Goal: Task Accomplishment & Management: Manage account settings

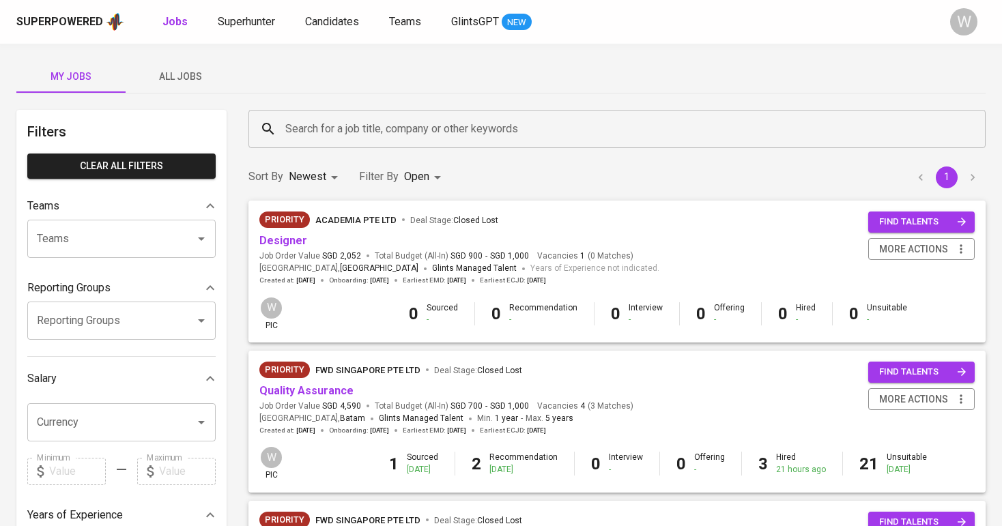
click at [253, 14] on link "Superhunter" at bounding box center [248, 22] width 60 height 17
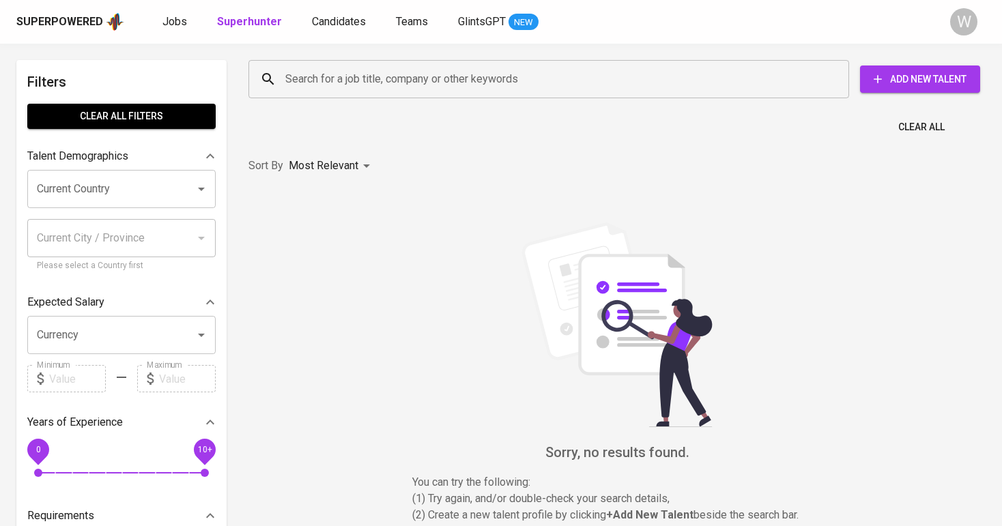
click at [253, 14] on link "Superhunter" at bounding box center [251, 22] width 68 height 17
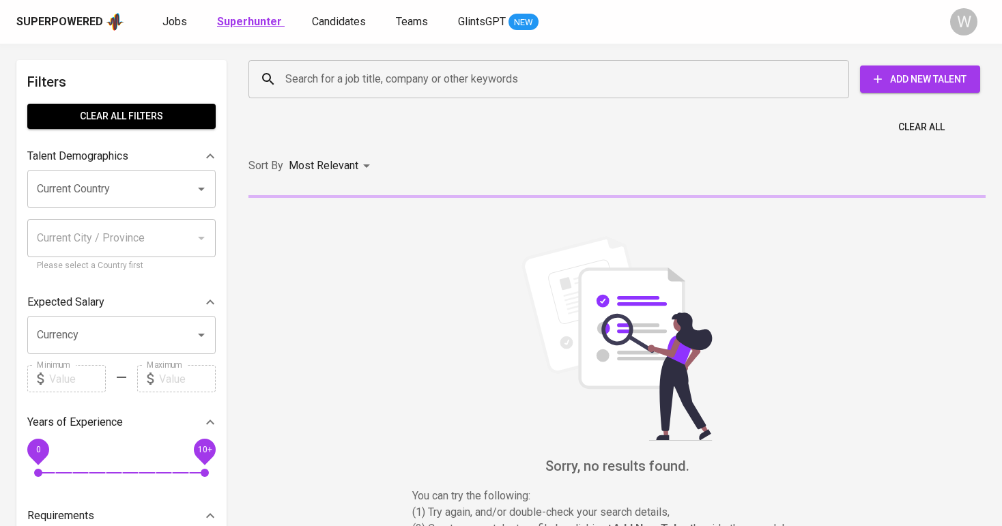
click at [253, 25] on b "Superhunter" at bounding box center [249, 21] width 65 height 13
click at [332, 70] on input "Search for a job title, company or other keywords" at bounding box center [552, 79] width 541 height 26
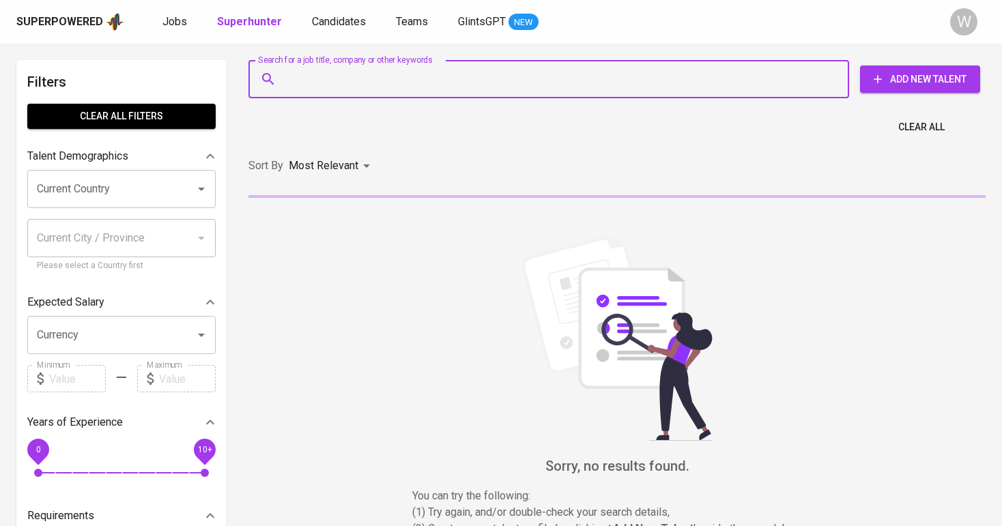
paste input "satya.legawa.kencana@gmail.com"
type input "satya.legawa.kencana@gmail.com"
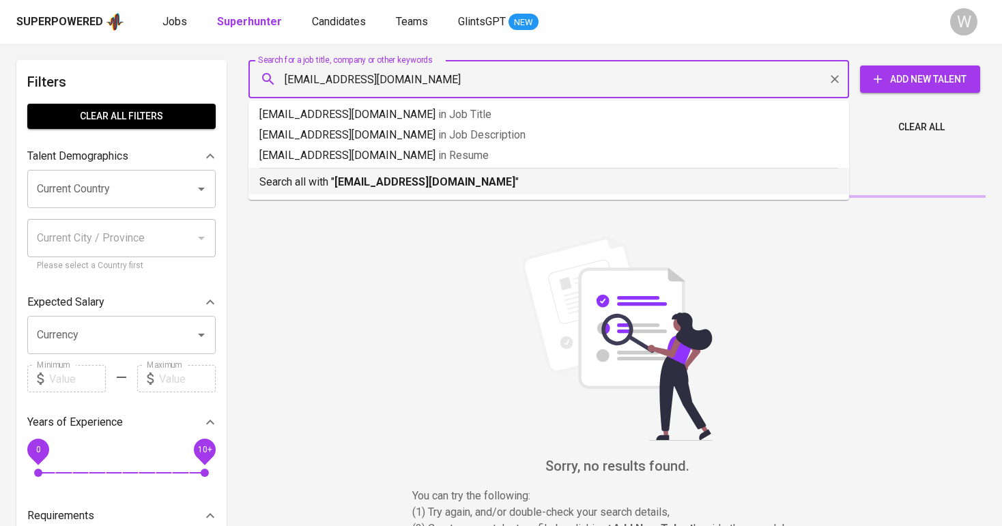
click at [397, 194] on li "Search all with " satya.legawa.kencana@gmail.com "" at bounding box center [548, 181] width 601 height 27
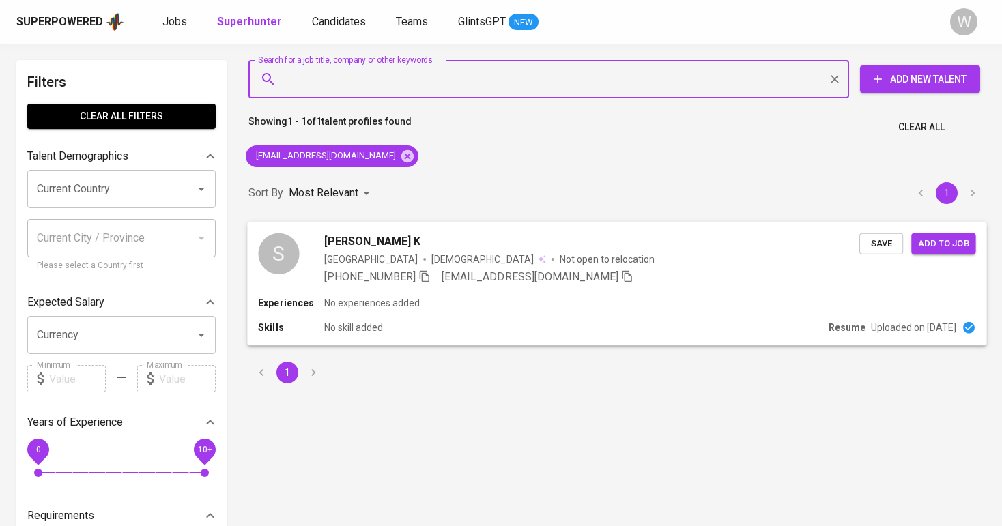
click at [874, 238] on span "Save" at bounding box center [881, 243] width 30 height 16
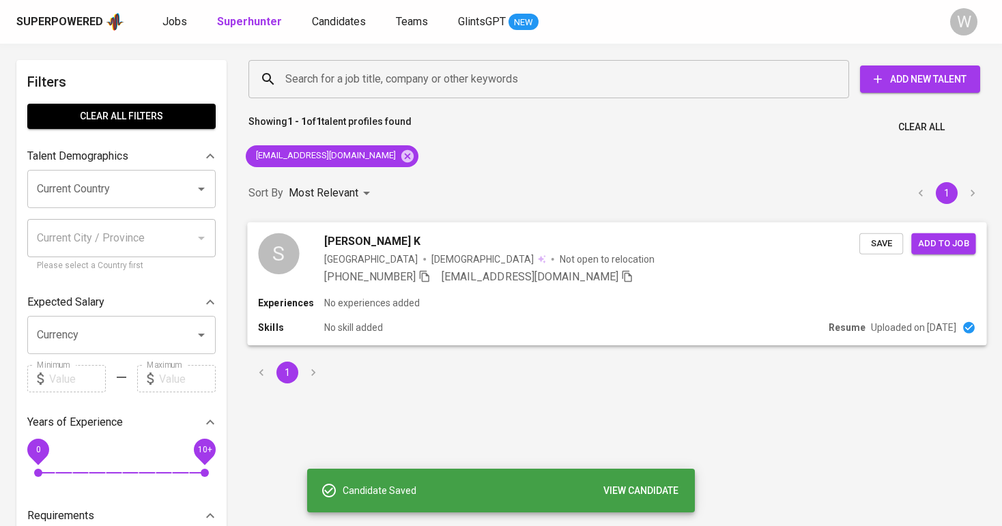
click at [956, 244] on span "Add to job" at bounding box center [943, 243] width 51 height 16
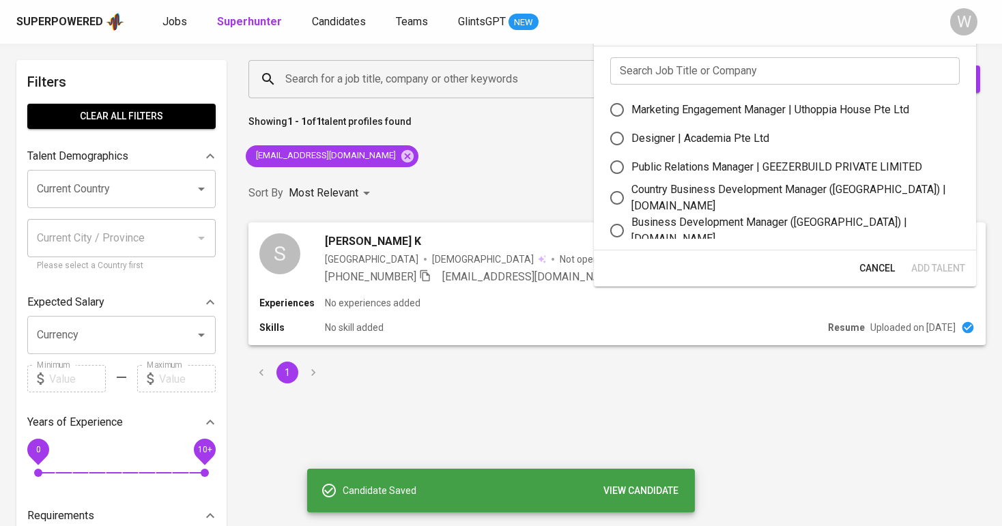
click at [696, 61] on input "text" at bounding box center [784, 70] width 349 height 27
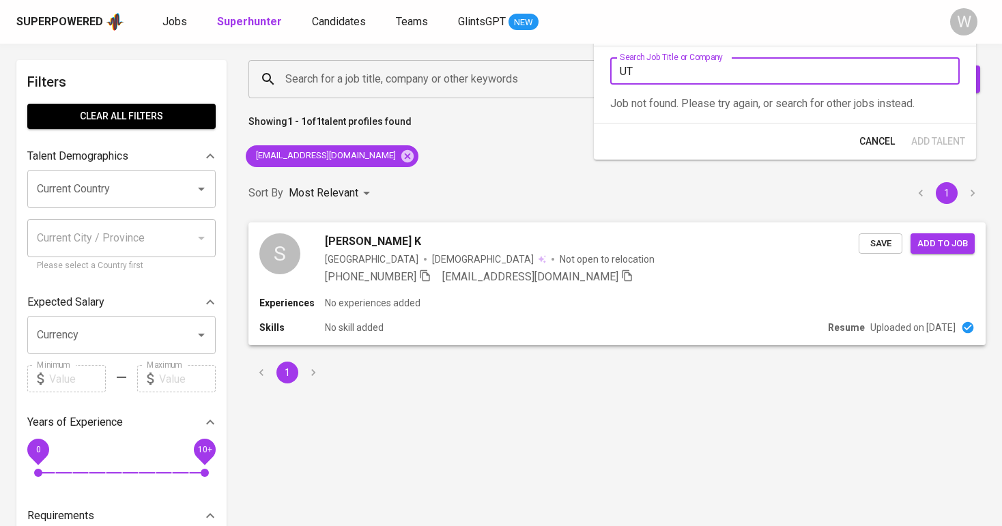
type input "UTT"
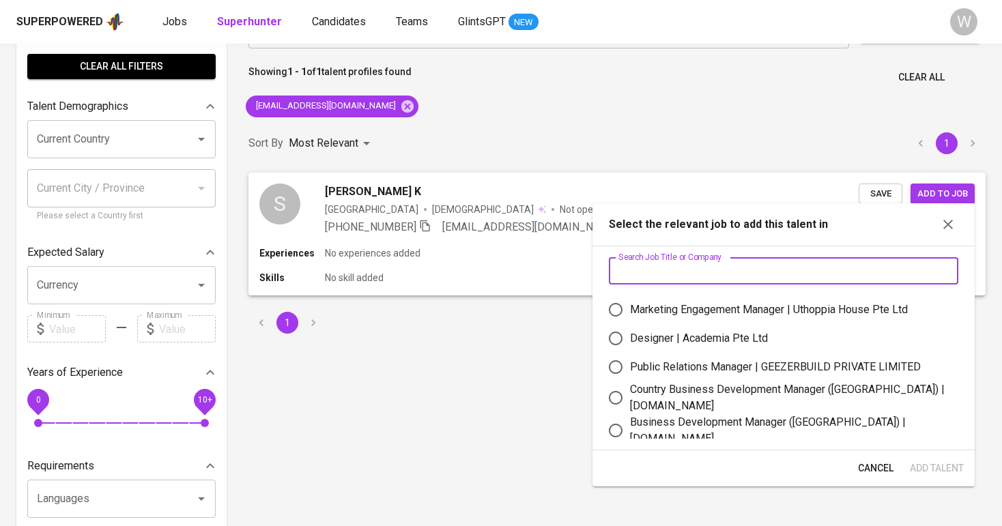
scroll to position [51, 0]
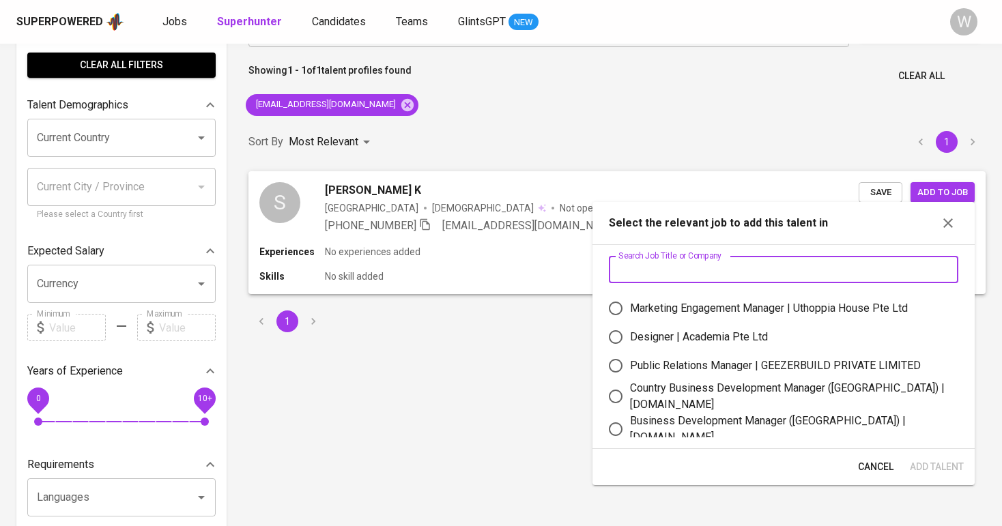
click at [717, 302] on div "Marketing Engagement Manager | Uthoppia House Pte Ltd" at bounding box center [769, 308] width 278 height 16
click at [630, 302] on input "Marketing Engagement Manager | Uthoppia House Pte Ltd" at bounding box center [615, 308] width 29 height 29
radio input "true"
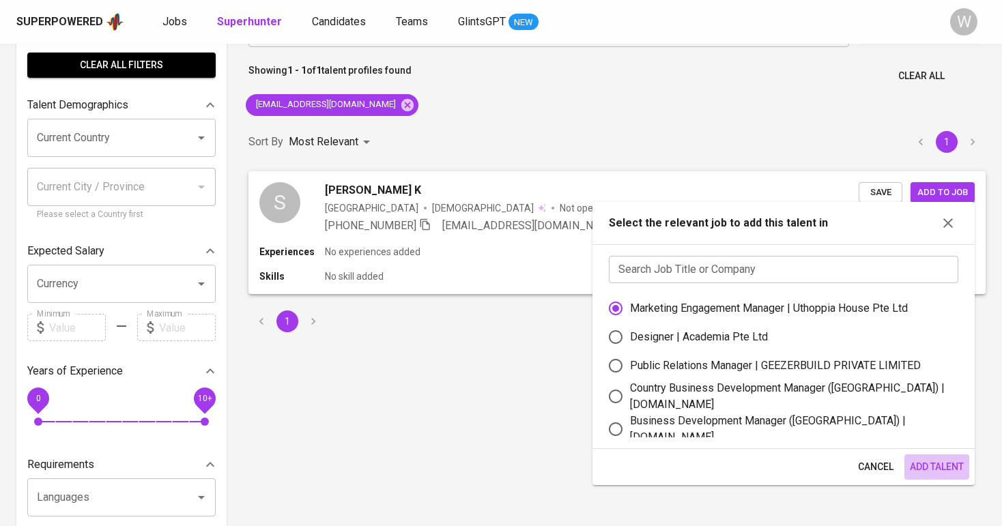
click at [932, 472] on span "Add Talent" at bounding box center [937, 467] width 54 height 17
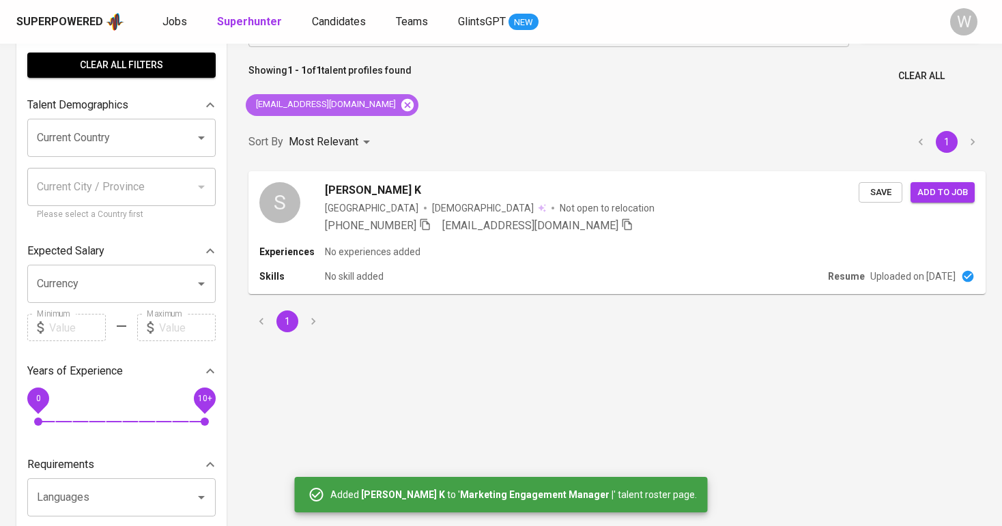
click at [410, 101] on icon at bounding box center [407, 105] width 15 height 15
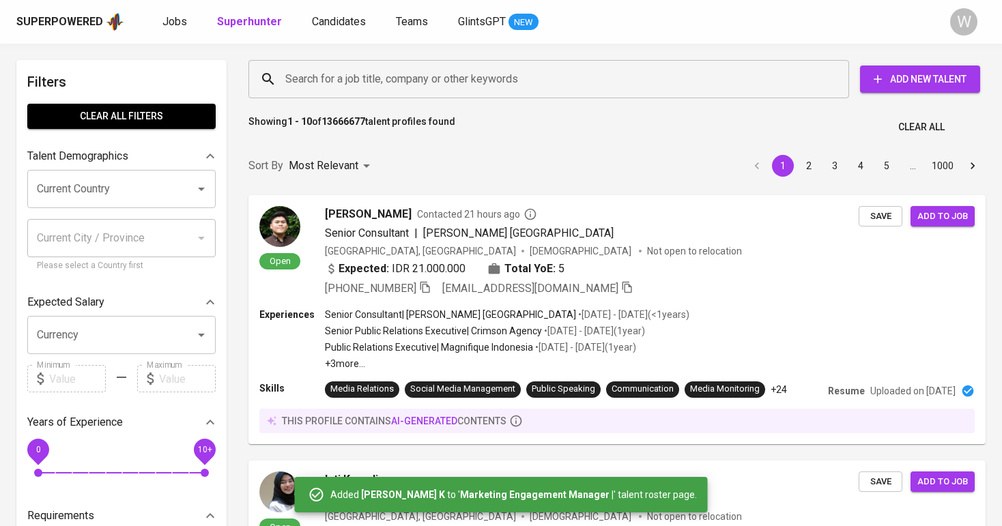
scroll to position [-1, 0]
click at [455, 71] on input "Search for a job title, company or other keywords" at bounding box center [552, 79] width 541 height 26
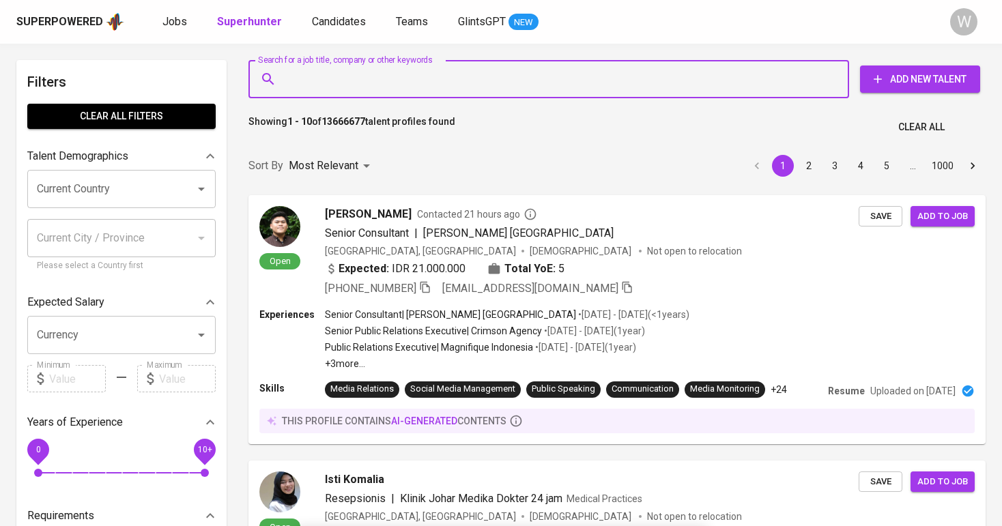
scroll to position [0, 0]
paste input "ruth.prayogo@gmail.com"
type input "ruth.prayogo@gmail.com"
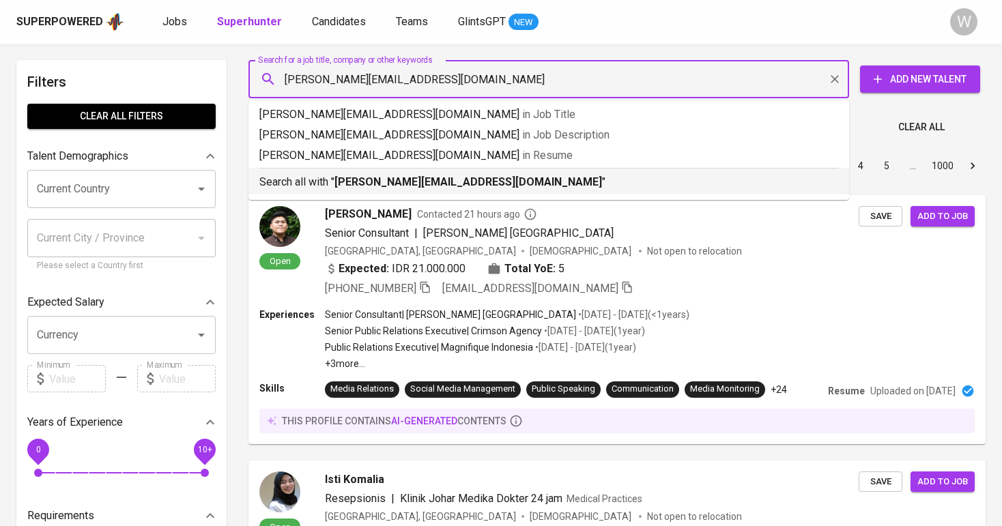
click at [463, 180] on p "Search all with " ruth.prayogo@gmail.com "" at bounding box center [548, 182] width 579 height 16
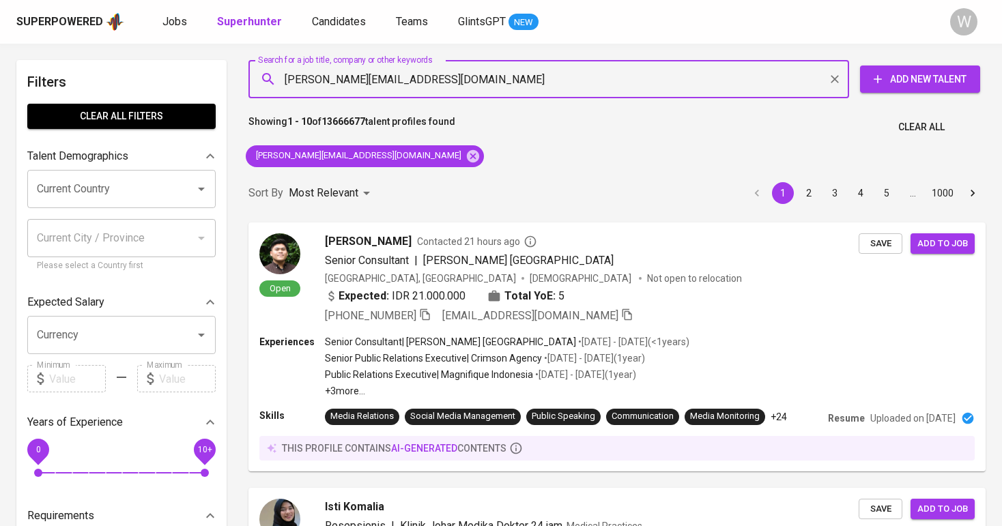
click at [463, 180] on div "Sort By Most Relevant MOST_RELEVANT 1 2 3 4 5 … 1000" at bounding box center [617, 194] width 754 height 42
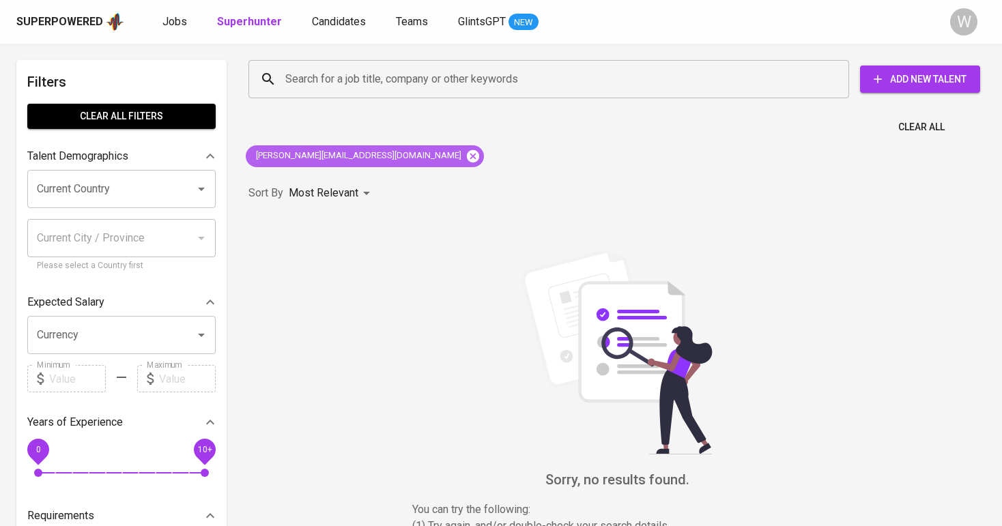
click at [467, 162] on icon at bounding box center [473, 155] width 12 height 12
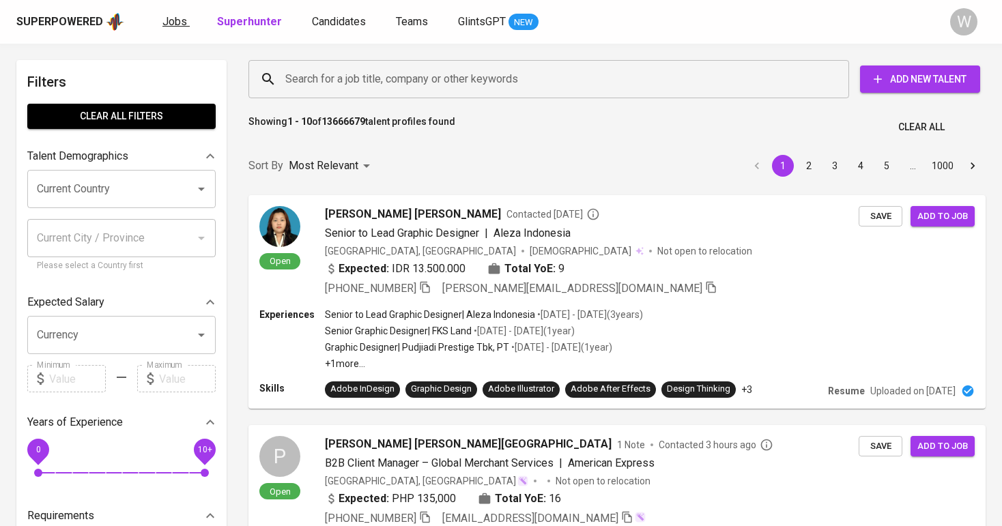
click at [170, 27] on span "Jobs" at bounding box center [174, 21] width 25 height 13
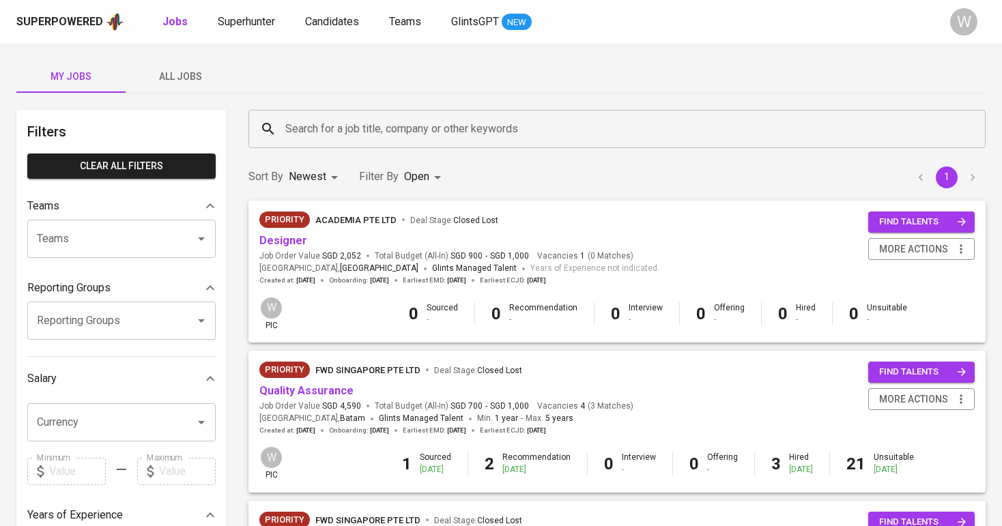
click at [186, 61] on button "All Jobs" at bounding box center [180, 76] width 109 height 33
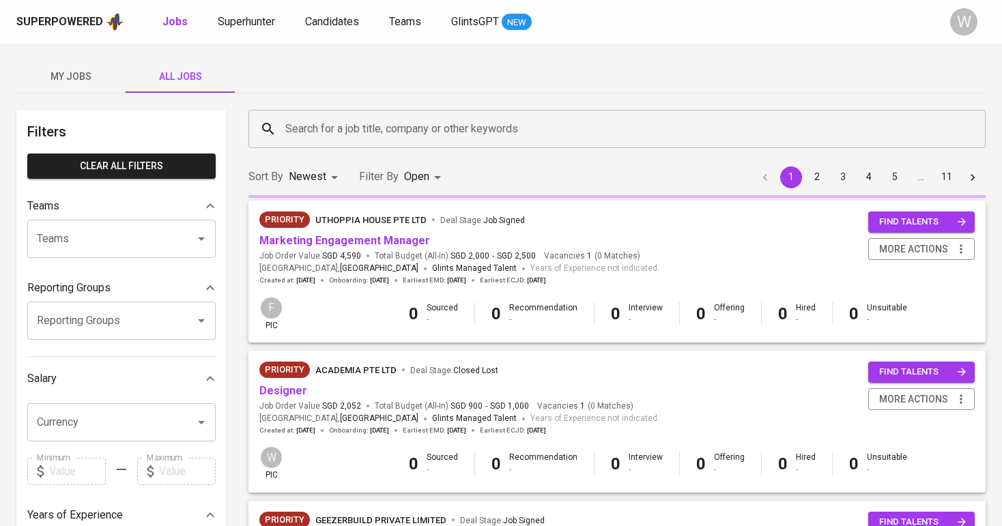
click at [309, 137] on input "Search for a job title, company or other keywords" at bounding box center [620, 129] width 677 height 26
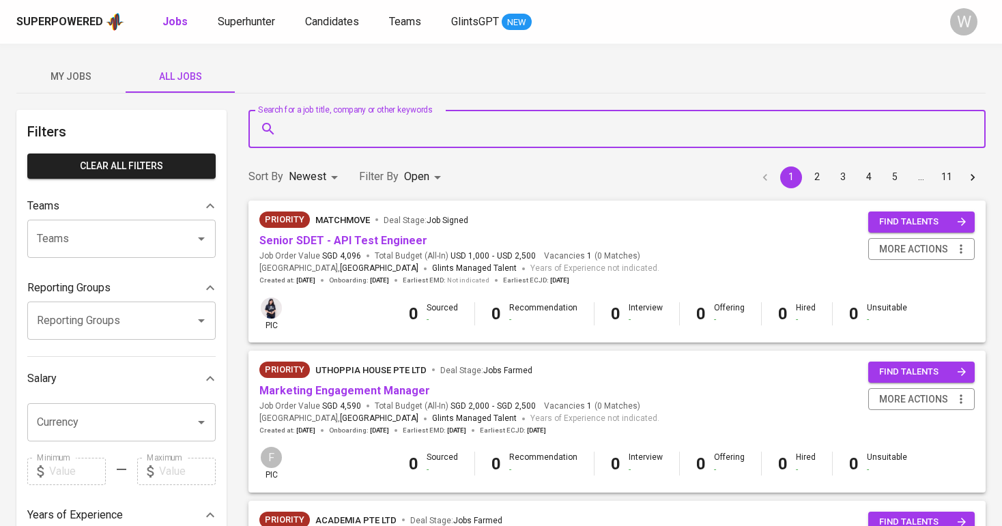
click at [309, 137] on input "Search for a job title, company or other keywords" at bounding box center [620, 129] width 677 height 26
type input "uthoppia"
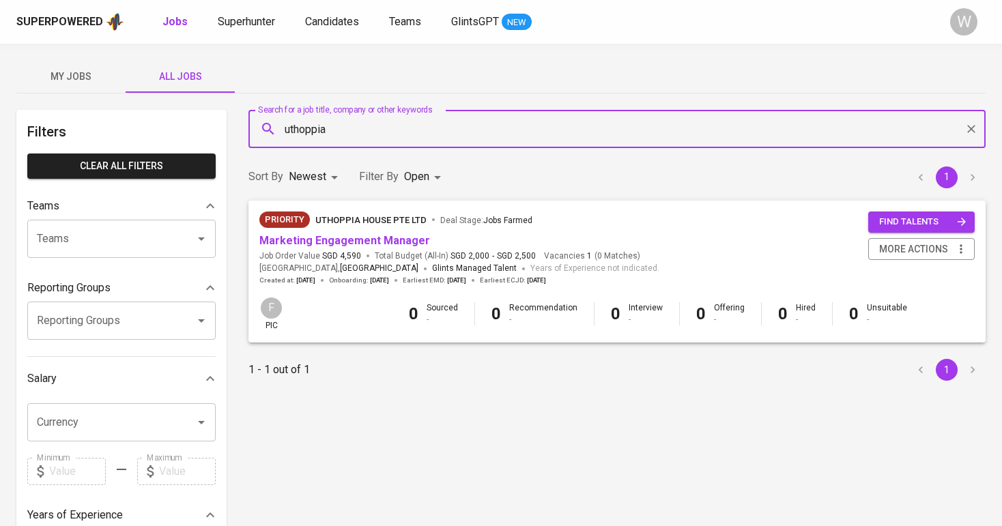
click at [298, 247] on span "Marketing Engagement Manager" at bounding box center [344, 241] width 171 height 16
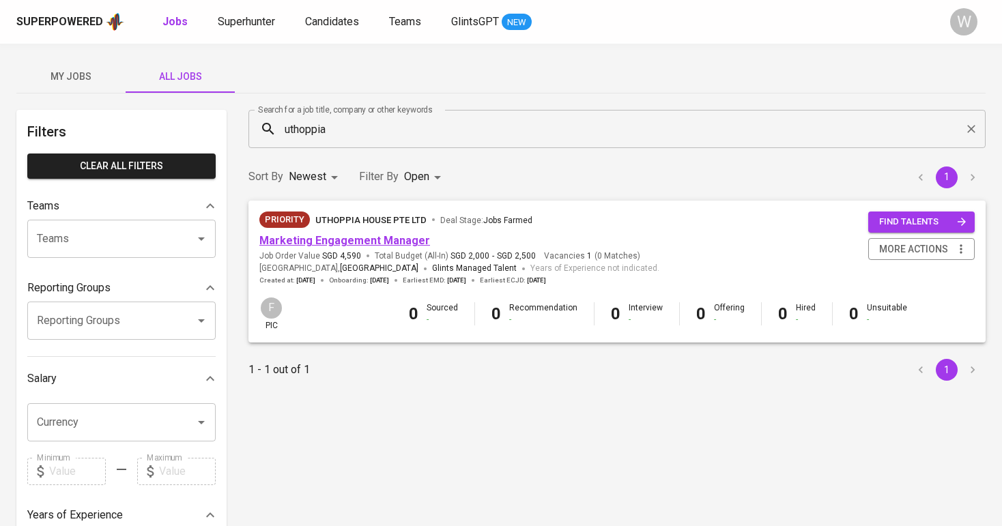
click at [302, 244] on link "Marketing Engagement Manager" at bounding box center [344, 240] width 171 height 13
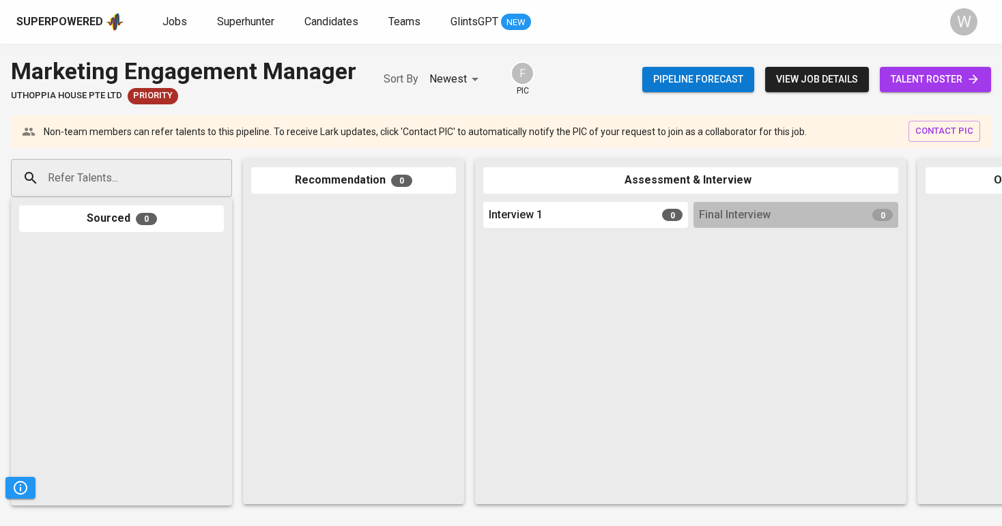
click at [988, 76] on link "talent roster" at bounding box center [935, 79] width 111 height 25
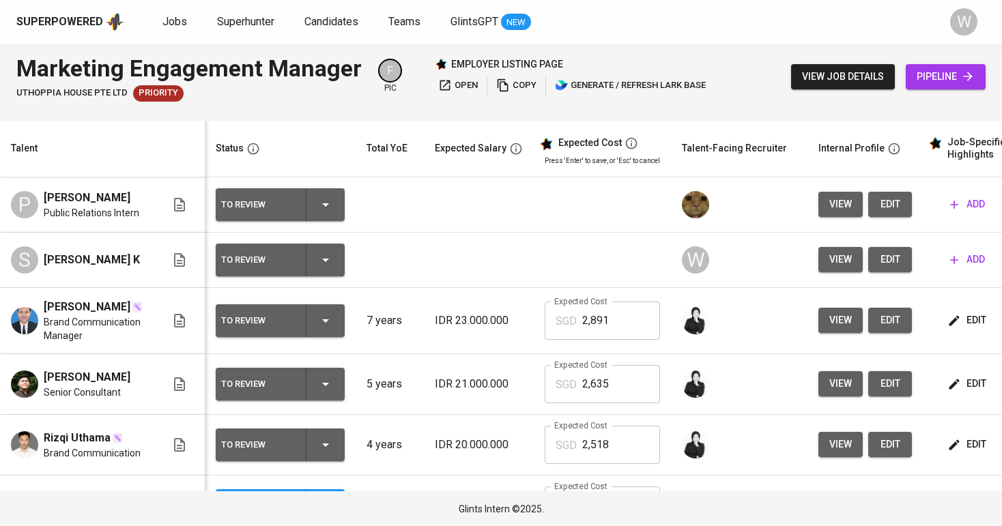
click at [230, 38] on div "Superpowered Jobs Superhunter Candidates Teams GlintsGPT NEW W" at bounding box center [501, 22] width 1002 height 44
click at [235, 31] on div "Superpowered Jobs Superhunter Candidates Teams GlintsGPT NEW" at bounding box center [479, 22] width 926 height 20
click at [235, 23] on span "Superhunter" at bounding box center [245, 21] width 57 height 13
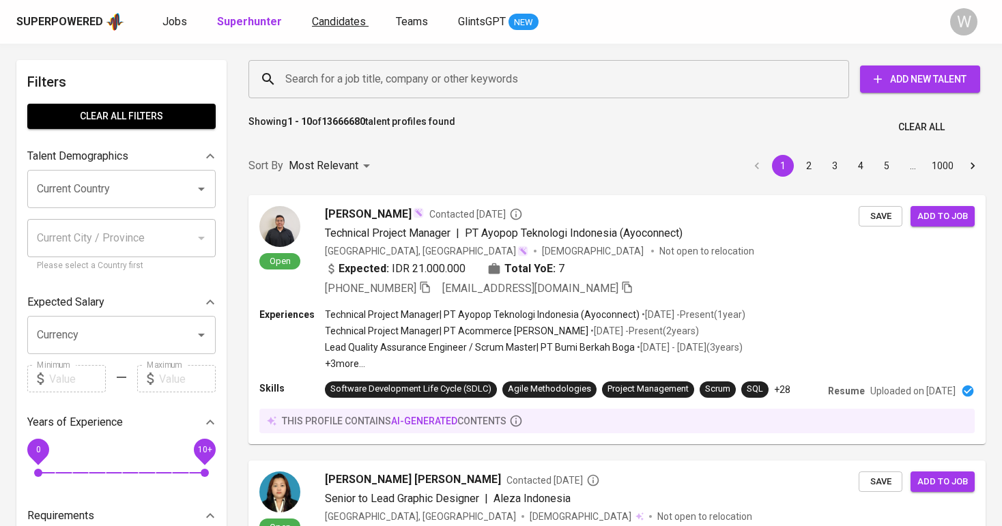
click at [318, 25] on span "Candidates" at bounding box center [339, 21] width 54 height 13
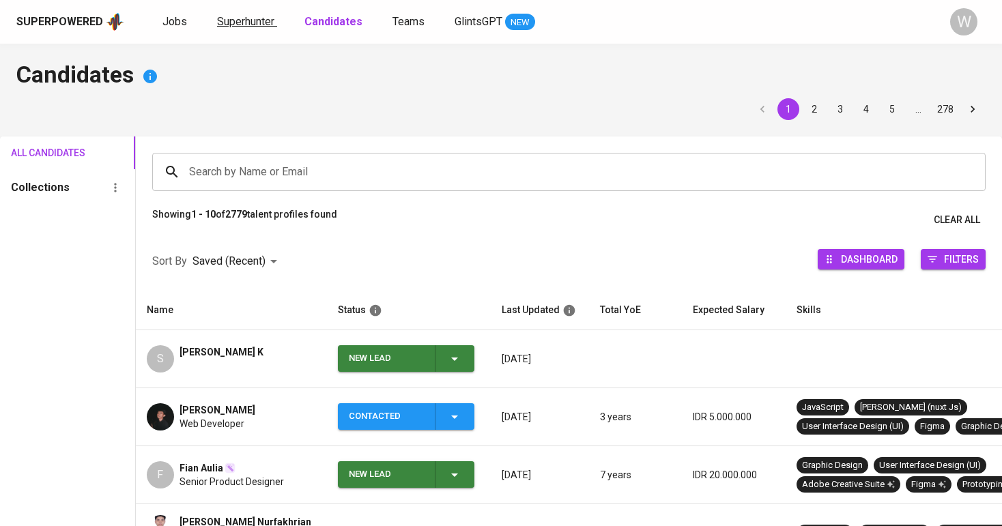
click at [255, 21] on span "Superhunter" at bounding box center [245, 21] width 57 height 13
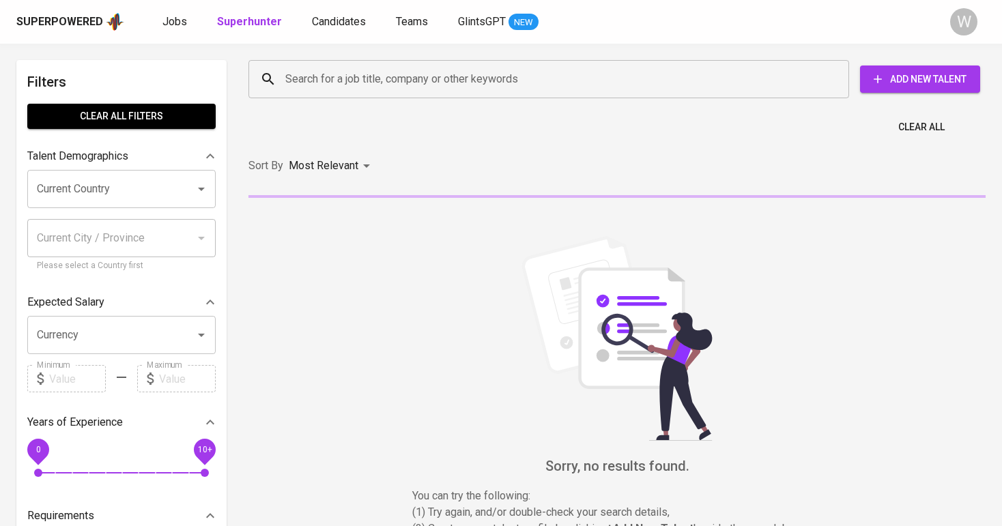
click at [341, 71] on input "Search for a job title, company or other keywords" at bounding box center [552, 79] width 541 height 26
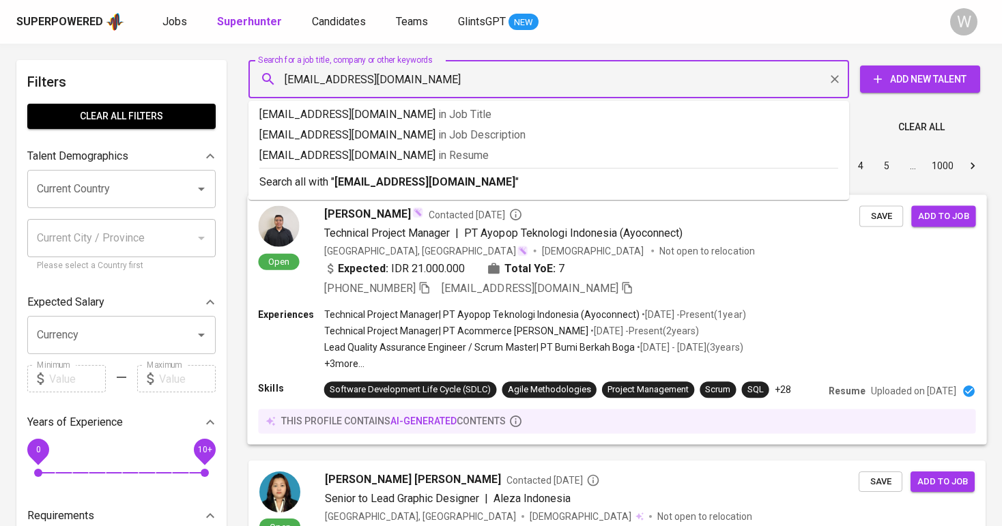
type input "holdentingson33@gmail.com"
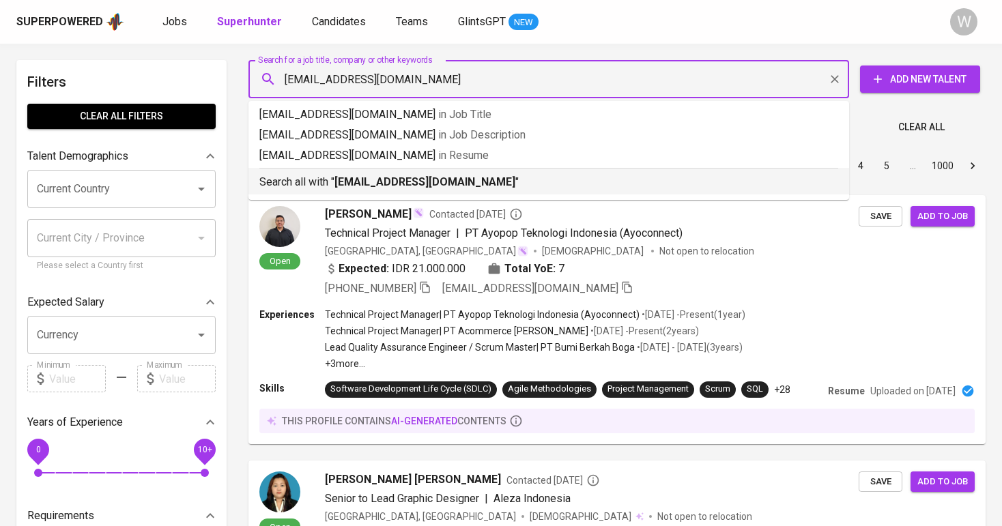
click at [483, 188] on p "Search all with " holdentingson33@gmail.com "" at bounding box center [548, 182] width 579 height 16
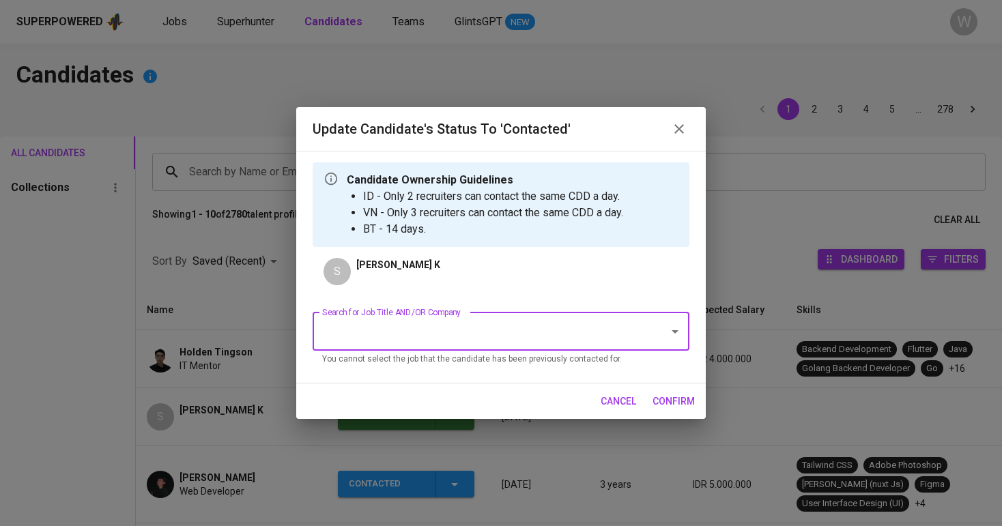
type input "u"
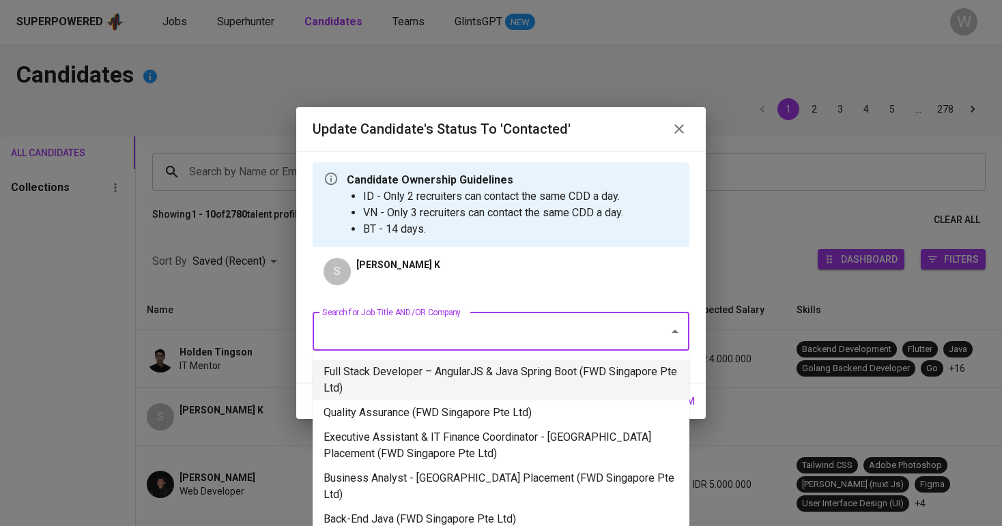
click at [503, 305] on div "Search for Job Title AND/OR Company Search for Job Title AND/OR Company You can…" at bounding box center [501, 337] width 377 height 70
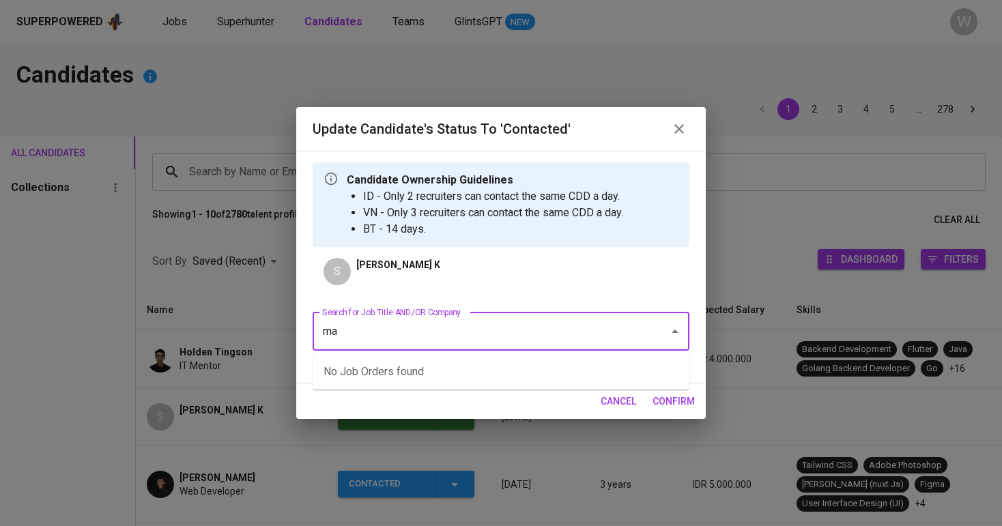
type input "m"
type input "Uthoppia"
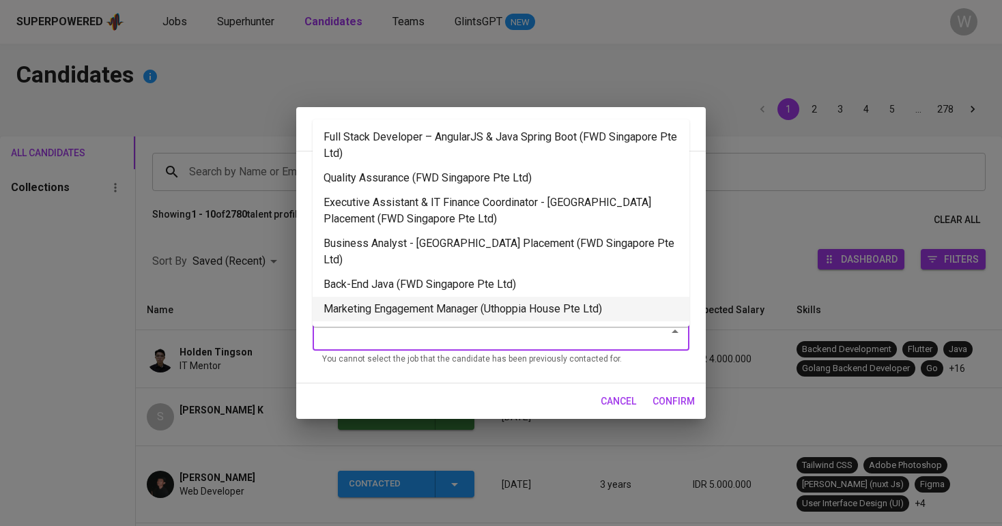
click at [549, 300] on li "Marketing Engagement Manager (Uthoppia House Pte Ltd)" at bounding box center [501, 309] width 377 height 25
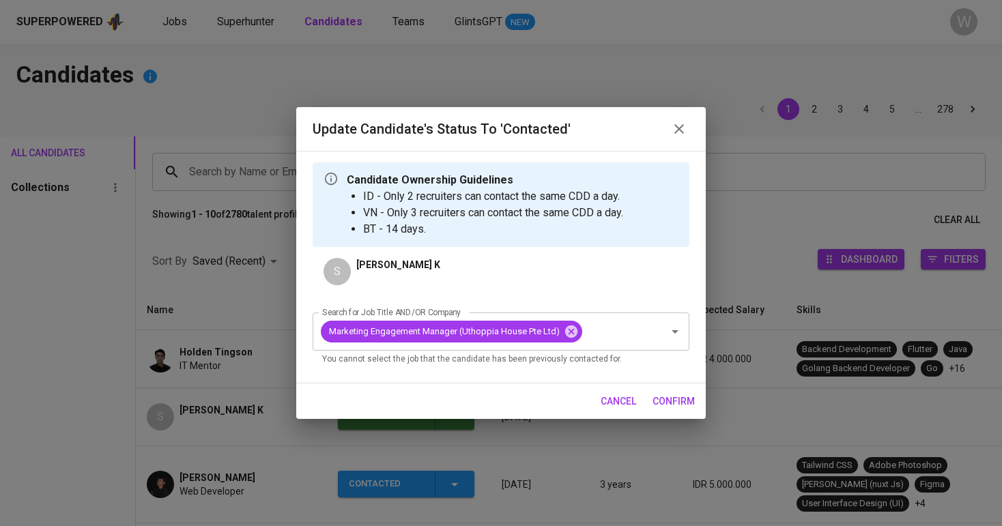
click at [668, 394] on span "confirm" at bounding box center [674, 401] width 42 height 17
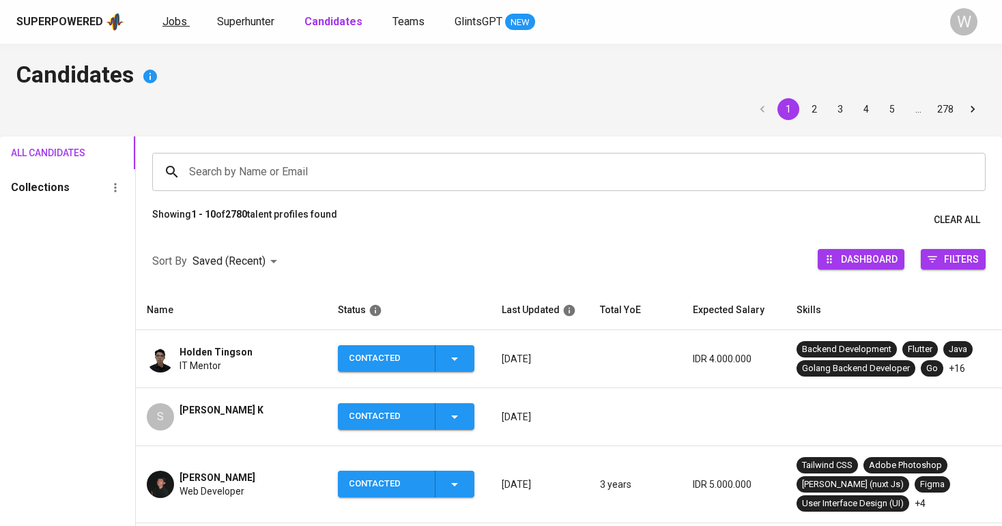
click at [171, 30] on link "Jobs" at bounding box center [175, 22] width 27 height 17
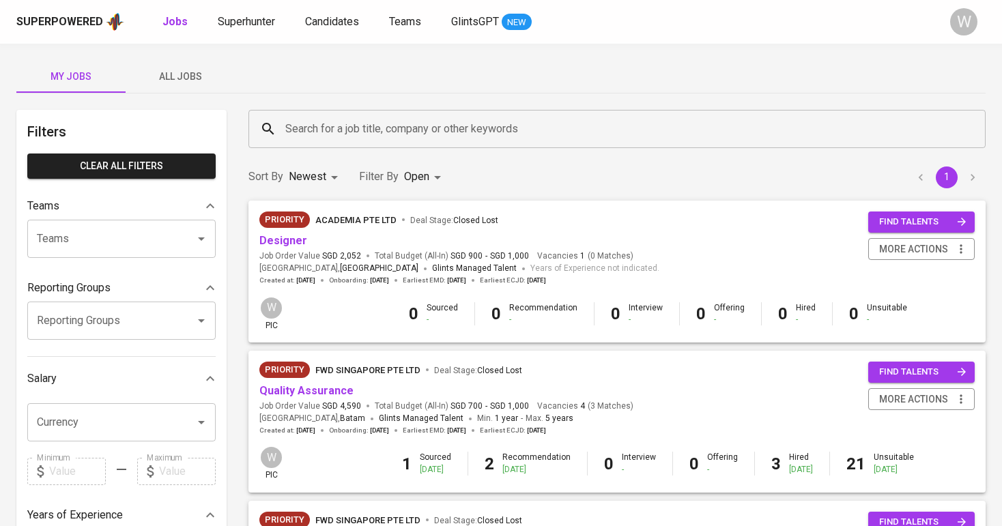
click at [203, 72] on span "All Jobs" at bounding box center [180, 76] width 93 height 17
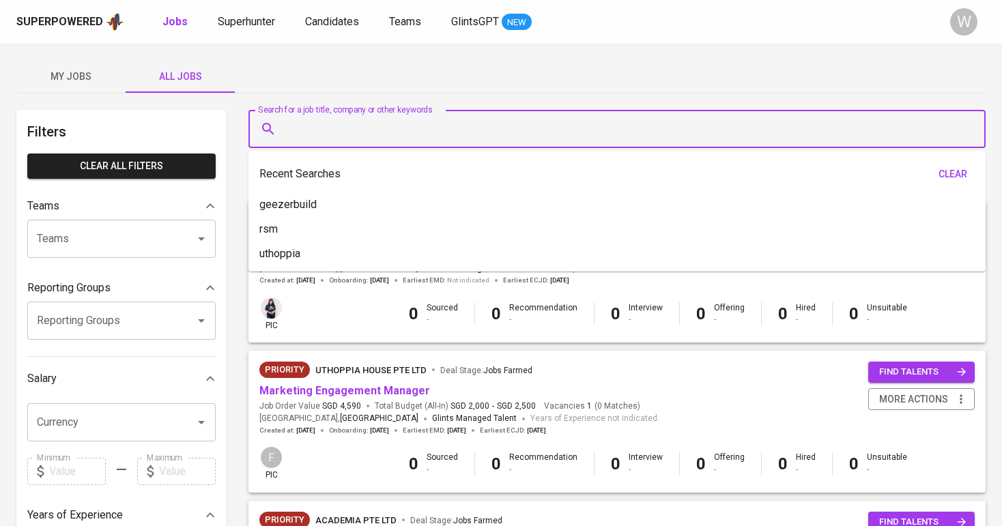
click at [311, 126] on input "Search for a job title, company or other keywords" at bounding box center [620, 129] width 677 height 26
click at [217, 91] on button "All Jobs" at bounding box center [180, 76] width 109 height 33
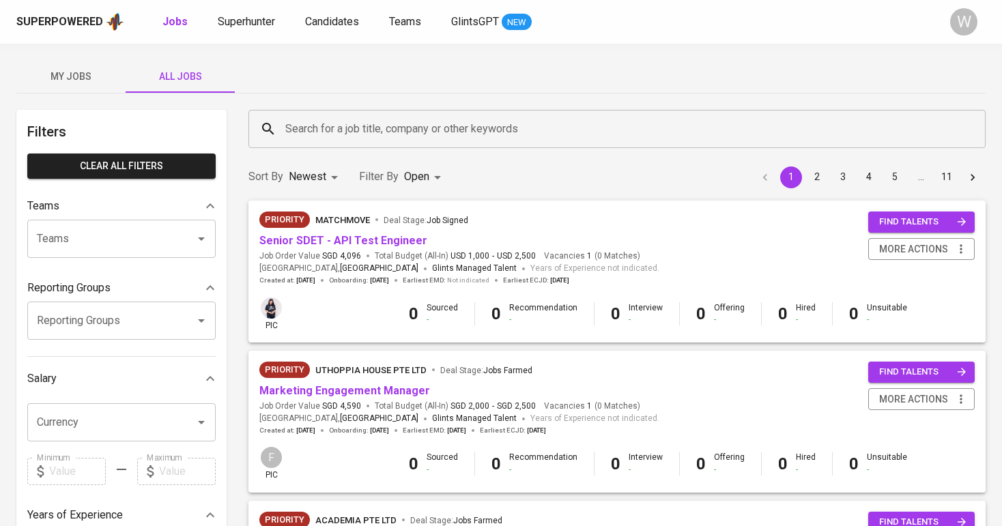
click at [340, 119] on input "Search for a job title, company or other keywords" at bounding box center [620, 129] width 677 height 26
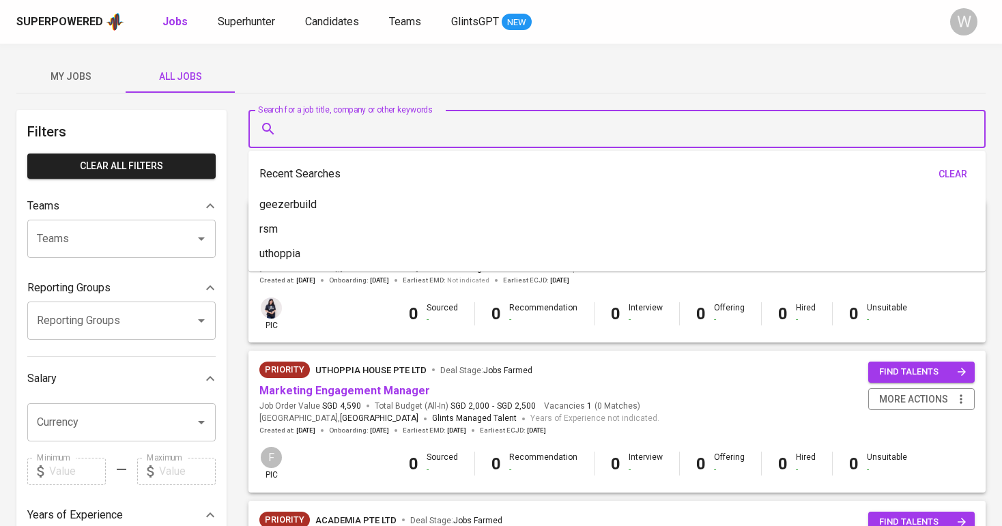
click at [340, 119] on input "Search for a job title, company or other keywords" at bounding box center [620, 129] width 677 height 26
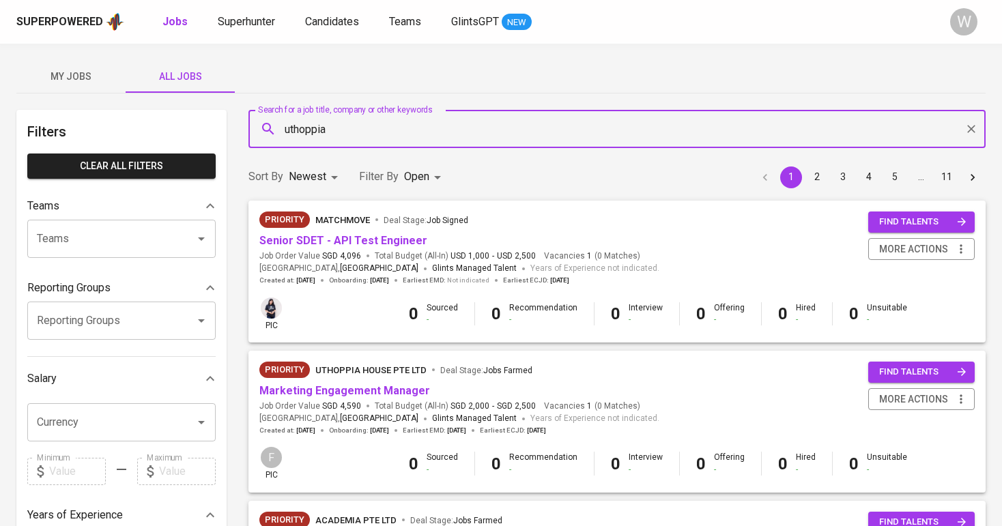
type input "uthoppia"
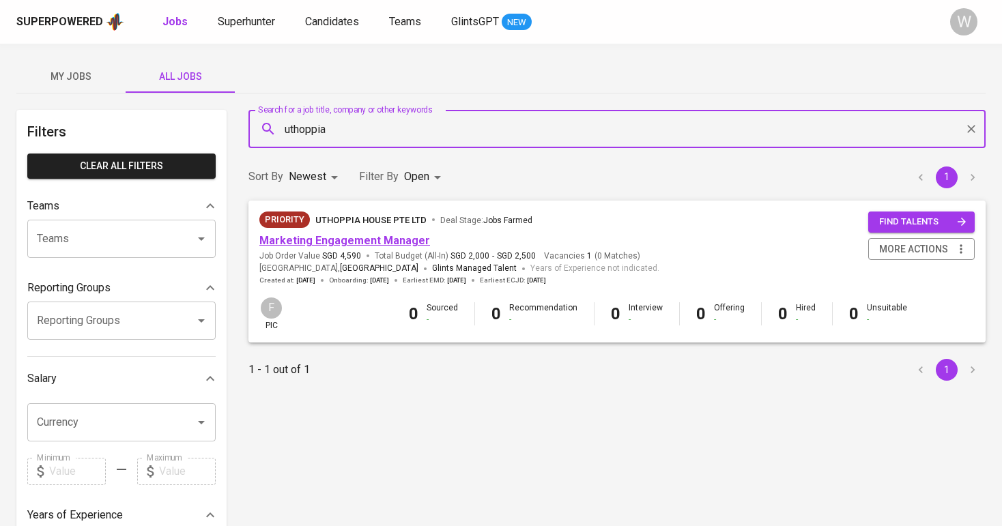
click at [319, 237] on link "Marketing Engagement Manager" at bounding box center [344, 240] width 171 height 13
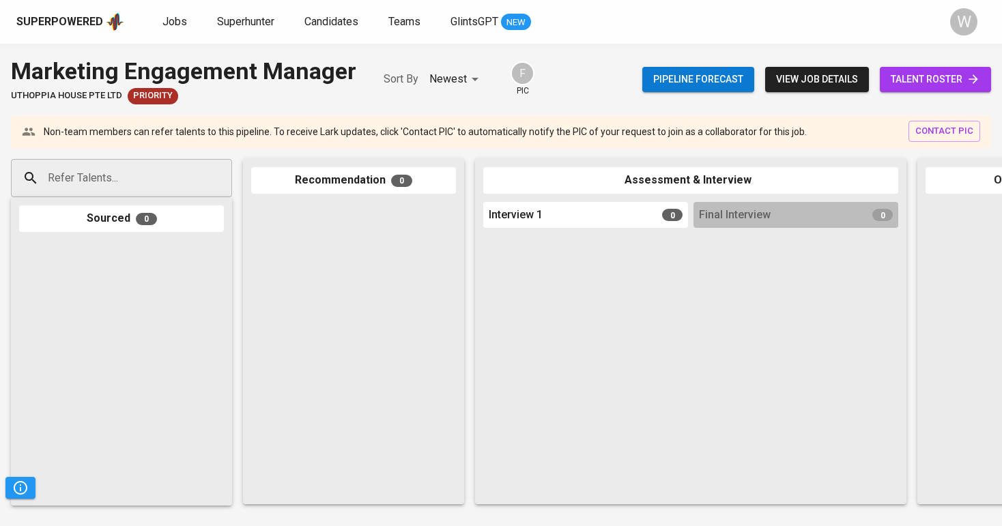
click at [911, 80] on span "talent roster" at bounding box center [935, 79] width 89 height 17
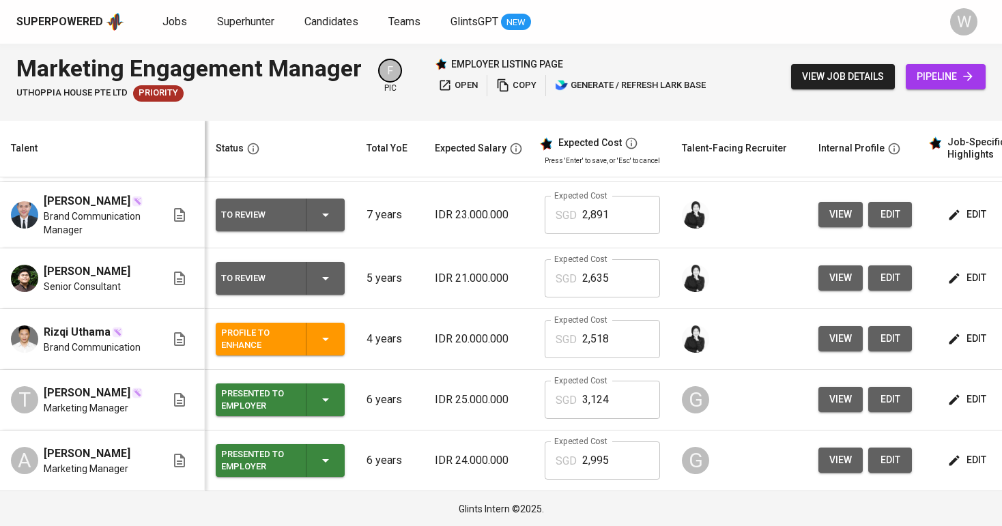
scroll to position [136, 0]
click at [962, 397] on span "edit" at bounding box center [968, 399] width 36 height 17
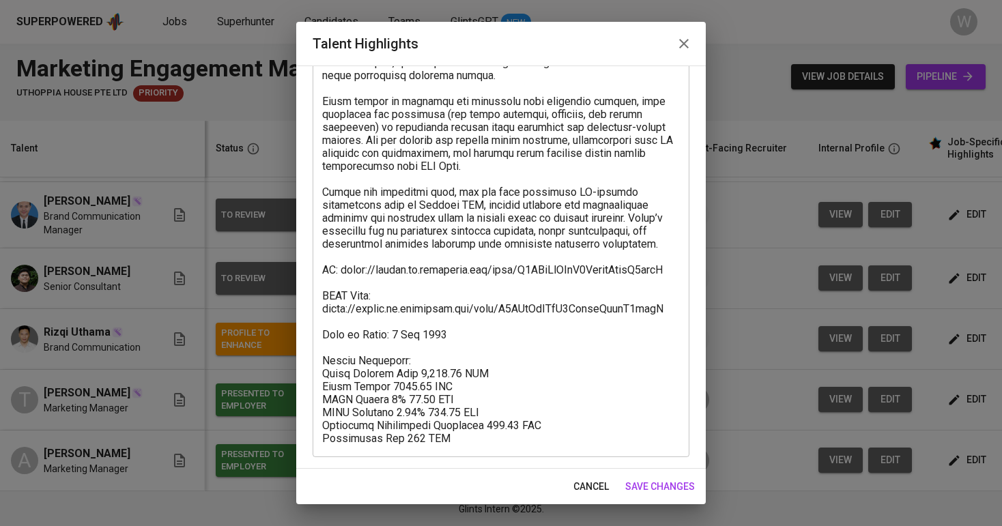
scroll to position [177, 0]
click at [691, 476] on button "save changes" at bounding box center [660, 486] width 81 height 25
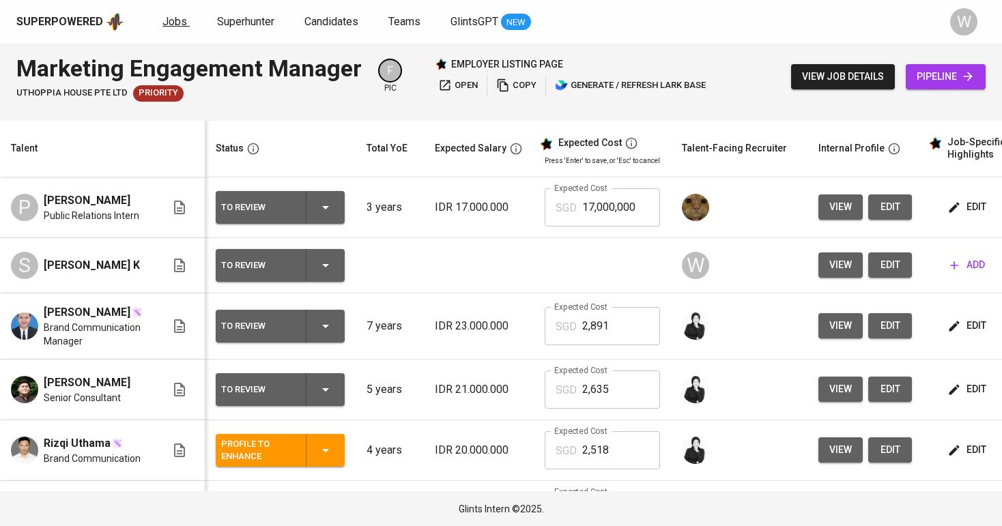
scroll to position [0, 0]
click at [177, 26] on span "Jobs" at bounding box center [174, 21] width 25 height 13
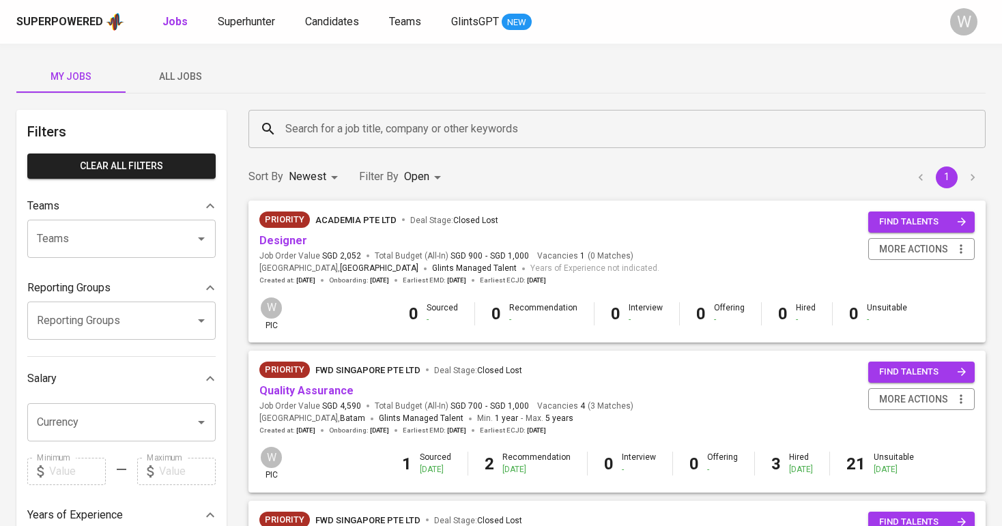
click at [924, 0] on div "Superpowered Jobs Superhunter Candidates Teams GlintsGPT NEW W" at bounding box center [501, 22] width 1002 height 44
click at [278, 242] on link "Designer" at bounding box center [283, 240] width 48 height 13
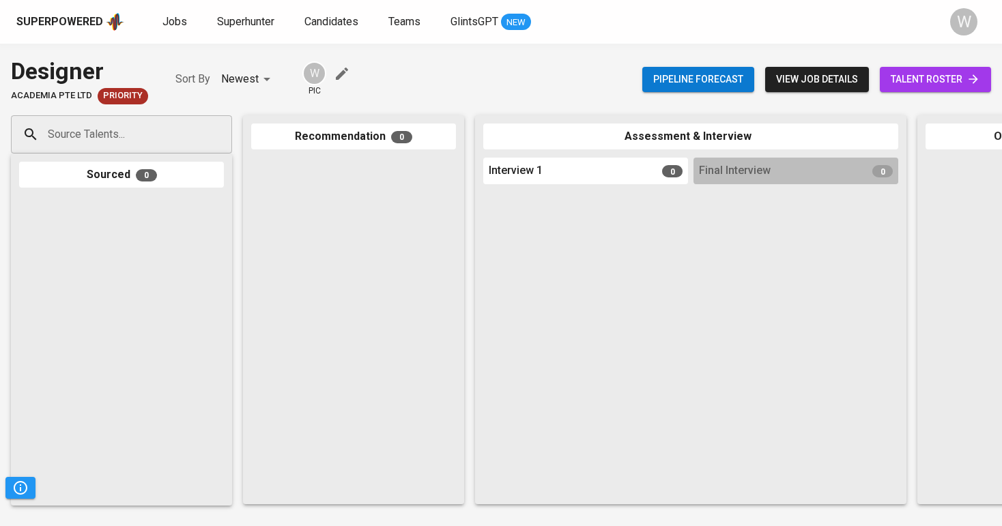
click at [928, 87] on link "talent roster" at bounding box center [935, 79] width 111 height 25
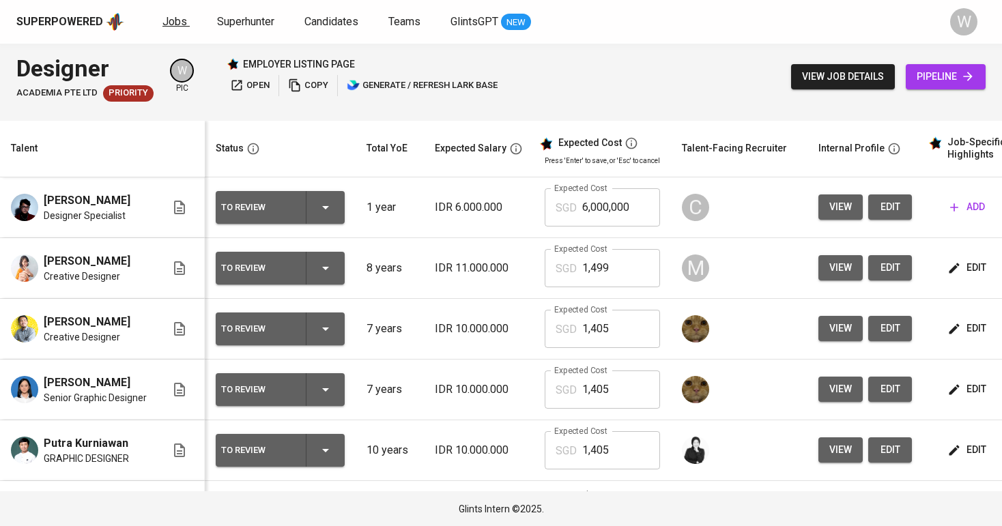
click at [182, 16] on span "Jobs" at bounding box center [174, 21] width 25 height 13
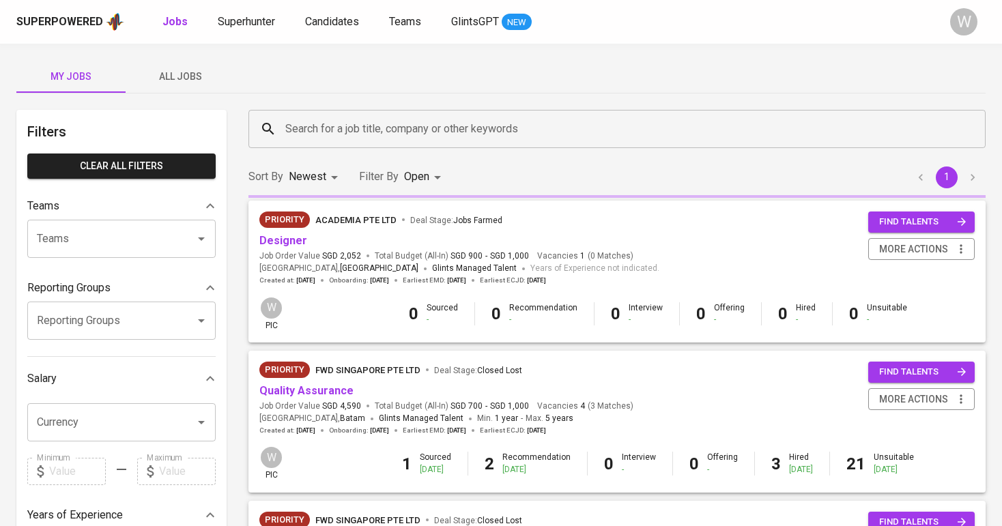
click at [211, 42] on div "Superpowered Jobs Superhunter Candidates Teams GlintsGPT NEW W" at bounding box center [501, 22] width 1002 height 44
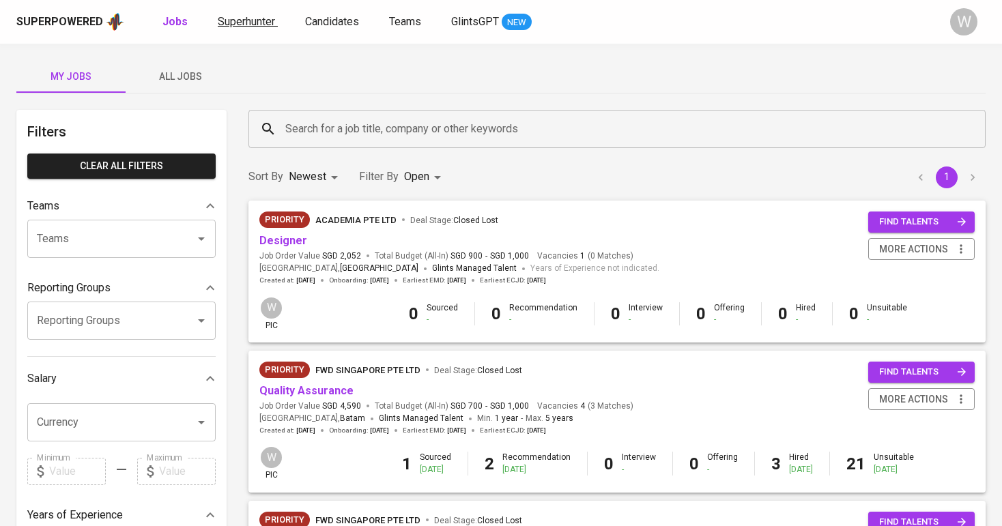
click at [234, 29] on link "Superhunter" at bounding box center [248, 22] width 60 height 17
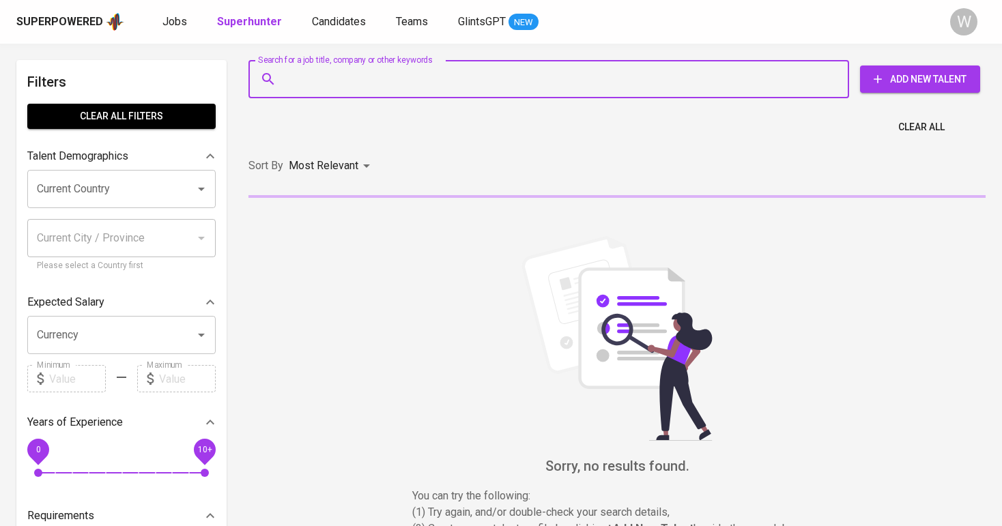
click at [304, 72] on input "Search for a job title, company or other keywords" at bounding box center [552, 79] width 541 height 26
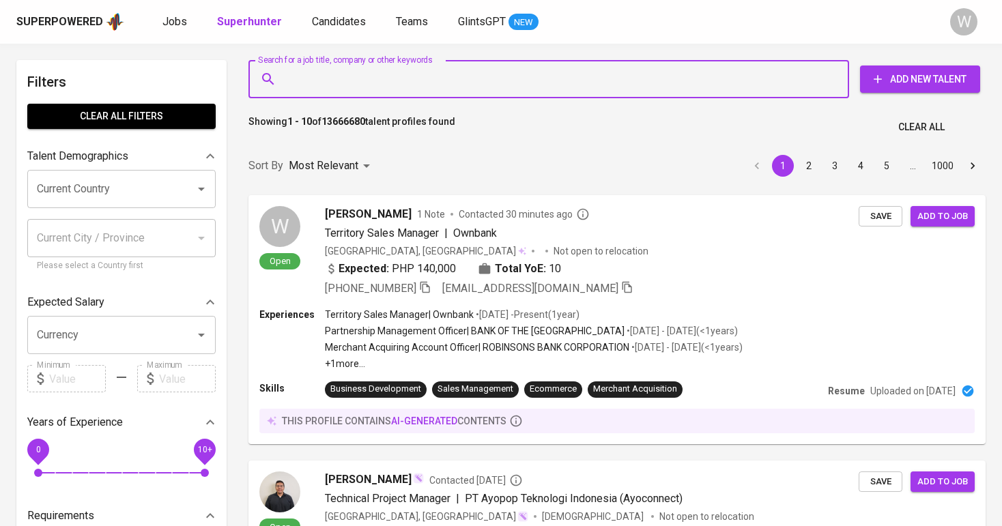
click at [885, 87] on button "Add New Talent" at bounding box center [920, 79] width 120 height 27
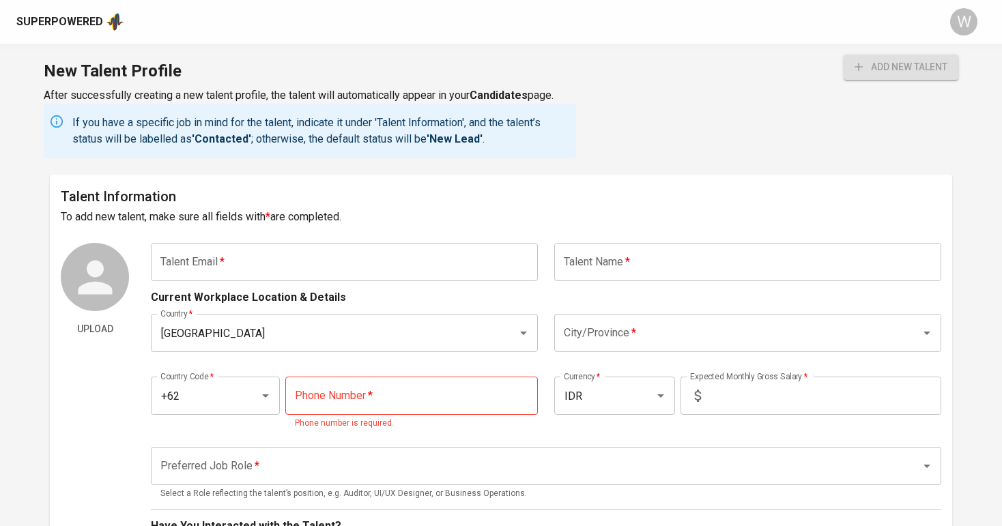
click at [356, 286] on div "Current Workplace Location & Details" at bounding box center [546, 293] width 790 height 25
paste input "ruth.prayogo@gmail.com"
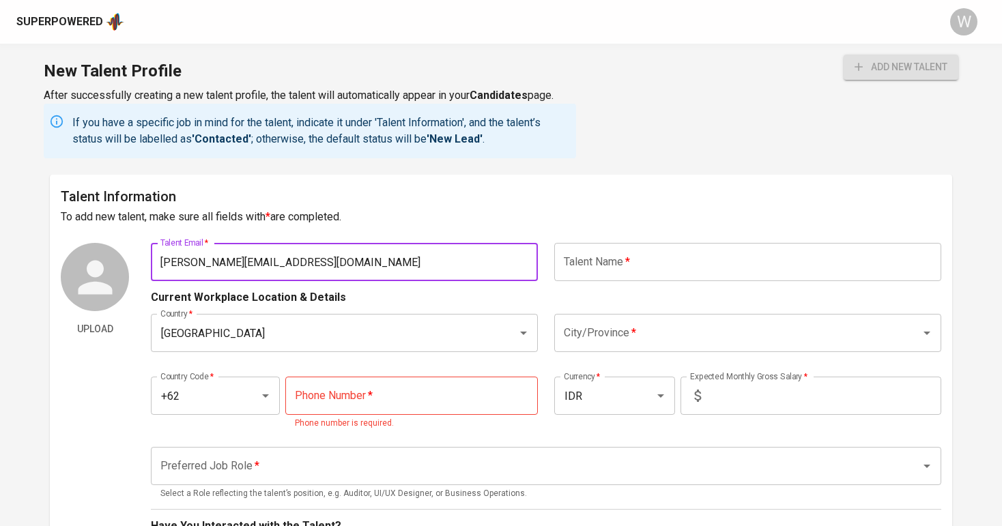
type input "ruth.prayogo@gmail.com"
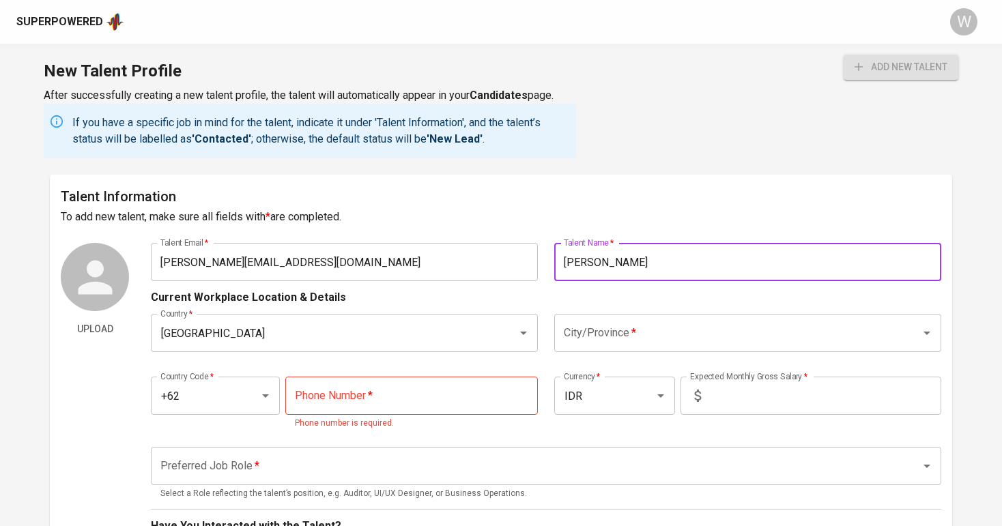
type input "[PERSON_NAME]"
click at [623, 309] on div "Country   * Indonesia Country * City/Province   * City/Province *" at bounding box center [546, 333] width 790 height 55
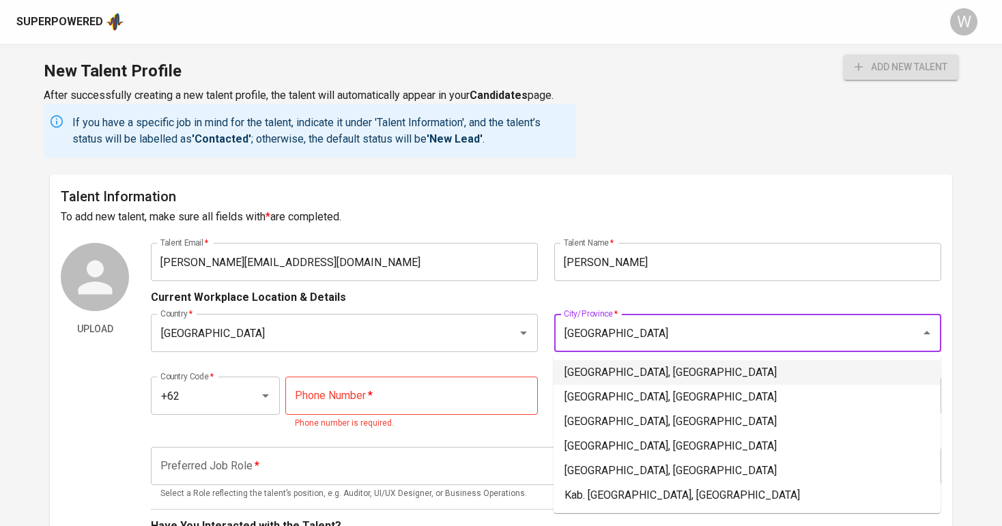
click at [607, 358] on ul "Jakarta Selatan, DKI Jakarta Jakarta Timur, DKI Jakarta Jakarta Barat, DKI Jaka…" at bounding box center [747, 434] width 387 height 158
click at [597, 365] on li "Jakarta Selatan, DKI Jakarta" at bounding box center [747, 372] width 387 height 25
type input "Jakarta Selatan, DKI Jakarta"
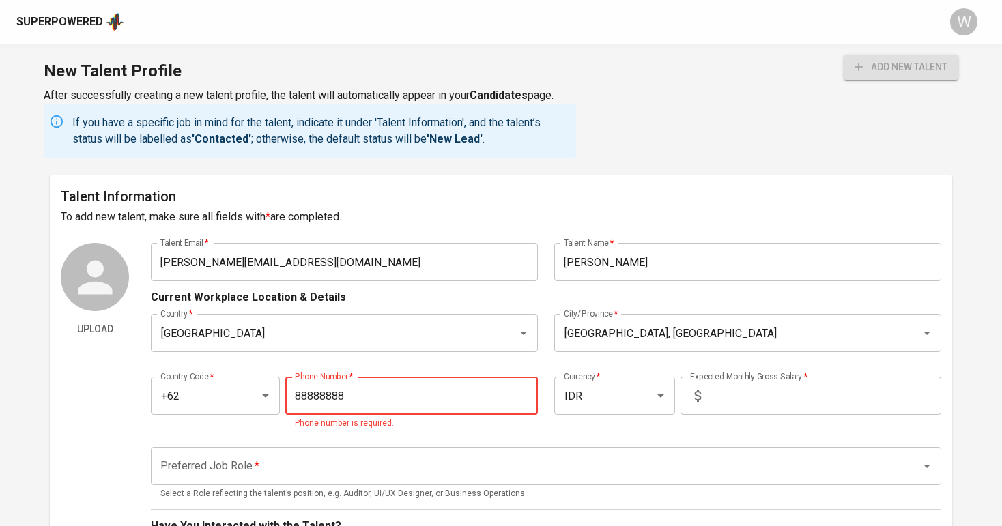
type input "888-888-888"
click at [729, 392] on input "text" at bounding box center [823, 396] width 235 height 38
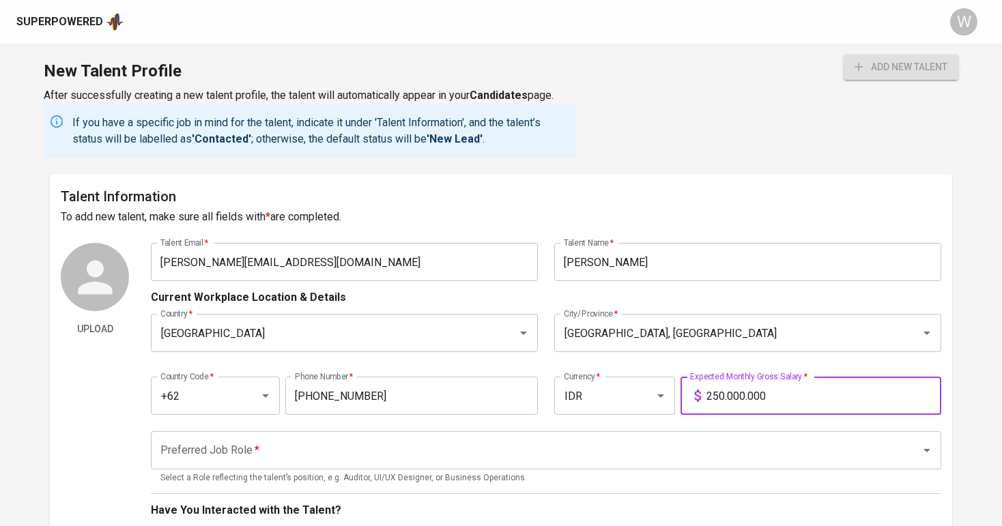
type input "25.000.000"
click at [651, 457] on input "Preferred Job Role   *" at bounding box center [526, 451] width 739 height 26
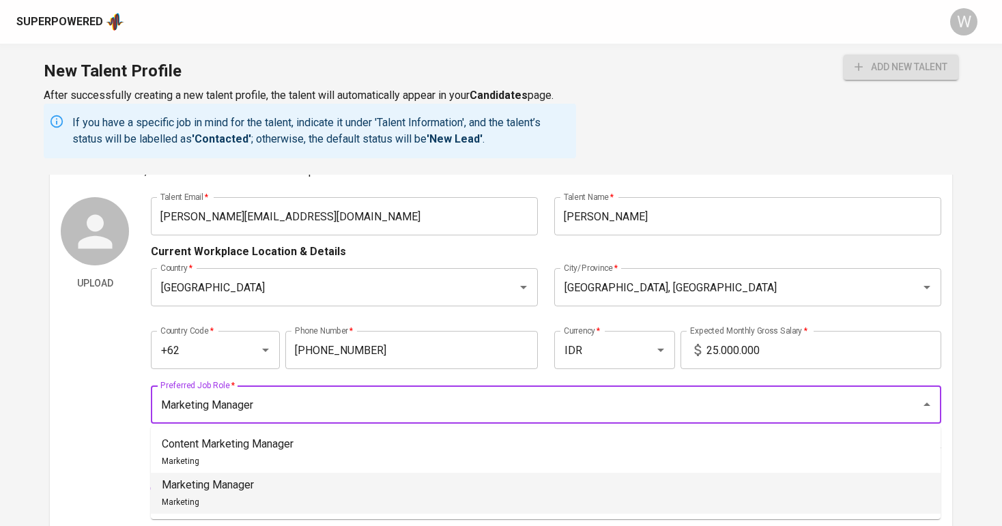
click at [413, 479] on li "Marketing Manager Marketing" at bounding box center [546, 493] width 790 height 41
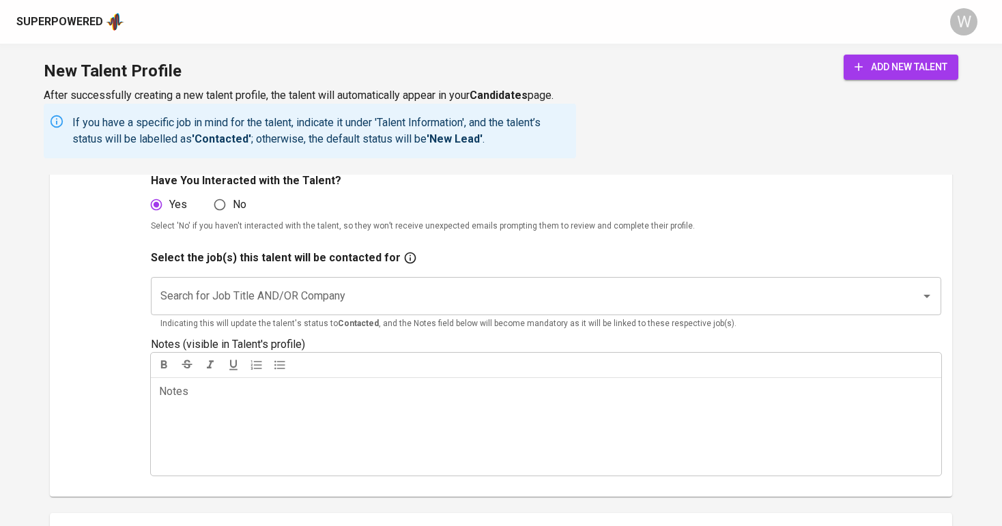
scroll to position [379, 0]
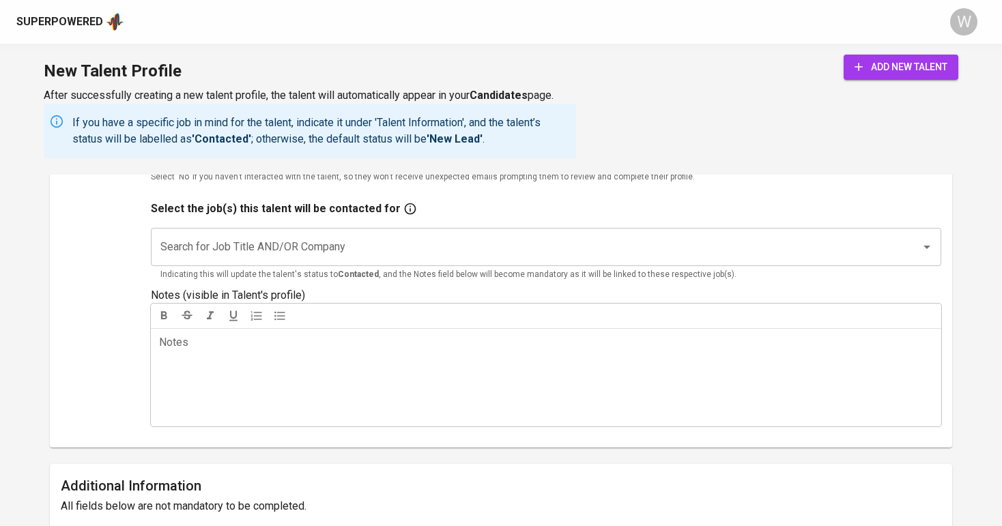
type input "Marketing Manager"
click at [384, 238] on input "Search for Job Title AND/OR Company" at bounding box center [526, 247] width 739 height 26
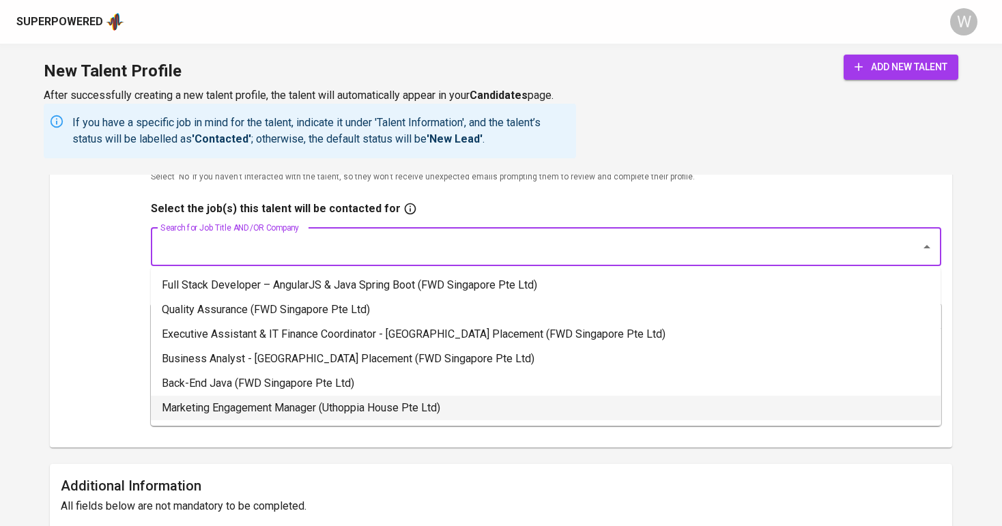
click at [378, 406] on li "Marketing Engagement Manager (Uthoppia House Pte Ltd)" at bounding box center [546, 408] width 790 height 25
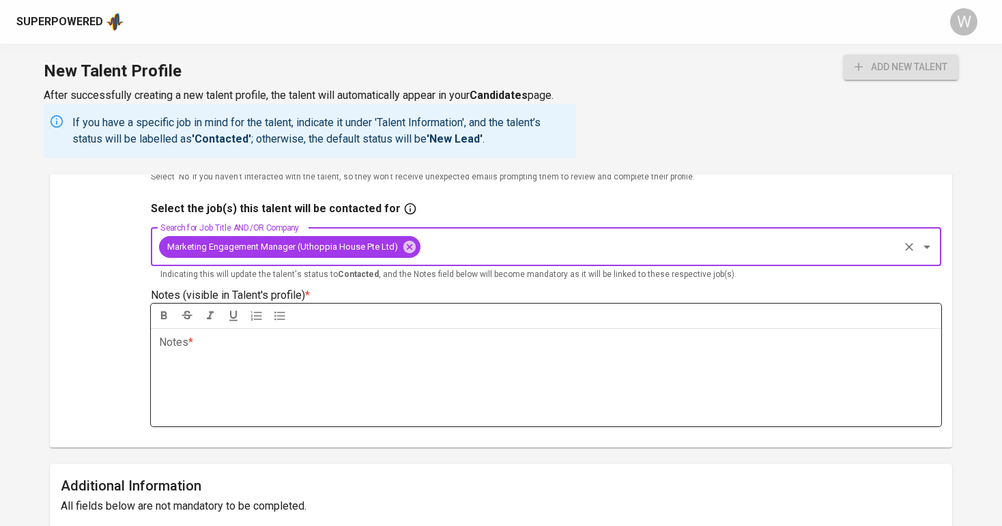
click at [433, 365] on div "Notes * ﻿" at bounding box center [546, 377] width 790 height 98
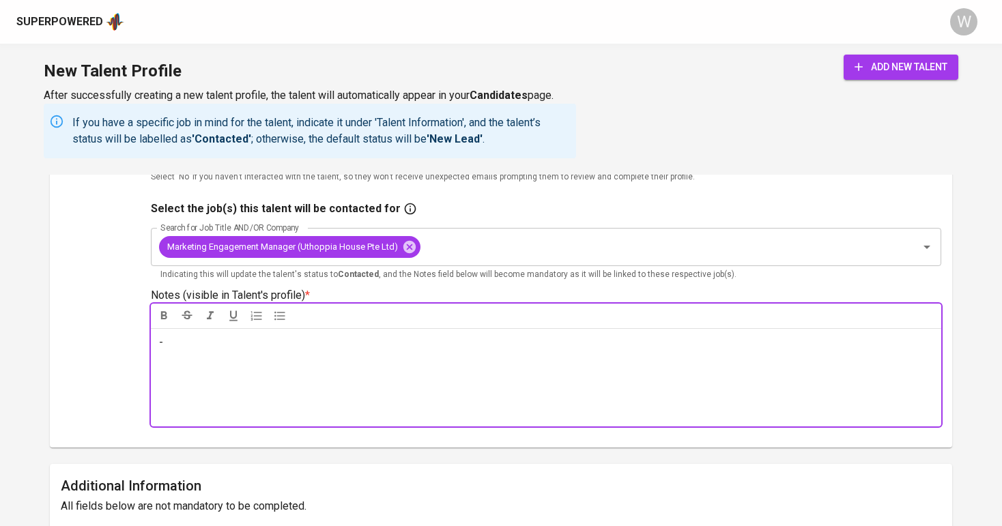
click at [855, 66] on icon "submit" at bounding box center [859, 67] width 14 height 14
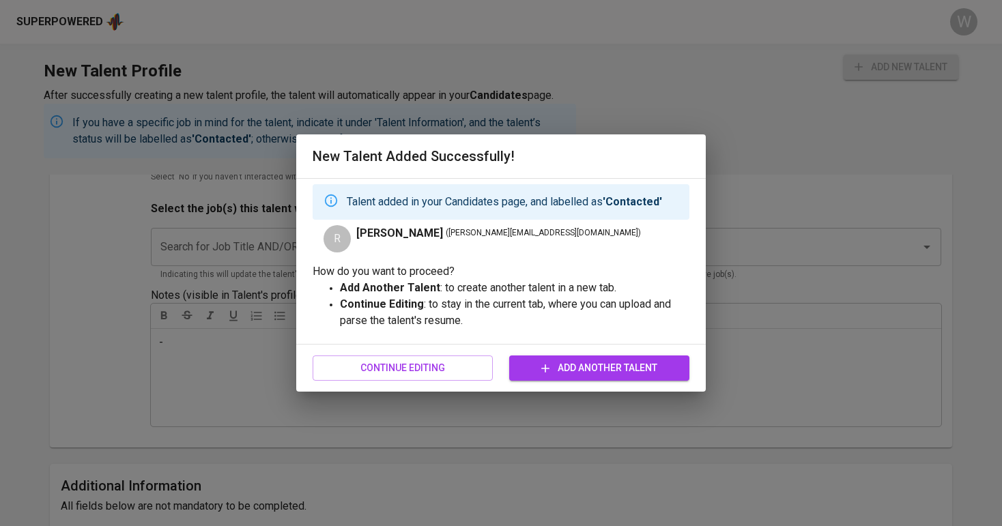
click at [583, 369] on span "Add Another Talent" at bounding box center [599, 368] width 158 height 17
click at [417, 368] on span "Continue Editing" at bounding box center [403, 368] width 158 height 17
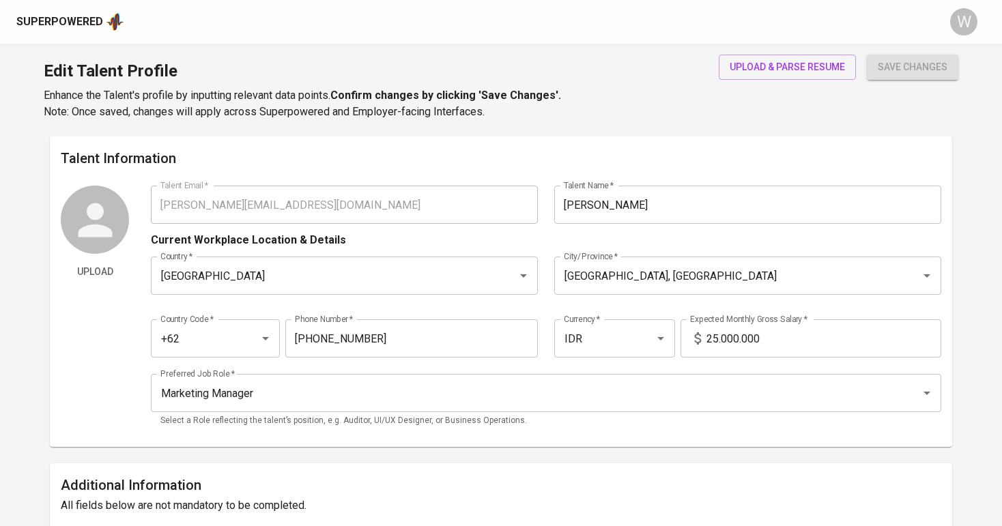
click at [85, 27] on div "Superpowered" at bounding box center [59, 22] width 87 height 16
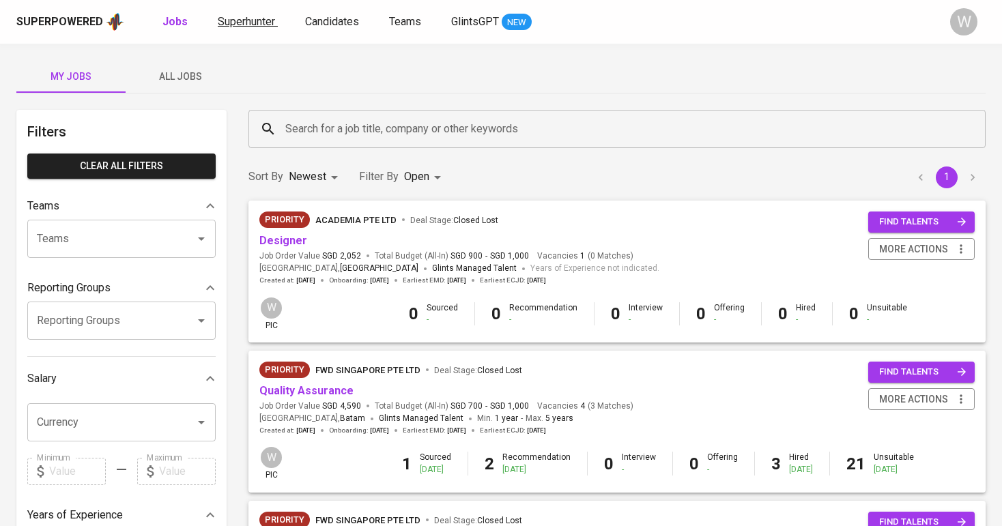
click at [245, 26] on span "Superhunter" at bounding box center [246, 21] width 57 height 13
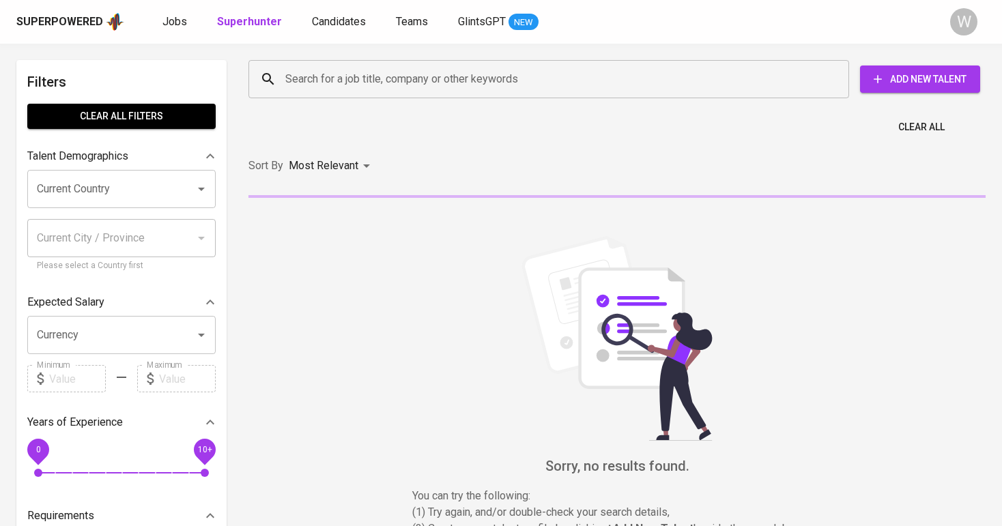
click at [315, 85] on input "Search for a job title, company or other keywords" at bounding box center [552, 79] width 541 height 26
paste input "[PERSON_NAME][EMAIL_ADDRESS][DOMAIN_NAME]"
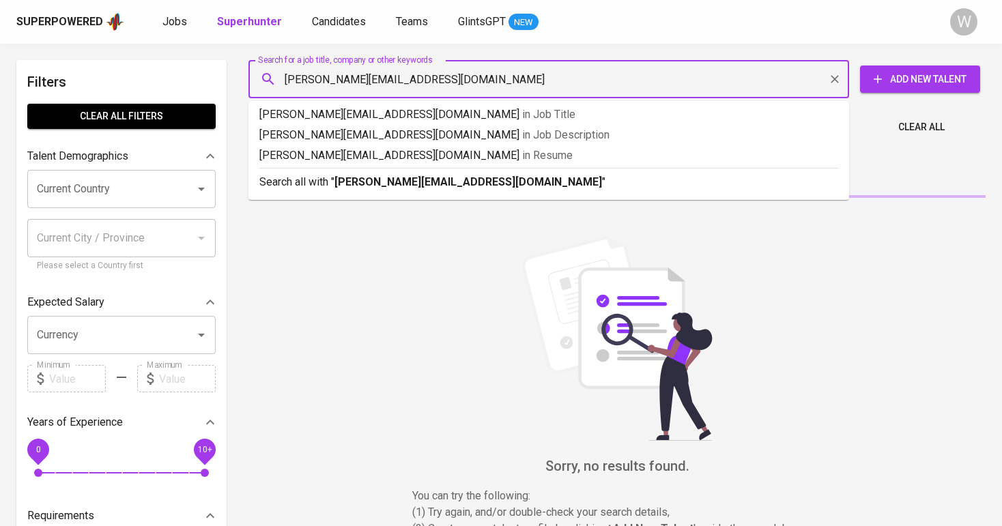
type input "[PERSON_NAME][EMAIL_ADDRESS][DOMAIN_NAME]"
click at [398, 184] on b "[PERSON_NAME][EMAIL_ADDRESS][DOMAIN_NAME]" at bounding box center [468, 181] width 268 height 13
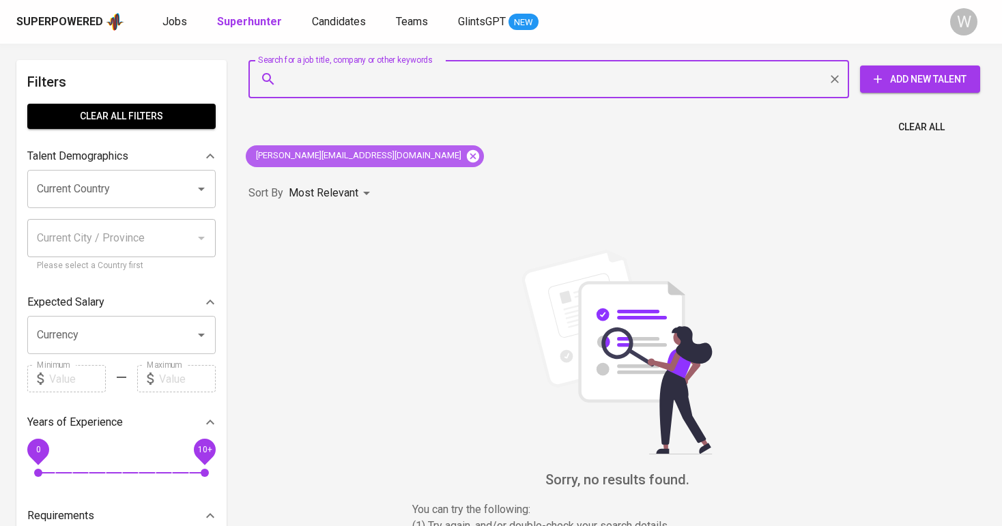
click at [466, 150] on icon at bounding box center [473, 156] width 15 height 15
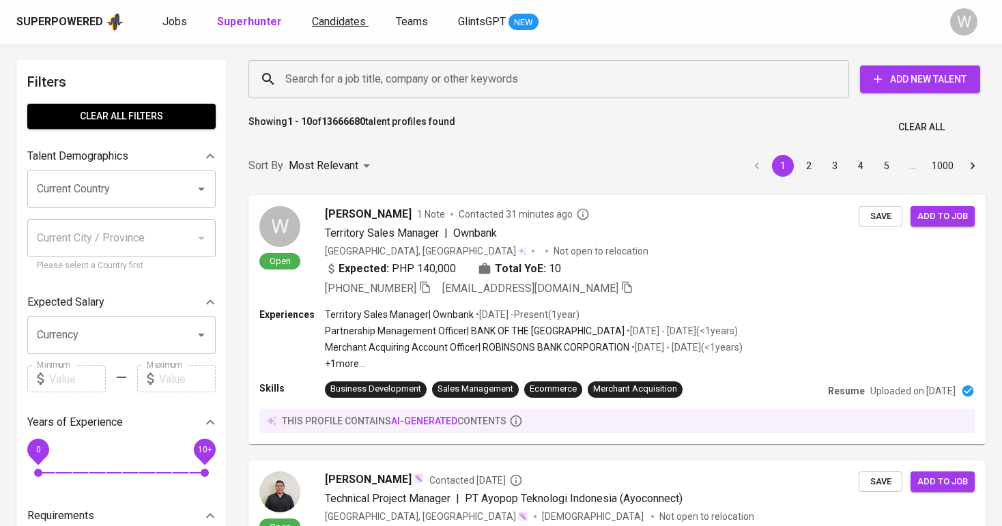
click at [330, 26] on span "Candidates" at bounding box center [339, 21] width 54 height 13
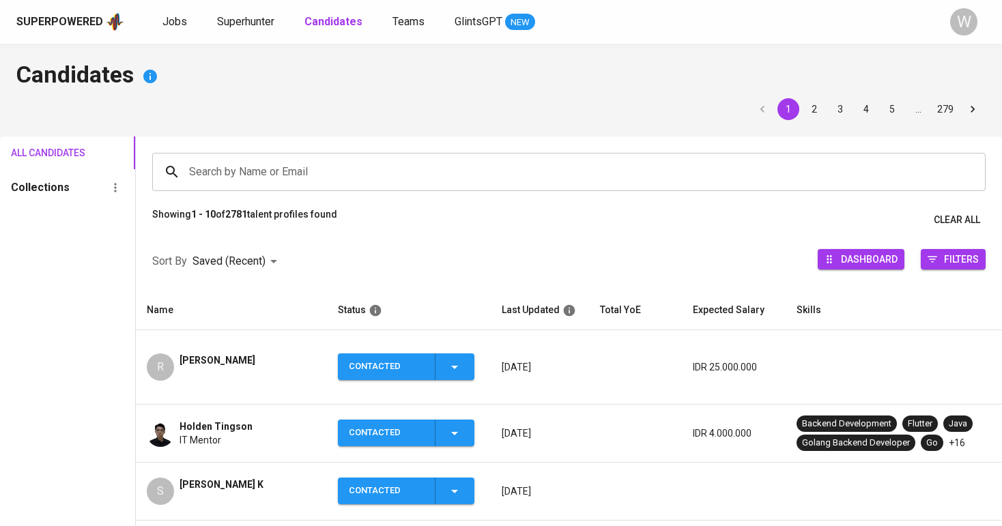
click at [234, 9] on div "Superpowered Jobs Superhunter Candidates Teams GlintsGPT NEW W" at bounding box center [501, 22] width 1002 height 44
click at [238, 19] on span "Superhunter" at bounding box center [245, 21] width 57 height 13
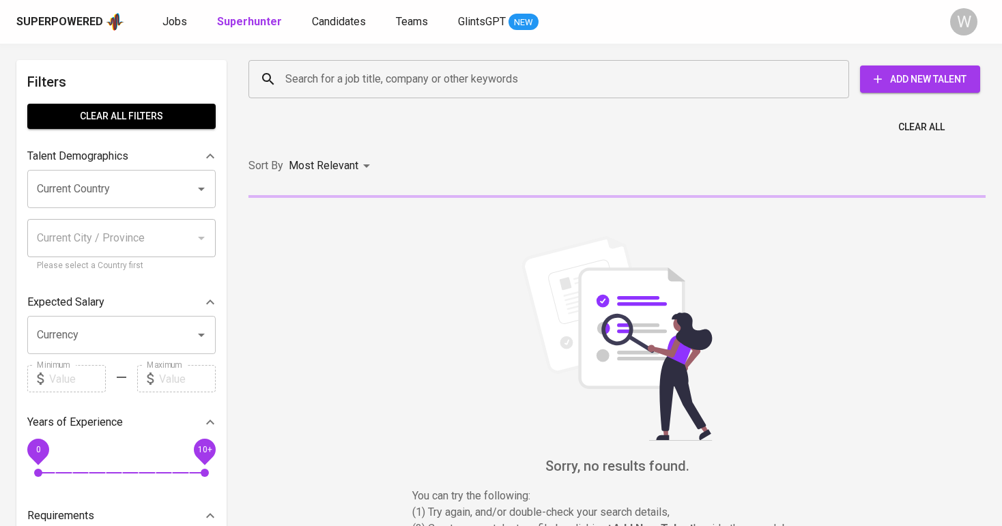
click at [338, 101] on div "Search for a job title, company or other keywords Search for a job title, compa…" at bounding box center [615, 79] width 754 height 60
click at [338, 89] on input "Search for a job title, company or other keywords" at bounding box center [552, 79] width 541 height 26
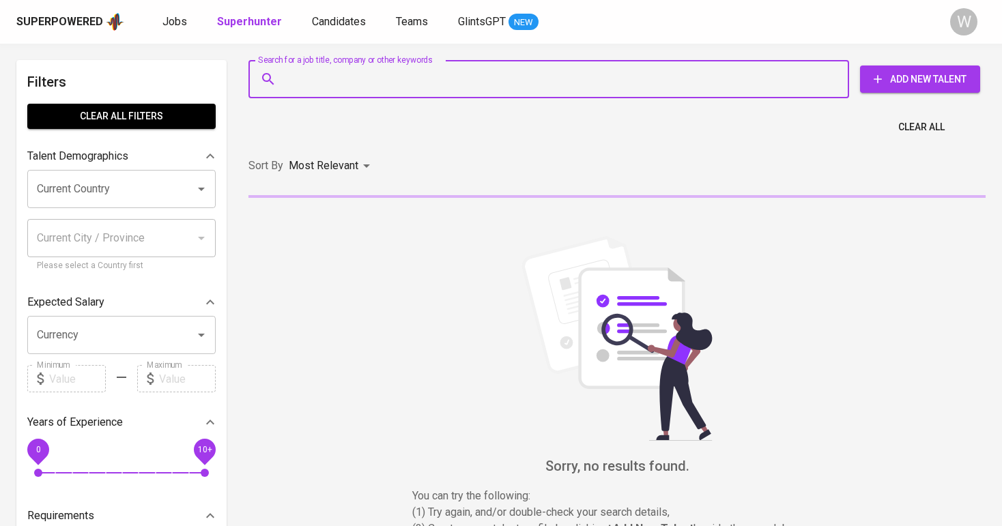
paste input "[PERSON_NAME][EMAIL_ADDRESS][DOMAIN_NAME]"
type input "[PERSON_NAME][EMAIL_ADDRESS][DOMAIN_NAME]"
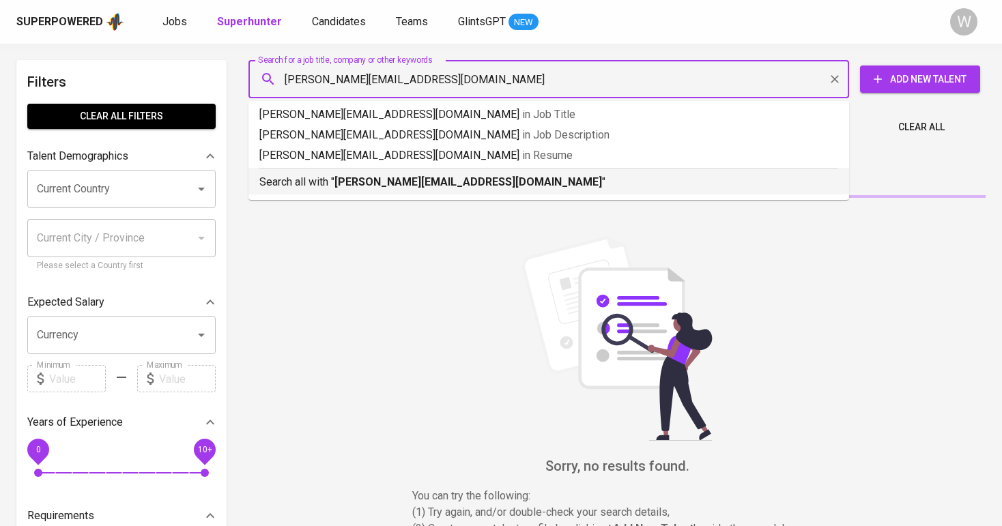
click at [395, 195] on ul "ruth.prayogo@gmail.com in Job Title ruth.prayogo@gmail.com in Job Description r…" at bounding box center [548, 150] width 601 height 99
click at [396, 184] on b "[PERSON_NAME][EMAIL_ADDRESS][DOMAIN_NAME]" at bounding box center [468, 181] width 268 height 13
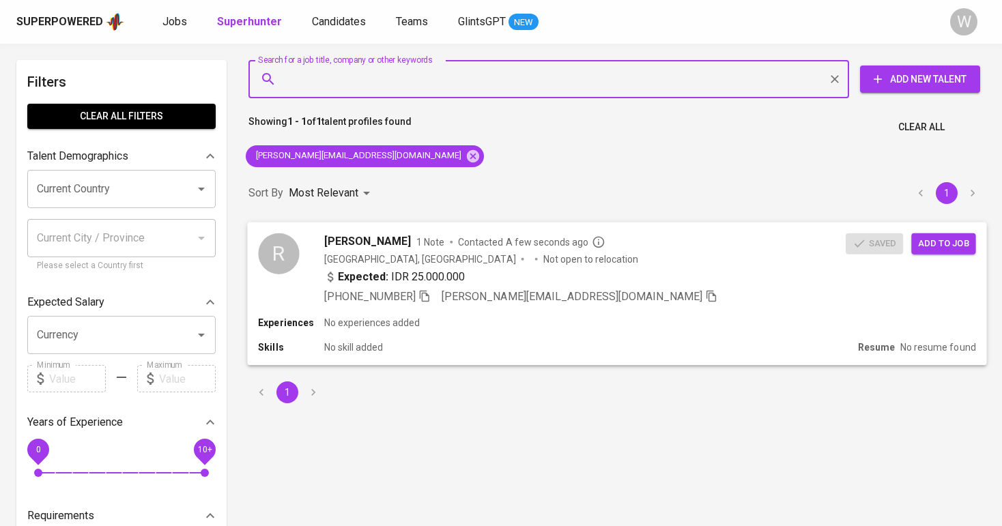
click at [926, 251] on button "Add to job" at bounding box center [943, 243] width 64 height 21
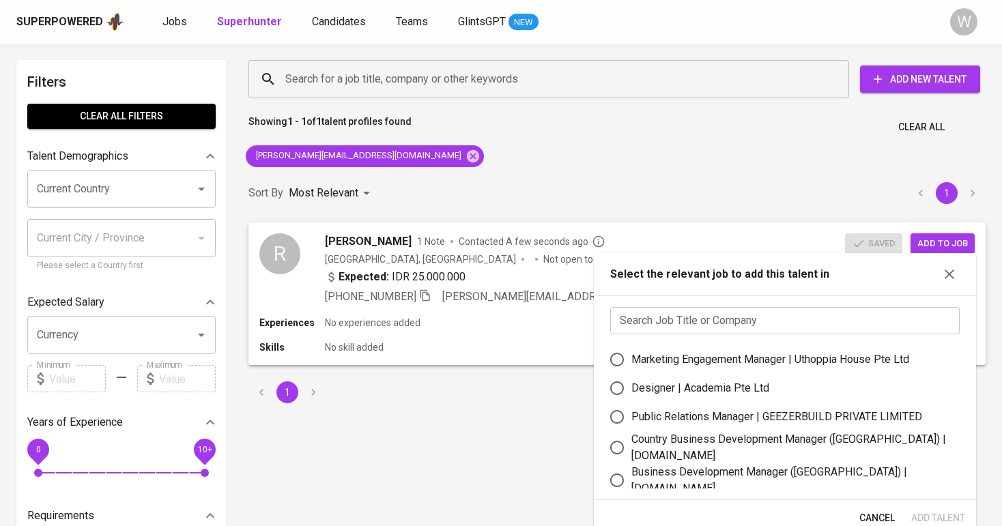
click at [728, 348] on label "Marketing Engagement Manager | Uthoppia House Pte Ltd" at bounding box center [776, 359] width 346 height 29
click at [631, 348] on input "Marketing Engagement Manager | Uthoppia House Pte Ltd" at bounding box center [617, 359] width 29 height 29
radio input "true"
click at [930, 513] on span "Add Talent" at bounding box center [938, 518] width 54 height 17
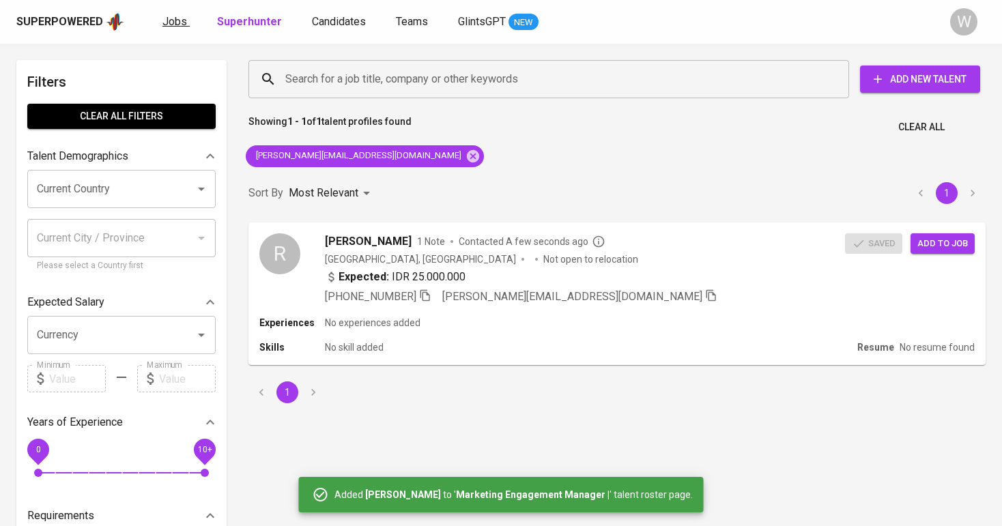
click at [186, 24] on link "Jobs" at bounding box center [175, 22] width 27 height 17
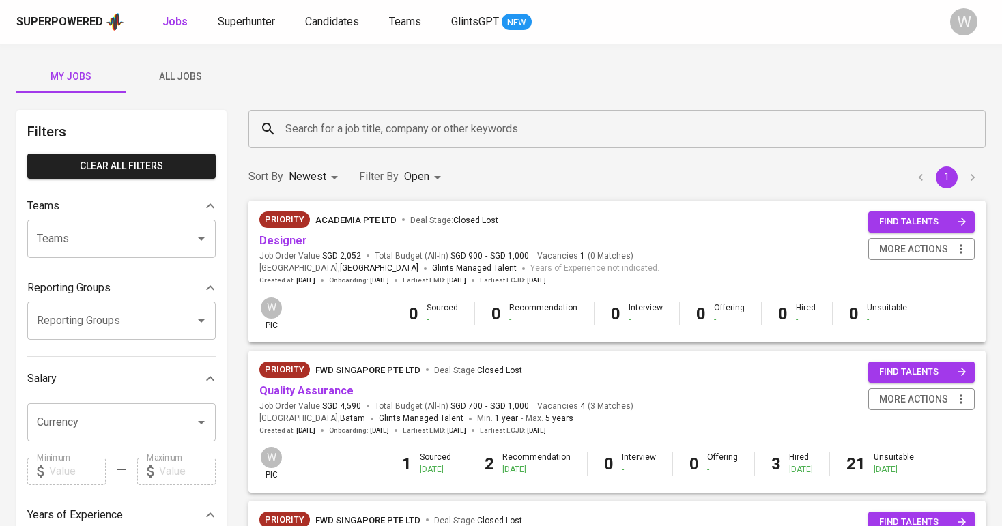
click at [168, 69] on span "All Jobs" at bounding box center [180, 76] width 93 height 17
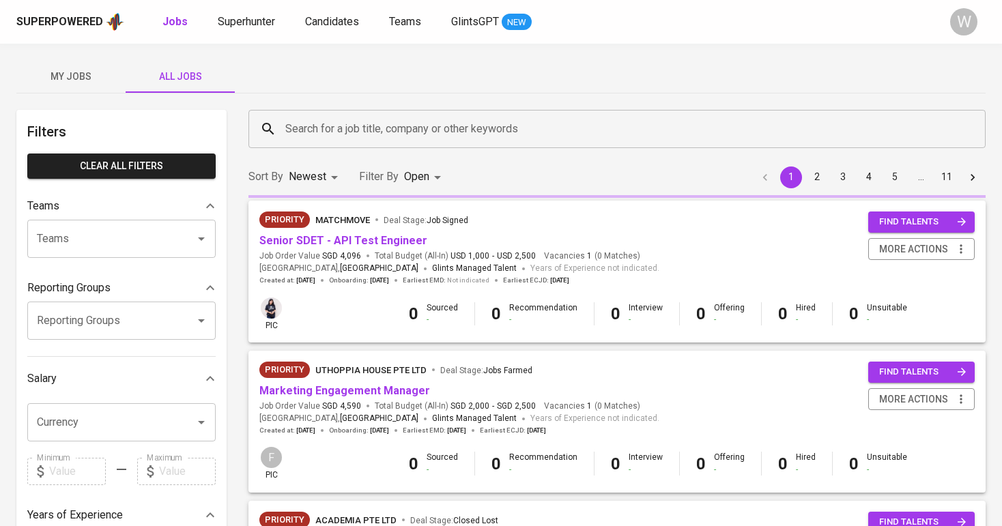
click at [279, 124] on div "Search for a job title, company or other keywords" at bounding box center [616, 129] width 737 height 38
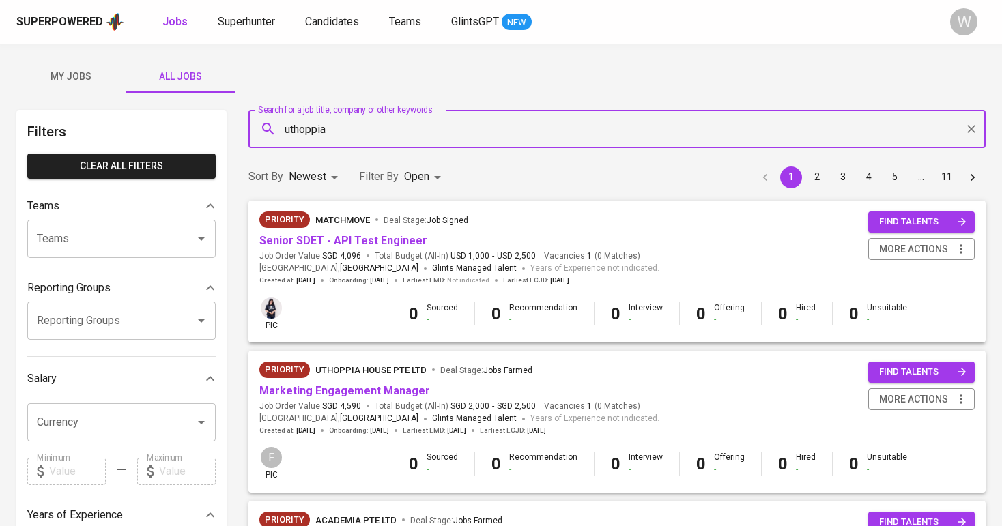
type input "uthoppia"
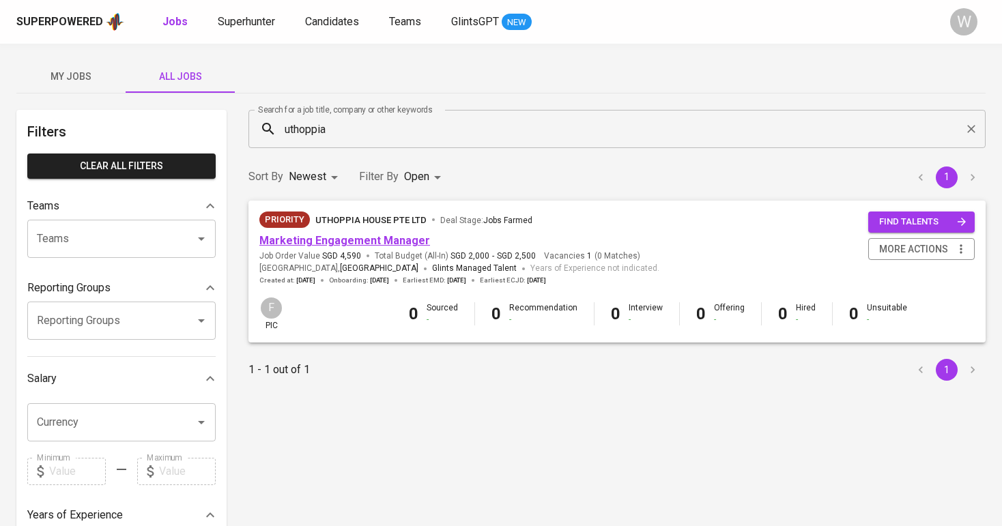
click at [327, 240] on link "Marketing Engagement Manager" at bounding box center [344, 240] width 171 height 13
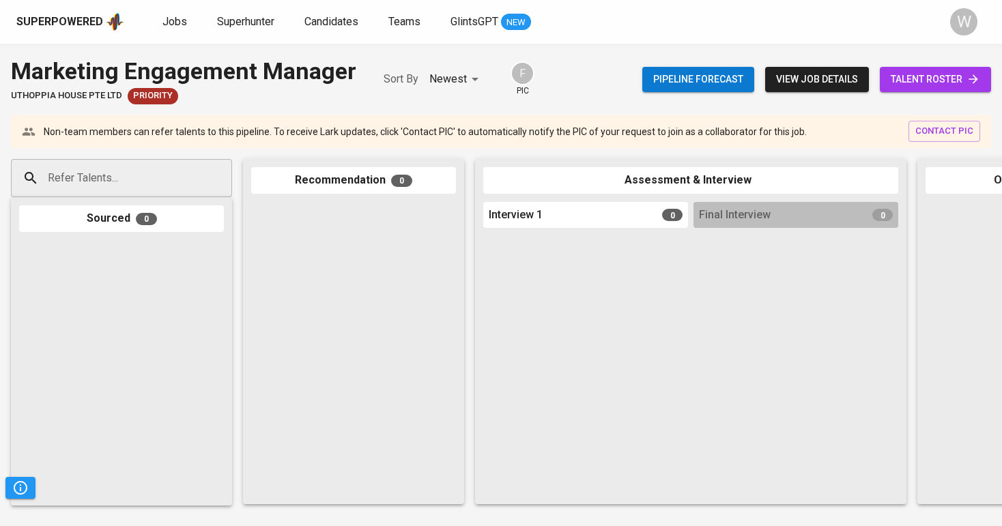
click at [956, 73] on span "talent roster" at bounding box center [935, 79] width 89 height 17
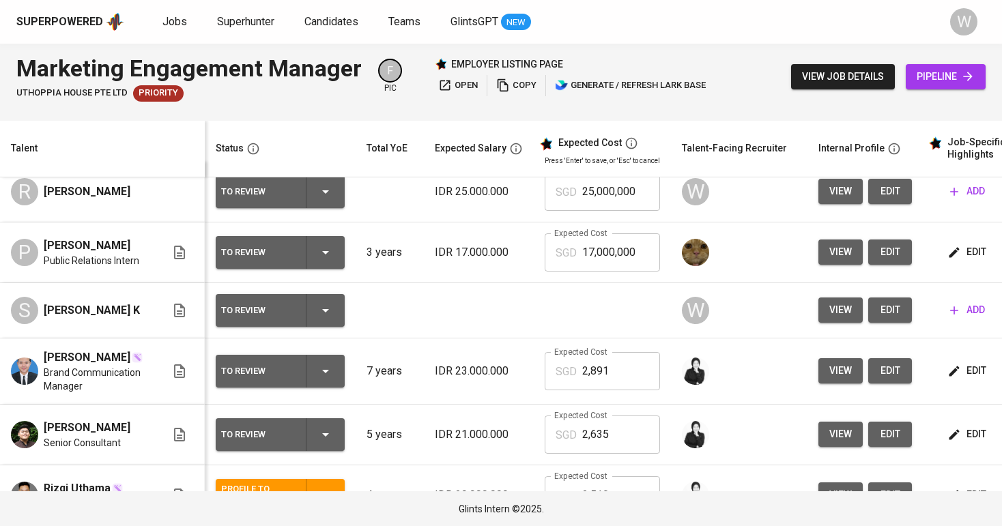
scroll to position [16, 0]
click at [895, 312] on span "edit" at bounding box center [890, 309] width 22 height 17
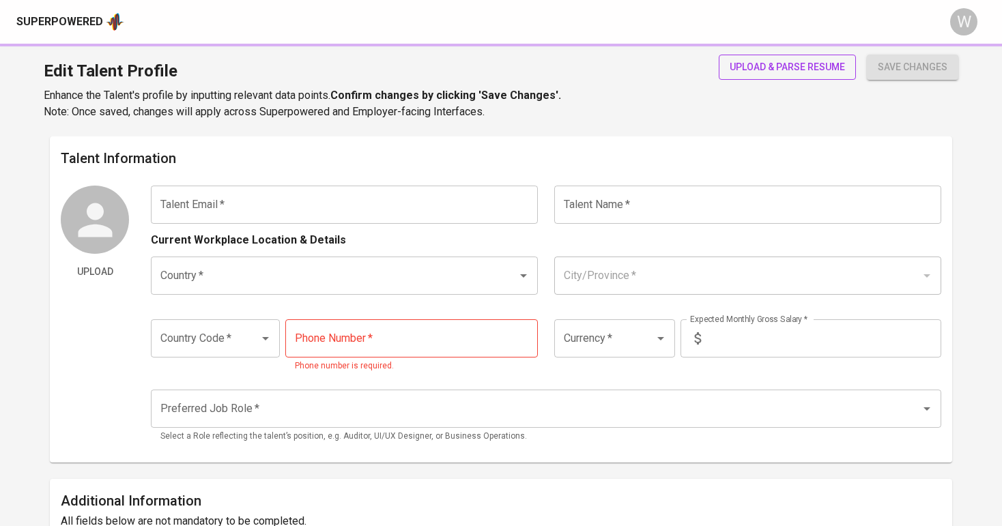
click at [762, 67] on span "upload & parse resume" at bounding box center [787, 67] width 115 height 17
type input "[EMAIL_ADDRESS][DOMAIN_NAME]"
type input "[PERSON_NAME] K"
type input "[GEOGRAPHIC_DATA]"
type input "+62"
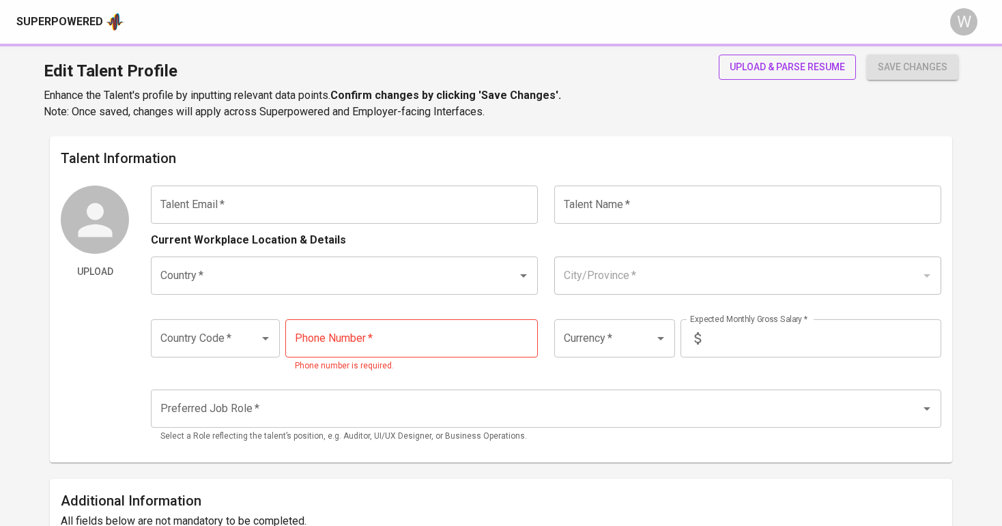
type input "811-9158-910"
type input "IDR"
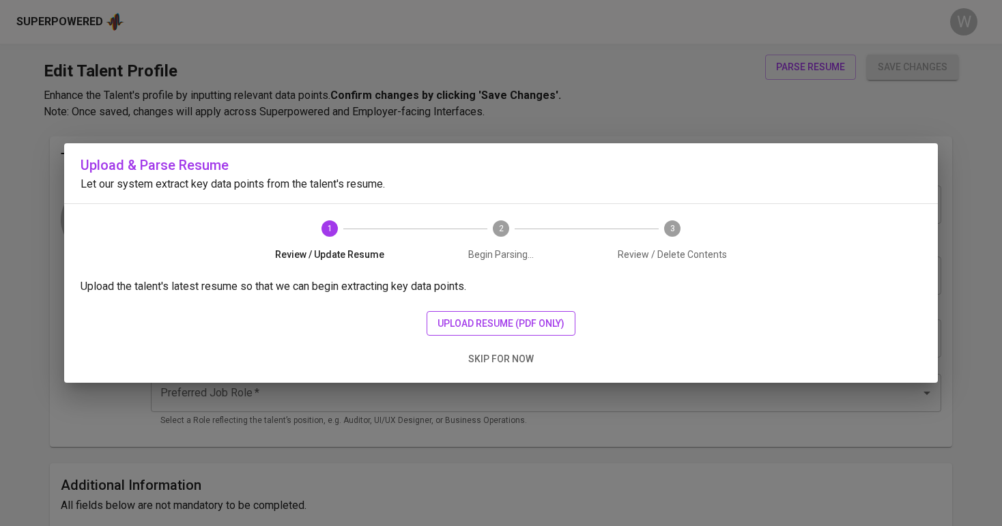
click at [522, 320] on span "upload resume (pdf only)" at bounding box center [501, 323] width 127 height 17
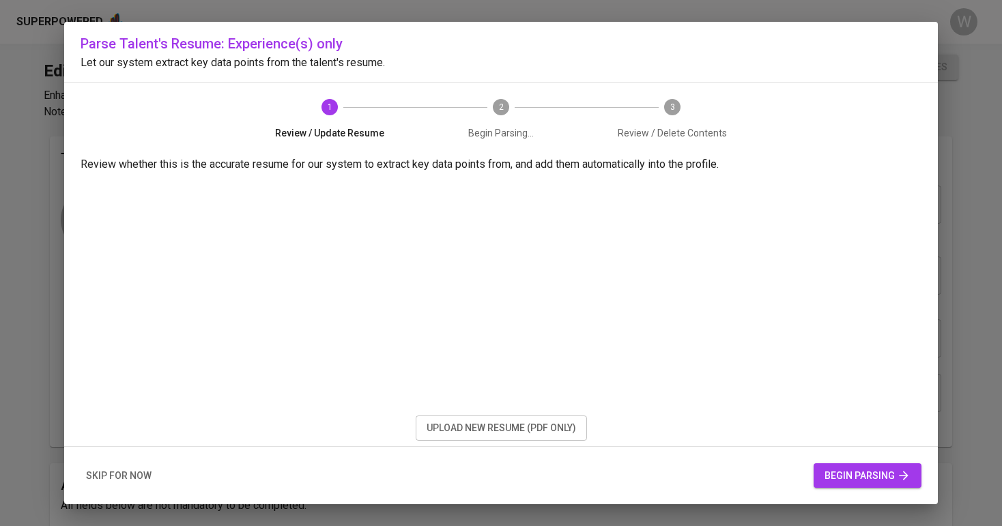
click at [893, 480] on span "begin parsing" at bounding box center [868, 476] width 86 height 17
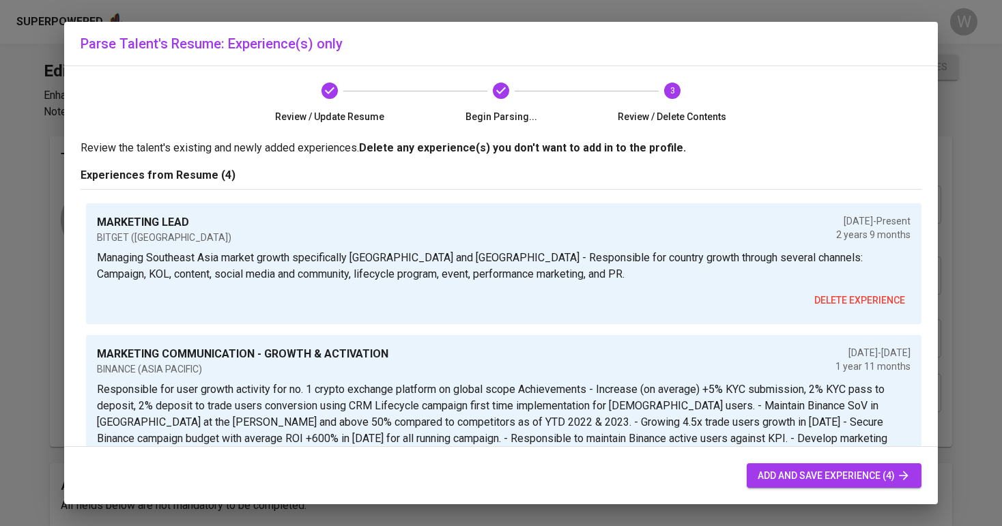
click at [810, 484] on button "add and save experience (4)" at bounding box center [834, 475] width 175 height 25
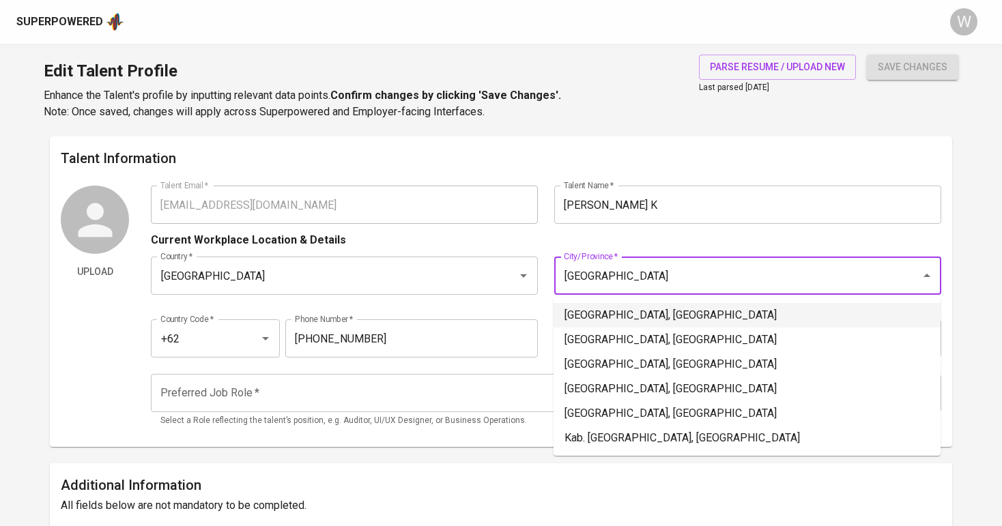
click at [619, 313] on li "Jakarta Selatan, DKI Jakarta" at bounding box center [747, 315] width 387 height 25
type input "Jakarta Selatan, DKI Jakarta"
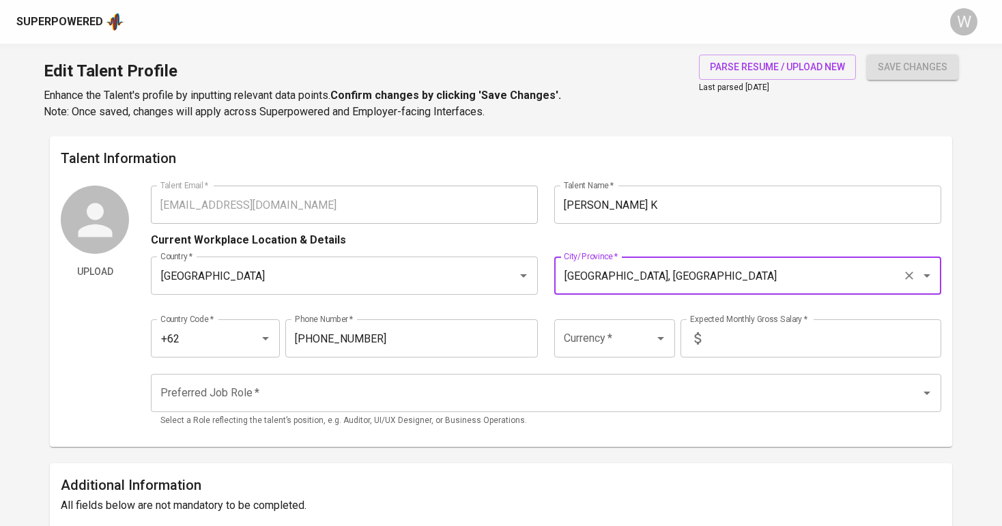
click at [766, 328] on input "text" at bounding box center [823, 338] width 235 height 38
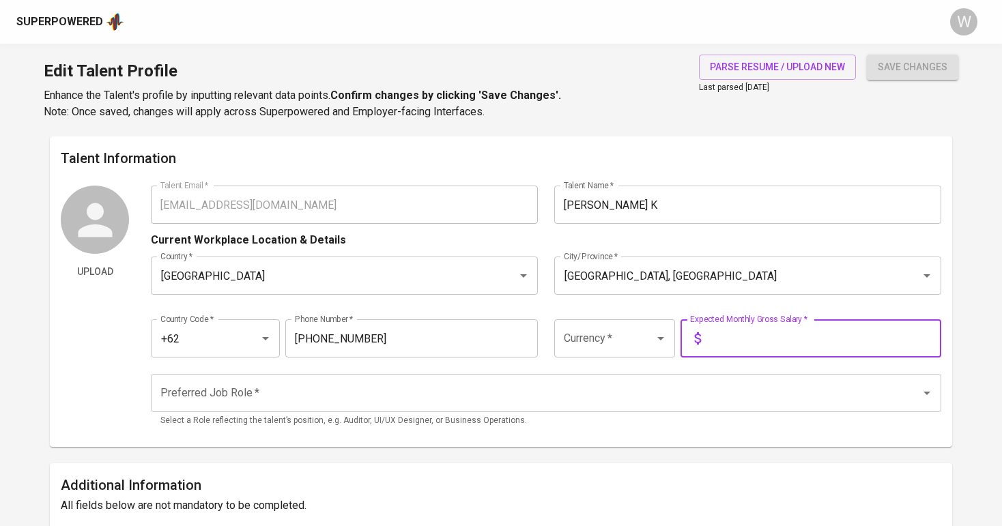
click at [662, 343] on icon "Open" at bounding box center [661, 338] width 16 height 16
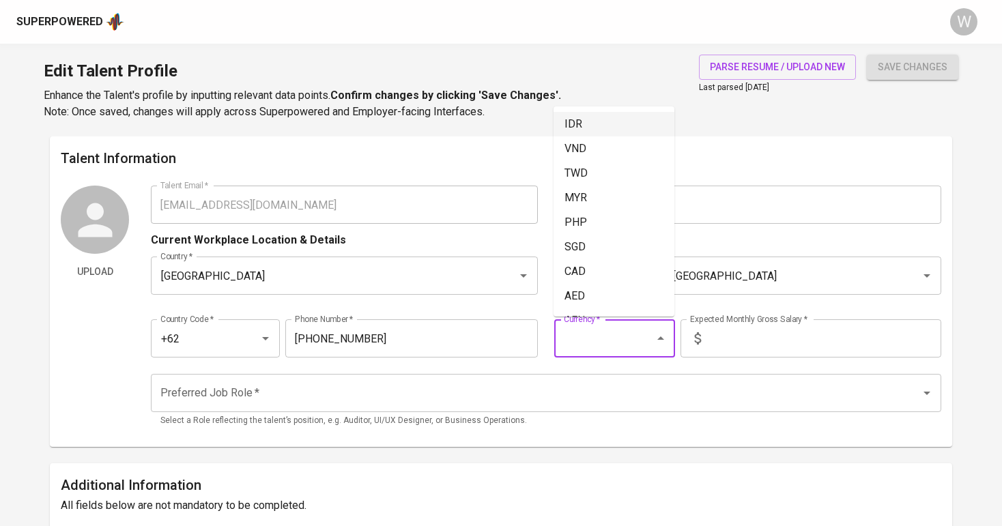
click at [616, 131] on li "IDR" at bounding box center [614, 124] width 121 height 25
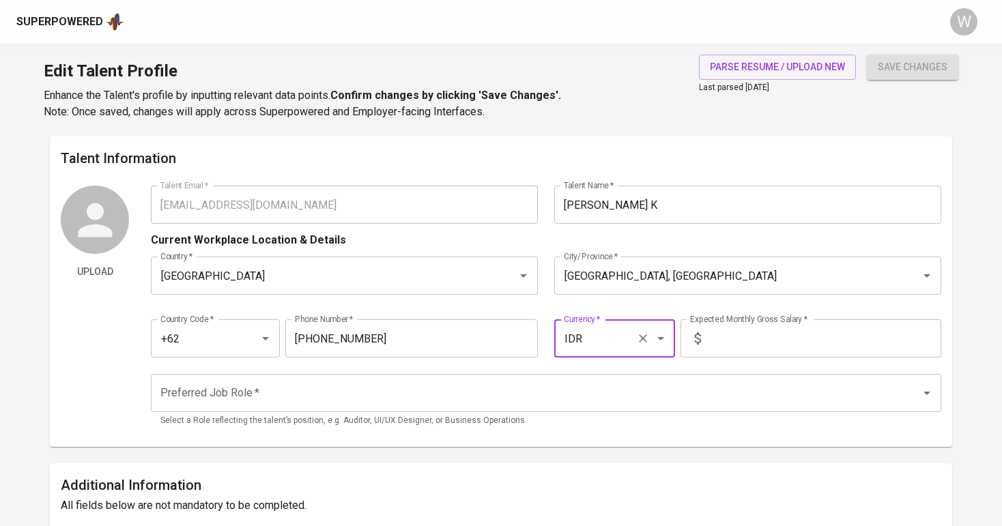
click at [730, 329] on input "text" at bounding box center [823, 338] width 235 height 38
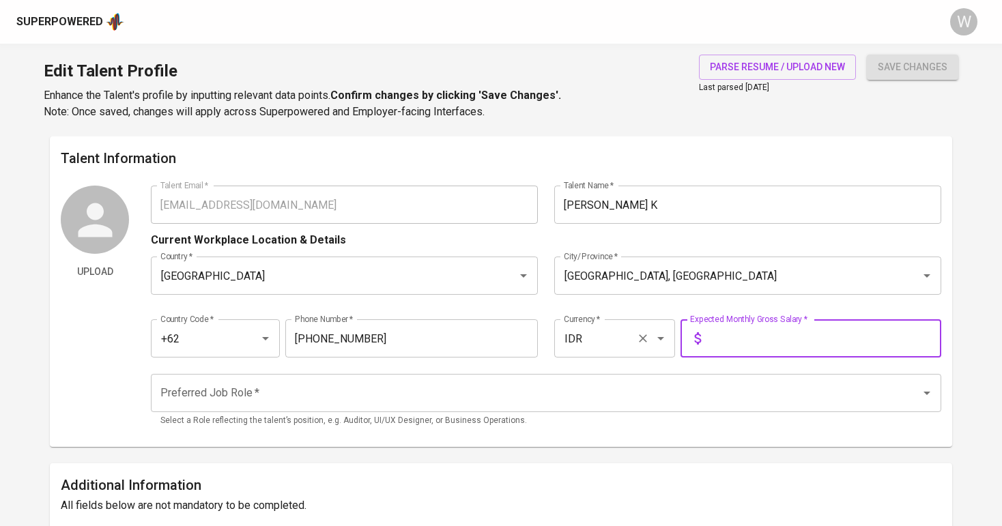
click at [662, 344] on icon "Open" at bounding box center [661, 338] width 16 height 16
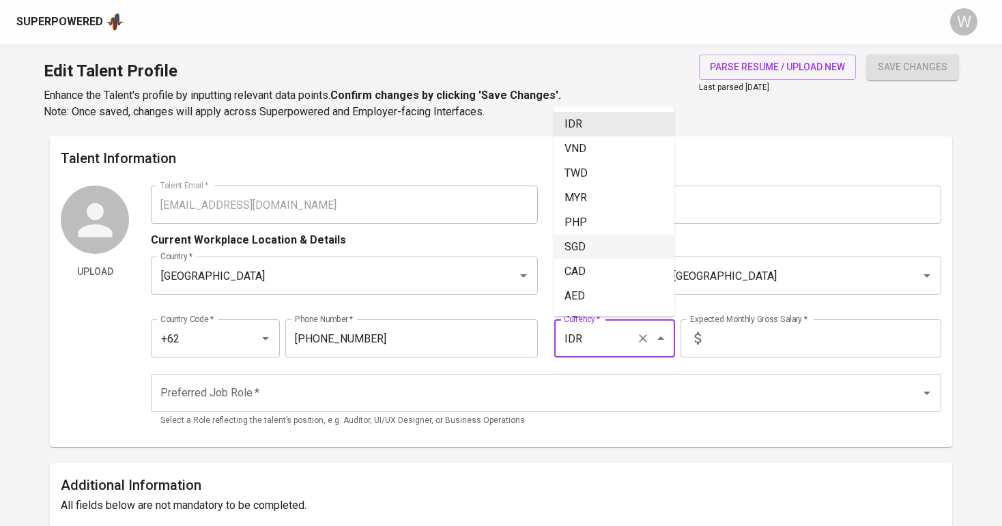
click at [623, 246] on li "SGD" at bounding box center [614, 247] width 121 height 25
type input "SGD"
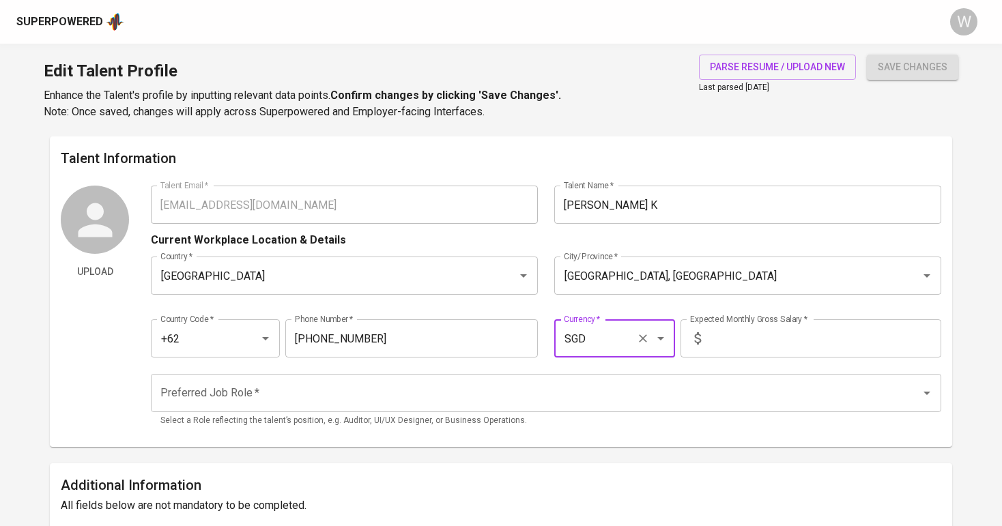
click at [730, 335] on input "text" at bounding box center [823, 338] width 235 height 38
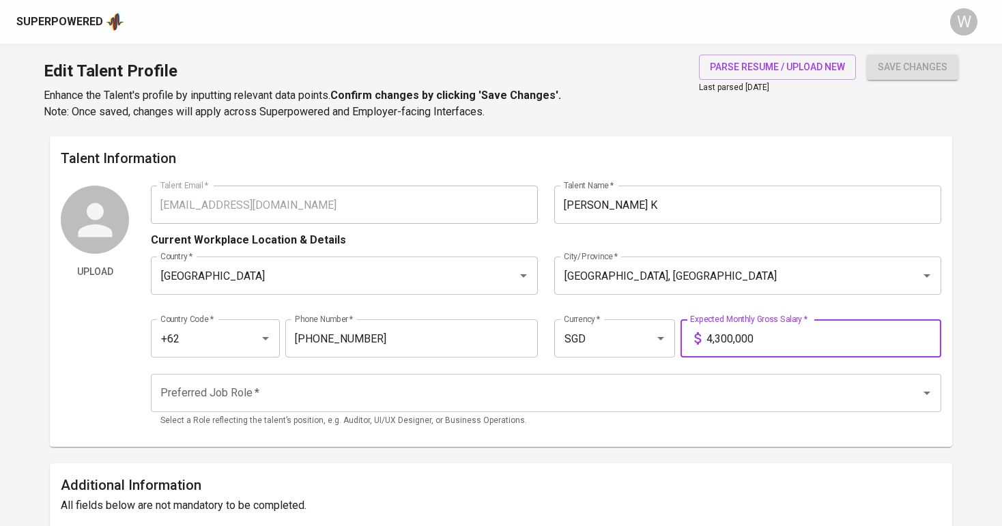
type input "43,000,000"
click at [636, 391] on input "Preferred Job Role   *" at bounding box center [526, 393] width 739 height 26
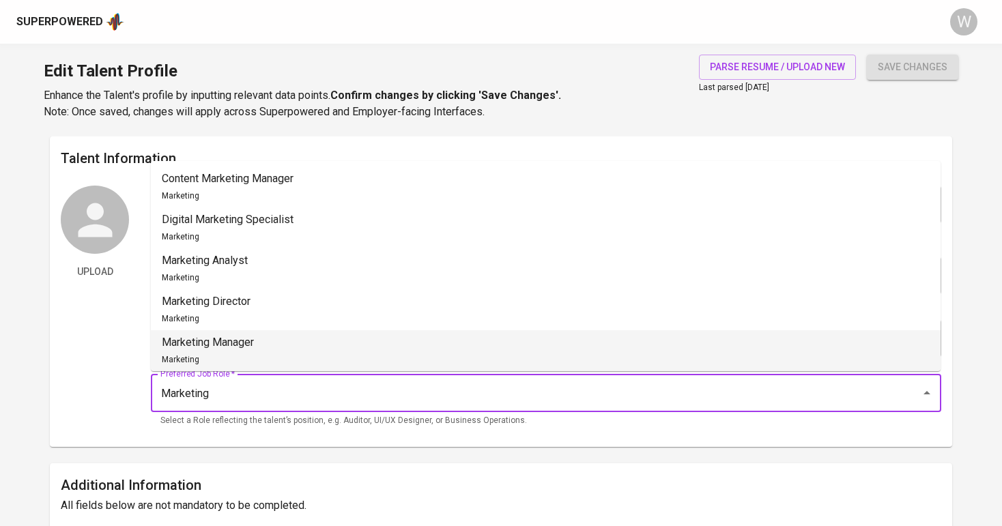
click at [502, 347] on li "Marketing Manager Marketing" at bounding box center [546, 350] width 790 height 41
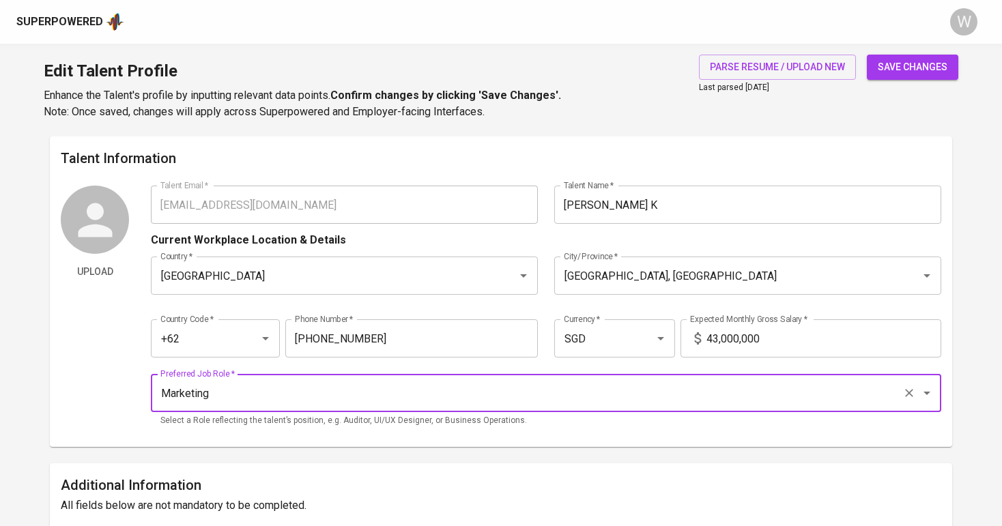
type input "Marketing Manager"
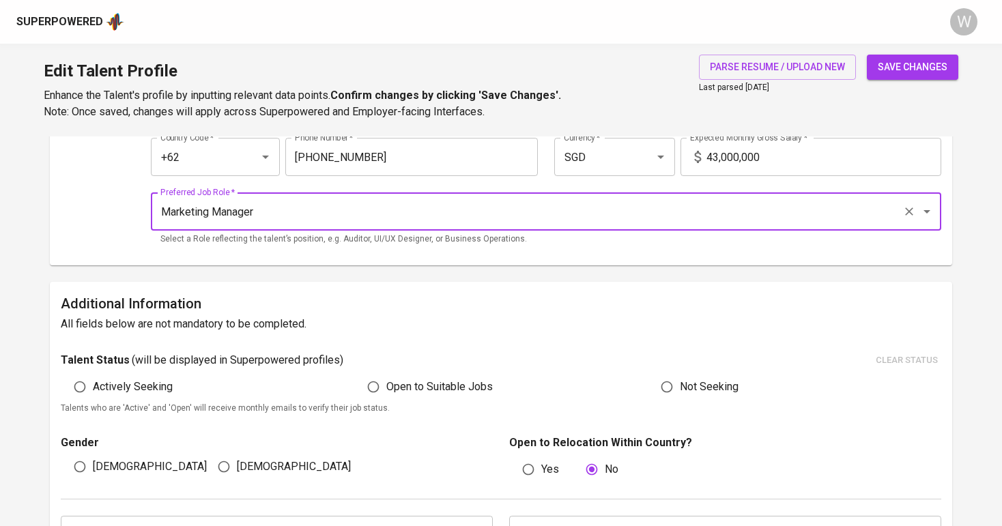
scroll to position [208, 0]
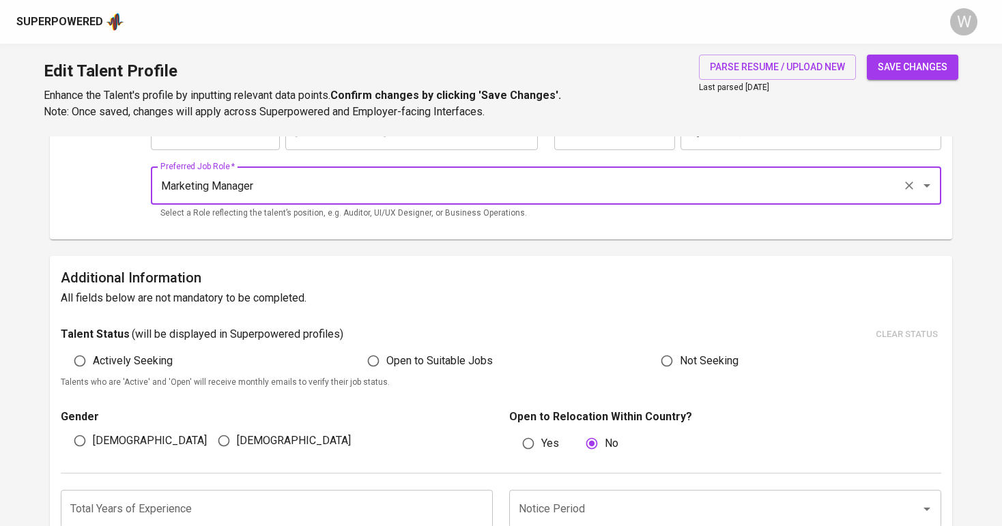
click at [417, 356] on span "Open to Suitable Jobs" at bounding box center [439, 361] width 106 height 16
click at [386, 356] on input "Open to Suitable Jobs" at bounding box center [373, 361] width 26 height 26
radio input "true"
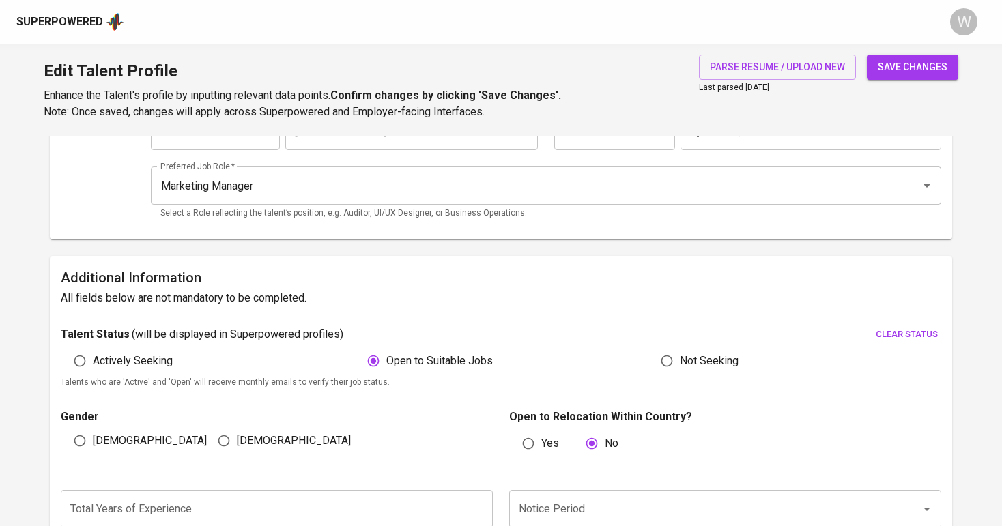
click at [85, 430] on input "Male" at bounding box center [80, 441] width 26 height 26
radio input "true"
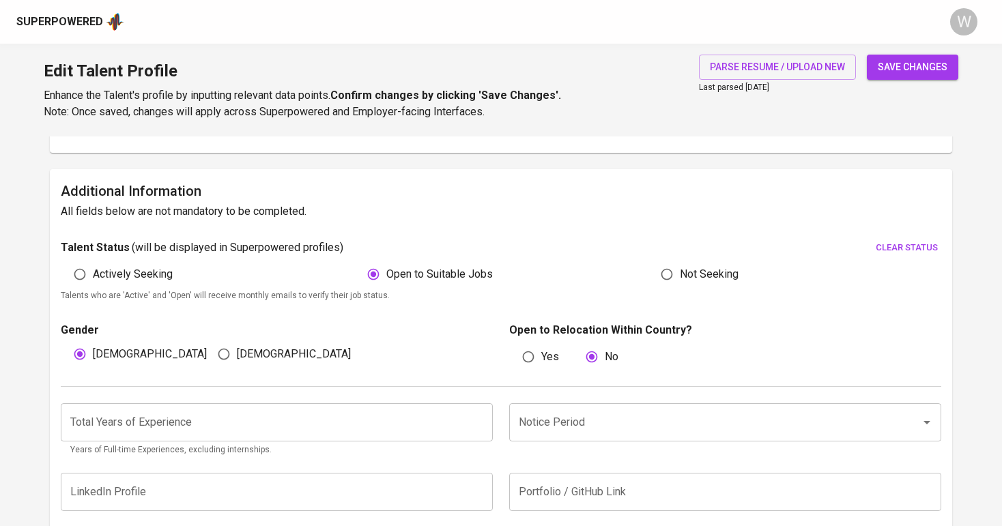
scroll to position [298, 0]
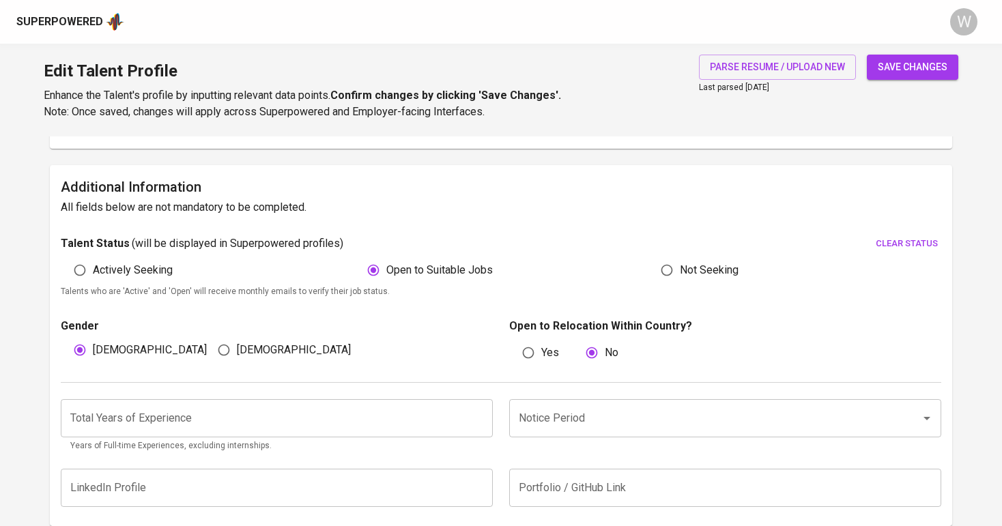
click at [104, 431] on input "number" at bounding box center [277, 418] width 432 height 38
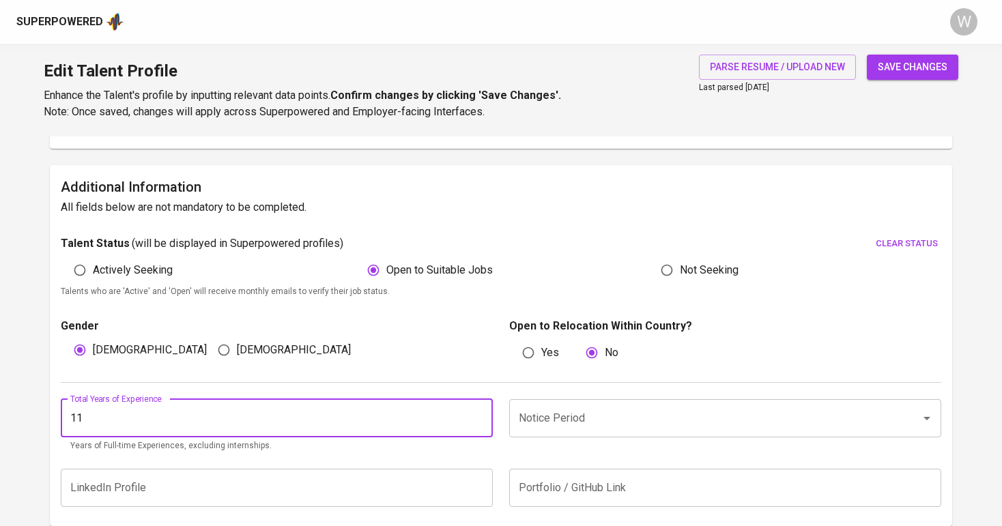
type input "11"
click at [561, 429] on input "Notice Period" at bounding box center [706, 418] width 382 height 26
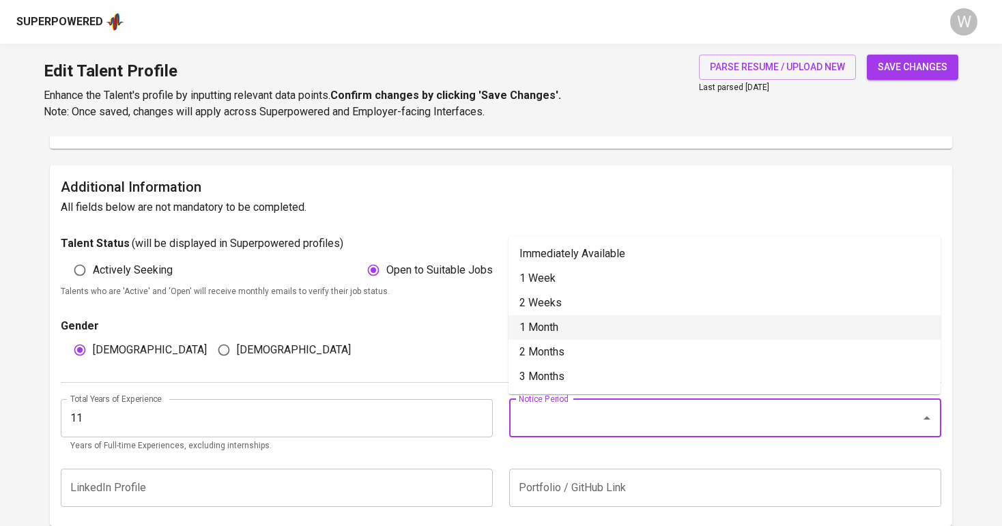
click at [549, 334] on li "1 Month" at bounding box center [725, 327] width 432 height 25
type input "1 Month"
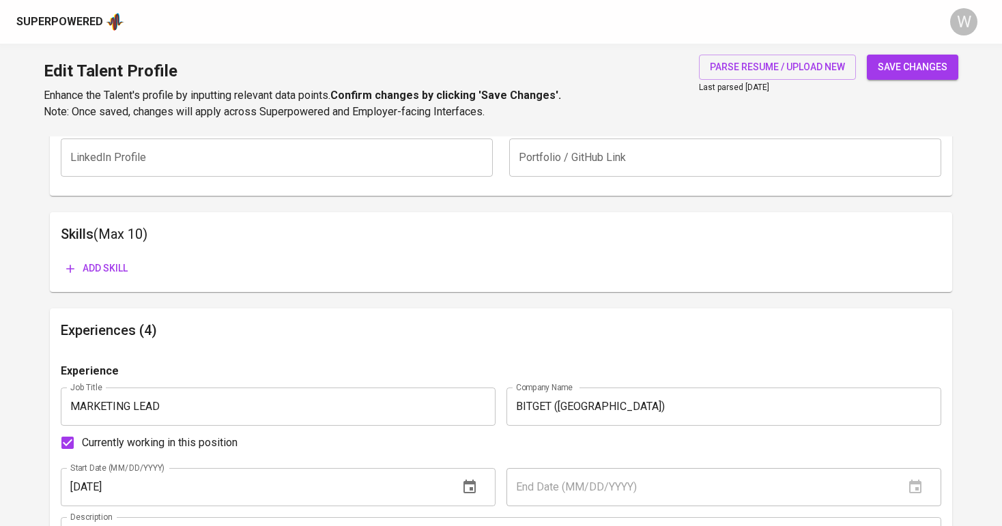
scroll to position [403, 0]
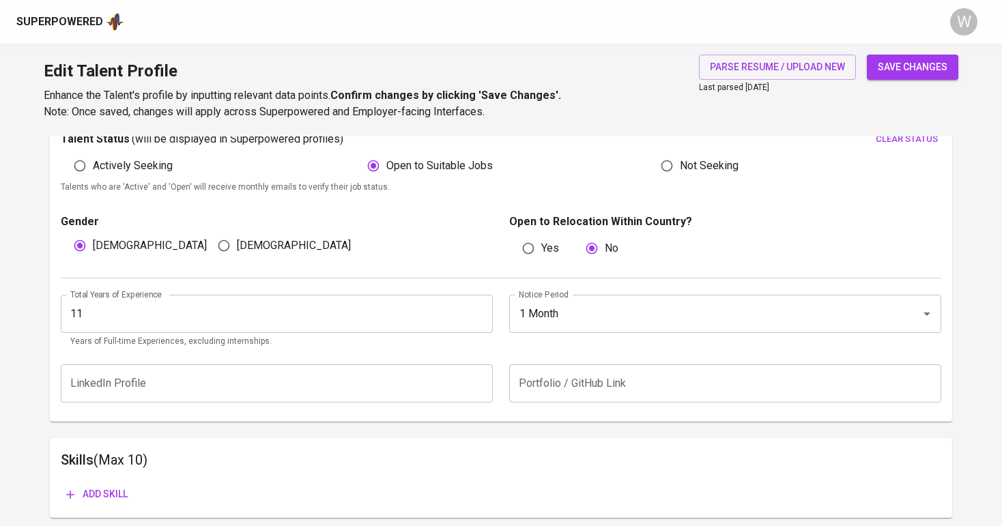
click at [902, 64] on span "save changes" at bounding box center [913, 67] width 70 height 17
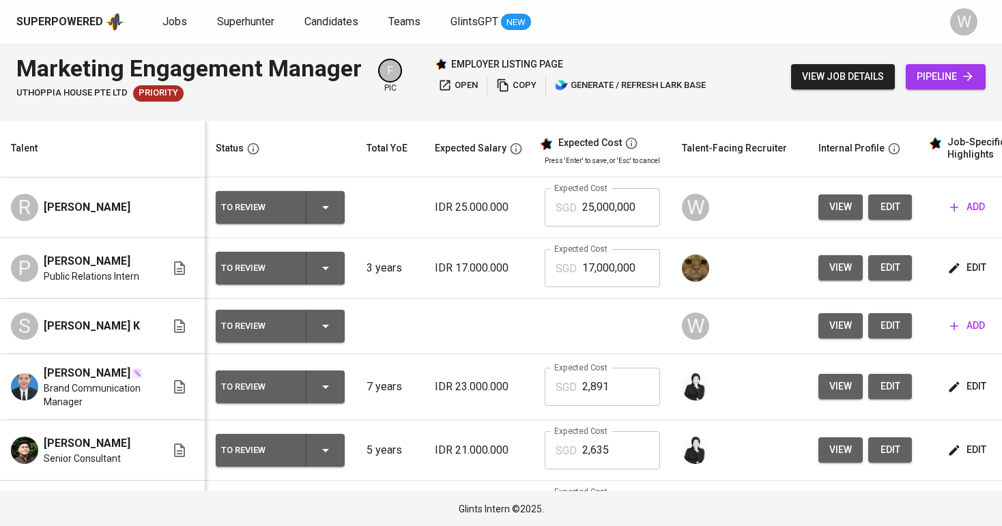
click at [911, 201] on td "view edit" at bounding box center [865, 207] width 115 height 61
click at [898, 203] on button "edit" at bounding box center [890, 207] width 44 height 25
click at [980, 330] on span "add" at bounding box center [967, 325] width 35 height 17
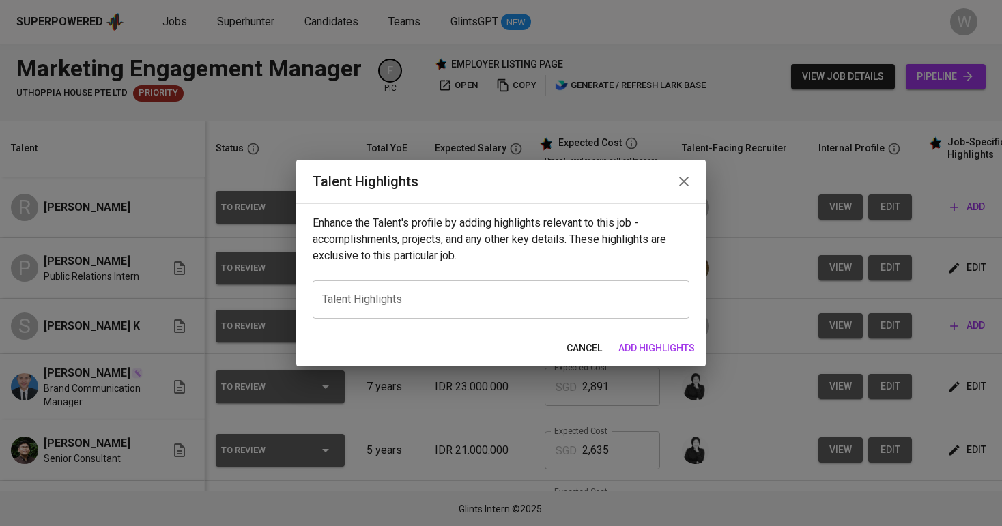
click at [473, 296] on textarea at bounding box center [501, 300] width 358 height 13
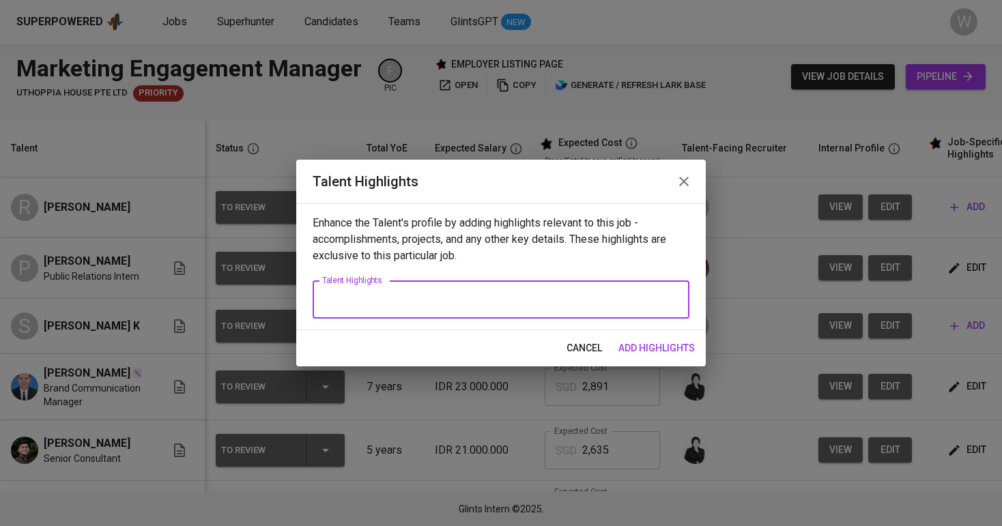
paste textarea "Lorem ips dolors ametc adipi el seddoeiusmod temporinci utla e dolore magnaaliq…"
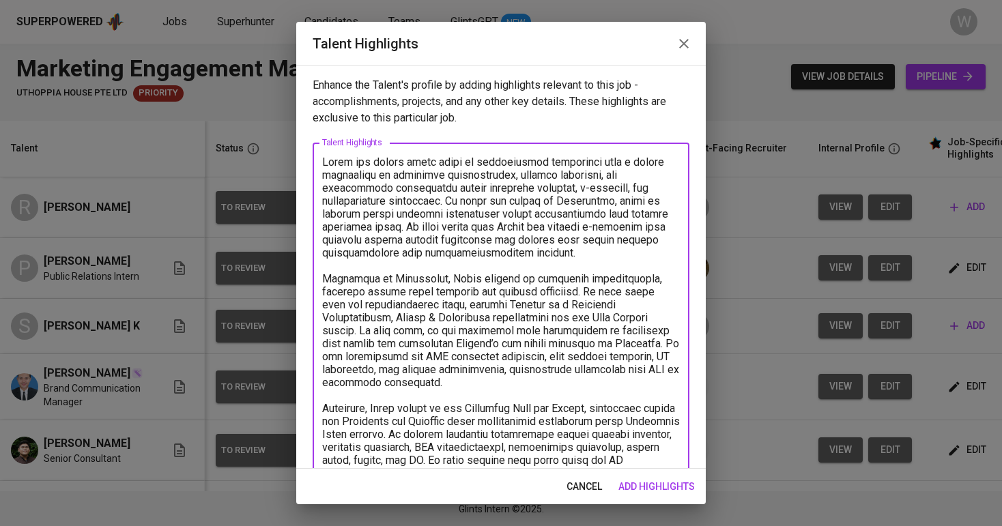
scroll to position [139, 0]
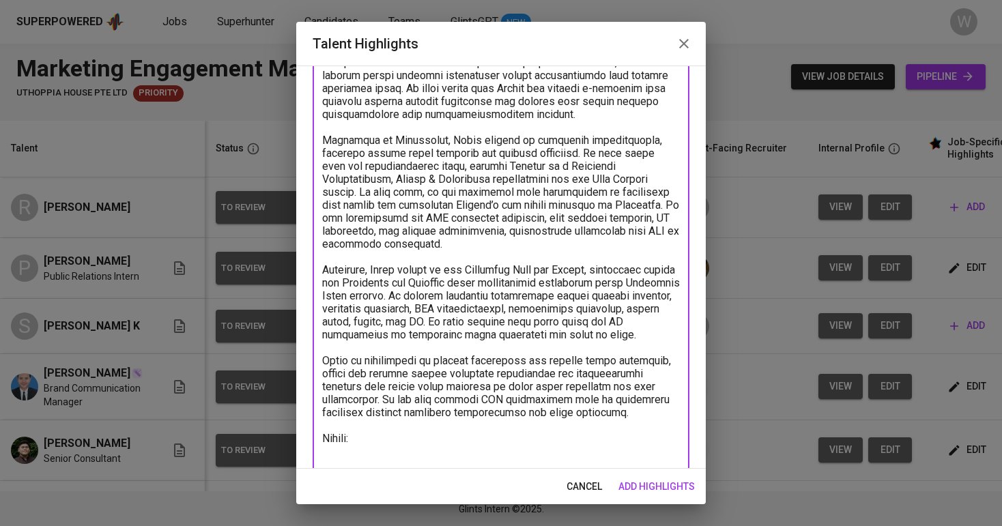
paste textarea "[URL][DOMAIN_NAME]"
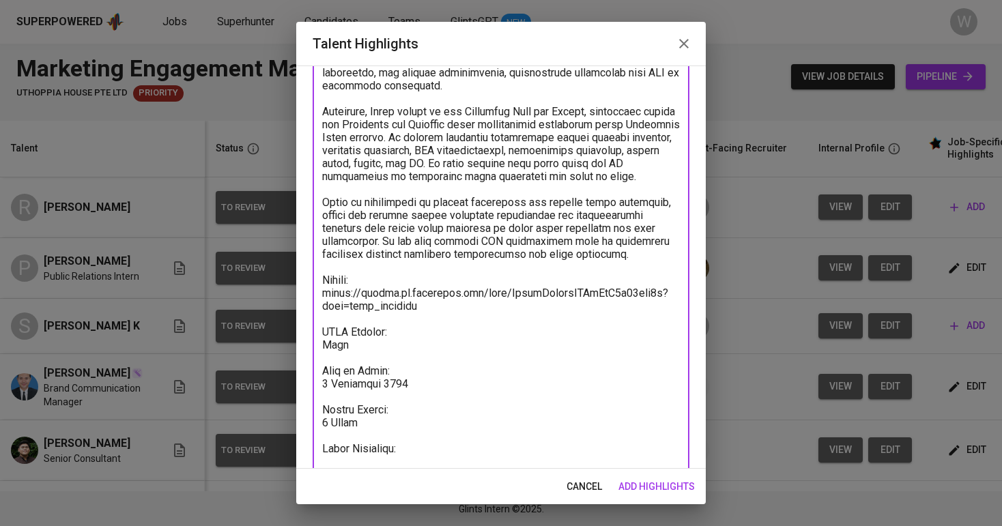
scroll to position [310, 0]
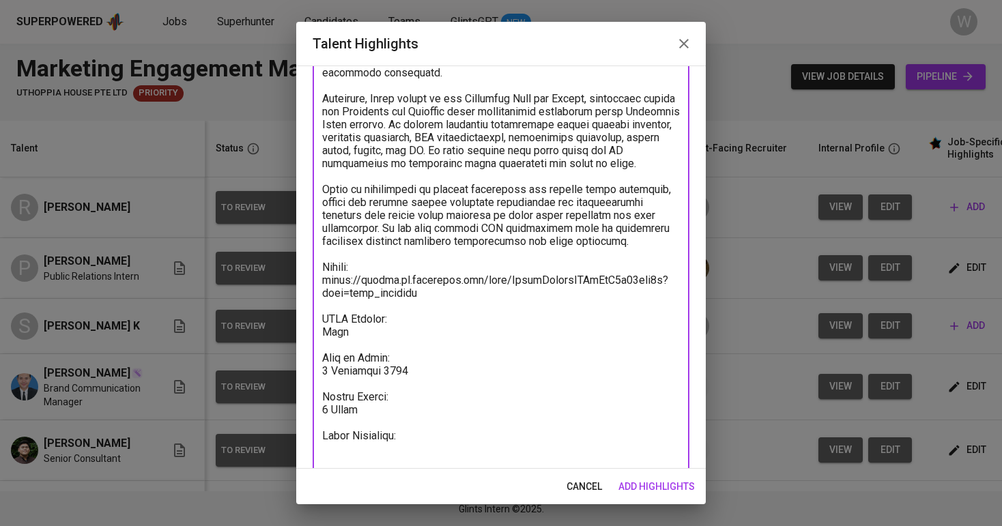
paste textarea "https://glints.sg.larksuite.com/minutes/obsghi2ke9vsc2b84lye97w5?from=from_copy…"
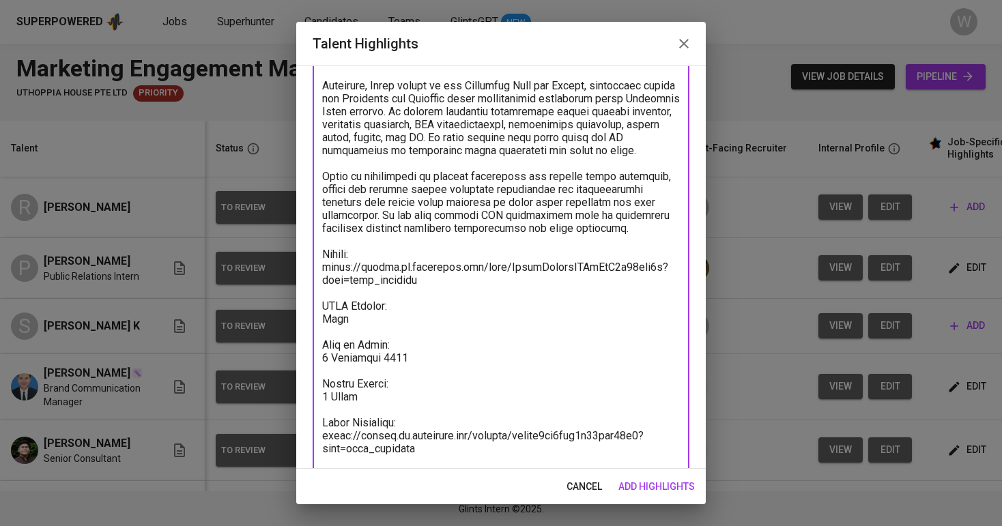
type textarea "Satya has around seven years of professional experience with a strong backgroun…"
click at [616, 484] on button "add highlights" at bounding box center [656, 486] width 87 height 25
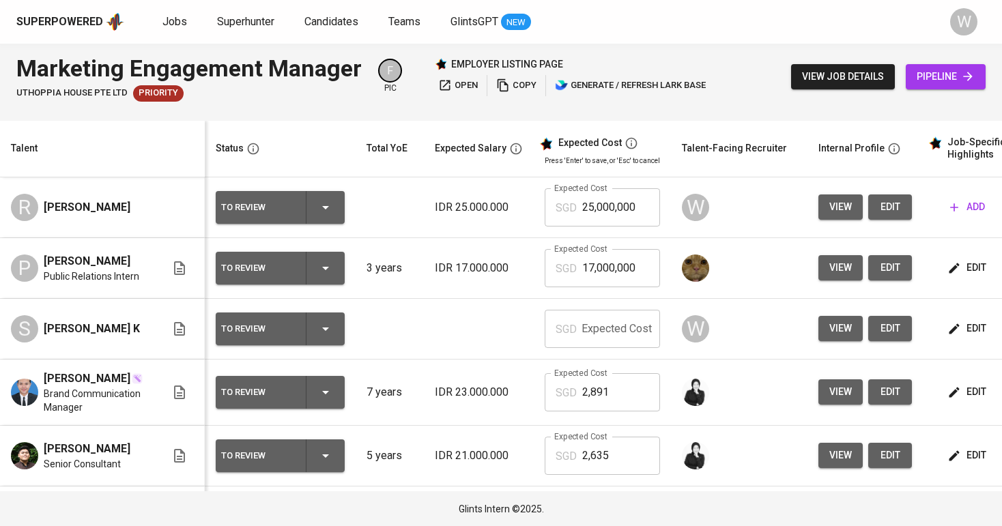
scroll to position [0, 0]
click at [971, 211] on span "add" at bounding box center [967, 207] width 35 height 17
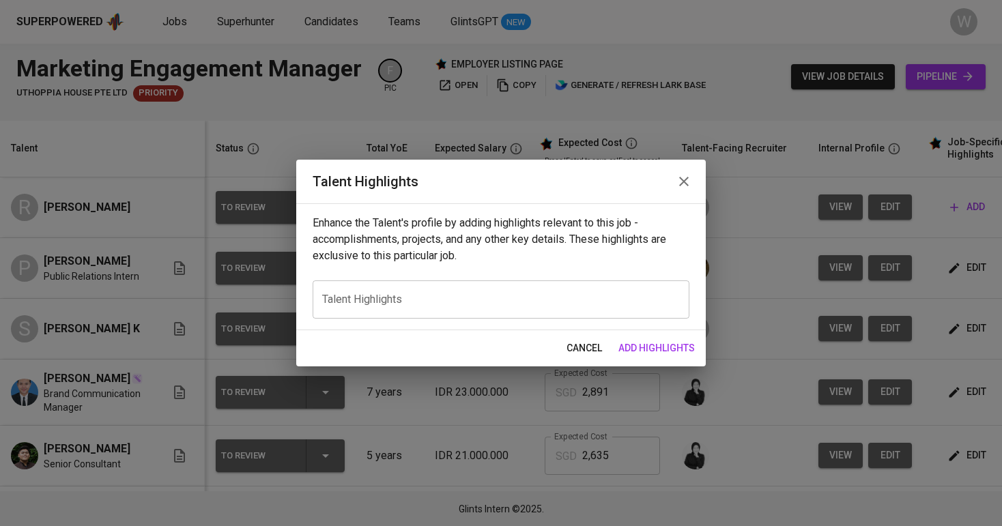
click at [517, 323] on div "Enhance the Talent's profile by adding highlights relevant to this job - accomp…" at bounding box center [501, 266] width 410 height 127
click at [516, 300] on textarea at bounding box center [501, 300] width 358 height 13
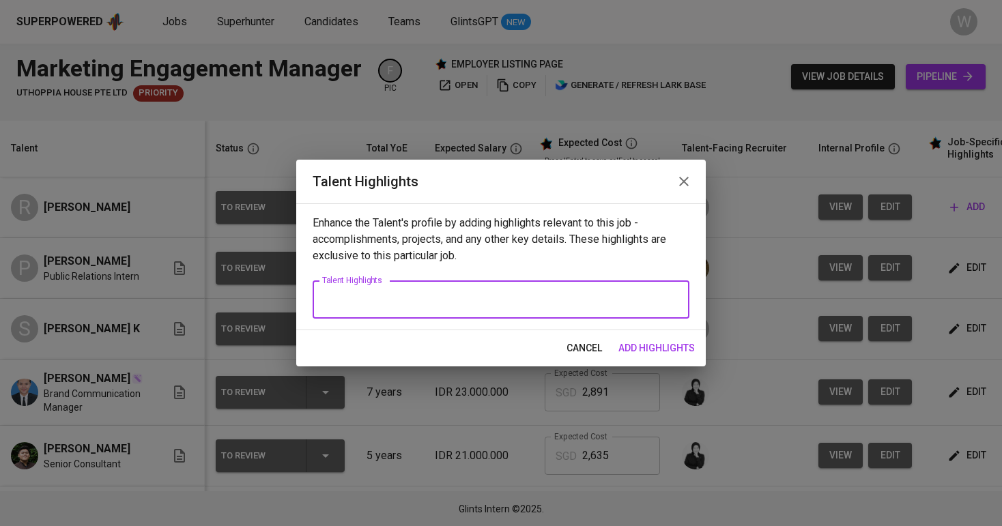
paste textarea "Ruth has over eight years of experience in public relations and communications,…"
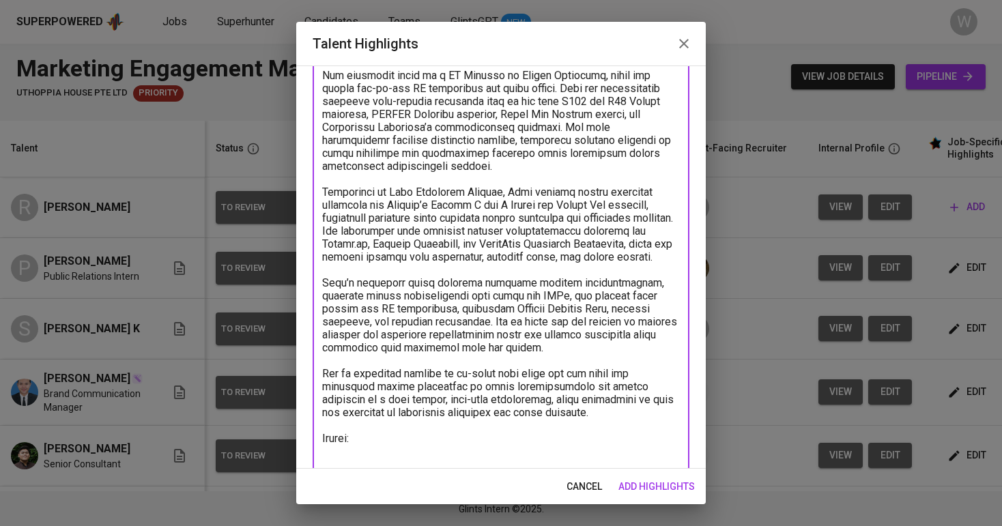
paste textarea "https://glints.sg.larksuite.com/file/Ho5ybHq7coleF0xQDNnltca5g2d?from=from_copy…"
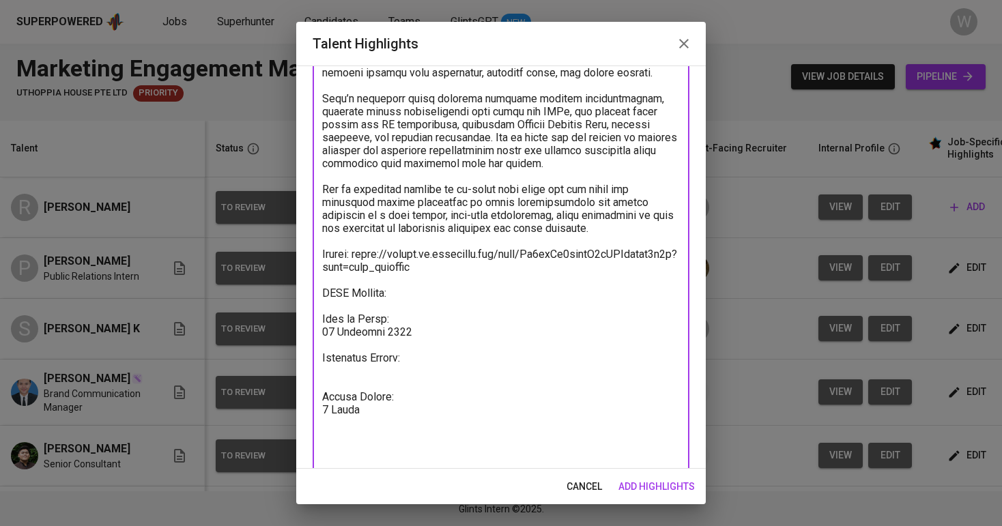
scroll to position [401, 0]
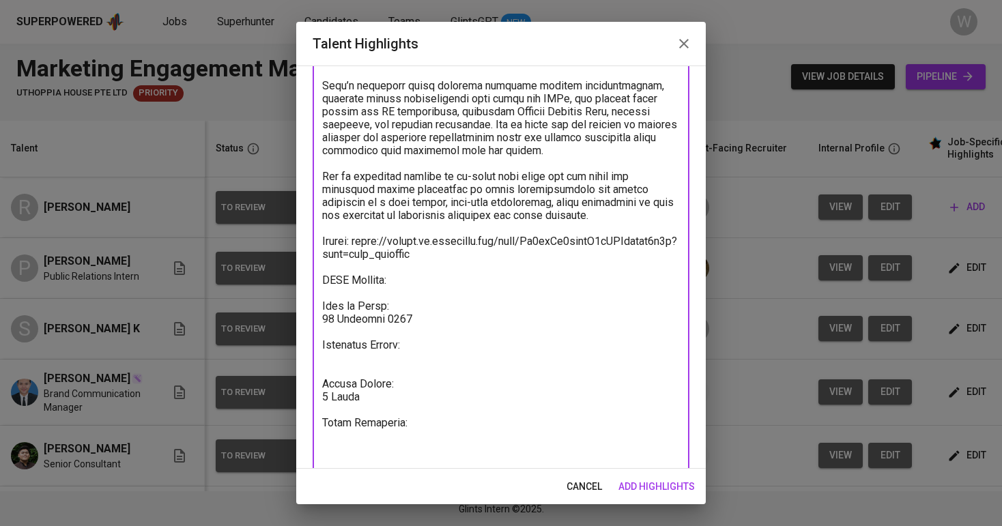
click at [403, 310] on textarea at bounding box center [501, 111] width 358 height 713
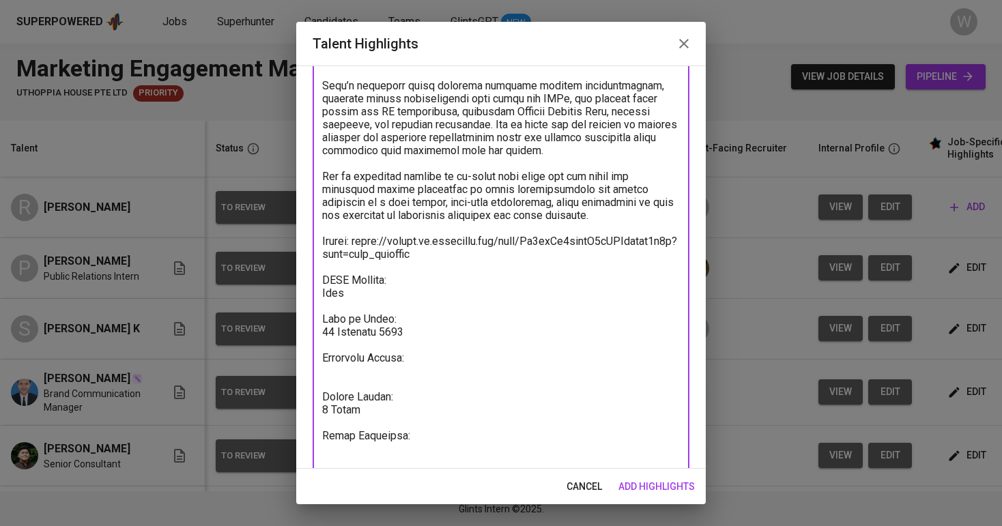
click at [423, 465] on textarea at bounding box center [501, 118] width 358 height 726
paste textarea "https://glints.sg.larksuite.com/minutes/obsghk24bf4wvm36k889ru65?from=from_copy…"
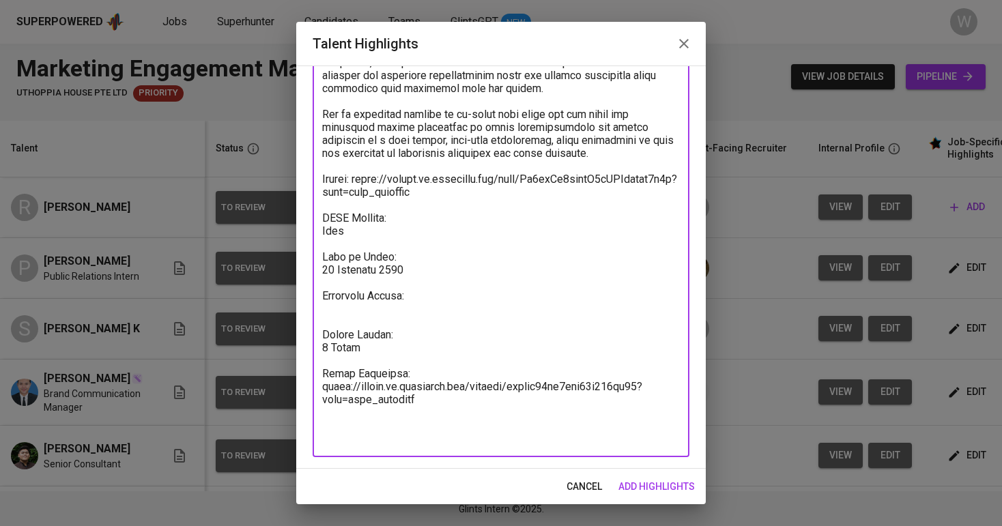
type textarea "Lore ips dolo sitam conse ad elitseddoe te incidi utlaboree dol magnaaliquaeni,…"
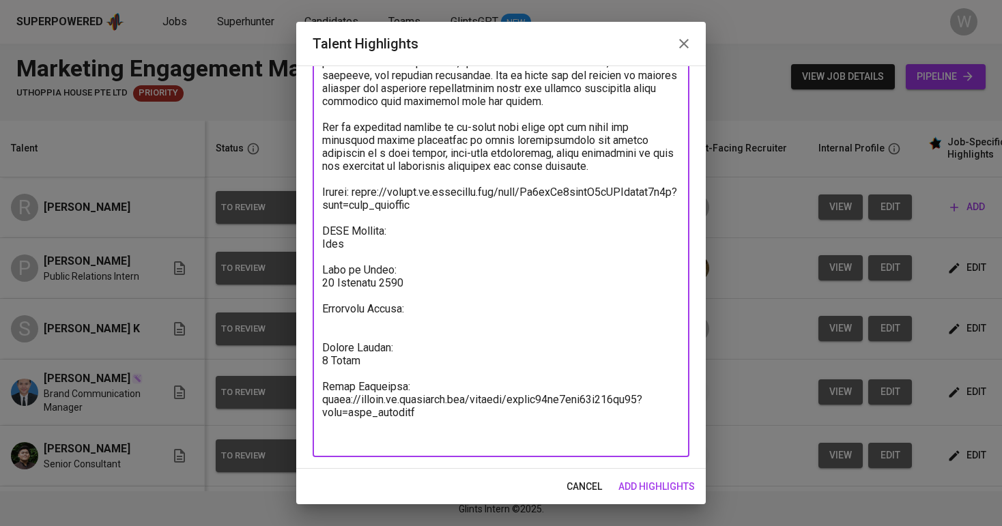
scroll to position [450, 0]
click at [638, 489] on span "add highlights" at bounding box center [656, 486] width 76 height 17
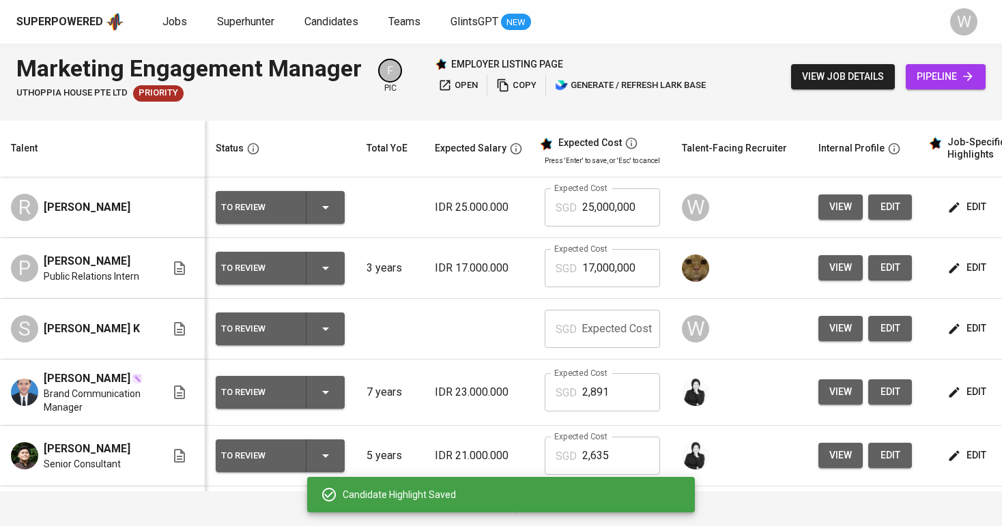
click at [963, 339] on button "edit" at bounding box center [968, 328] width 47 height 25
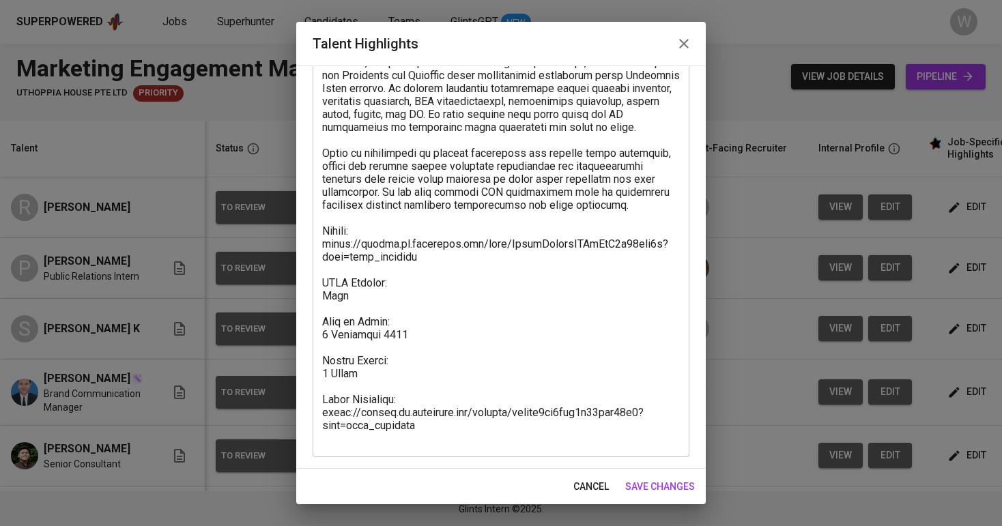
scroll to position [346, 0]
click at [695, 485] on button "save changes" at bounding box center [660, 486] width 81 height 25
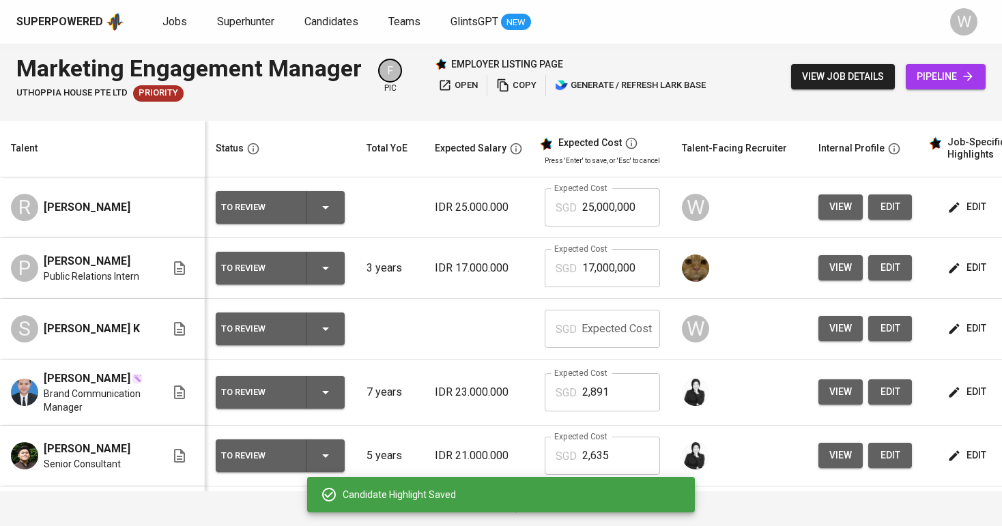
click at [967, 464] on span "edit" at bounding box center [968, 455] width 36 height 17
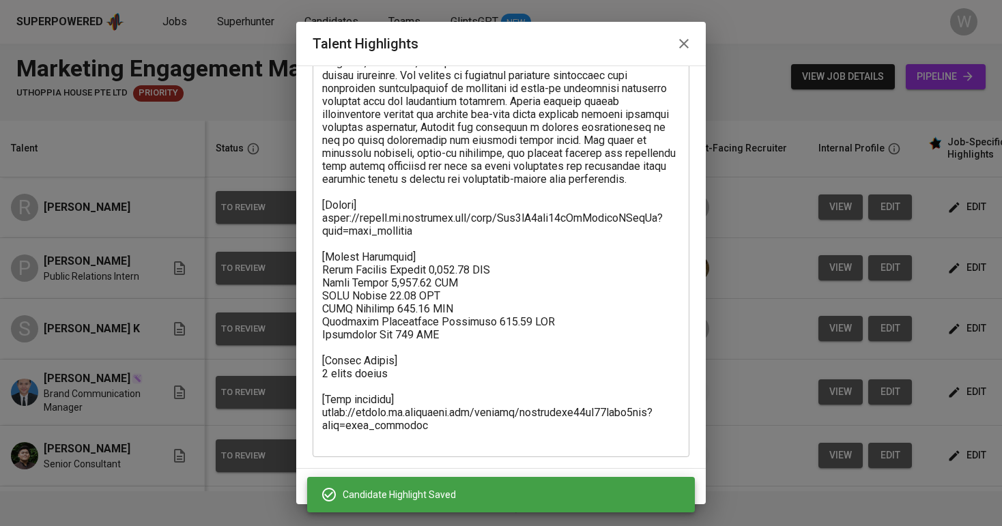
scroll to position [307, 0]
click at [694, 491] on div "Candidate Highlight Saved" at bounding box center [501, 494] width 388 height 35
click at [683, 481] on div "Candidate Highlight Saved" at bounding box center [501, 494] width 388 height 35
click at [679, 494] on div "Candidate Highlight Saved" at bounding box center [513, 495] width 341 height 14
click at [678, 51] on icon "button" at bounding box center [684, 43] width 16 height 16
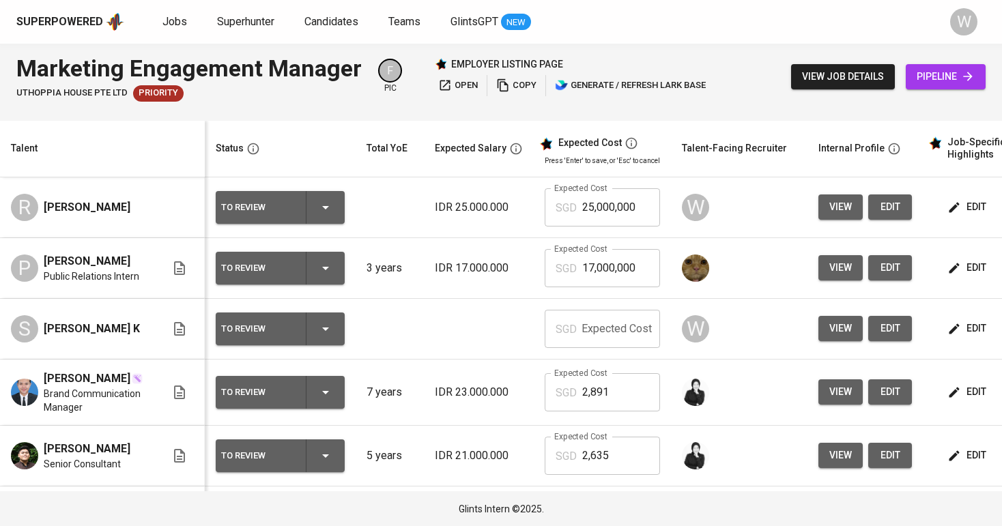
scroll to position [0, 0]
click at [952, 317] on button "edit" at bounding box center [968, 328] width 47 height 25
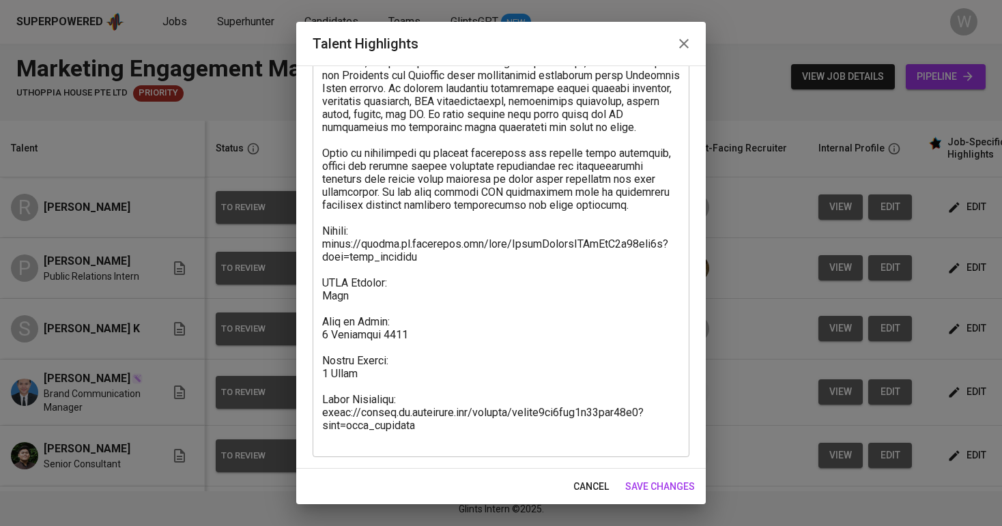
scroll to position [346, 0]
click at [432, 343] on textarea at bounding box center [501, 127] width 358 height 635
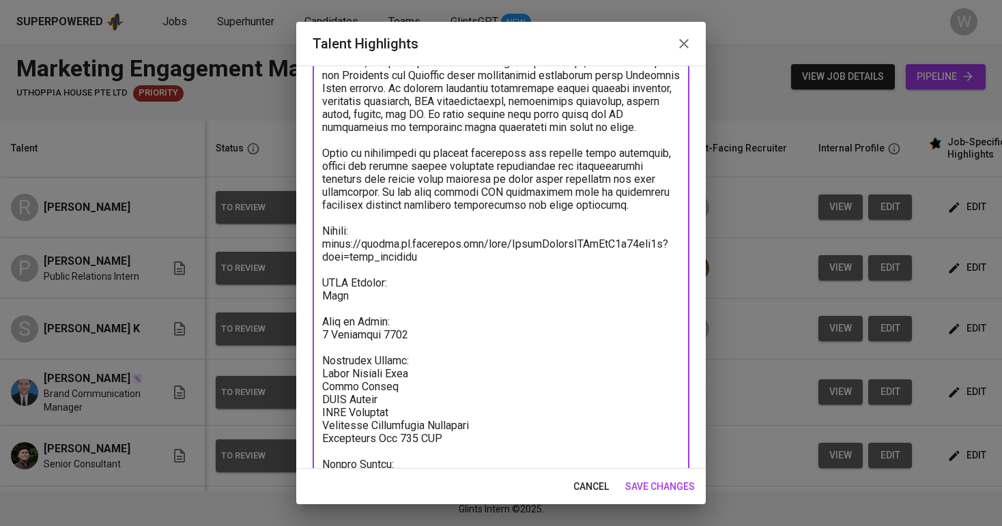
click at [398, 397] on textarea at bounding box center [501, 179] width 358 height 739
paste textarea "4,585.76"
paste textarea "50.25"
paste textarea "212.10"
paste textarea "382.15"
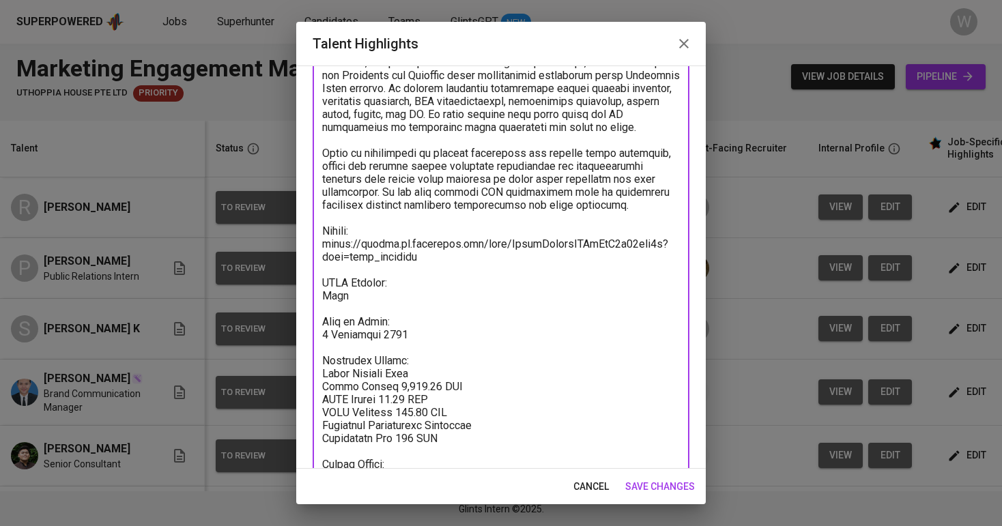
paste textarea "382.15"
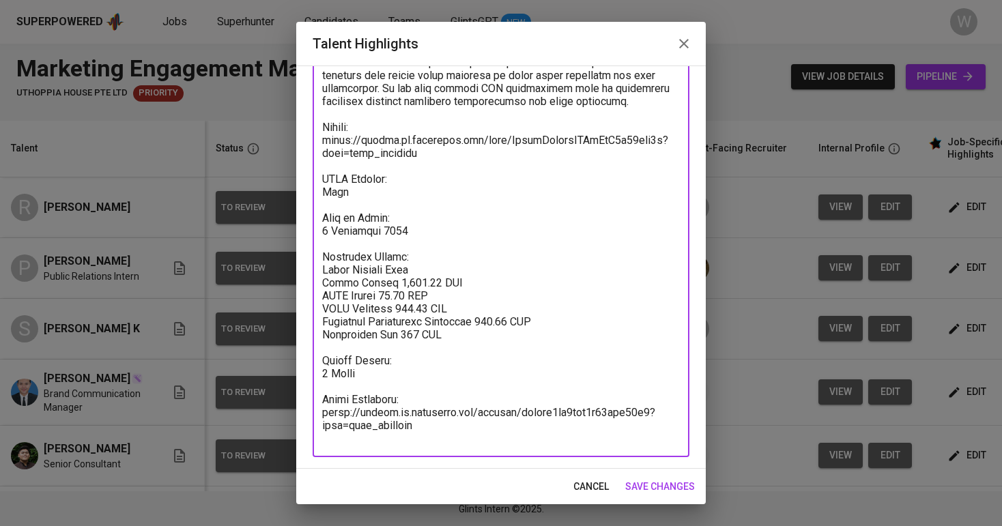
scroll to position [450, 0]
click at [415, 285] on textarea at bounding box center [501, 75] width 358 height 739
click at [410, 289] on textarea at bounding box center [501, 75] width 358 height 739
click at [410, 285] on textarea at bounding box center [501, 75] width 358 height 739
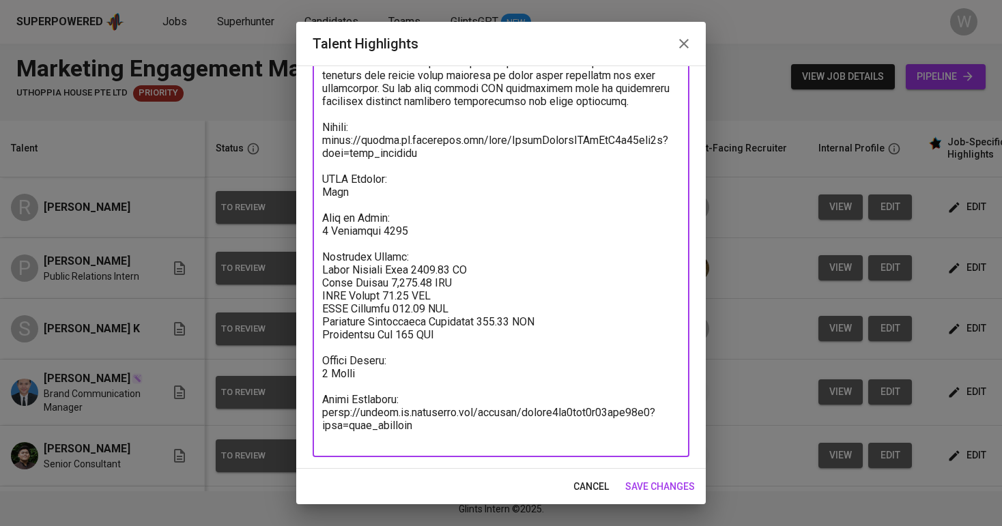
type textarea "Satya has around seven years of professional experience with a strong backgroun…"
click at [654, 486] on span "save changes" at bounding box center [660, 486] width 70 height 17
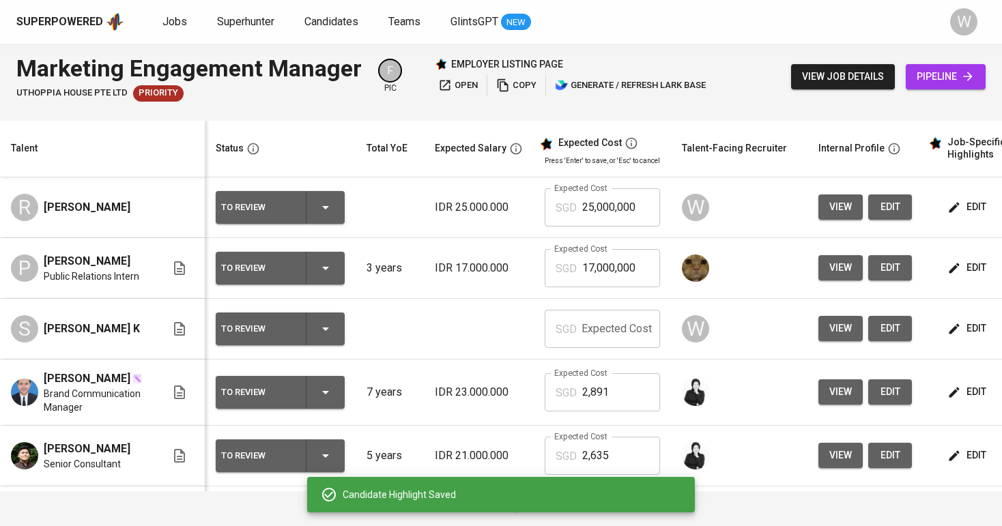
click at [617, 326] on input "text" at bounding box center [621, 329] width 78 height 38
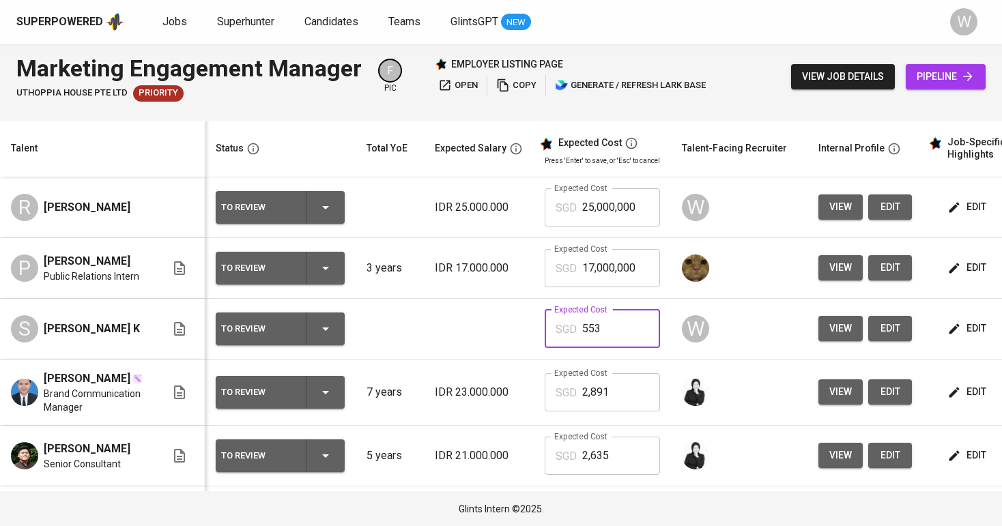
type input "5,531"
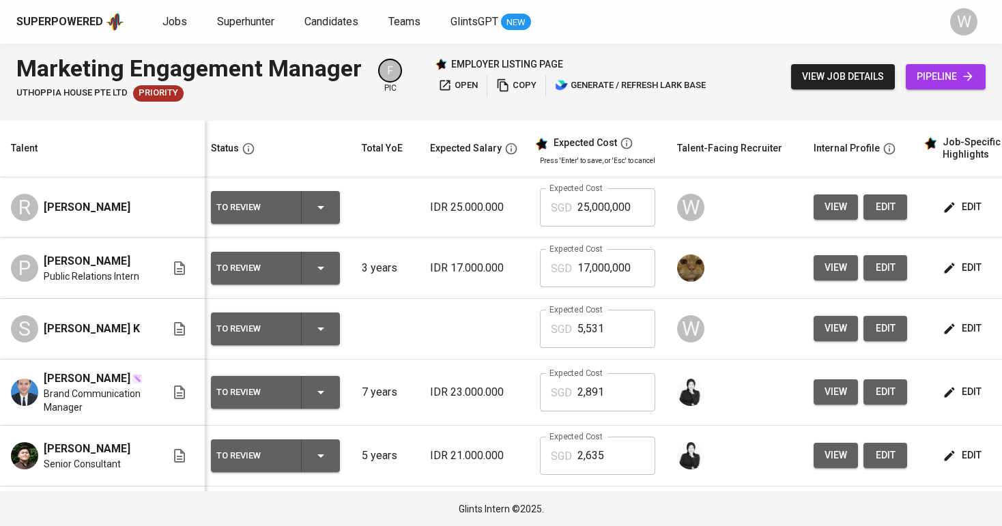
scroll to position [0, 5]
click at [950, 214] on span "edit" at bounding box center [963, 207] width 36 height 17
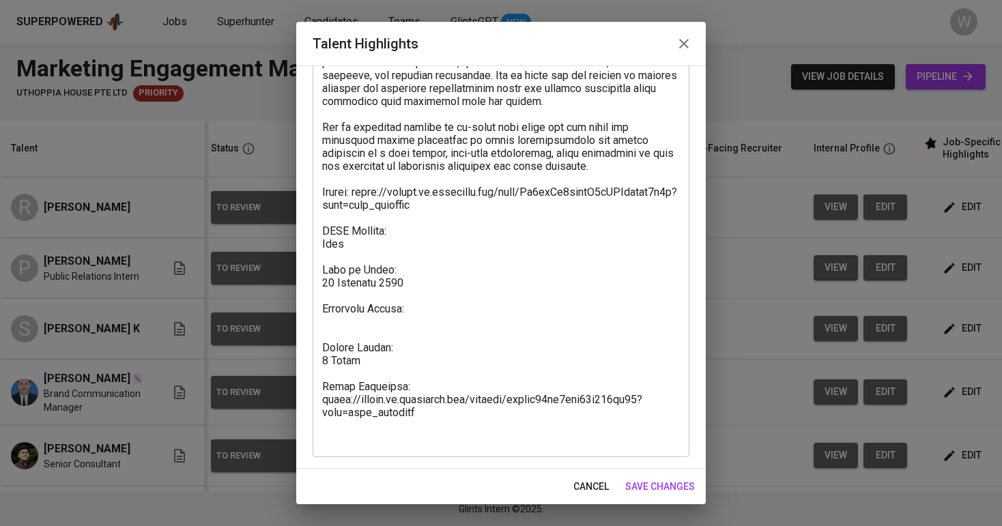
scroll to position [450, 0]
click at [472, 337] on textarea at bounding box center [501, 75] width 358 height 739
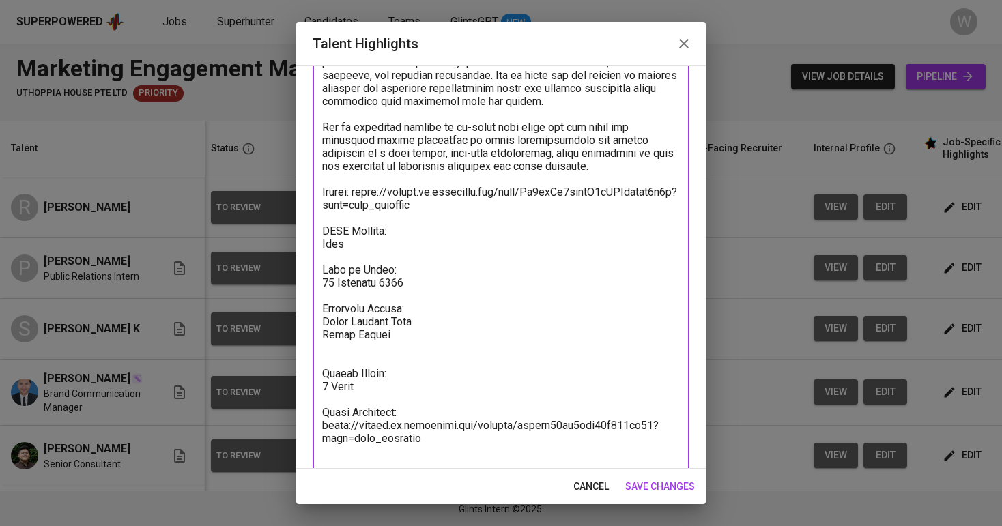
paste textarea "2,469.68"
type textarea "Ruth has over eight years of experience in public relations and communications,…"
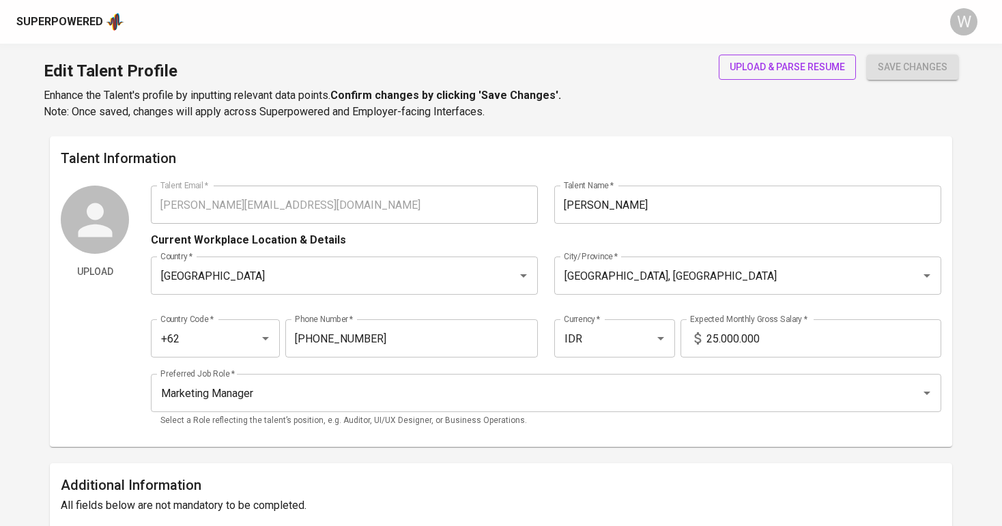
click at [771, 74] on span "upload & parse resume" at bounding box center [787, 67] width 115 height 17
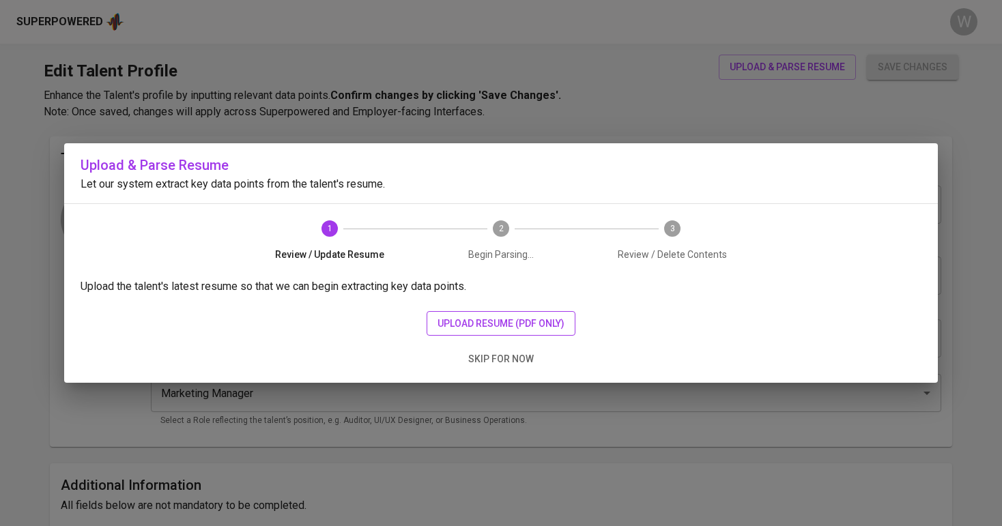
click at [528, 318] on span "upload resume (pdf only)" at bounding box center [501, 323] width 127 height 17
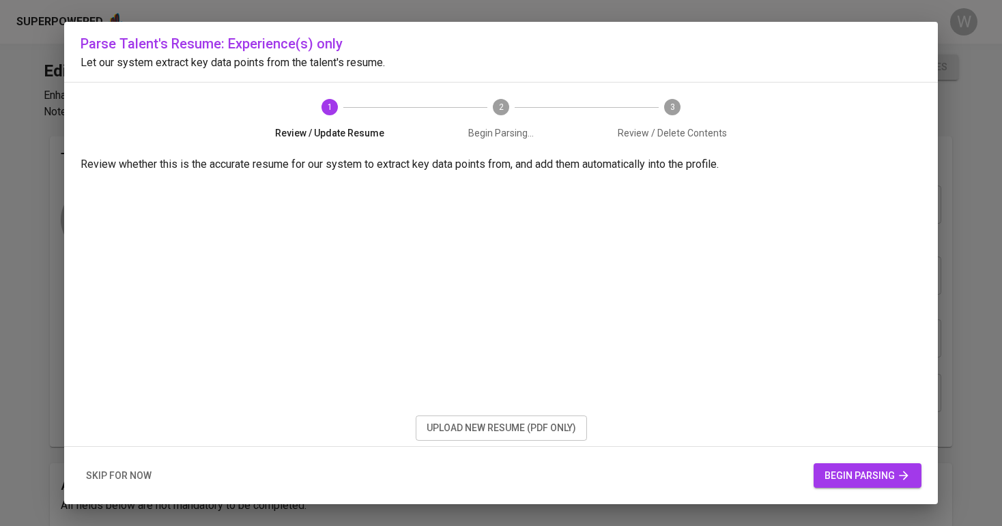
click at [848, 465] on button "begin parsing" at bounding box center [868, 475] width 108 height 25
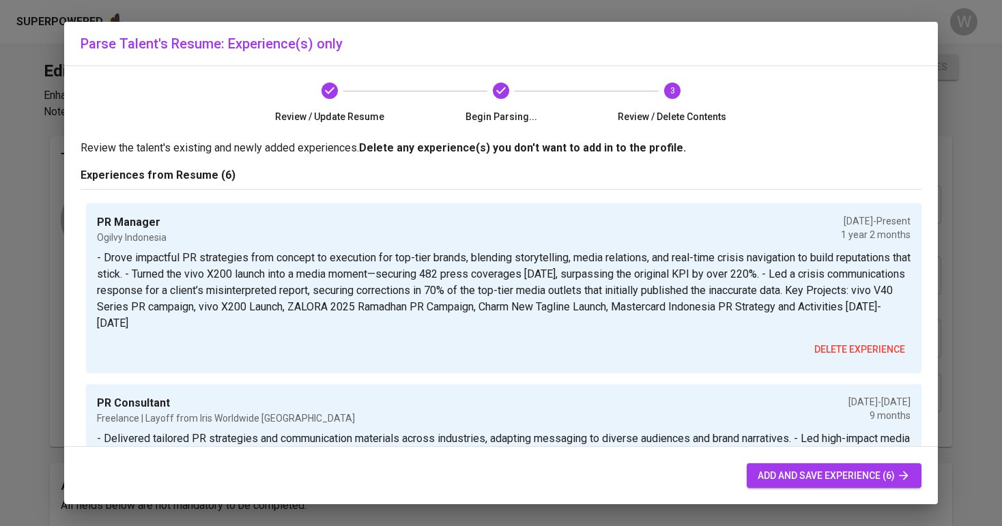
click at [763, 500] on div "add and save experience (6)" at bounding box center [501, 476] width 874 height 58
click at [766, 482] on span "add and save experience (6)" at bounding box center [834, 476] width 153 height 17
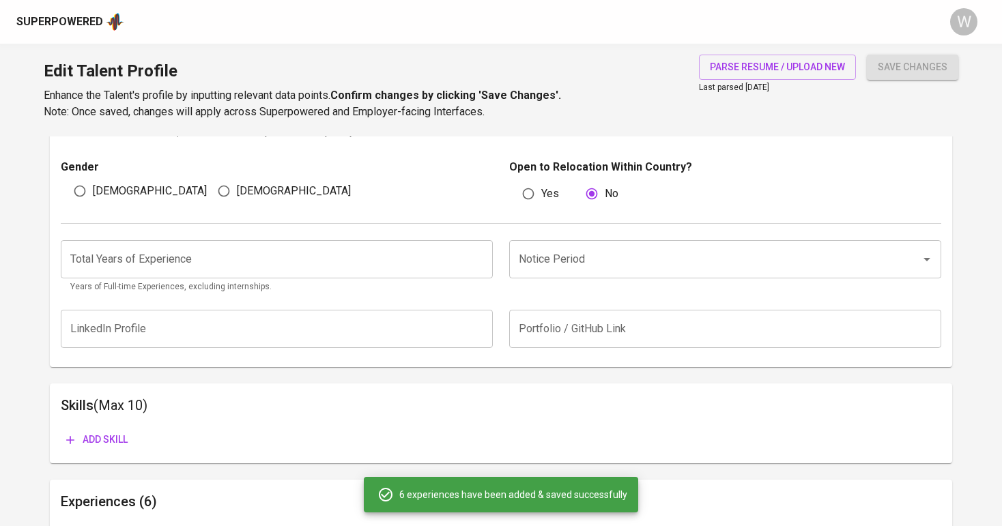
scroll to position [447, 0]
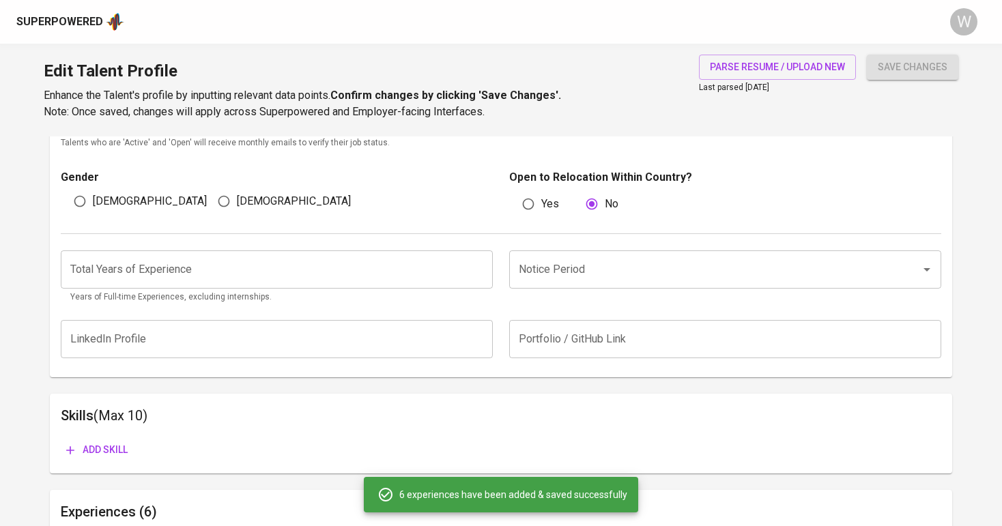
click at [347, 281] on input "number" at bounding box center [277, 270] width 432 height 38
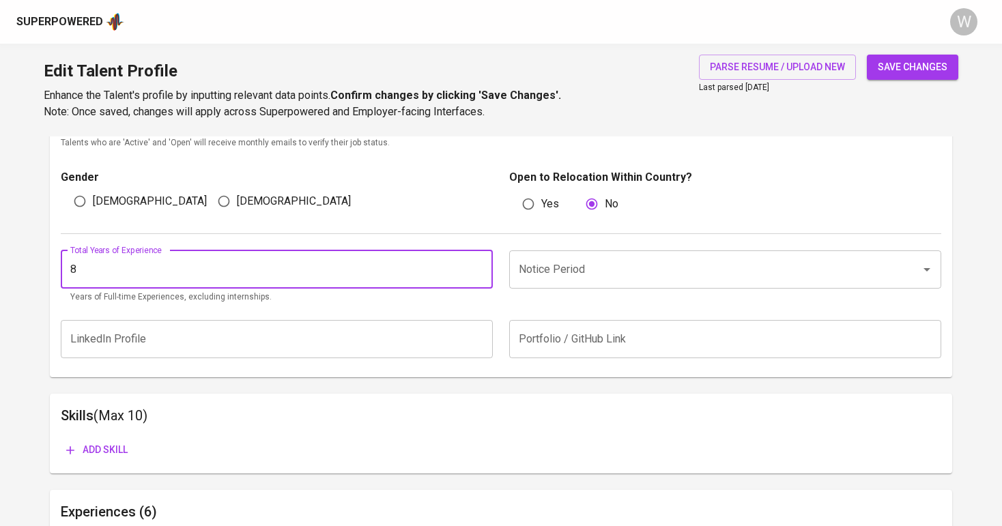
click at [580, 285] on div "Notice Period" at bounding box center [725, 270] width 432 height 38
type input "8"
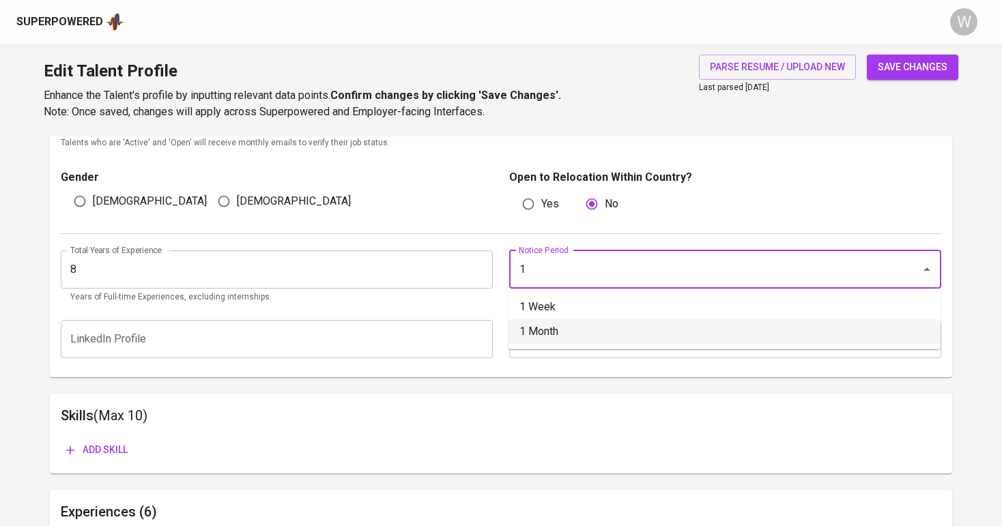
click at [575, 338] on li "1 Month" at bounding box center [725, 331] width 432 height 25
type input "1 Month"
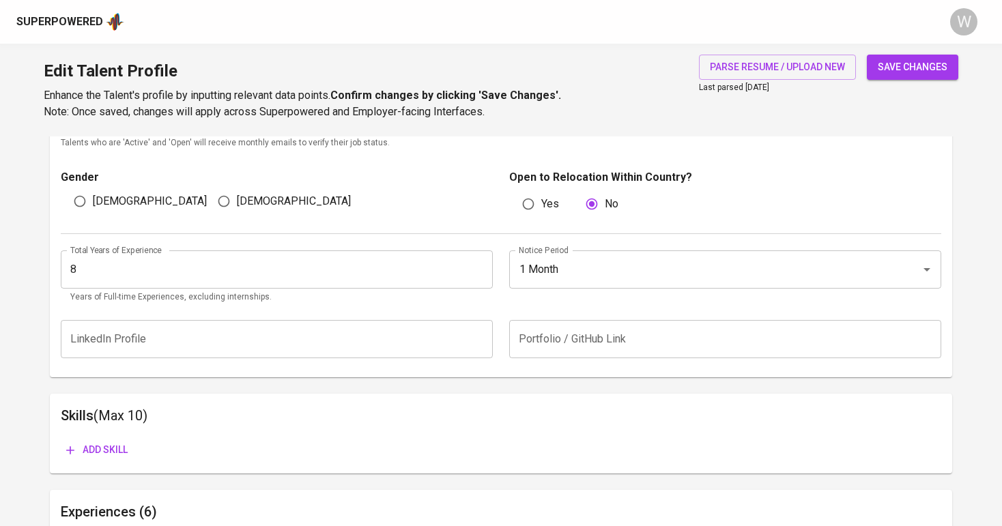
click at [233, 197] on input "[DEMOGRAPHIC_DATA]" at bounding box center [224, 201] width 26 height 26
radio input "true"
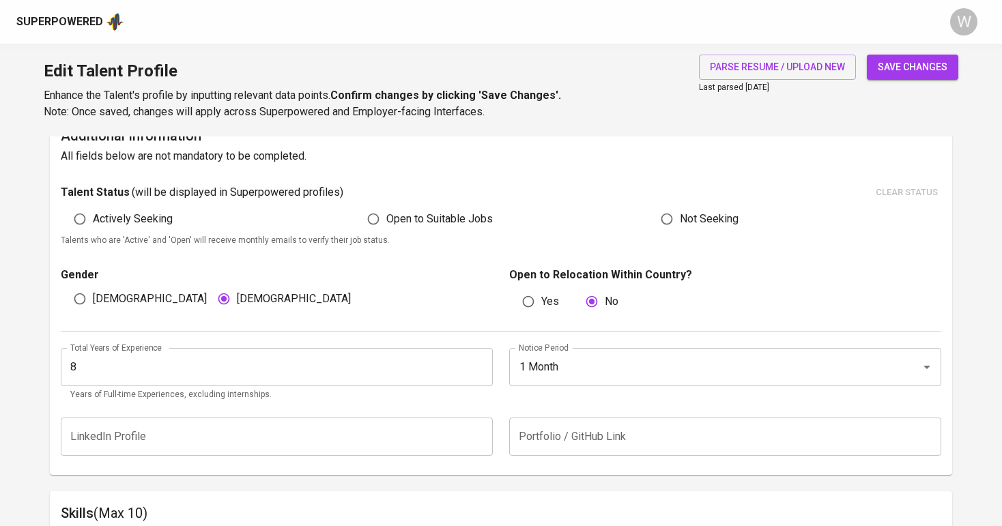
scroll to position [161, 0]
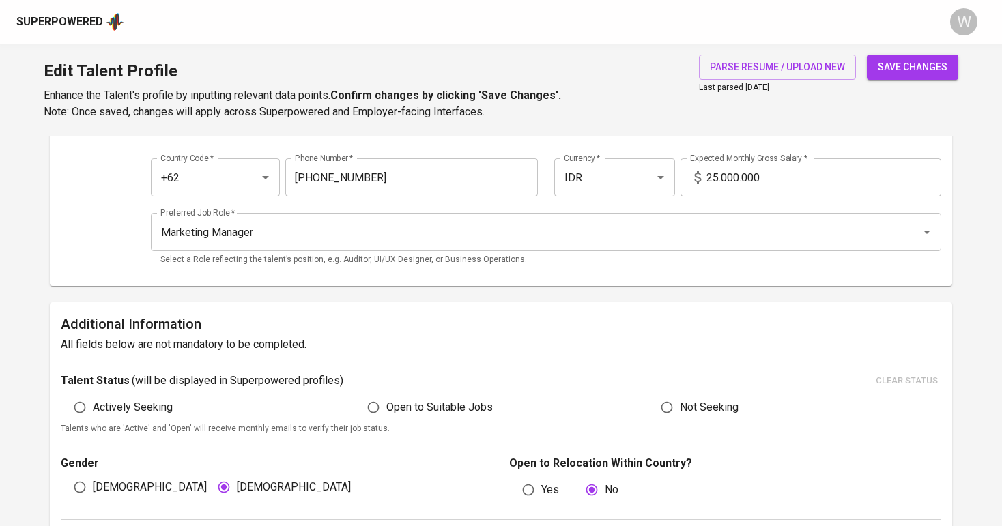
click at [411, 409] on span "Open to Suitable Jobs" at bounding box center [439, 407] width 106 height 16
click at [386, 409] on input "Open to Suitable Jobs" at bounding box center [373, 408] width 26 height 26
radio input "true"
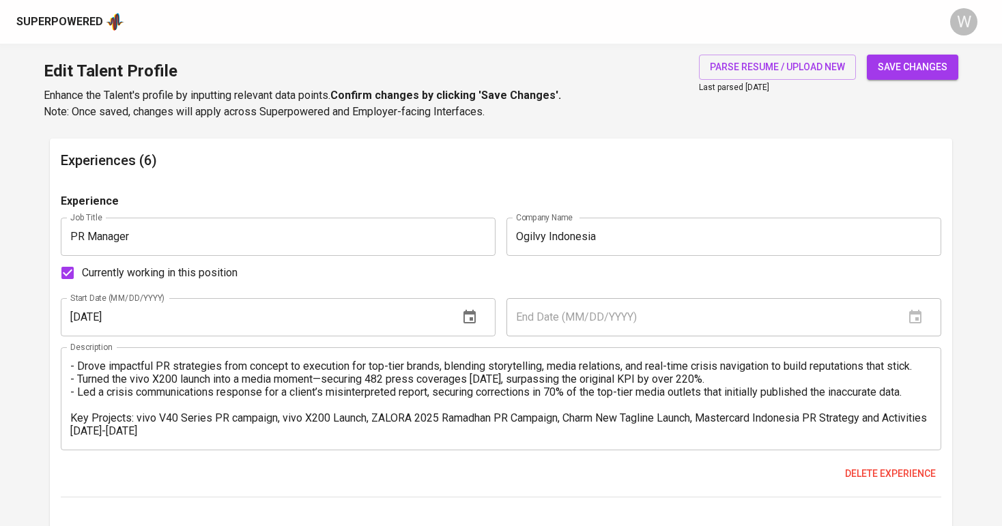
scroll to position [801, 0]
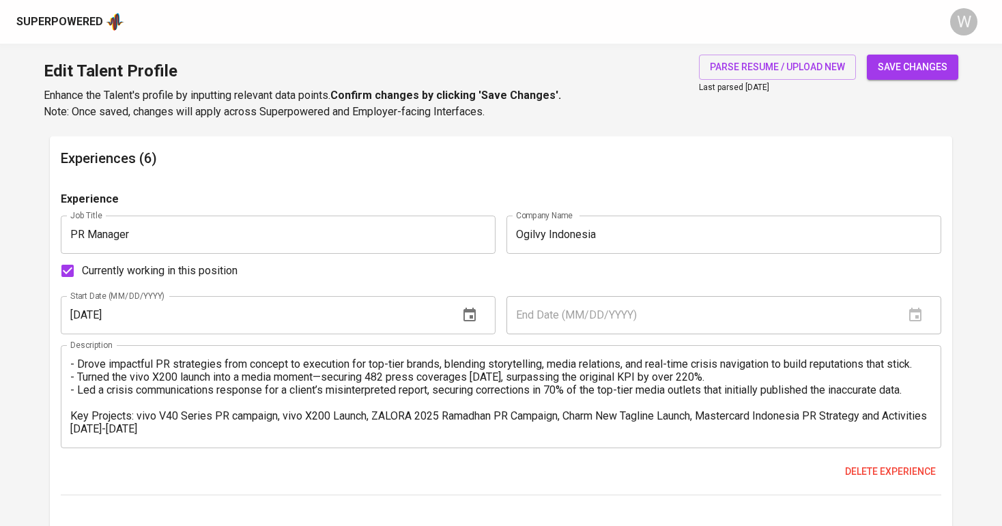
click at [898, 74] on span "save changes" at bounding box center [913, 67] width 70 height 17
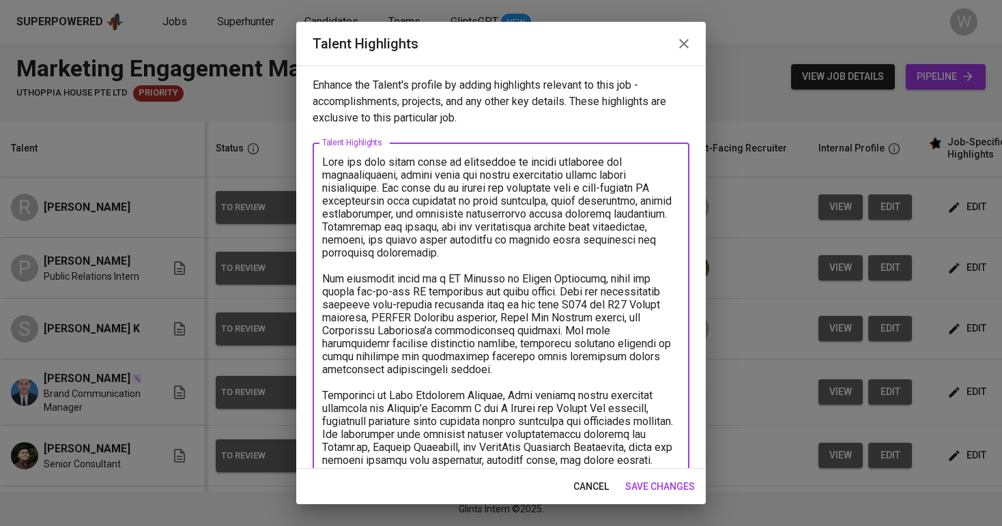
scroll to position [450, 0]
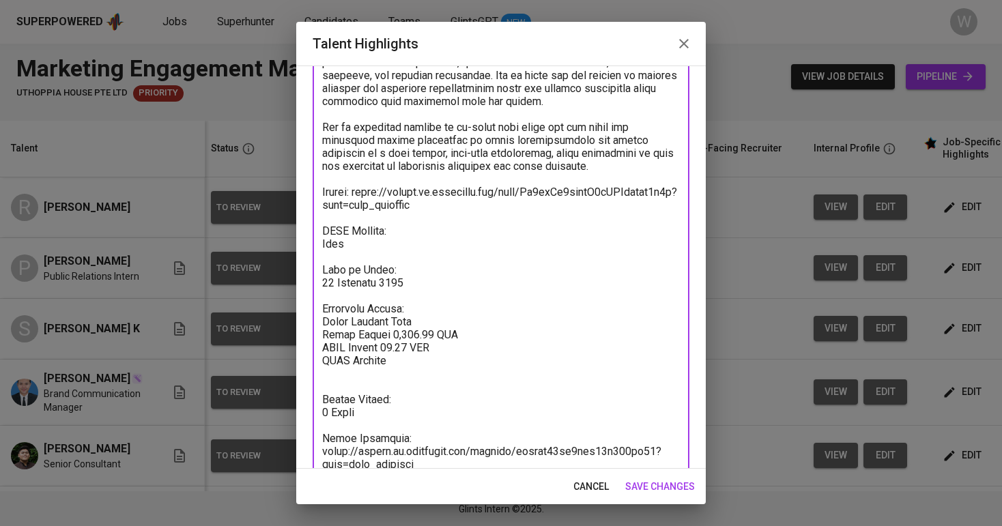
paste textarea "122.38"
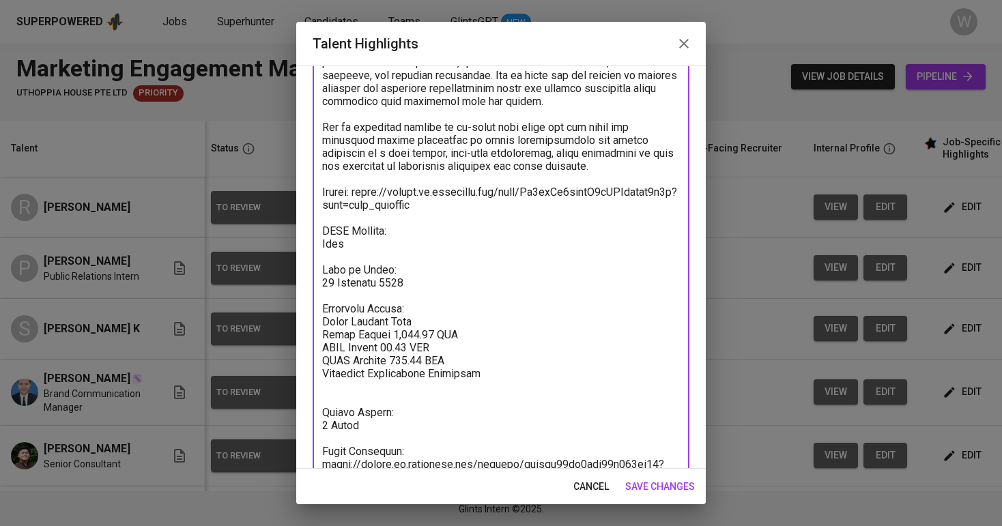
paste textarea "205.81"
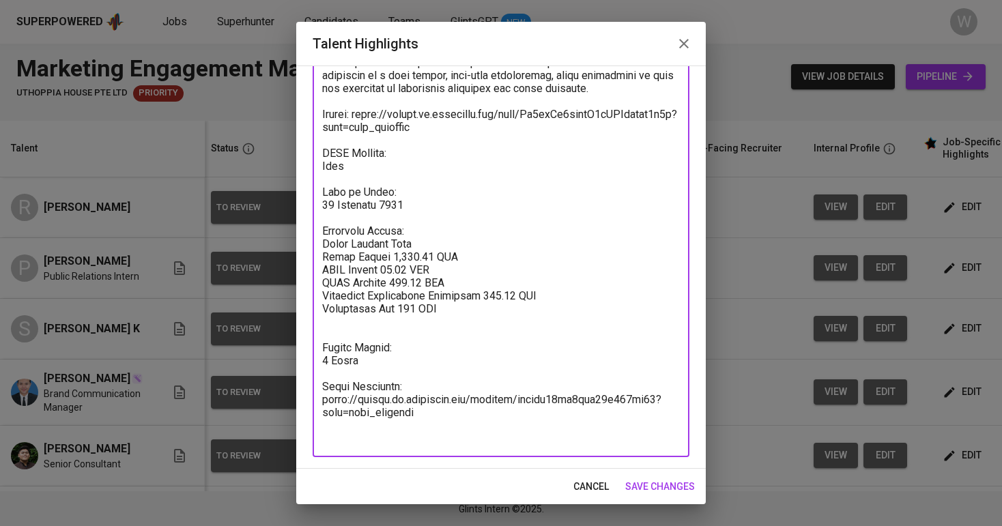
scroll to position [528, 0]
click at [418, 271] on textarea at bounding box center [501, 36] width 358 height 817
type textarea "Ruth has over eight years of experience in public relations and communications,…"
click at [646, 490] on span "save changes" at bounding box center [660, 486] width 70 height 17
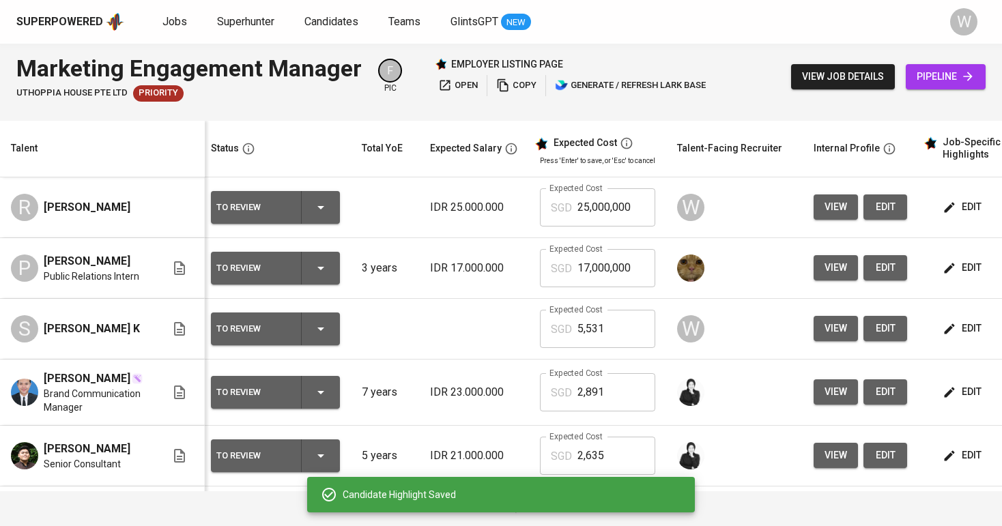
click at [608, 207] on input "25,000,000" at bounding box center [616, 207] width 78 height 38
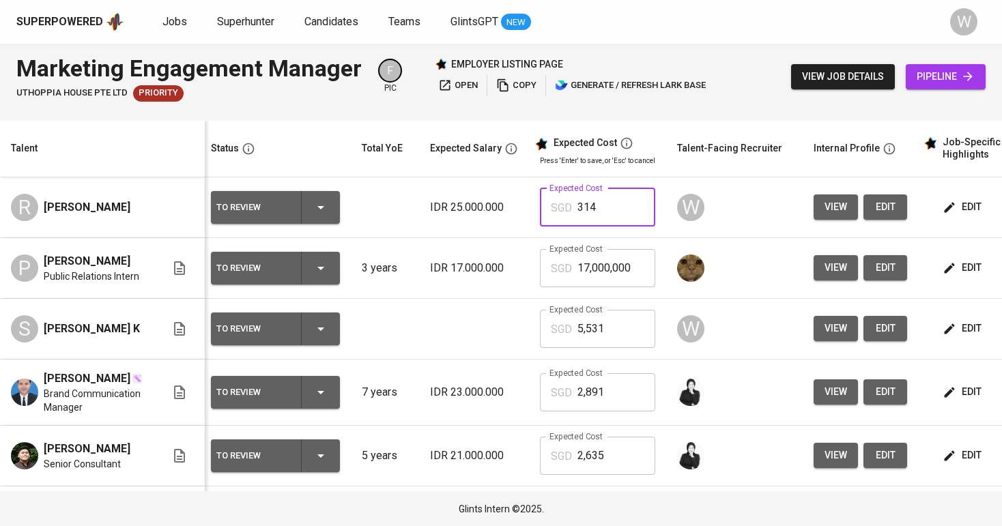
type input "3,142"
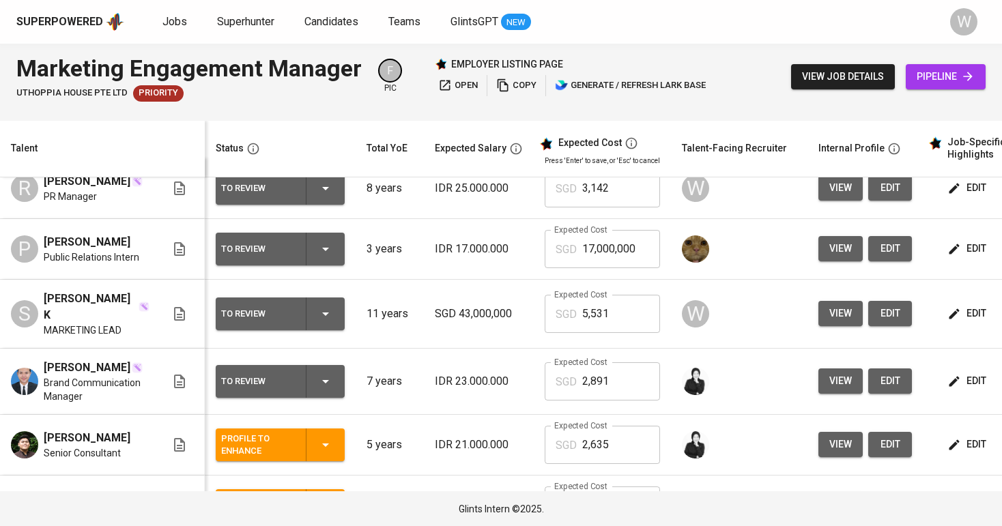
scroll to position [20, 0]
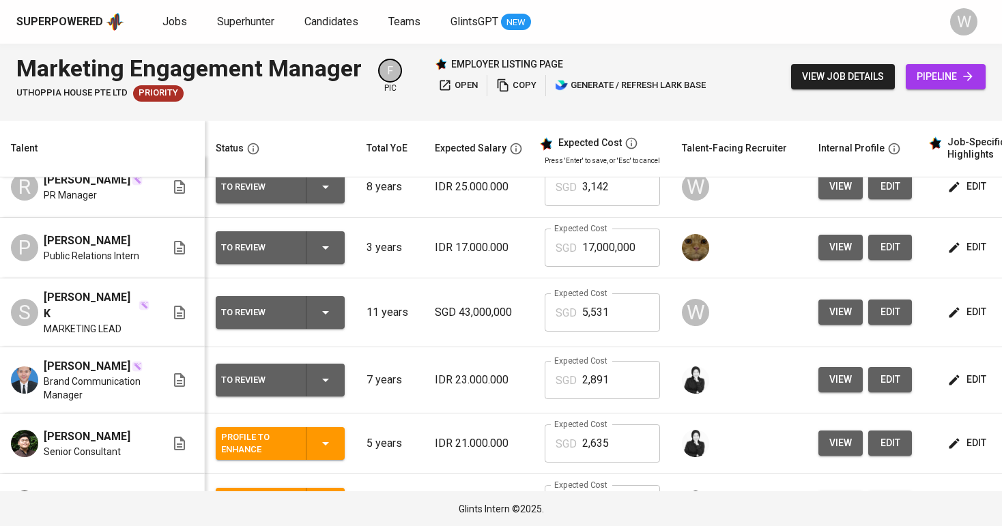
click at [897, 304] on span "edit" at bounding box center [890, 312] width 22 height 17
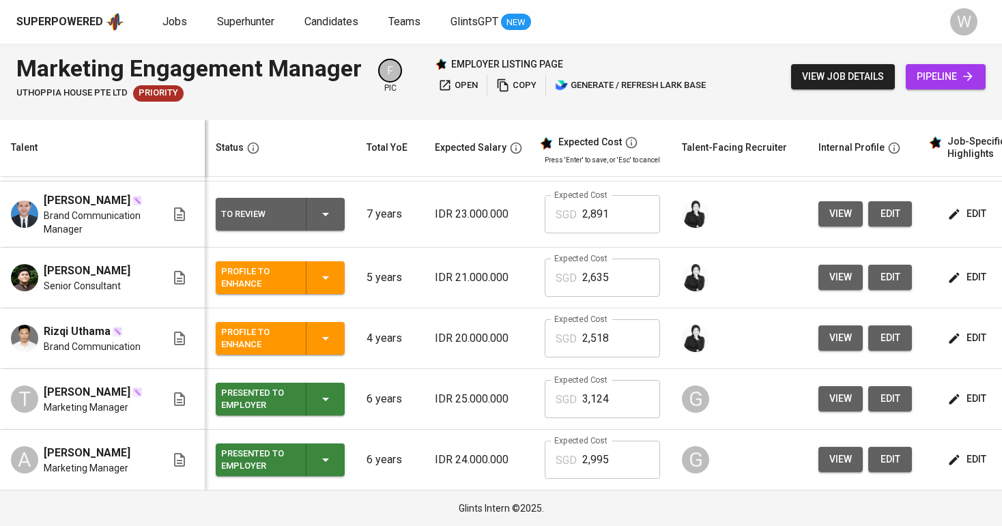
scroll to position [0, 0]
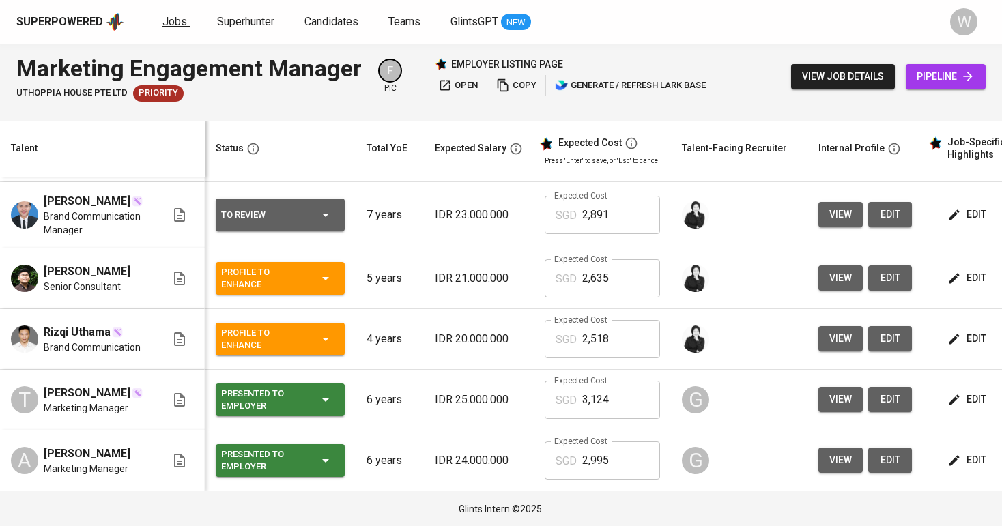
click at [175, 23] on span "Jobs" at bounding box center [174, 21] width 25 height 13
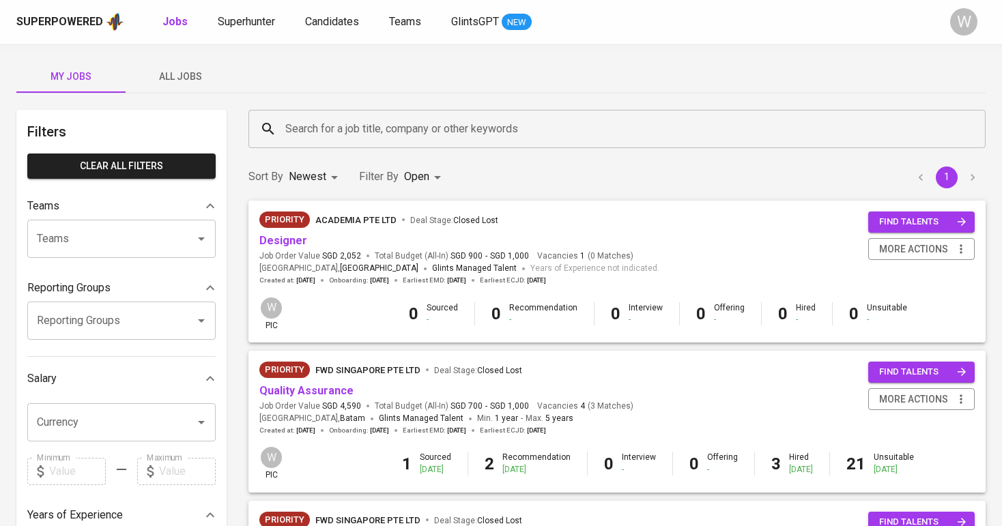
click at [287, 233] on span "Designer" at bounding box center [283, 241] width 48 height 16
click at [285, 242] on link "Designer" at bounding box center [283, 240] width 48 height 13
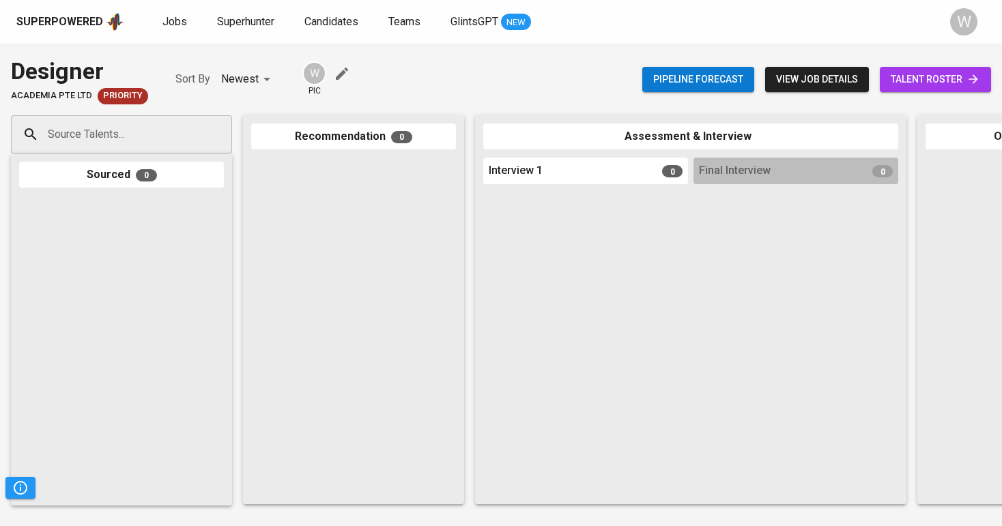
click at [891, 83] on span "talent roster" at bounding box center [935, 79] width 89 height 17
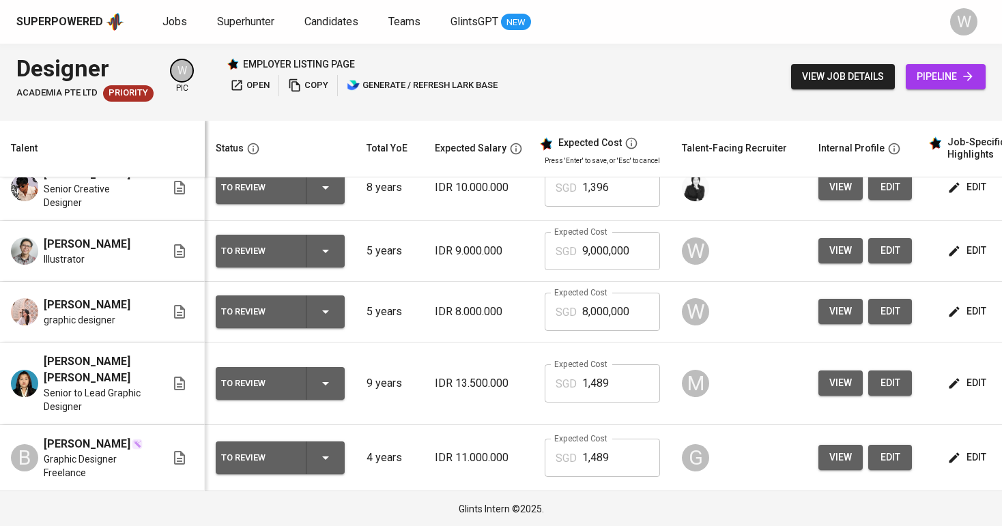
click at [956, 317] on icon "button" at bounding box center [954, 312] width 14 height 14
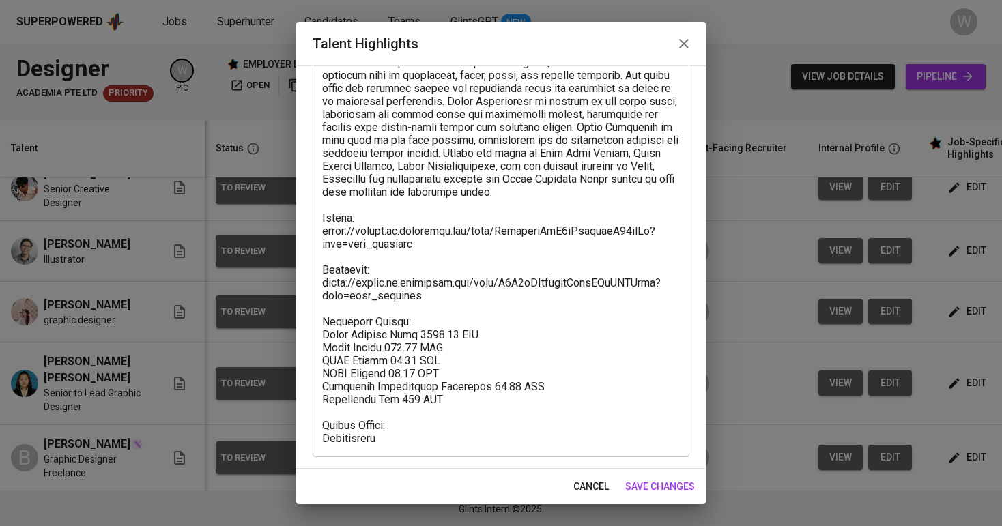
scroll to position [190, 0]
click at [417, 343] on textarea at bounding box center [501, 205] width 358 height 480
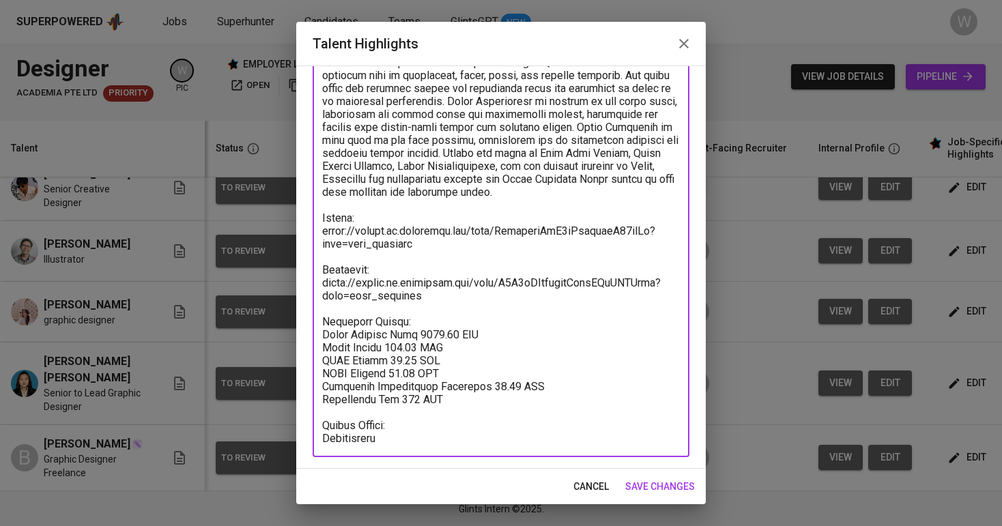
click at [399, 352] on textarea at bounding box center [501, 205] width 358 height 480
click at [408, 353] on textarea at bounding box center [501, 205] width 358 height 480
click at [447, 356] on textarea at bounding box center [501, 205] width 358 height 480
click at [419, 371] on textarea at bounding box center [501, 205] width 358 height 480
click at [498, 386] on textarea at bounding box center [501, 205] width 358 height 480
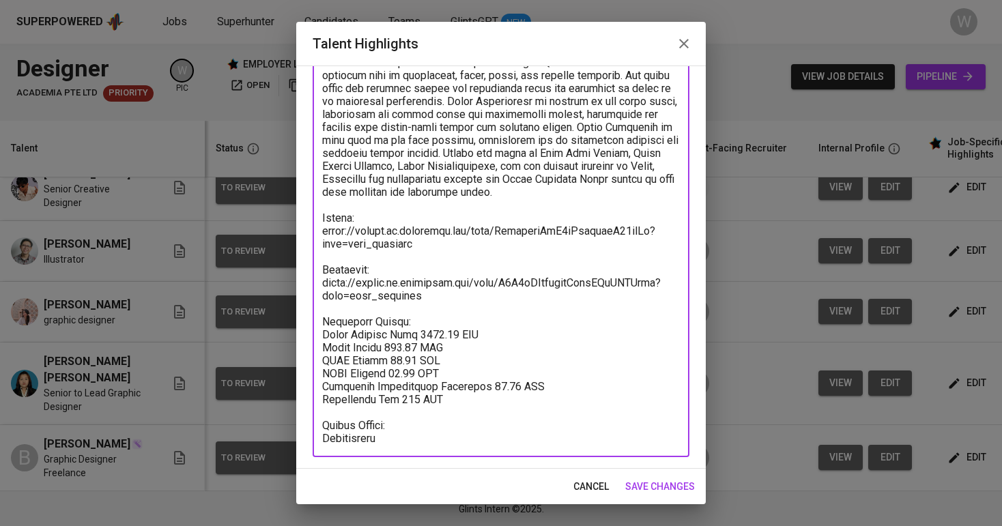
click at [449, 337] on textarea at bounding box center [501, 205] width 358 height 480
type textarea "Joscelind is a graphic designer with five years of experience, currently workin…"
click at [668, 494] on span "save changes" at bounding box center [660, 486] width 70 height 17
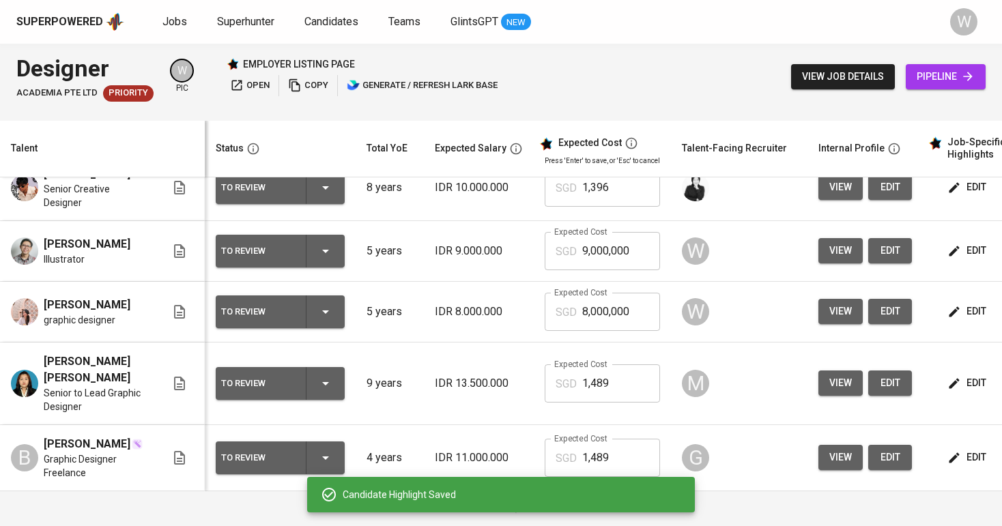
click at [629, 319] on input "8,000,000" at bounding box center [621, 312] width 78 height 38
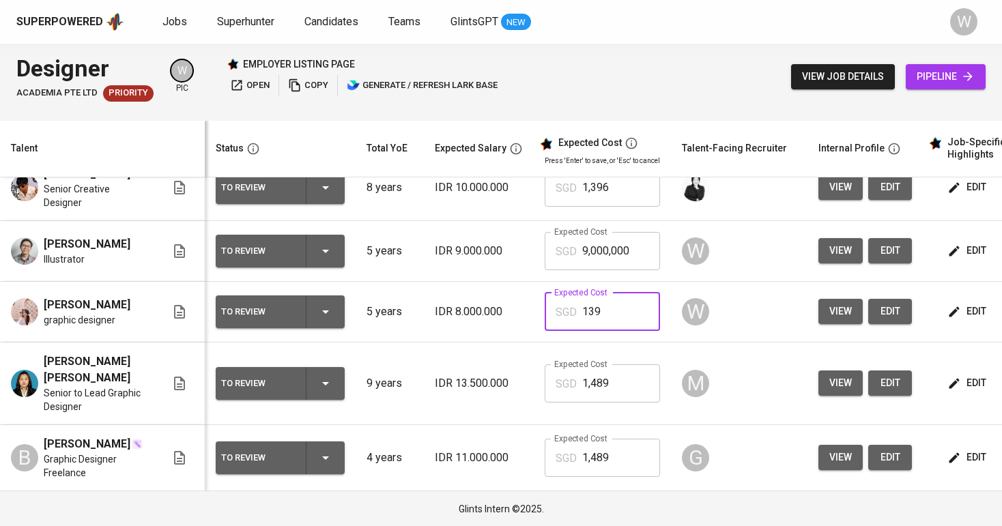
type input "1,396"
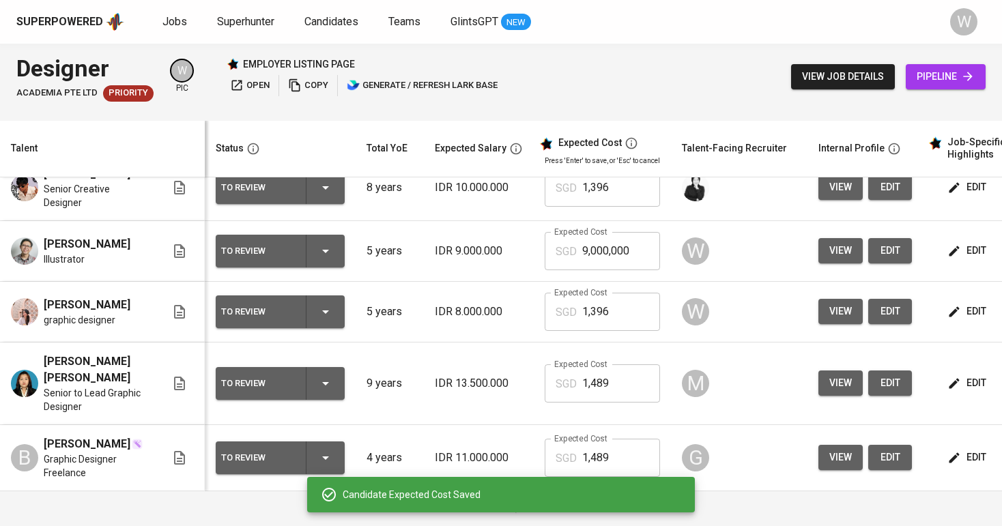
click at [625, 263] on input "9,000,000" at bounding box center [621, 251] width 78 height 38
type input "1,396"
click at [957, 250] on icon "button" at bounding box center [954, 251] width 14 height 14
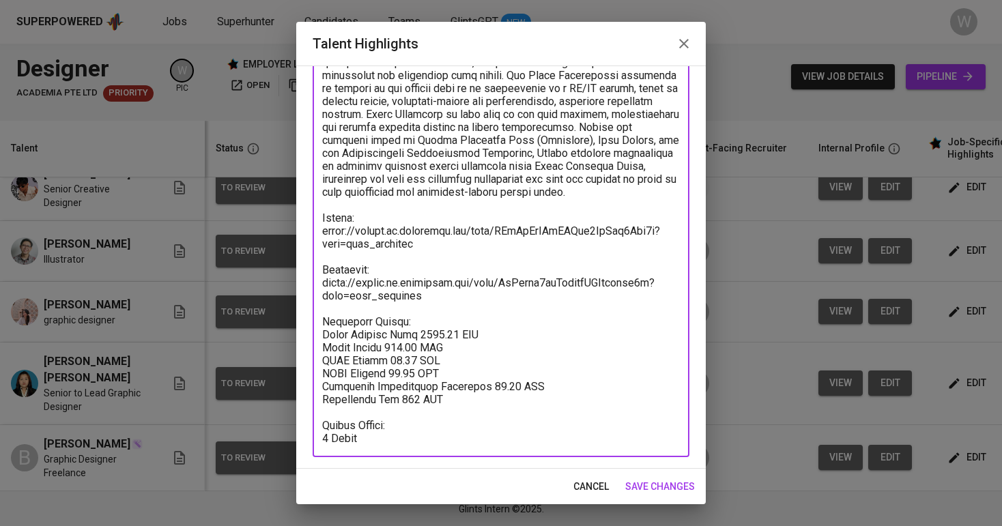
drag, startPoint x: 490, startPoint y: 397, endPoint x: 326, endPoint y: 321, distance: 181.1
click at [326, 321] on textarea at bounding box center [501, 205] width 358 height 480
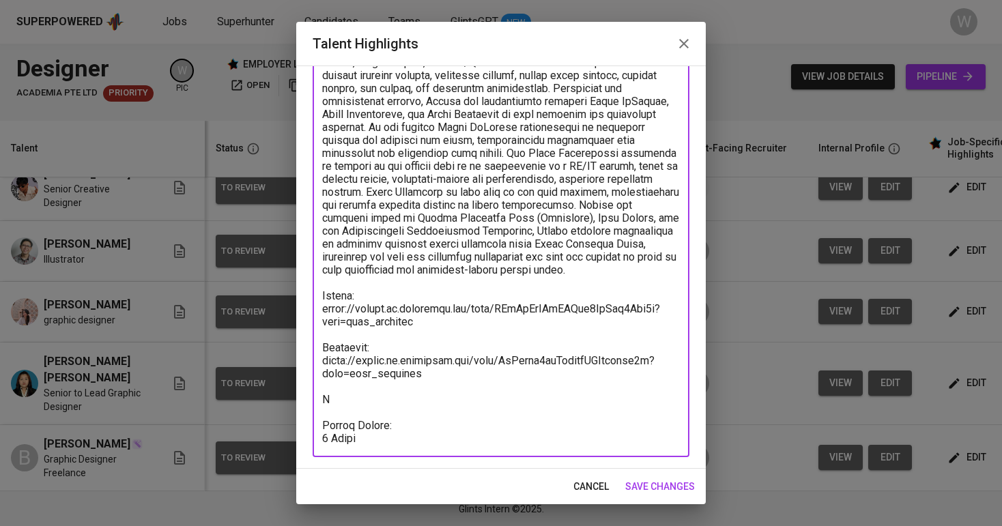
scroll to position [113, 0]
type textarea "Triaji, is a creative designer with five years of experience in graphic design,…"
click at [673, 495] on button "save changes" at bounding box center [660, 486] width 81 height 25
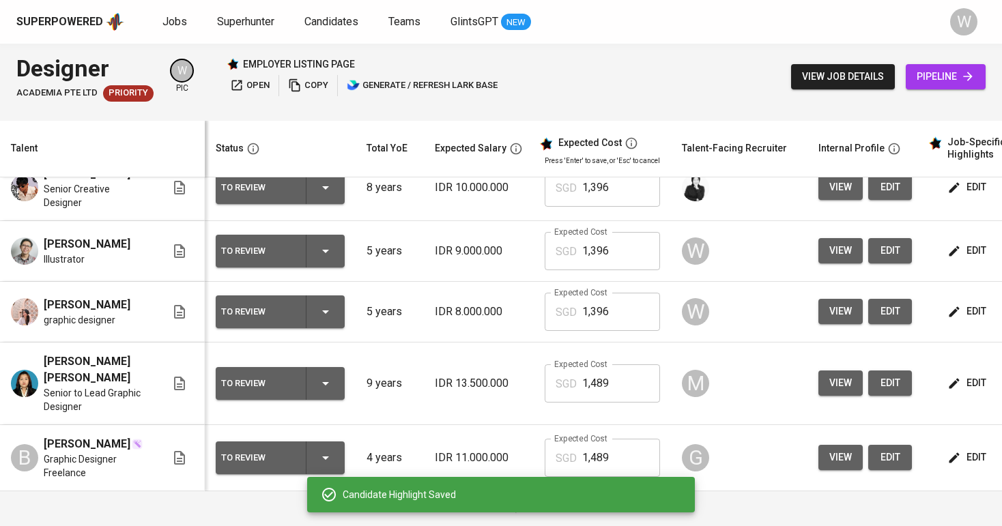
click at [959, 313] on span "edit" at bounding box center [968, 311] width 36 height 17
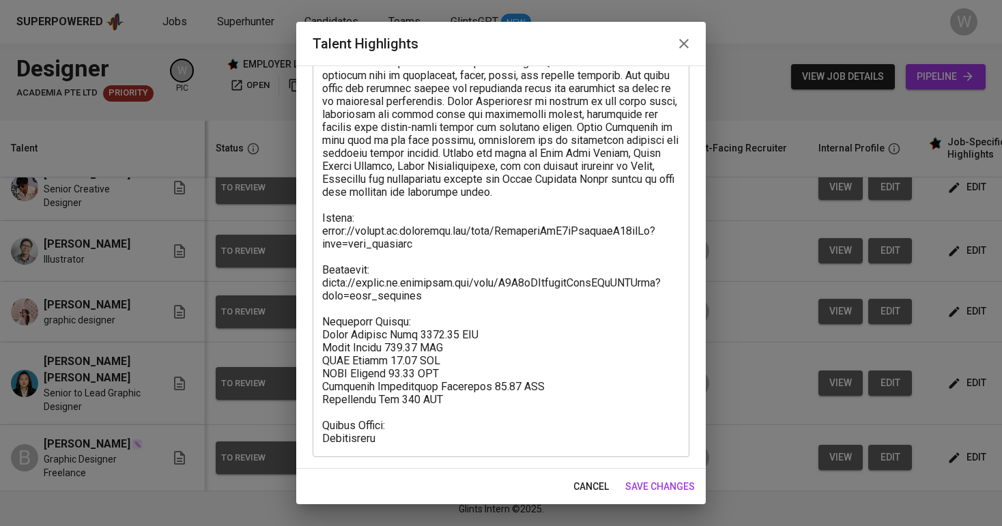
scroll to position [190, 0]
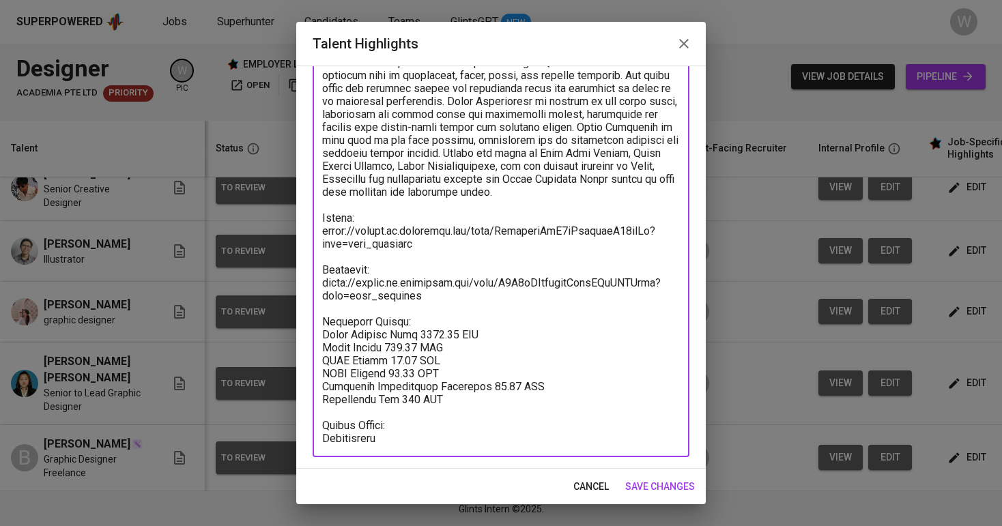
drag, startPoint x: 466, startPoint y: 401, endPoint x: 313, endPoint y: 327, distance: 169.1
click at [313, 327] on div "x Talent Highlights" at bounding box center [501, 204] width 377 height 505
click at [651, 484] on span "save changes" at bounding box center [660, 486] width 70 height 17
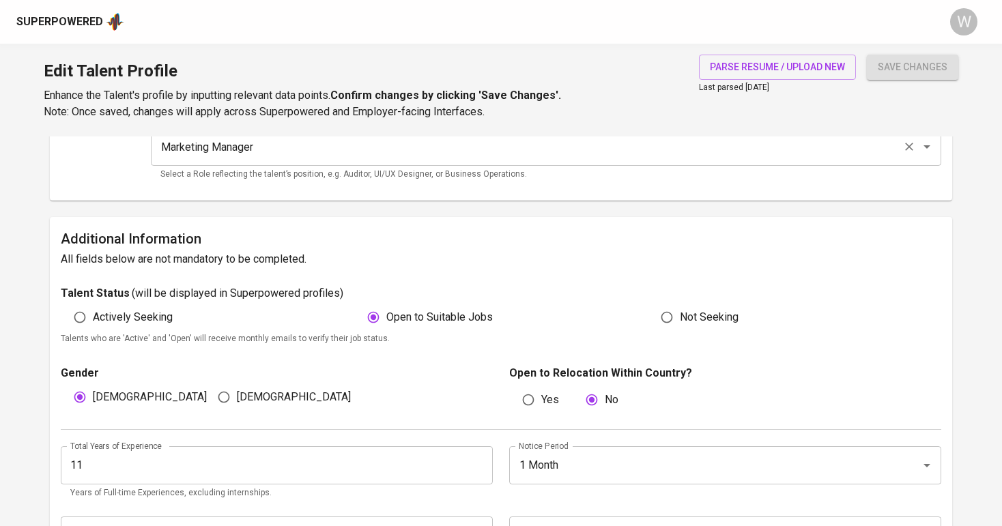
scroll to position [346, 0]
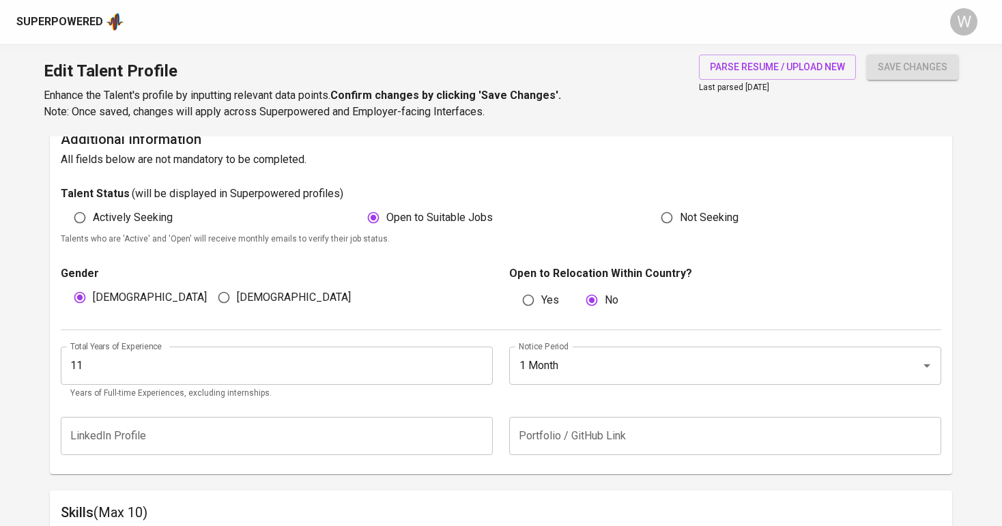
click at [185, 359] on input "11" at bounding box center [277, 366] width 432 height 38
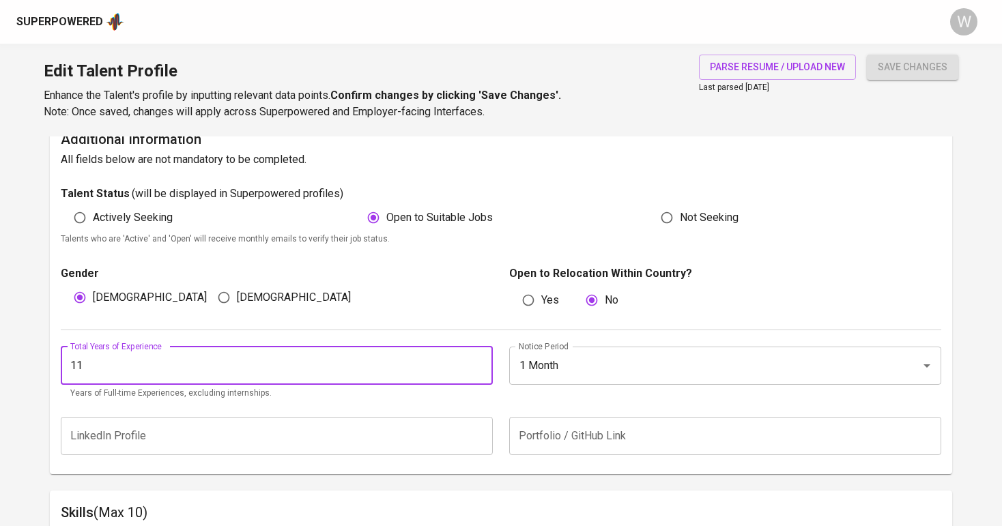
type input "1"
type input "8"
click at [878, 68] on span "save changes" at bounding box center [913, 67] width 70 height 17
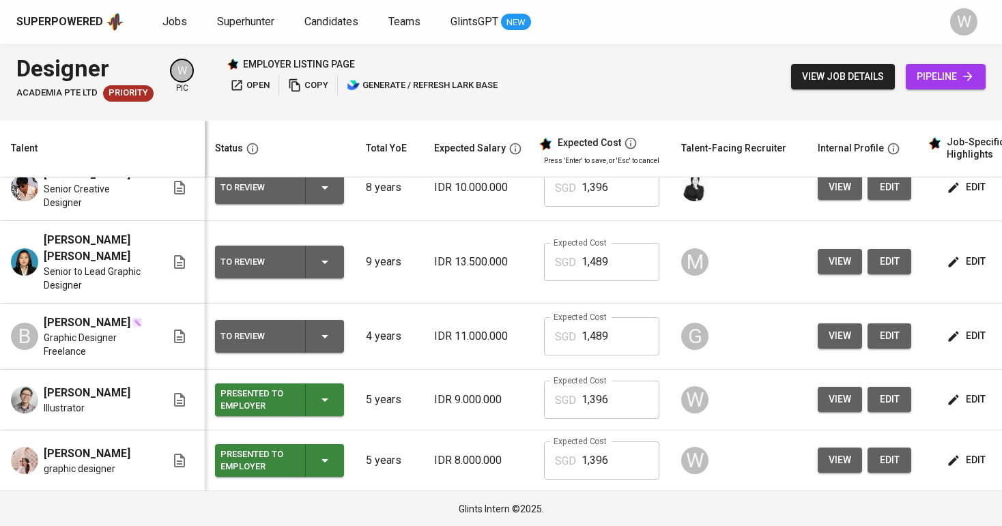
scroll to position [343, 1]
click at [958, 328] on span "edit" at bounding box center [967, 336] width 36 height 17
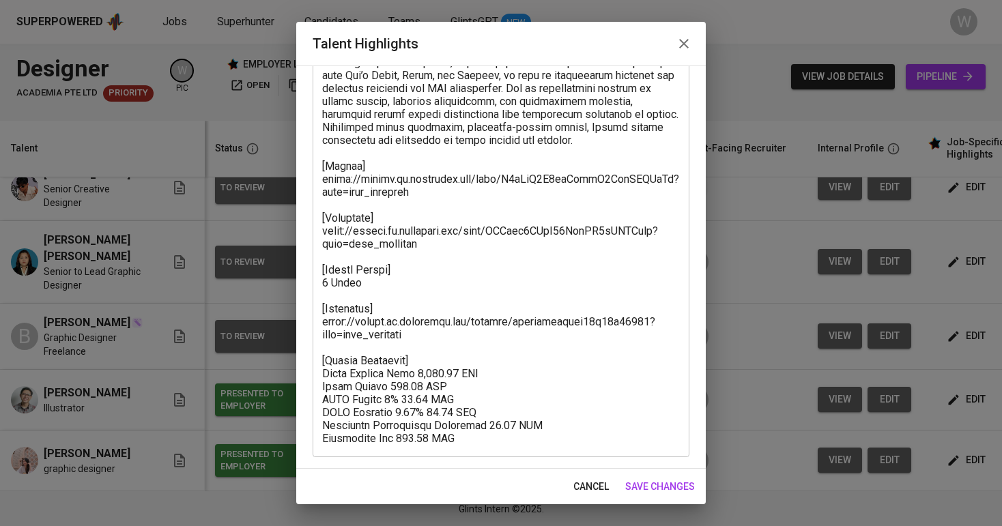
scroll to position [216, 0]
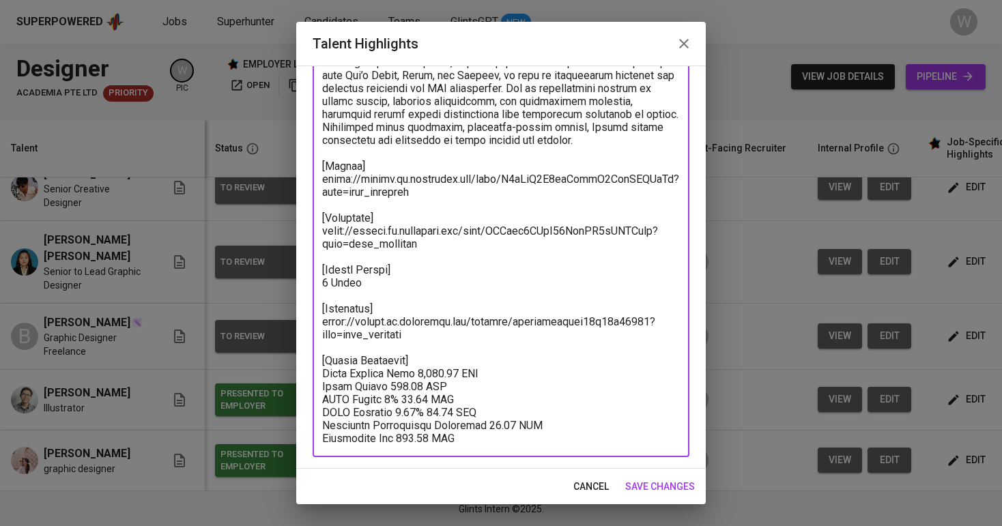
drag, startPoint x: 434, startPoint y: 195, endPoint x: 315, endPoint y: 178, distance: 120.0
click at [315, 178] on div "x Talent Highlights" at bounding box center [501, 191] width 377 height 531
drag, startPoint x: 465, startPoint y: 440, endPoint x: 337, endPoint y: 358, distance: 152.2
click at [337, 358] on textarea at bounding box center [501, 192] width 358 height 506
click at [438, 328] on textarea at bounding box center [501, 192] width 358 height 506
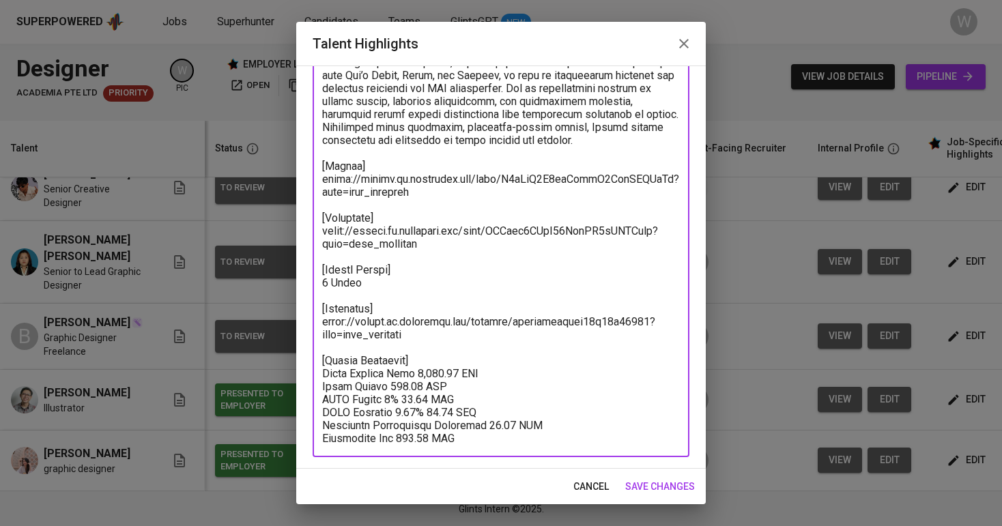
click at [644, 489] on span "save changes" at bounding box center [660, 486] width 70 height 17
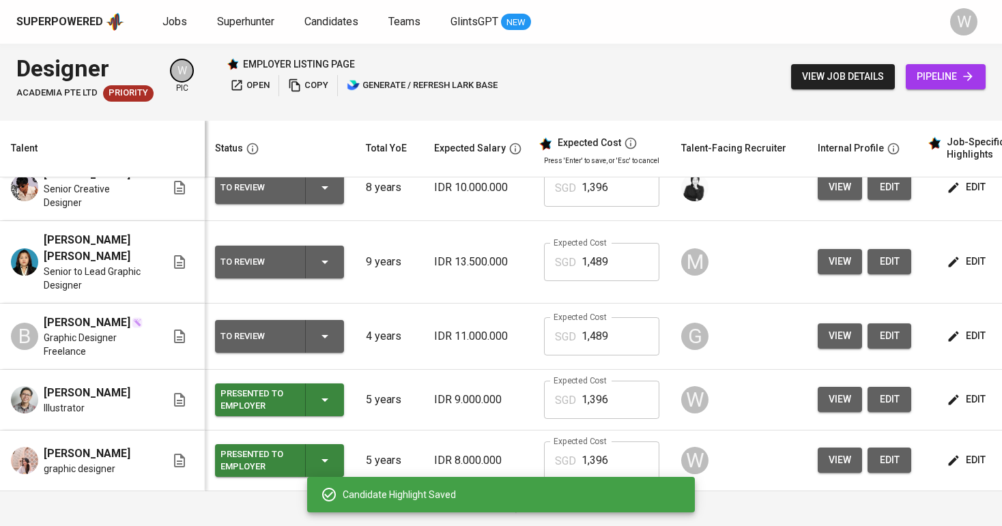
click at [944, 393] on button "edit" at bounding box center [967, 399] width 47 height 25
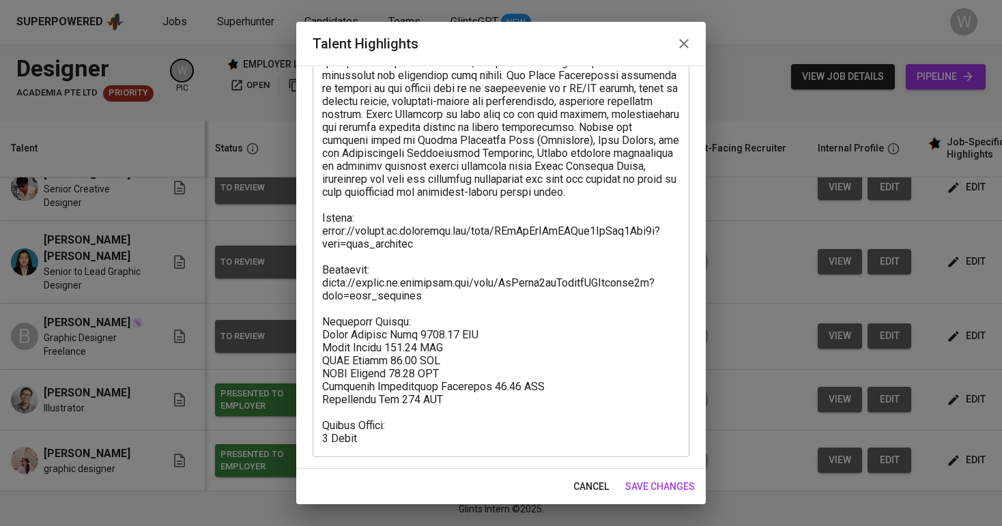
scroll to position [190, 0]
click at [663, 499] on div "cancel save changes" at bounding box center [501, 487] width 410 height 36
click at [661, 487] on span "save changes" at bounding box center [660, 486] width 70 height 17
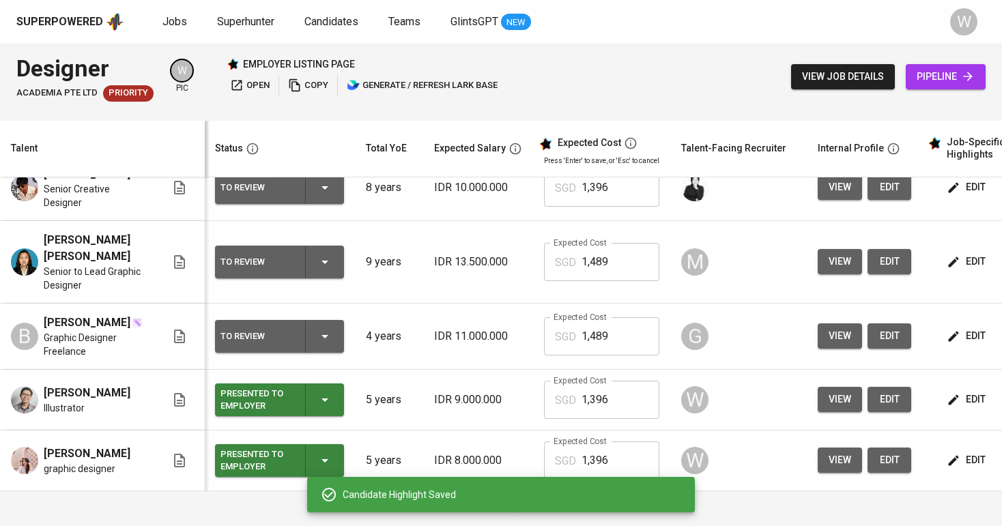
click at [945, 324] on button "edit" at bounding box center [967, 336] width 47 height 25
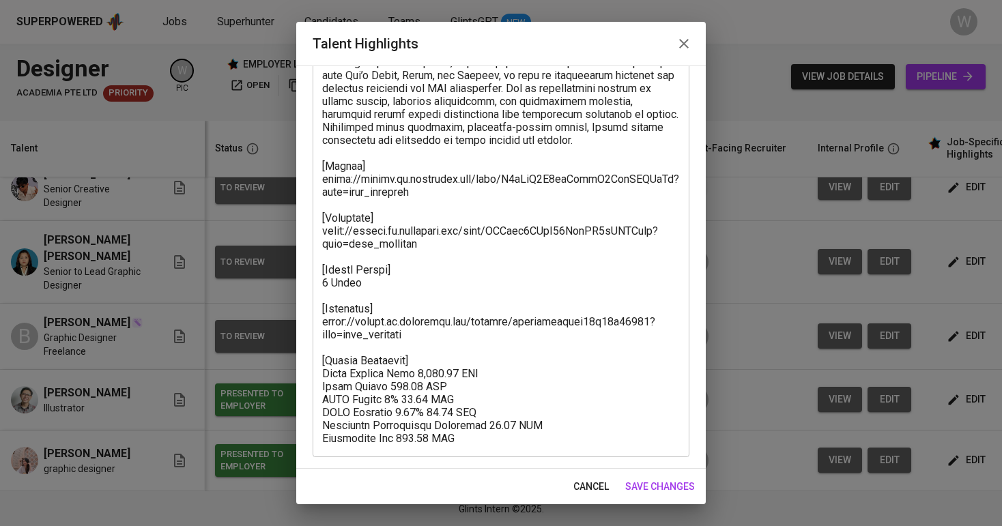
scroll to position [216, 0]
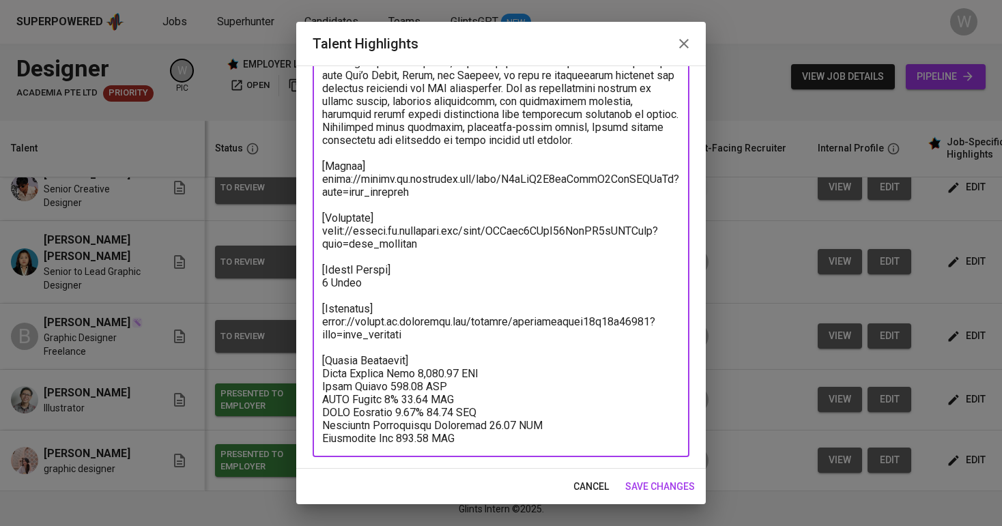
drag, startPoint x: 423, startPoint y: 338, endPoint x: 311, endPoint y: 323, distance: 112.9
click at [311, 323] on div "Enhance the Talent's profile by adding highlights relevant to this job - accomp…" at bounding box center [501, 267] width 410 height 403
click at [434, 244] on textarea at bounding box center [501, 192] width 358 height 506
drag, startPoint x: 432, startPoint y: 244, endPoint x: 317, endPoint y: 234, distance: 115.1
click at [317, 234] on div "x Talent Highlights" at bounding box center [501, 191] width 377 height 531
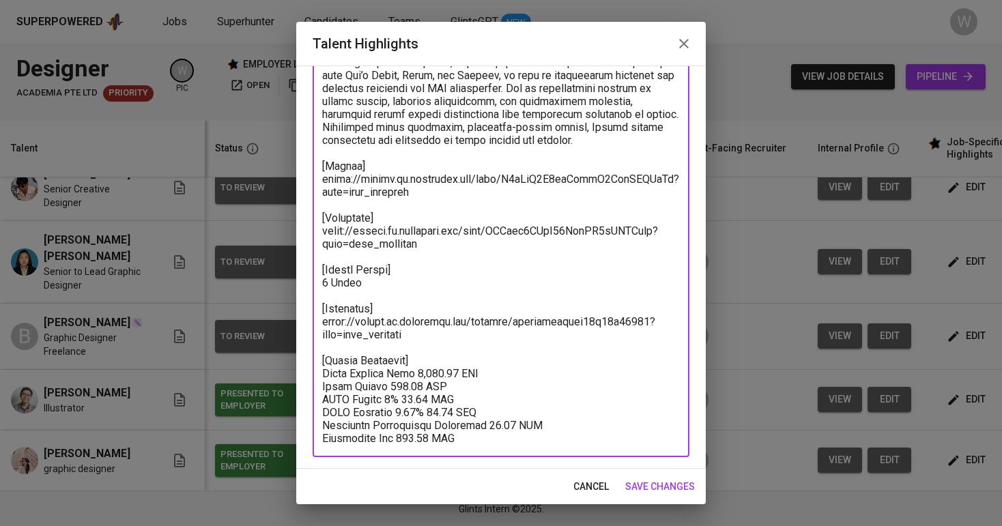
click at [648, 487] on span "save changes" at bounding box center [660, 486] width 70 height 17
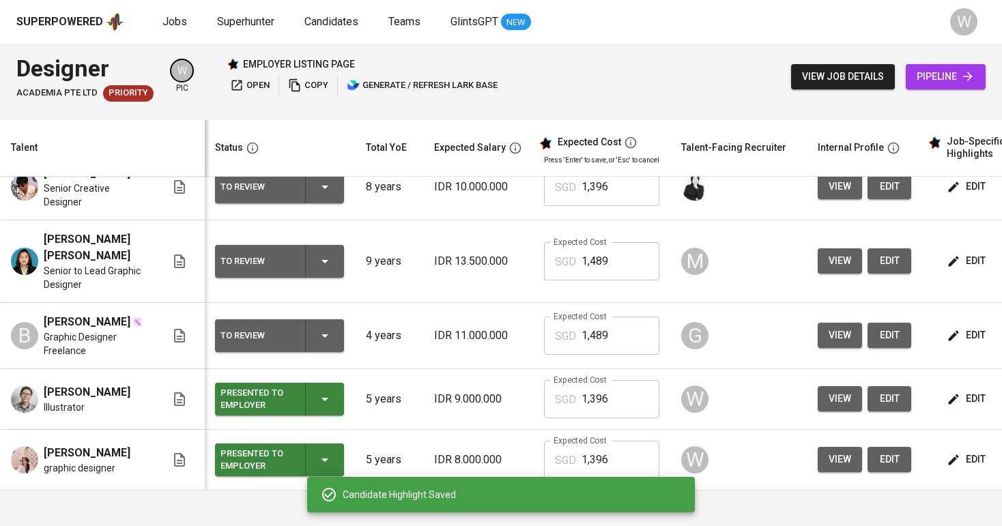
scroll to position [0, 0]
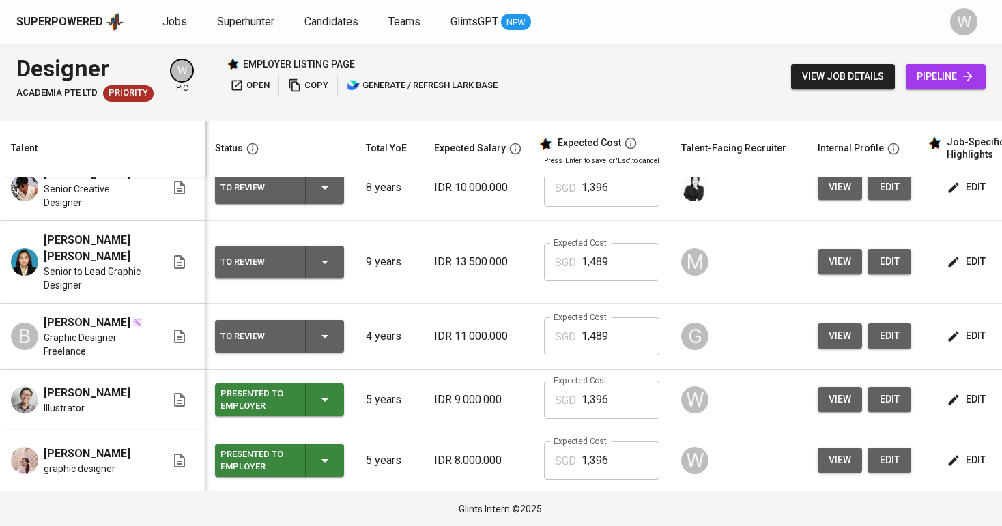
click at [313, 320] on div "To Review" at bounding box center [279, 336] width 118 height 33
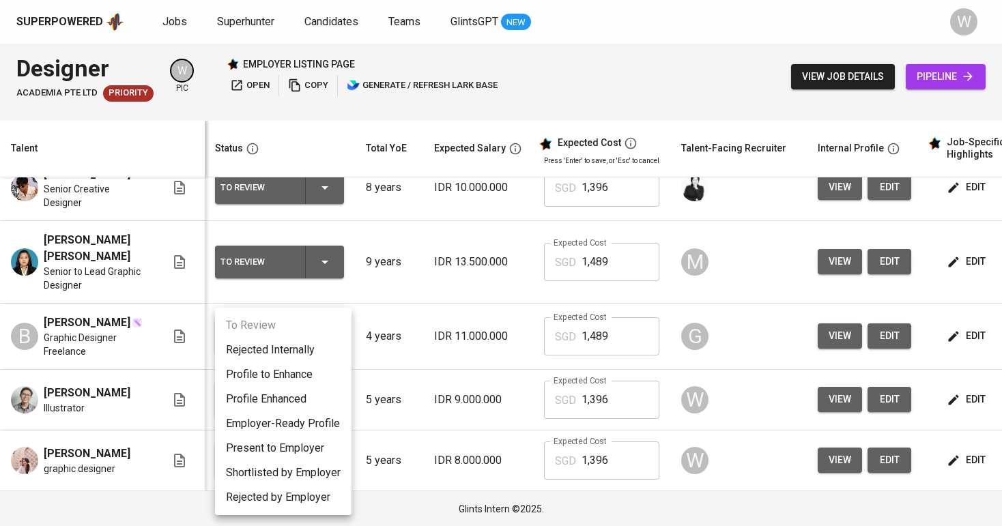
click at [322, 375] on li "Profile to Enhance" at bounding box center [283, 374] width 137 height 25
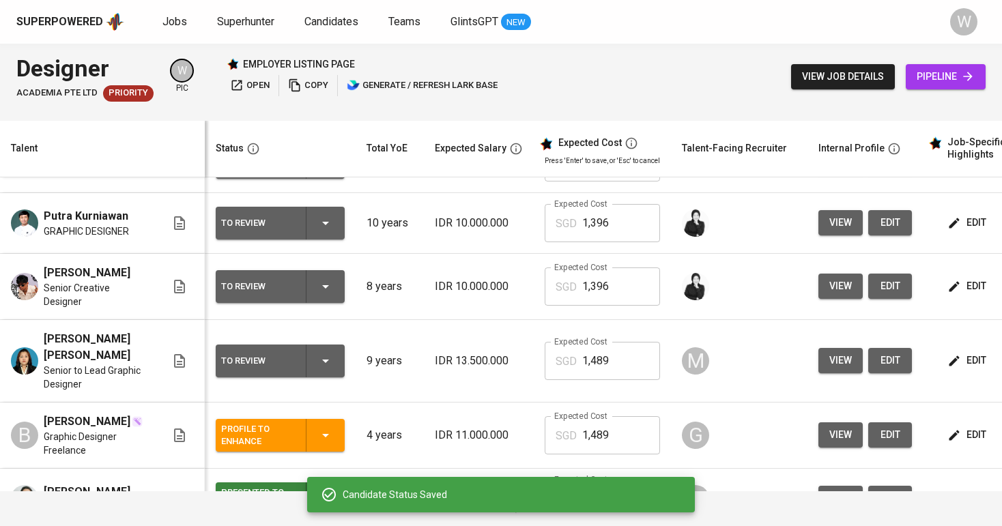
scroll to position [232, 0]
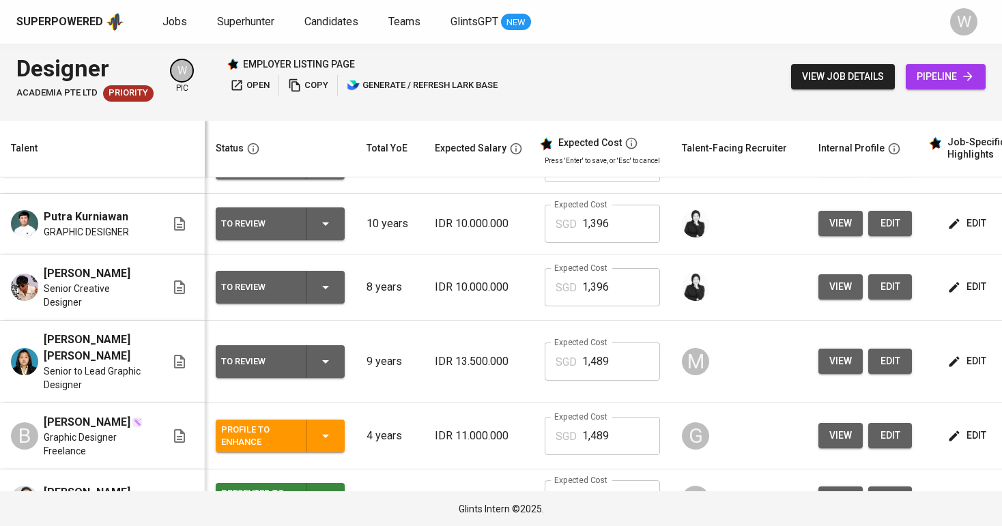
click at [959, 362] on span "edit" at bounding box center [968, 361] width 36 height 17
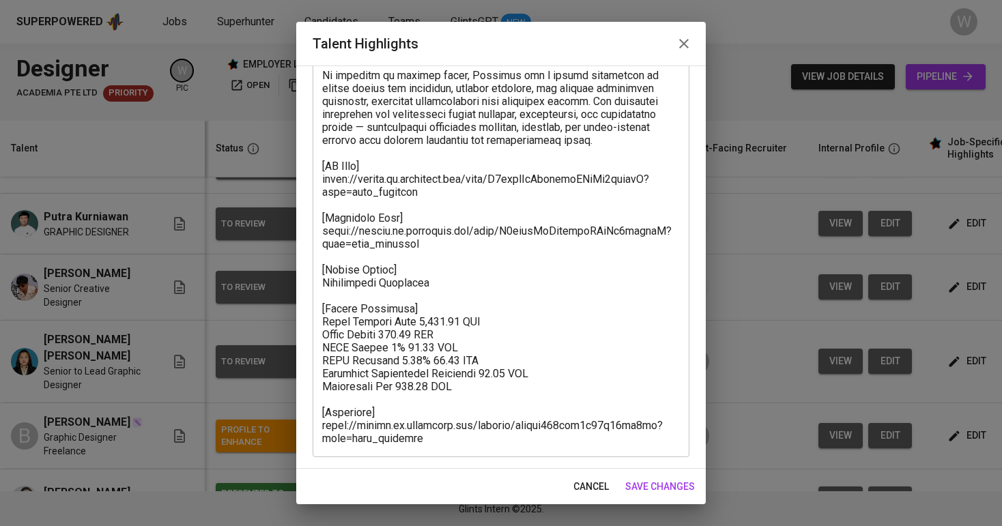
scroll to position [294, 0]
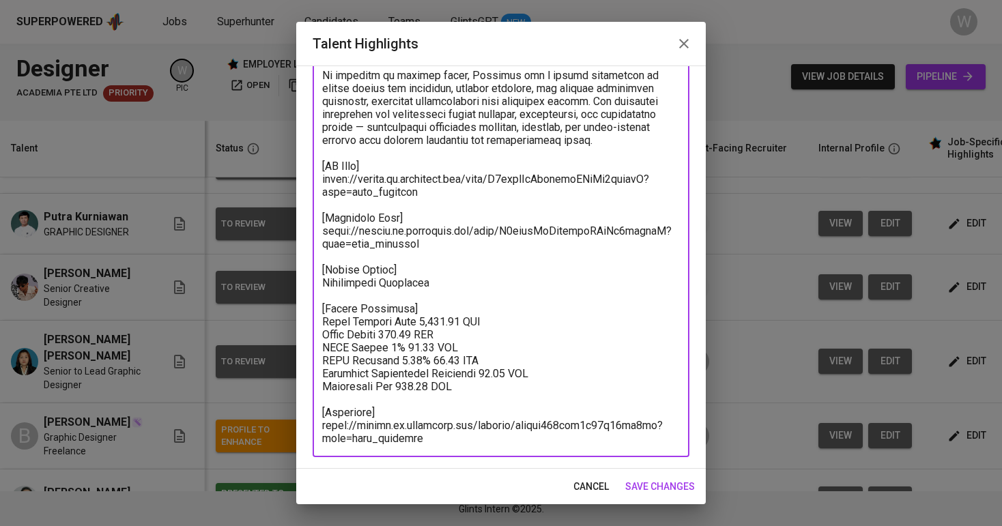
drag, startPoint x: 426, startPoint y: 189, endPoint x: 306, endPoint y: 179, distance: 120.6
click at [306, 179] on div "Enhance the Talent's profile by adding highlights relevant to this job - accomp…" at bounding box center [501, 267] width 410 height 403
drag, startPoint x: 440, startPoint y: 435, endPoint x: 313, endPoint y: 427, distance: 127.2
click at [313, 427] on div "x Talent Highlights" at bounding box center [501, 152] width 377 height 609
click at [653, 485] on span "save changes" at bounding box center [660, 486] width 70 height 17
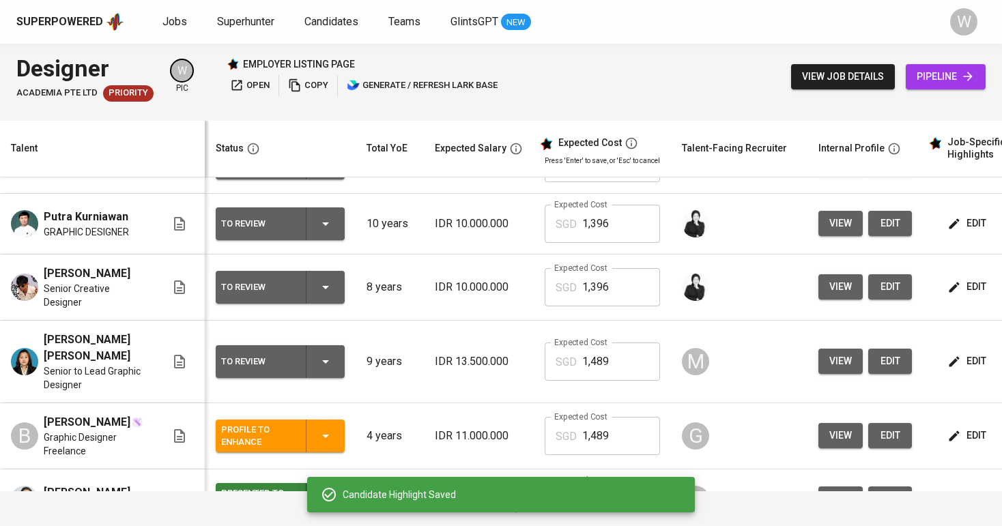
click at [319, 353] on div "To Review" at bounding box center [280, 361] width 118 height 33
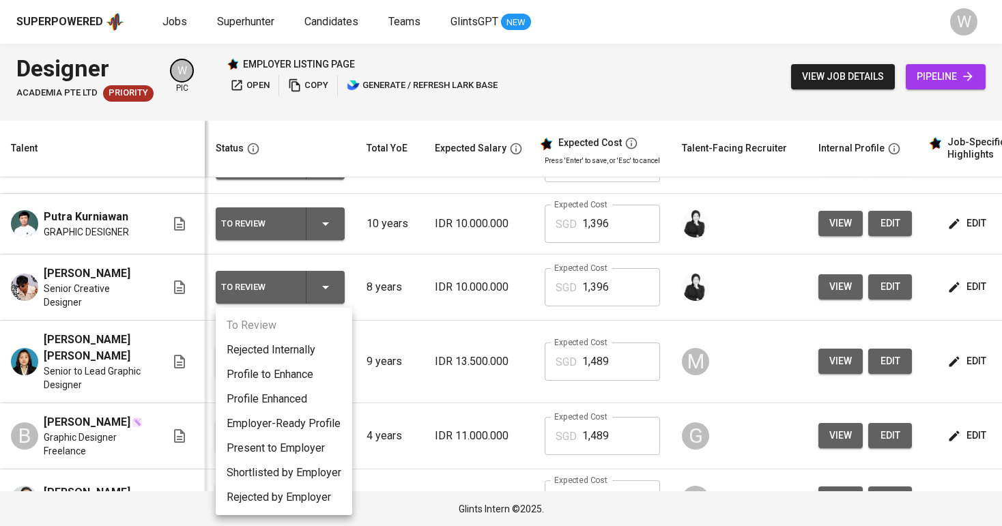
click at [291, 376] on li "Profile to Enhance" at bounding box center [284, 374] width 137 height 25
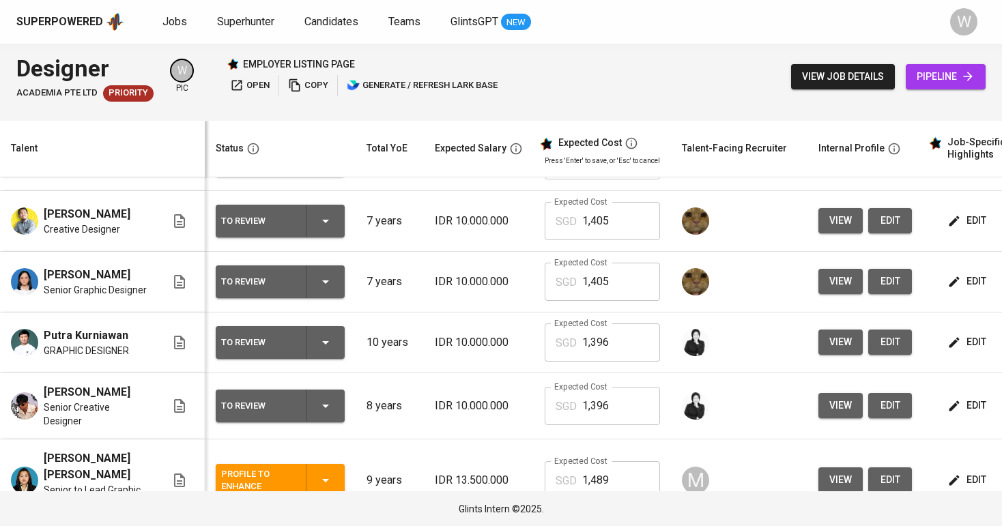
scroll to position [120, 0]
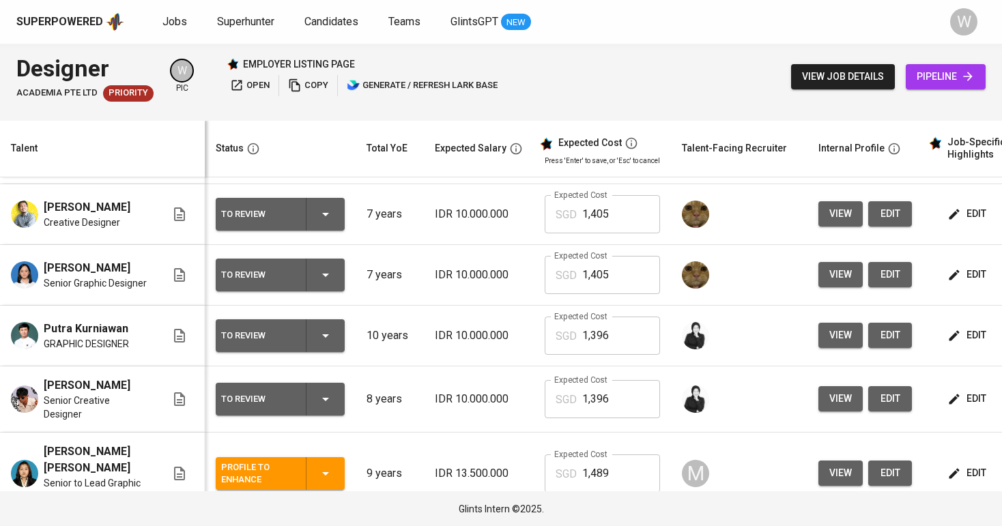
click at [951, 404] on icon "button" at bounding box center [954, 399] width 10 height 10
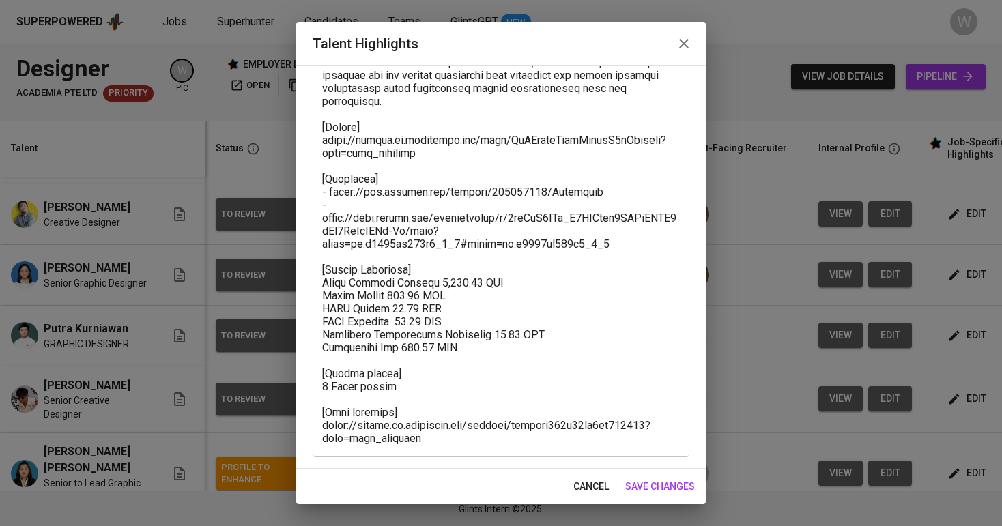
scroll to position [346, 0]
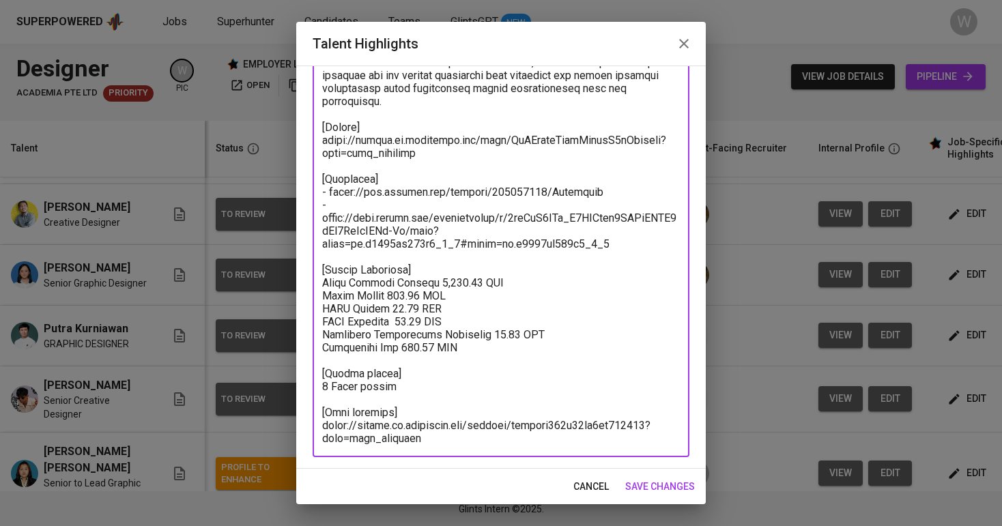
drag, startPoint x: 601, startPoint y: 182, endPoint x: 328, endPoint y: 181, distance: 273.7
click at [328, 181] on textarea at bounding box center [501, 127] width 358 height 635
drag, startPoint x: 604, startPoint y: 238, endPoint x: 308, endPoint y: 208, distance: 297.8
click at [308, 208] on div "Enhance the Talent's profile by adding highlights relevant to this job - accomp…" at bounding box center [501, 267] width 410 height 403
drag, startPoint x: 410, startPoint y: 429, endPoint x: 313, endPoint y: 418, distance: 98.3
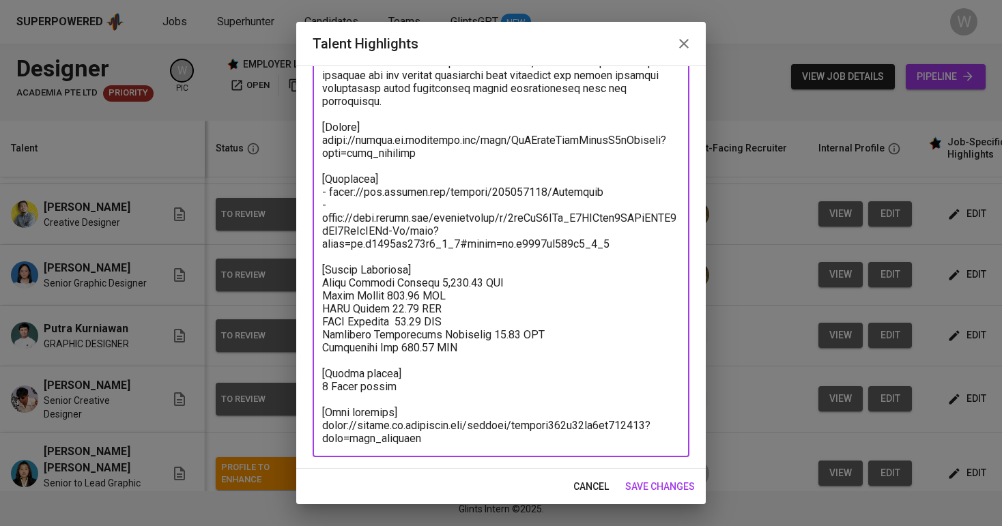
click at [313, 418] on div "x Talent Highlights" at bounding box center [501, 127] width 377 height 661
click at [445, 423] on textarea at bounding box center [501, 127] width 358 height 635
drag, startPoint x: 429, startPoint y: 428, endPoint x: 317, endPoint y: 393, distance: 117.2
click at [317, 393] on div "x Talent Highlights" at bounding box center [501, 127] width 377 height 661
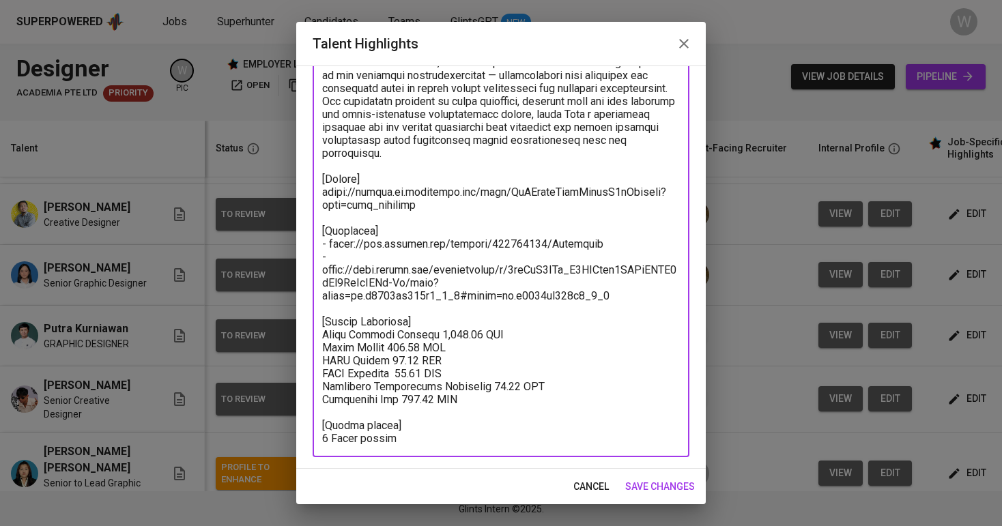
scroll to position [294, 0]
click at [352, 241] on textarea at bounding box center [501, 153] width 358 height 584
click at [359, 444] on textarea at bounding box center [501, 153] width 358 height 584
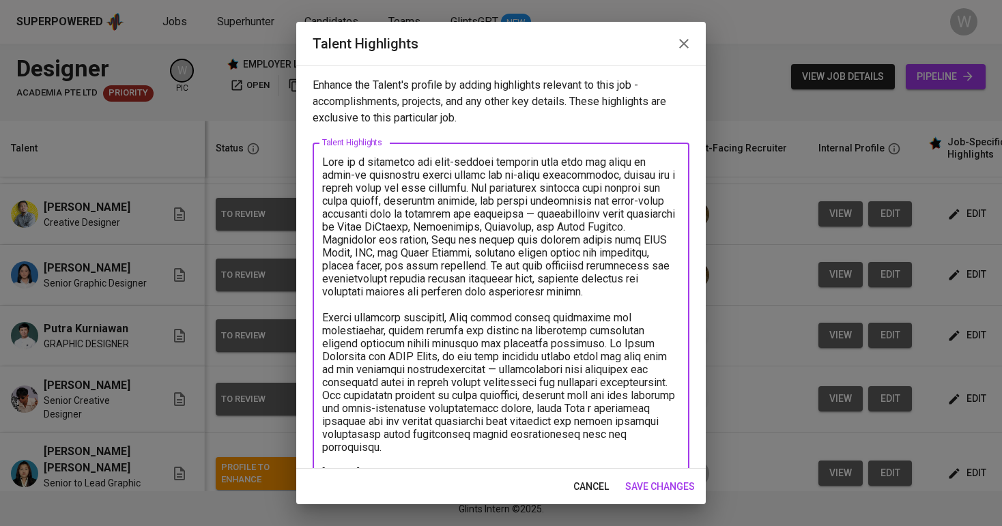
scroll to position [0, 0]
type textarea "Adib is a versatile and well-rounded designer with over six years of hands-on e…"
click at [629, 495] on button "save changes" at bounding box center [660, 486] width 81 height 25
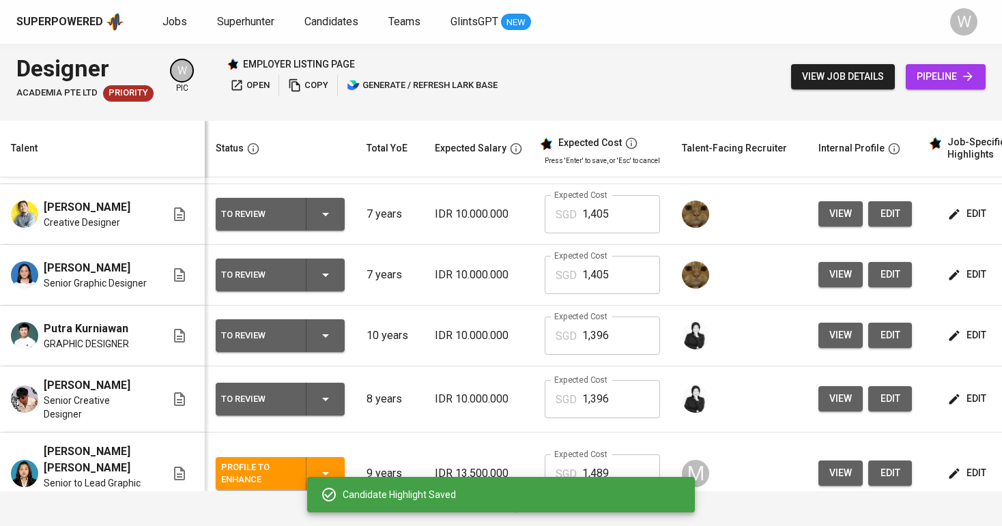
click at [304, 416] on div "To Review" at bounding box center [280, 399] width 118 height 33
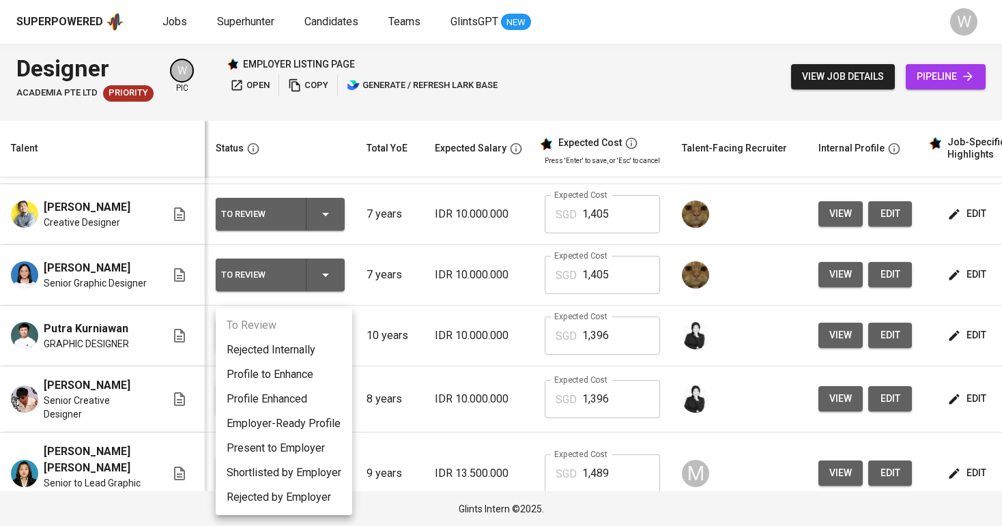
click at [299, 423] on li "Employer-Ready Profile" at bounding box center [284, 424] width 137 height 25
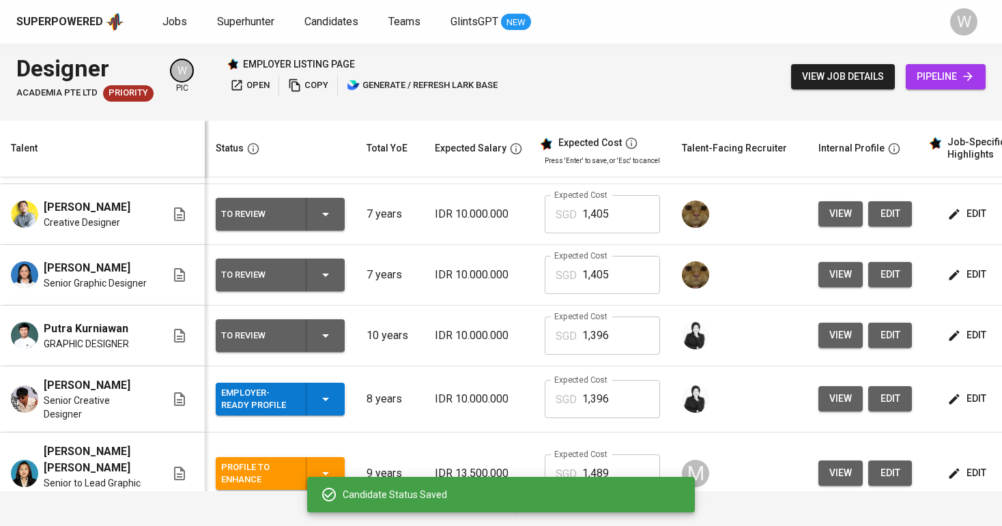
click at [952, 343] on icon "button" at bounding box center [954, 336] width 14 height 14
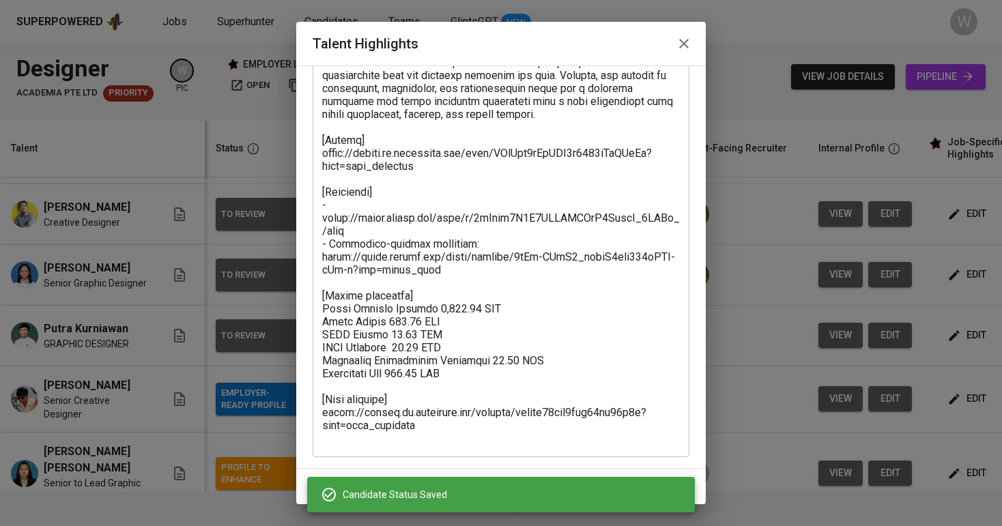
scroll to position [359, 0]
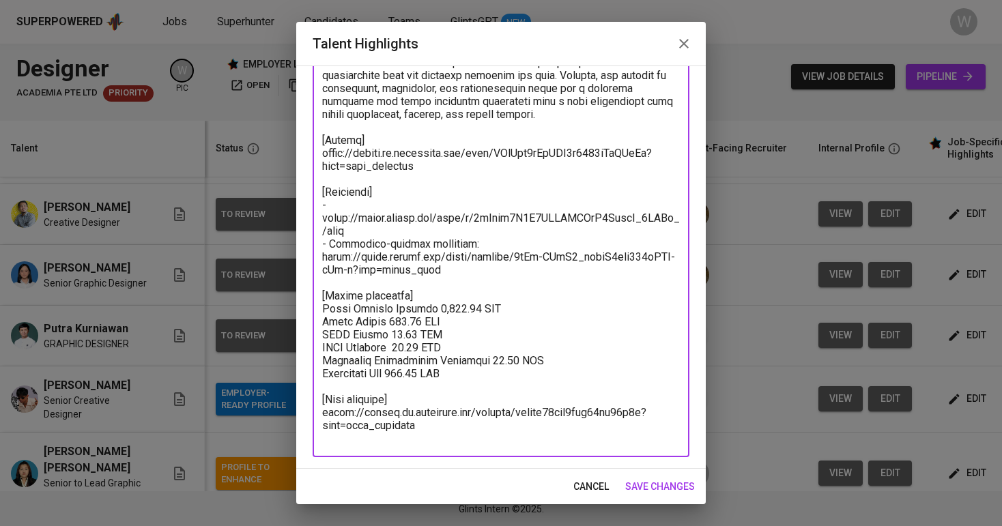
drag, startPoint x: 332, startPoint y: 223, endPoint x: 406, endPoint y: 245, distance: 77.1
click at [403, 243] on textarea at bounding box center [501, 121] width 358 height 648
click at [377, 227] on textarea at bounding box center [501, 121] width 358 height 648
drag, startPoint x: 377, startPoint y: 227, endPoint x: 319, endPoint y: 218, distance: 58.7
click at [319, 218] on div "x Talent Highlights" at bounding box center [501, 121] width 377 height 674
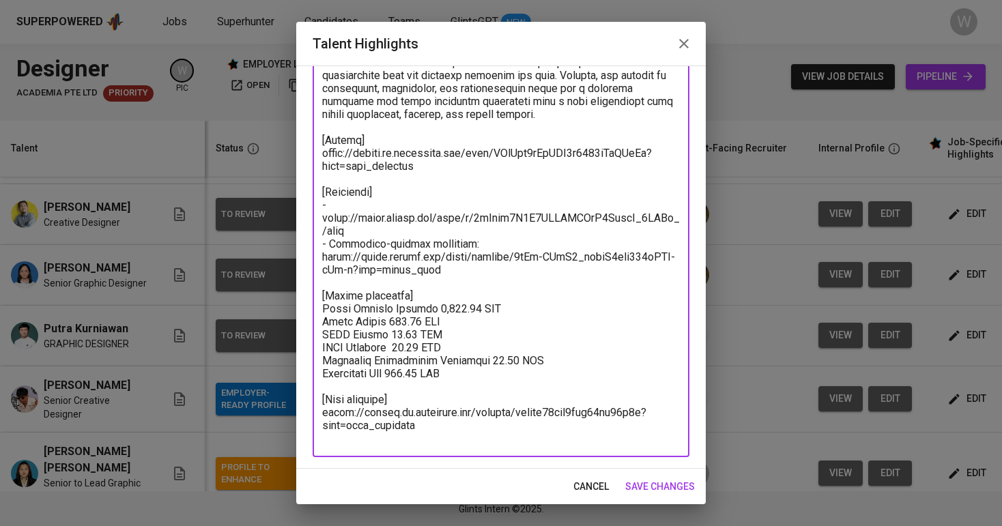
drag, startPoint x: 435, startPoint y: 270, endPoint x: 321, endPoint y: 261, distance: 115.0
click at [321, 261] on div "x Talent Highlights" at bounding box center [501, 121] width 377 height 674
drag, startPoint x: 423, startPoint y: 428, endPoint x: 312, endPoint y: 415, distance: 111.3
click at [312, 415] on div "Enhance the Talent's profile by adding highlights relevant to this job - accomp…" at bounding box center [501, 267] width 410 height 403
click at [409, 412] on textarea at bounding box center [501, 121] width 358 height 648
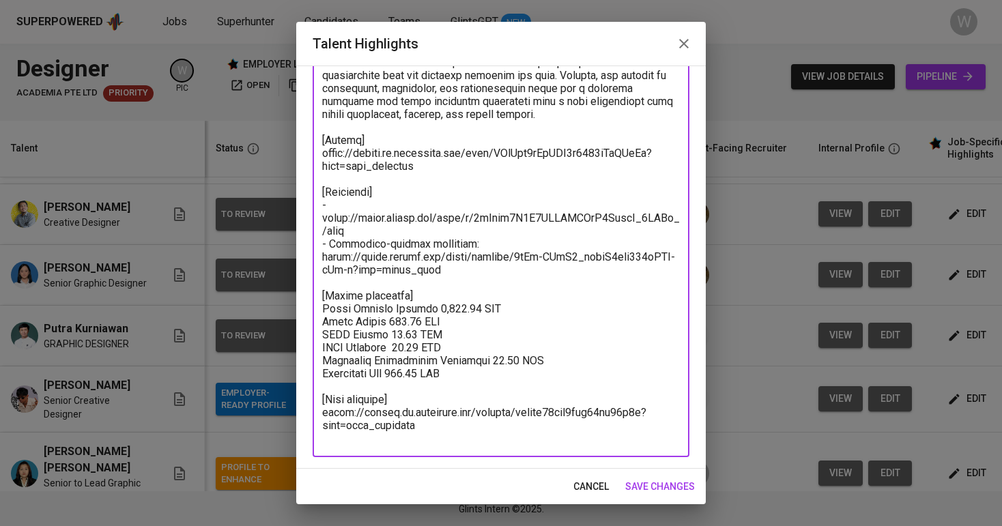
drag, startPoint x: 428, startPoint y: 427, endPoint x: 321, endPoint y: 400, distance: 110.6
click at [321, 400] on div "x Talent Highlights" at bounding box center [501, 121] width 377 height 674
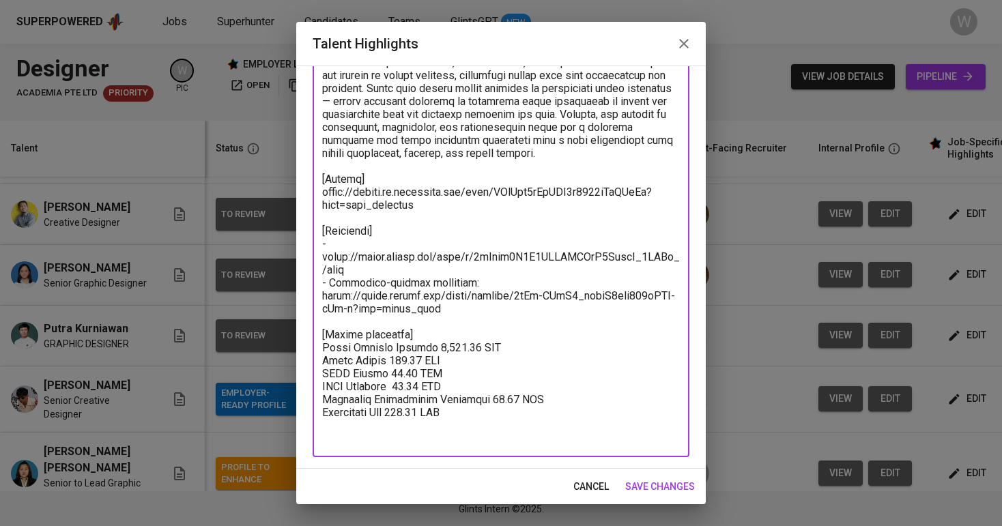
scroll to position [307, 0]
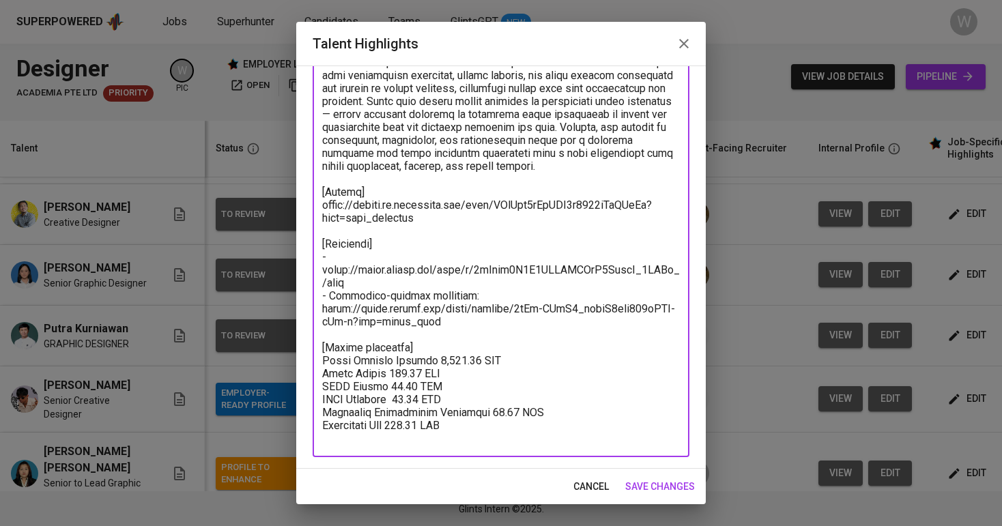
type textarea "Putra brings over a decade of solid graphic design experience across Southeast …"
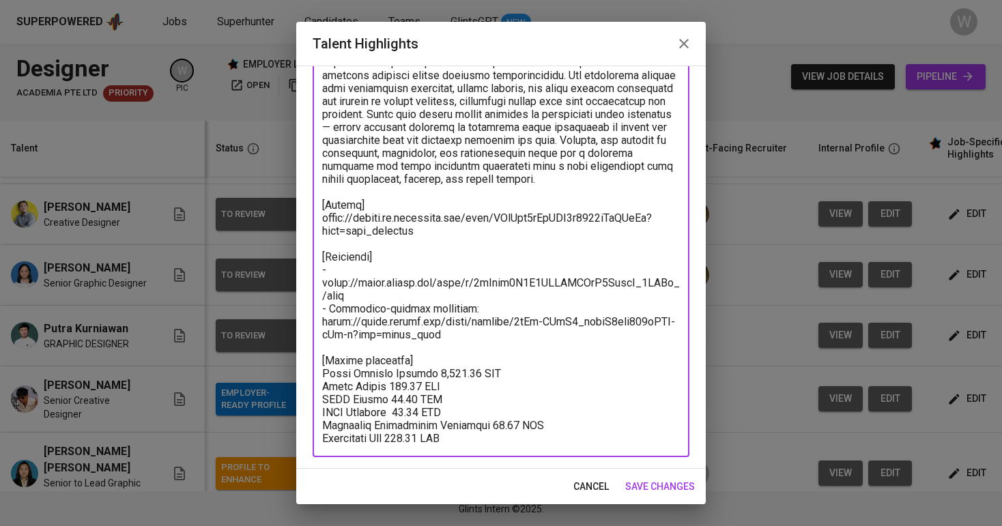
scroll to position [294, 0]
click at [666, 497] on button "save changes" at bounding box center [660, 486] width 81 height 25
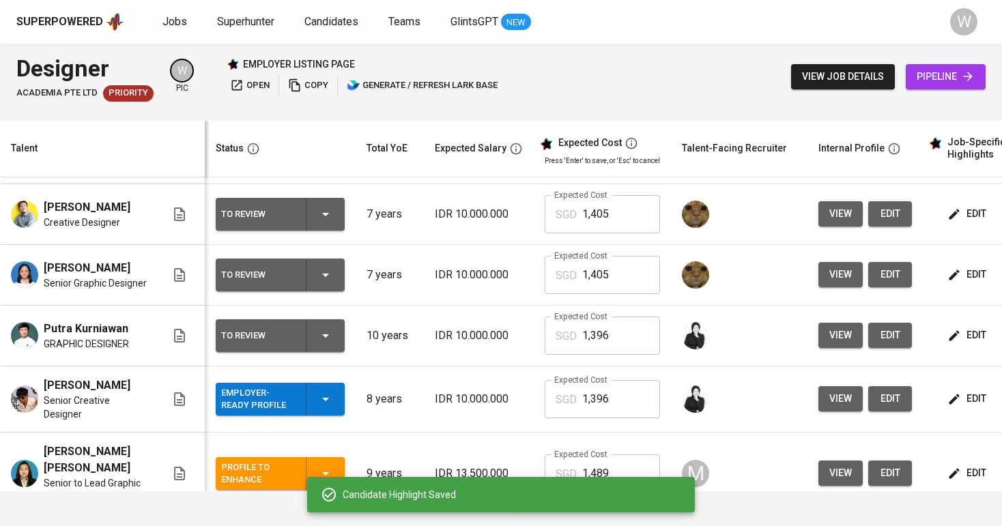
click at [306, 367] on td "To Review" at bounding box center [280, 336] width 151 height 61
click at [315, 352] on div "To Review" at bounding box center [280, 335] width 118 height 33
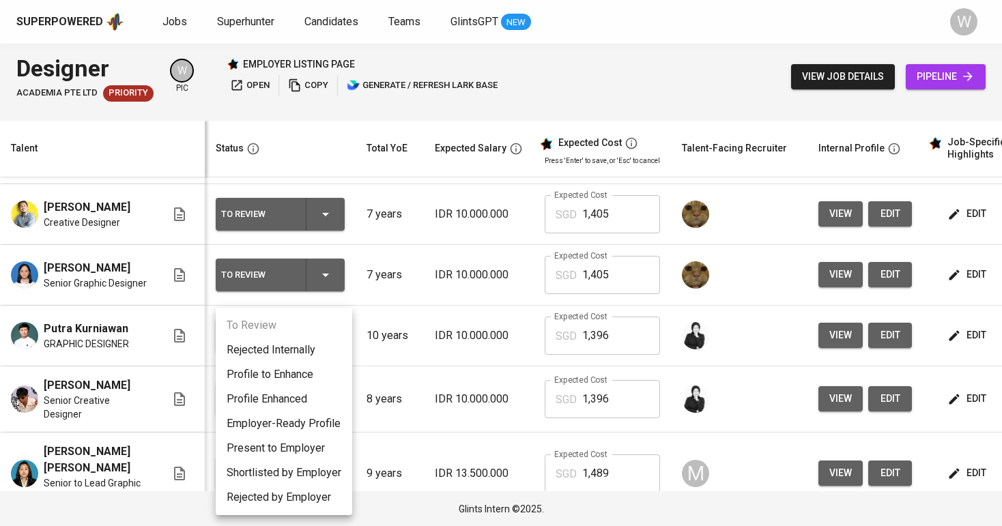
click at [301, 373] on li "Profile to Enhance" at bounding box center [284, 374] width 137 height 25
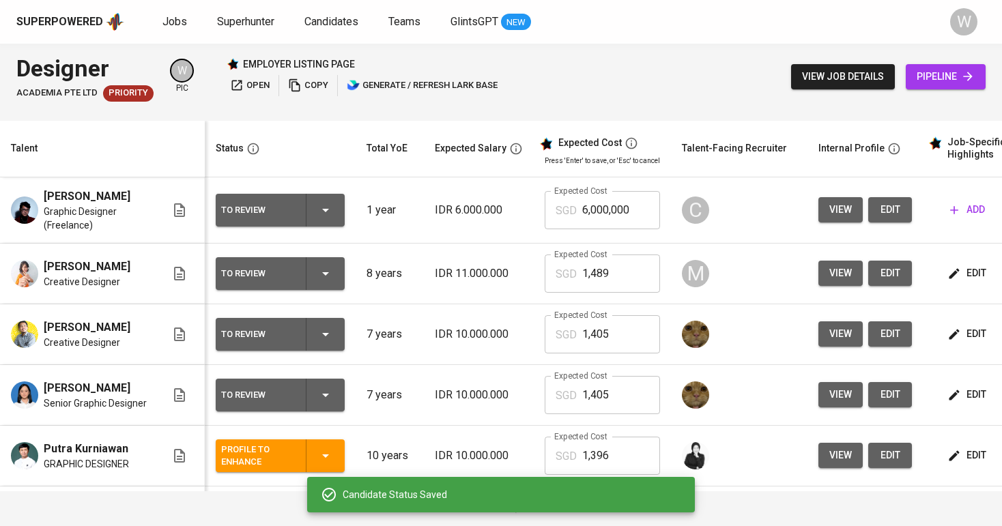
scroll to position [0, 0]
click at [955, 402] on icon "button" at bounding box center [954, 395] width 14 height 14
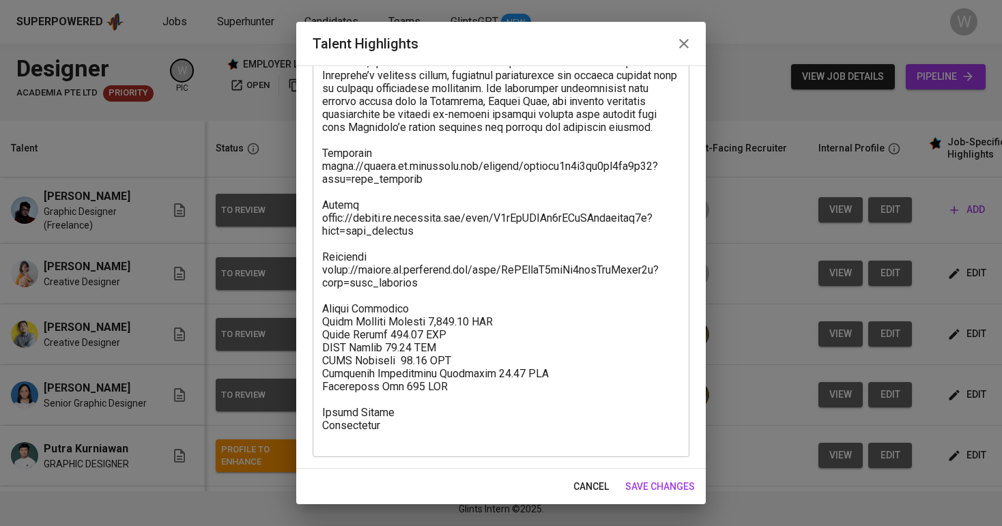
scroll to position [294, 0]
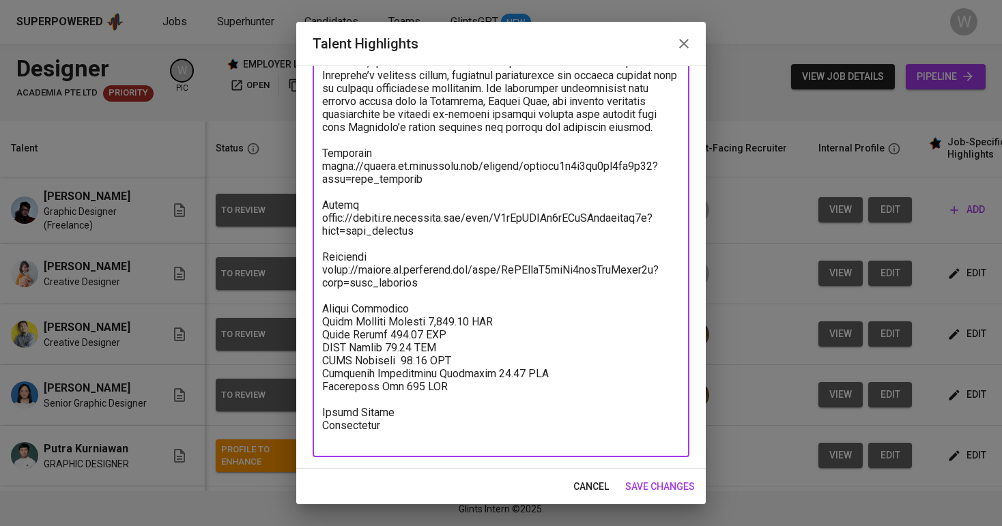
drag, startPoint x: 425, startPoint y: 298, endPoint x: 317, endPoint y: 287, distance: 109.1
click at [317, 287] on div "x Talent Highlights" at bounding box center [501, 152] width 377 height 609
drag, startPoint x: 420, startPoint y: 197, endPoint x: 312, endPoint y: 180, distance: 109.2
click at [312, 180] on div "Enhance the Talent's profile by adding highlights relevant to this job - accomp…" at bounding box center [501, 267] width 410 height 403
click at [418, 213] on textarea at bounding box center [501, 153] width 358 height 584
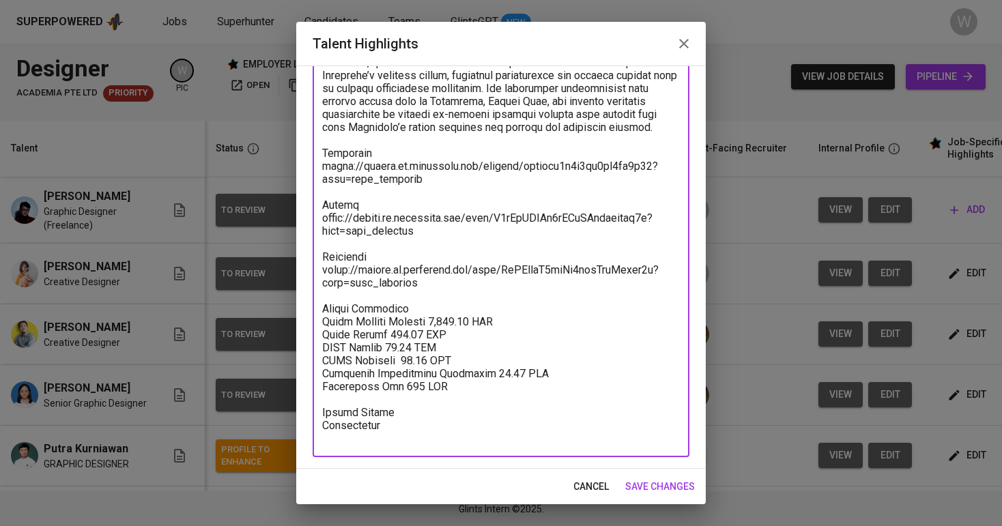
drag, startPoint x: 423, startPoint y: 195, endPoint x: 319, endPoint y: 171, distance: 106.5
click at [319, 171] on div "x Talent Highlights" at bounding box center [501, 152] width 377 height 609
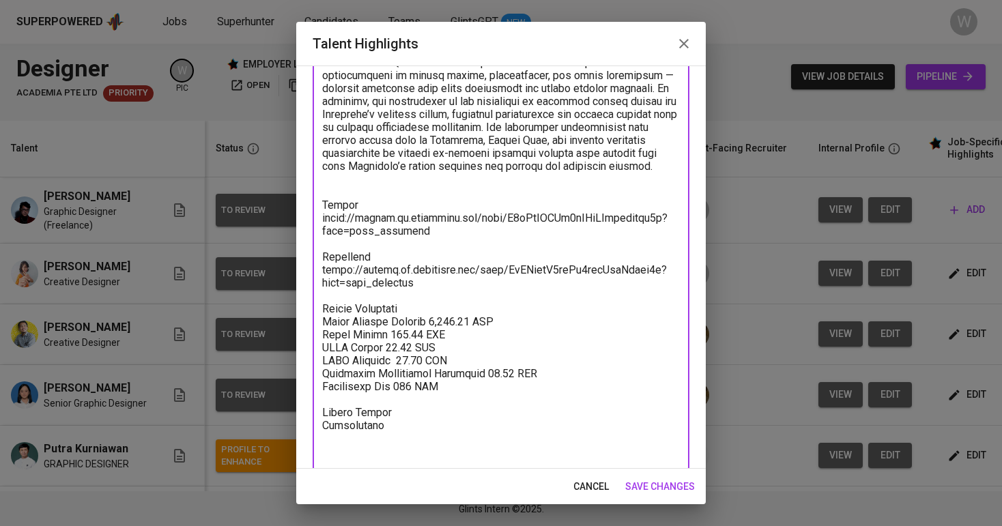
type textarea "Gridanty (Kaisha) is a professional Designer with 7 seven years of experience i…"
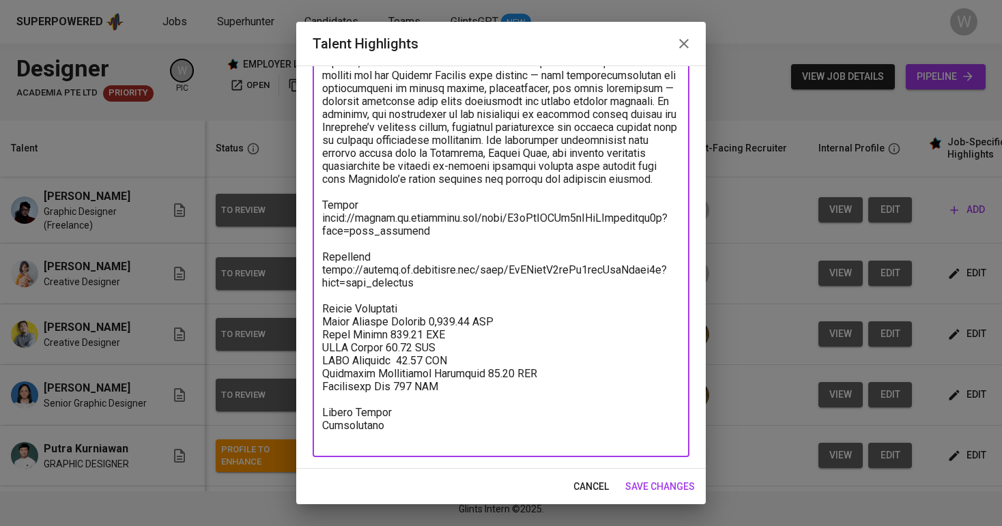
scroll to position [242, 0]
click at [641, 485] on span "save changes" at bounding box center [660, 486] width 70 height 17
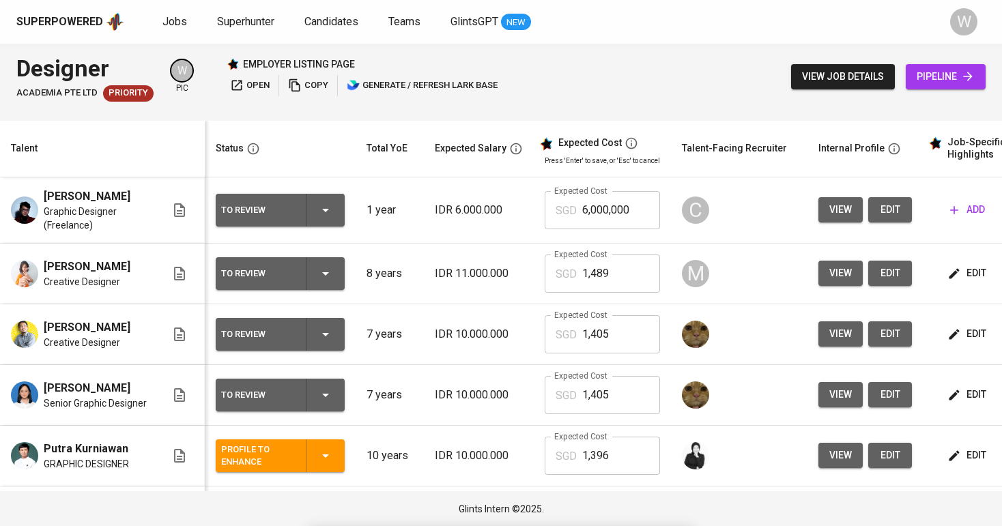
click at [336, 404] on div "To Review" at bounding box center [280, 395] width 118 height 33
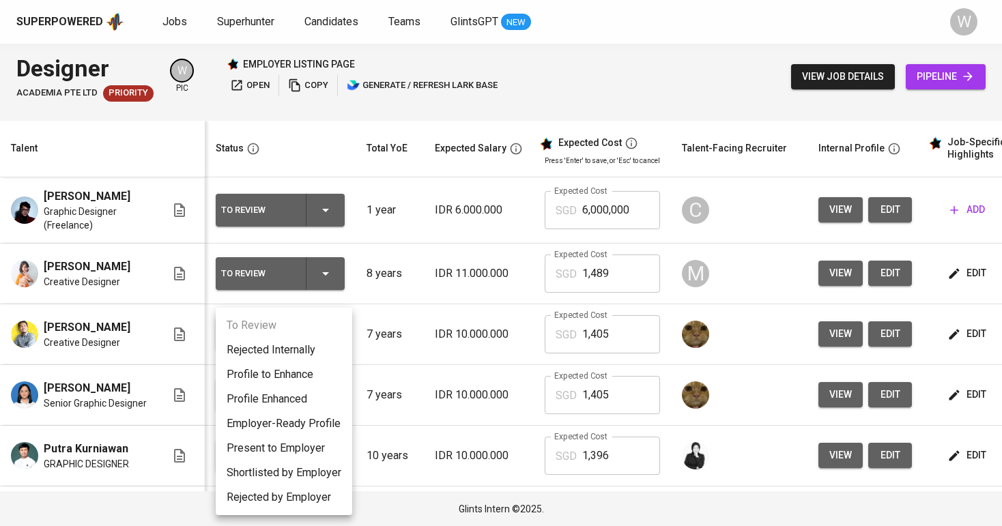
click at [309, 424] on li "Employer-Ready Profile" at bounding box center [284, 424] width 137 height 25
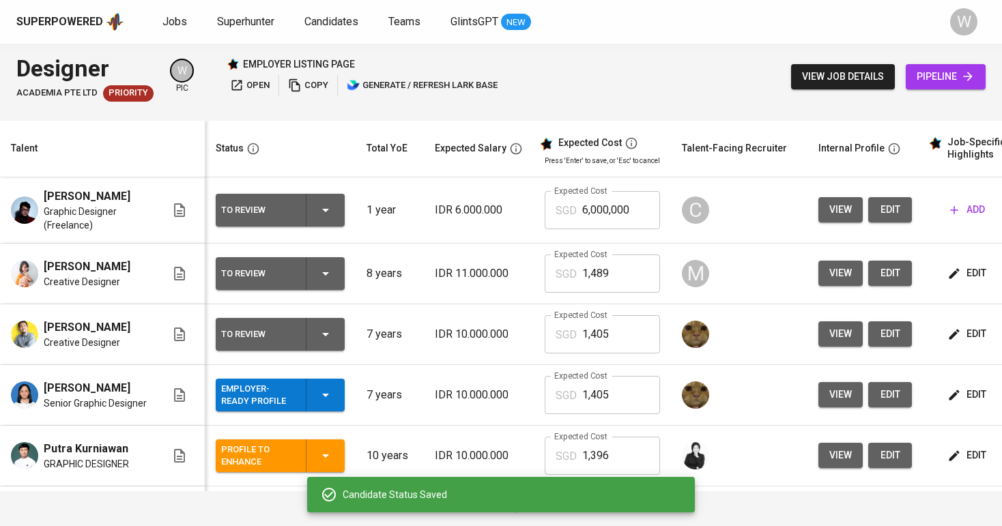
click at [968, 343] on span "edit" at bounding box center [968, 334] width 36 height 17
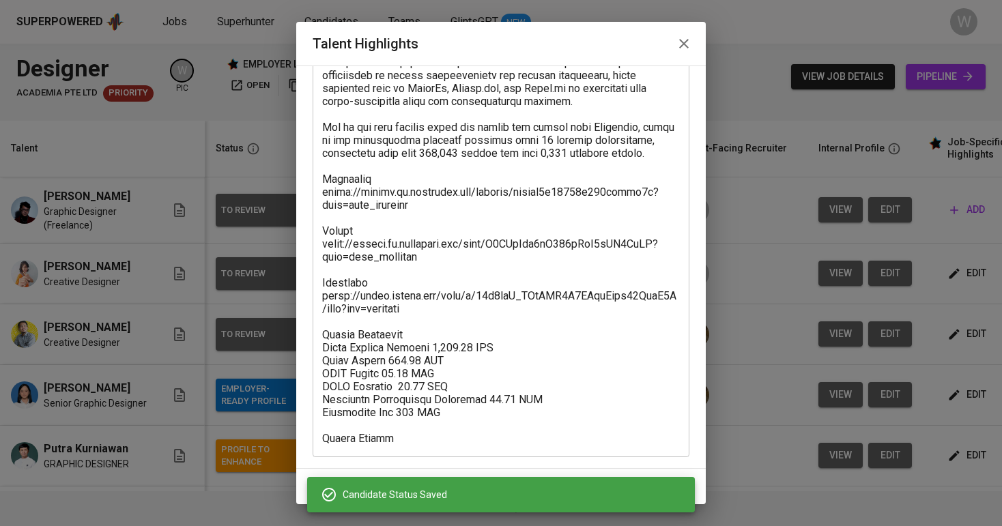
scroll to position [424, 0]
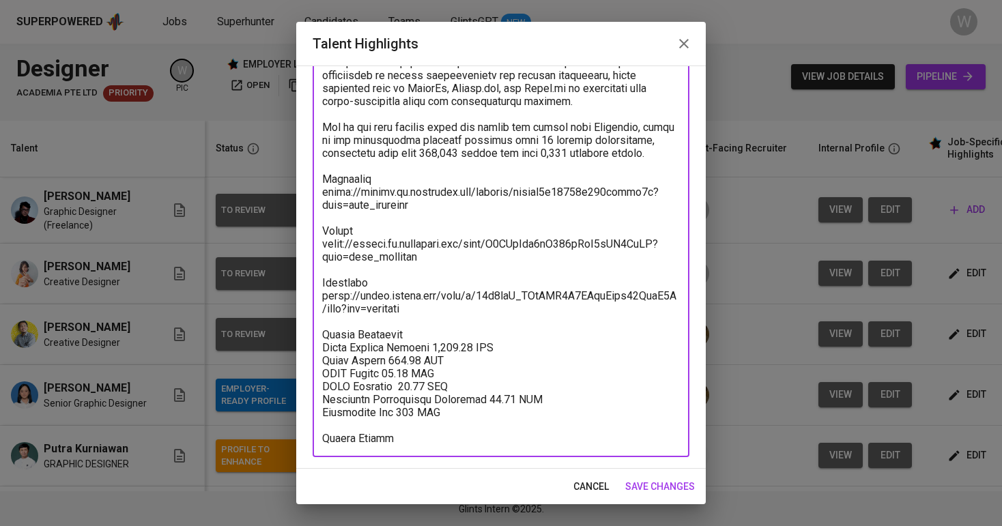
drag, startPoint x: 430, startPoint y: 241, endPoint x: 298, endPoint y: 233, distance: 132.0
click at [298, 233] on div "Enhance the Talent's profile by adding highlights relevant to this job - accomp…" at bounding box center [501, 267] width 410 height 403
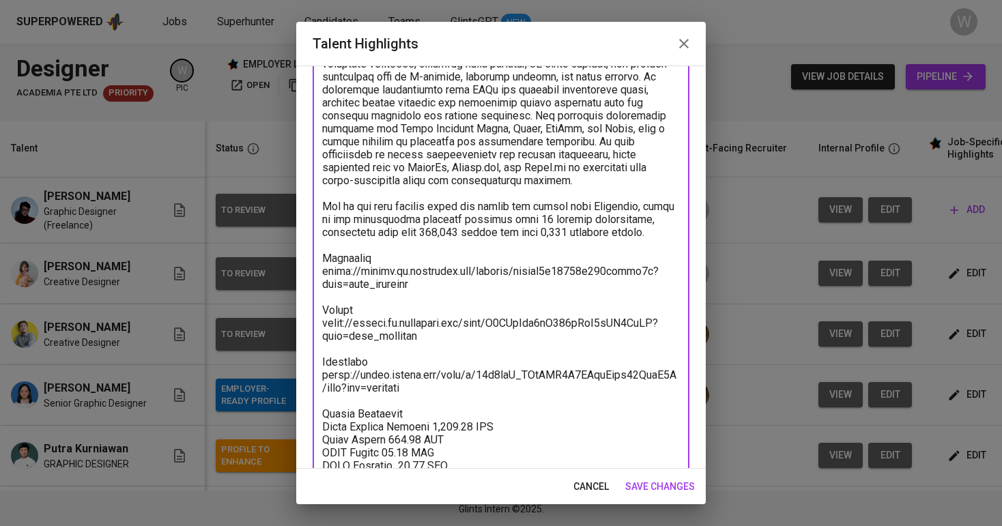
drag, startPoint x: 429, startPoint y: 270, endPoint x: 321, endPoint y: 259, distance: 109.2
click at [321, 259] on div "x Talent Highlights" at bounding box center [501, 167] width 377 height 739
drag, startPoint x: 432, startPoint y: 380, endPoint x: 318, endPoint y: 357, distance: 116.2
click at [318, 357] on div "x Talent Highlights" at bounding box center [501, 167] width 377 height 739
click at [427, 274] on textarea at bounding box center [501, 167] width 358 height 713
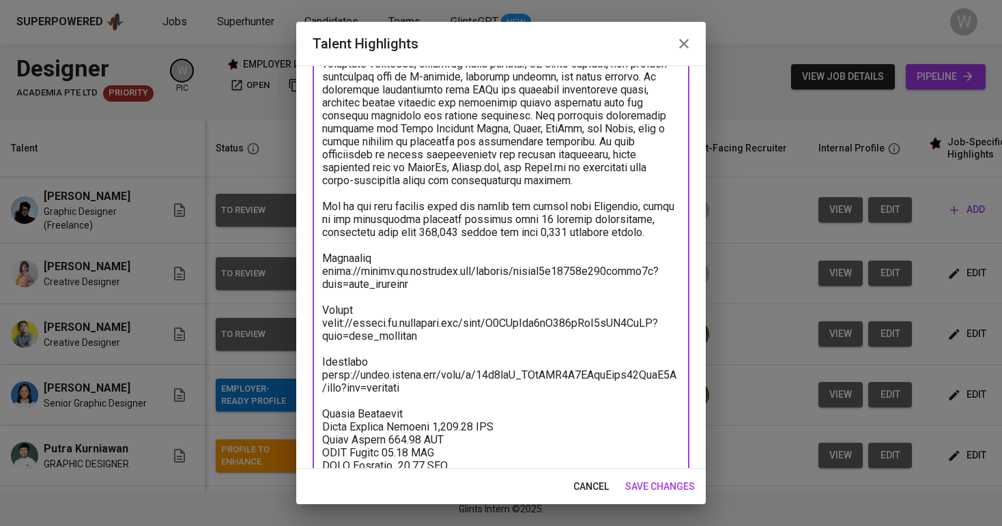
drag, startPoint x: 423, startPoint y: 272, endPoint x: 313, endPoint y: 241, distance: 114.1
click at [313, 241] on div "x Talent Highlights" at bounding box center [501, 167] width 377 height 739
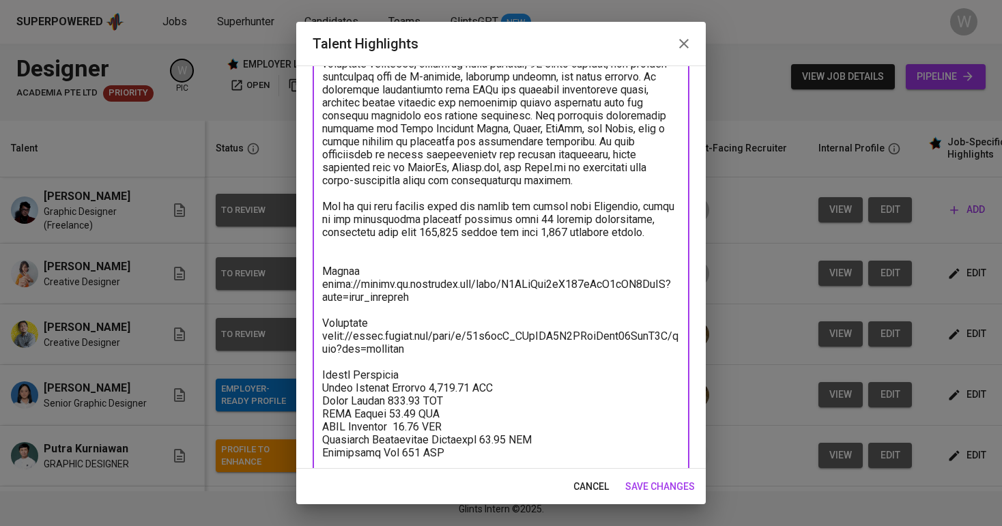
type textarea "Khevin is a Creative Designer with over 7 years of professional experience in t…"
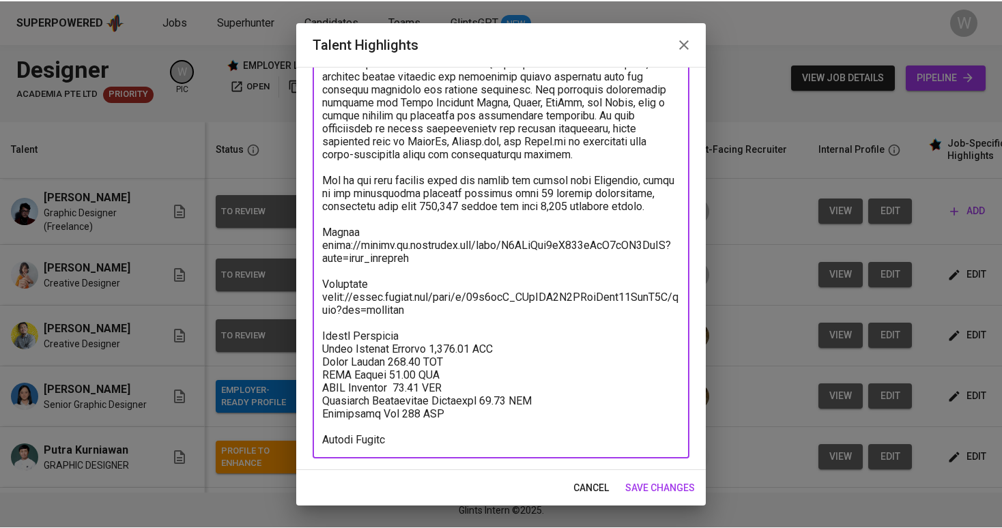
scroll to position [372, 0]
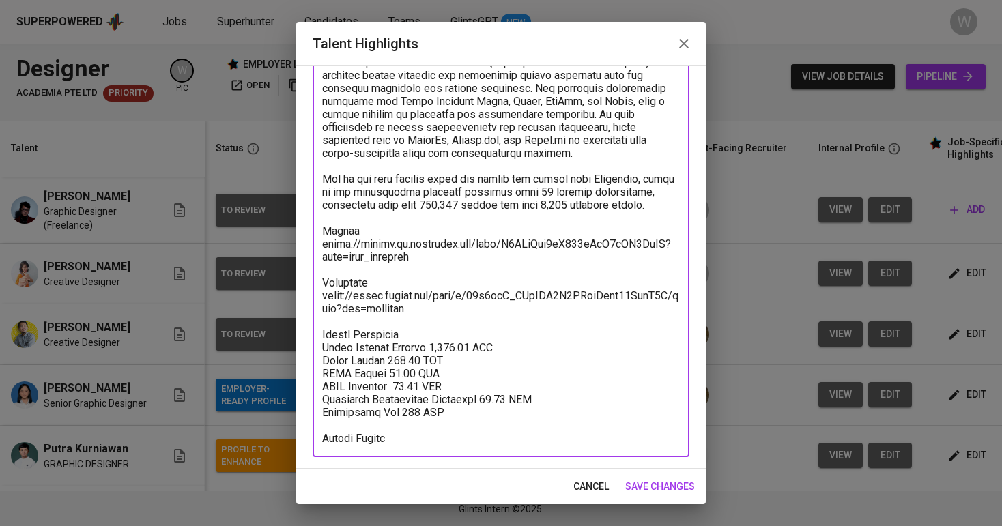
click at [631, 483] on span "save changes" at bounding box center [660, 486] width 70 height 17
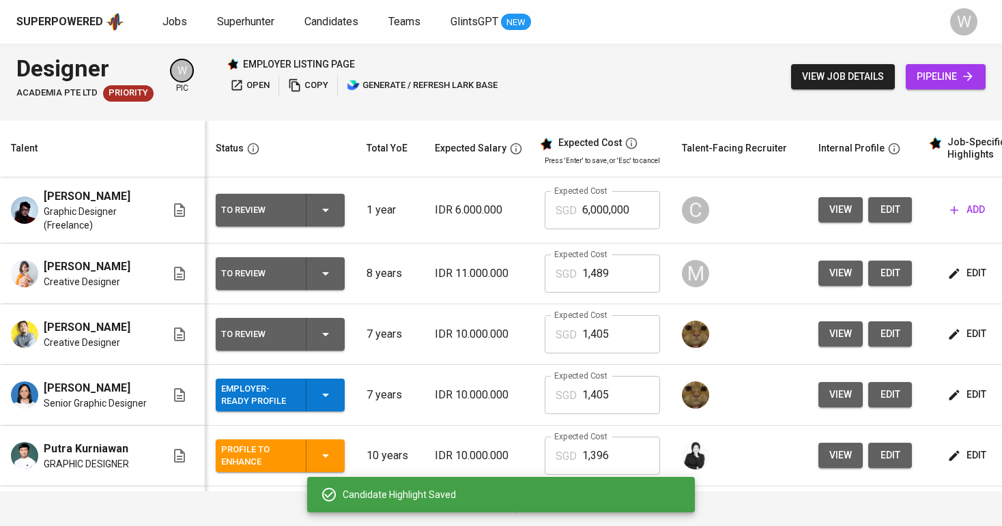
click at [962, 0] on button "W" at bounding box center [964, 22] width 44 height 44
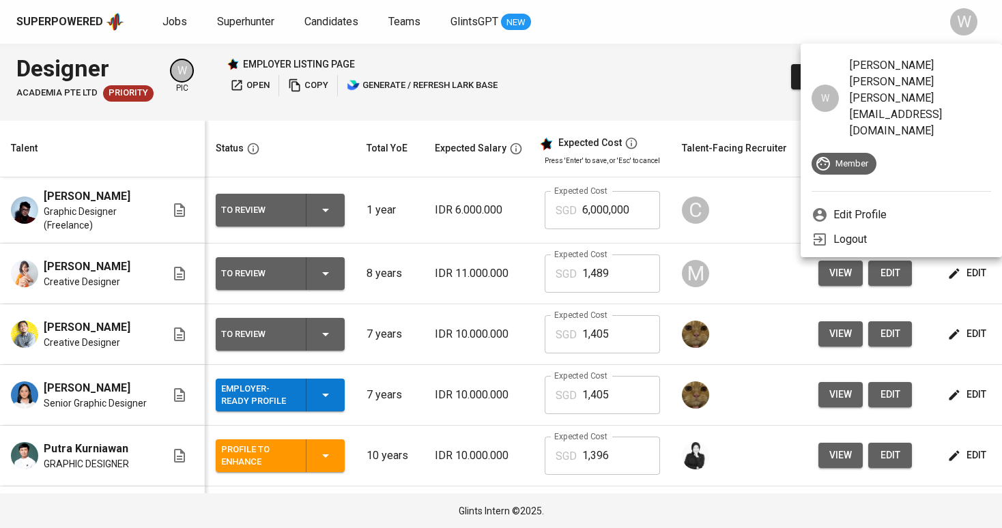
click at [969, 294] on div at bounding box center [501, 264] width 1002 height 528
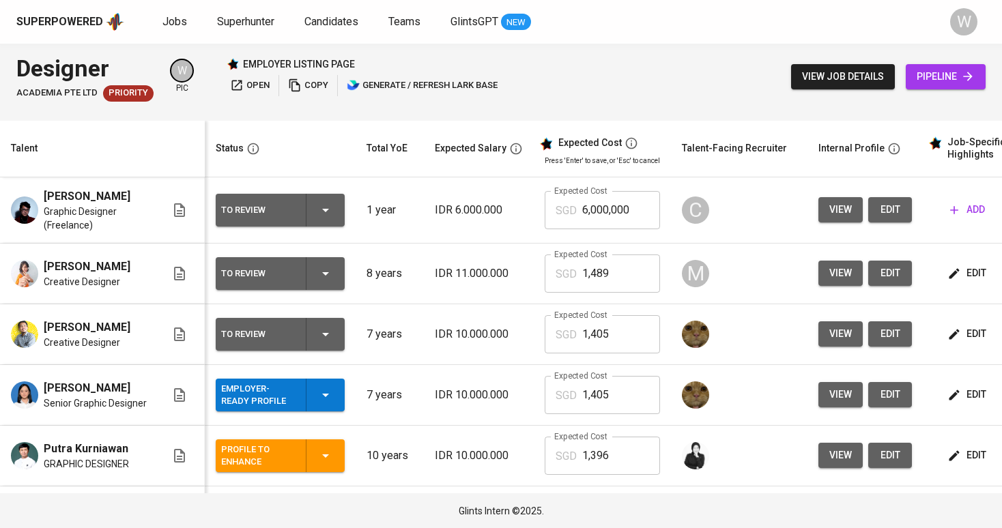
click at [964, 282] on span "edit" at bounding box center [968, 273] width 36 height 17
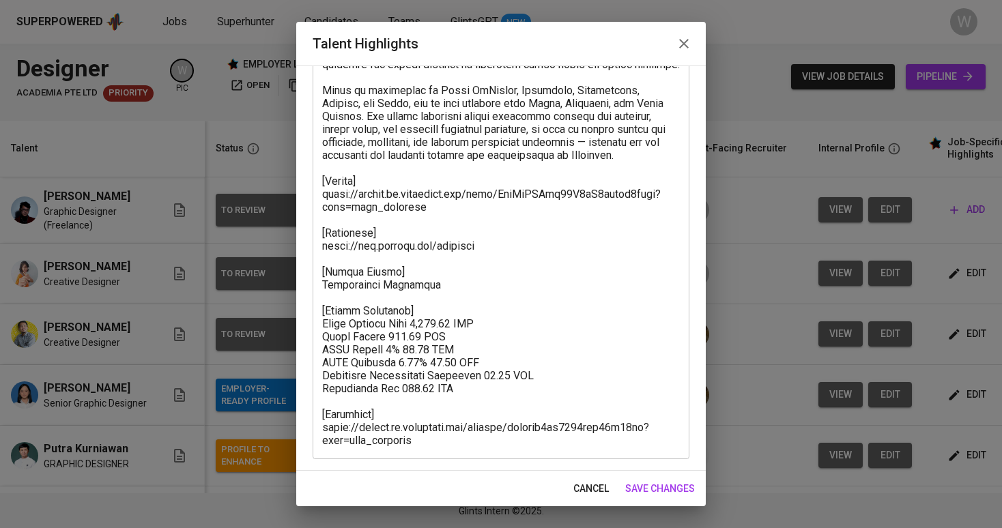
scroll to position [266, 0]
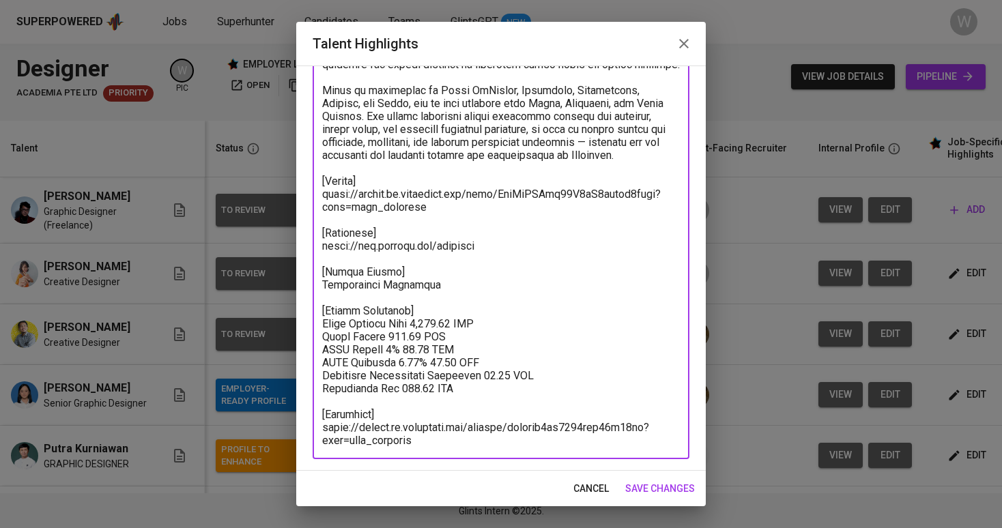
drag, startPoint x: 426, startPoint y: 212, endPoint x: 311, endPoint y: 195, distance: 115.9
click at [311, 195] on div "Enhance the Talent's profile by adding highlights relevant to this job - accomp…" at bounding box center [501, 268] width 410 height 405
drag, startPoint x: 489, startPoint y: 253, endPoint x: 292, endPoint y: 249, distance: 196.6
click at [292, 249] on div "Talent Highlights Enhance the Talent's profile by adding highlights relevant to…" at bounding box center [501, 264] width 1002 height 528
click at [317, 426] on div "x Talent Highlights" at bounding box center [501, 167] width 377 height 583
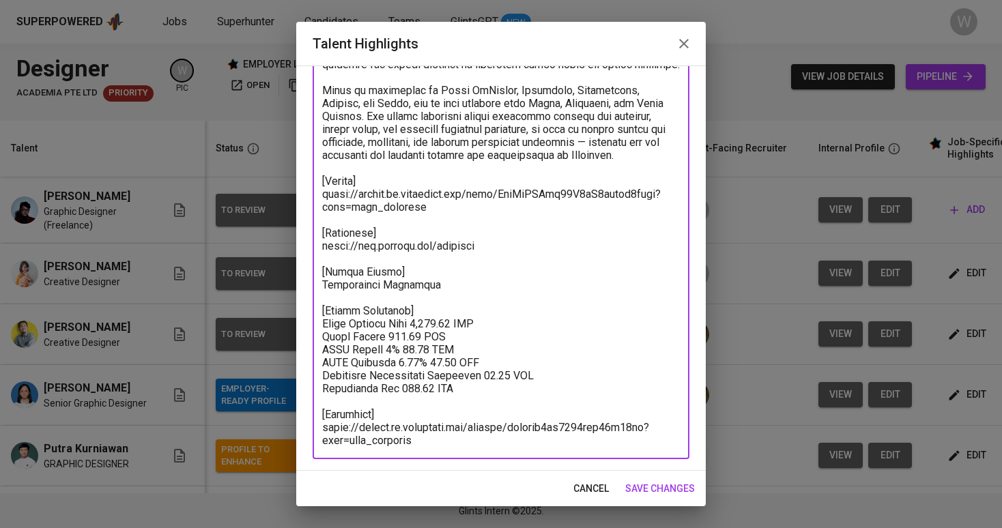
click at [323, 426] on textarea at bounding box center [501, 168] width 358 height 558
drag, startPoint x: 323, startPoint y: 426, endPoint x: 437, endPoint y: 442, distance: 115.2
click at [437, 442] on textarea at bounding box center [501, 168] width 358 height 558
click at [631, 487] on span "save changes" at bounding box center [660, 489] width 70 height 17
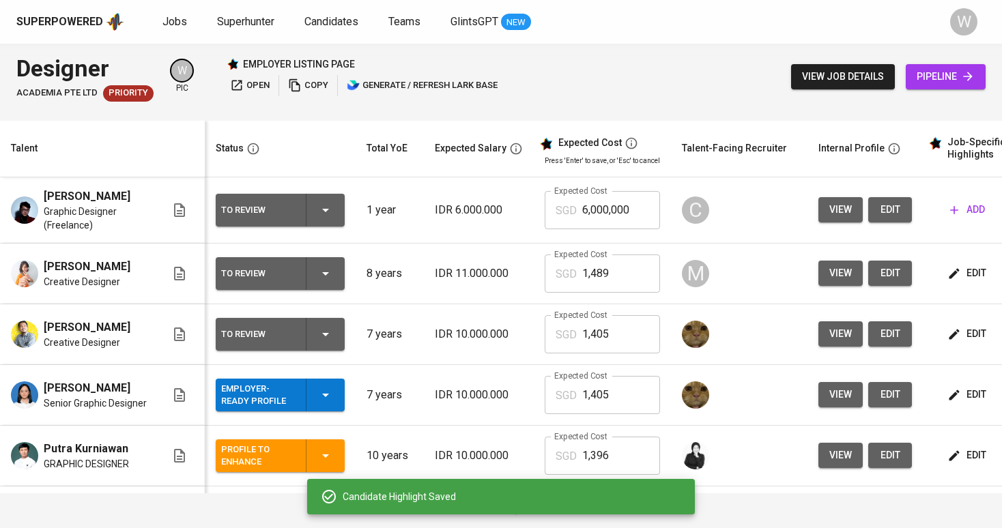
click at [338, 290] on div "To Review" at bounding box center [280, 273] width 118 height 33
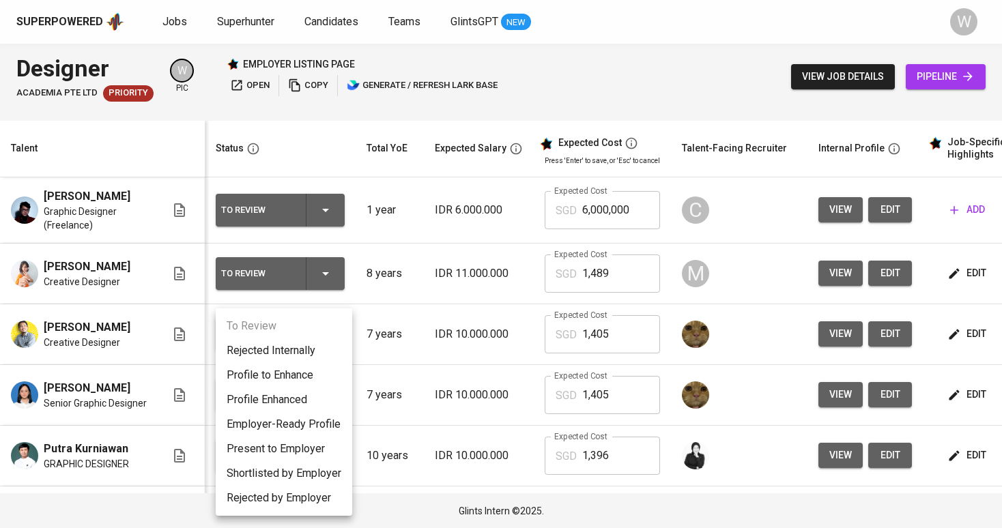
click at [309, 380] on li "Profile to Enhance" at bounding box center [284, 375] width 137 height 25
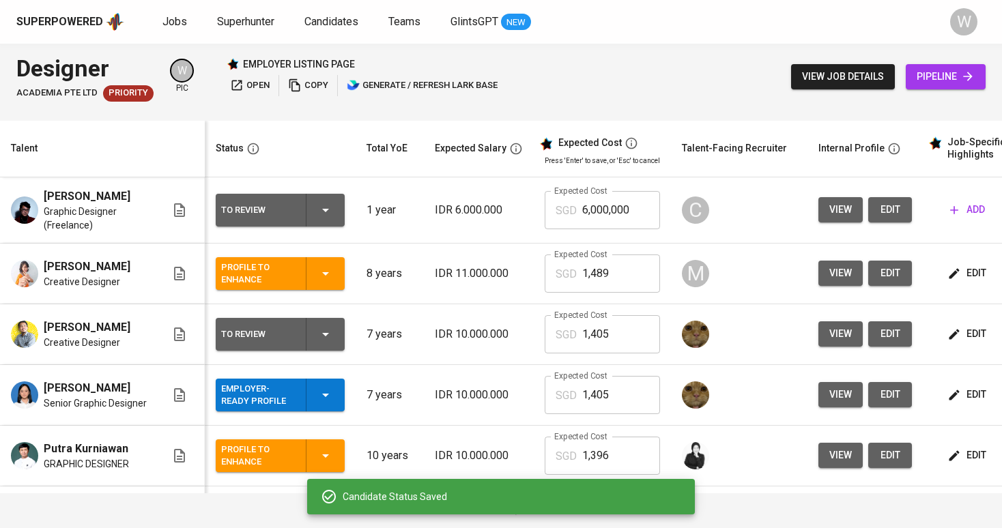
click at [961, 210] on span "add" at bounding box center [967, 209] width 35 height 17
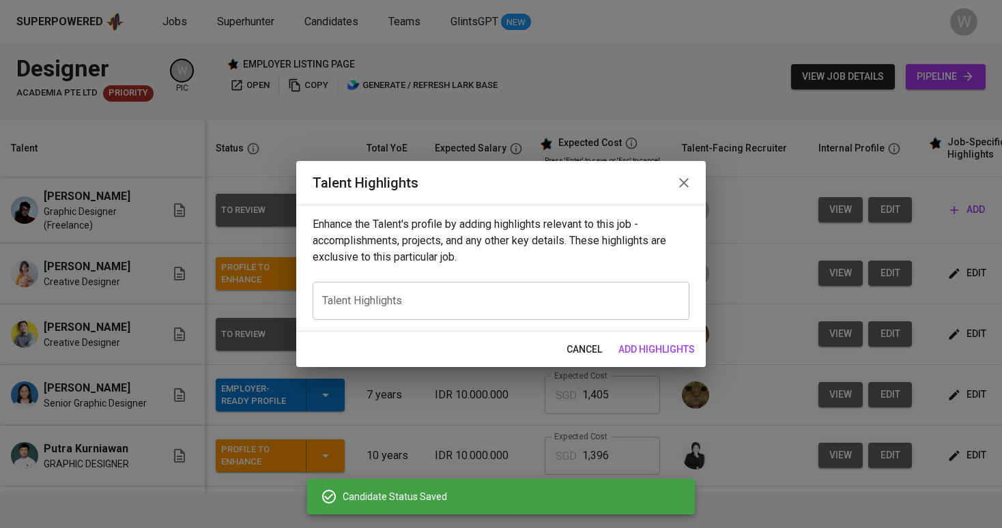
click at [595, 354] on span "cancel" at bounding box center [584, 349] width 35 height 17
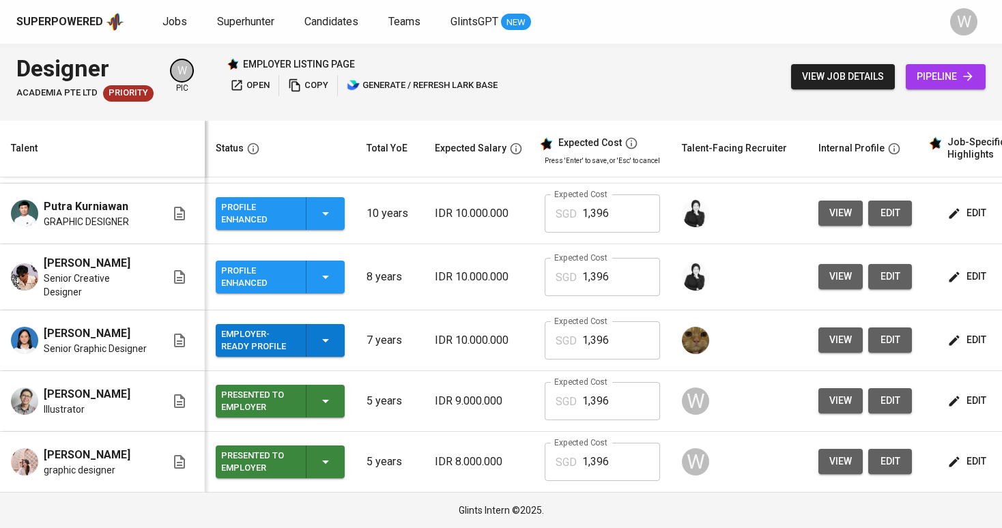
scroll to position [332, 0]
click at [959, 353] on button "edit" at bounding box center [968, 340] width 47 height 25
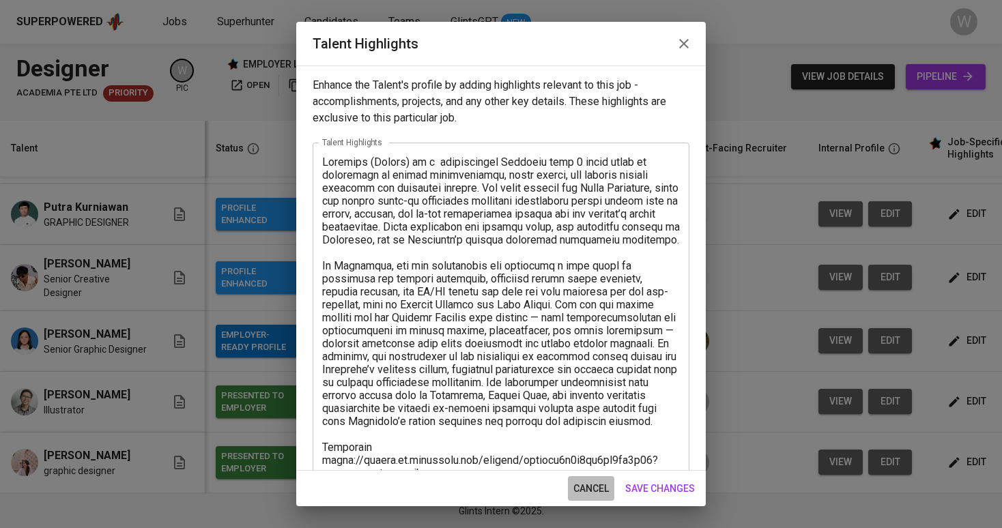
click at [590, 485] on span "cancel" at bounding box center [590, 489] width 35 height 17
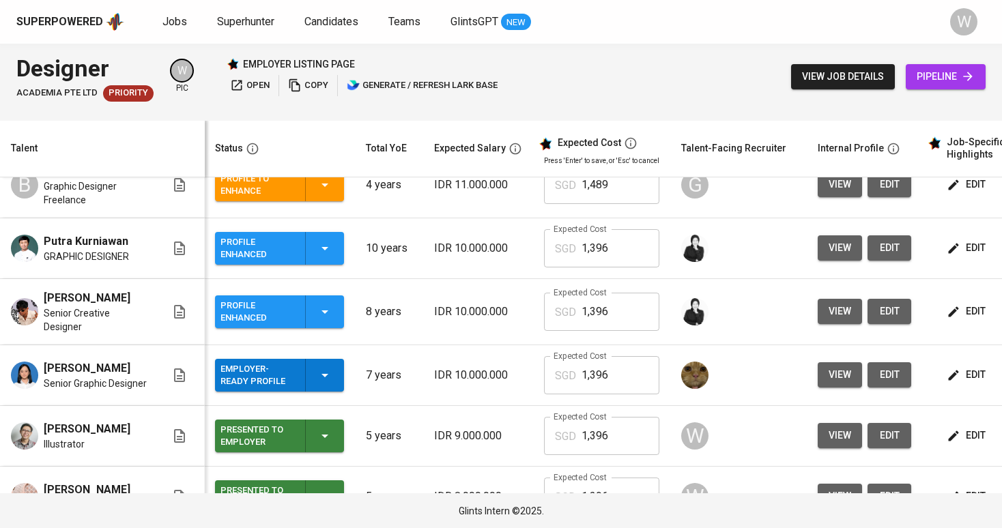
scroll to position [296, 1]
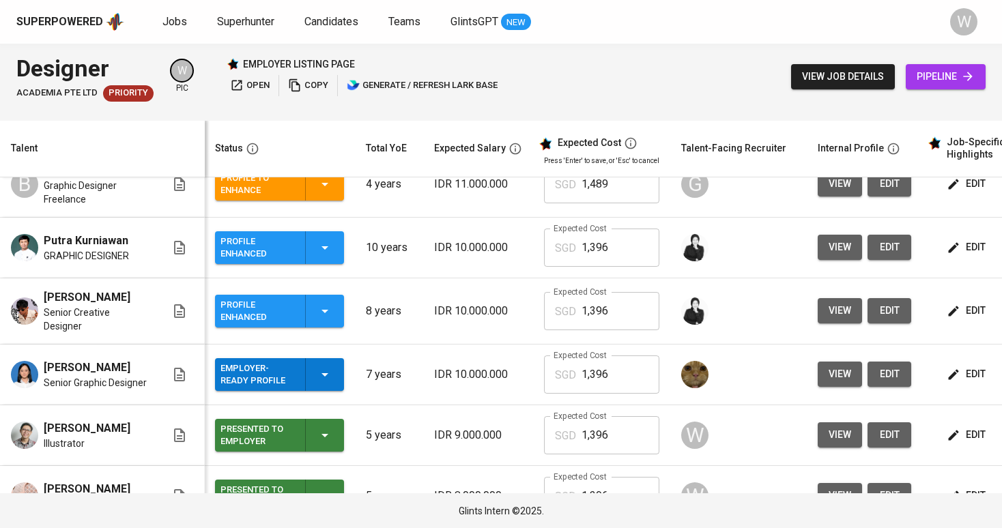
click at [956, 318] on icon "button" at bounding box center [954, 311] width 14 height 14
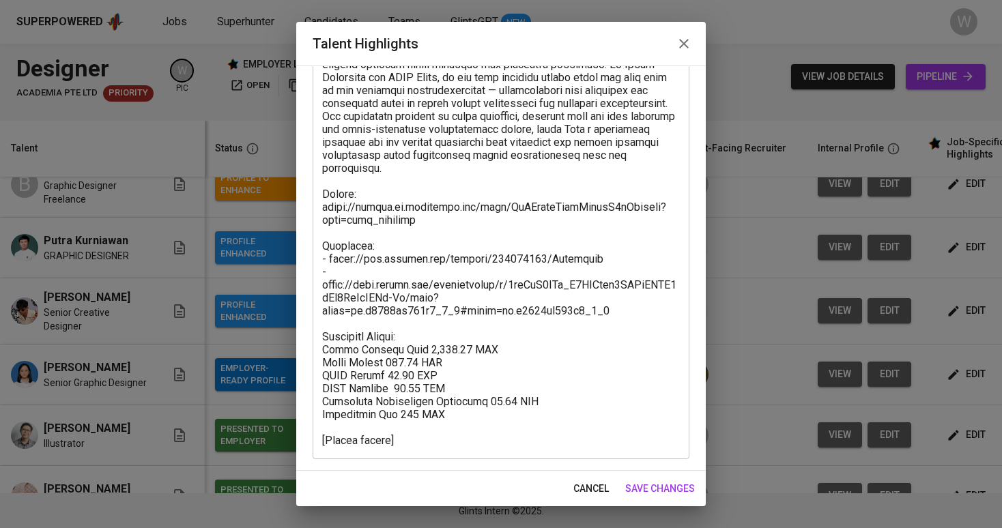
scroll to position [279, 0]
click at [652, 488] on span "save changes" at bounding box center [660, 489] width 70 height 17
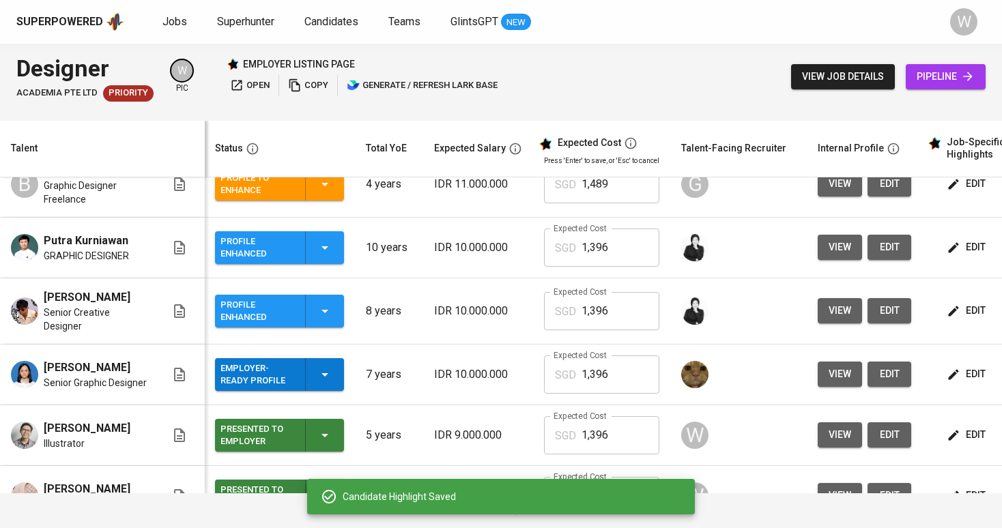
click at [332, 319] on icon "button" at bounding box center [325, 311] width 16 height 16
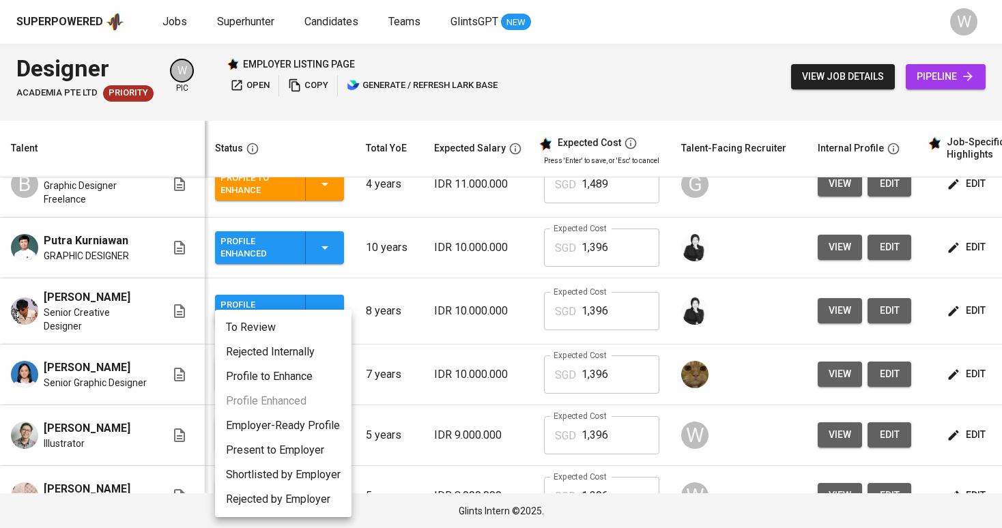
click at [318, 424] on li "Employer-Ready Profile" at bounding box center [283, 426] width 137 height 25
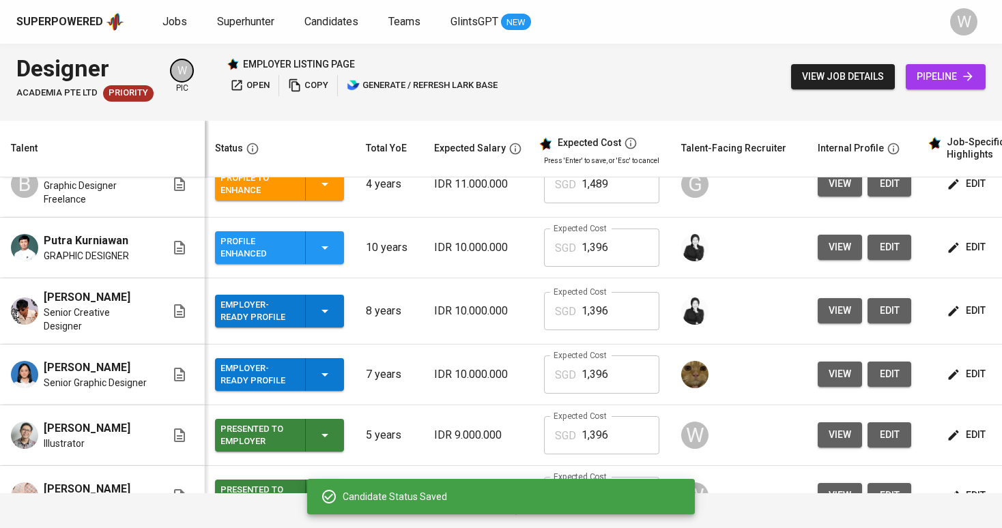
click at [944, 260] on button "edit" at bounding box center [967, 247] width 47 height 25
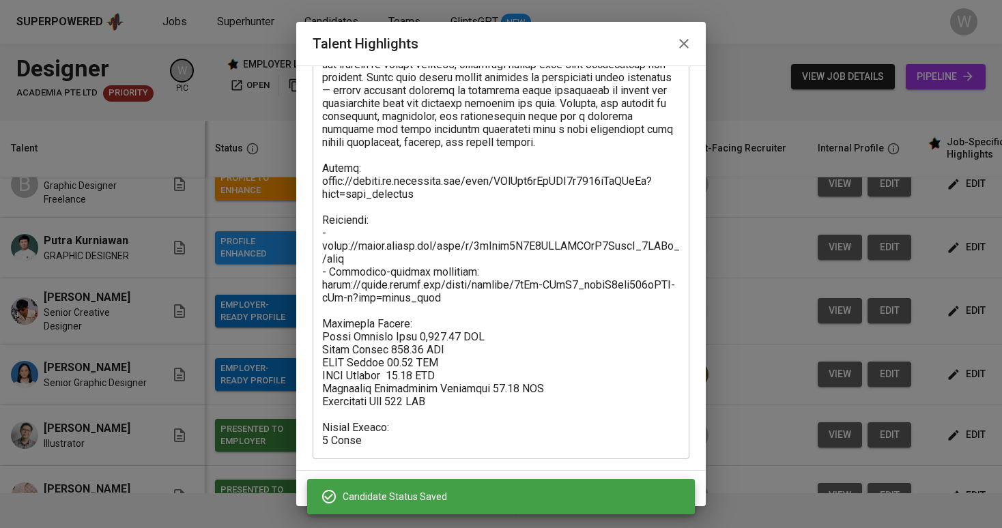
scroll to position [331, 0]
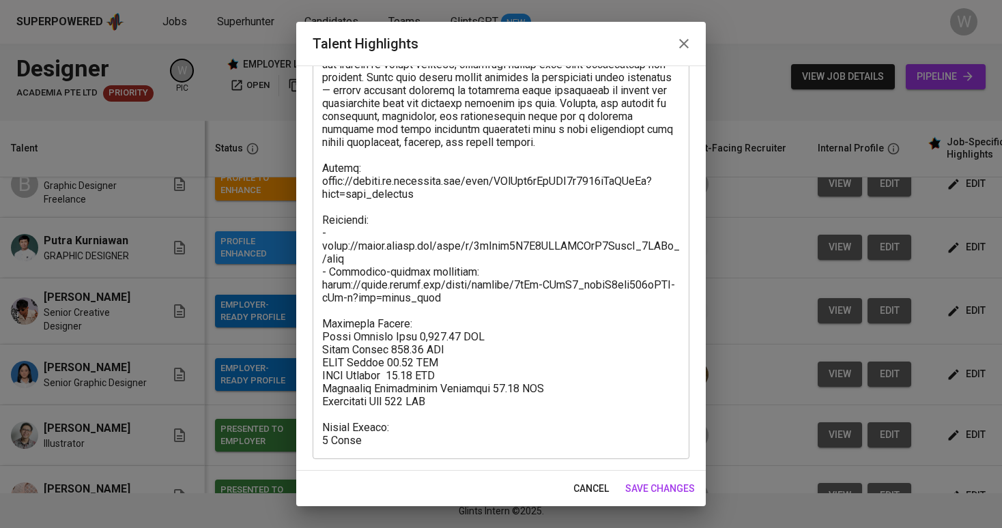
click at [653, 481] on span "save changes" at bounding box center [660, 489] width 70 height 17
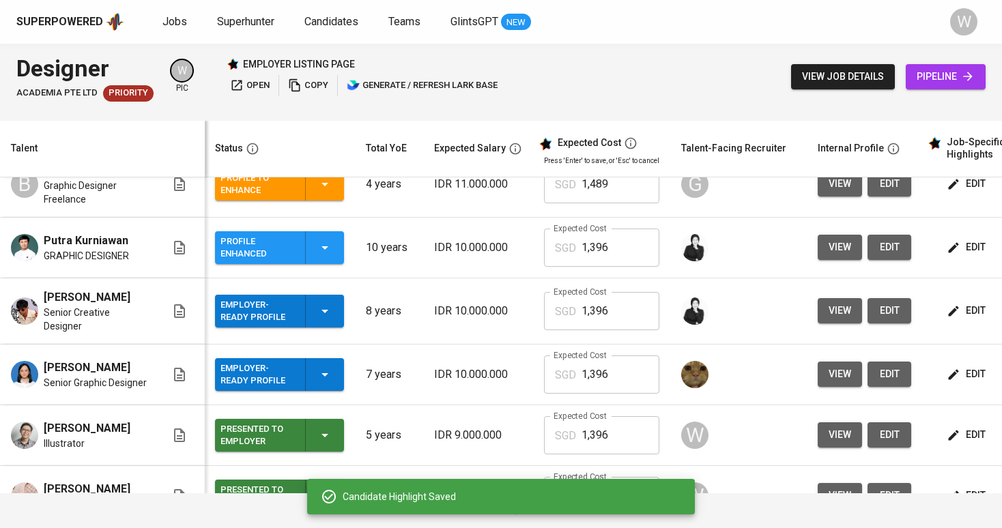
click at [321, 256] on icon "button" at bounding box center [325, 248] width 16 height 16
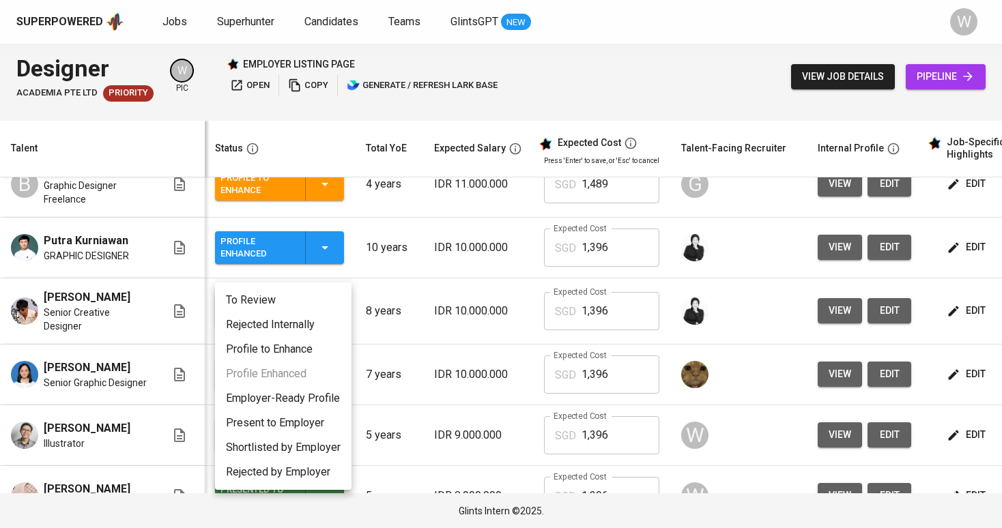
click at [284, 401] on li "Employer-Ready Profile" at bounding box center [283, 398] width 137 height 25
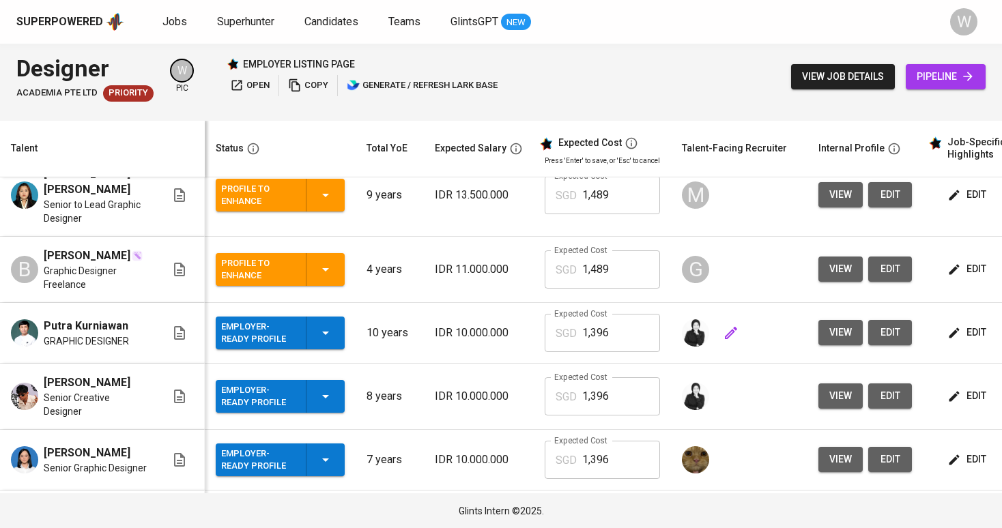
scroll to position [173, 0]
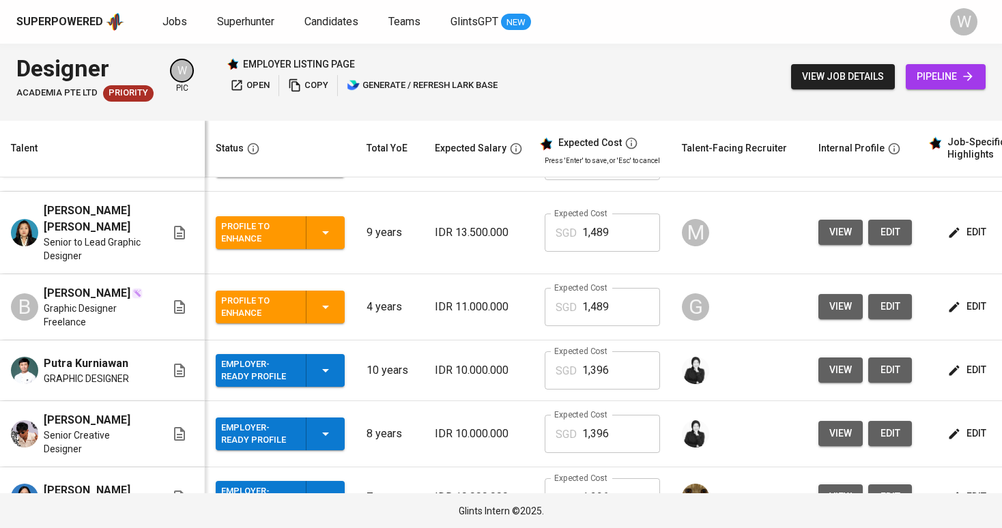
click at [954, 314] on icon "button" at bounding box center [954, 307] width 14 height 14
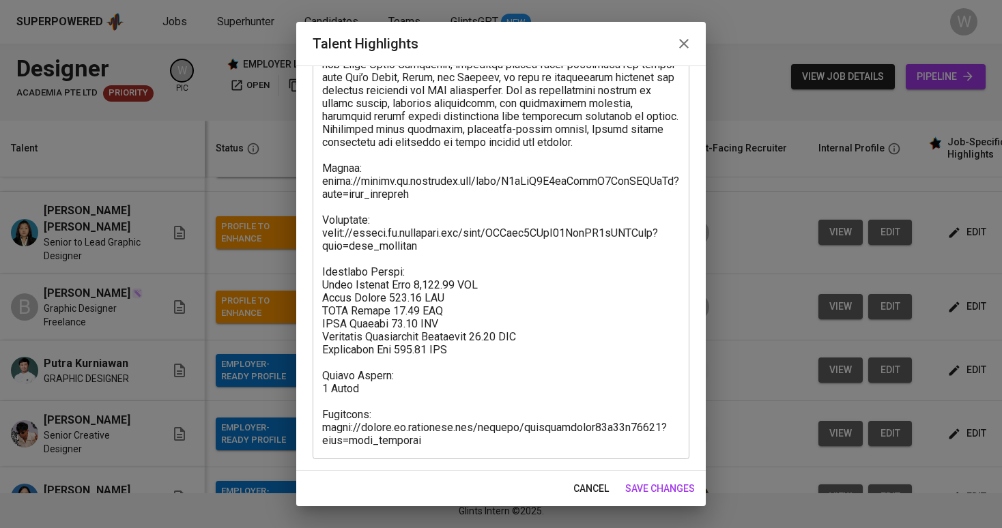
scroll to position [214, 0]
click at [672, 491] on span "save changes" at bounding box center [660, 489] width 70 height 17
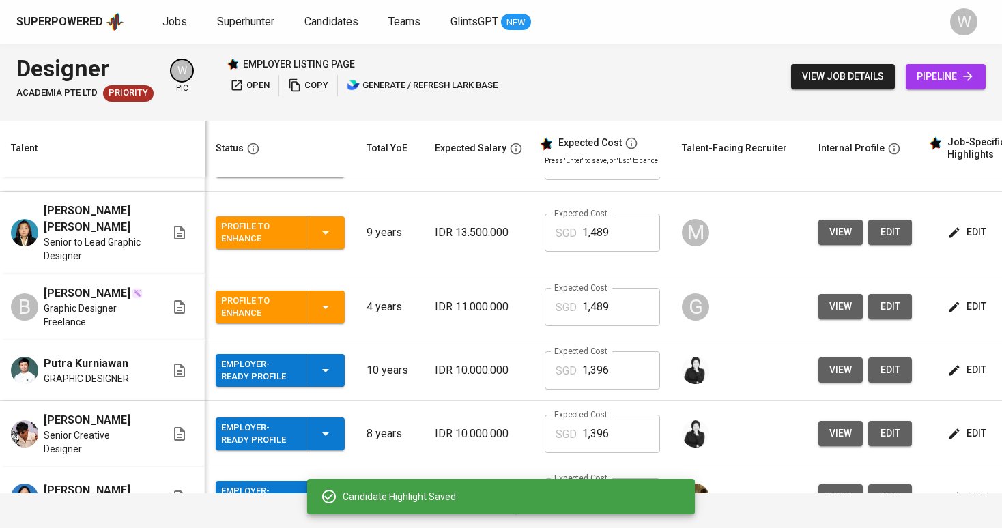
click at [953, 311] on icon "button" at bounding box center [954, 307] width 10 height 10
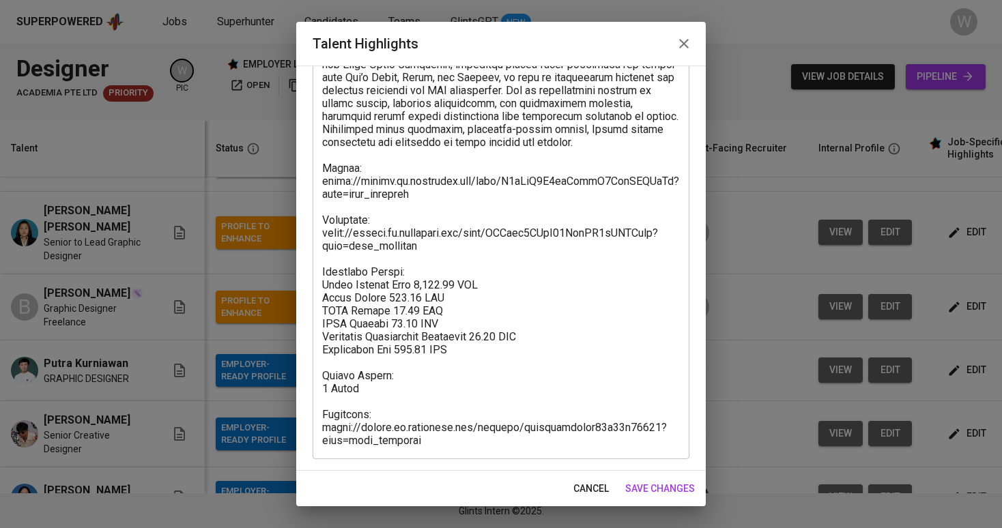
click at [674, 482] on span "save changes" at bounding box center [660, 489] width 70 height 17
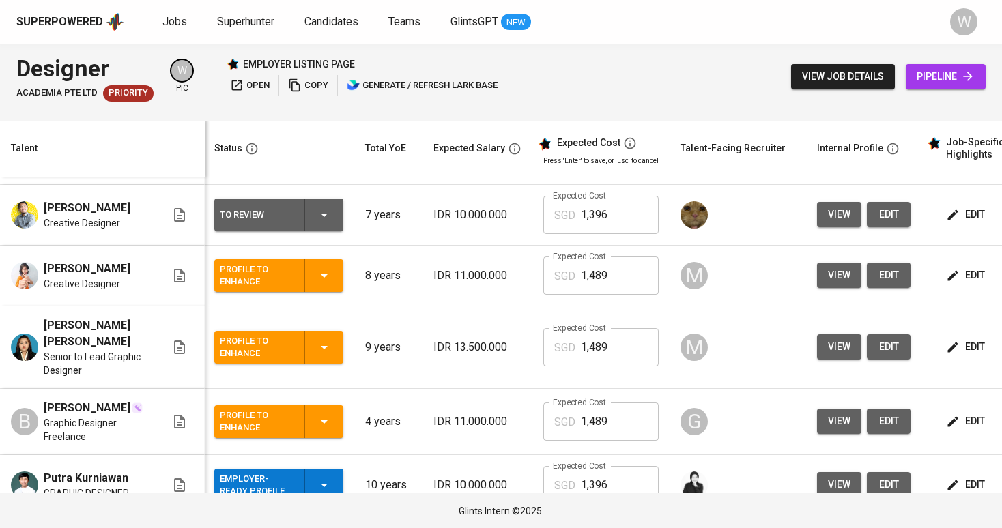
scroll to position [0, 1]
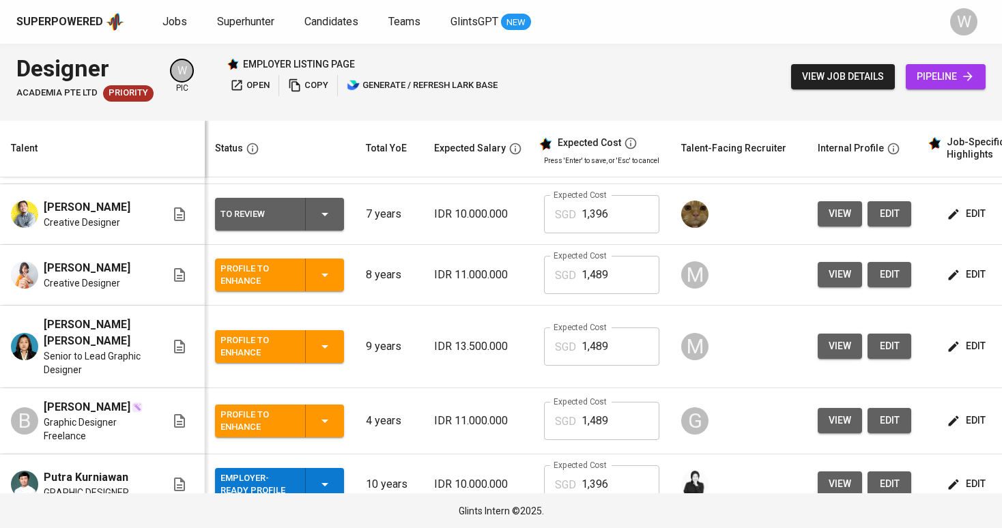
click at [944, 359] on button "edit" at bounding box center [967, 346] width 47 height 25
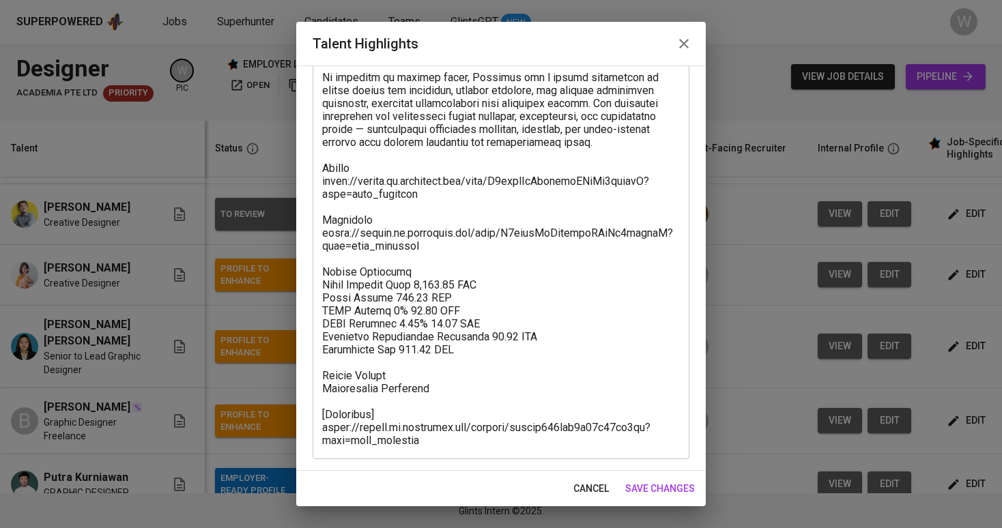
scroll to position [292, 0]
click at [658, 496] on span "save changes" at bounding box center [660, 489] width 70 height 17
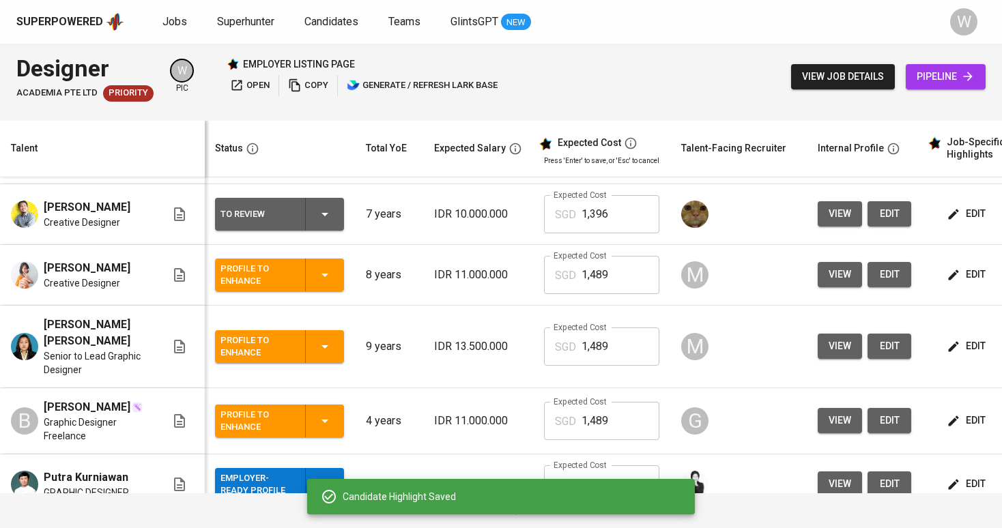
click at [952, 282] on icon "button" at bounding box center [954, 275] width 14 height 14
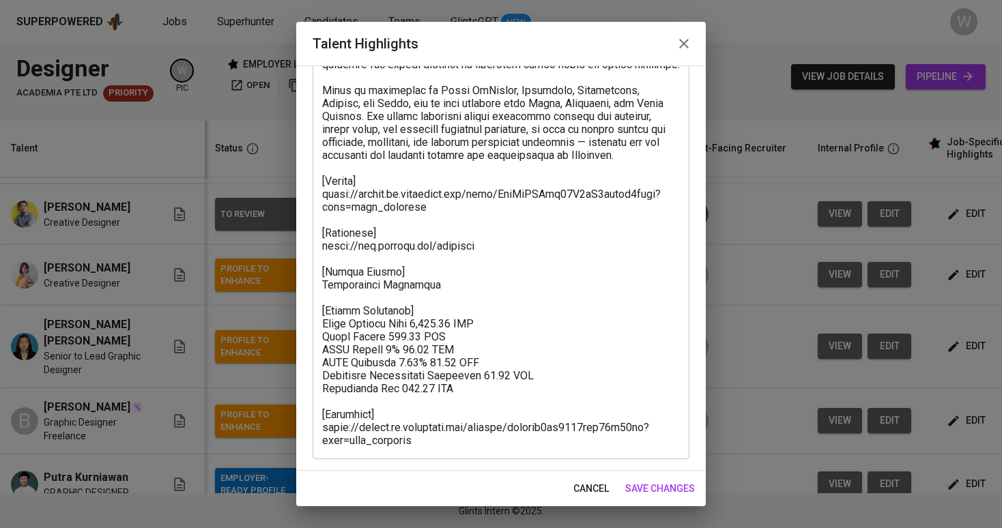
scroll to position [266, 0]
click at [648, 481] on span "save changes" at bounding box center [660, 489] width 70 height 17
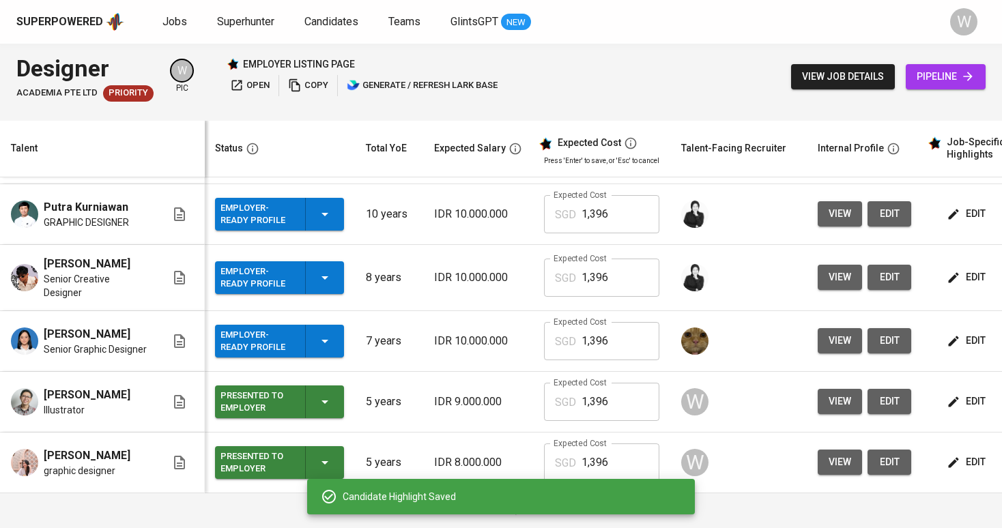
scroll to position [341, 1]
click at [958, 456] on span "edit" at bounding box center [967, 462] width 36 height 17
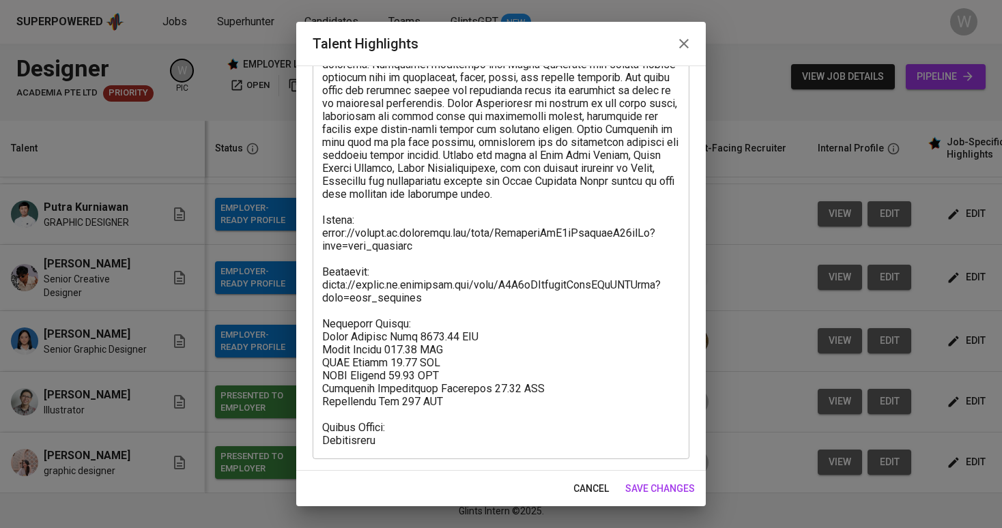
scroll to position [188, 0]
click at [661, 489] on span "save changes" at bounding box center [660, 489] width 70 height 17
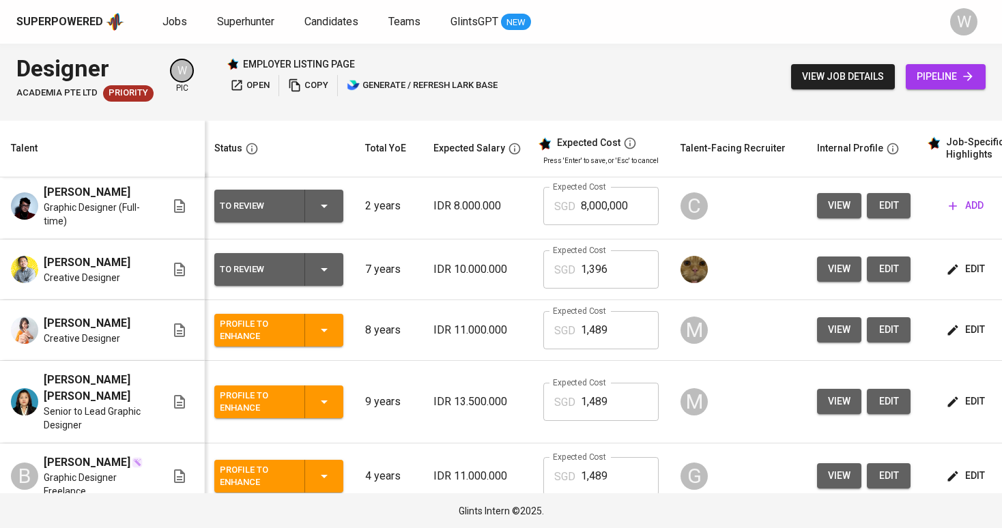
scroll to position [5, 1]
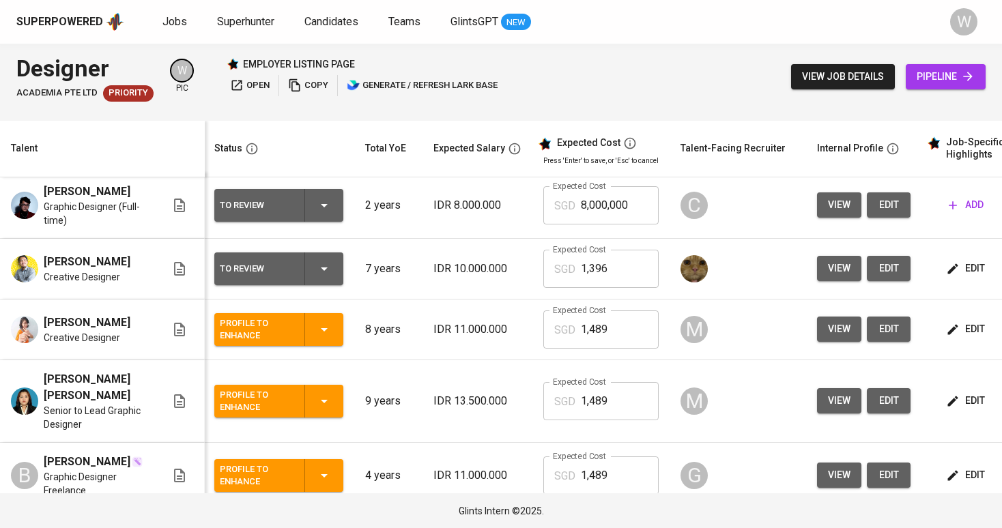
click at [964, 274] on button "edit" at bounding box center [966, 268] width 47 height 25
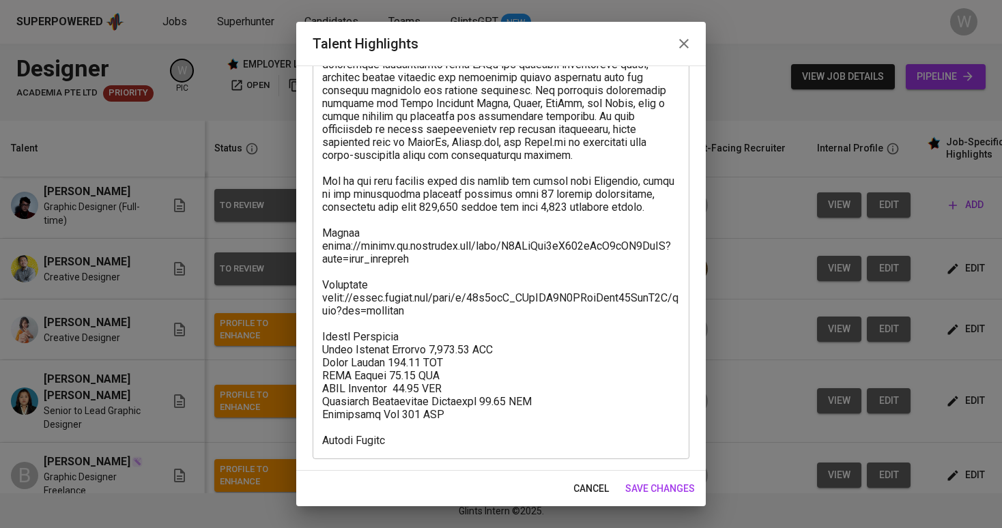
scroll to position [370, 0]
click at [423, 334] on textarea at bounding box center [501, 116] width 358 height 661
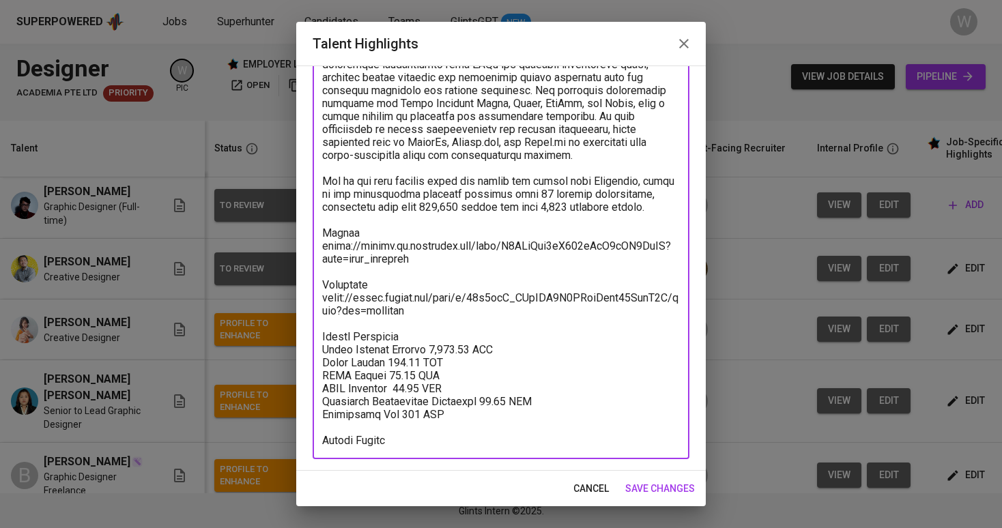
drag, startPoint x: 420, startPoint y: 248, endPoint x: 323, endPoint y: 240, distance: 98.0
click at [323, 240] on textarea at bounding box center [501, 116] width 358 height 661
drag, startPoint x: 432, startPoint y: 298, endPoint x: 317, endPoint y: 286, distance: 115.3
click at [317, 286] on div "x Talent Highlights" at bounding box center [501, 116] width 377 height 687
click at [686, 484] on span "save changes" at bounding box center [660, 489] width 70 height 17
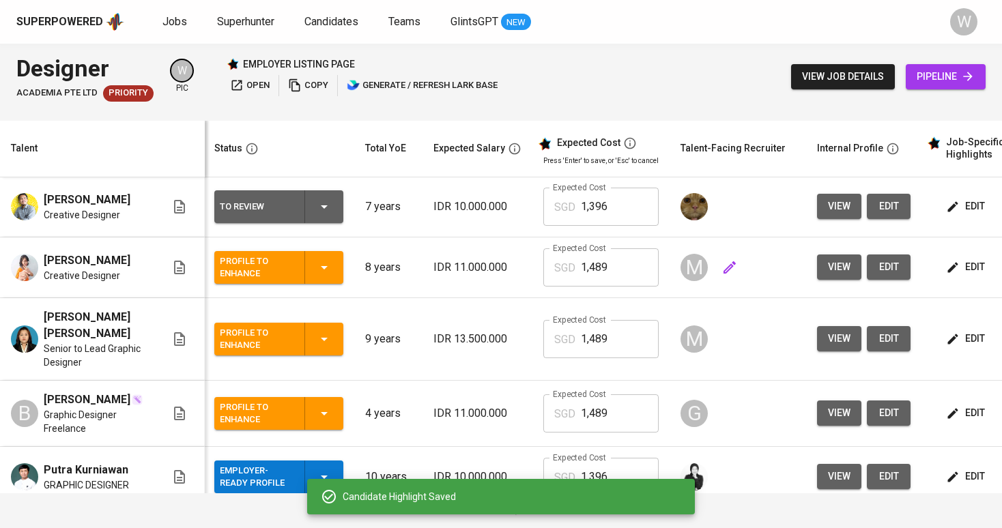
scroll to position [68, 1]
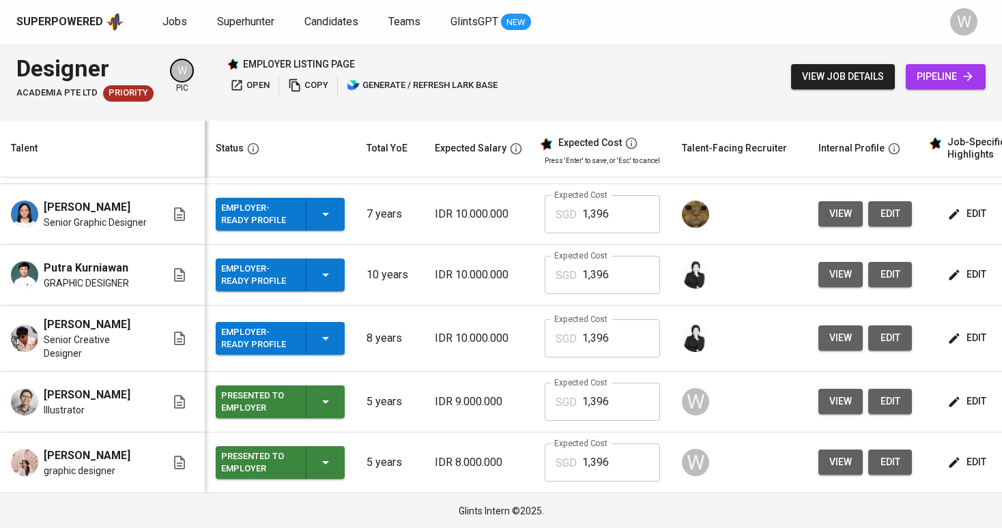
scroll to position [313, 0]
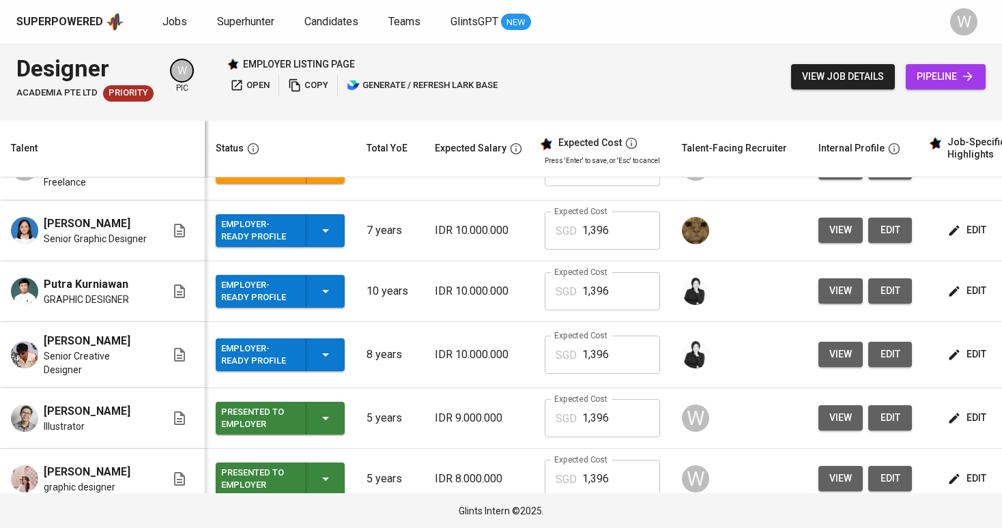
click at [332, 247] on div "Employer-Ready Profile" at bounding box center [280, 230] width 118 height 33
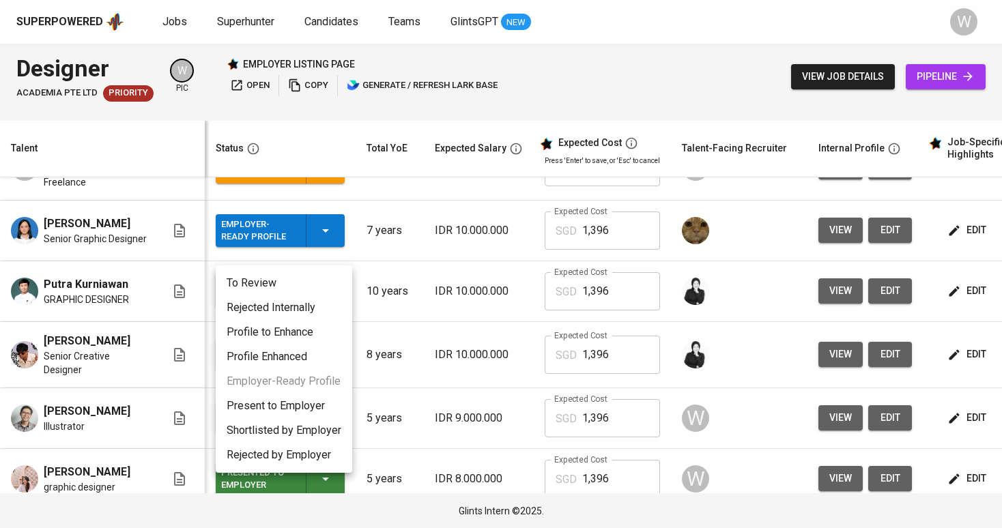
click at [424, 392] on div at bounding box center [501, 264] width 1002 height 528
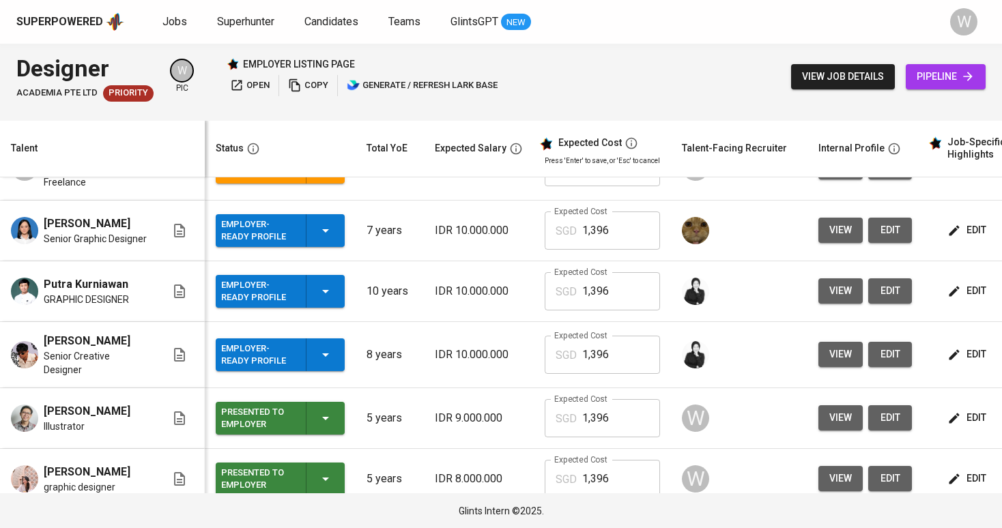
click at [341, 371] on button "Employer-Ready Profile" at bounding box center [280, 355] width 129 height 33
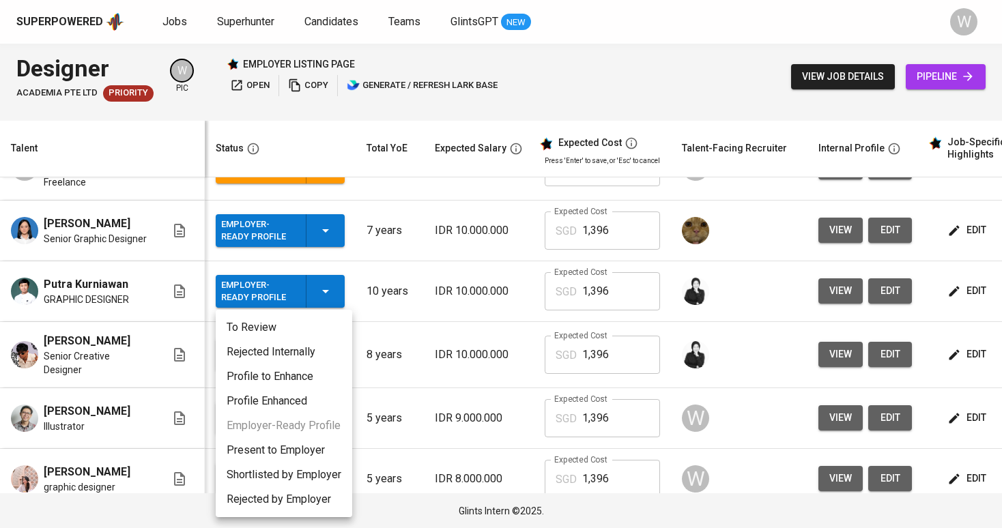
click at [330, 446] on li "Present to Employer" at bounding box center [284, 450] width 137 height 25
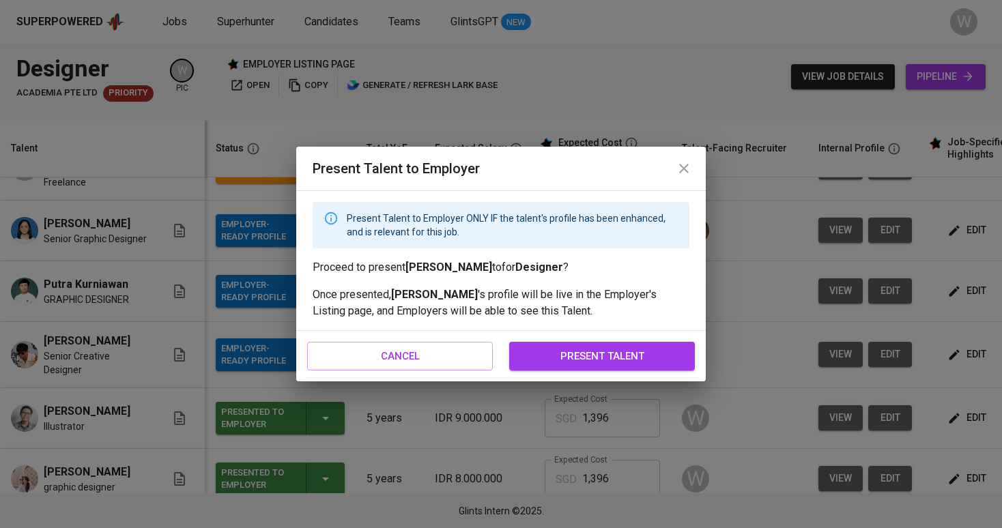
click at [567, 339] on div "cancel present talent" at bounding box center [501, 356] width 410 height 51
click at [561, 359] on span "present talent" at bounding box center [602, 356] width 156 height 18
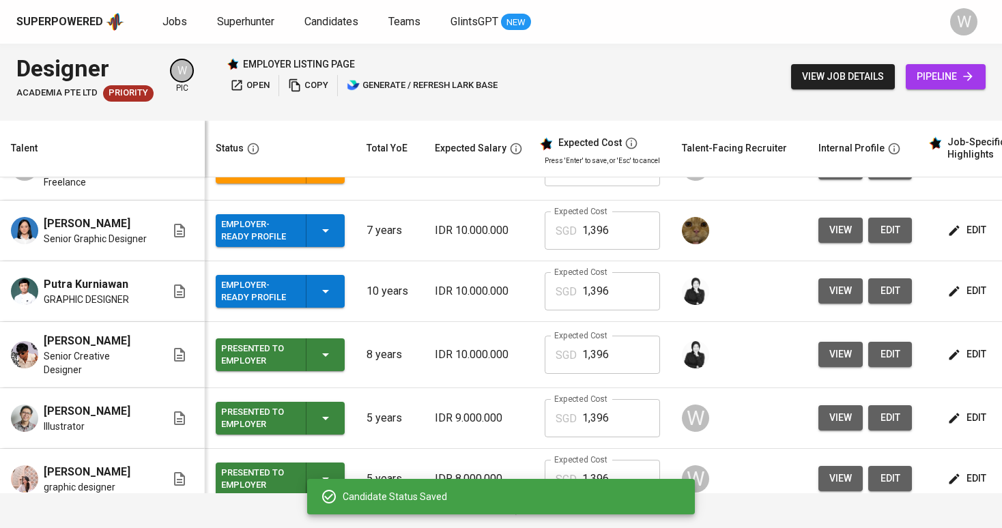
click at [321, 300] on icon "button" at bounding box center [325, 291] width 16 height 16
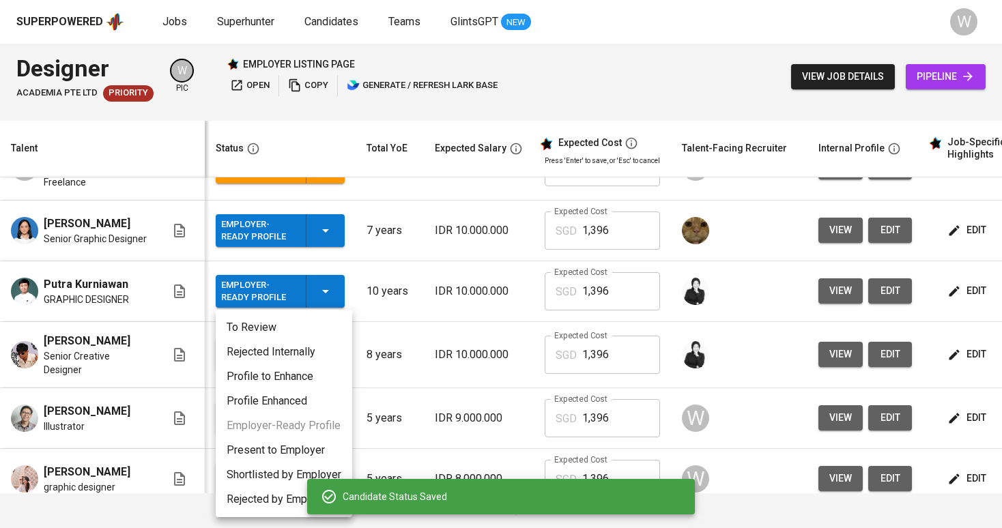
click at [298, 448] on li "Present to Employer" at bounding box center [284, 450] width 137 height 25
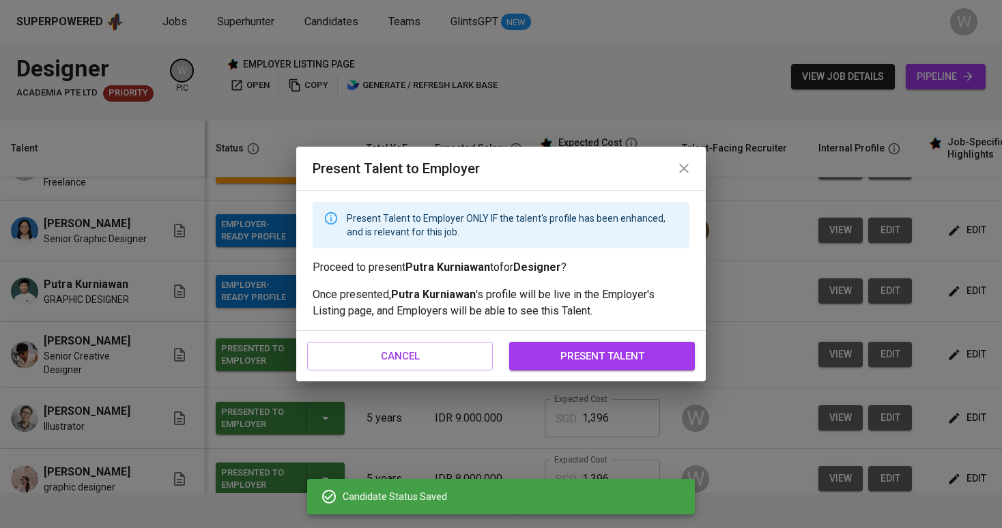
click at [576, 356] on span "present talent" at bounding box center [602, 356] width 156 height 18
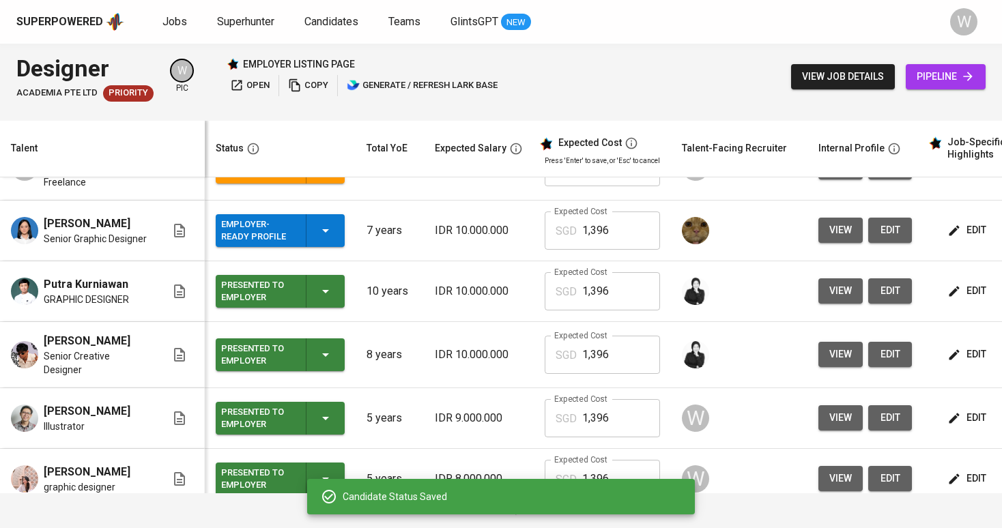
click at [326, 239] on icon "button" at bounding box center [325, 231] width 16 height 16
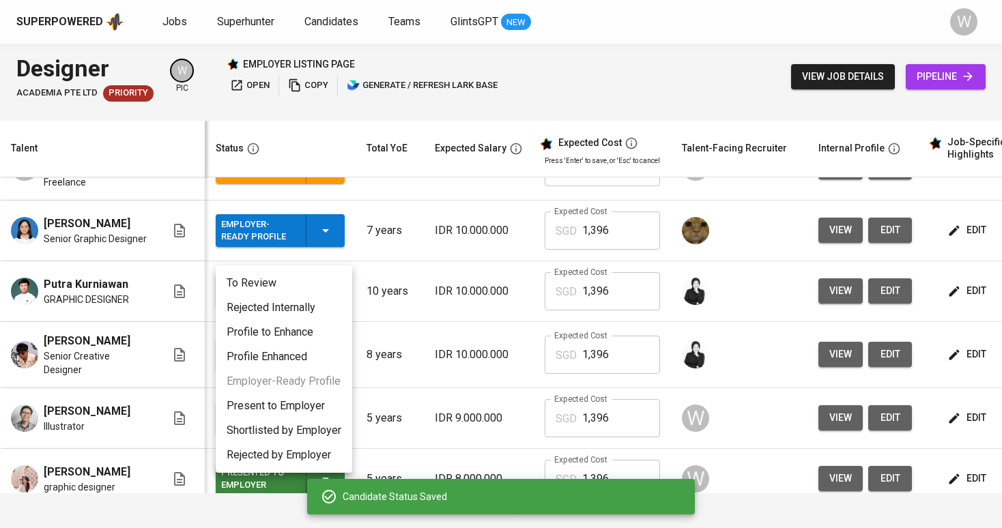
click at [325, 401] on li "Present to Employer" at bounding box center [284, 406] width 137 height 25
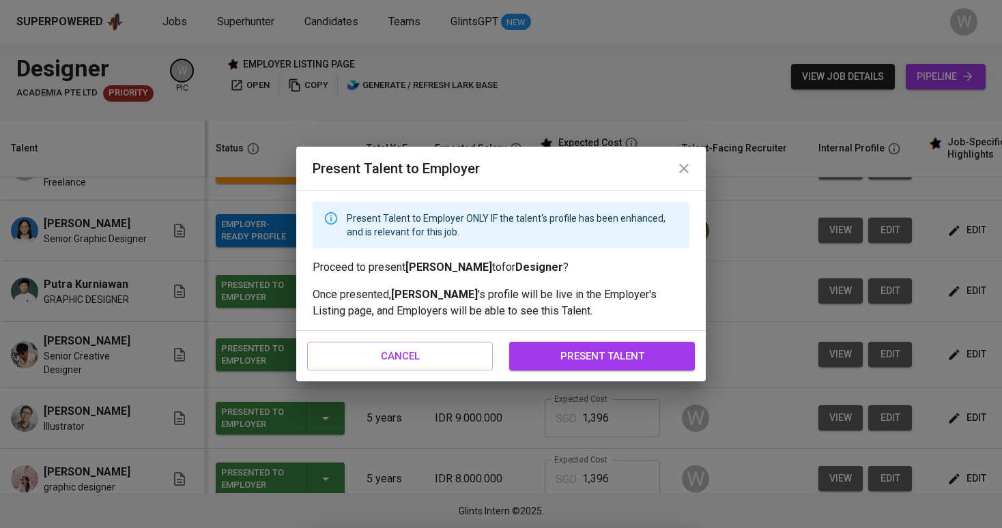
click at [567, 354] on span "present talent" at bounding box center [602, 356] width 156 height 18
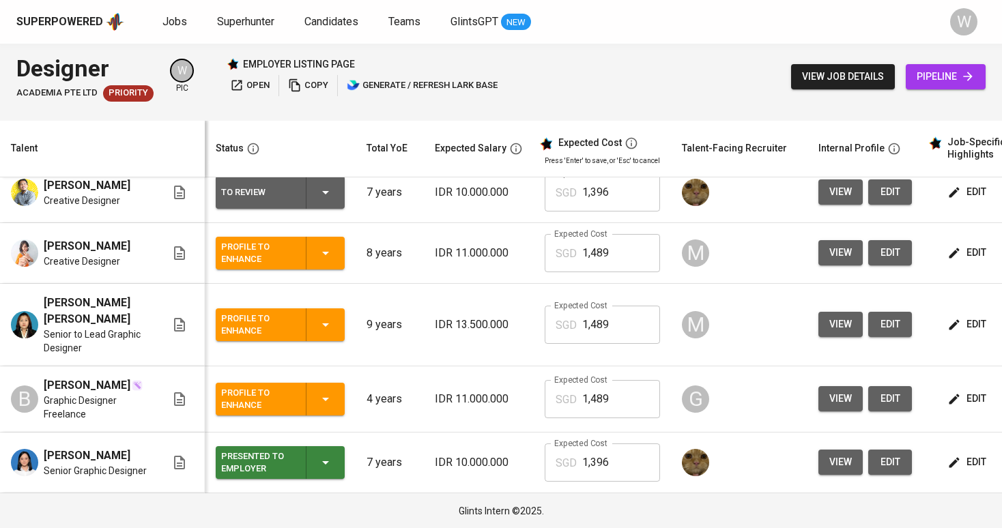
scroll to position [86, 0]
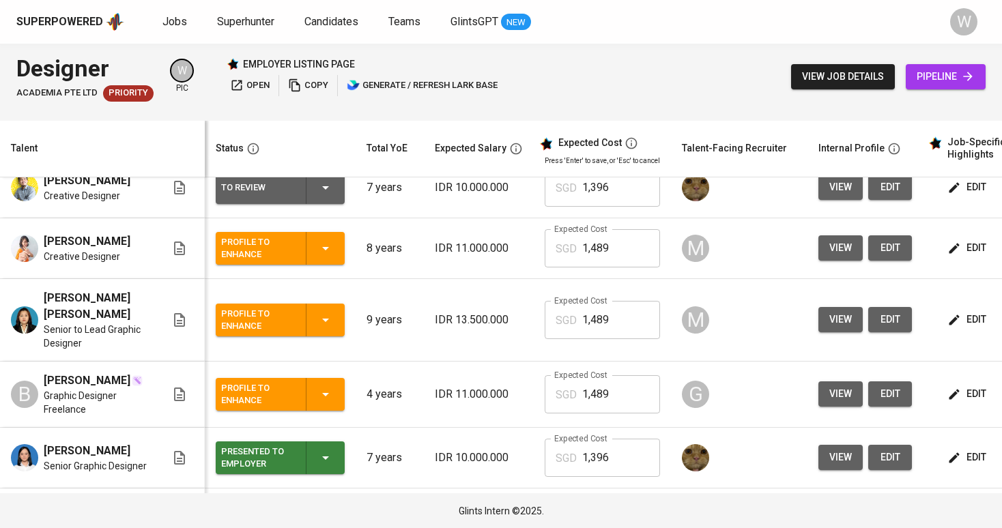
click at [945, 395] on button "edit" at bounding box center [968, 394] width 47 height 25
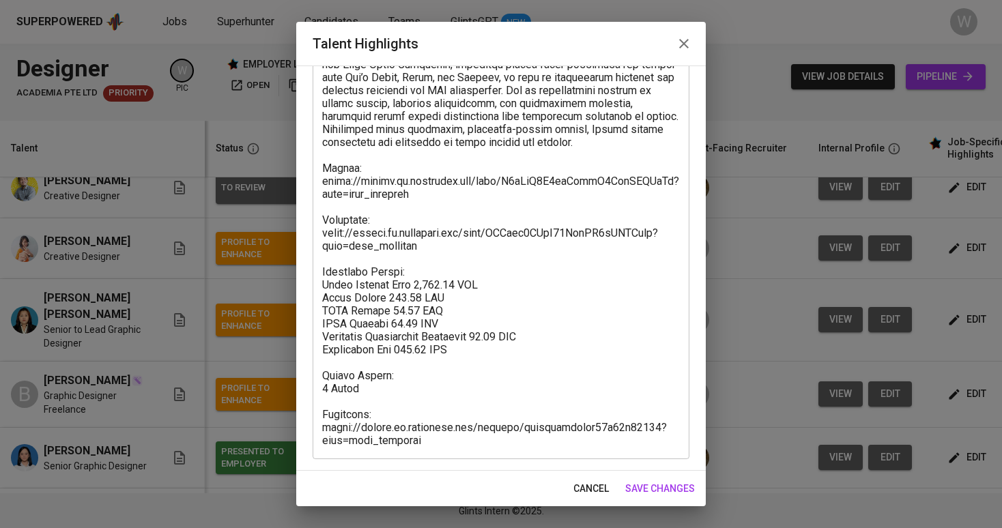
scroll to position [214, 0]
click at [678, 500] on button "save changes" at bounding box center [660, 488] width 81 height 25
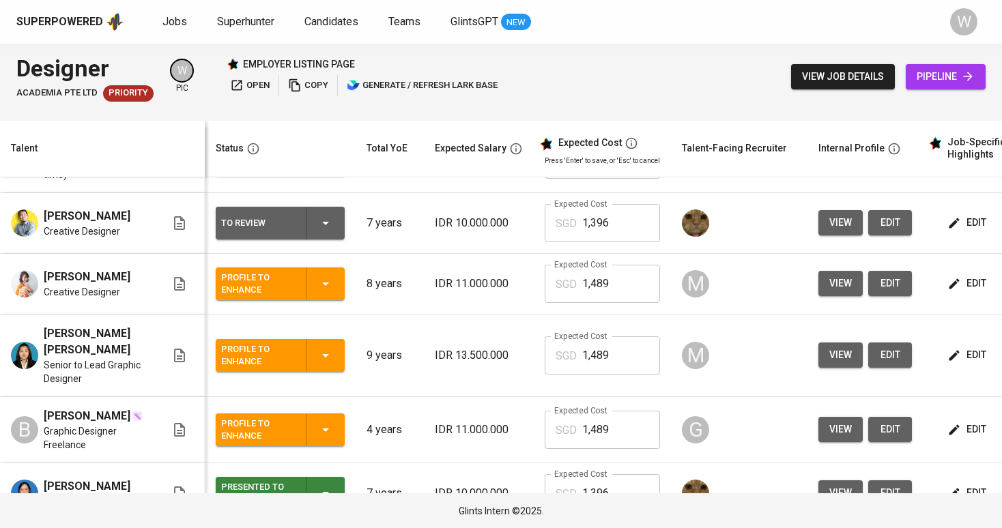
scroll to position [0, 1]
click at [344, 251] on td "To Review" at bounding box center [279, 223] width 151 height 61
click at [382, 231] on p "7 years" at bounding box center [389, 223] width 46 height 16
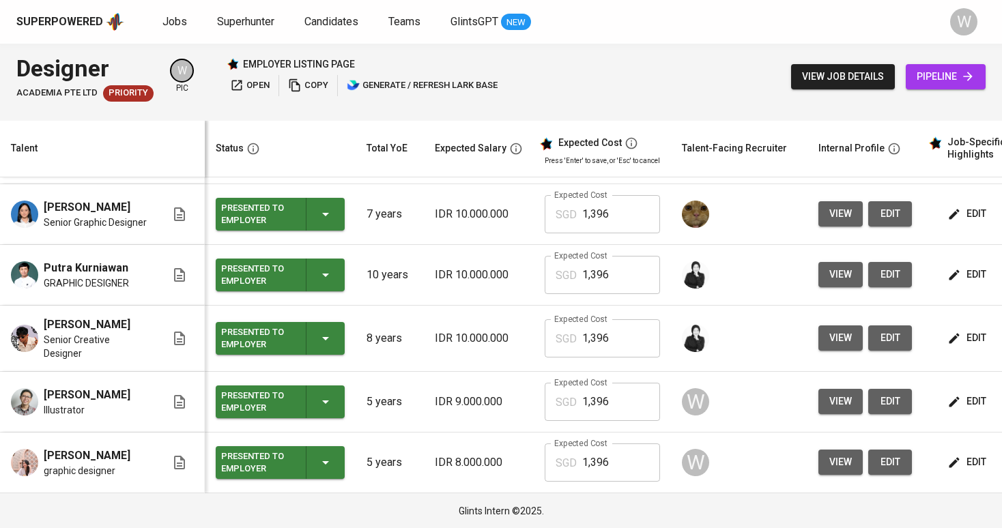
scroll to position [341, 0]
click at [187, 25] on link "Jobs" at bounding box center [175, 22] width 27 height 17
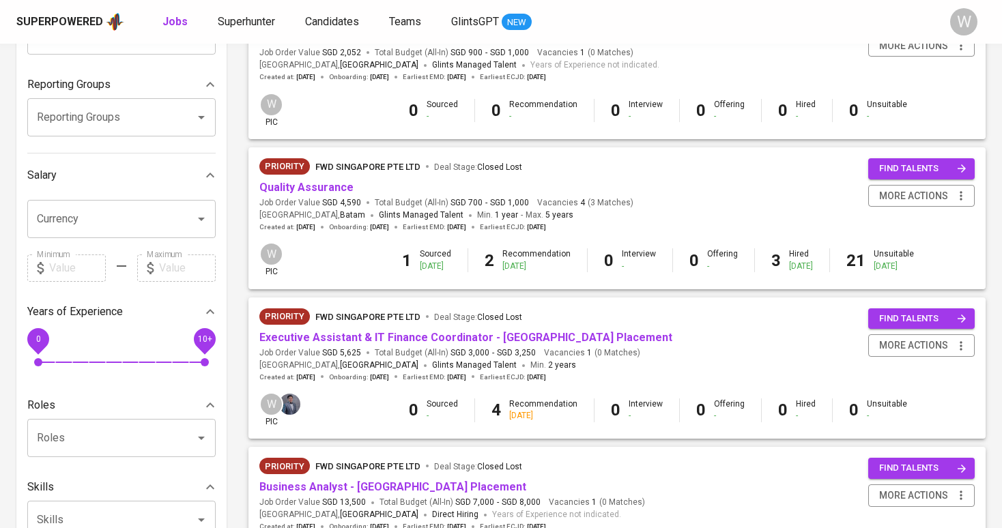
scroll to position [225, 0]
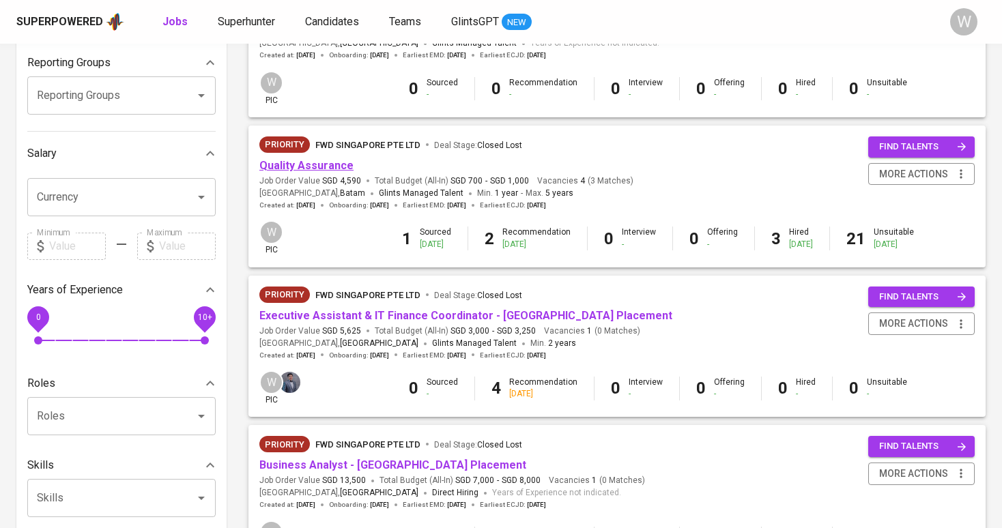
click at [304, 166] on link "Quality Assurance" at bounding box center [306, 165] width 94 height 13
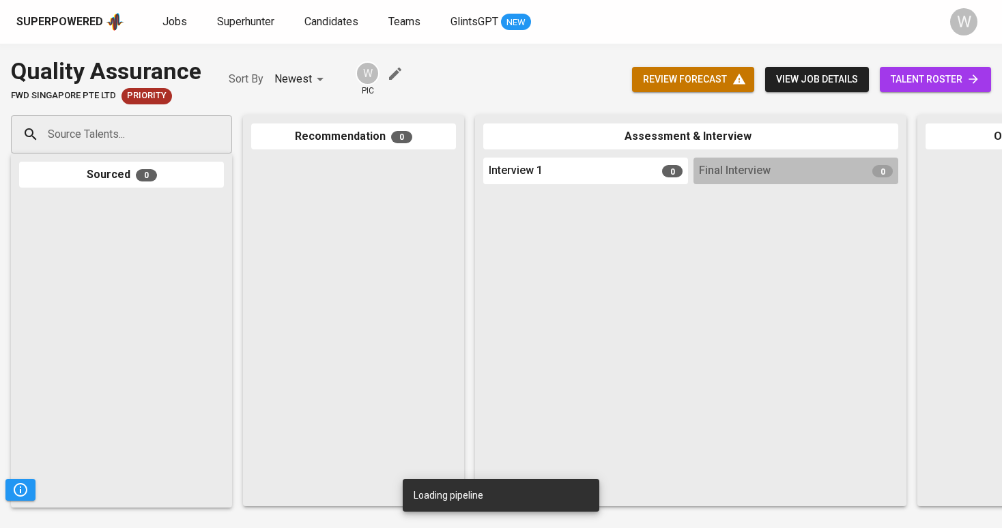
click at [930, 64] on div "review forecast view job details talent roster" at bounding box center [811, 80] width 359 height 50
click at [930, 67] on link "talent roster" at bounding box center [935, 79] width 111 height 25
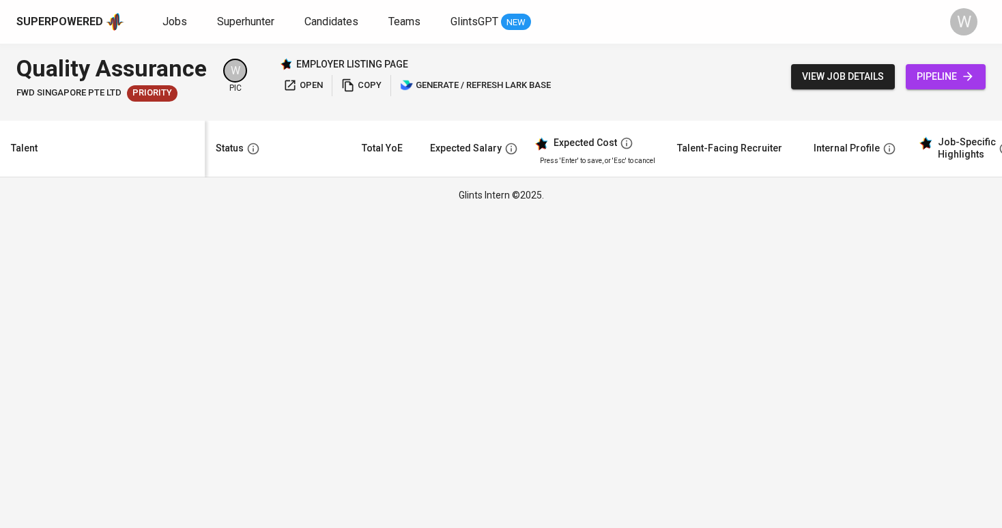
click at [928, 76] on span "pipeline" at bounding box center [946, 76] width 58 height 17
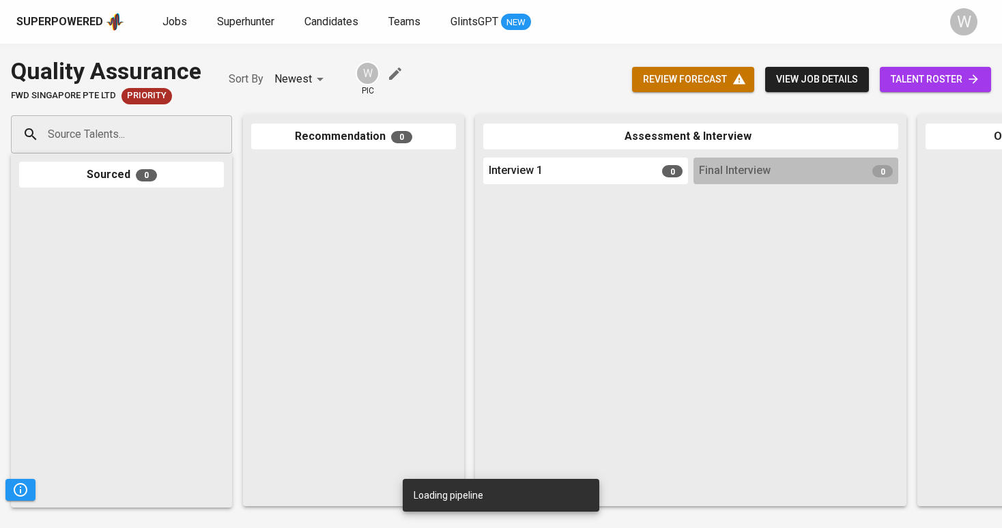
click at [928, 76] on span "talent roster" at bounding box center [935, 79] width 89 height 17
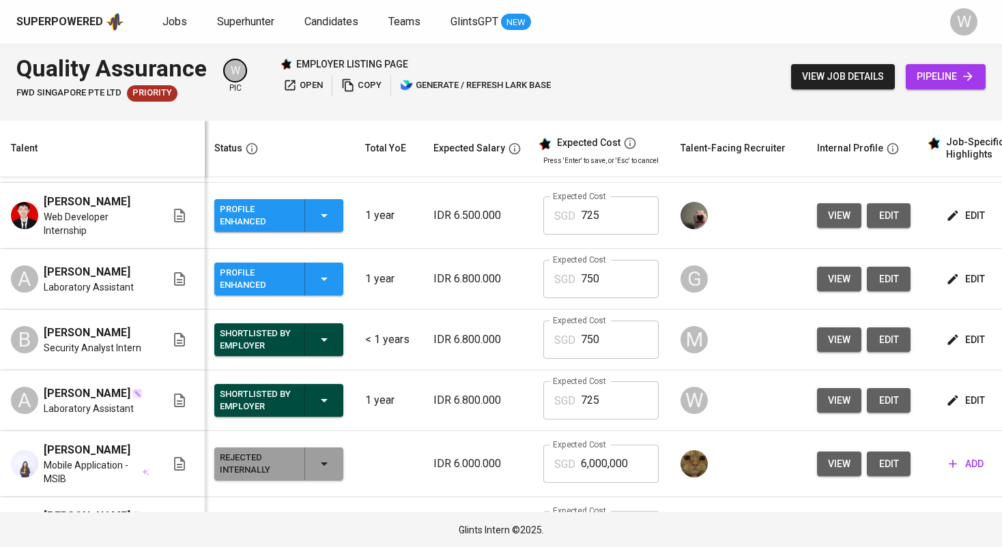
scroll to position [980, 1]
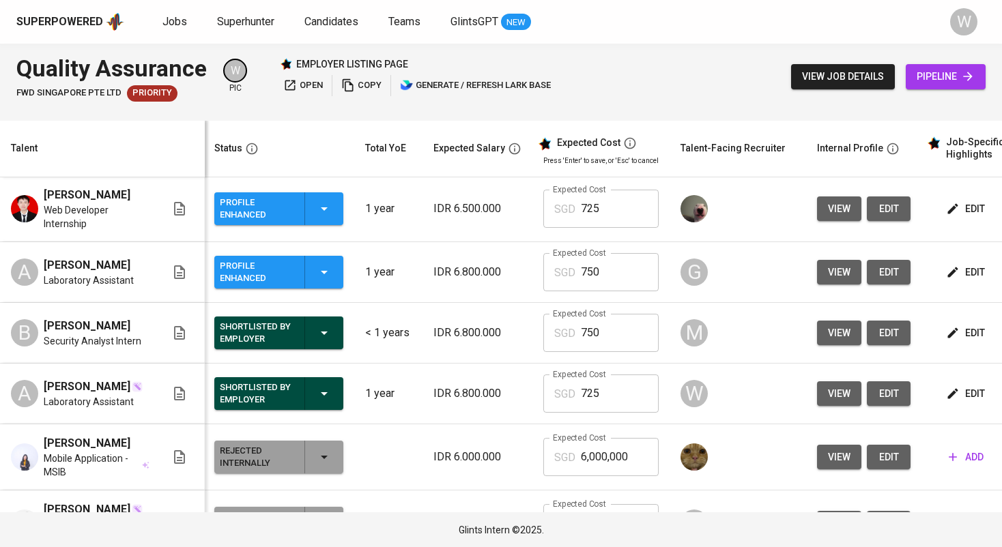
click at [958, 303] on td "edit" at bounding box center [982, 272] width 123 height 61
click at [958, 281] on span "edit" at bounding box center [967, 272] width 36 height 17
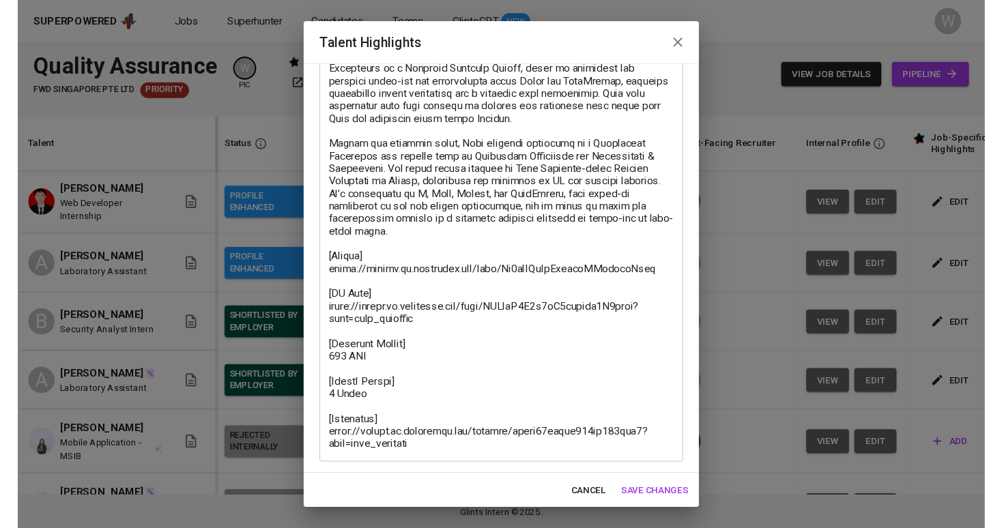
scroll to position [130, 0]
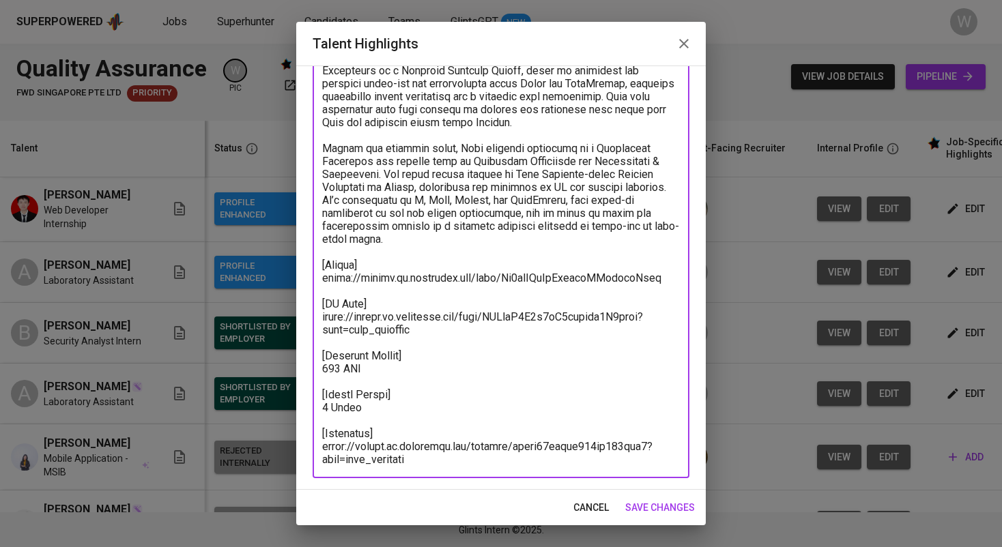
drag, startPoint x: 435, startPoint y: 461, endPoint x: 324, endPoint y: 448, distance: 112.0
click at [324, 448] on textarea at bounding box center [501, 245] width 358 height 441
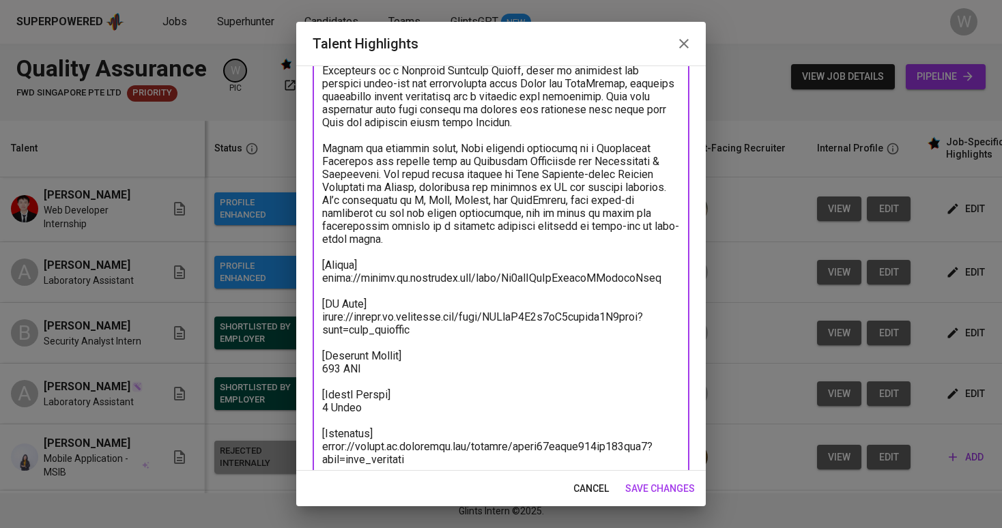
drag, startPoint x: 324, startPoint y: 278, endPoint x: 668, endPoint y: 274, distance: 344.0
click at [668, 274] on textarea at bounding box center [501, 245] width 358 height 441
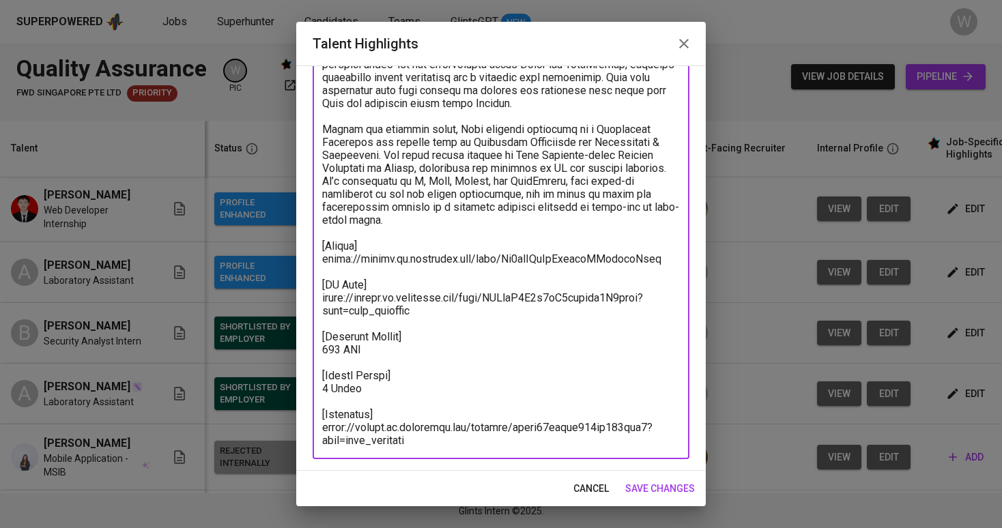
scroll to position [149, 0]
click at [653, 489] on span "save changes" at bounding box center [660, 489] width 70 height 17
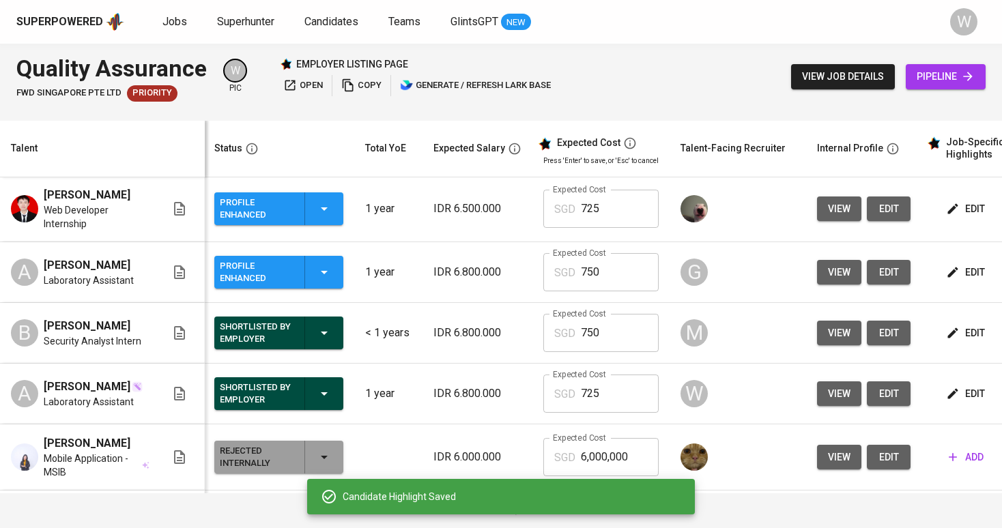
click at [692, 479] on div "Candidate Highlight Saved" at bounding box center [501, 496] width 388 height 35
click at [349, 277] on td "Profile Enhanced" at bounding box center [278, 272] width 151 height 61
click at [321, 281] on icon "button" at bounding box center [324, 272] width 16 height 16
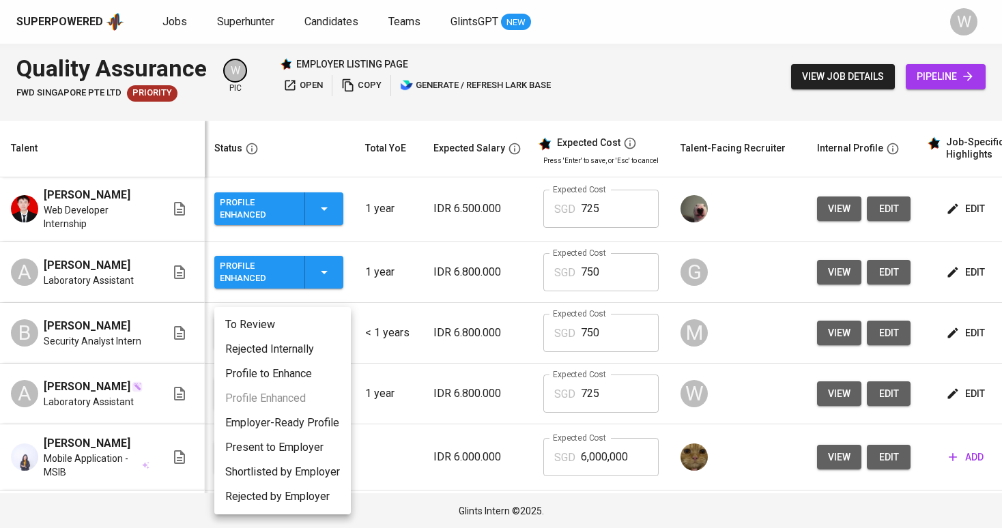
click at [286, 427] on li "Employer-Ready Profile" at bounding box center [282, 423] width 137 height 25
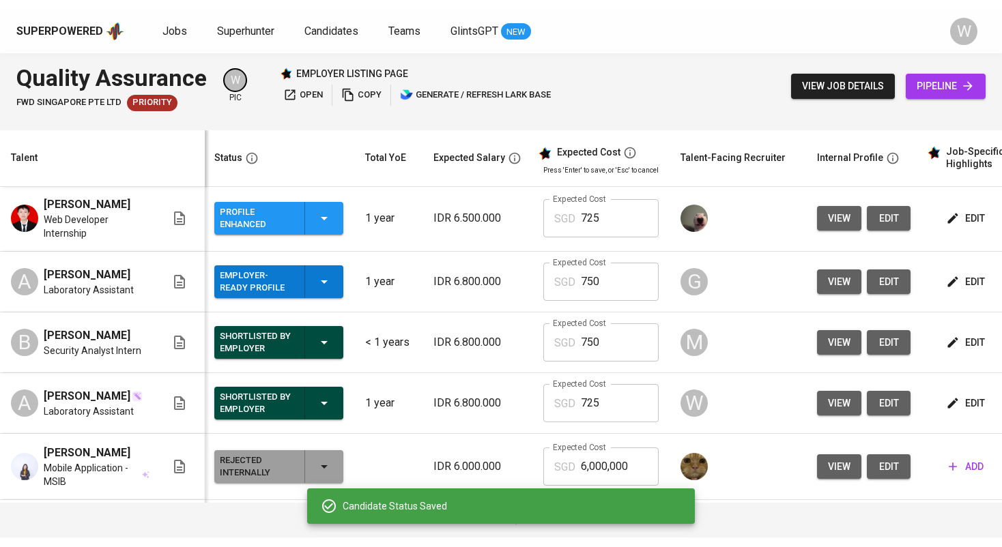
scroll to position [0, 0]
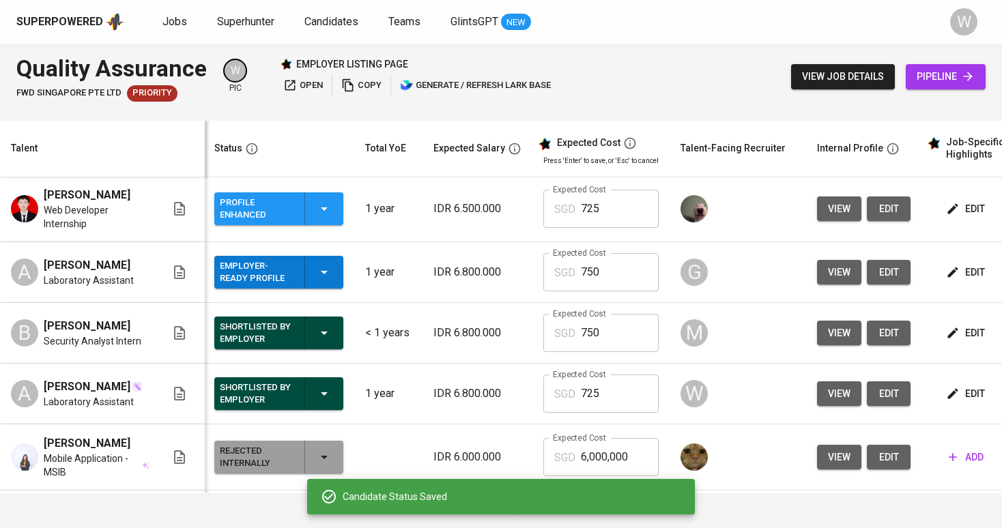
click at [947, 216] on icon "button" at bounding box center [953, 209] width 14 height 14
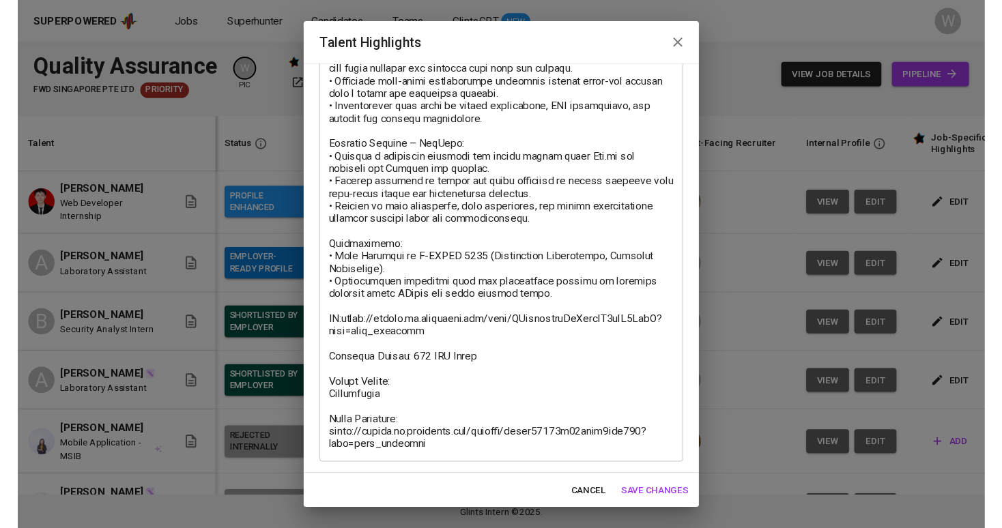
scroll to position [390, 0]
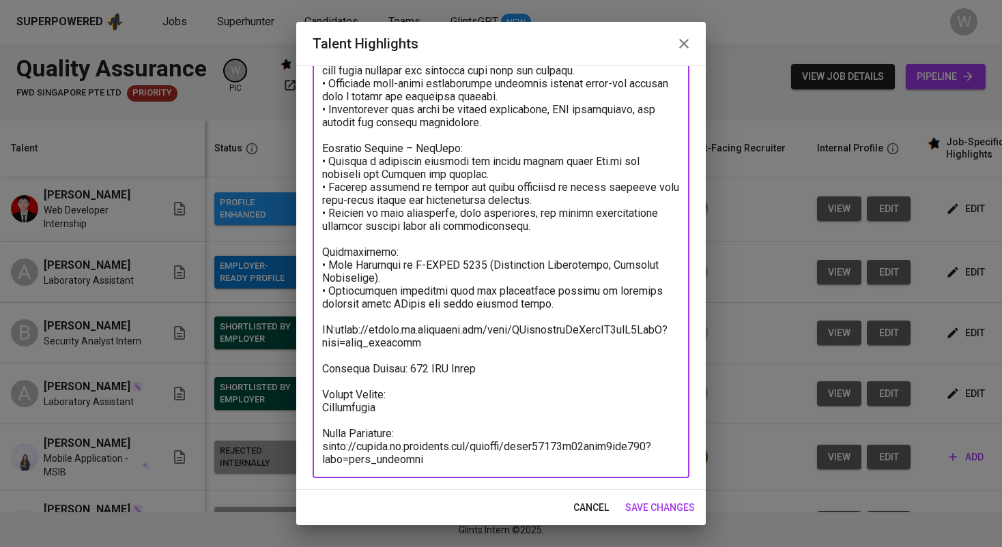
drag, startPoint x: 455, startPoint y: 335, endPoint x: 382, endPoint y: 332, distance: 73.1
click at [382, 332] on textarea at bounding box center [501, 116] width 358 height 700
drag, startPoint x: 440, startPoint y: 339, endPoint x: 339, endPoint y: 332, distance: 101.3
click at [339, 332] on textarea at bounding box center [501, 116] width 358 height 700
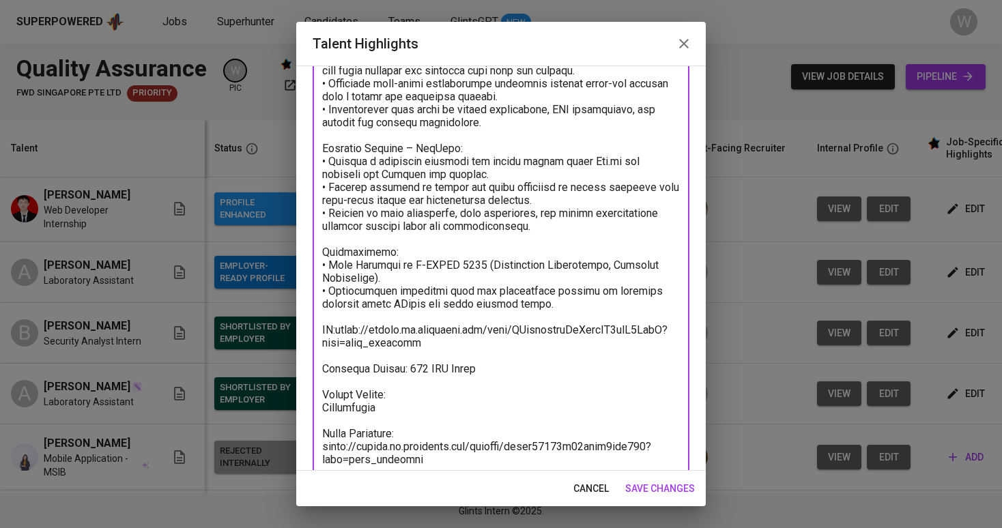
drag, startPoint x: 439, startPoint y: 461, endPoint x: 319, endPoint y: 453, distance: 120.4
click at [319, 453] on div "x Talent Highlights" at bounding box center [501, 116] width 377 height 726
click at [661, 491] on span "save changes" at bounding box center [660, 489] width 70 height 17
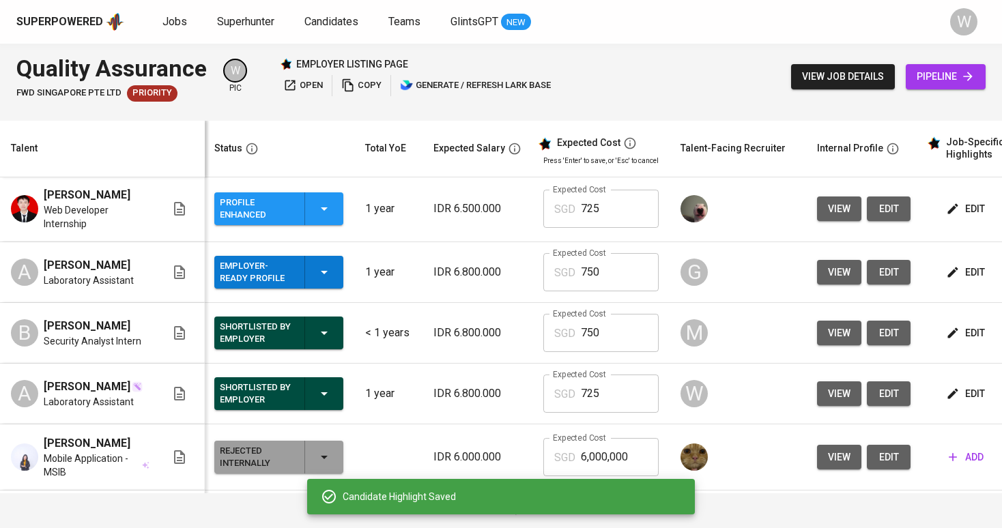
scroll to position [917, 1]
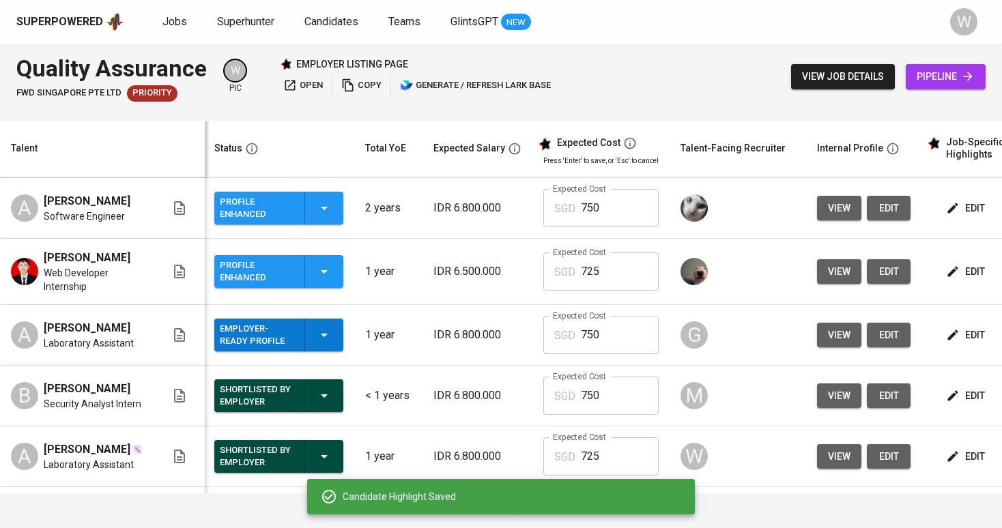
click at [326, 274] on div "Profile Enhanced" at bounding box center [279, 271] width 118 height 33
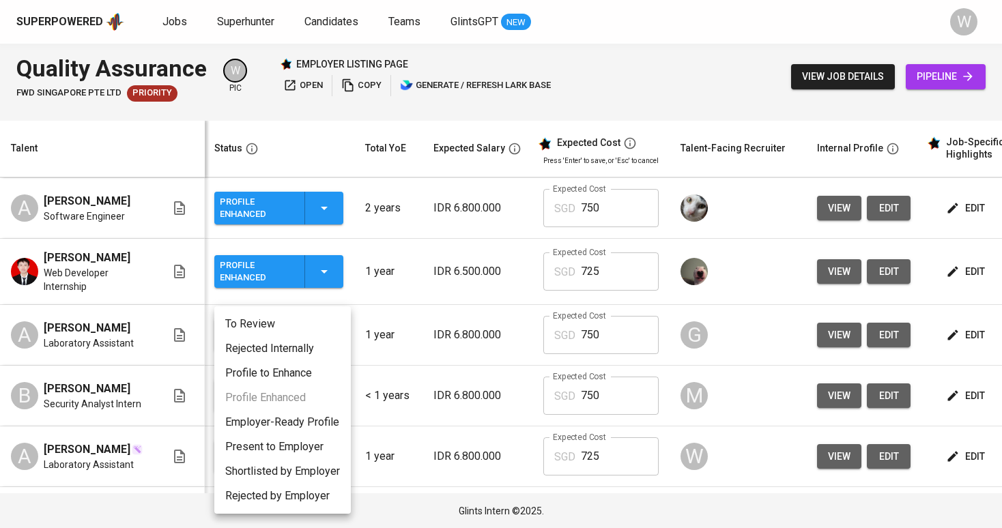
click at [298, 429] on li "Employer-Ready Profile" at bounding box center [282, 422] width 137 height 25
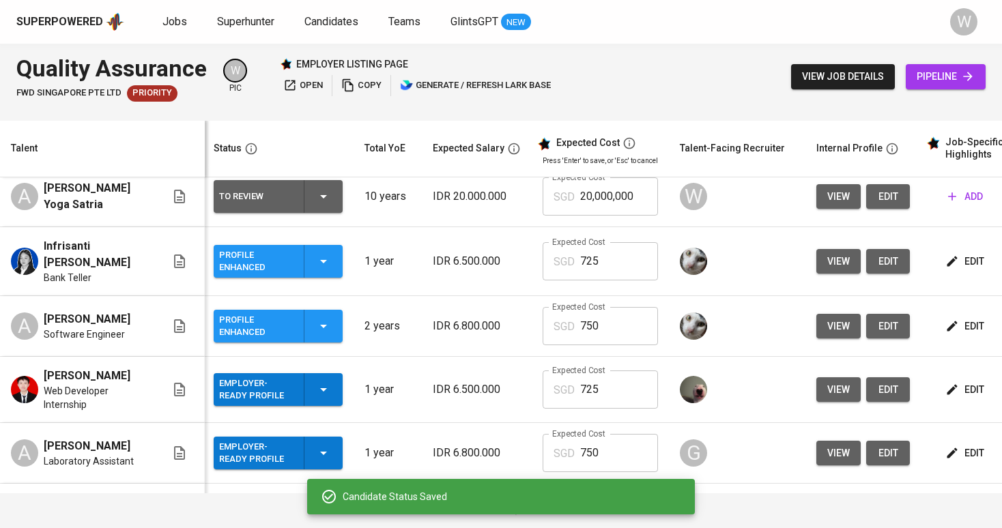
scroll to position [0, 3]
click at [947, 333] on icon "button" at bounding box center [952, 326] width 14 height 14
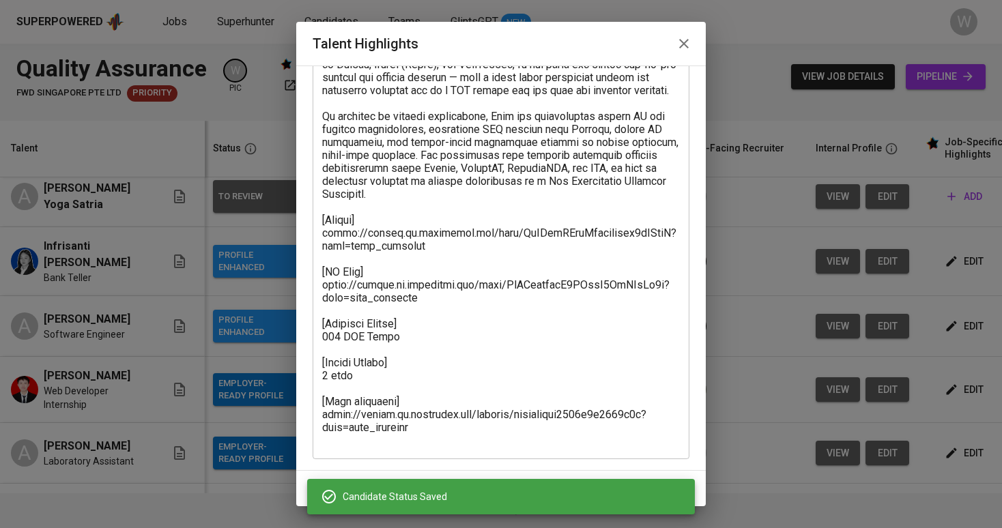
scroll to position [124, 0]
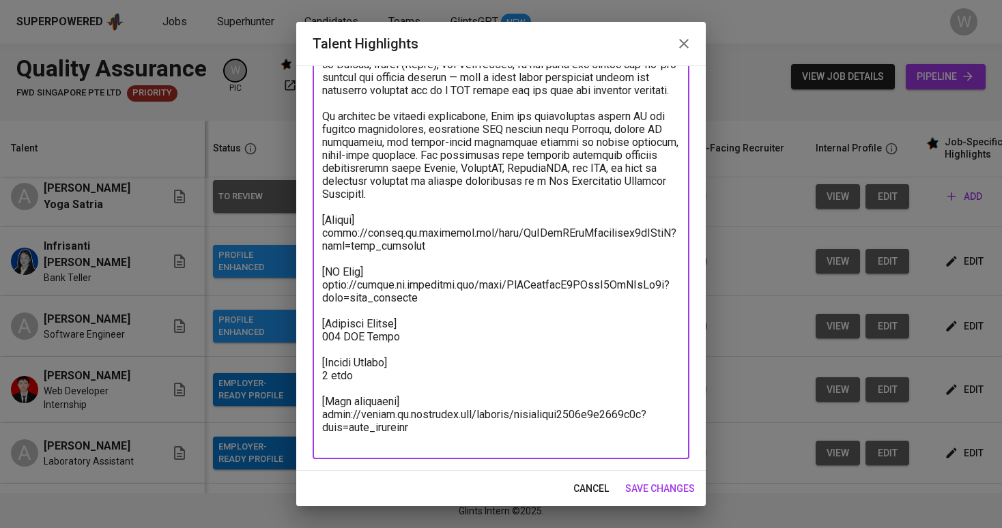
drag, startPoint x: 432, startPoint y: 264, endPoint x: 315, endPoint y: 243, distance: 118.6
click at [315, 243] on div "x Talent Highlights" at bounding box center [501, 239] width 377 height 440
drag, startPoint x: 438, startPoint y: 440, endPoint x: 316, endPoint y: 433, distance: 122.3
click at [316, 433] on div "x Talent Highlights" at bounding box center [501, 239] width 377 height 440
click at [648, 491] on span "save changes" at bounding box center [660, 489] width 70 height 17
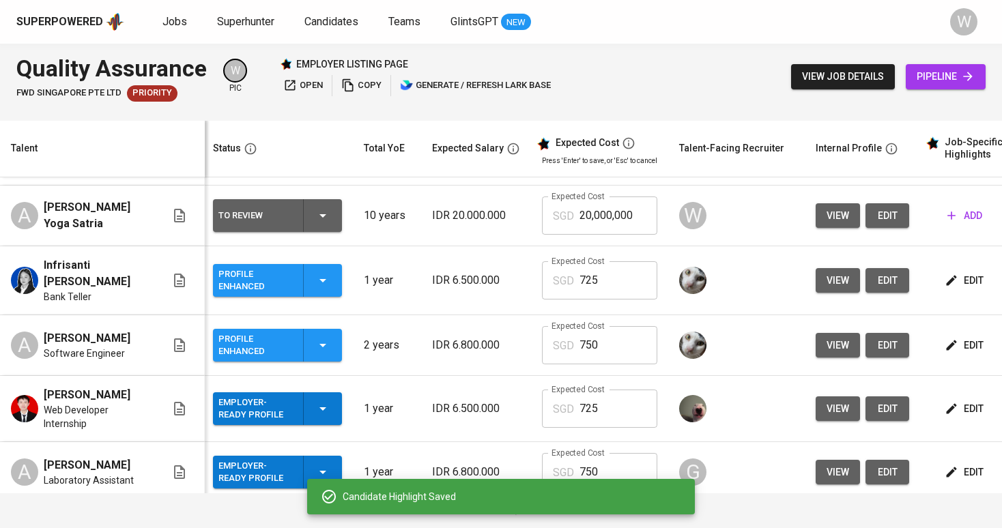
scroll to position [772, 3]
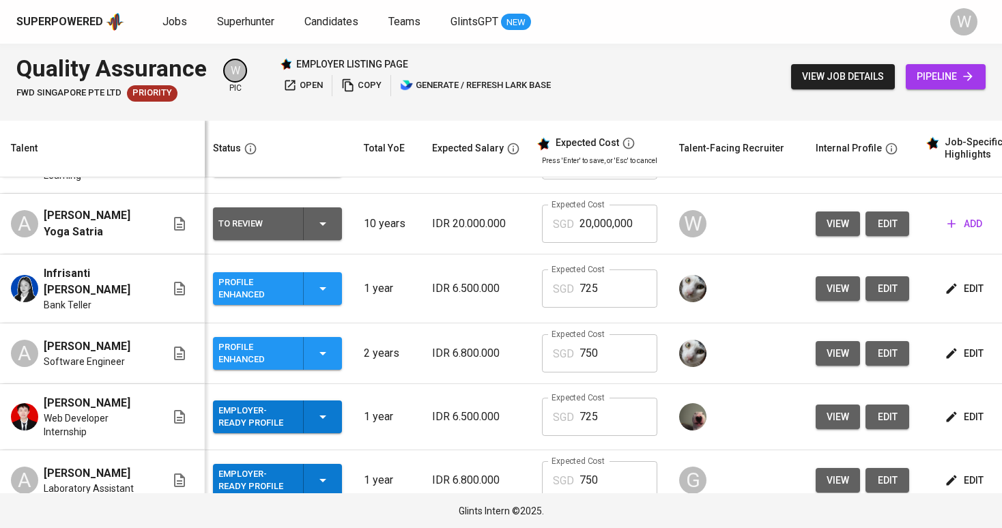
click at [957, 298] on span "edit" at bounding box center [965, 289] width 36 height 17
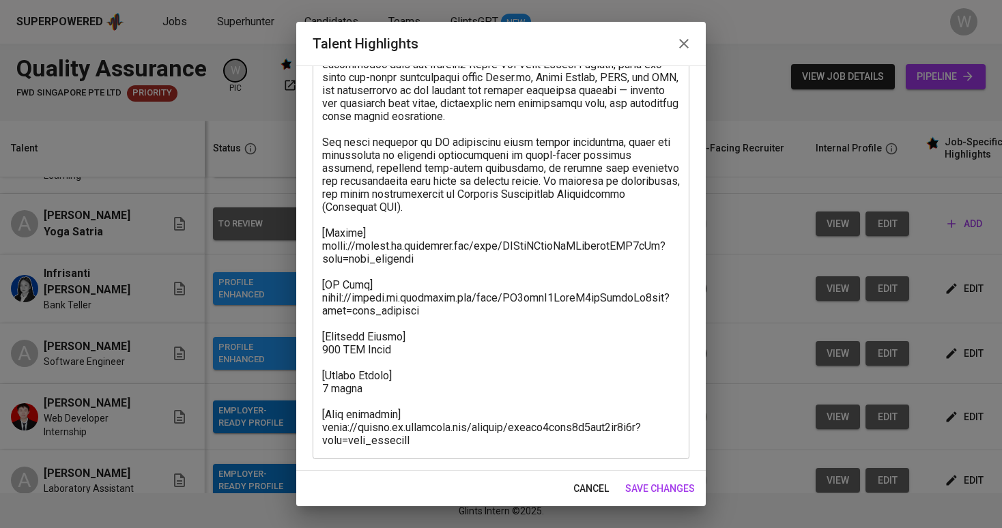
scroll to position [124, 0]
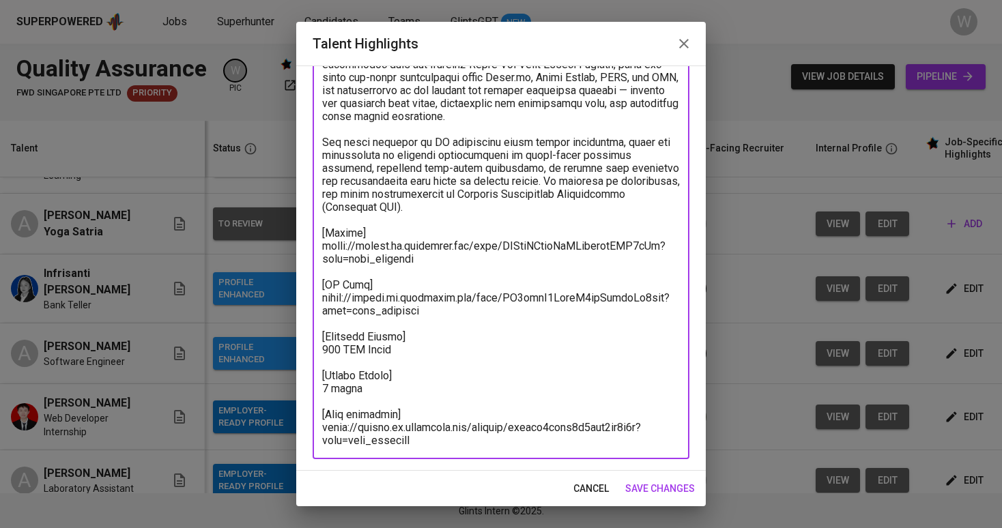
drag, startPoint x: 432, startPoint y: 261, endPoint x: 324, endPoint y: 251, distance: 109.0
click at [324, 251] on textarea at bounding box center [501, 239] width 358 height 415
drag, startPoint x: 428, startPoint y: 436, endPoint x: 311, endPoint y: 429, distance: 117.6
click at [311, 429] on div "Enhance the Talent's profile by adding highlights relevant to this job - accomp…" at bounding box center [501, 268] width 410 height 405
click at [651, 483] on span "save changes" at bounding box center [660, 489] width 70 height 17
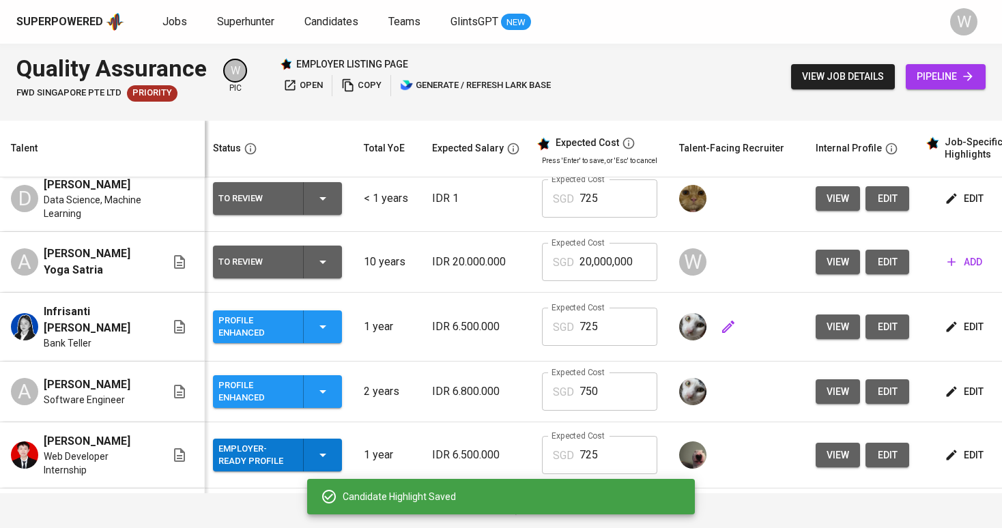
scroll to position [721, 3]
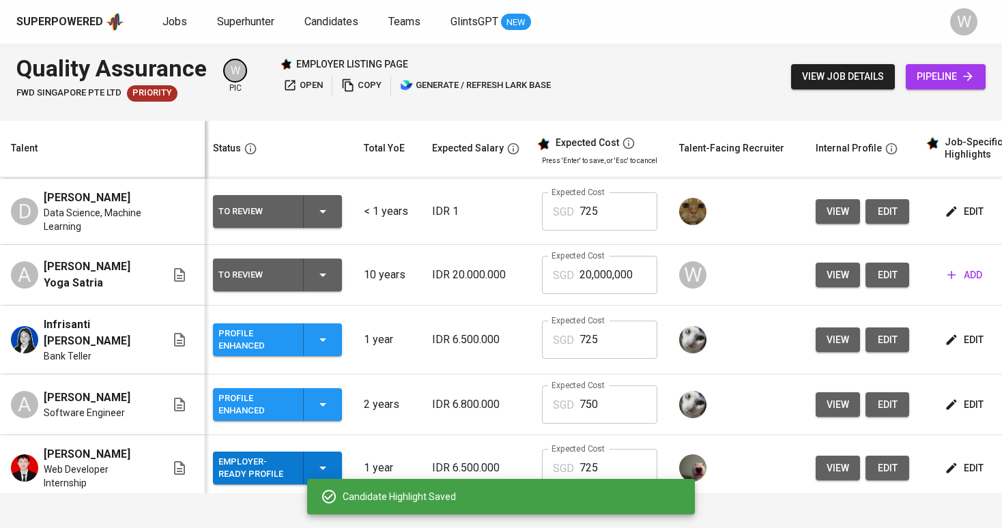
scroll to position [0, 3]
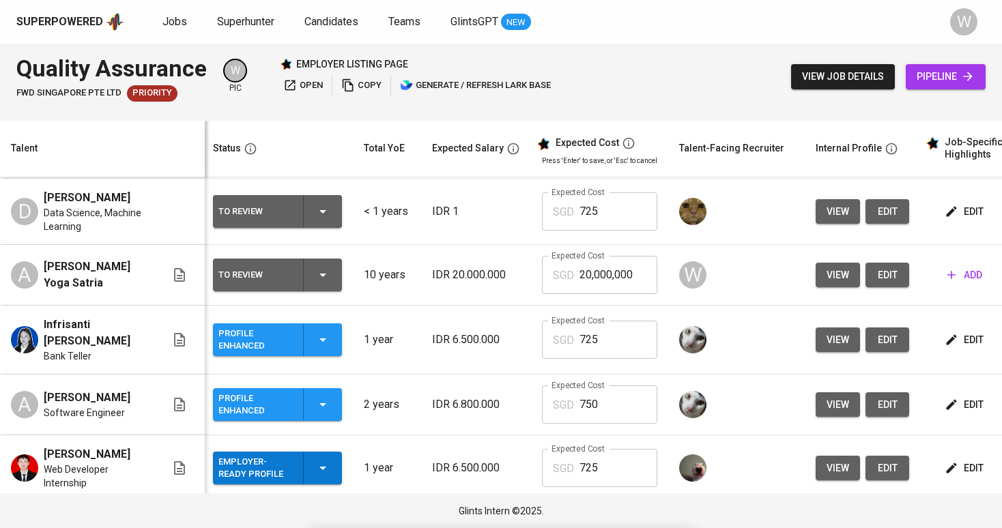
click at [313, 347] on div "Profile Enhanced" at bounding box center [277, 340] width 118 height 33
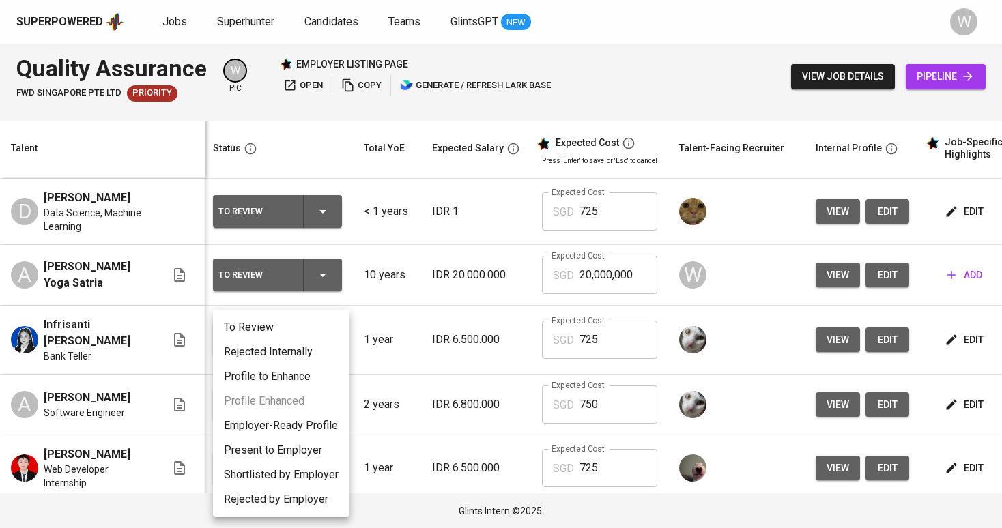
click at [302, 430] on li "Employer-Ready Profile" at bounding box center [281, 426] width 137 height 25
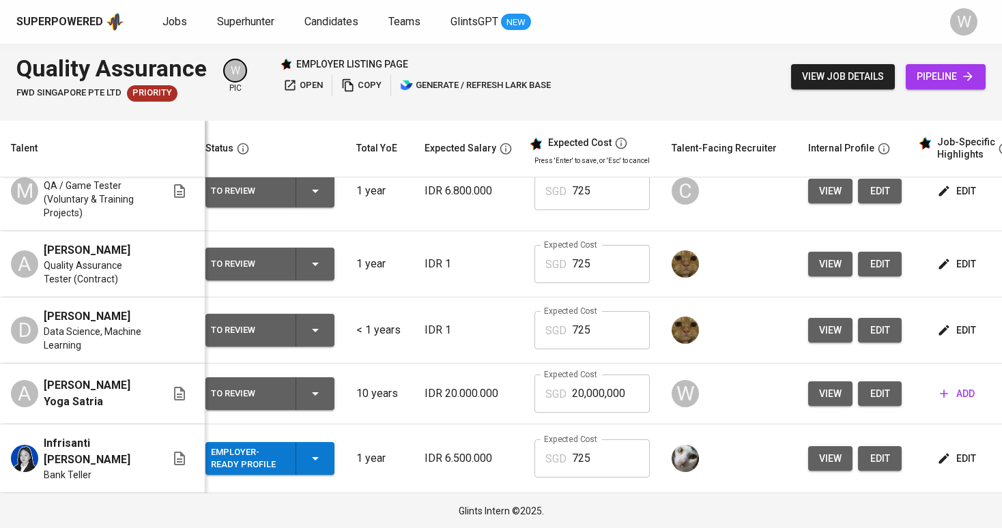
scroll to position [618, 10]
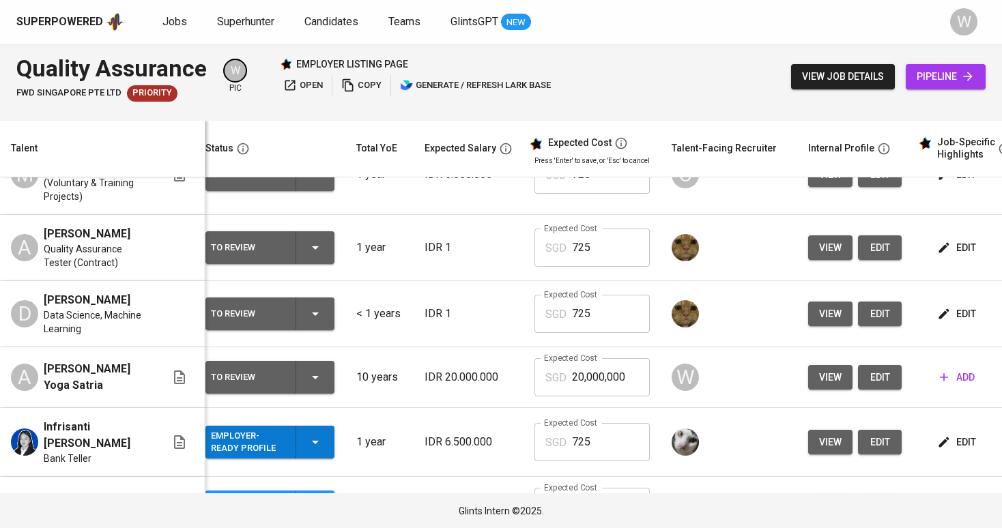
click at [953, 323] on span "edit" at bounding box center [958, 314] width 36 height 17
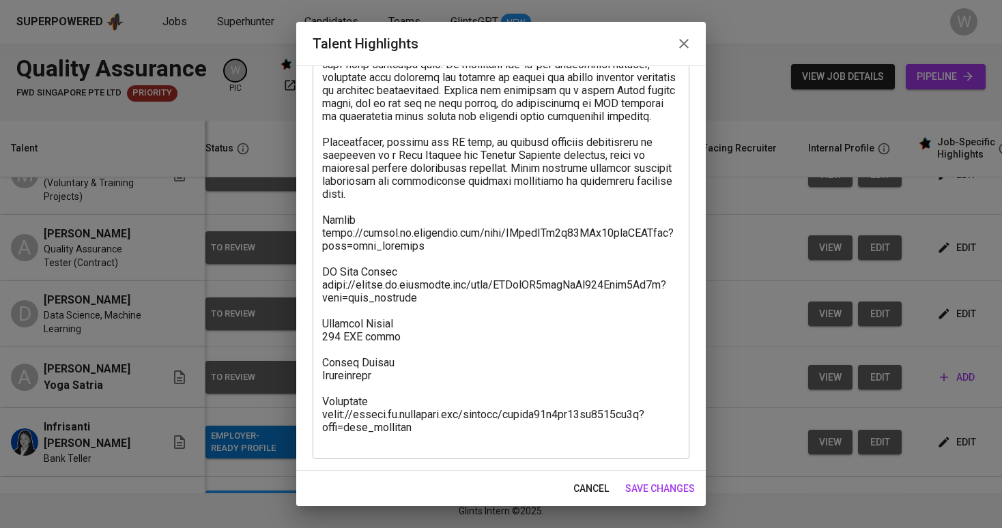
scroll to position [137, 0]
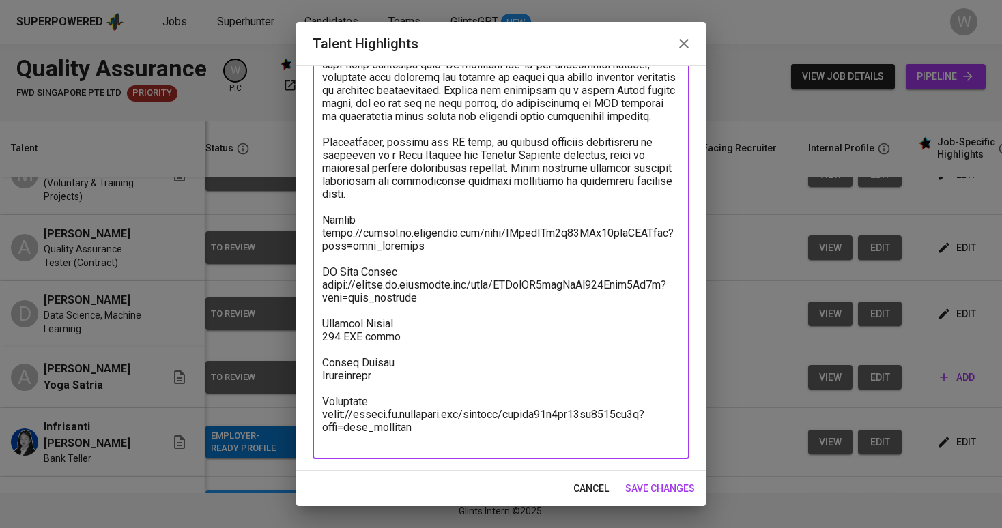
drag, startPoint x: 439, startPoint y: 267, endPoint x: 315, endPoint y: 247, distance: 125.1
click at [315, 247] on div "x Talent Highlights" at bounding box center [501, 232] width 377 height 453
drag, startPoint x: 453, startPoint y: 442, endPoint x: 301, endPoint y: 434, distance: 151.7
click at [301, 434] on div "Enhance the Talent's profile by adding highlights relevant to this job - accomp…" at bounding box center [501, 268] width 410 height 405
click at [430, 445] on textarea at bounding box center [501, 233] width 358 height 428
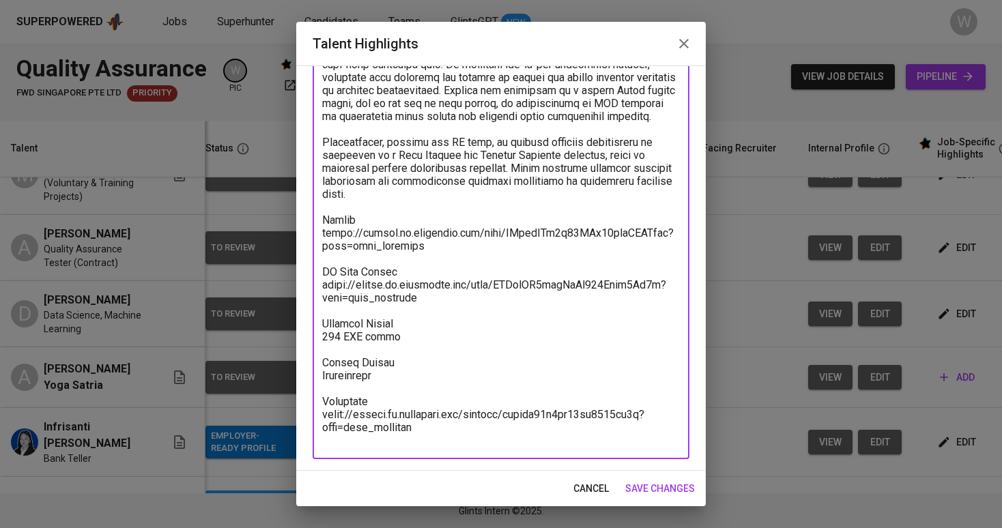
drag, startPoint x: 430, startPoint y: 445, endPoint x: 322, endPoint y: 431, distance: 108.8
click at [322, 431] on textarea at bounding box center [501, 233] width 358 height 428
click at [635, 485] on span "save changes" at bounding box center [660, 489] width 70 height 17
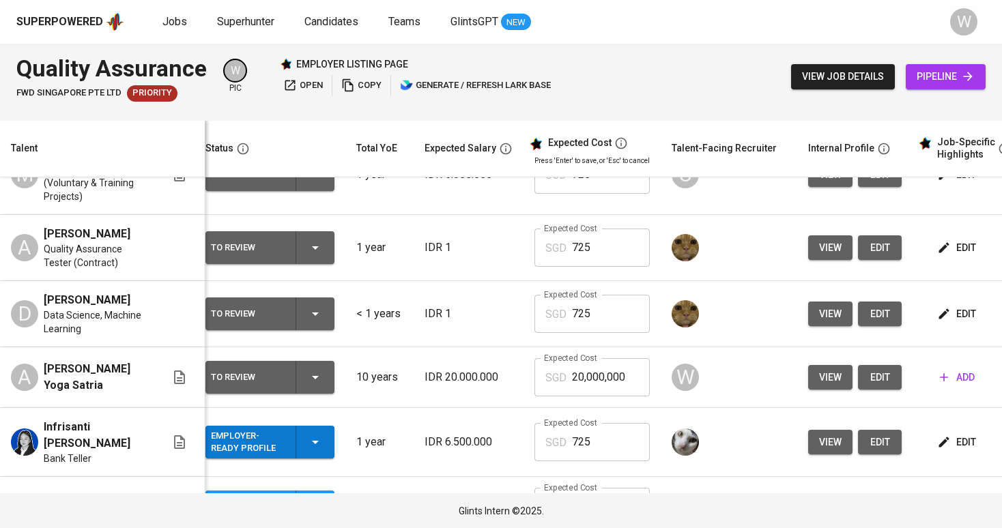
click at [947, 255] on icon "button" at bounding box center [944, 248] width 14 height 14
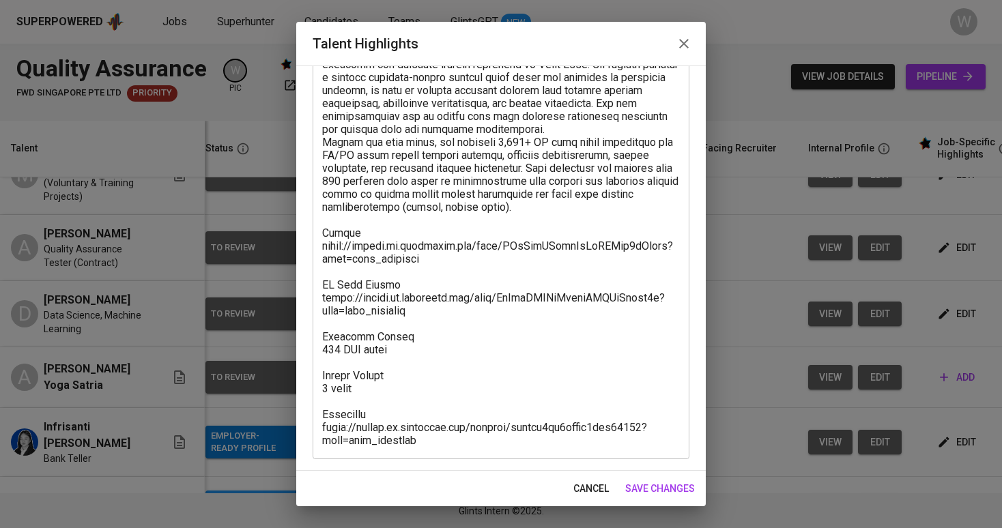
scroll to position [124, 0]
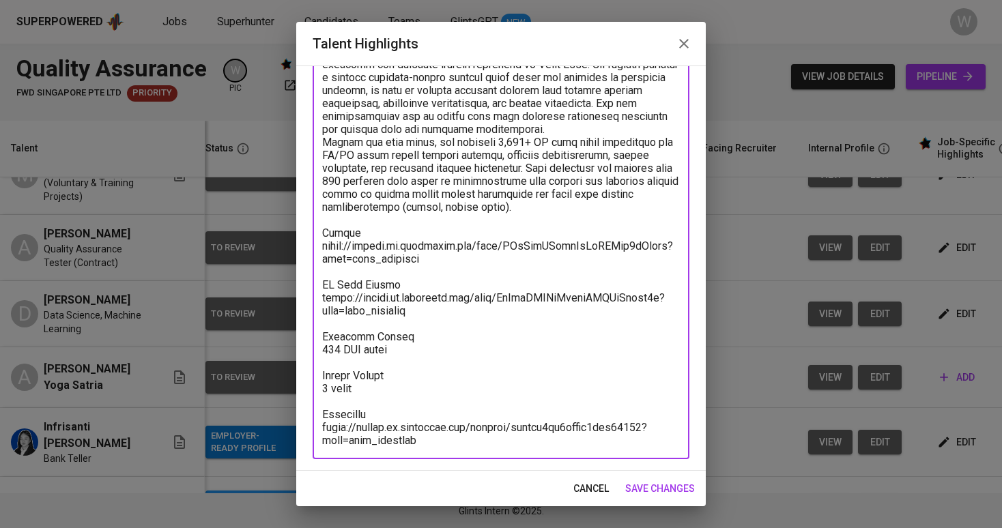
drag, startPoint x: 434, startPoint y: 259, endPoint x: 300, endPoint y: 247, distance: 135.0
click at [300, 247] on div "Enhance the Talent's profile by adding highlights relevant to this job - accomp…" at bounding box center [501, 268] width 410 height 405
drag, startPoint x: 427, startPoint y: 445, endPoint x: 314, endPoint y: 427, distance: 114.7
click at [314, 427] on div "x Talent Highlights" at bounding box center [501, 239] width 377 height 440
click at [650, 490] on span "save changes" at bounding box center [660, 489] width 70 height 17
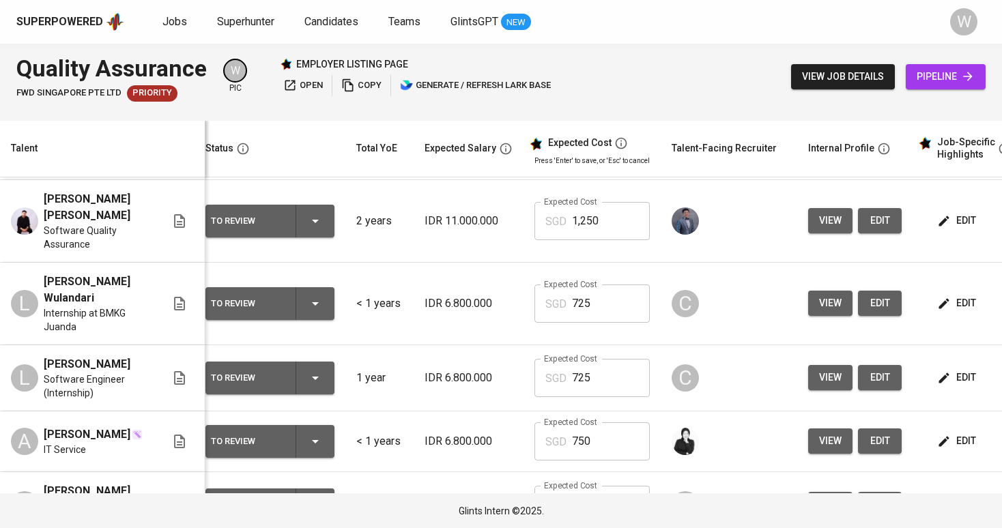
scroll to position [123, 10]
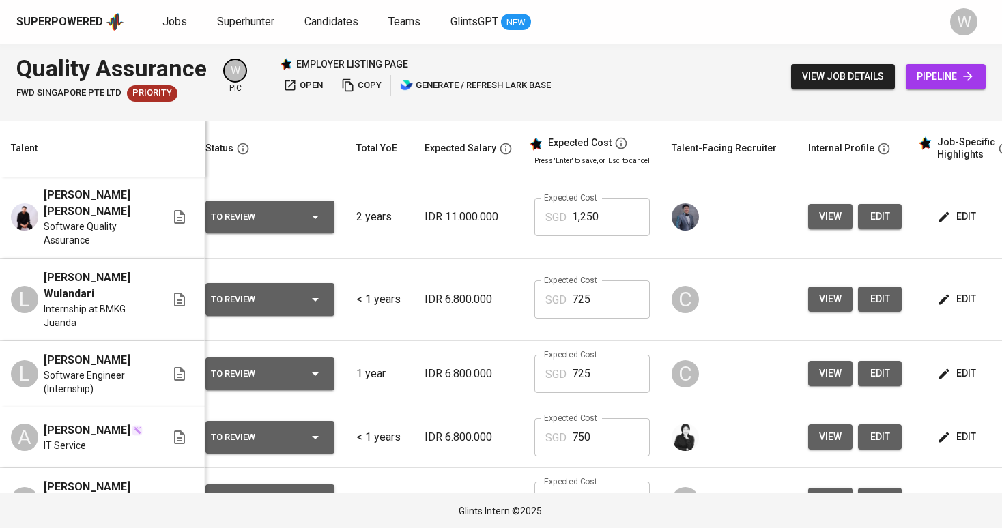
click at [942, 445] on button "edit" at bounding box center [957, 437] width 47 height 25
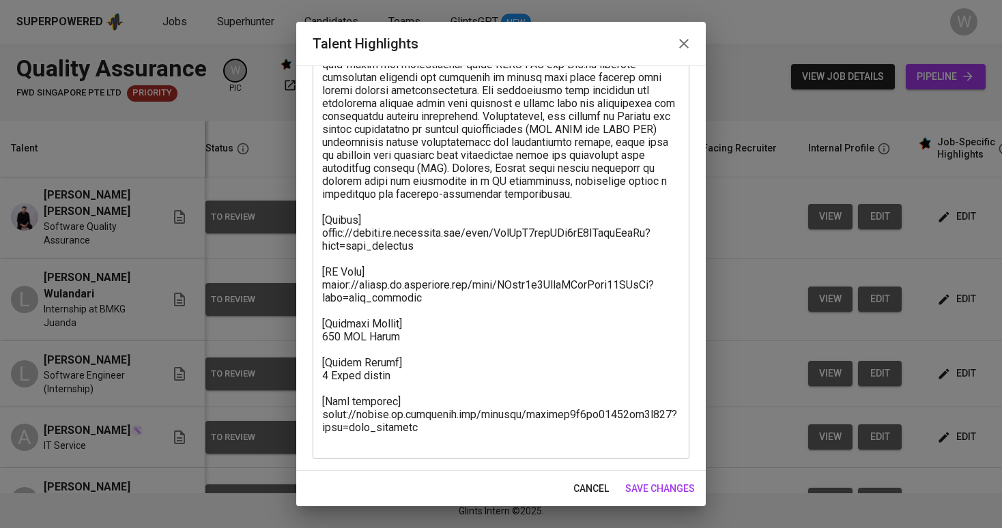
scroll to position [253, 0]
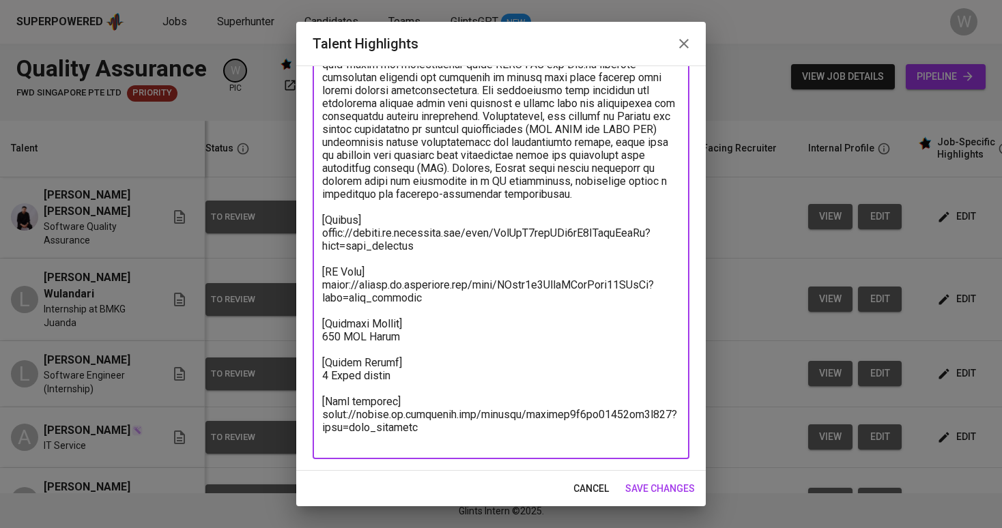
click at [419, 259] on textarea at bounding box center [501, 174] width 358 height 545
drag, startPoint x: 421, startPoint y: 259, endPoint x: 321, endPoint y: 246, distance: 100.5
click at [321, 246] on div "x Talent Highlights" at bounding box center [501, 174] width 377 height 570
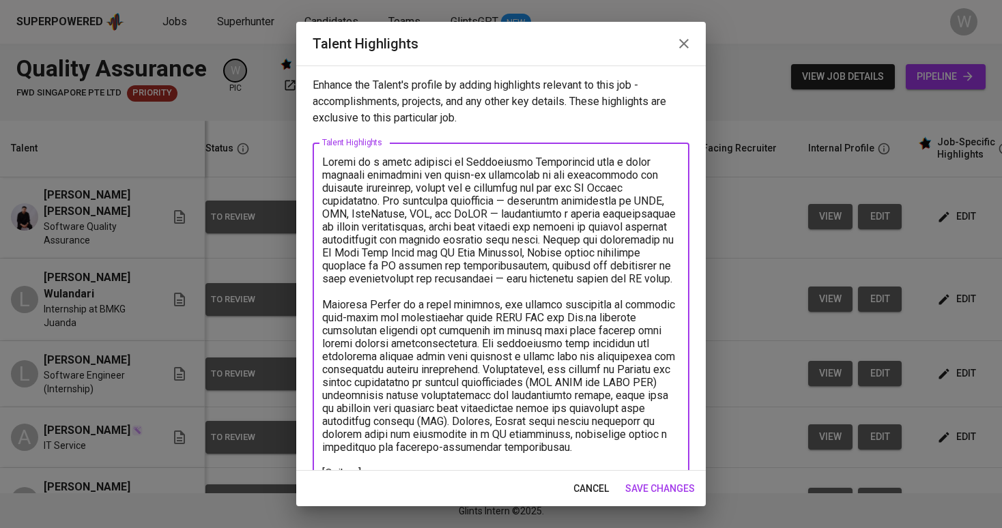
scroll to position [0, 0]
click at [685, 491] on span "save changes" at bounding box center [660, 489] width 70 height 17
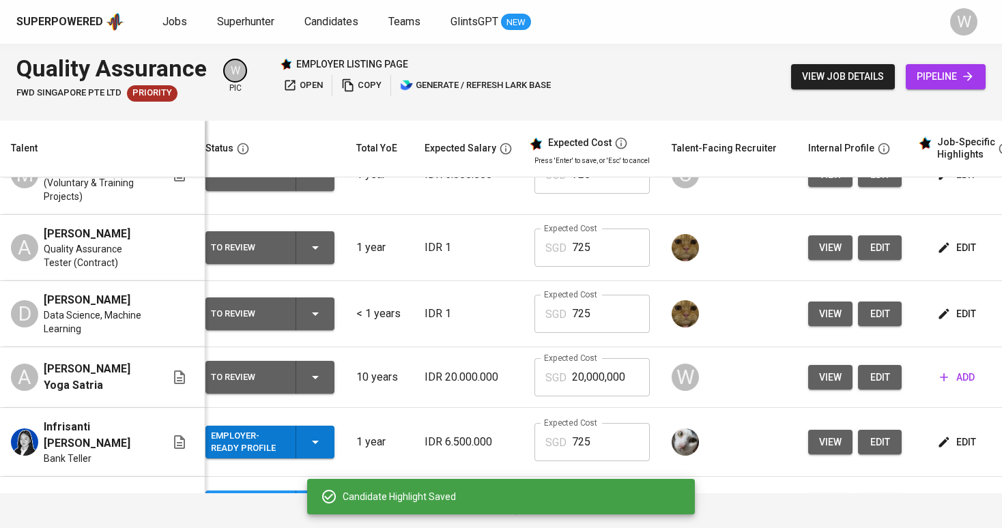
scroll to position [620, 10]
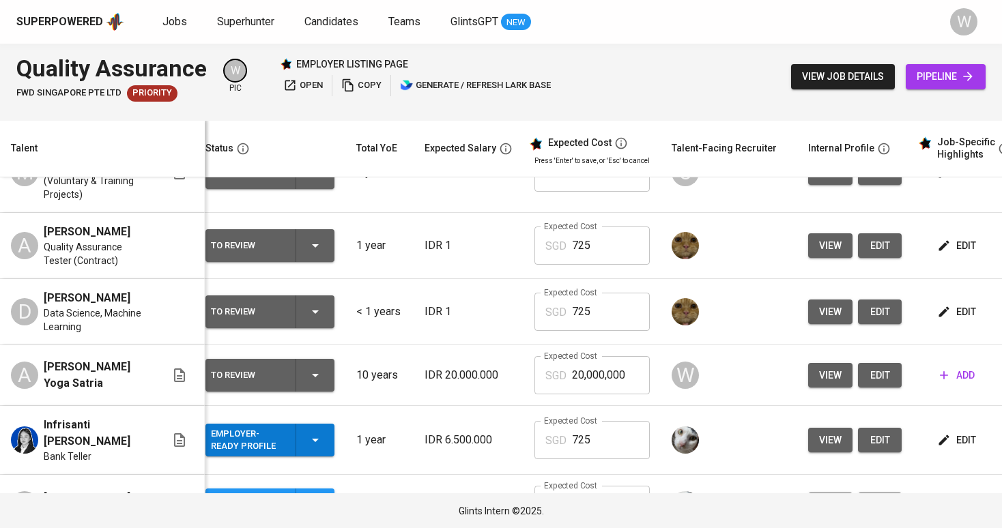
click at [311, 262] on div "To Review" at bounding box center [270, 245] width 118 height 33
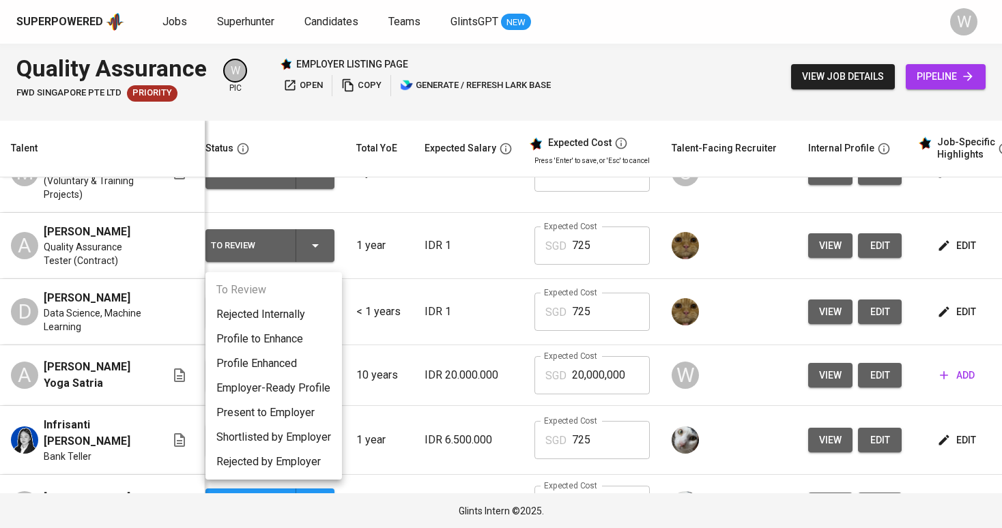
click at [292, 317] on li "Rejected Internally" at bounding box center [273, 314] width 137 height 25
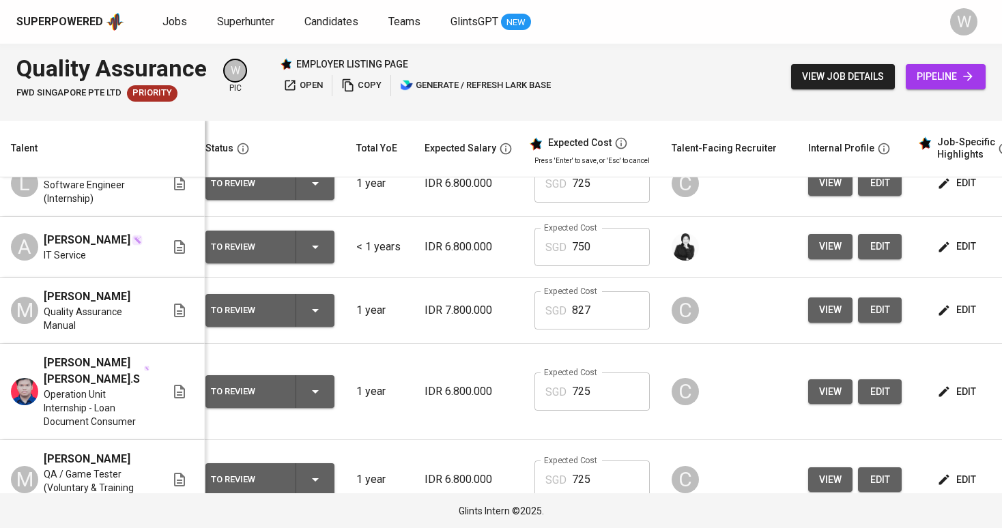
scroll to position [293, 10]
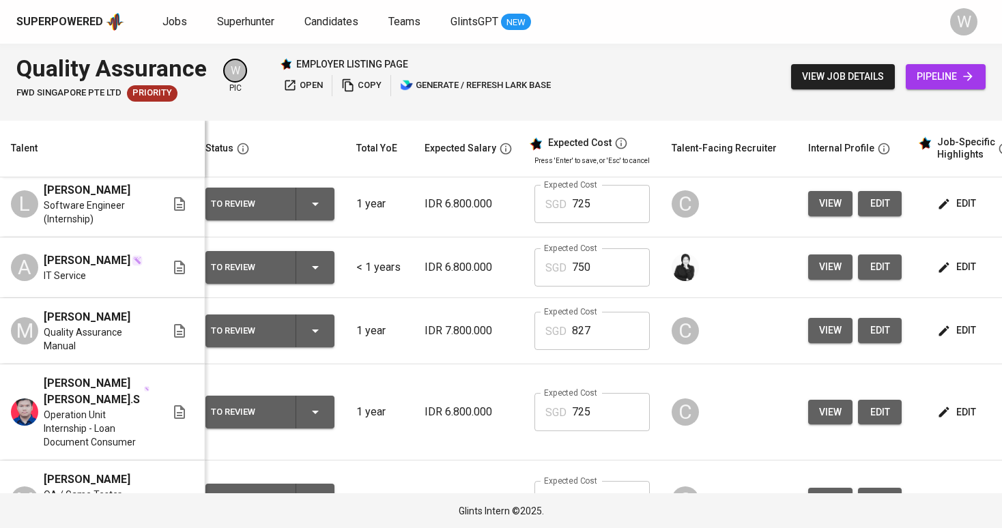
click at [937, 266] on icon "button" at bounding box center [944, 268] width 14 height 14
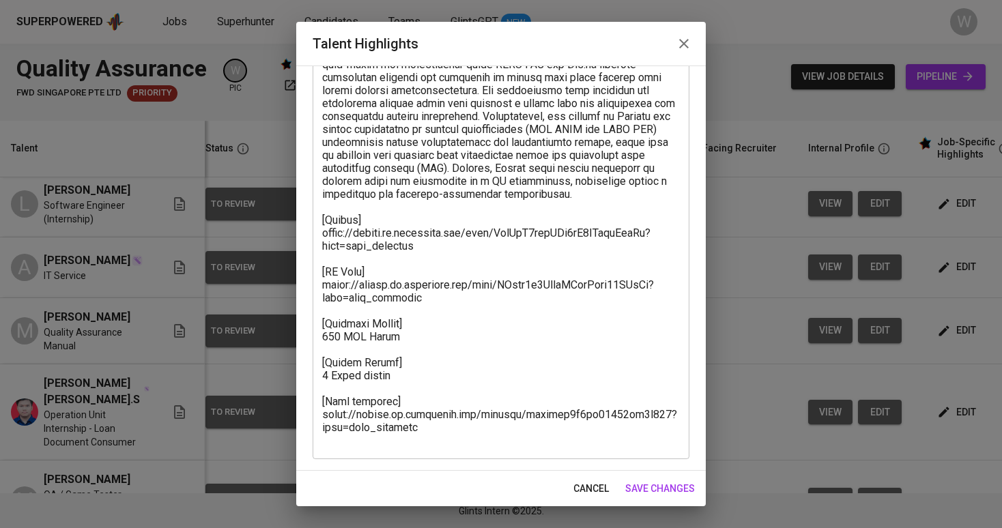
scroll to position [253, 0]
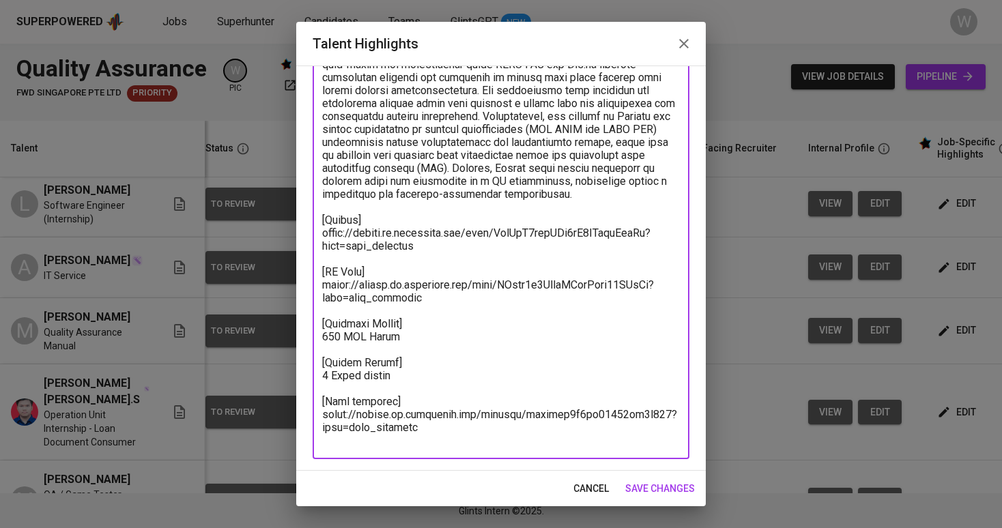
drag, startPoint x: 439, startPoint y: 440, endPoint x: 297, endPoint y: 423, distance: 143.1
click at [297, 423] on div "Enhance the Talent's profile by adding highlights relevant to this job - accomp…" at bounding box center [501, 268] width 410 height 405
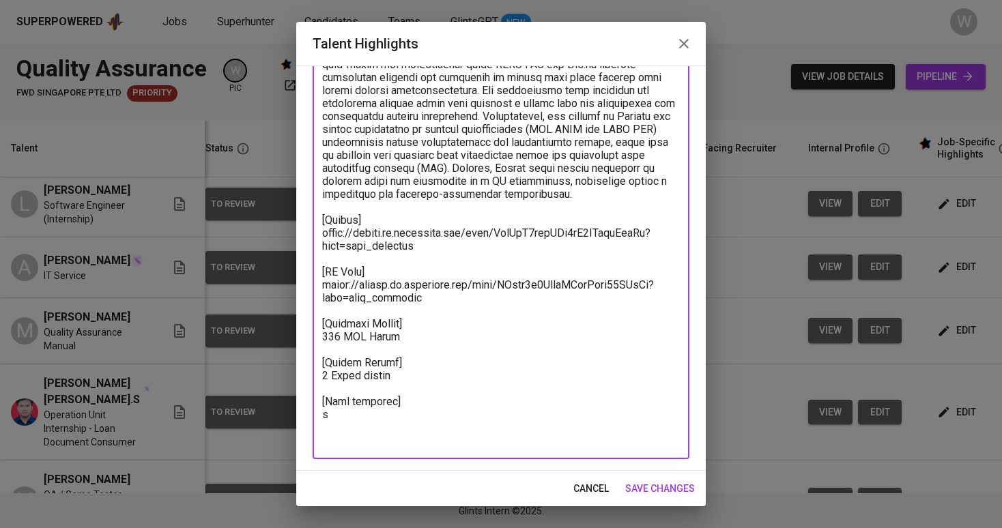
scroll to position [240, 0]
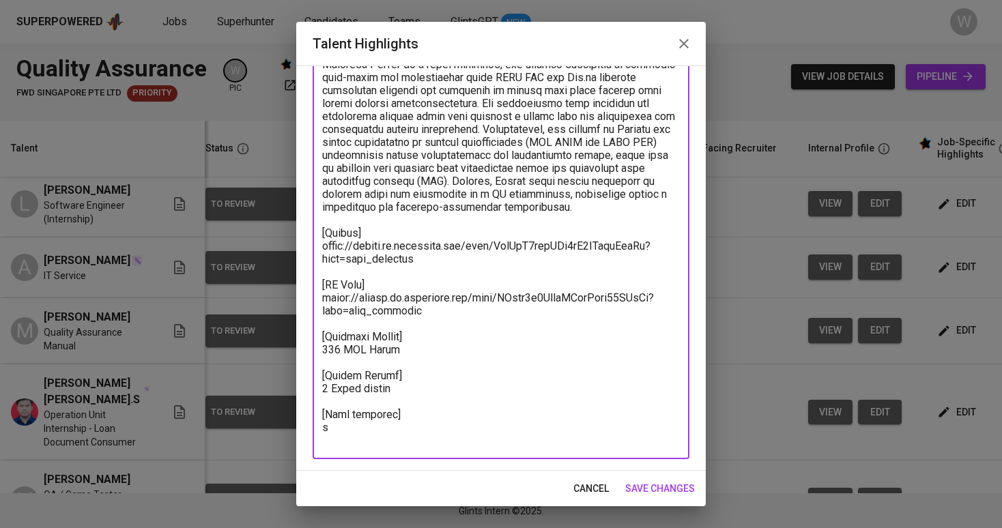
type textarea "Arthur is a fresh graduate in Informatics Engineering with a solid academic fou…"
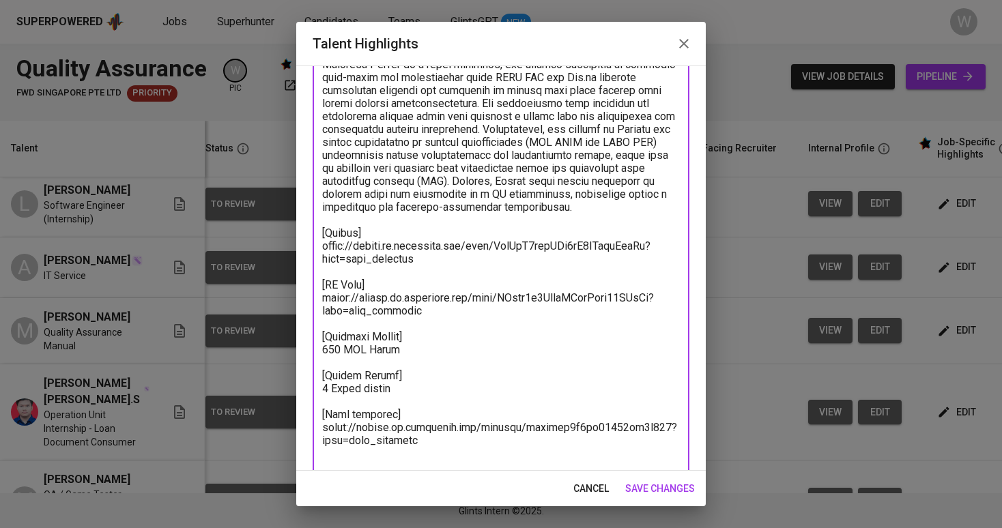
click at [650, 496] on span "save changes" at bounding box center [660, 489] width 70 height 17
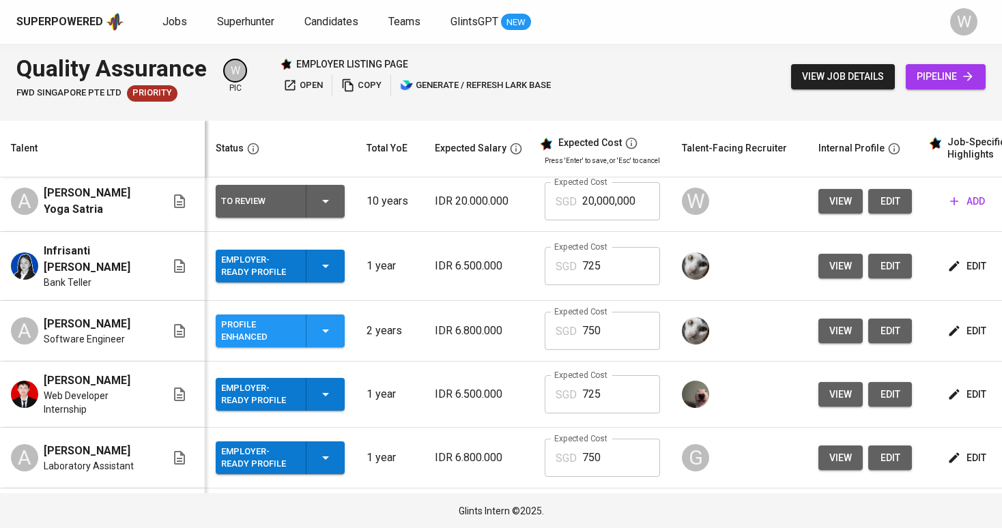
scroll to position [794, 0]
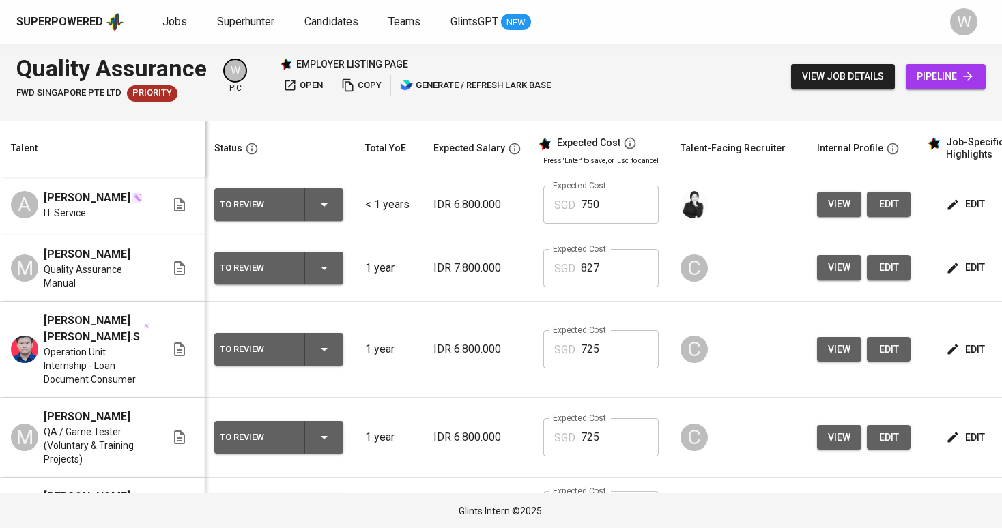
scroll to position [333, 1]
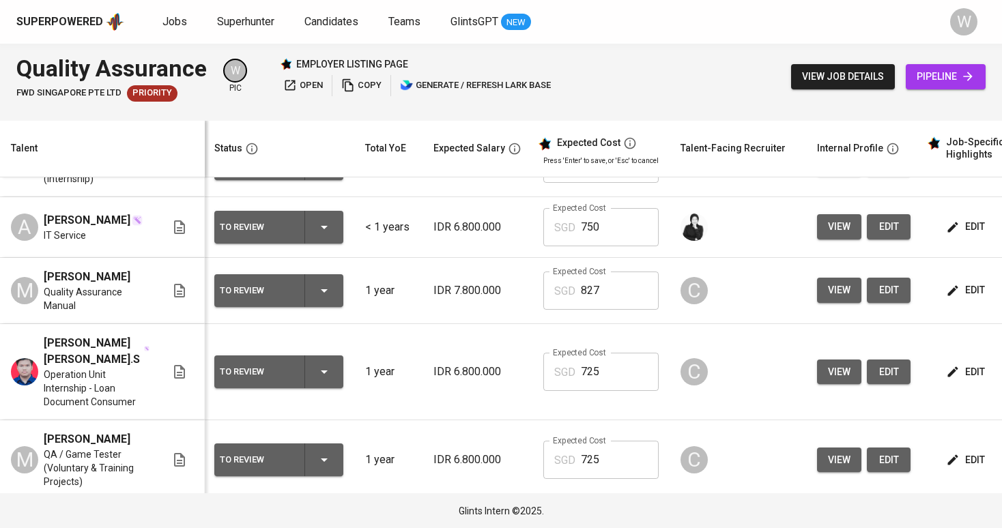
click at [325, 217] on div "To Review" at bounding box center [279, 227] width 118 height 33
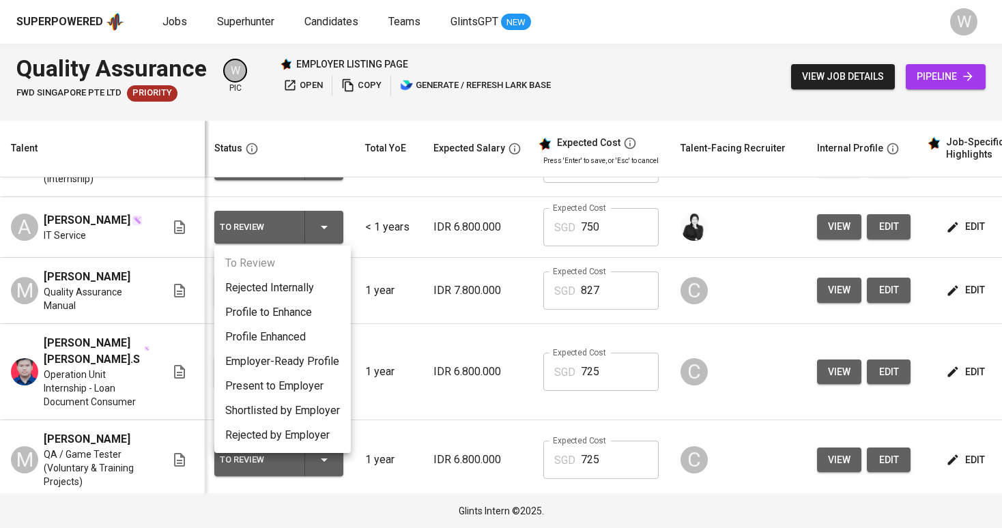
click at [298, 296] on li "Rejected Internally" at bounding box center [282, 288] width 137 height 25
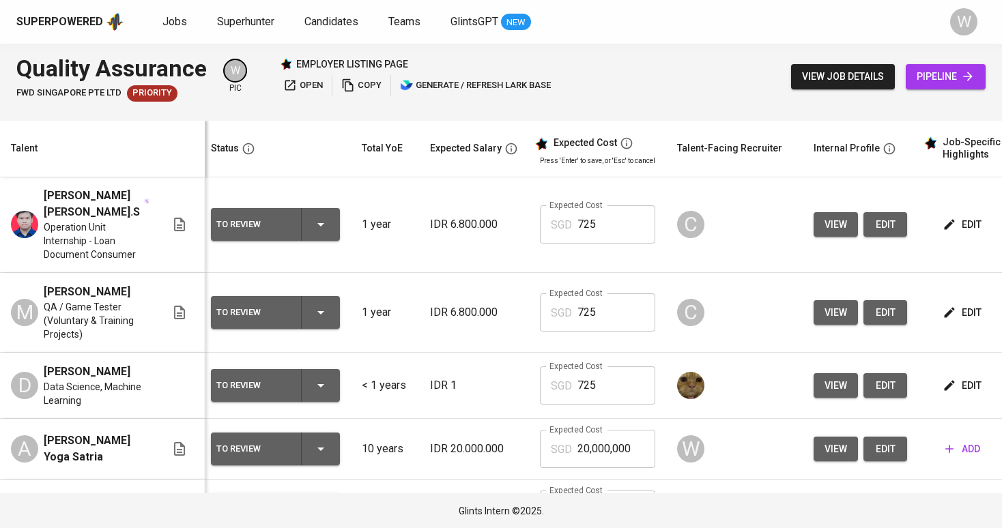
scroll to position [463, 5]
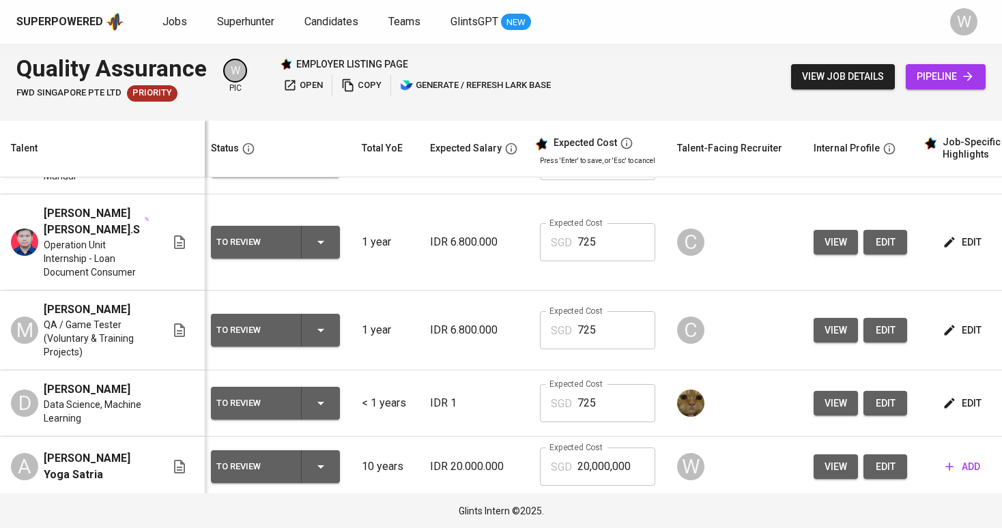
click at [308, 251] on div "To Review" at bounding box center [275, 242] width 118 height 33
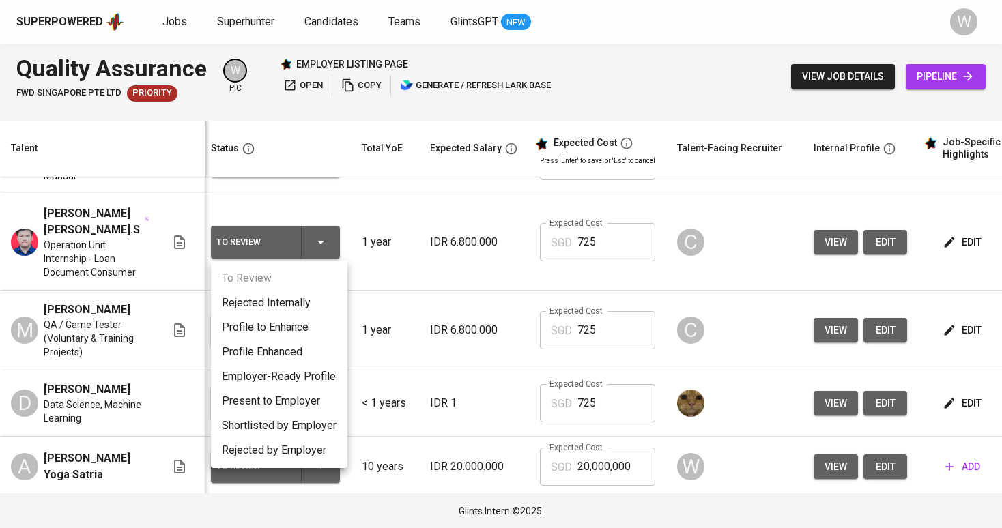
click at [413, 352] on div at bounding box center [501, 264] width 1002 height 528
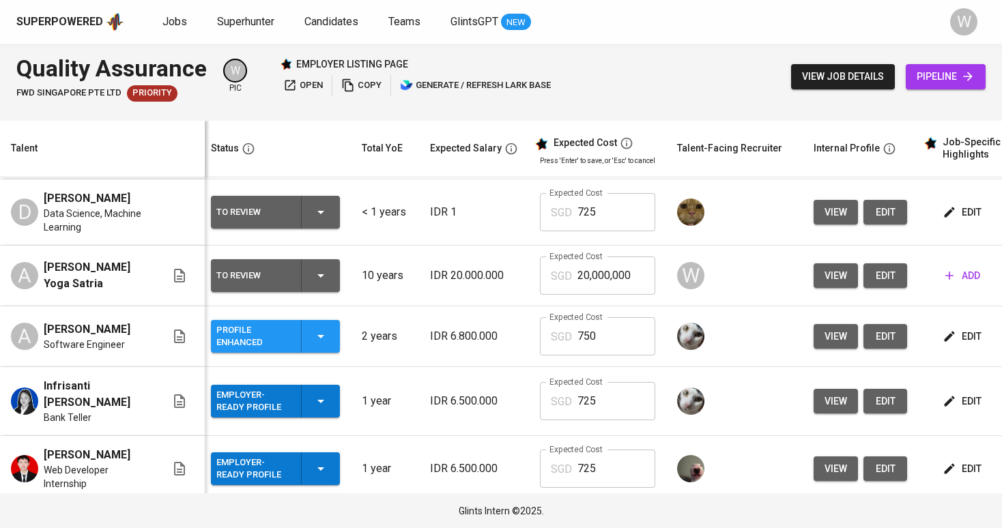
scroll to position [651, 5]
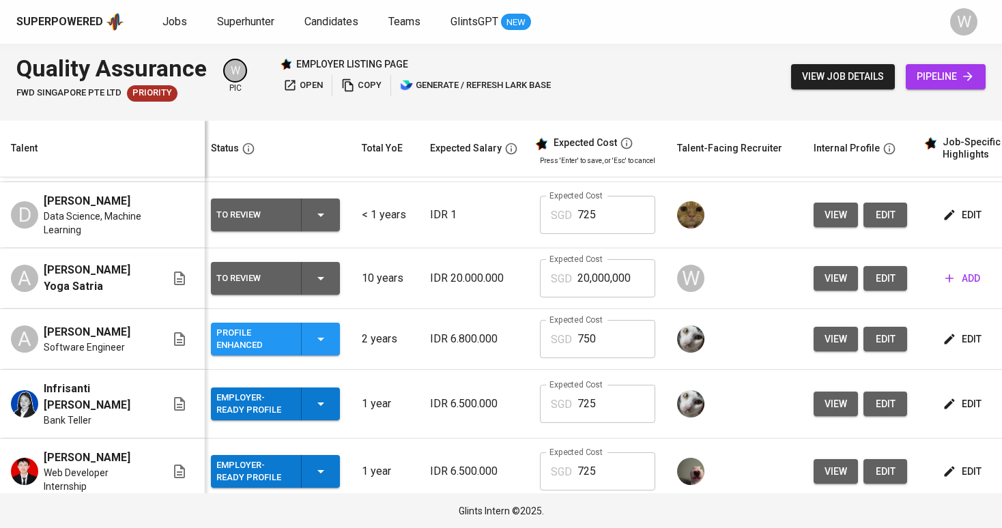
click at [331, 338] on div "Profile Enhanced" at bounding box center [275, 339] width 118 height 33
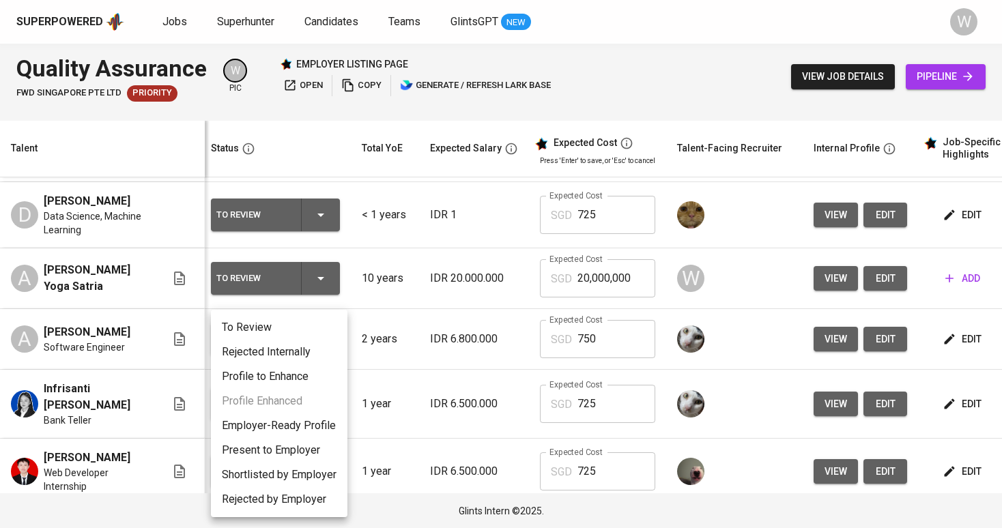
click at [415, 324] on div at bounding box center [501, 264] width 1002 height 528
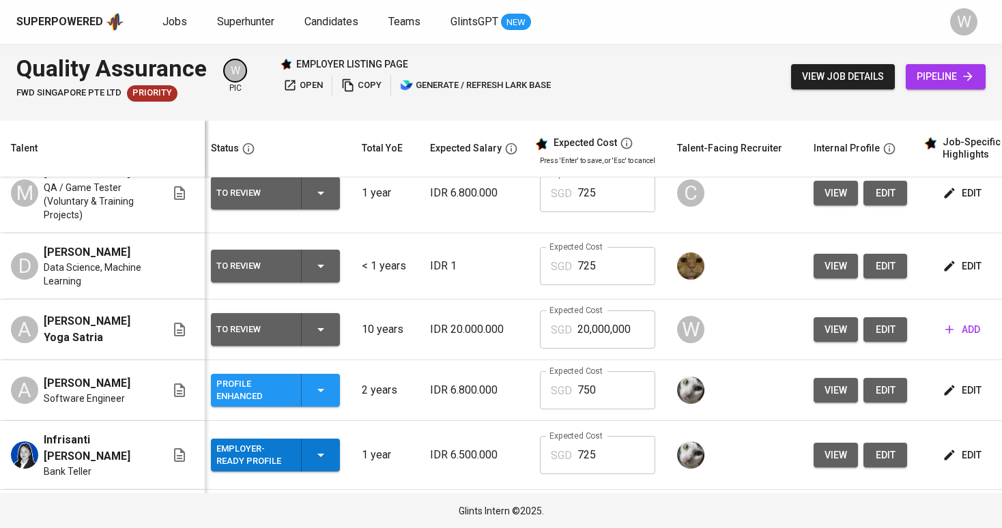
scroll to position [596, 5]
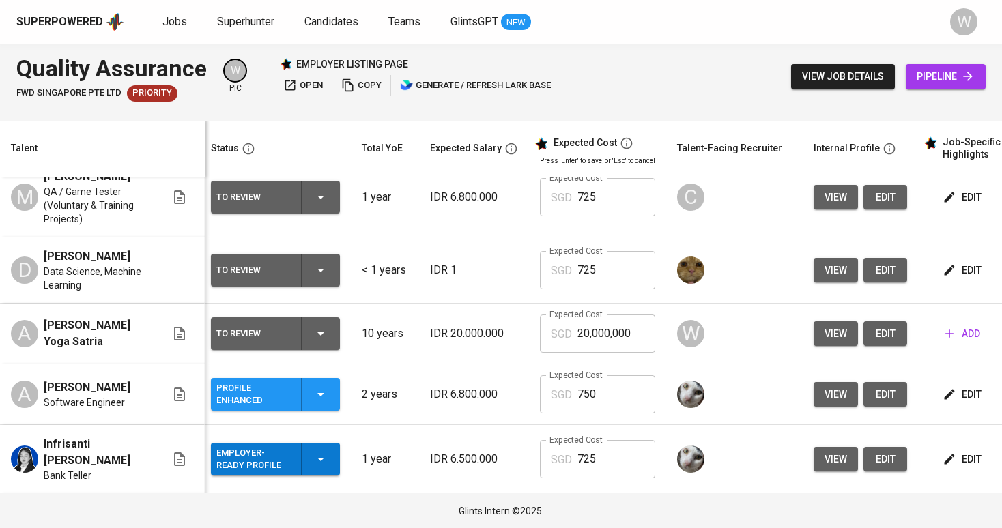
click at [330, 276] on div "To Review" at bounding box center [275, 270] width 118 height 33
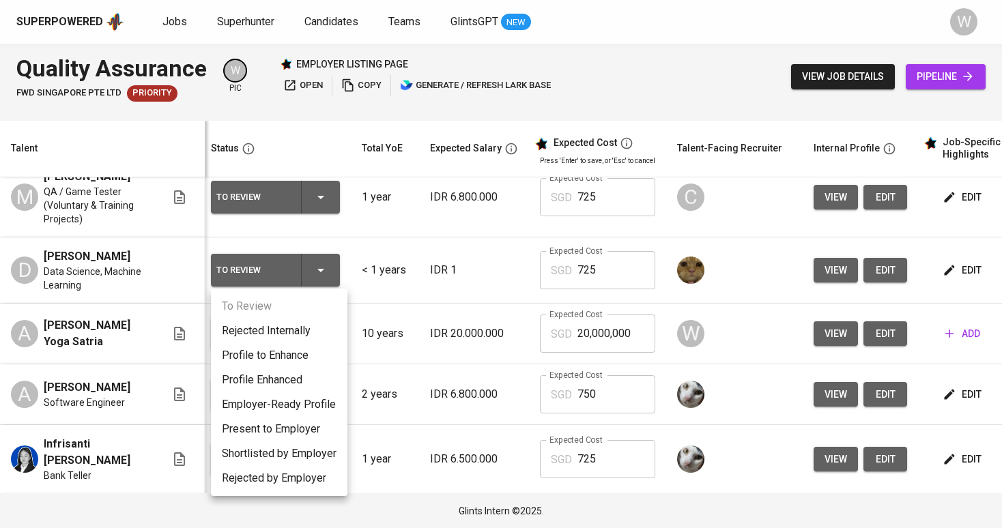
click at [326, 406] on li "Employer-Ready Profile" at bounding box center [279, 404] width 137 height 25
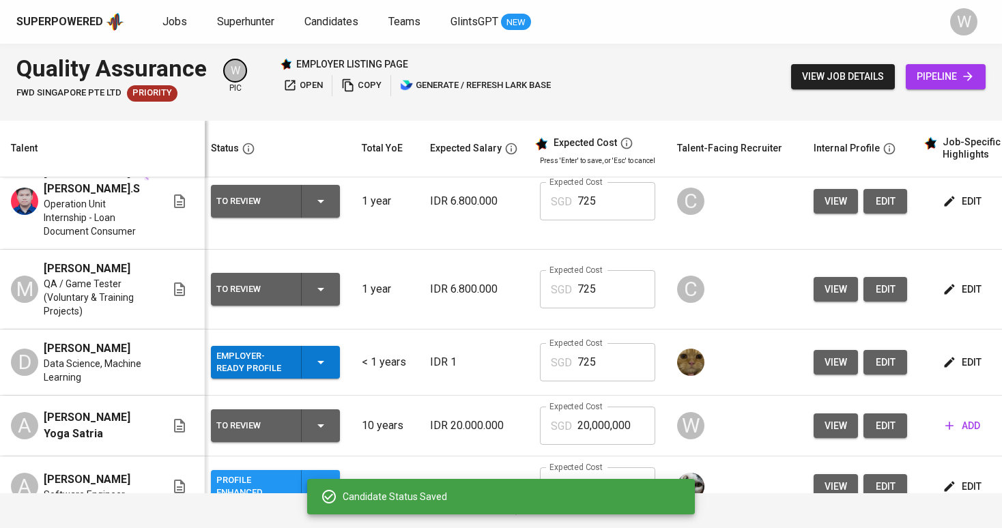
scroll to position [0, 4]
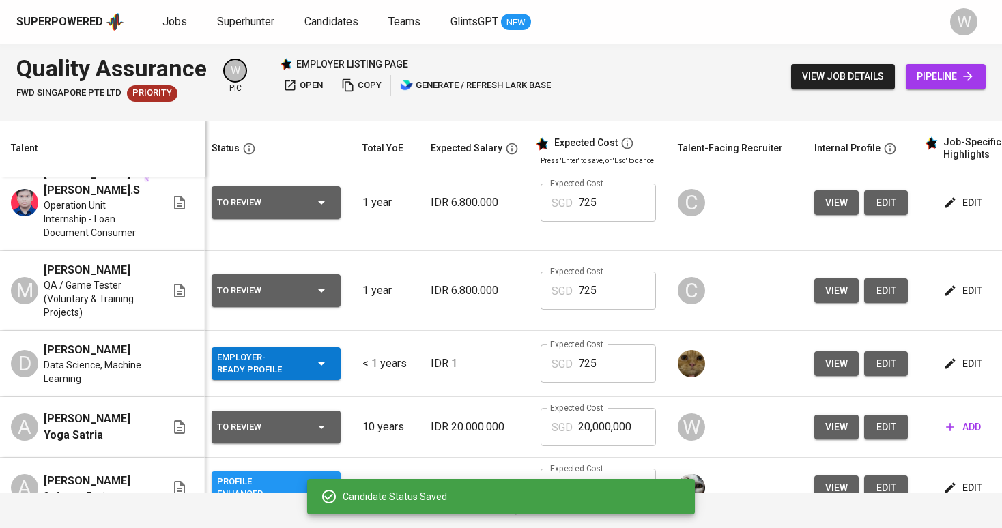
click at [941, 288] on button "edit" at bounding box center [964, 290] width 47 height 25
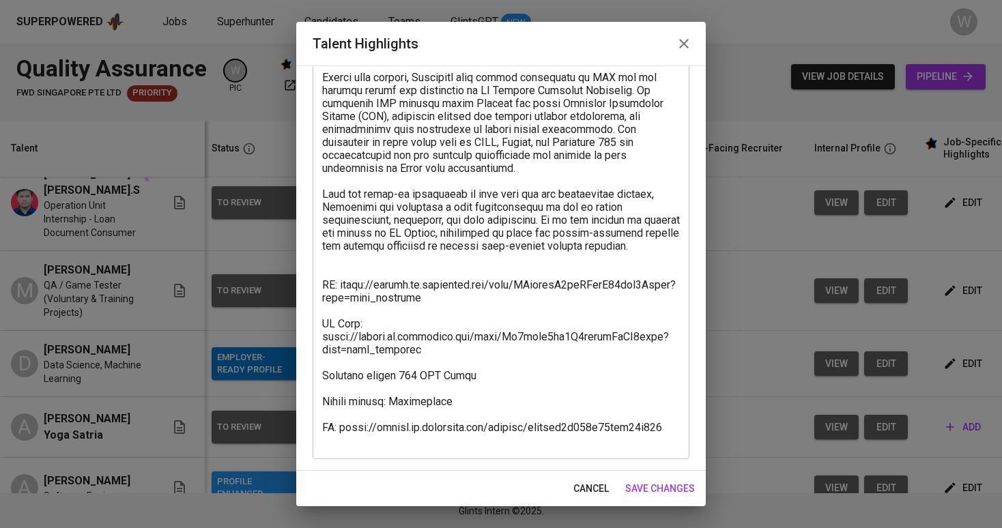
scroll to position [240, 0]
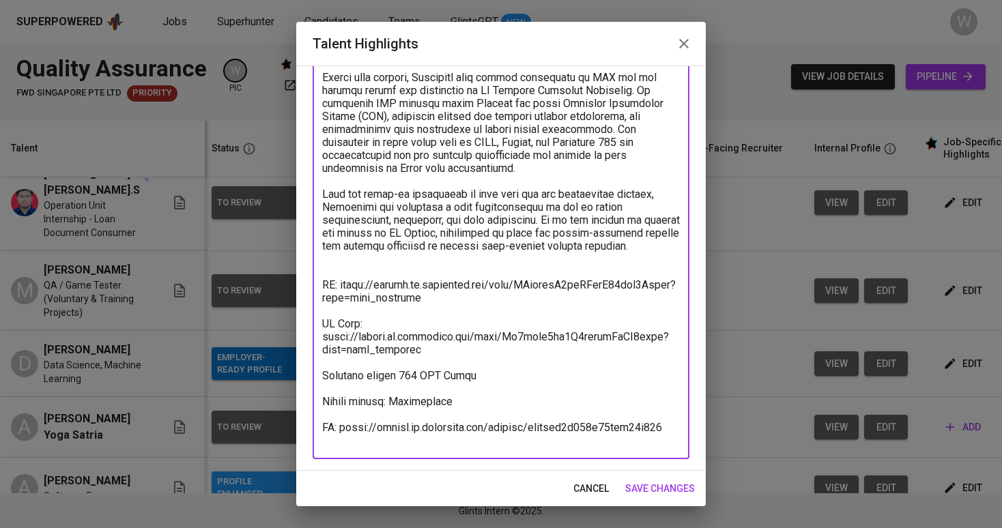
drag, startPoint x: 429, startPoint y: 295, endPoint x: 344, endPoint y: 281, distance: 86.4
click at [344, 281] on textarea at bounding box center [501, 181] width 358 height 532
click at [360, 263] on textarea at bounding box center [501, 181] width 358 height 532
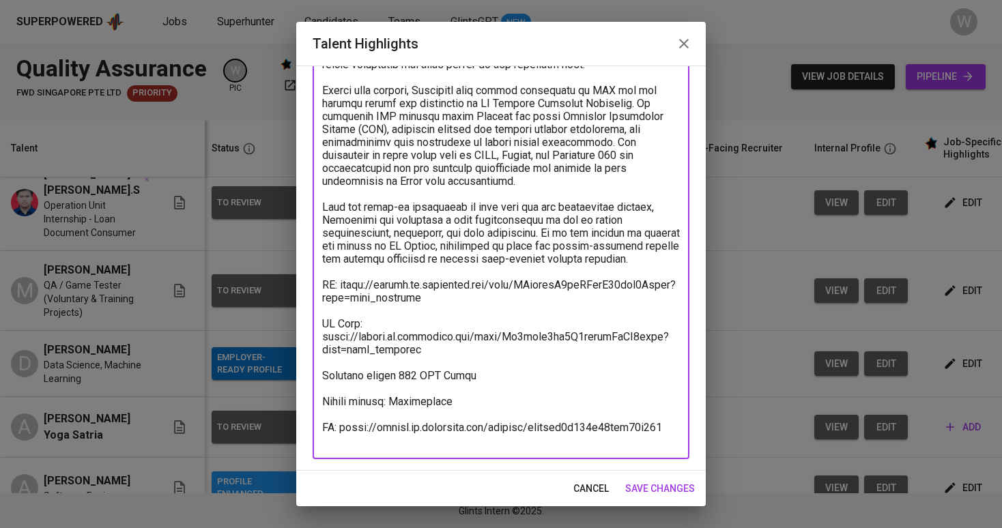
scroll to position [227, 0]
type textarea "[PERSON_NAME] is an Information Technology graduate with solid experience in te…"
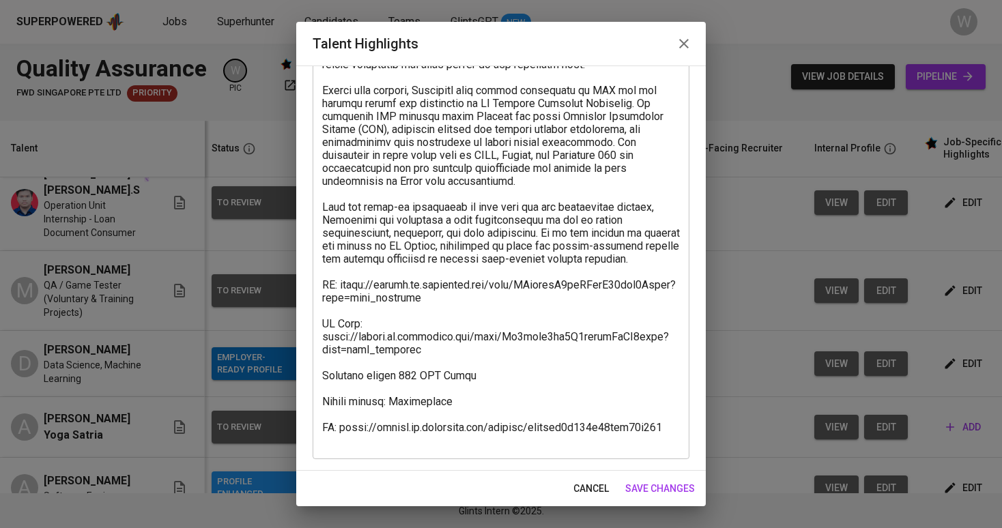
drag, startPoint x: 321, startPoint y: 443, endPoint x: 655, endPoint y: 428, distance: 334.1
click at [628, 425] on div "x Talent Highlights" at bounding box center [501, 187] width 377 height 544
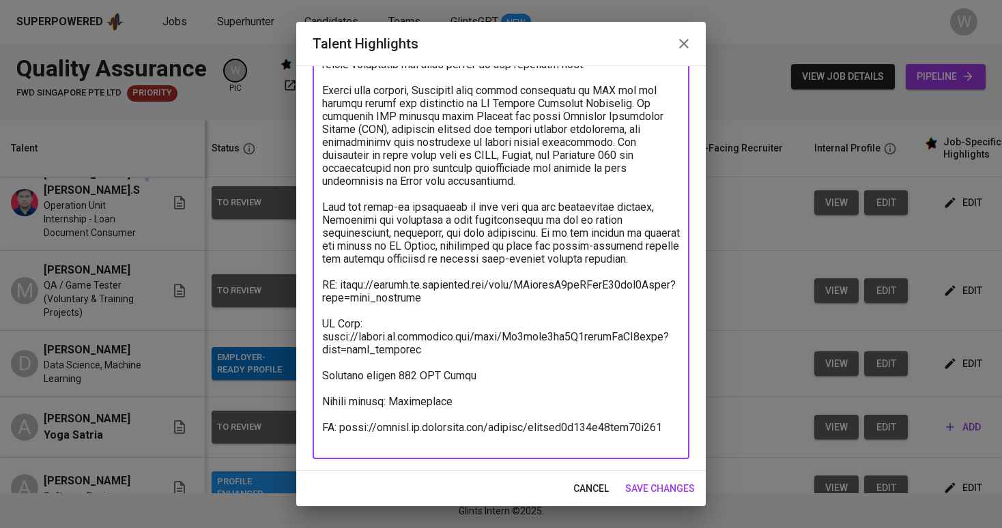
drag, startPoint x: 670, startPoint y: 436, endPoint x: 291, endPoint y: 446, distance: 379.0
click at [291, 446] on div "Talent Highlights Enhance the Talent's profile by adding highlights relevant to…" at bounding box center [501, 264] width 1002 height 528
click at [661, 486] on span "save changes" at bounding box center [660, 489] width 70 height 17
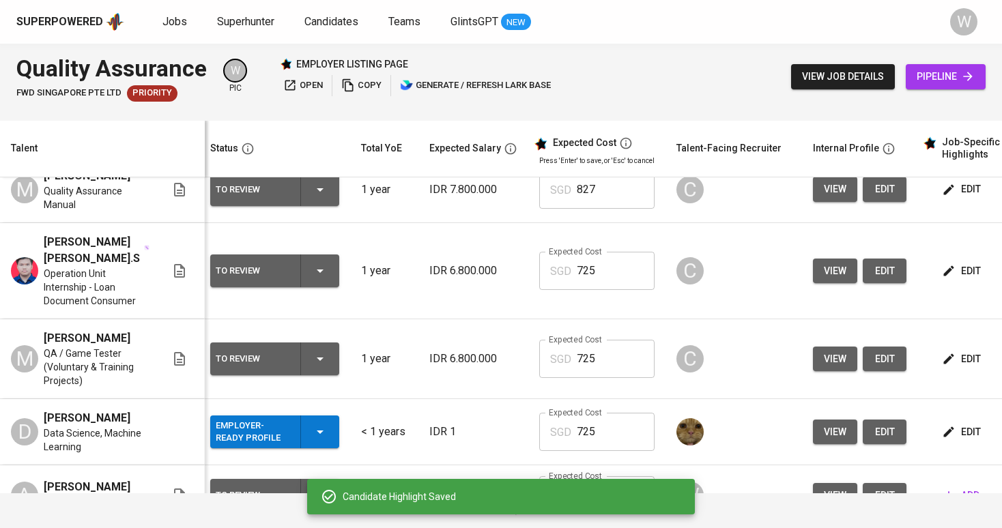
scroll to position [428, 5]
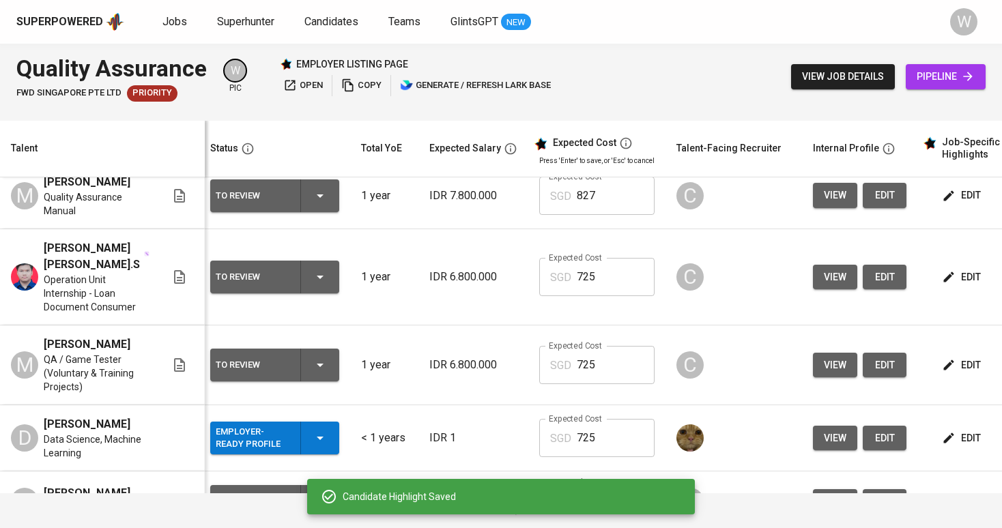
click at [947, 270] on icon "button" at bounding box center [949, 277] width 14 height 14
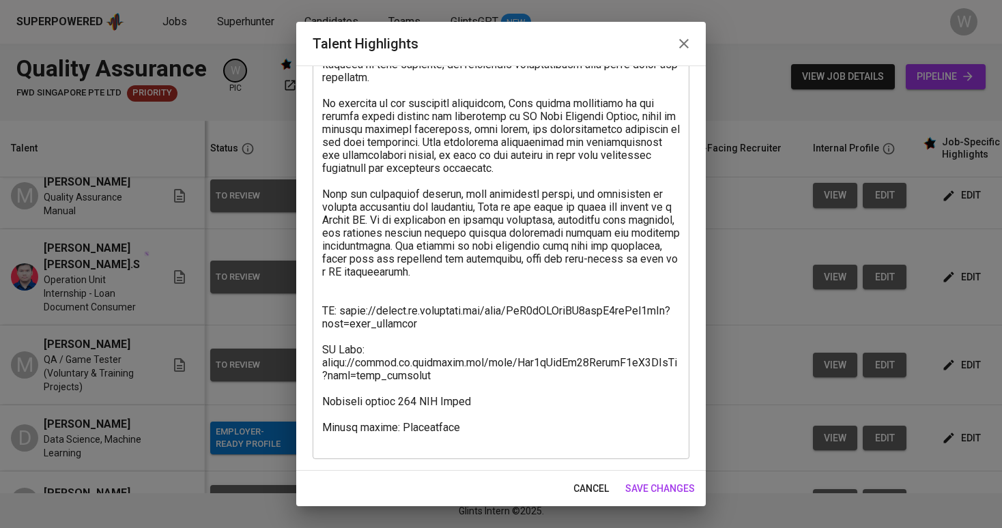
scroll to position [227, 0]
click at [403, 289] on textarea at bounding box center [501, 187] width 358 height 519
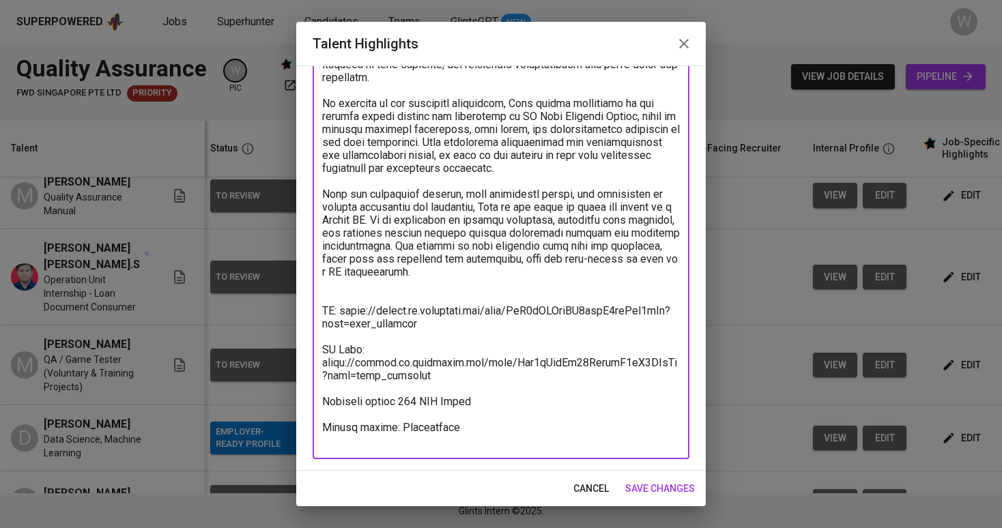
click at [401, 282] on textarea at bounding box center [501, 187] width 358 height 519
type textarea "Dedy is a Petroleum Engineering graduate with hands-on experience in data monit…"
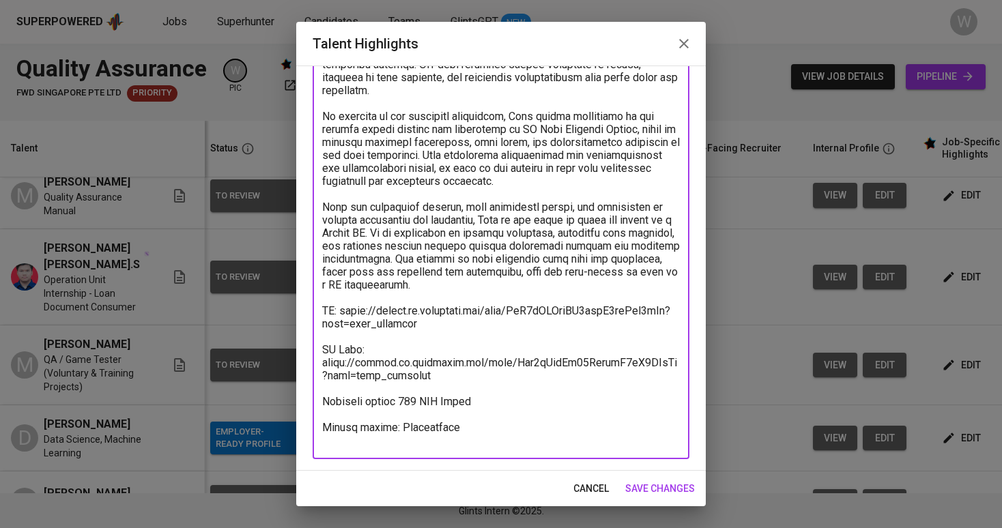
scroll to position [214, 0]
drag, startPoint x: 426, startPoint y: 315, endPoint x: 343, endPoint y: 300, distance: 83.8
click at [343, 300] on textarea at bounding box center [501, 194] width 358 height 506
click at [678, 439] on textarea at bounding box center [501, 194] width 358 height 506
drag, startPoint x: 678, startPoint y: 439, endPoint x: 349, endPoint y: 441, distance: 329.0
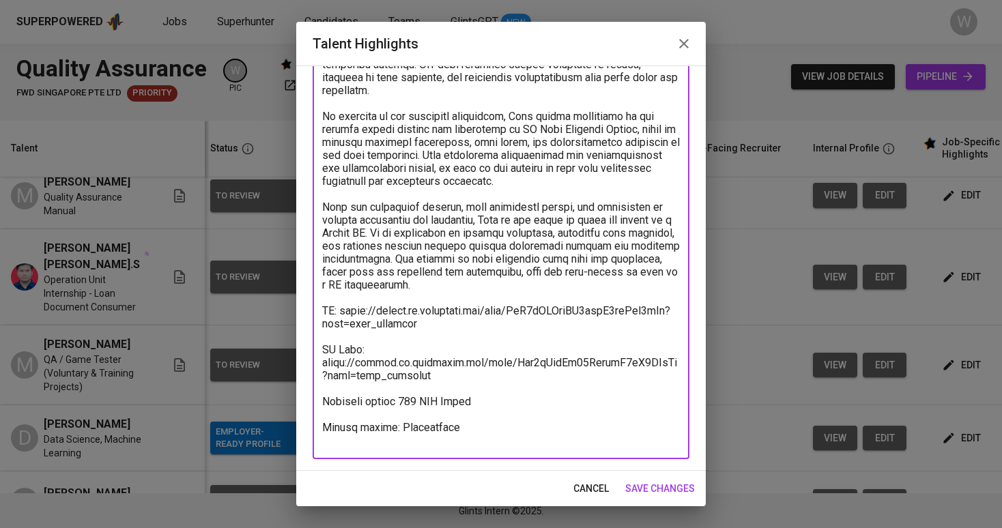
click at [349, 441] on textarea at bounding box center [501, 194] width 358 height 506
click at [661, 490] on span "save changes" at bounding box center [660, 489] width 70 height 17
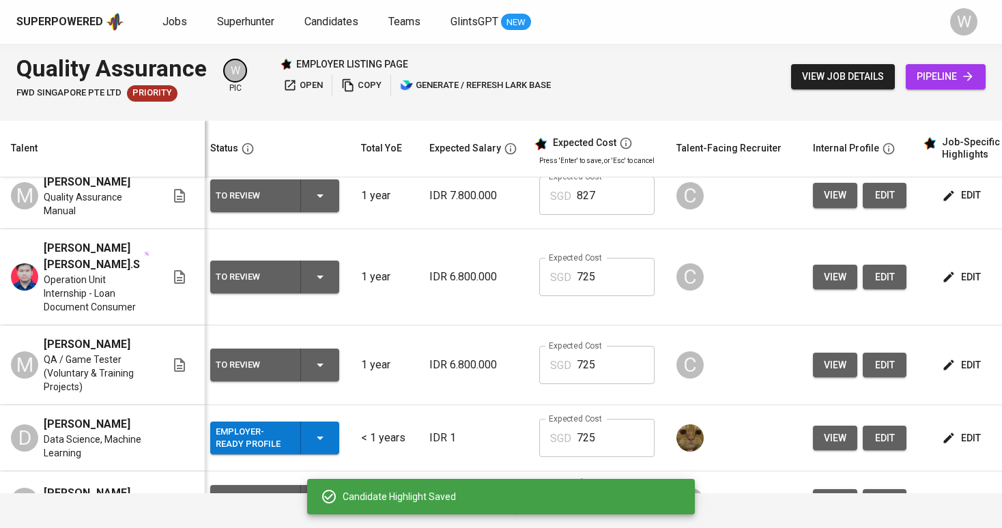
click at [656, 485] on div "Candidate Highlight Saved" at bounding box center [501, 496] width 388 height 35
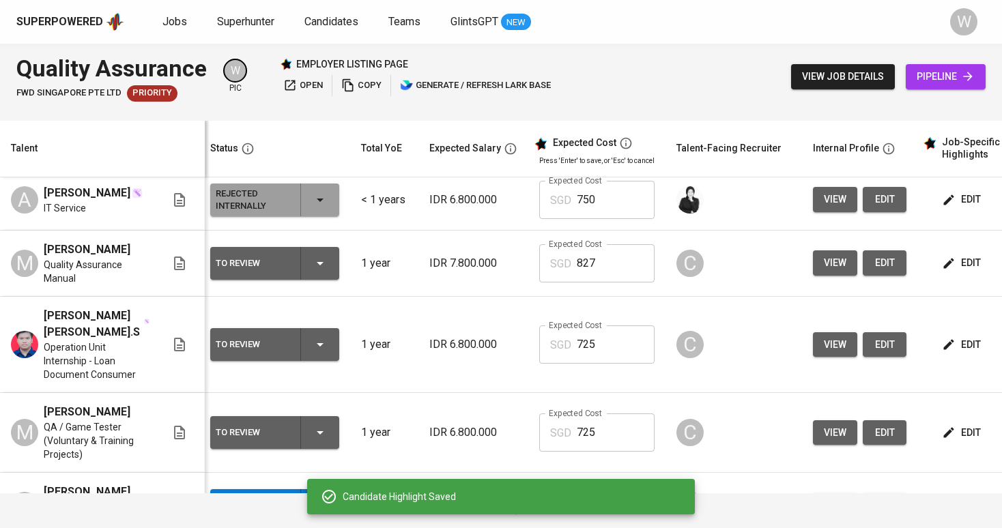
scroll to position [330, 5]
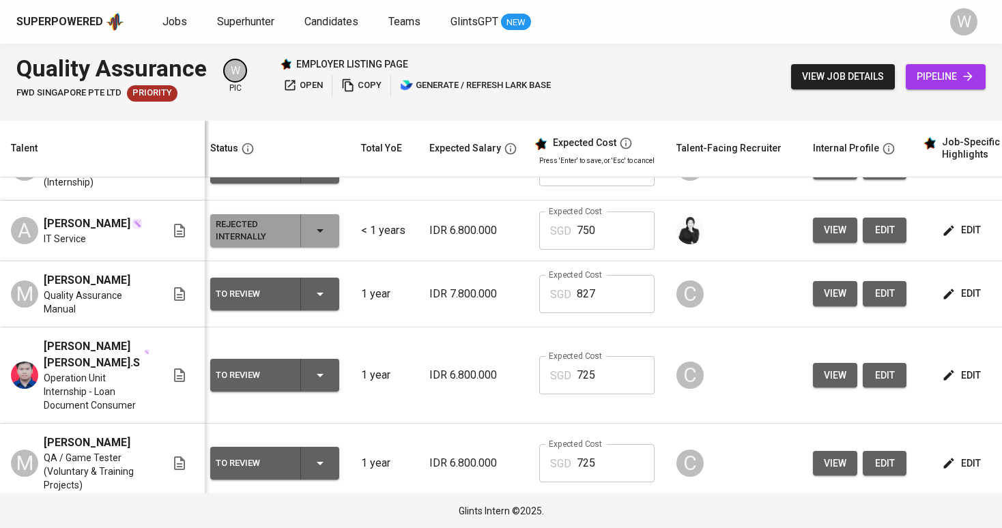
click at [948, 288] on icon "button" at bounding box center [949, 294] width 14 height 14
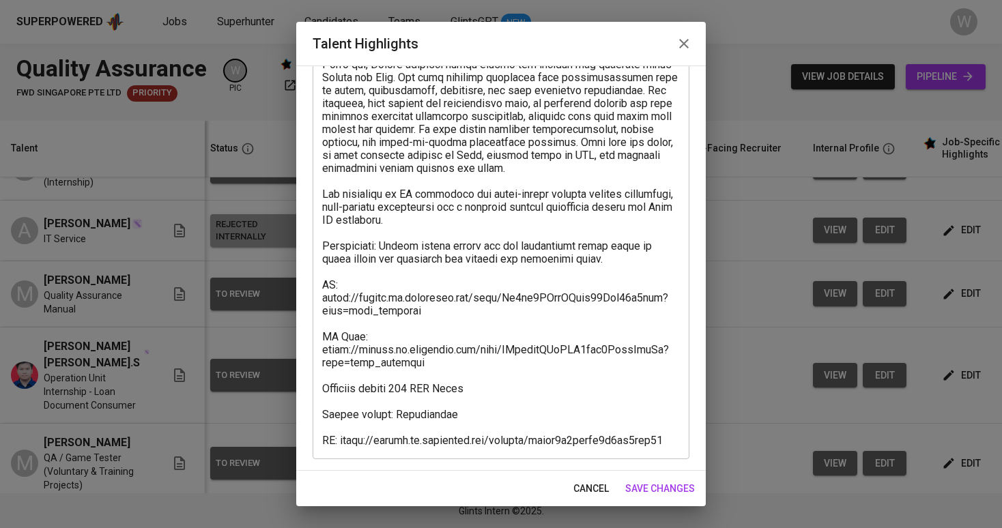
scroll to position [201, 0]
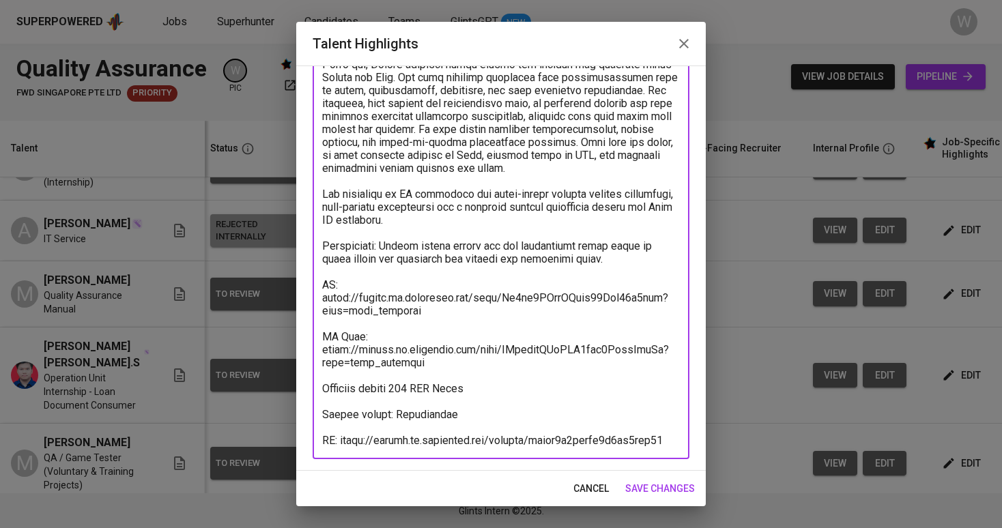
drag, startPoint x: 436, startPoint y: 305, endPoint x: 341, endPoint y: 286, distance: 96.8
click at [341, 286] on textarea at bounding box center [501, 200] width 358 height 493
drag, startPoint x: 323, startPoint y: 440, endPoint x: 661, endPoint y: 435, distance: 337.9
click at [661, 435] on textarea at bounding box center [501, 200] width 358 height 493
click at [678, 487] on span "save changes" at bounding box center [660, 489] width 70 height 17
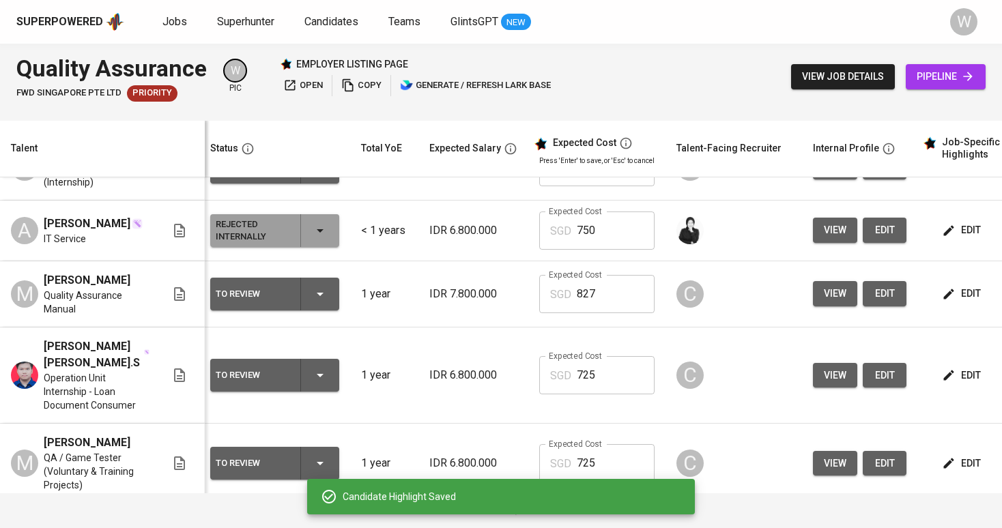
click at [314, 378] on icon "button" at bounding box center [320, 375] width 16 height 16
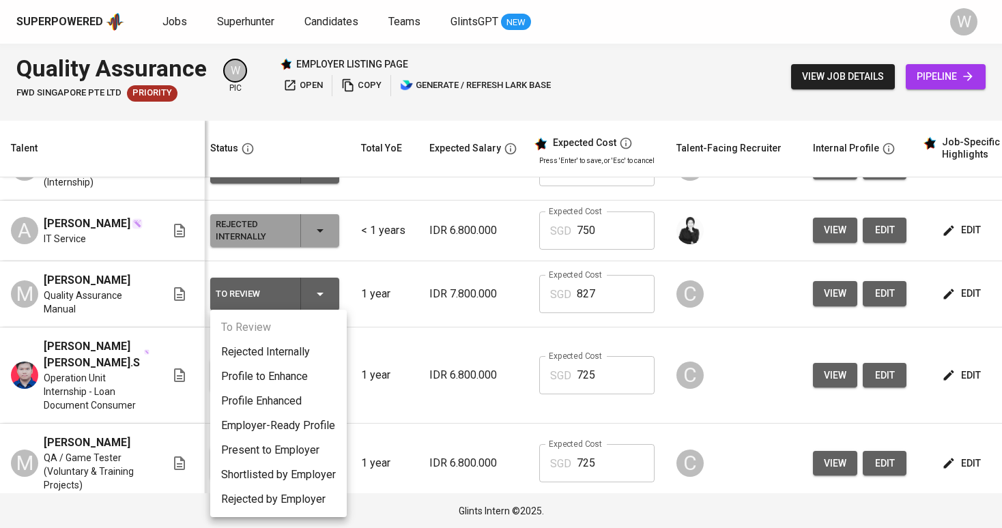
click at [308, 364] on li "Rejected Internally" at bounding box center [278, 352] width 137 height 25
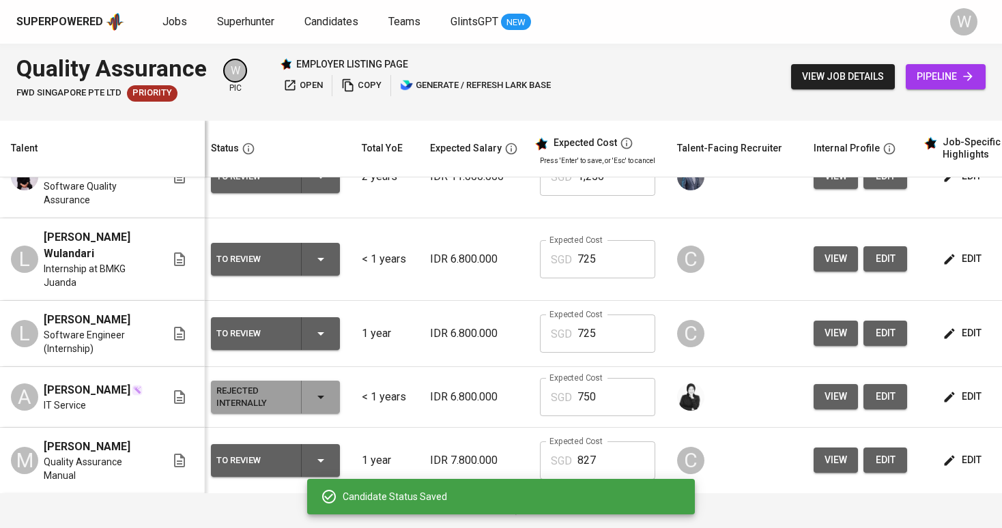
scroll to position [0, 5]
click at [963, 326] on span "edit" at bounding box center [963, 332] width 36 height 17
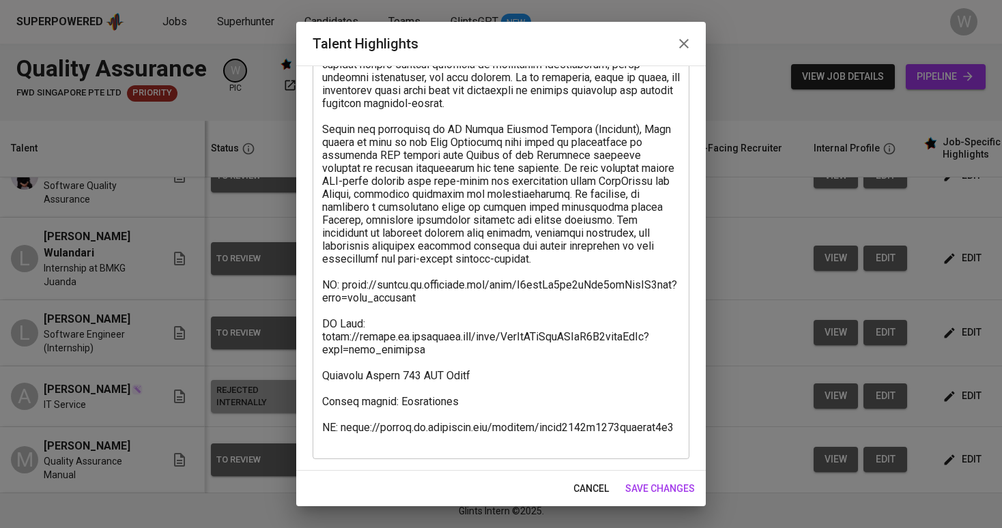
scroll to position [137, 0]
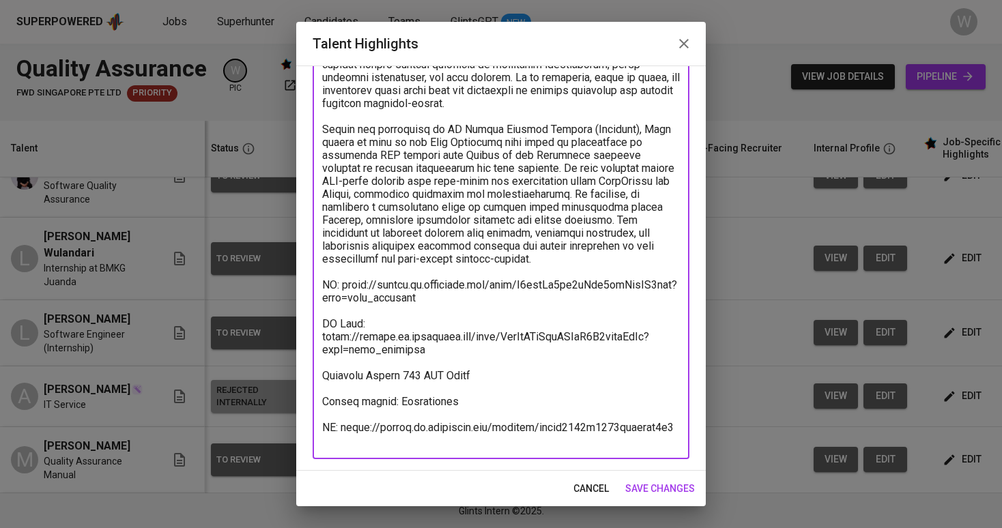
drag, startPoint x: 431, startPoint y: 314, endPoint x: 311, endPoint y: 301, distance: 120.2
click at [311, 301] on div "Enhance the Talent's profile by adding highlights relevant to this job - accomp…" at bounding box center [501, 268] width 410 height 405
drag, startPoint x: 343, startPoint y: 438, endPoint x: 698, endPoint y: 440, distance: 354.3
click at [698, 440] on div "Enhance the Talent's profile by adding highlights relevant to this job - accomp…" at bounding box center [501, 268] width 410 height 405
click at [640, 493] on span "save changes" at bounding box center [660, 489] width 70 height 17
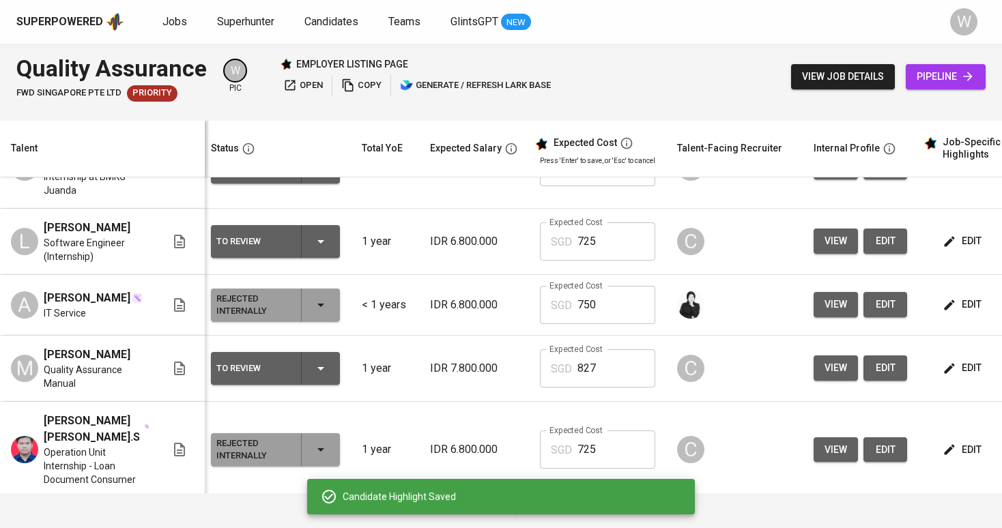
scroll to position [256, 5]
click at [315, 356] on div "To Review" at bounding box center [275, 368] width 118 height 33
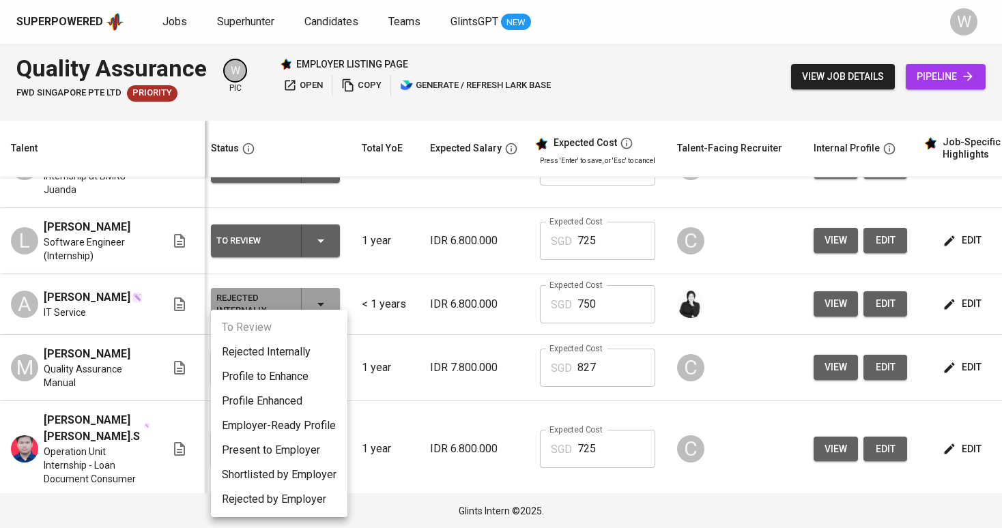
click at [300, 358] on li "Rejected Internally" at bounding box center [279, 352] width 137 height 25
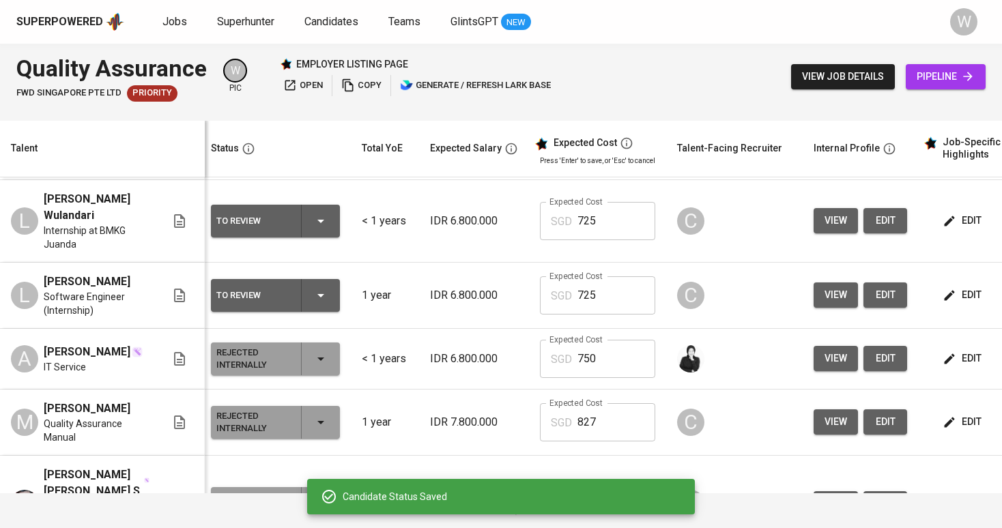
scroll to position [134, 5]
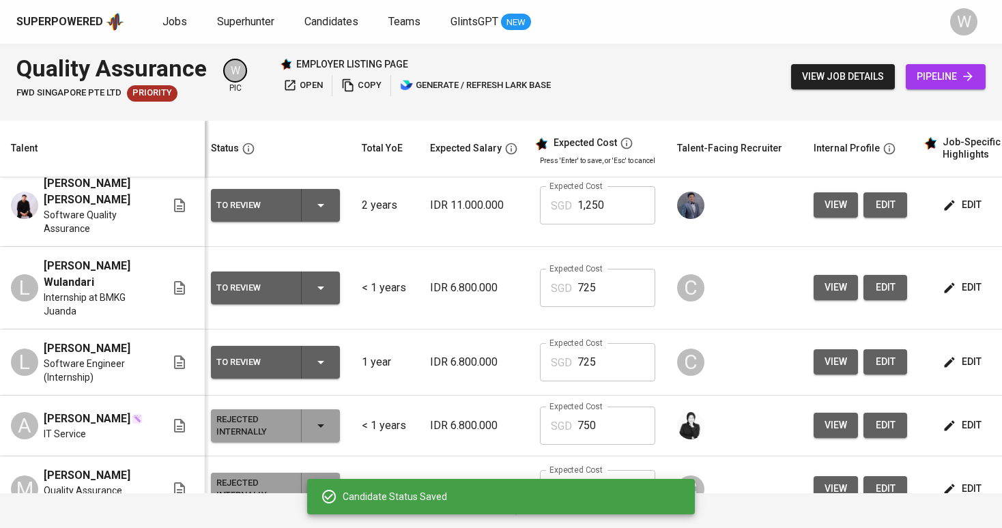
click at [948, 283] on icon "button" at bounding box center [950, 288] width 10 height 10
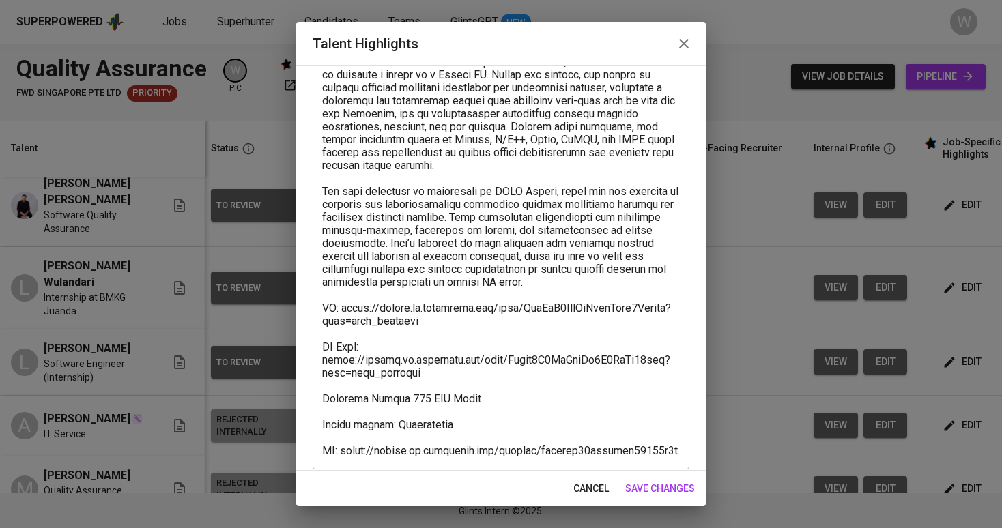
scroll to position [124, 0]
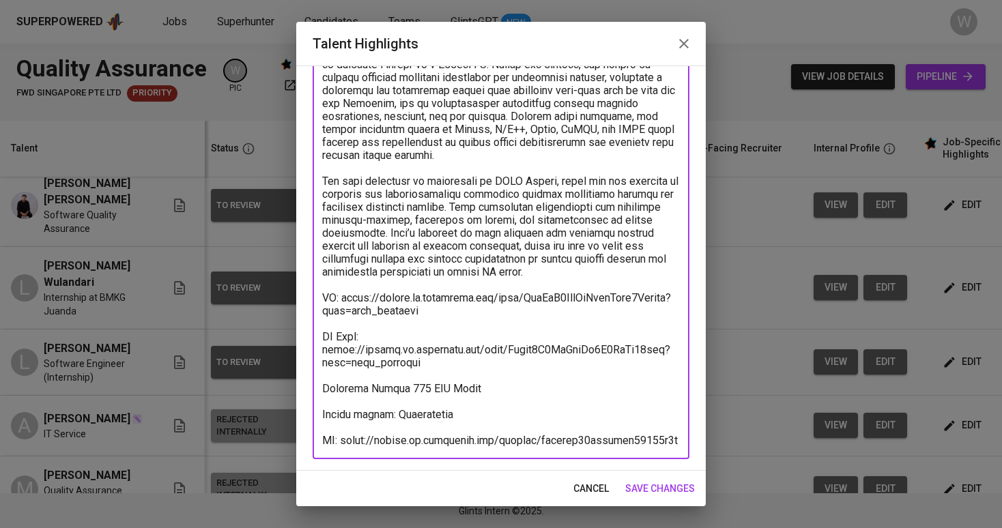
drag, startPoint x: 434, startPoint y: 318, endPoint x: 340, endPoint y: 298, distance: 96.3
click at [340, 298] on textarea at bounding box center [501, 239] width 358 height 415
drag, startPoint x: 343, startPoint y: 442, endPoint x: 646, endPoint y: 462, distance: 304.4
click at [646, 462] on div "Enhance the Talent's profile by adding highlights relevant to this job - accomp…" at bounding box center [501, 268] width 410 height 405
click at [674, 495] on span "save changes" at bounding box center [660, 489] width 70 height 17
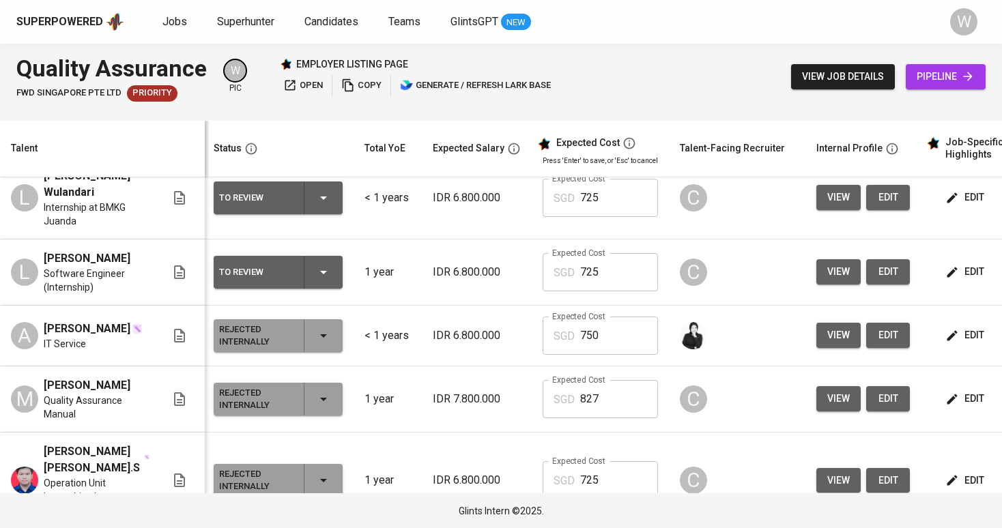
scroll to position [174, 2]
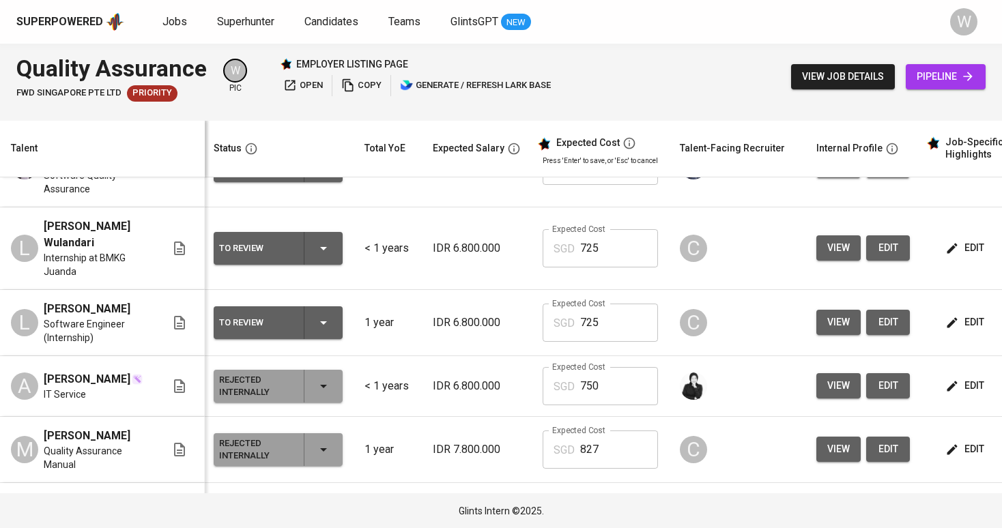
click at [306, 319] on div "To Review" at bounding box center [278, 322] width 118 height 33
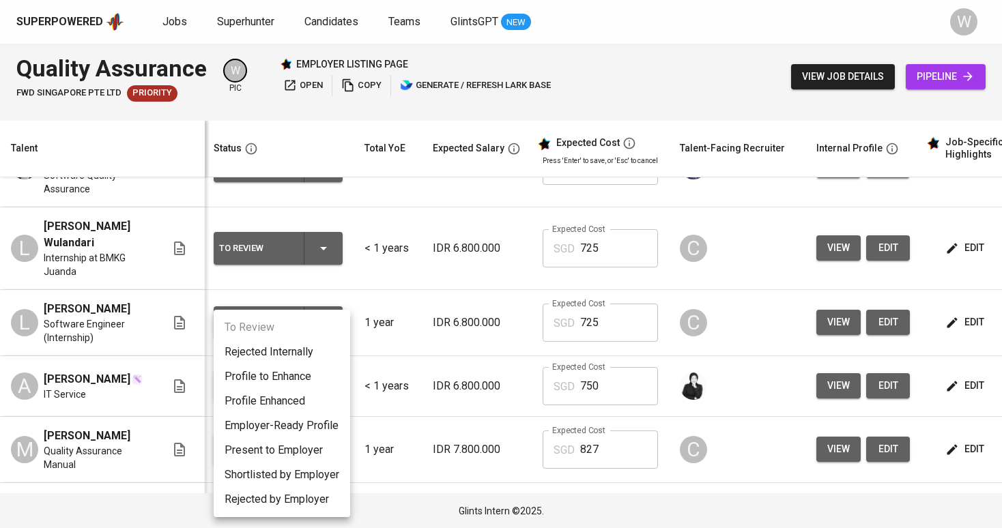
click at [294, 420] on li "Employer-Ready Profile" at bounding box center [282, 426] width 137 height 25
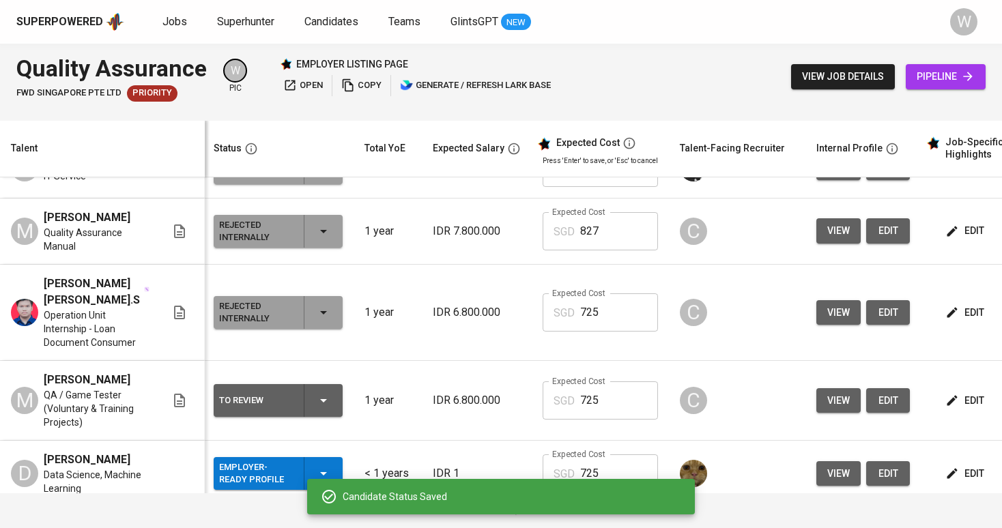
scroll to position [410, 2]
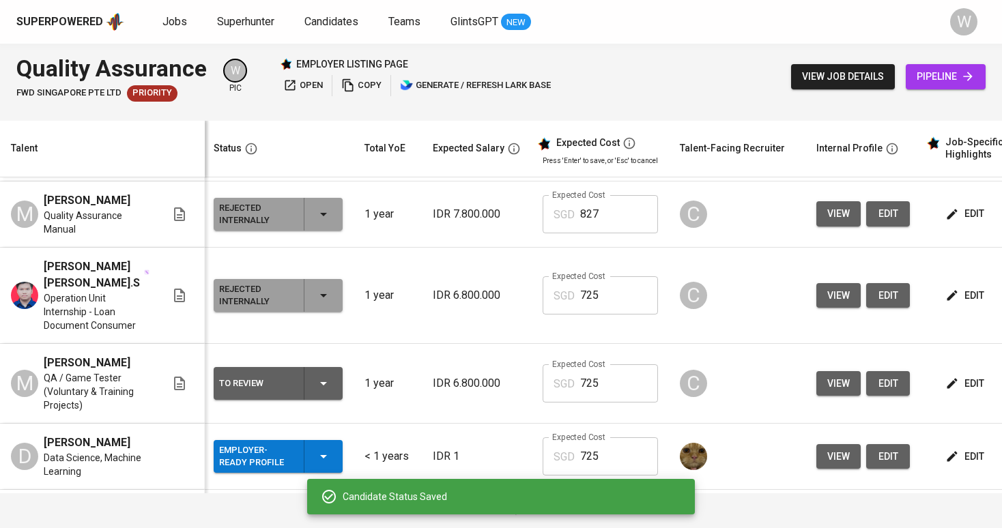
click at [352, 395] on td "To Review" at bounding box center [278, 384] width 151 height 80
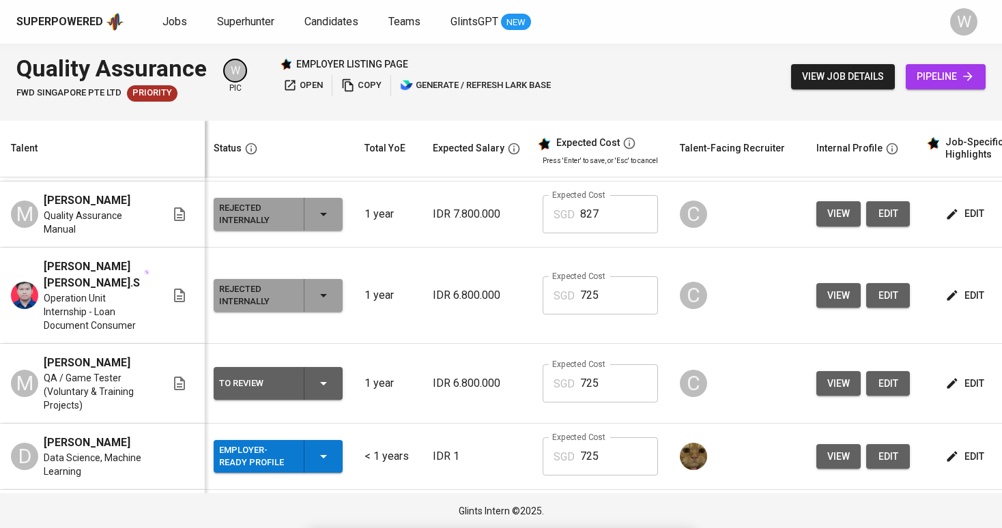
click at [347, 377] on td "To Review" at bounding box center [278, 384] width 151 height 80
click at [330, 385] on icon "button" at bounding box center [323, 383] width 16 height 16
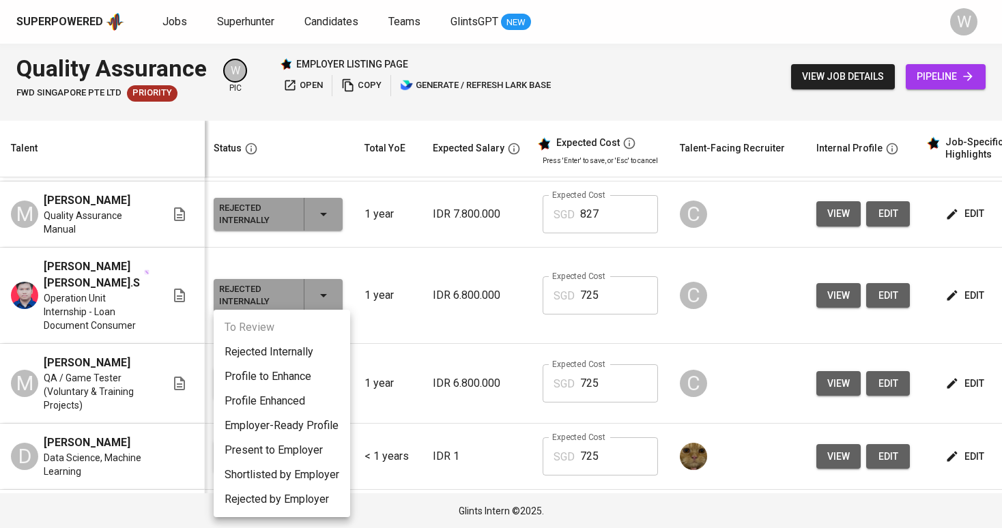
click at [300, 425] on li "Employer-Ready Profile" at bounding box center [282, 426] width 137 height 25
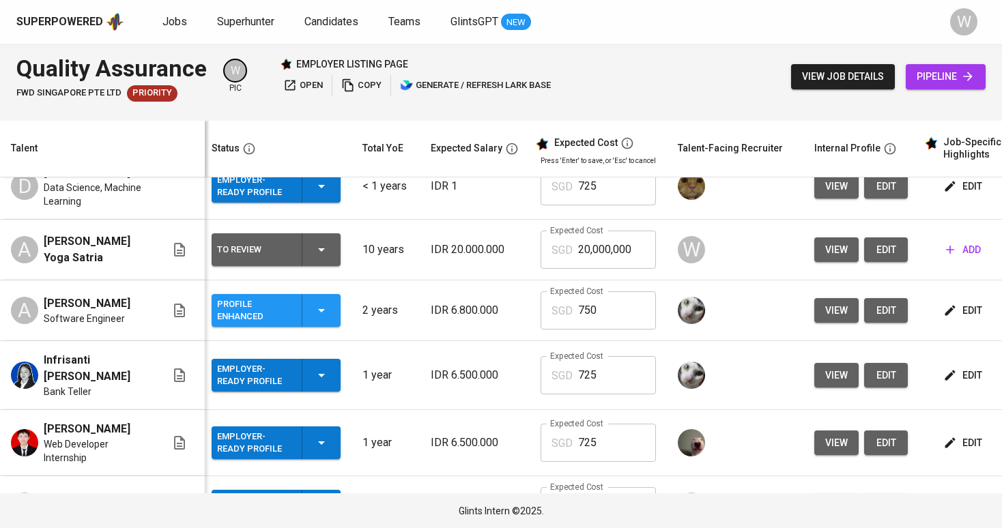
scroll to position [0, 4]
click at [330, 315] on div "Profile Enhanced" at bounding box center [276, 310] width 118 height 33
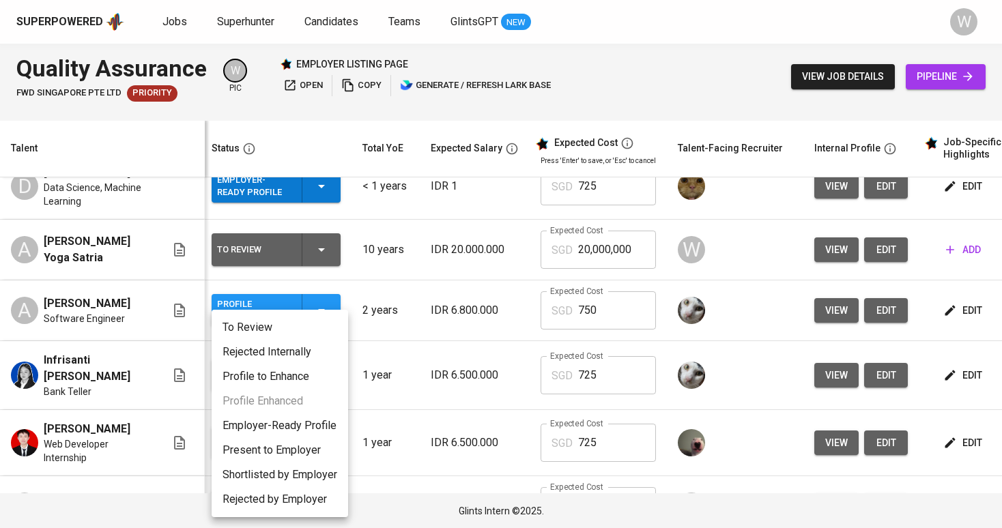
click at [322, 322] on li "To Review" at bounding box center [280, 327] width 137 height 25
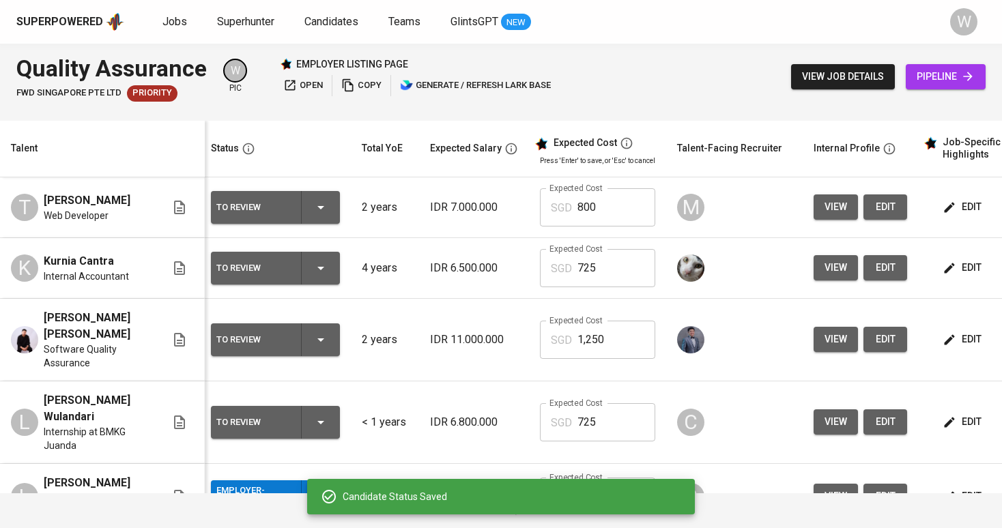
scroll to position [0, 5]
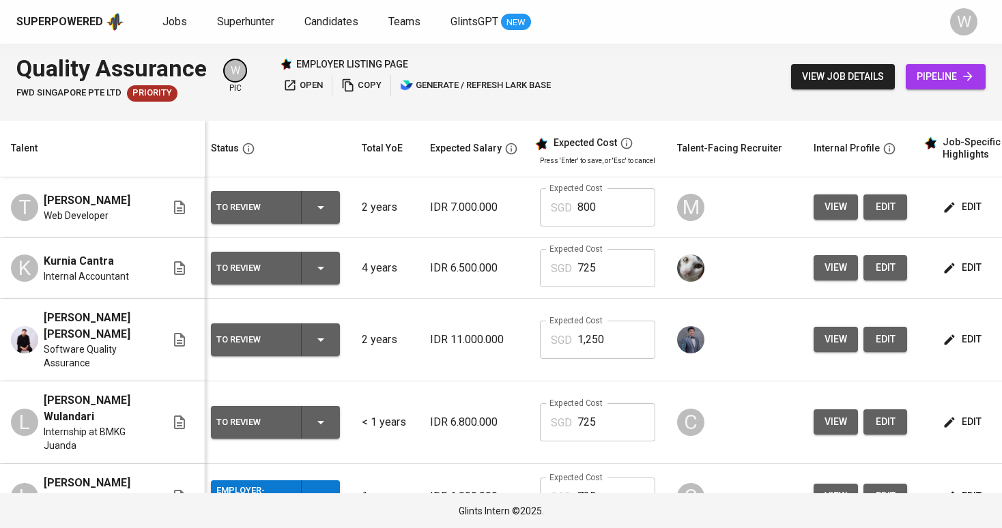
click at [979, 348] on button "edit" at bounding box center [963, 339] width 47 height 25
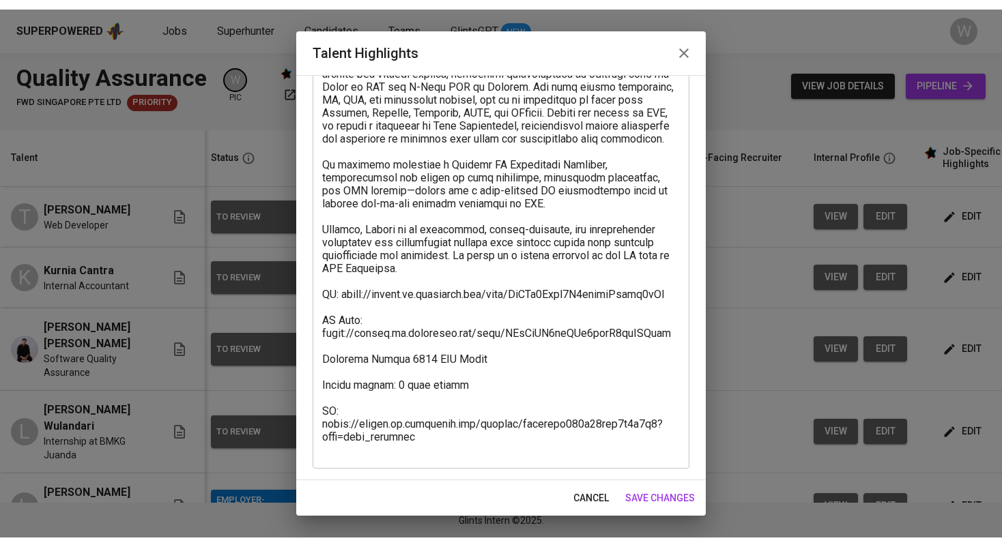
scroll to position [175, 0]
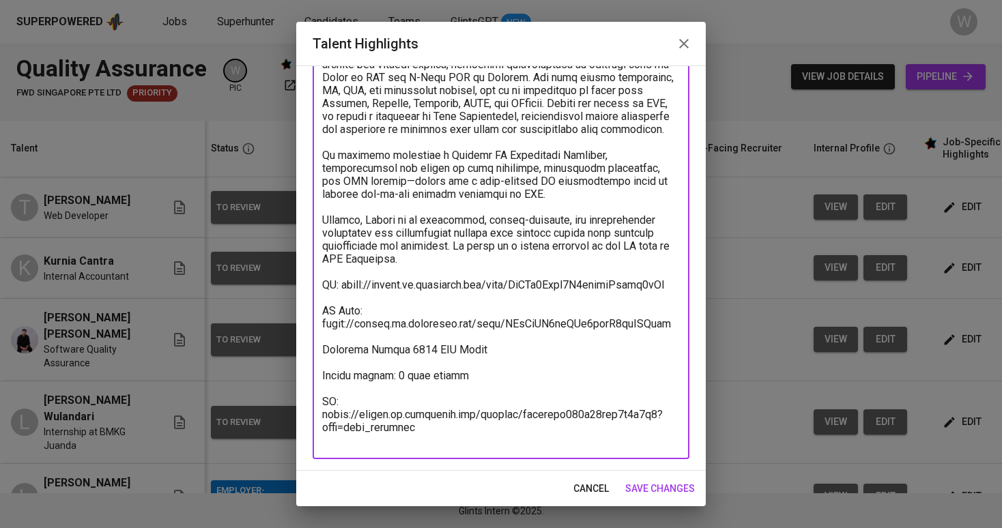
drag, startPoint x: 344, startPoint y: 298, endPoint x: 682, endPoint y: 299, distance: 337.9
click at [682, 299] on div "x Talent Highlights" at bounding box center [501, 213] width 377 height 492
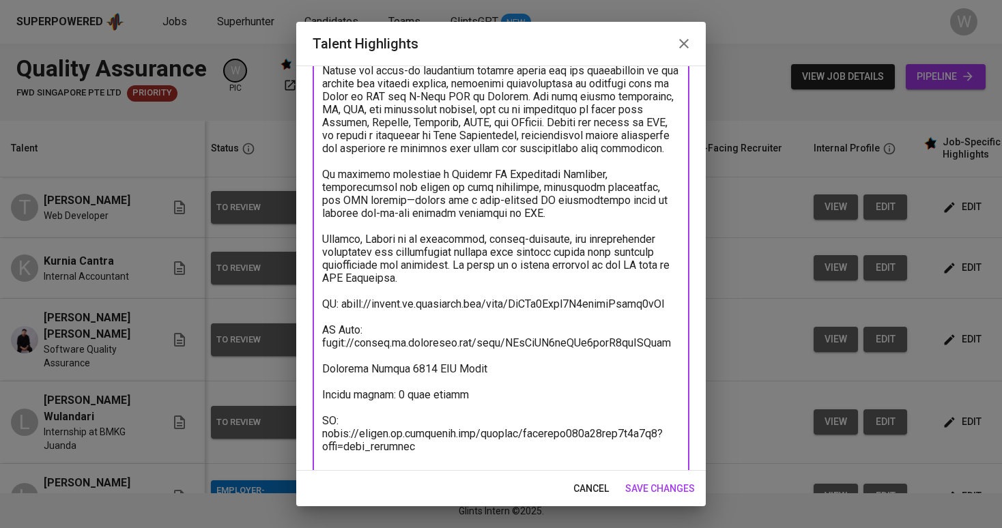
drag, startPoint x: 427, startPoint y: 440, endPoint x: 328, endPoint y: 431, distance: 99.3
click at [328, 431] on textarea at bounding box center [501, 232] width 358 height 467
click at [433, 440] on textarea at bounding box center [501, 232] width 358 height 467
drag, startPoint x: 433, startPoint y: 440, endPoint x: 353, endPoint y: 435, distance: 80.0
click at [352, 435] on textarea at bounding box center [501, 232] width 358 height 467
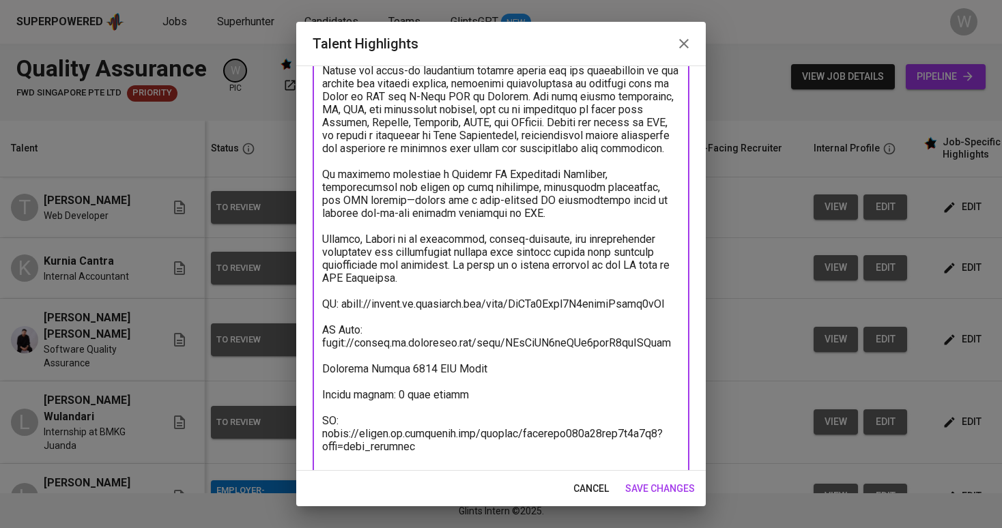
click at [396, 441] on textarea at bounding box center [501, 232] width 358 height 467
drag, startPoint x: 424, startPoint y: 445, endPoint x: 358, endPoint y: 440, distance: 65.7
click at [358, 441] on textarea at bounding box center [501, 232] width 358 height 467
click at [324, 431] on textarea at bounding box center [501, 232] width 358 height 467
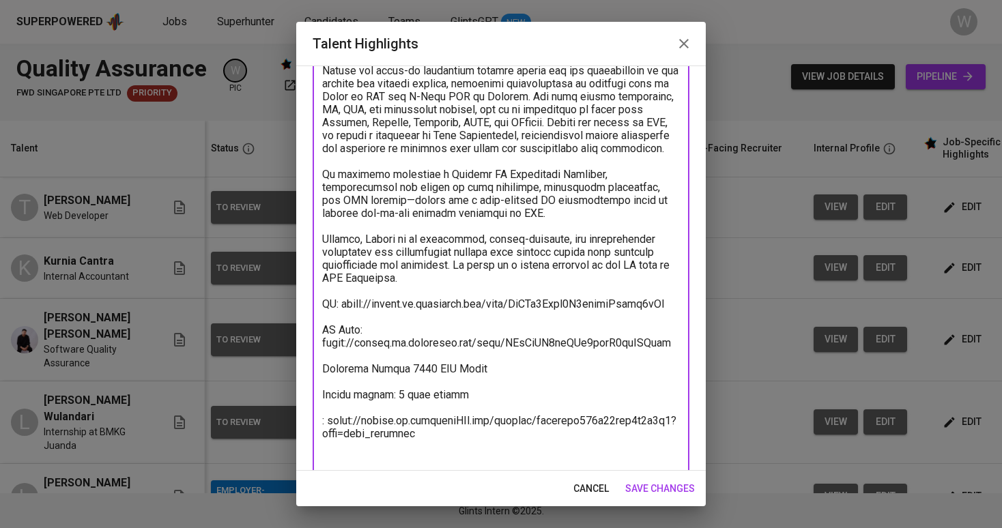
click at [426, 440] on textarea at bounding box center [501, 232] width 358 height 467
type textarea "I would like to endorse Muhammad Hafidh Sanjaya for the Quality Assurance role …"
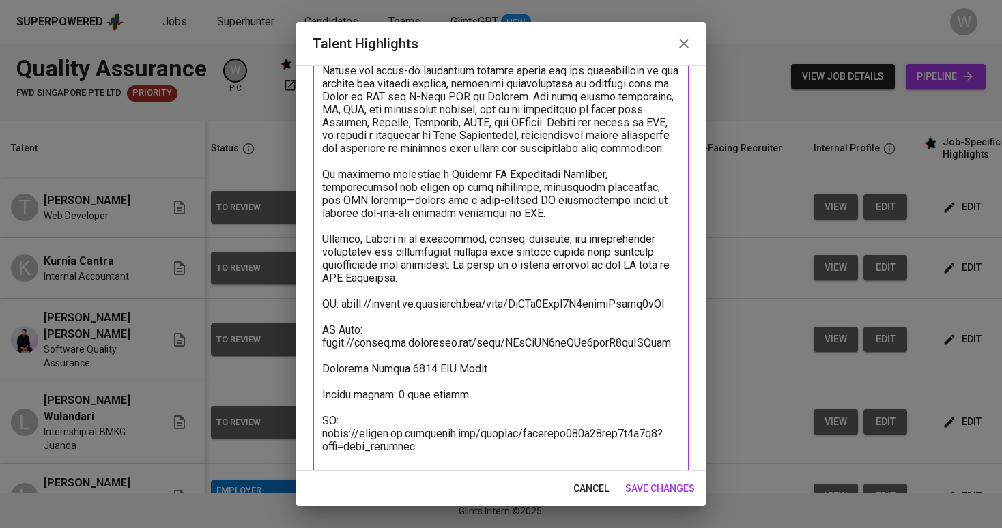
click at [411, 431] on textarea at bounding box center [501, 232] width 358 height 467
drag, startPoint x: 425, startPoint y: 446, endPoint x: 414, endPoint y: 445, distance: 10.3
click at [414, 445] on textarea at bounding box center [501, 232] width 358 height 467
click at [417, 444] on textarea at bounding box center [501, 232] width 358 height 467
drag, startPoint x: 431, startPoint y: 440, endPoint x: 564, endPoint y: 463, distance: 135.1
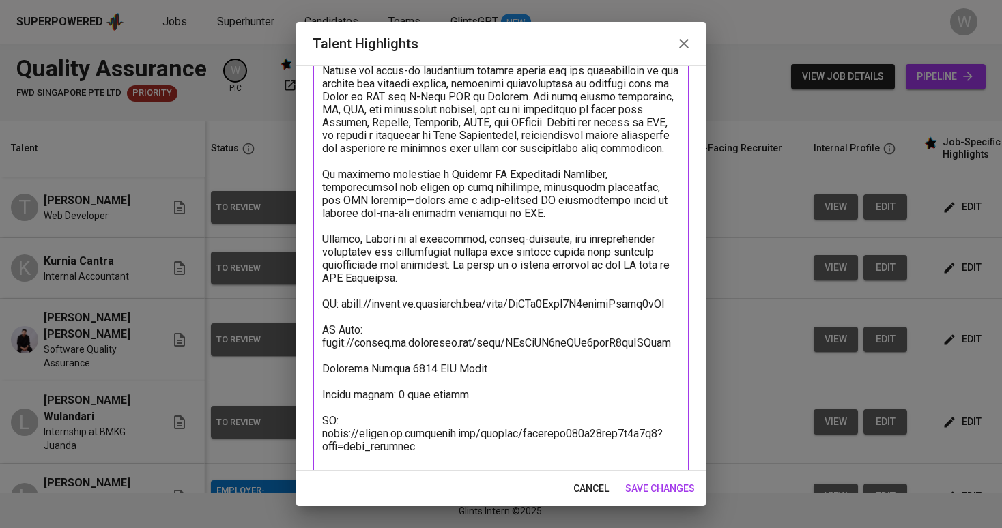
click at [564, 463] on textarea at bounding box center [501, 232] width 358 height 467
drag, startPoint x: 324, startPoint y: 405, endPoint x: 441, endPoint y: 468, distance: 132.8
click at [441, 468] on div "x Talent Highlights" at bounding box center [501, 232] width 377 height 492
click at [704, 483] on div "cancel save changes" at bounding box center [501, 489] width 410 height 36
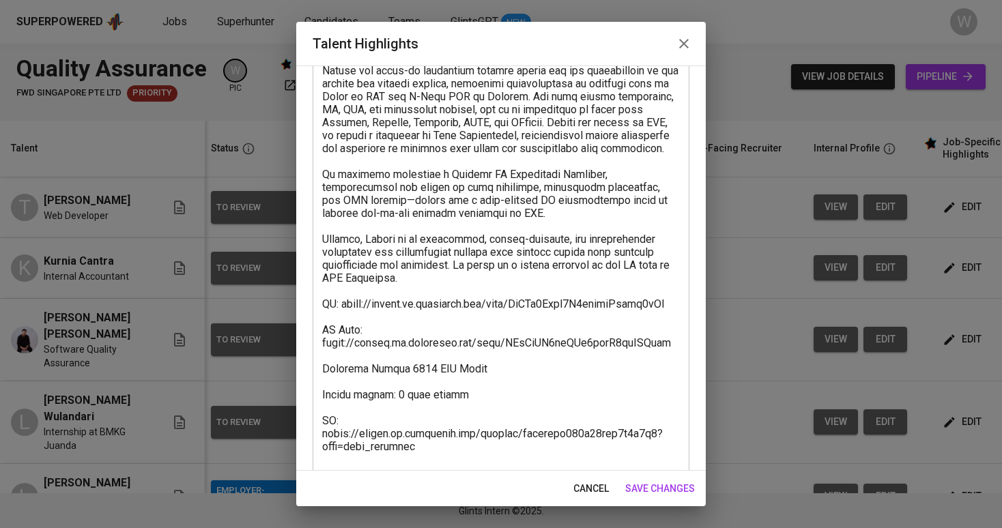
click at [684, 485] on span "save changes" at bounding box center [660, 489] width 70 height 17
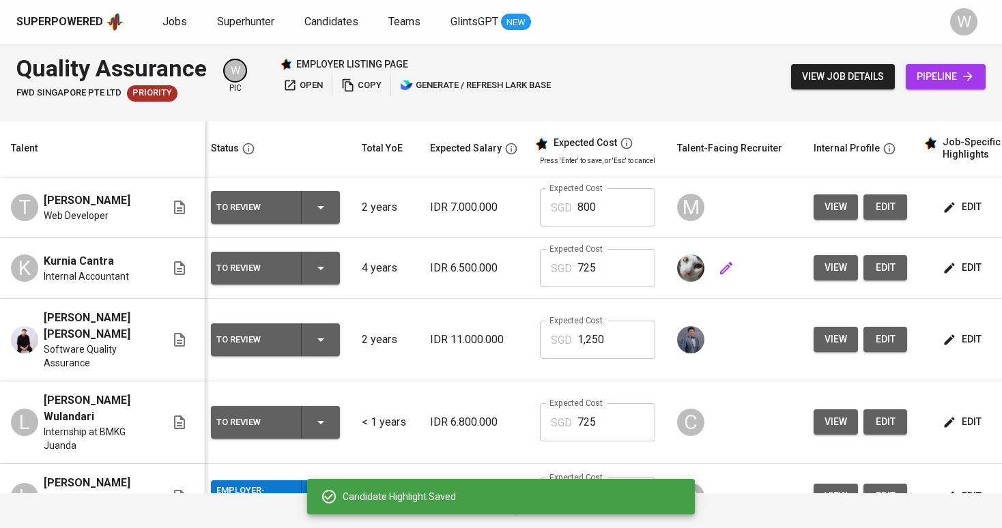
scroll to position [0, 0]
click at [980, 255] on td "edit" at bounding box center [979, 268] width 123 height 61
click at [971, 258] on button "edit" at bounding box center [963, 267] width 47 height 25
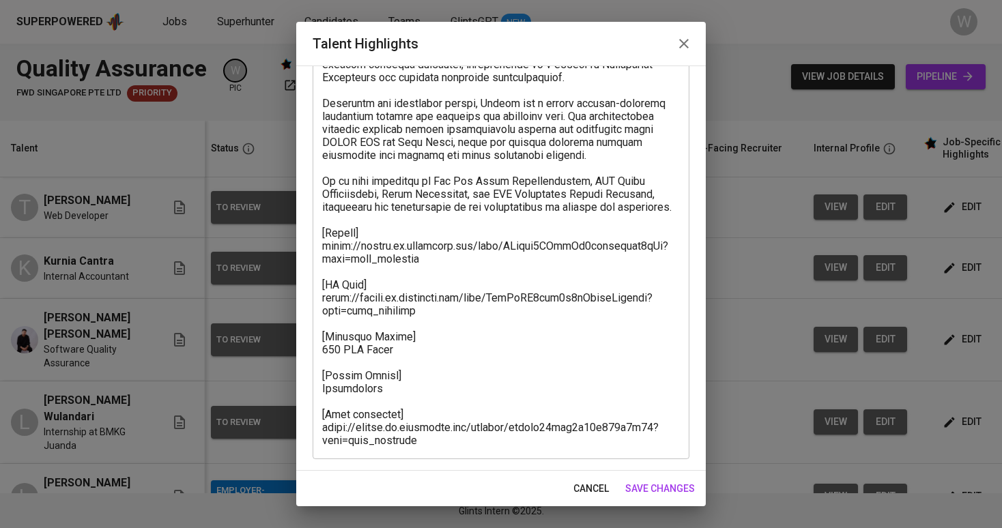
scroll to position [124, 0]
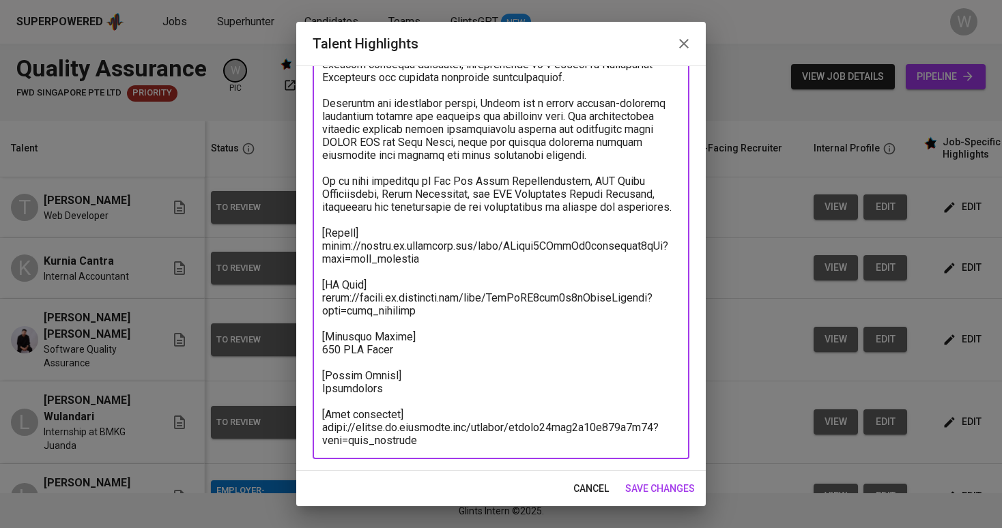
drag, startPoint x: 433, startPoint y: 261, endPoint x: 313, endPoint y: 242, distance: 121.6
click at [313, 246] on div "x Talent Highlights" at bounding box center [501, 239] width 377 height 440
drag, startPoint x: 323, startPoint y: 428, endPoint x: 429, endPoint y: 439, distance: 107.0
click at [429, 439] on textarea at bounding box center [501, 239] width 358 height 415
click at [644, 490] on span "save changes" at bounding box center [660, 489] width 70 height 17
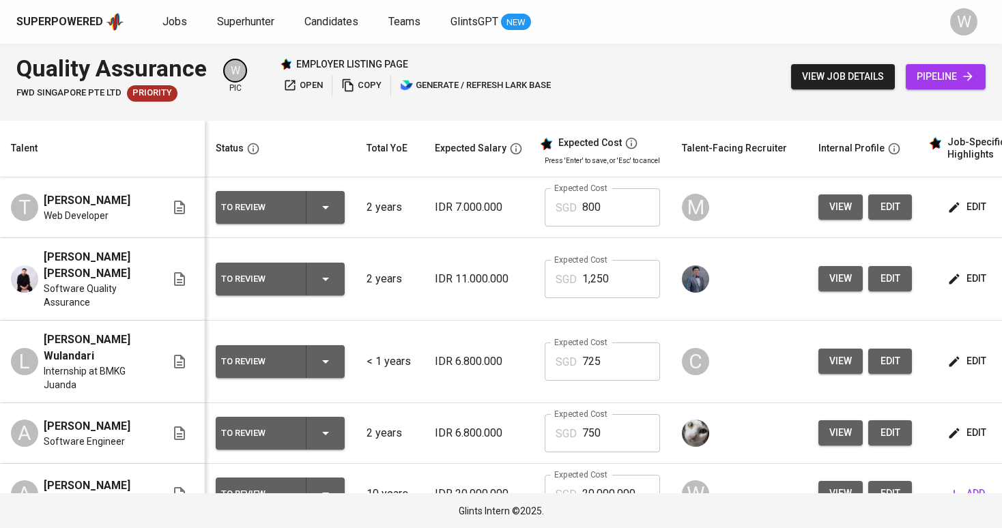
click at [962, 216] on button "edit" at bounding box center [968, 207] width 47 height 25
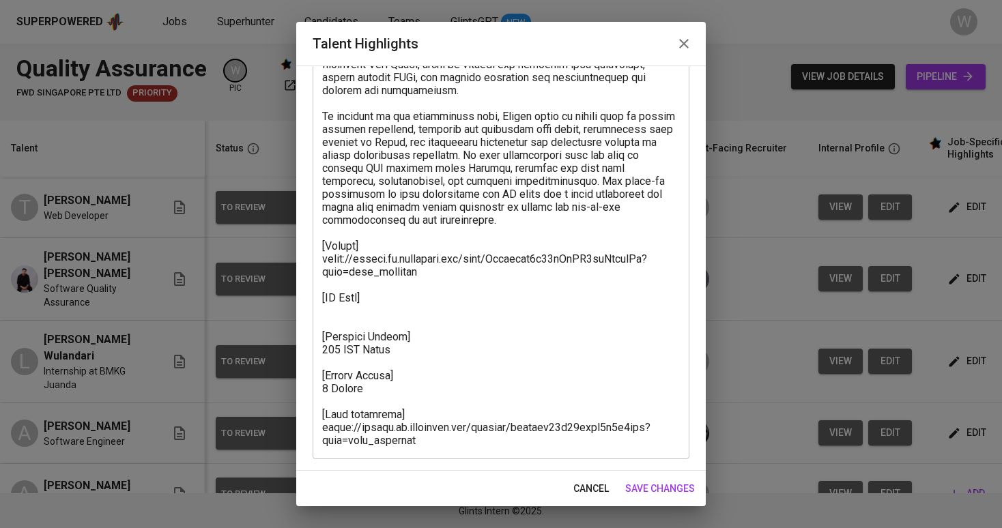
scroll to position [162, 0]
click at [674, 487] on span "save changes" at bounding box center [660, 489] width 70 height 17
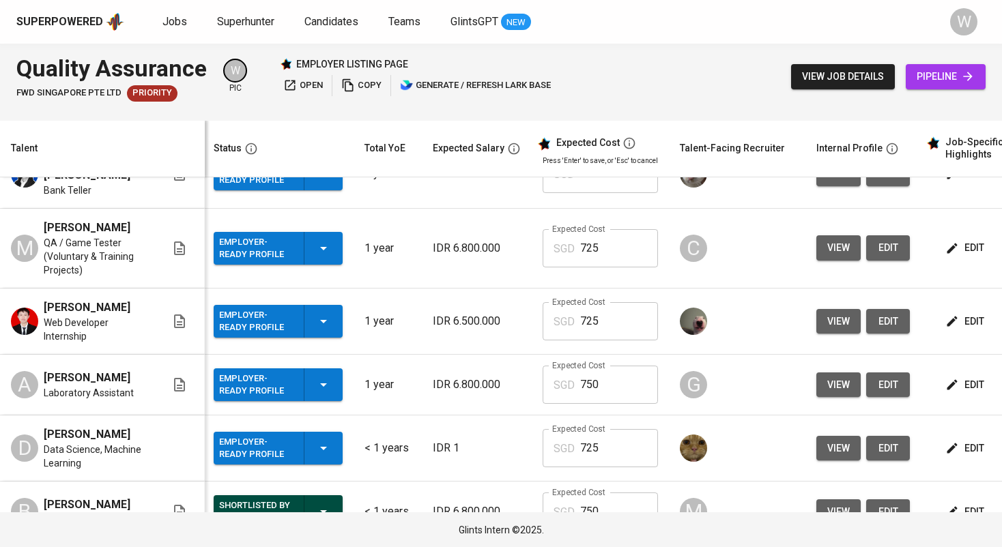
scroll to position [491, 2]
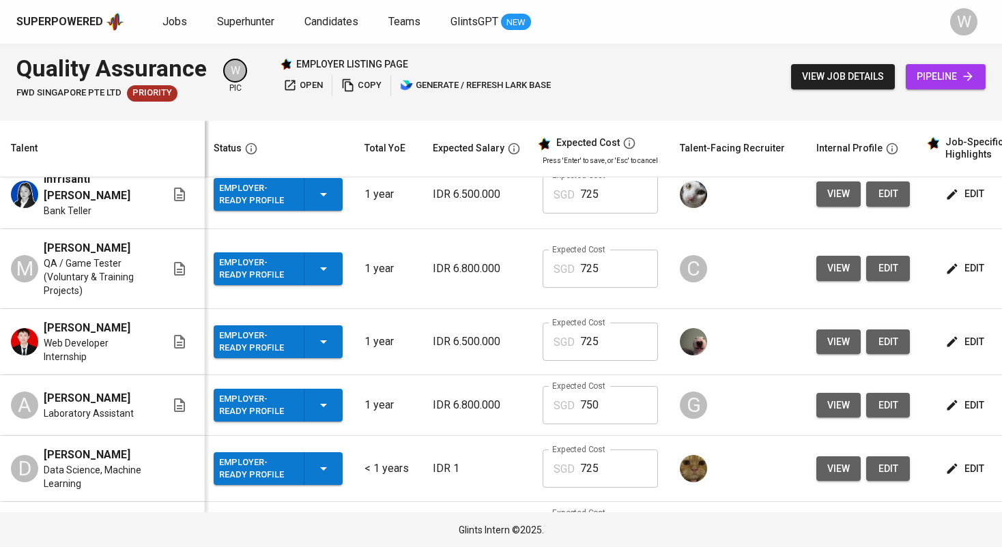
click at [952, 330] on button "edit" at bounding box center [966, 342] width 47 height 25
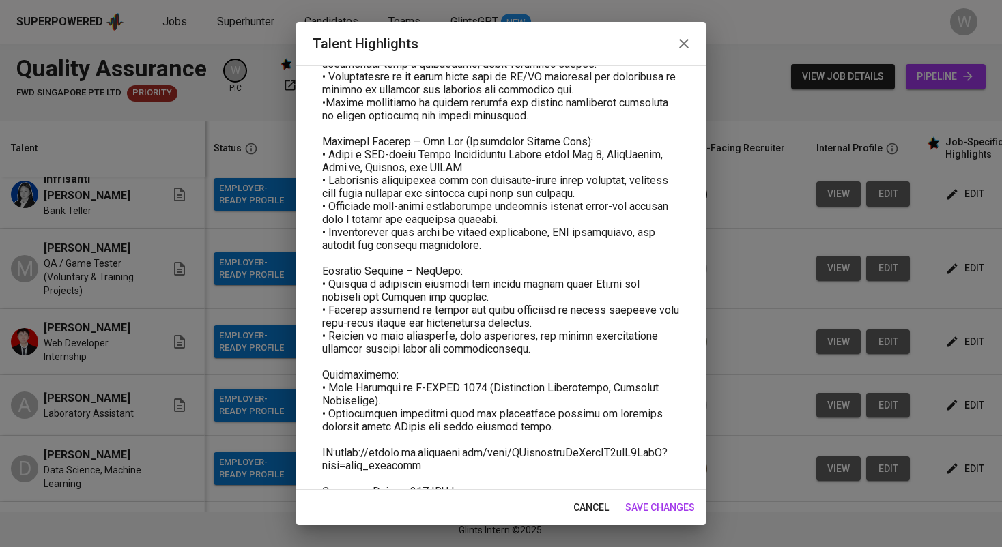
scroll to position [390, 0]
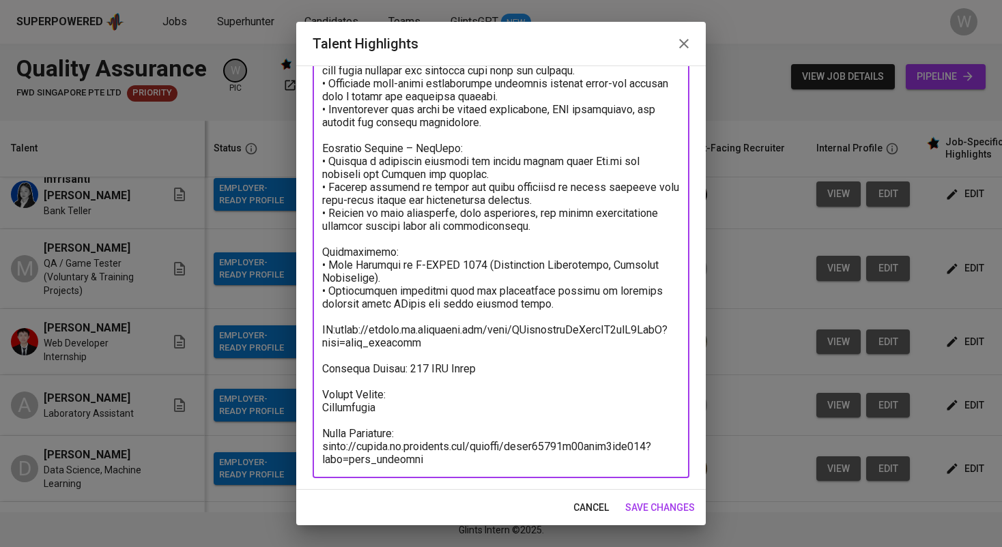
drag, startPoint x: 444, startPoint y: 463, endPoint x: 314, endPoint y: 448, distance: 131.2
click at [314, 448] on div "x Talent Highlights" at bounding box center [501, 116] width 377 height 726
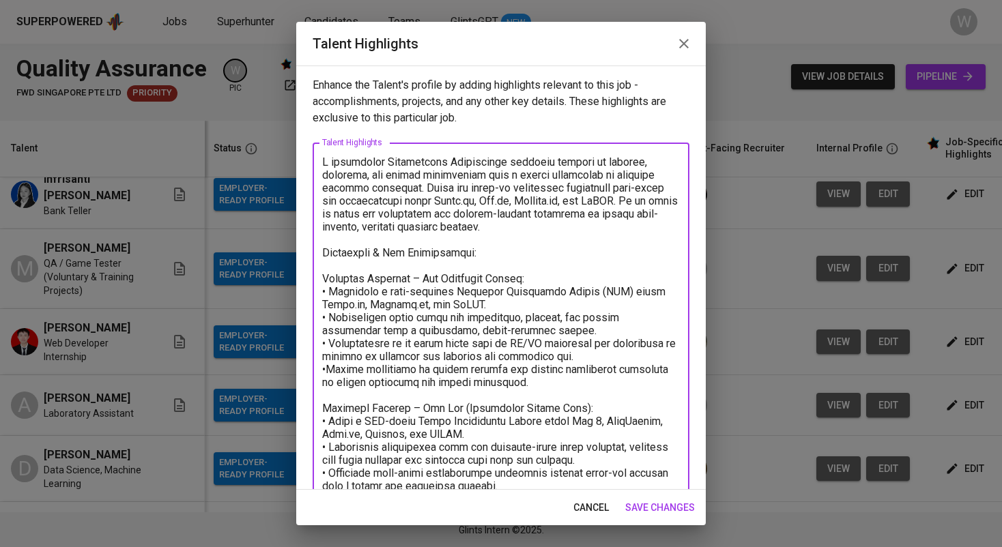
scroll to position [0, 0]
click at [631, 511] on span "save changes" at bounding box center [660, 508] width 70 height 17
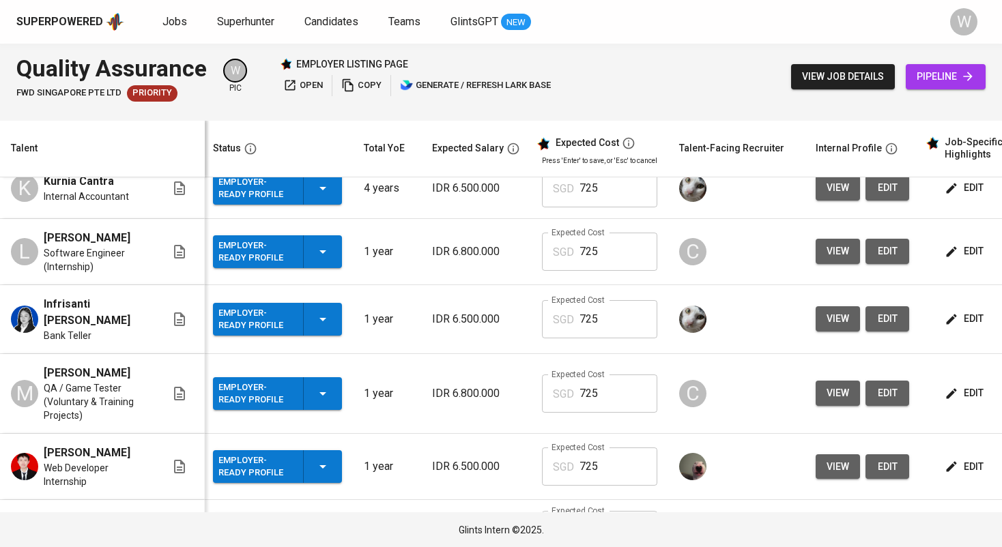
scroll to position [362, 3]
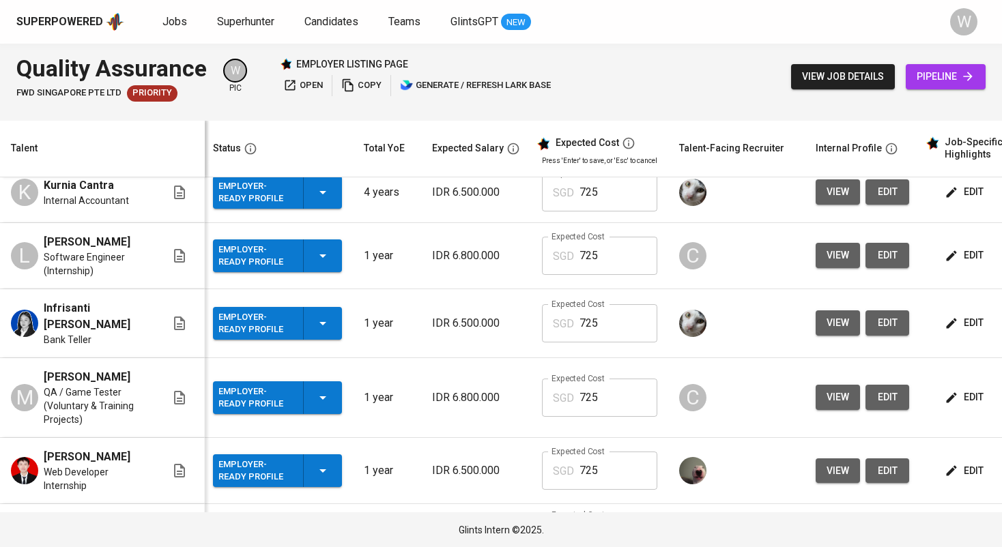
click at [936, 393] on td "edit" at bounding box center [981, 398] width 123 height 80
click at [945, 397] on icon "button" at bounding box center [952, 398] width 14 height 14
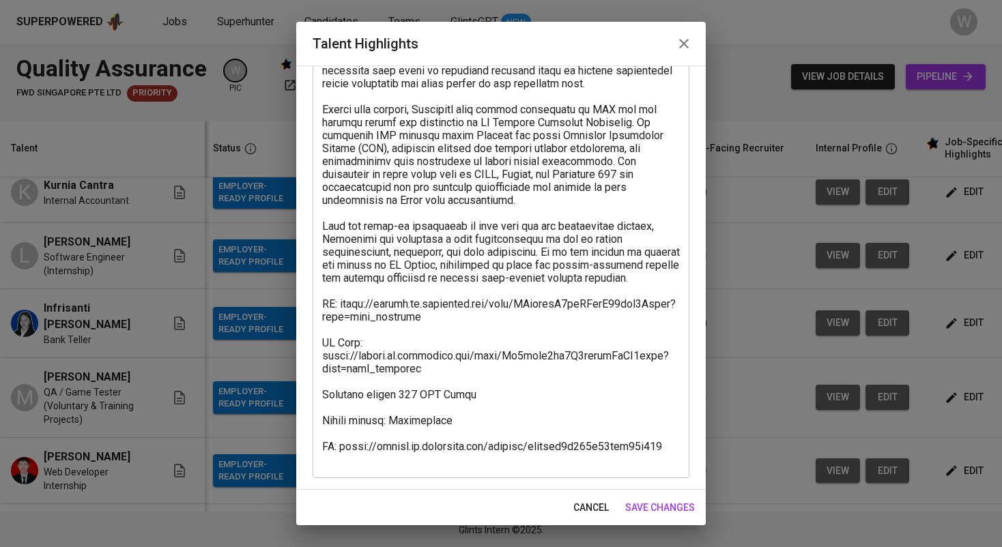
scroll to position [208, 0]
click at [666, 501] on span "save changes" at bounding box center [660, 508] width 70 height 17
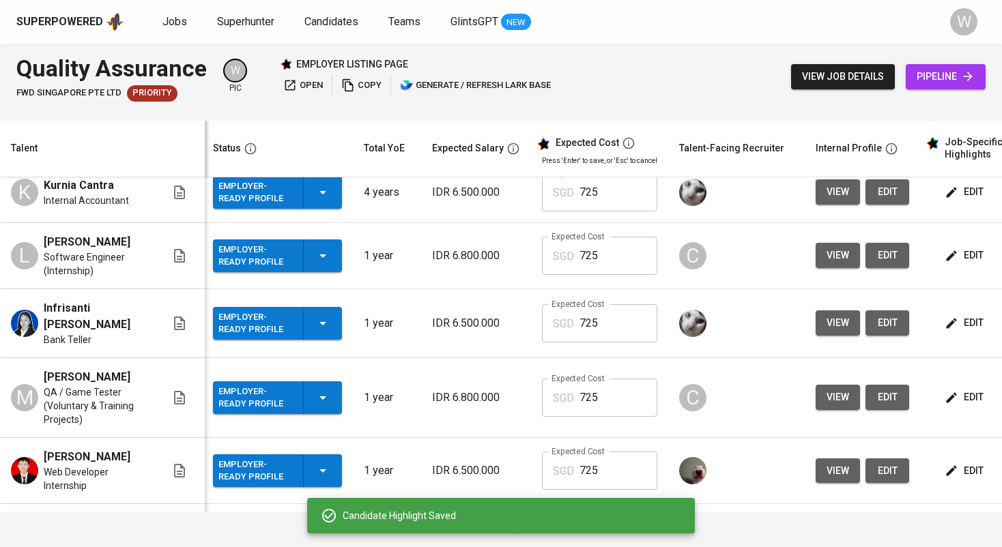
click at [948, 253] on icon "button" at bounding box center [952, 256] width 14 height 14
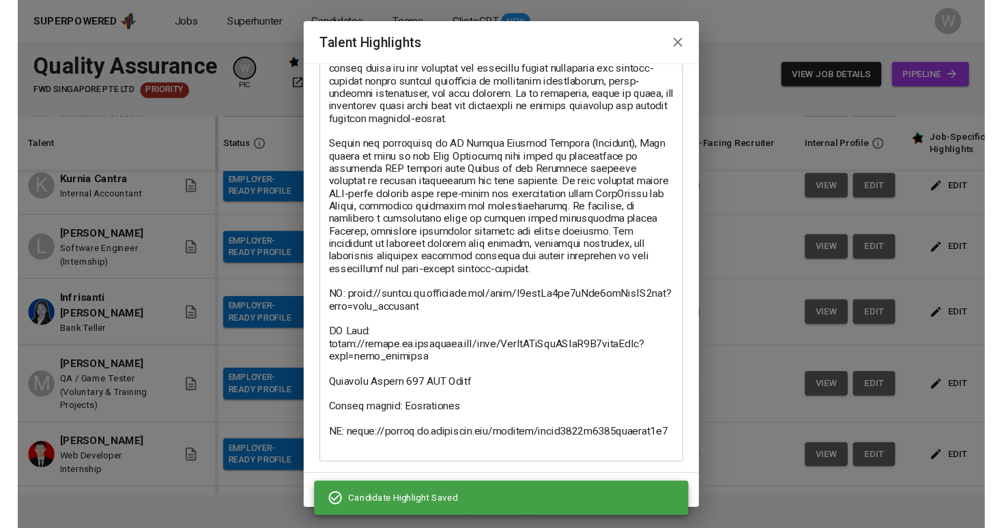
scroll to position [117, 0]
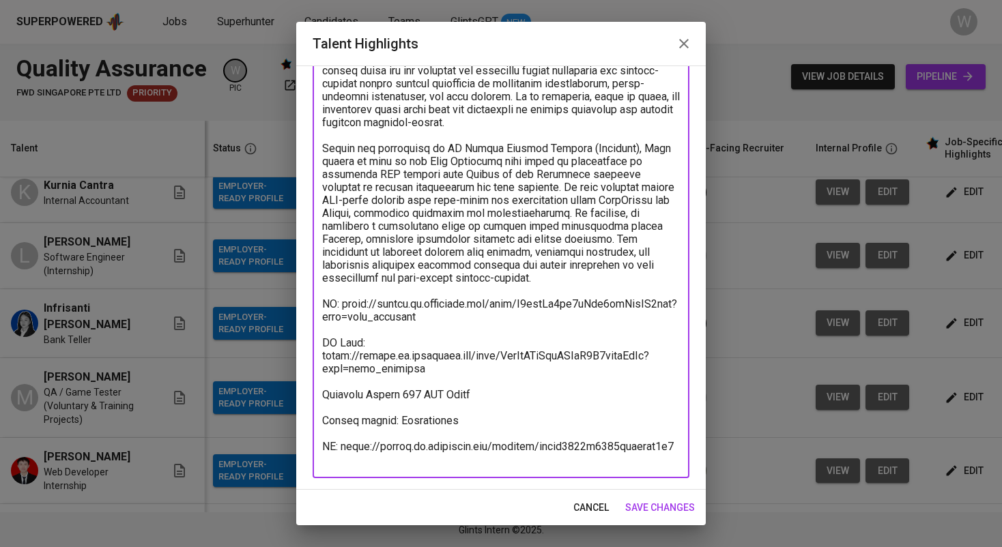
drag, startPoint x: 343, startPoint y: 459, endPoint x: 678, endPoint y: 463, distance: 335.2
click at [678, 463] on textarea at bounding box center [501, 252] width 358 height 428
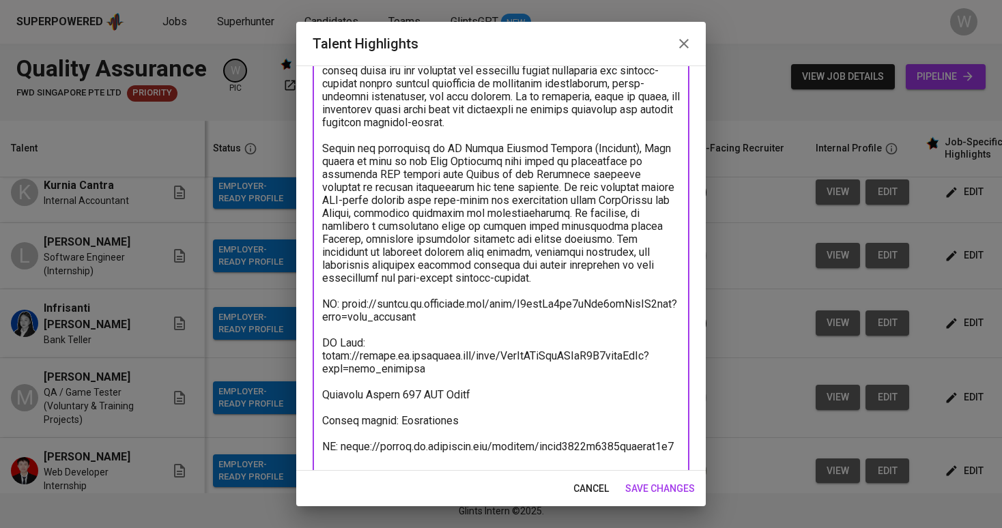
click at [661, 485] on span "save changes" at bounding box center [660, 489] width 70 height 17
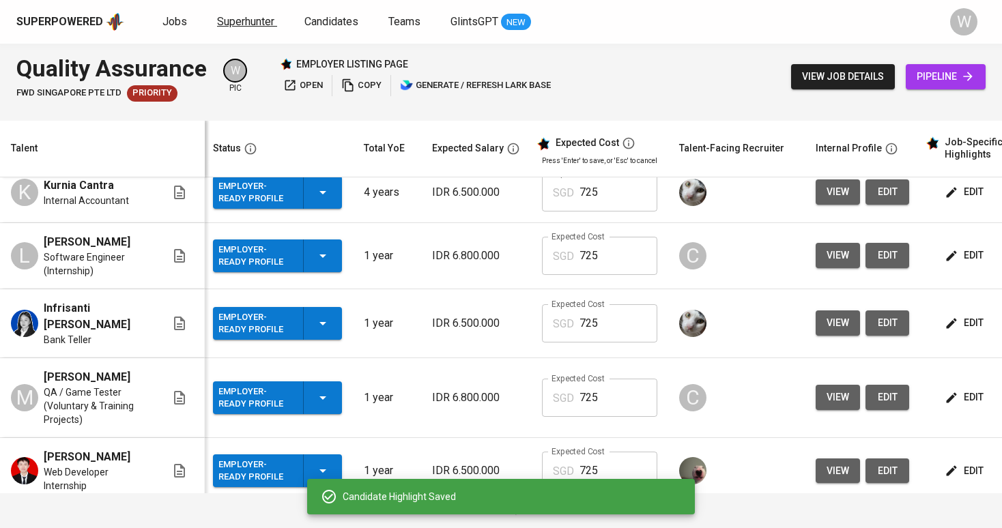
click at [217, 23] on span "Superhunter" at bounding box center [245, 21] width 57 height 13
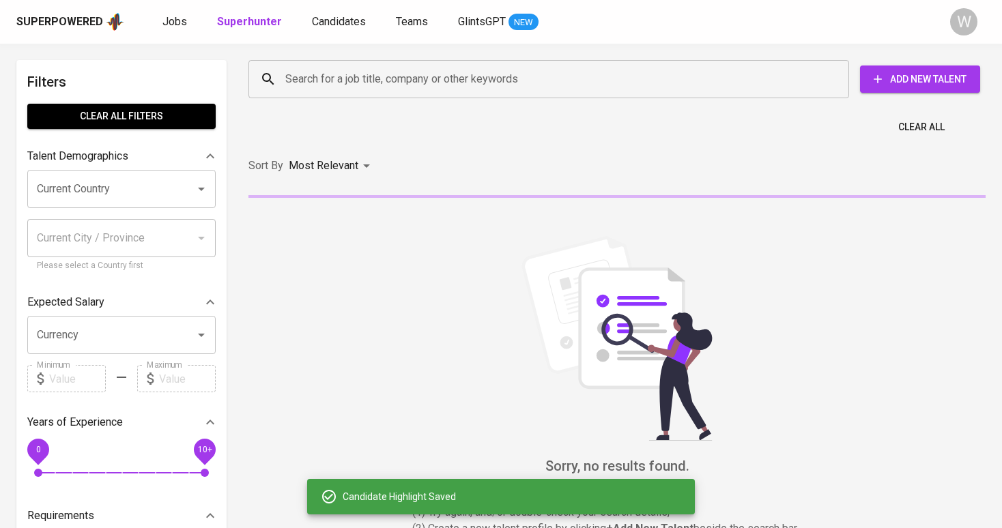
click at [302, 56] on div "Search for a job title, company or other keywords Search for a job title, compa…" at bounding box center [615, 79] width 754 height 60
click at [306, 70] on input "Search for a job title, company or other keywords" at bounding box center [552, 79] width 541 height 26
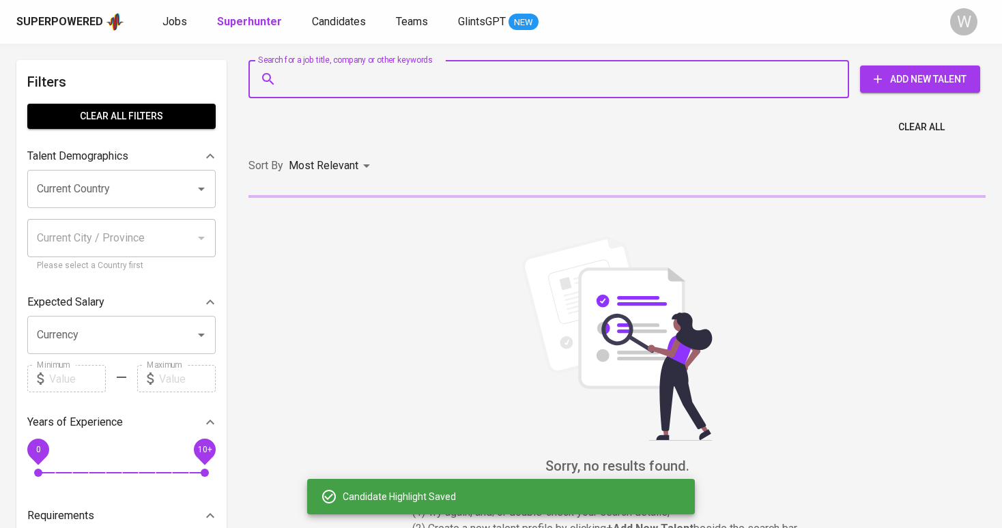
paste input "bimasumbaga@gmail.com"
type input "bimasumbaga@gmail.com"
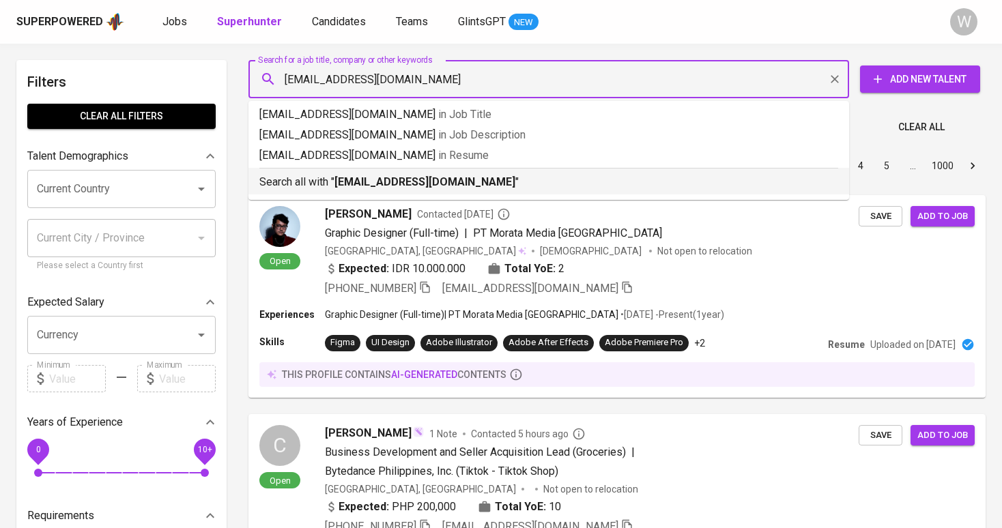
click at [356, 180] on b "bimasumbaga@gmail.com" at bounding box center [424, 181] width 181 height 13
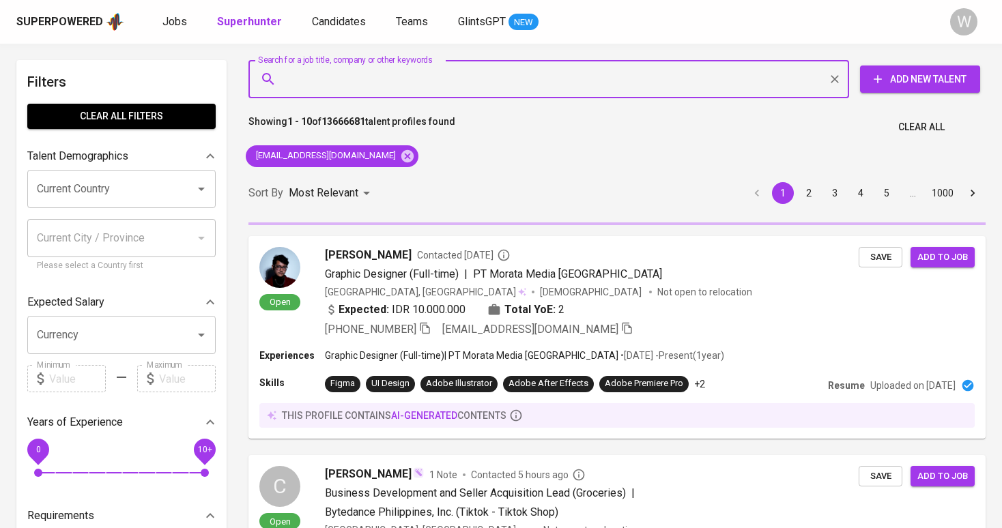
click at [441, 188] on div "Sort By Most Relevant MOST_RELEVANT 1 2 3 4 5 … 1000" at bounding box center [617, 194] width 754 height 42
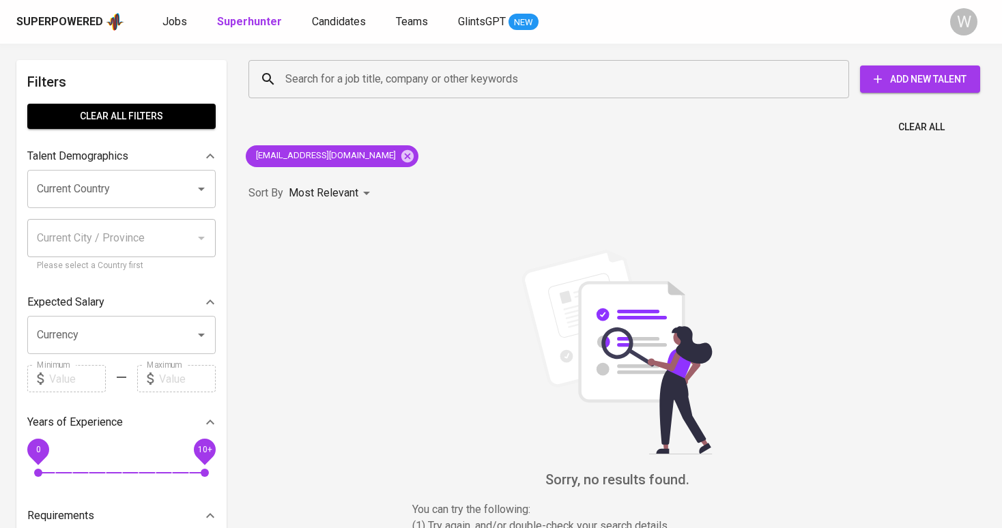
click at [442, 179] on div "Sort By Most Relevant MOST_RELEVANT" at bounding box center [617, 194] width 754 height 42
click at [401, 160] on icon at bounding box center [407, 155] width 12 height 12
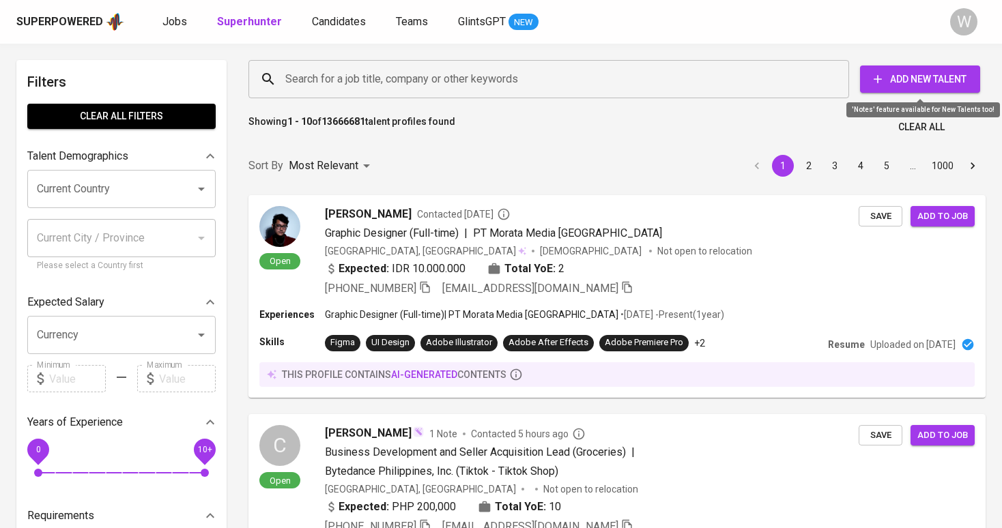
click at [938, 85] on span "Add New Talent" at bounding box center [920, 79] width 98 height 17
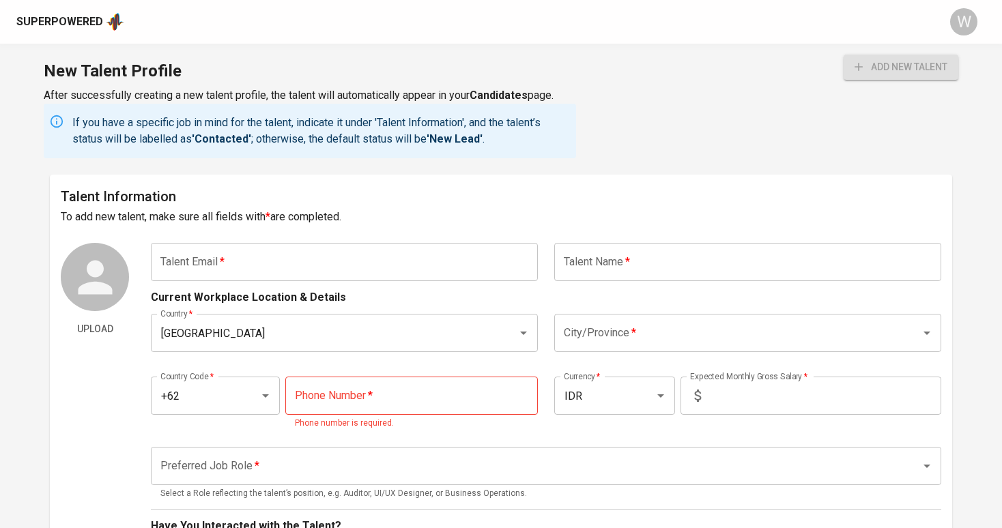
click at [109, 16] on img at bounding box center [115, 22] width 18 height 20
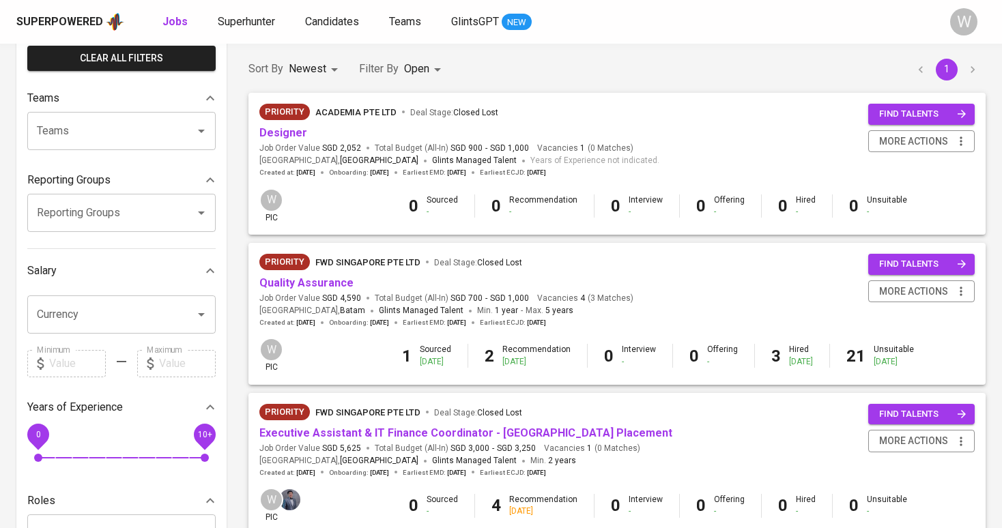
scroll to position [137, 0]
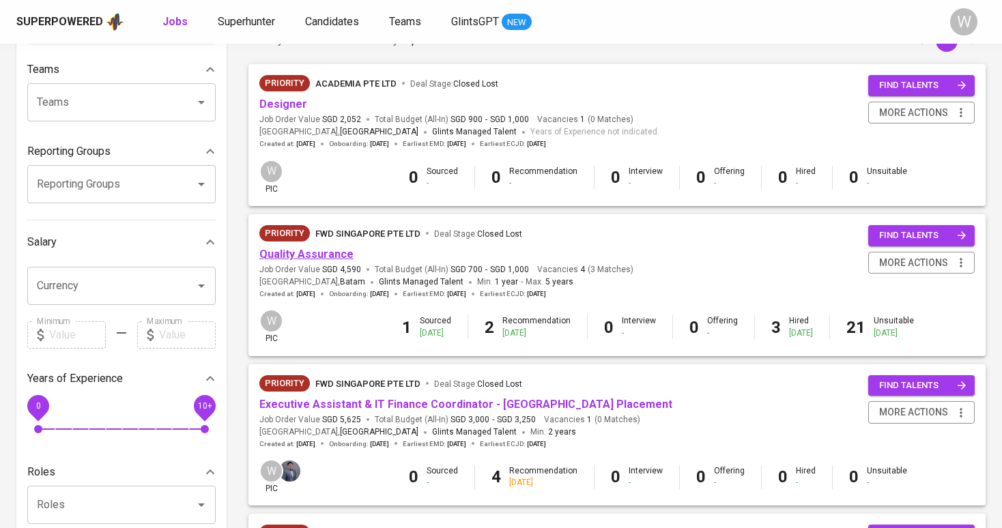
click at [305, 253] on link "Quality Assurance" at bounding box center [306, 254] width 94 height 13
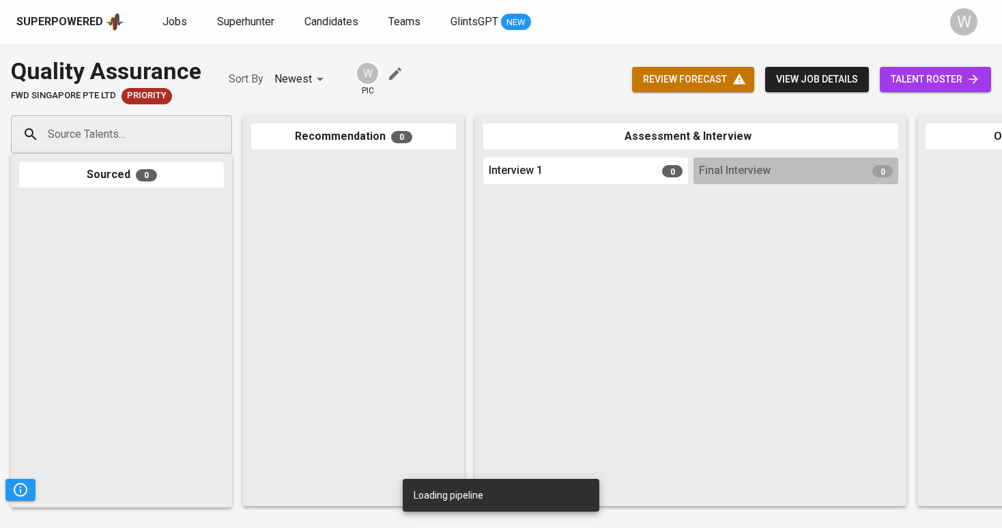
click at [937, 84] on span "talent roster" at bounding box center [935, 79] width 89 height 17
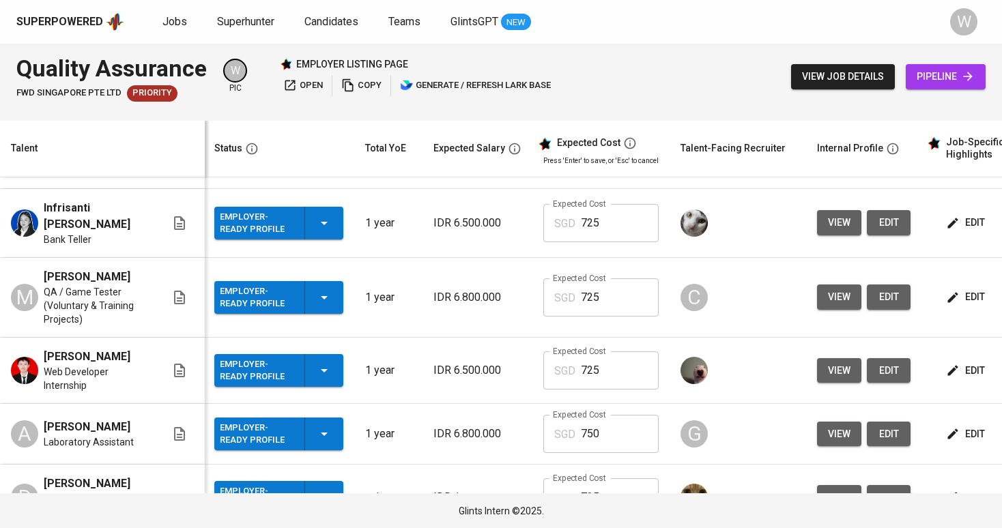
scroll to position [463, 1]
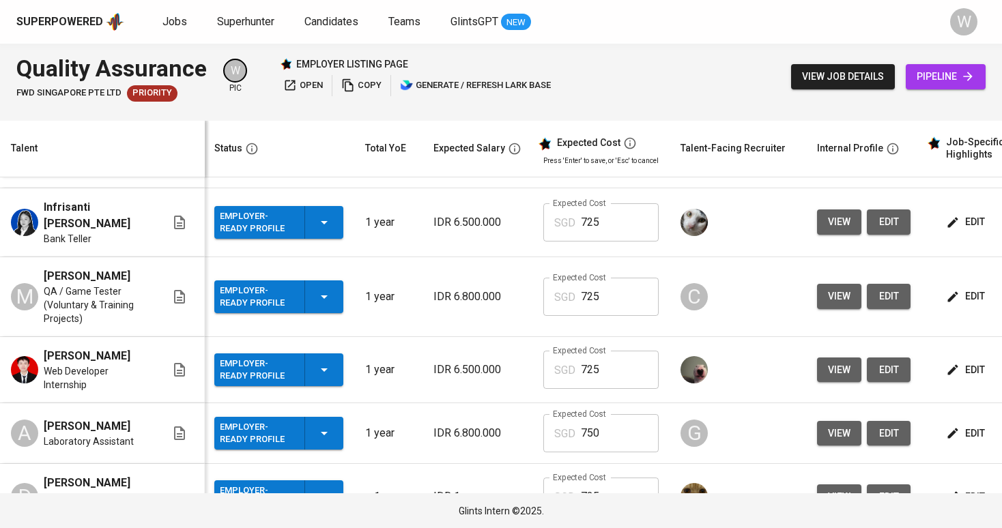
click at [321, 292] on icon "button" at bounding box center [324, 297] width 16 height 16
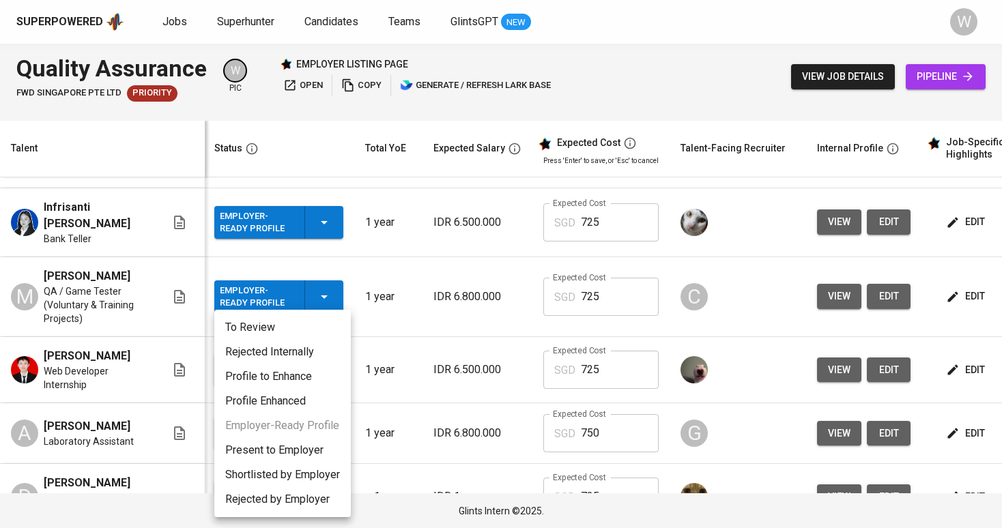
click at [313, 321] on li "To Review" at bounding box center [282, 327] width 137 height 25
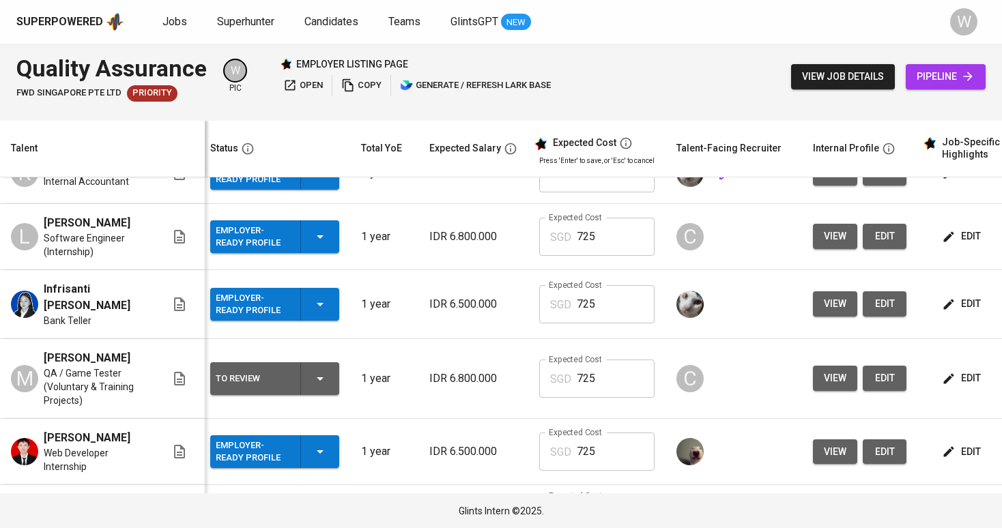
scroll to position [347, 5]
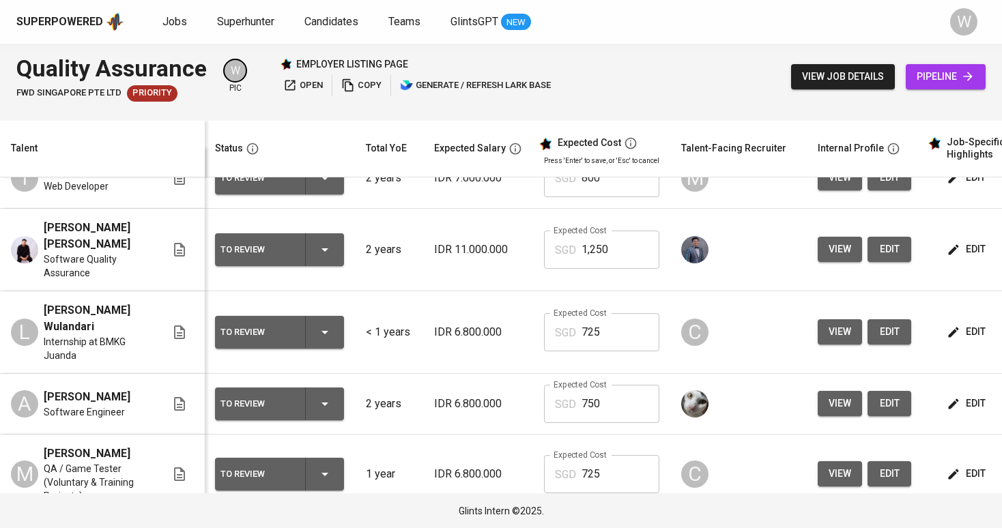
scroll to position [30, 1]
click at [321, 336] on div "To Review" at bounding box center [279, 331] width 118 height 33
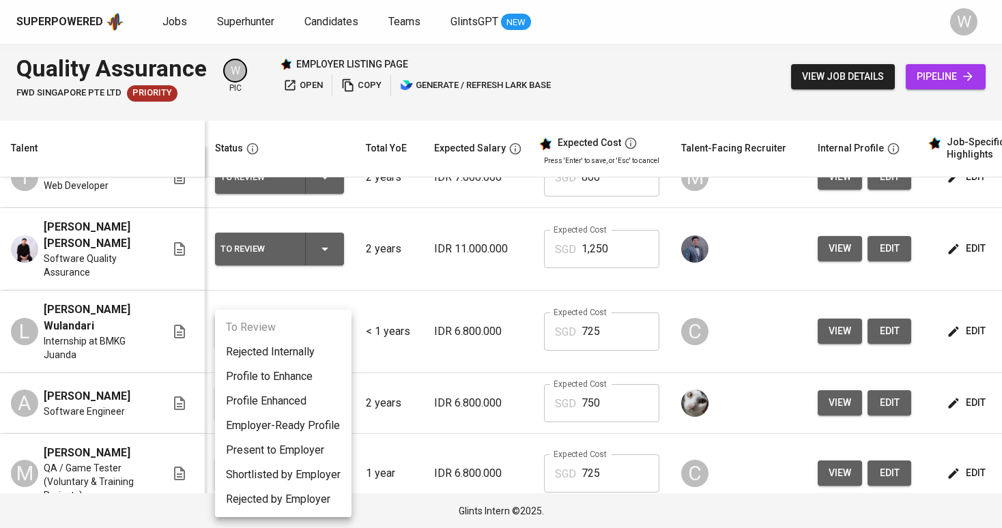
click at [408, 423] on div at bounding box center [501, 264] width 1002 height 528
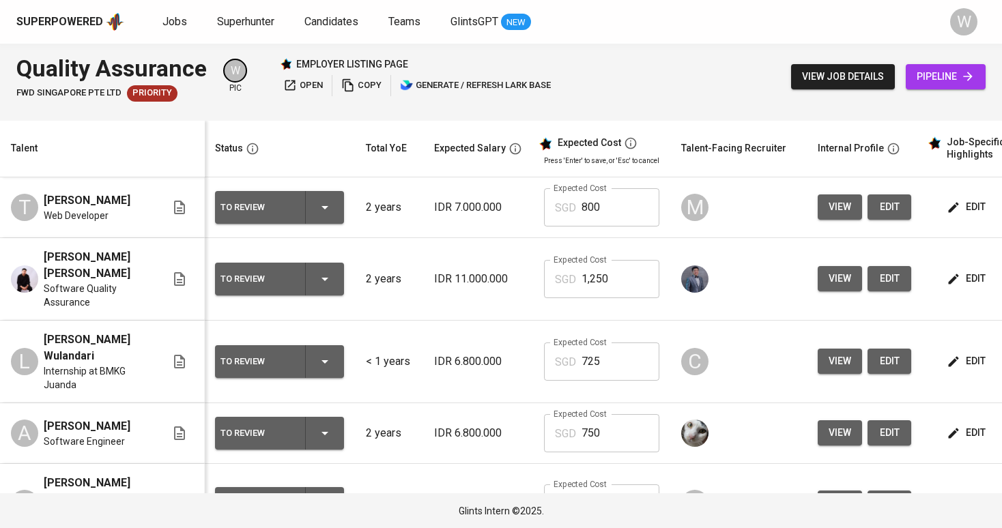
scroll to position [0, 1]
click at [976, 213] on span "edit" at bounding box center [967, 207] width 36 height 17
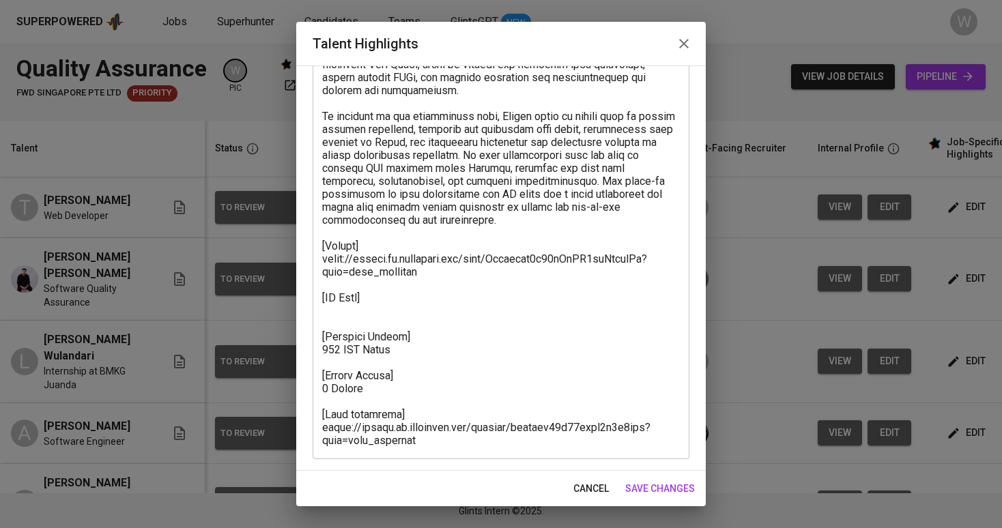
scroll to position [162, 0]
click at [656, 497] on button "save changes" at bounding box center [660, 488] width 81 height 25
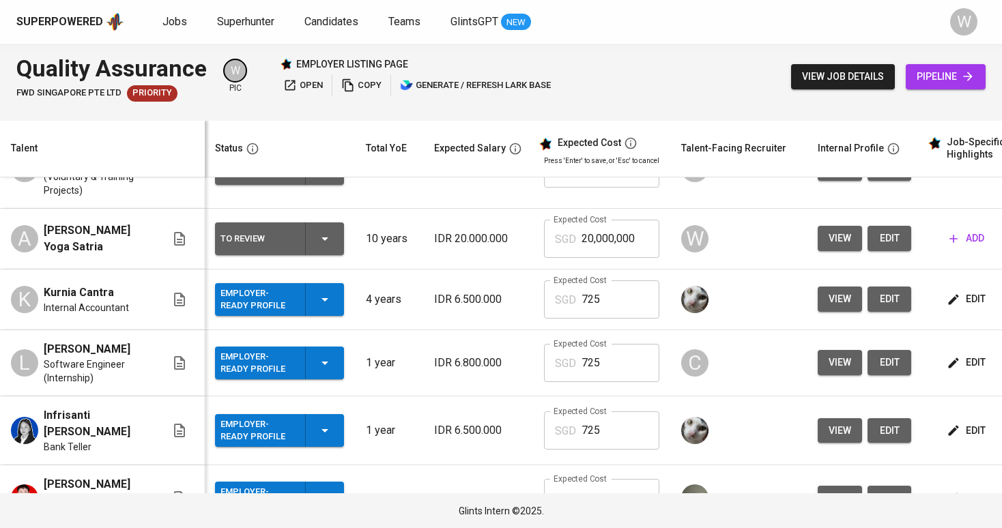
scroll to position [341, 1]
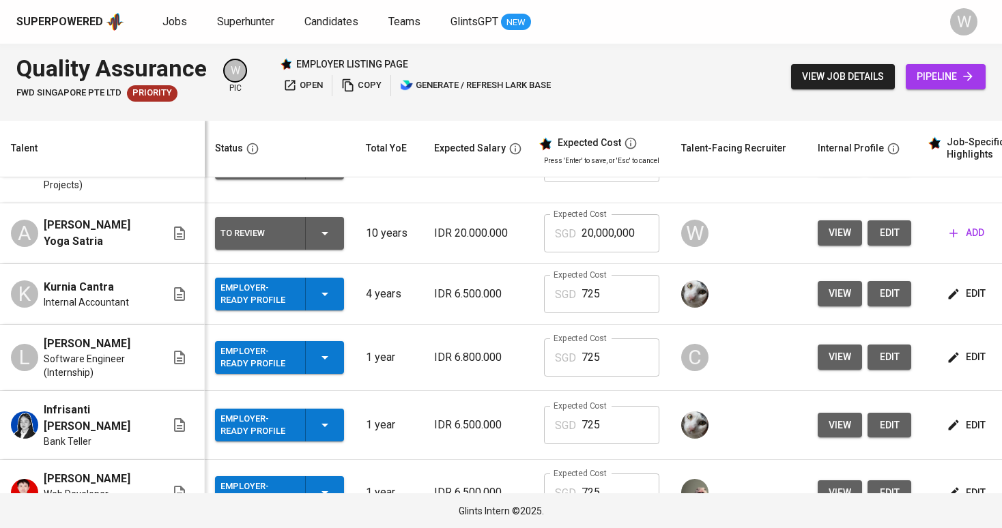
click at [334, 345] on div "Employer-Ready Profile" at bounding box center [279, 357] width 118 height 33
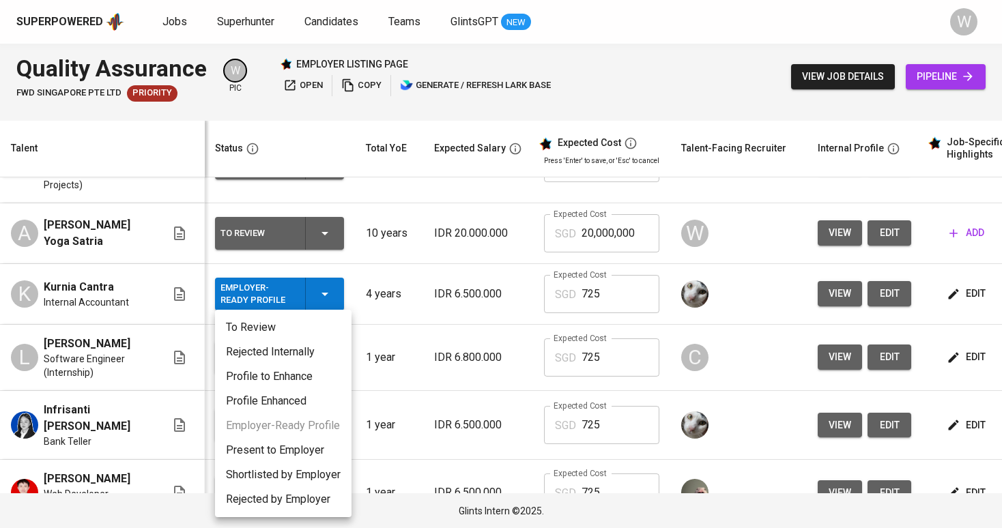
click at [320, 334] on li "To Review" at bounding box center [283, 327] width 137 height 25
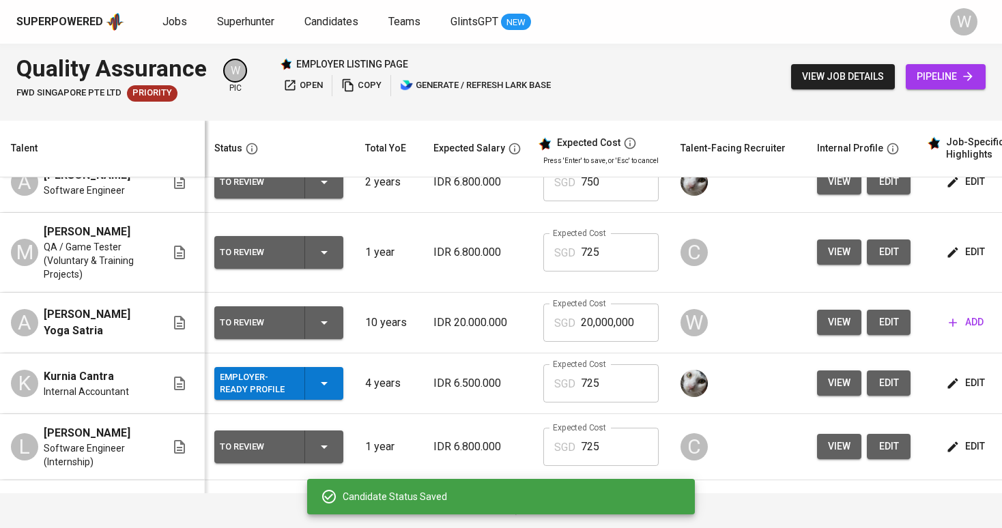
scroll to position [203, 1]
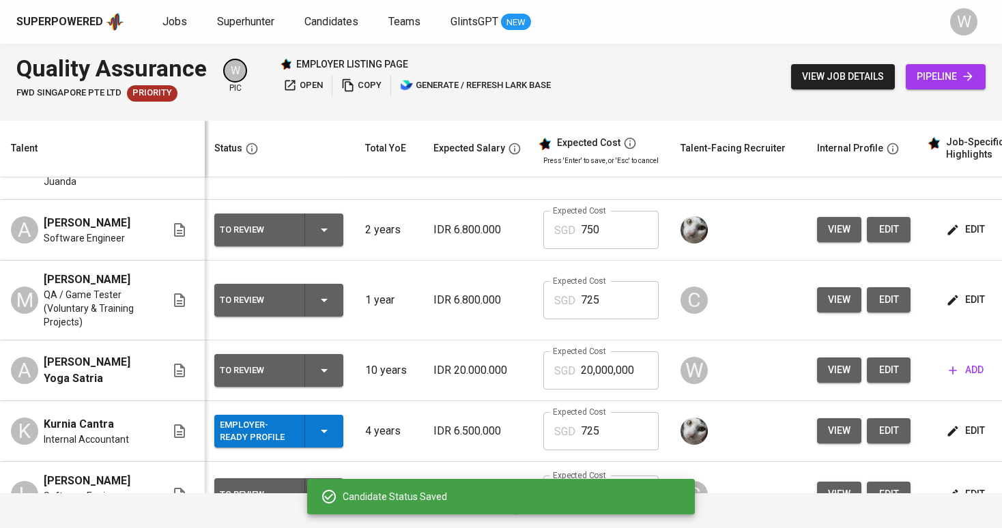
click at [324, 299] on icon "button" at bounding box center [324, 300] width 7 height 3
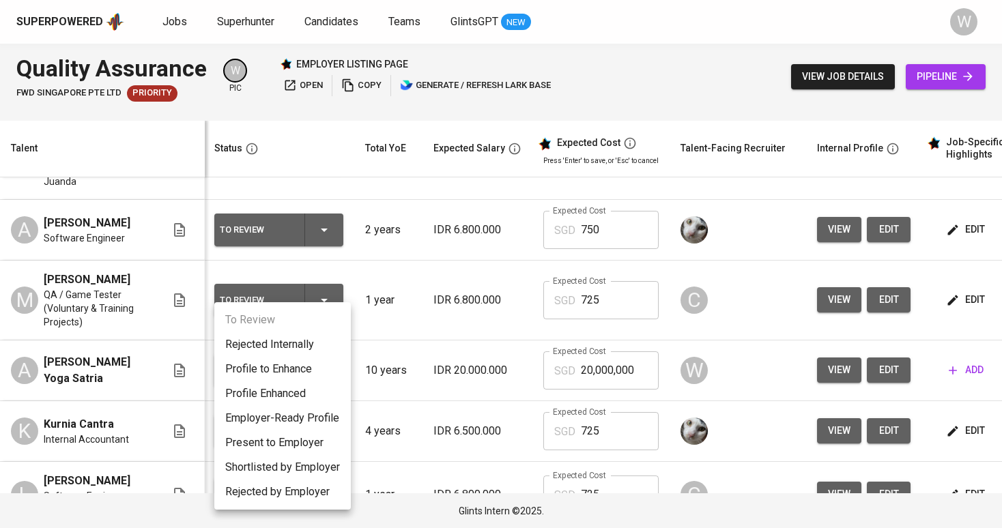
click at [301, 416] on li "Employer-Ready Profile" at bounding box center [282, 418] width 137 height 25
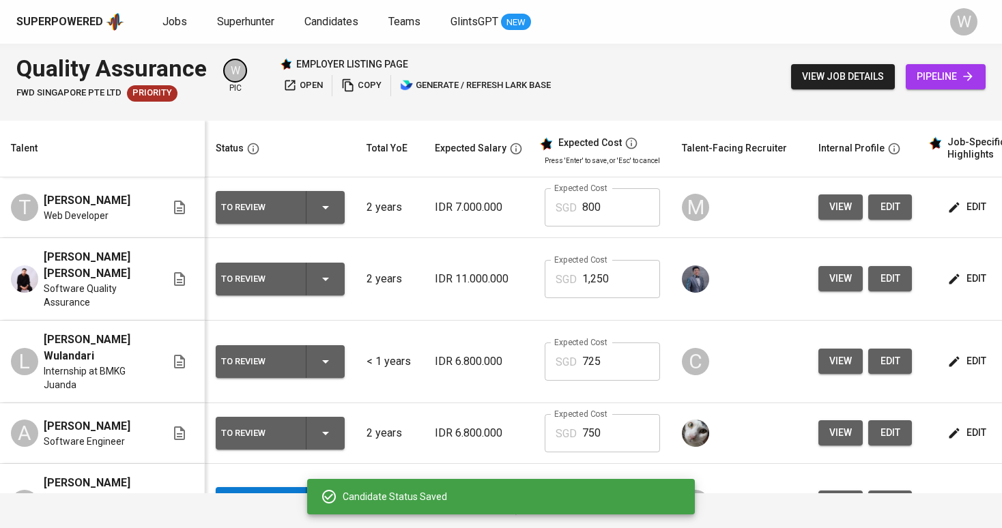
scroll to position [0, 0]
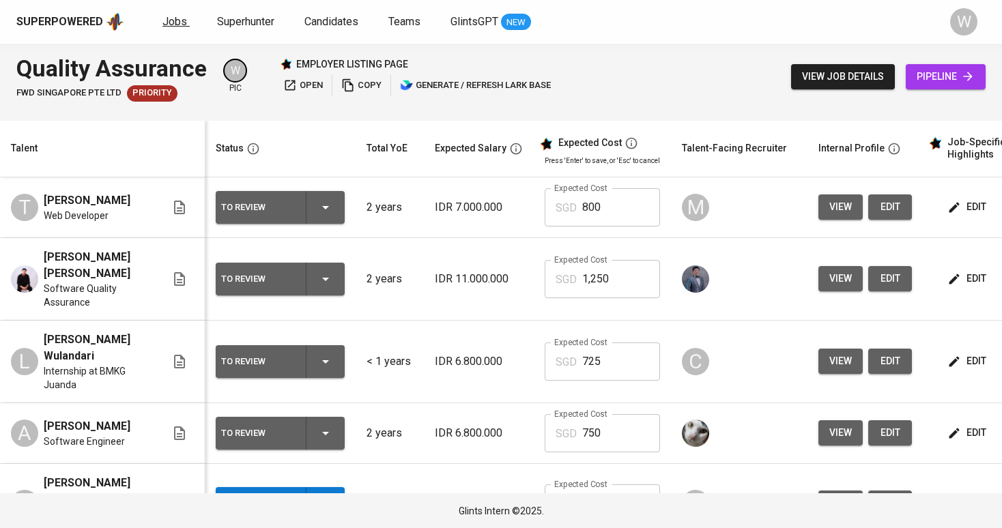
click at [179, 25] on span "Jobs" at bounding box center [174, 21] width 25 height 13
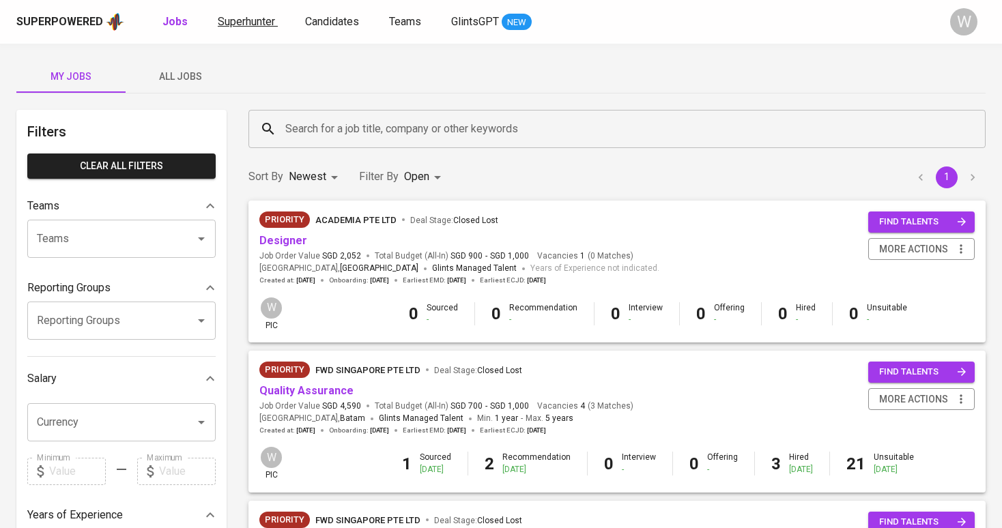
click at [259, 25] on span "Superhunter" at bounding box center [246, 21] width 57 height 13
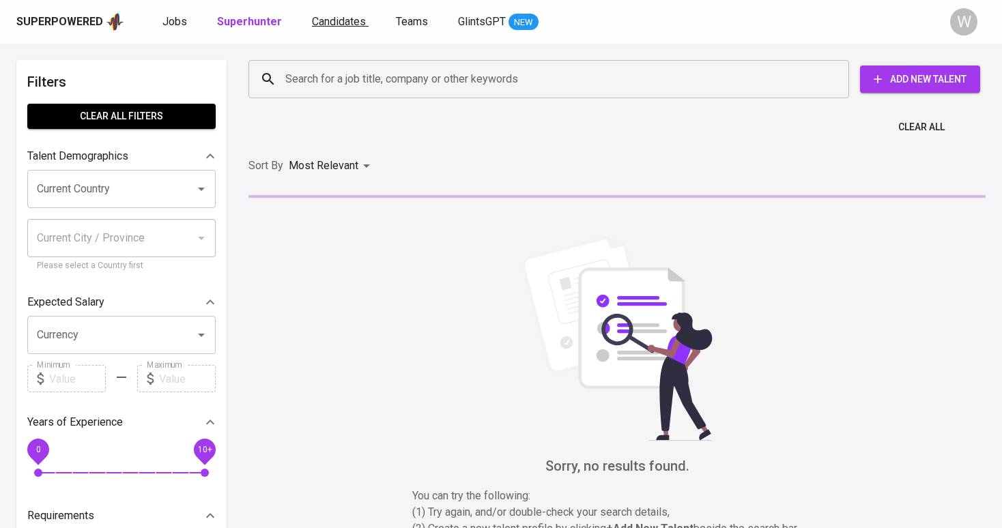
click at [332, 25] on span "Candidates" at bounding box center [339, 21] width 54 height 13
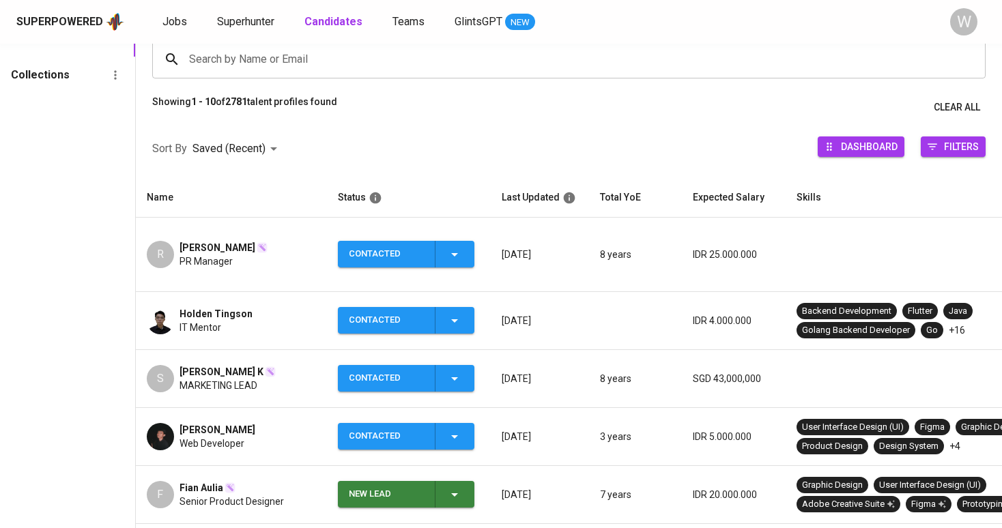
click at [207, 307] on span "Holden Tingson" at bounding box center [216, 314] width 73 height 14
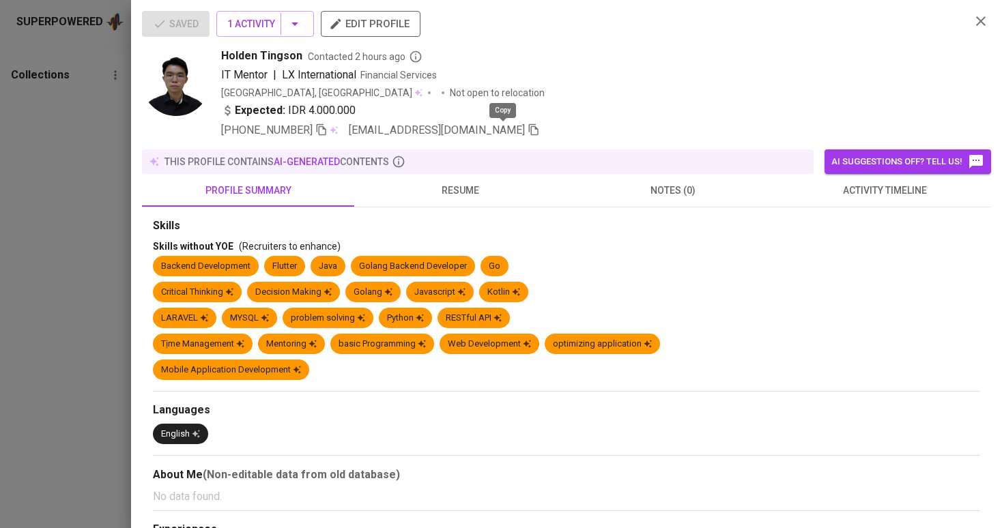
click at [529, 127] on icon "button" at bounding box center [534, 130] width 10 height 12
click at [111, 259] on div at bounding box center [501, 264] width 1002 height 528
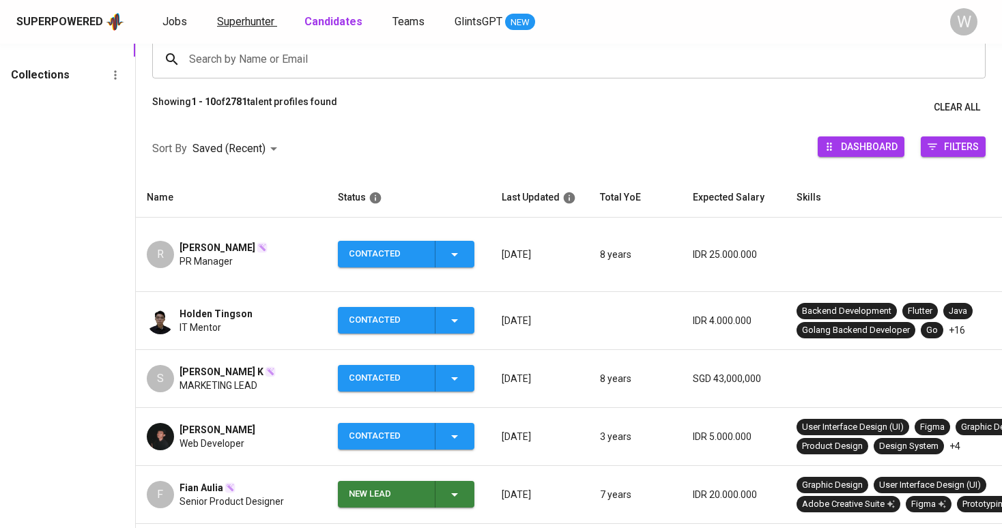
click at [237, 20] on span "Superhunter" at bounding box center [245, 21] width 57 height 13
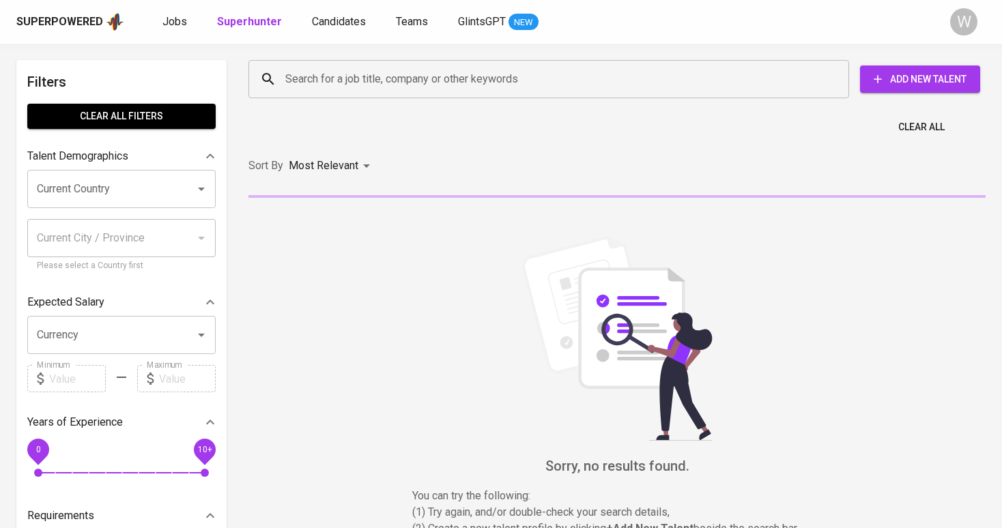
click at [260, 70] on div "Search for a job title, company or other keywords" at bounding box center [548, 79] width 601 height 38
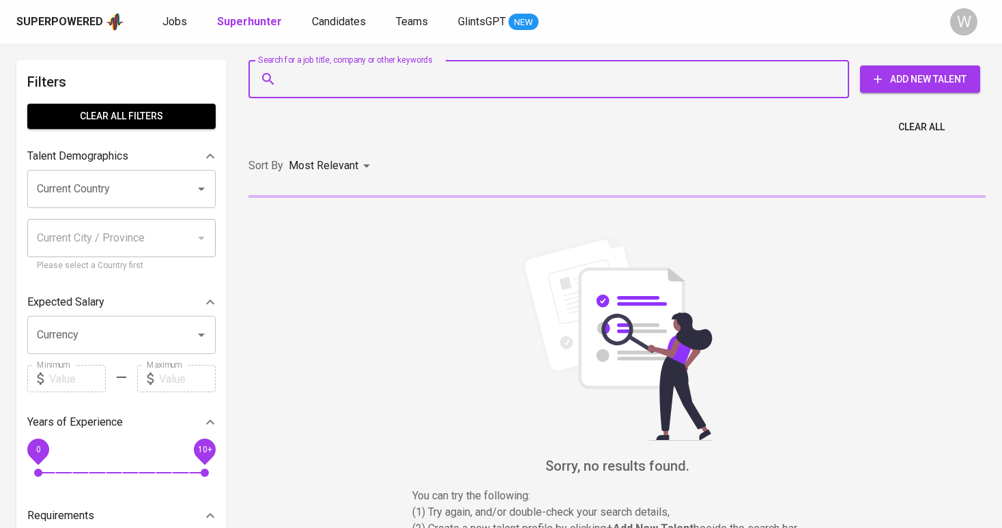
paste input "[EMAIL_ADDRESS][DOMAIN_NAME]"
type input "[EMAIL_ADDRESS][DOMAIN_NAME]"
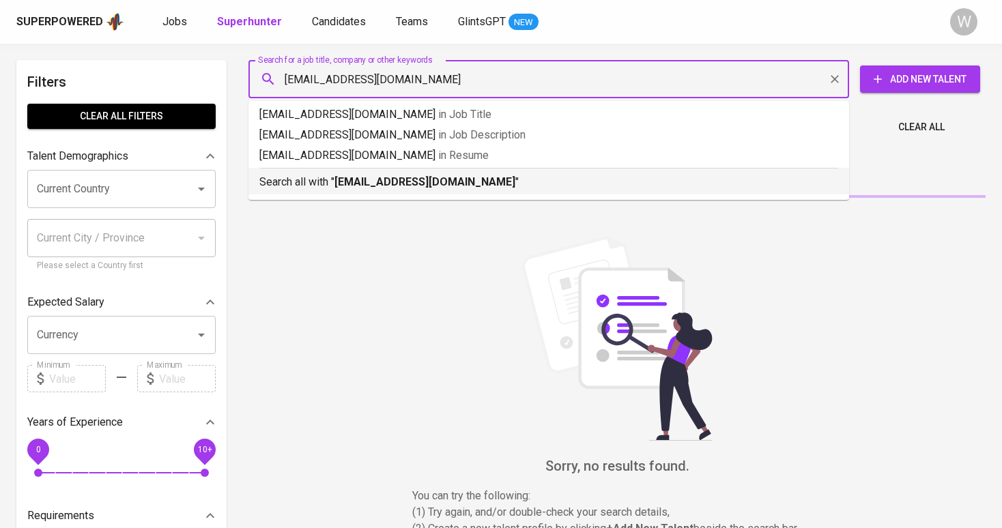
click at [436, 186] on b "[EMAIL_ADDRESS][DOMAIN_NAME]" at bounding box center [424, 181] width 181 height 13
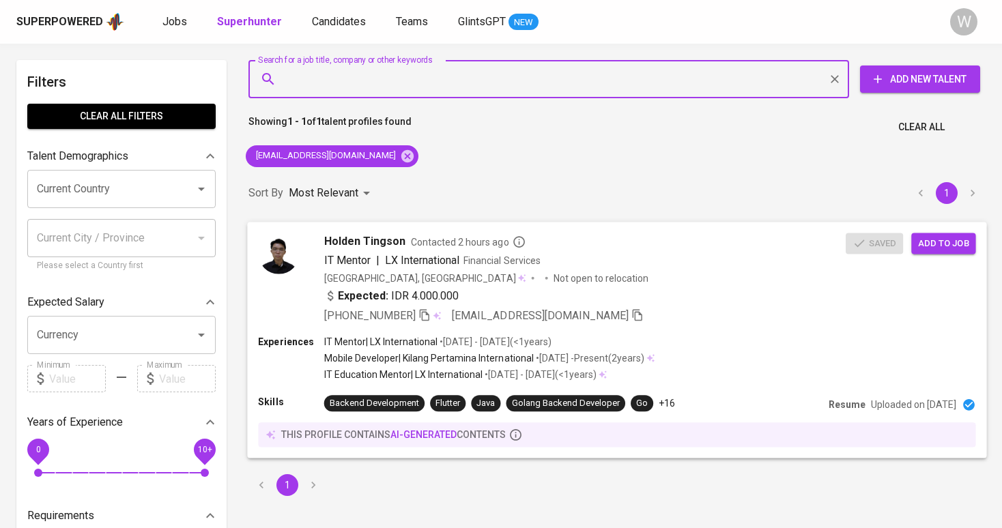
click at [924, 251] on button "Add to job" at bounding box center [943, 243] width 64 height 21
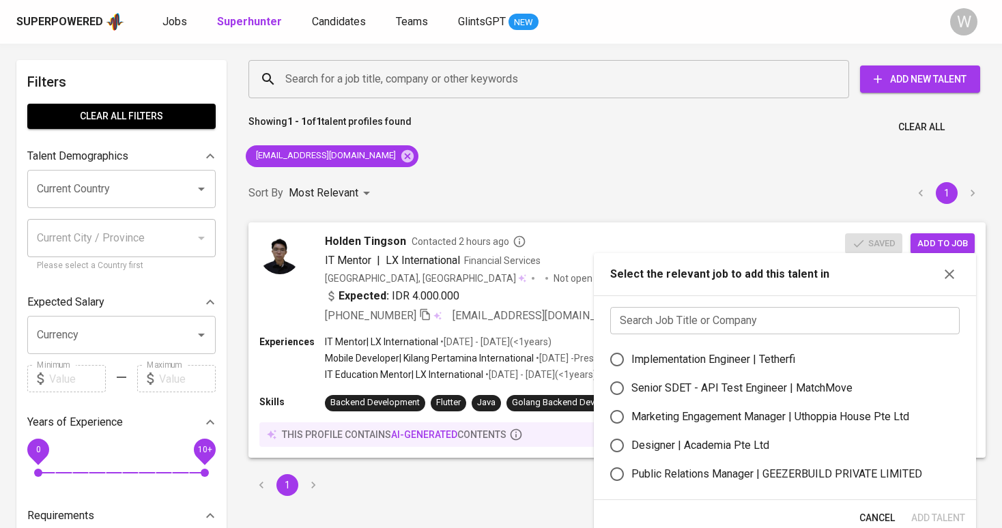
click at [714, 309] on input "text" at bounding box center [784, 320] width 349 height 27
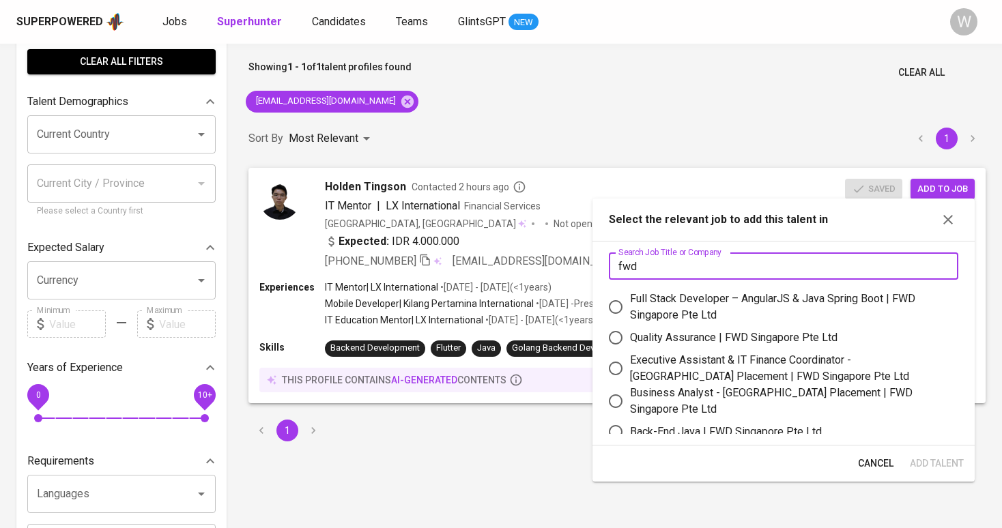
scroll to position [57, 0]
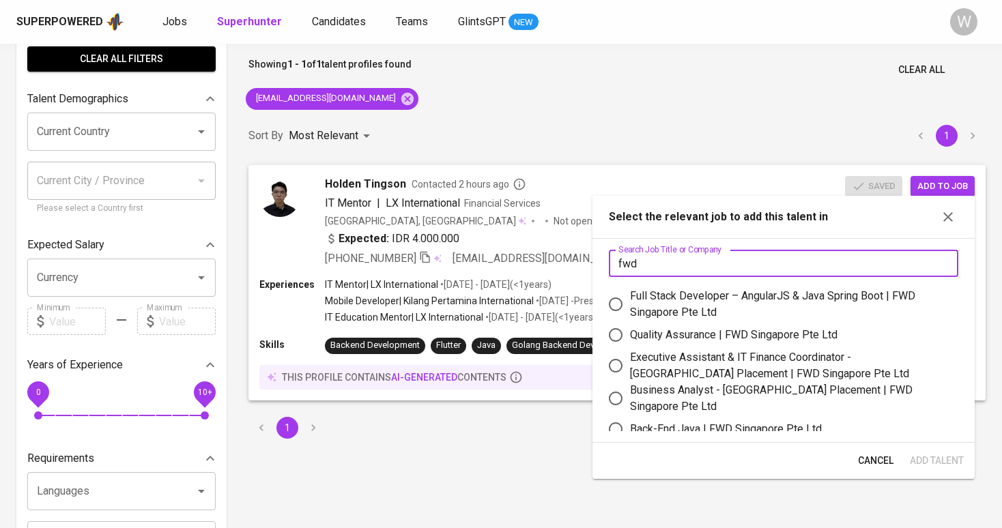
type input "fwd"
click at [711, 337] on div "Quality Assurance | FWD Singapore Pte Ltd" at bounding box center [734, 335] width 208 height 16
click at [630, 337] on input "Quality Assurance | FWD Singapore Pte Ltd" at bounding box center [615, 335] width 29 height 29
radio input "true"
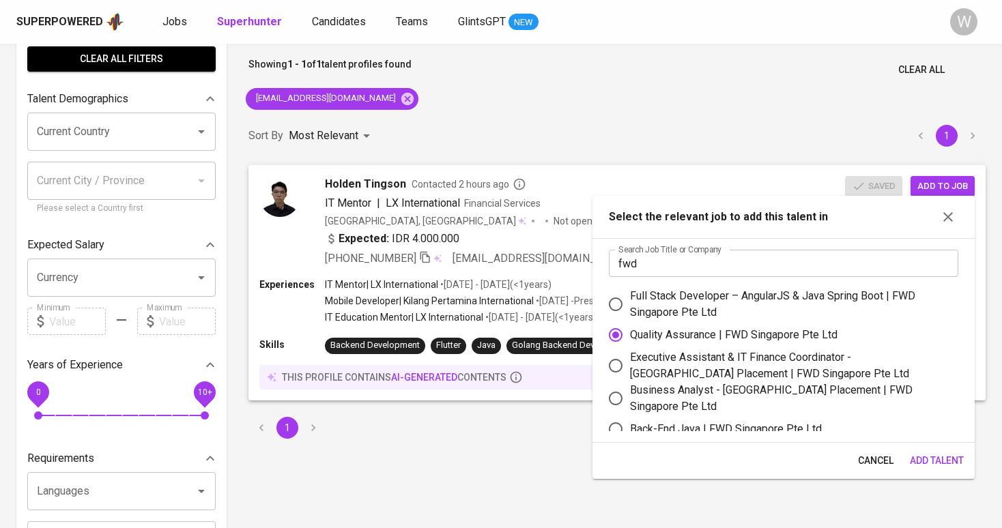
click at [930, 450] on button "Add Talent" at bounding box center [936, 460] width 65 height 25
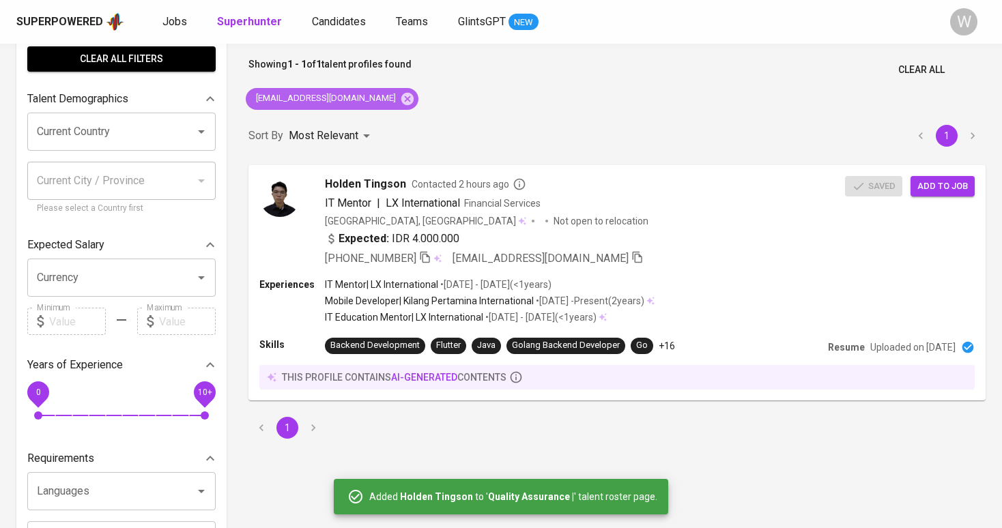
click at [392, 104] on div "[EMAIL_ADDRESS][DOMAIN_NAME]" at bounding box center [332, 99] width 173 height 22
click at [400, 104] on icon at bounding box center [407, 98] width 15 height 15
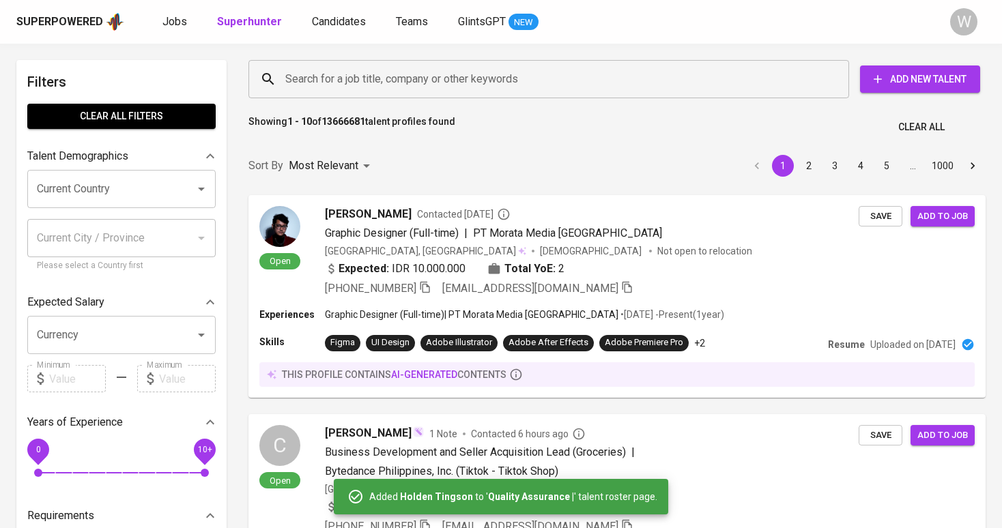
scroll to position [-1, 0]
click at [343, 78] on input "Search for a job title, company or other keywords" at bounding box center [552, 79] width 541 height 26
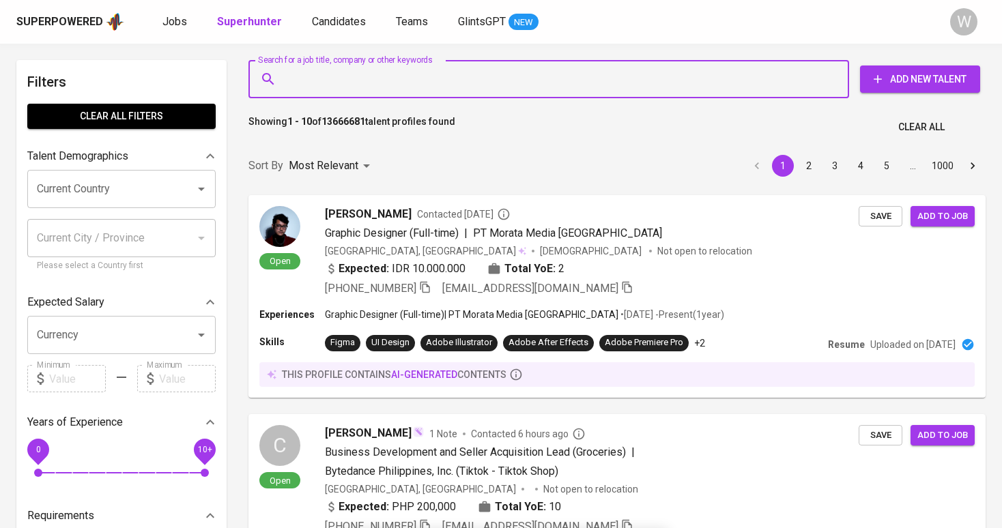
paste input "[EMAIL_ADDRESS][DOMAIN_NAME]"
type input "[EMAIL_ADDRESS][DOMAIN_NAME]"
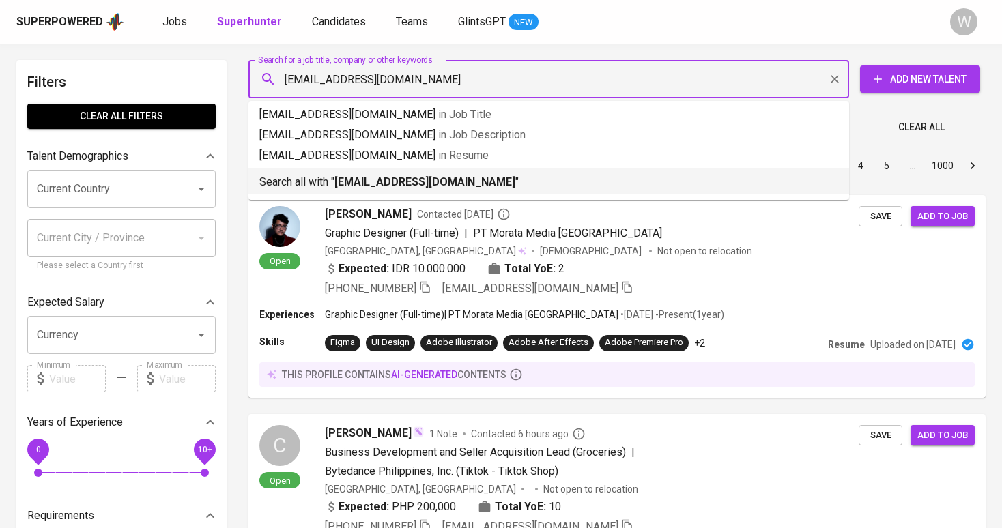
click at [382, 176] on b "[EMAIL_ADDRESS][DOMAIN_NAME]" at bounding box center [424, 181] width 181 height 13
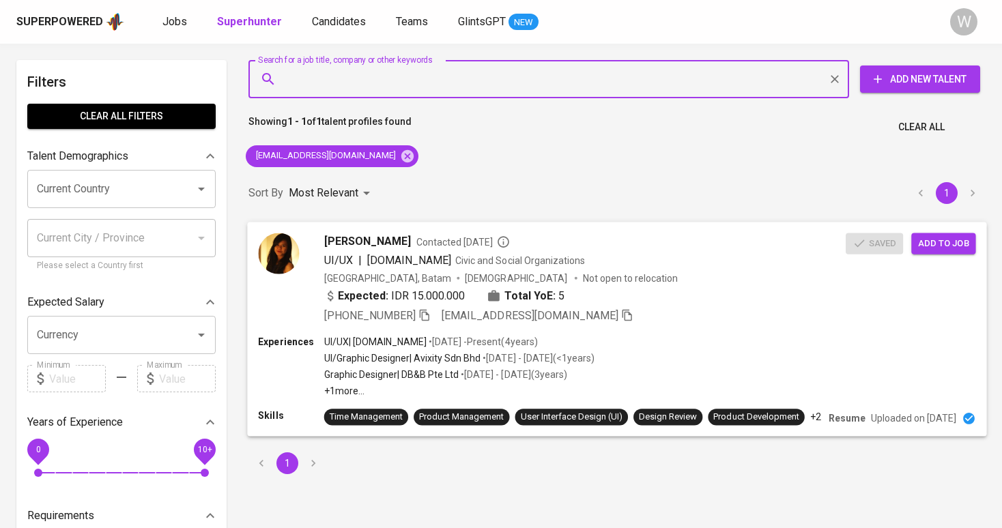
click at [937, 244] on span "Add to job" at bounding box center [943, 243] width 51 height 16
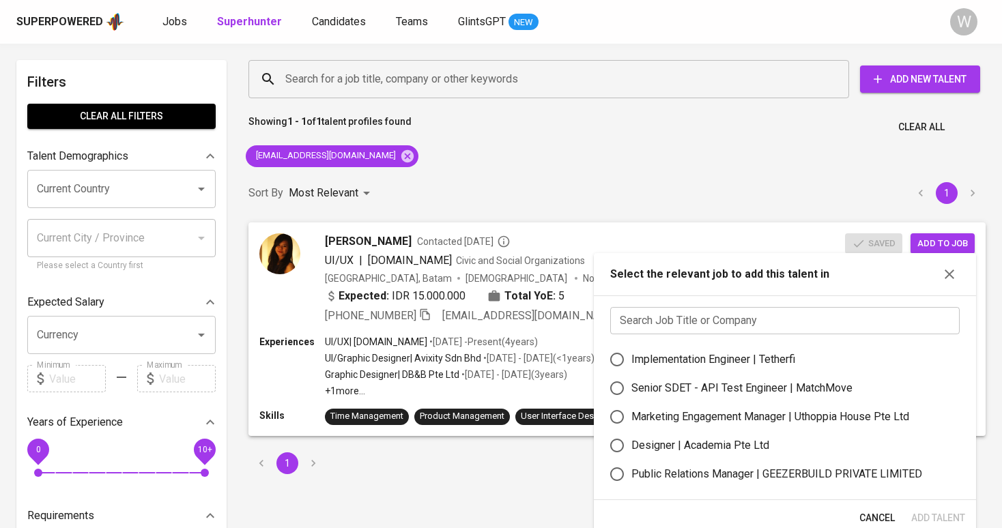
click at [725, 309] on input "text" at bounding box center [784, 320] width 349 height 27
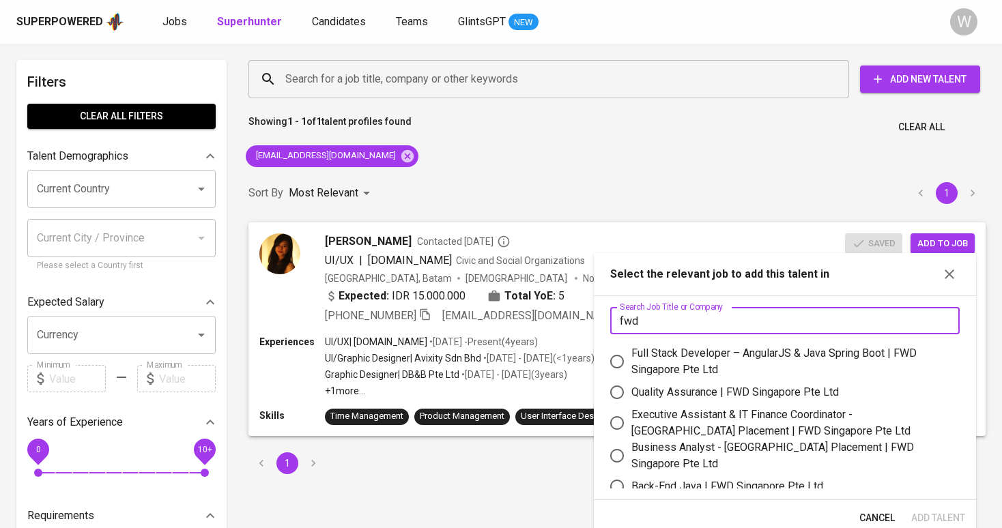
type input "fwd"
click at [726, 390] on div "Quality Assurance | FWD Singapore Pte Ltd" at bounding box center [735, 392] width 208 height 16
click at [631, 390] on input "Quality Assurance | FWD Singapore Pte Ltd" at bounding box center [617, 392] width 29 height 29
radio input "true"
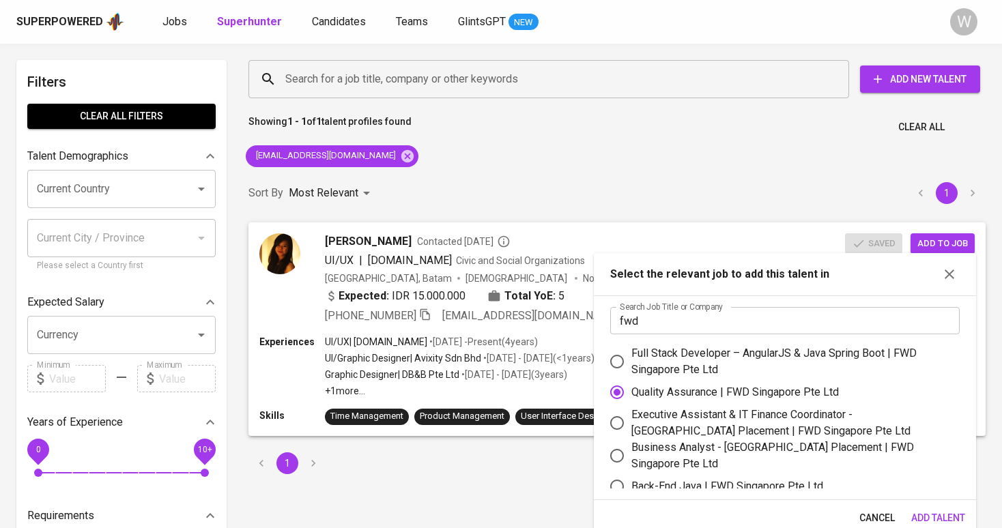
click at [924, 517] on span "Add Talent" at bounding box center [938, 518] width 54 height 17
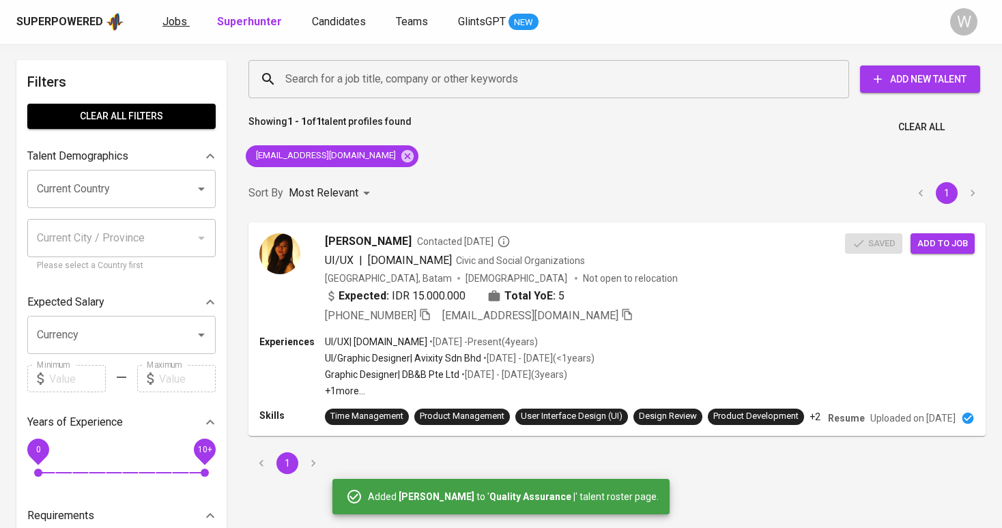
click at [163, 28] on link "Jobs" at bounding box center [175, 22] width 27 height 17
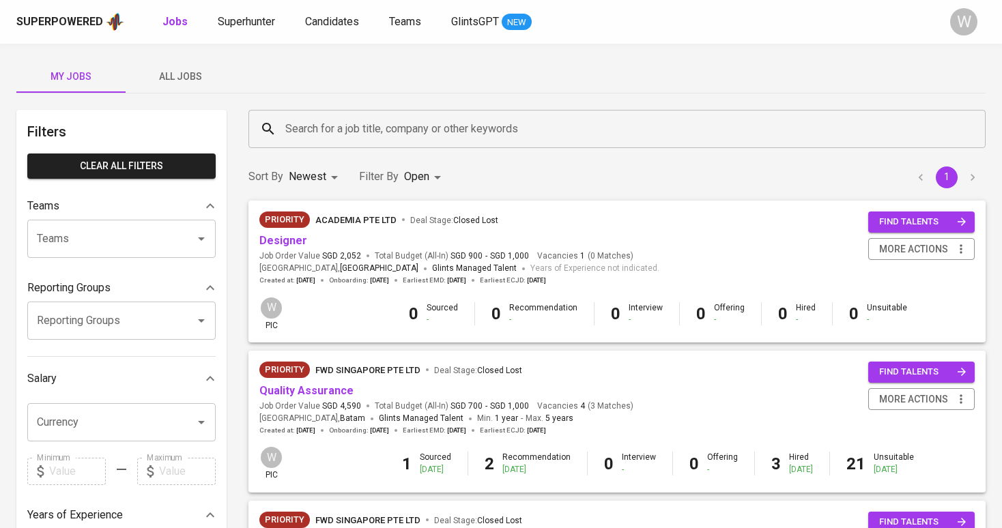
click at [319, 401] on span "Job Order Value SGD 4,590" at bounding box center [310, 407] width 102 height 12
click at [320, 394] on link "Quality Assurance" at bounding box center [306, 390] width 94 height 13
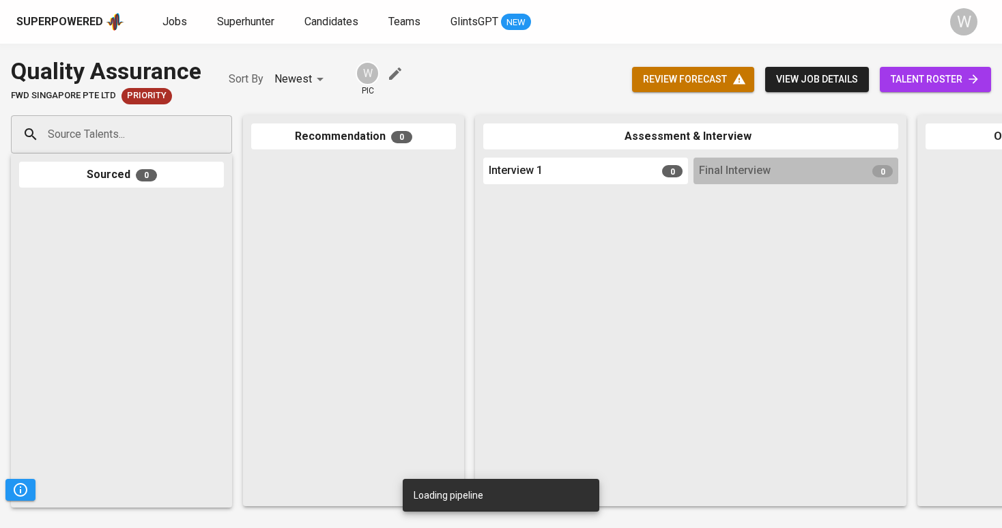
click at [952, 72] on span "talent roster" at bounding box center [935, 79] width 89 height 17
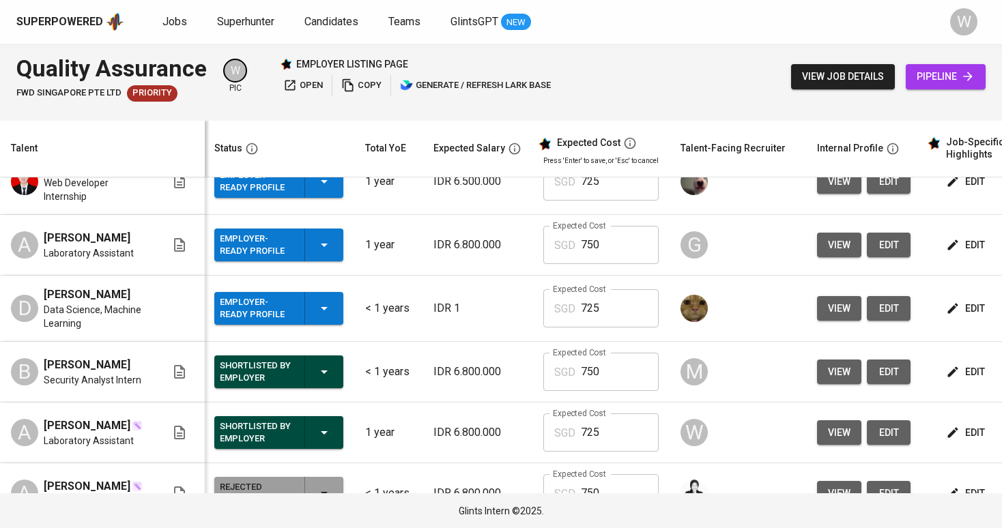
scroll to position [777, 1]
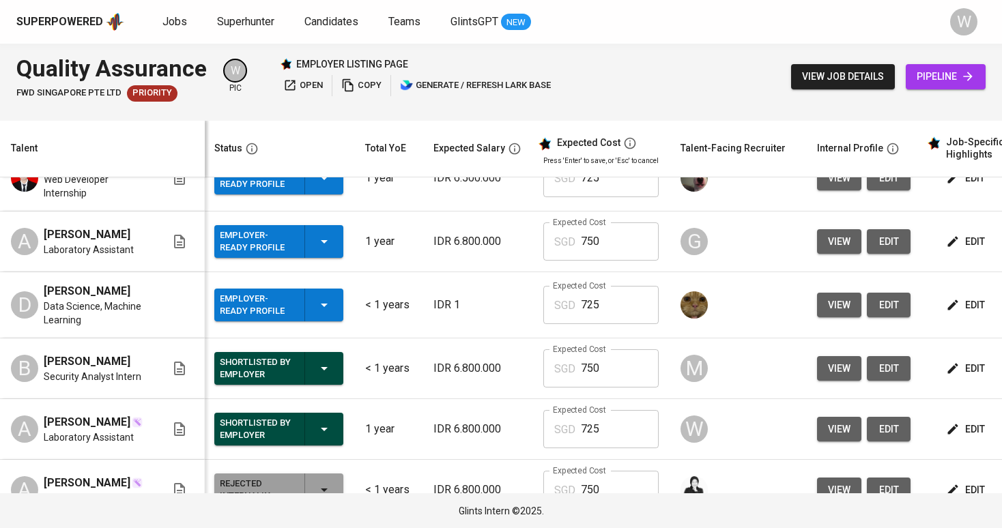
click at [954, 321] on td "edit" at bounding box center [982, 305] width 123 height 66
click at [954, 313] on button "edit" at bounding box center [966, 305] width 47 height 25
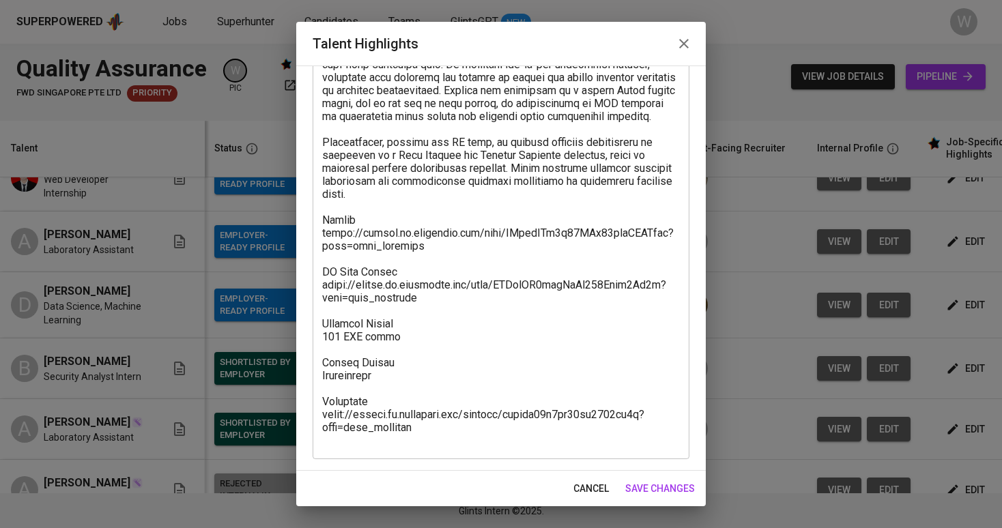
scroll to position [137, 0]
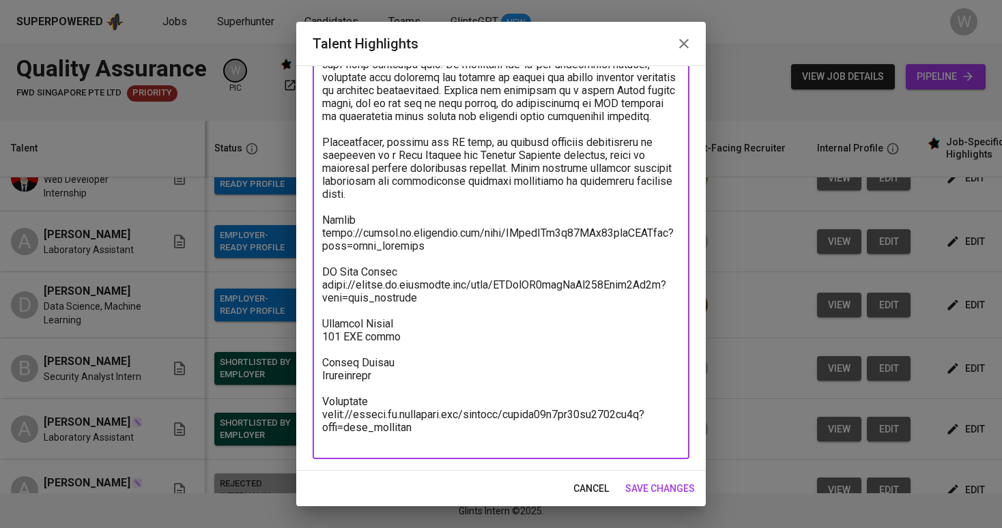
drag, startPoint x: 419, startPoint y: 438, endPoint x: 302, endPoint y: 428, distance: 117.2
click at [302, 428] on div "Enhance the Talent's profile by adding highlights relevant to this job - accomp…" at bounding box center [501, 268] width 410 height 405
click at [674, 496] on span "save changes" at bounding box center [660, 489] width 70 height 17
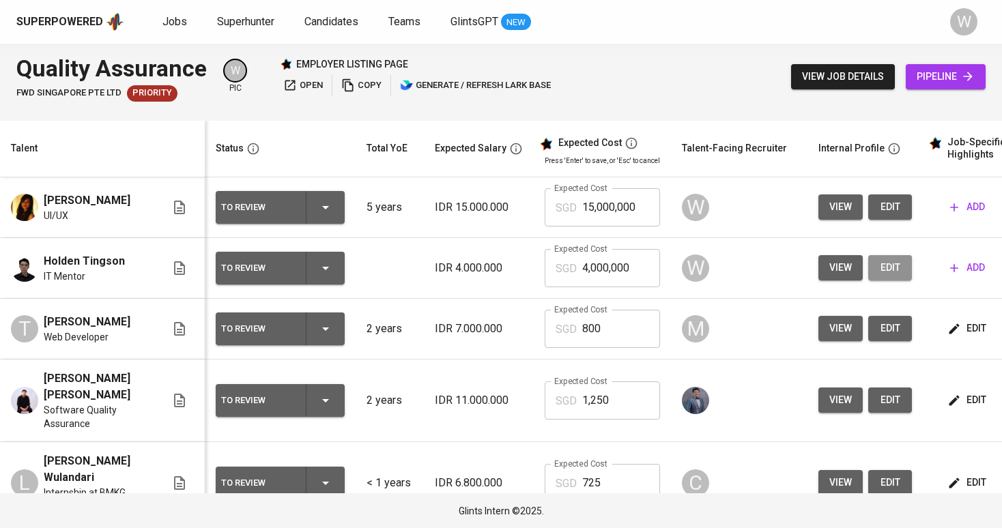
click at [889, 268] on span "edit" at bounding box center [890, 267] width 22 height 17
click at [879, 203] on span "edit" at bounding box center [890, 207] width 22 height 17
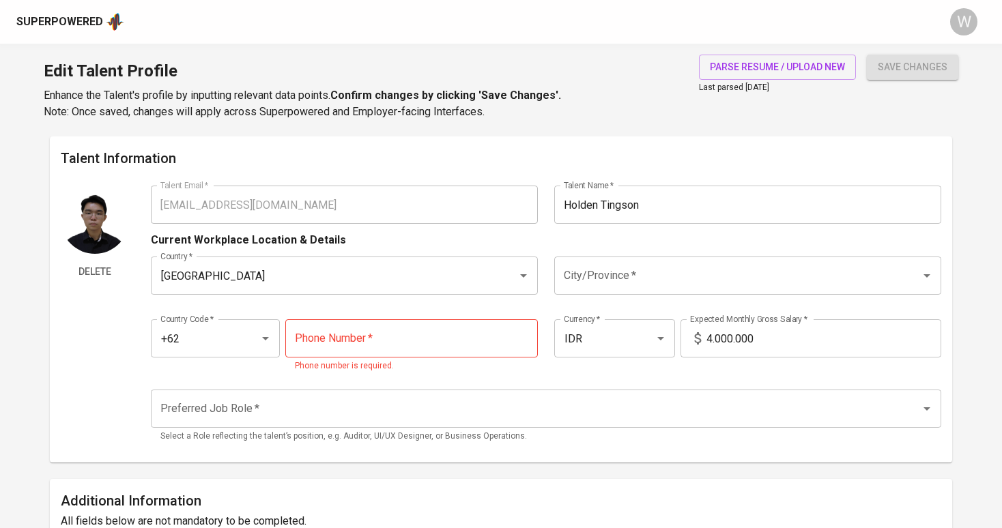
click at [715, 334] on input "4.000.000" at bounding box center [823, 338] width 235 height 38
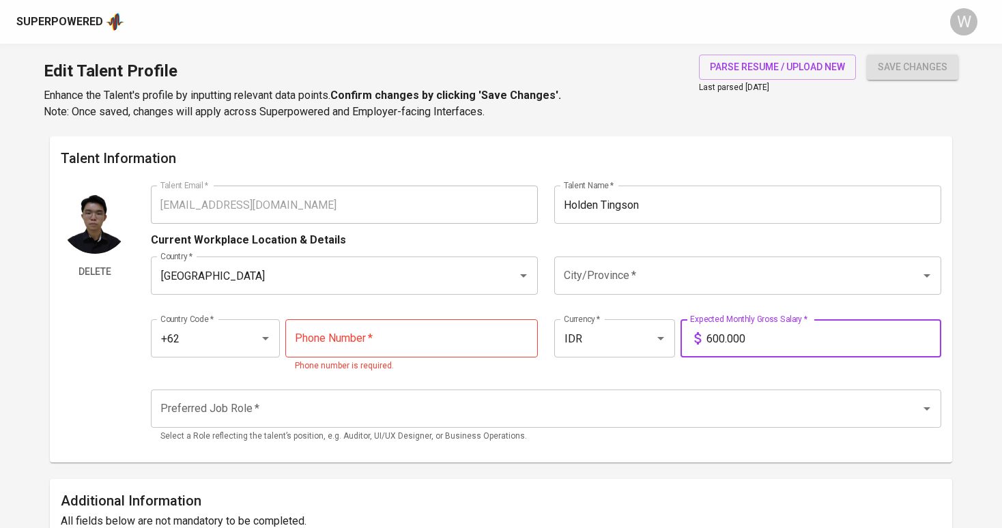
type input "6.800.000"
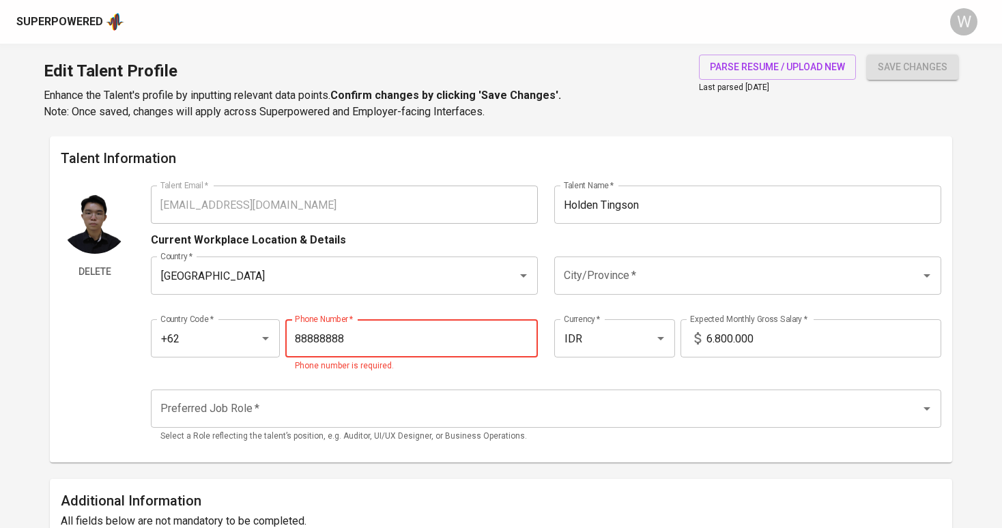
type input "[PHONE_NUMBER]"
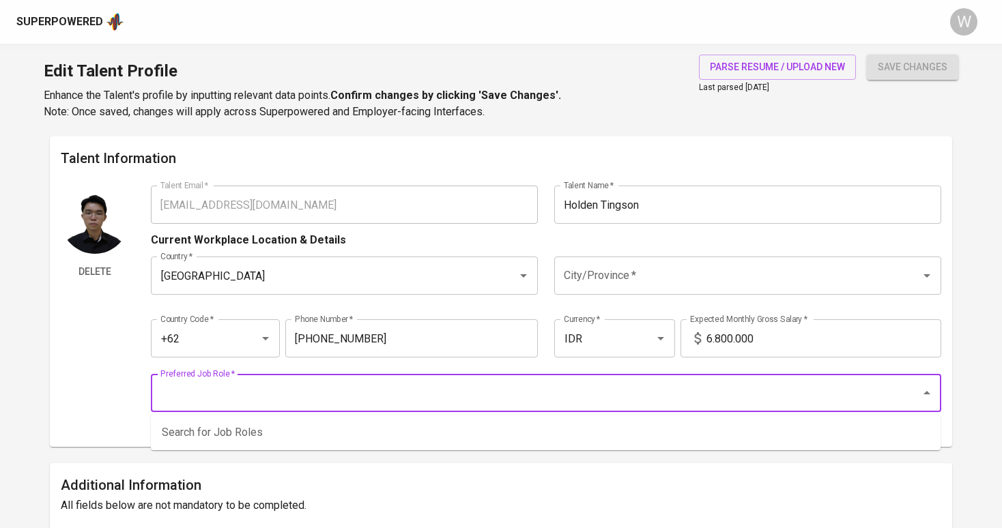
click at [369, 404] on input "Preferred Job Role   *" at bounding box center [526, 393] width 739 height 26
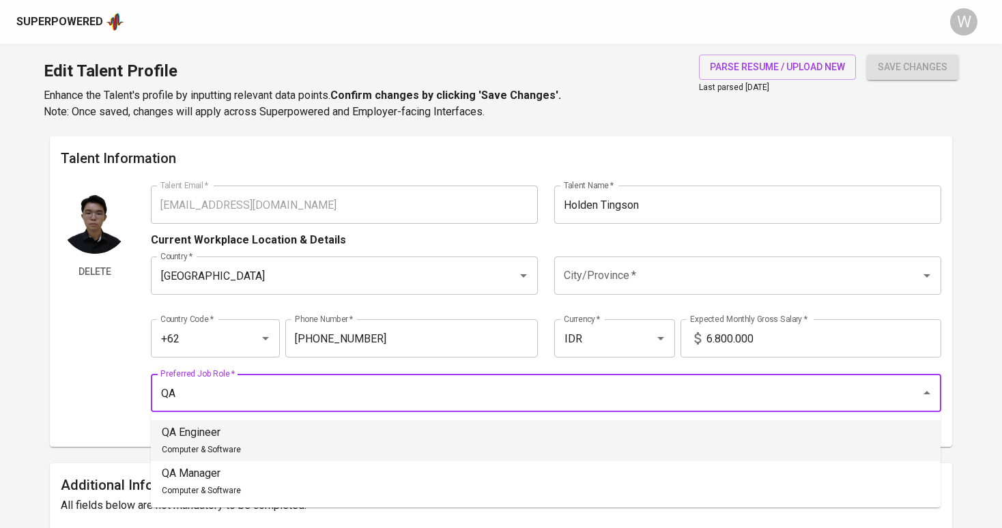
click at [330, 437] on li "QA Engineer Computer & Software" at bounding box center [546, 440] width 790 height 41
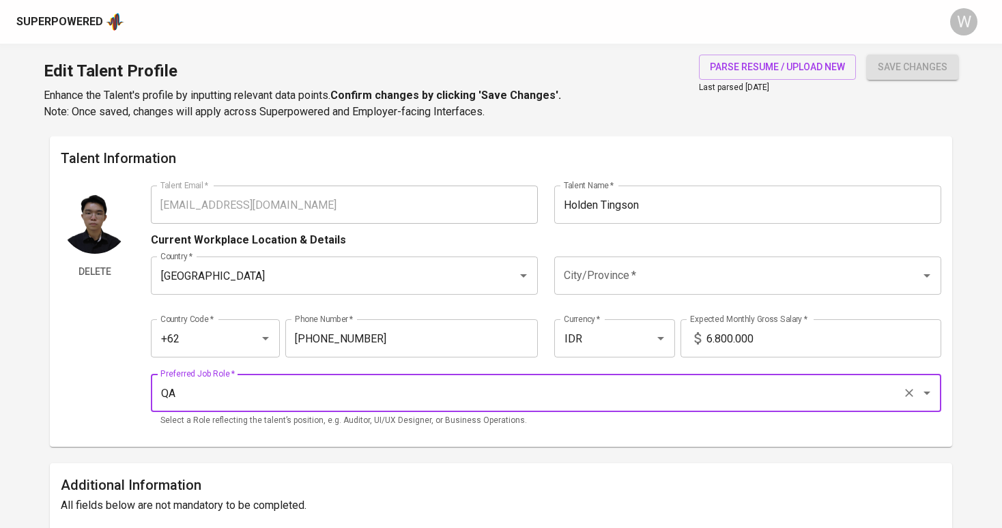
type input "QA Engineer"
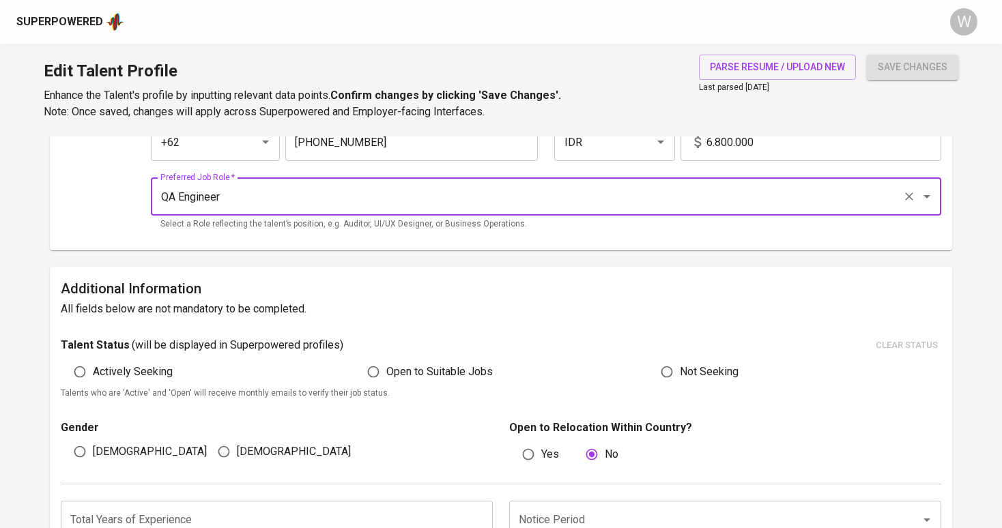
scroll to position [199, 0]
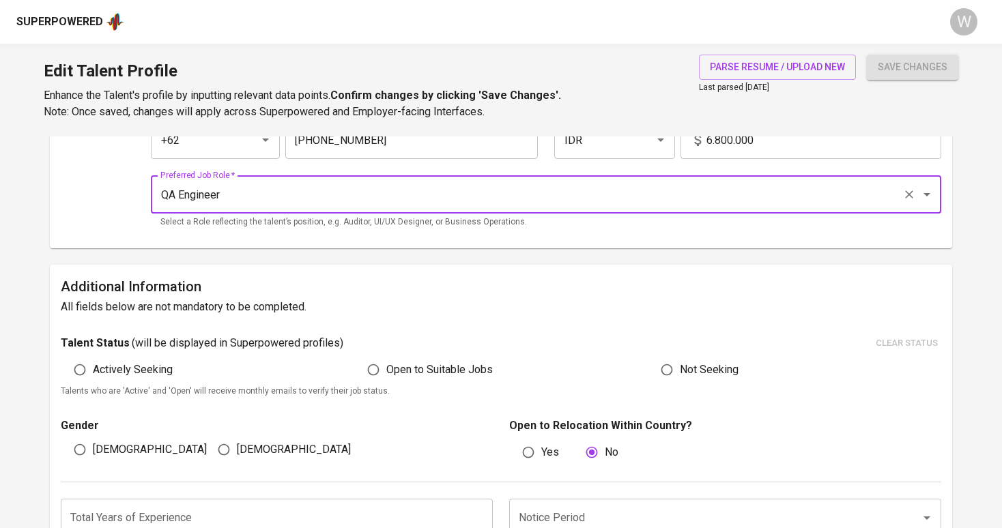
click at [389, 364] on span "Open to Suitable Jobs" at bounding box center [439, 370] width 106 height 16
click at [386, 364] on input "Open to Suitable Jobs" at bounding box center [373, 370] width 26 height 26
radio input "true"
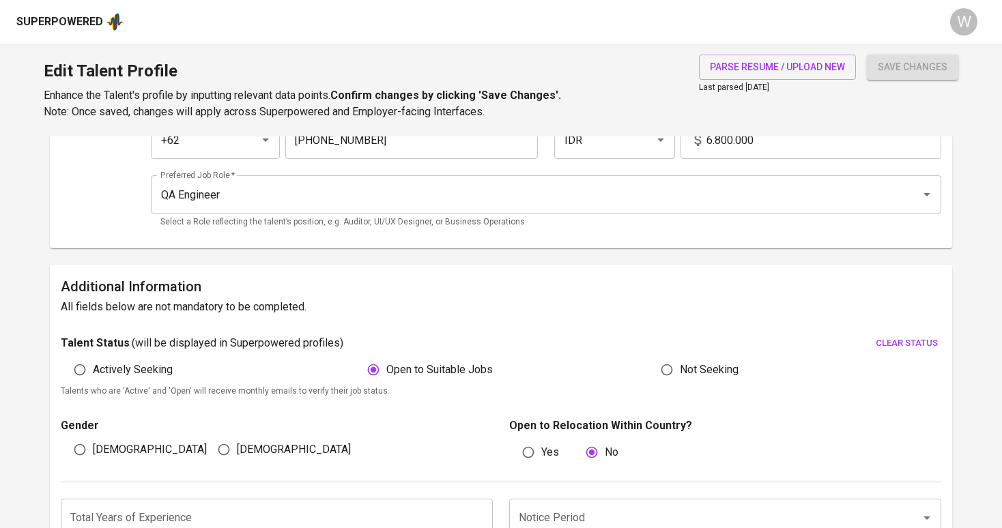
click at [112, 451] on span "[DEMOGRAPHIC_DATA]" at bounding box center [150, 450] width 114 height 16
click at [93, 451] on input "[DEMOGRAPHIC_DATA]" at bounding box center [80, 450] width 26 height 26
radio input "true"
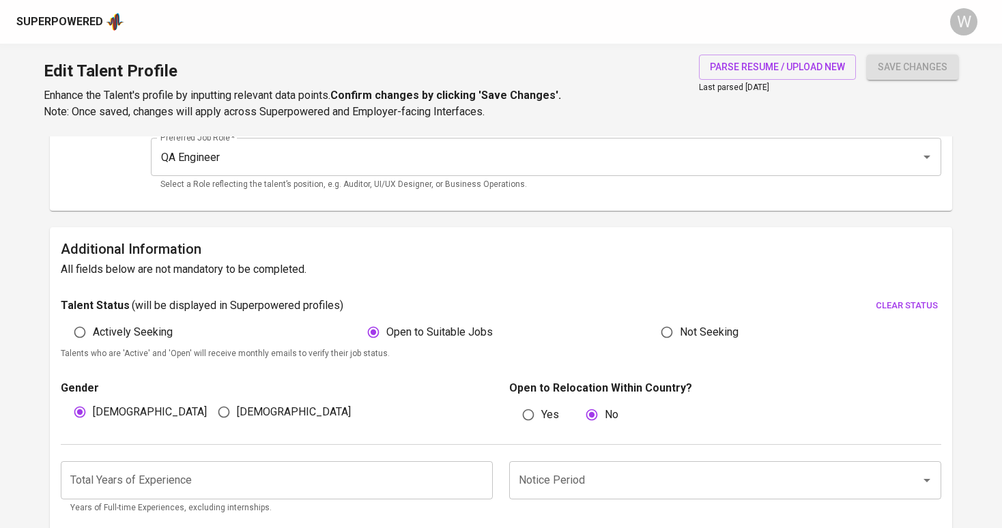
scroll to position [285, 0]
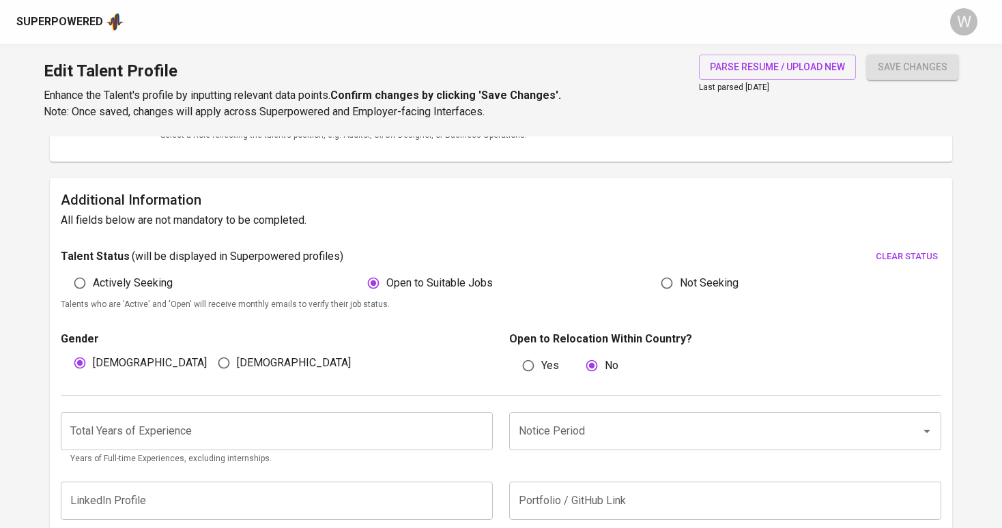
click at [120, 439] on input "number" at bounding box center [277, 431] width 432 height 38
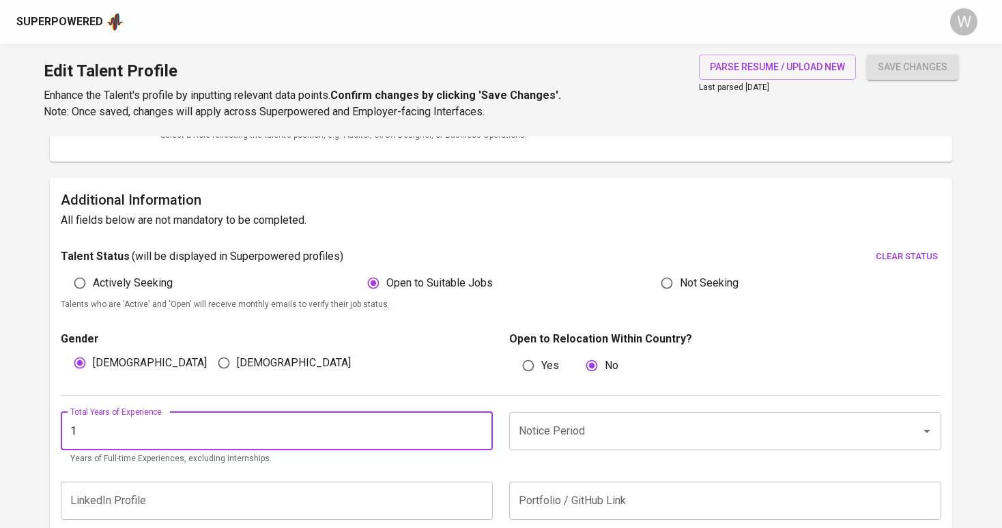
click at [532, 442] on div "Notice Period" at bounding box center [725, 431] width 432 height 38
type input "1"
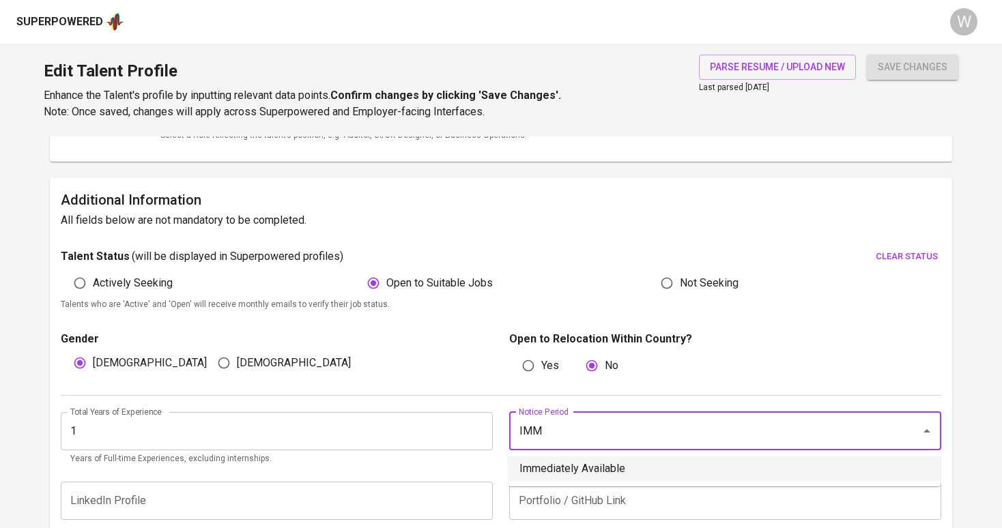
click at [550, 467] on li "Immediately Available" at bounding box center [725, 469] width 432 height 25
type input "Immediately Available"
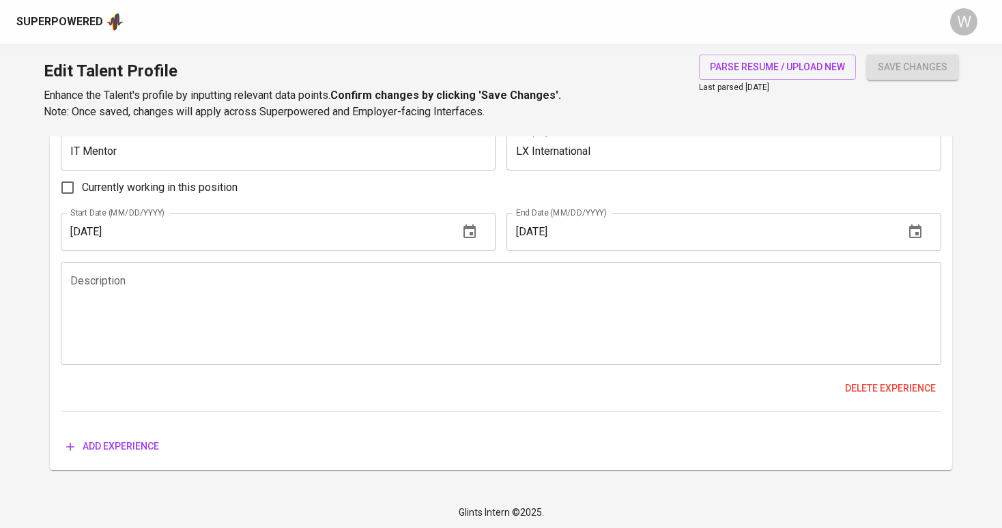
scroll to position [730, 0]
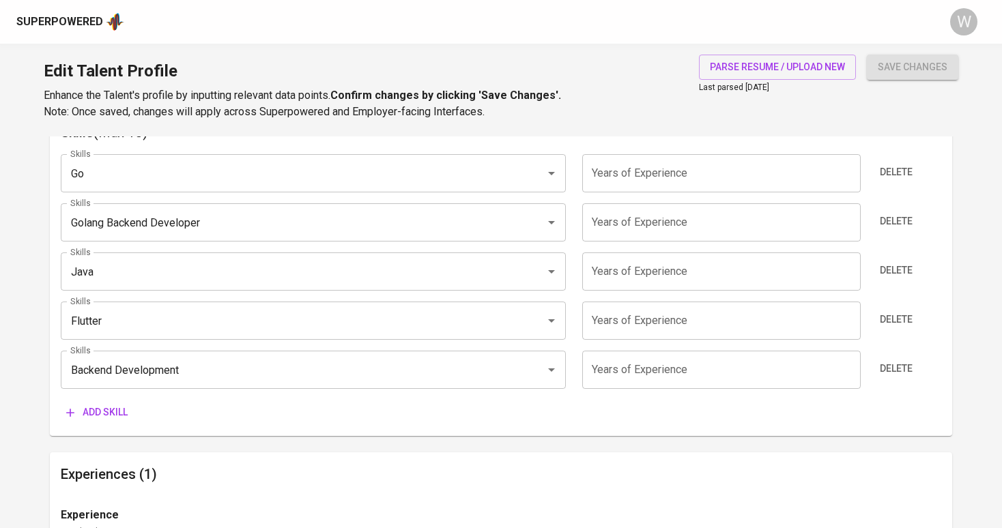
click at [901, 84] on div "save changes" at bounding box center [912, 88] width 91 height 66
click at [902, 75] on button "save changes" at bounding box center [912, 67] width 91 height 25
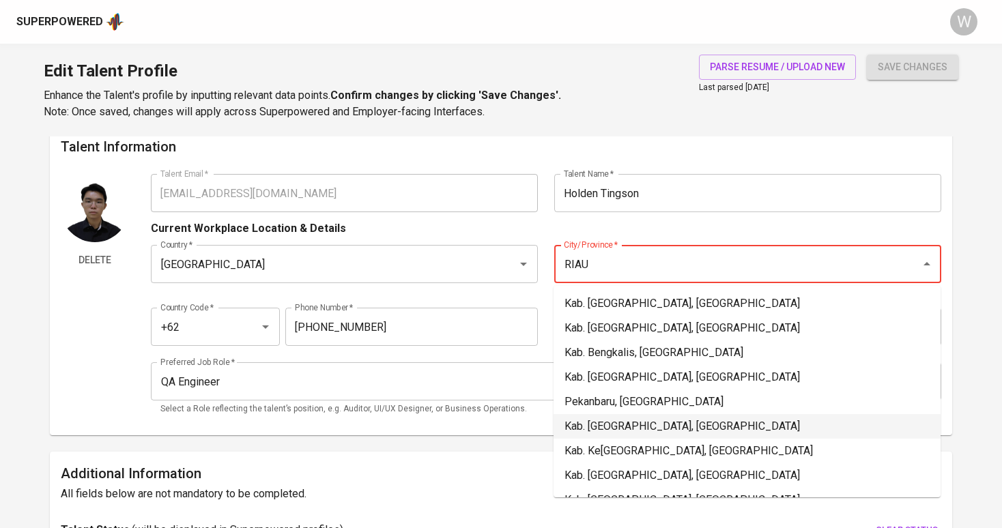
scroll to position [27, 0]
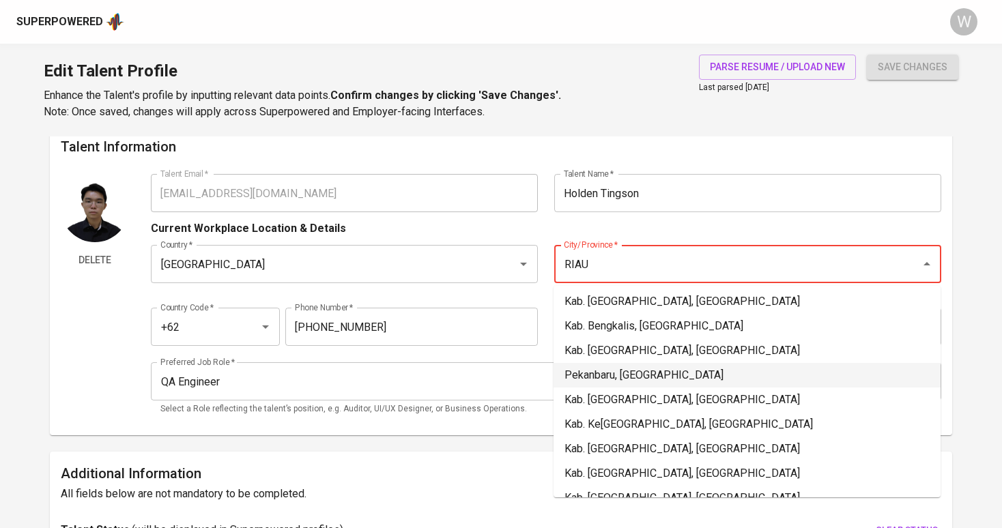
click at [631, 380] on li "Pekanbaru, Riau" at bounding box center [747, 375] width 387 height 25
type input "Pekanbaru, Riau"
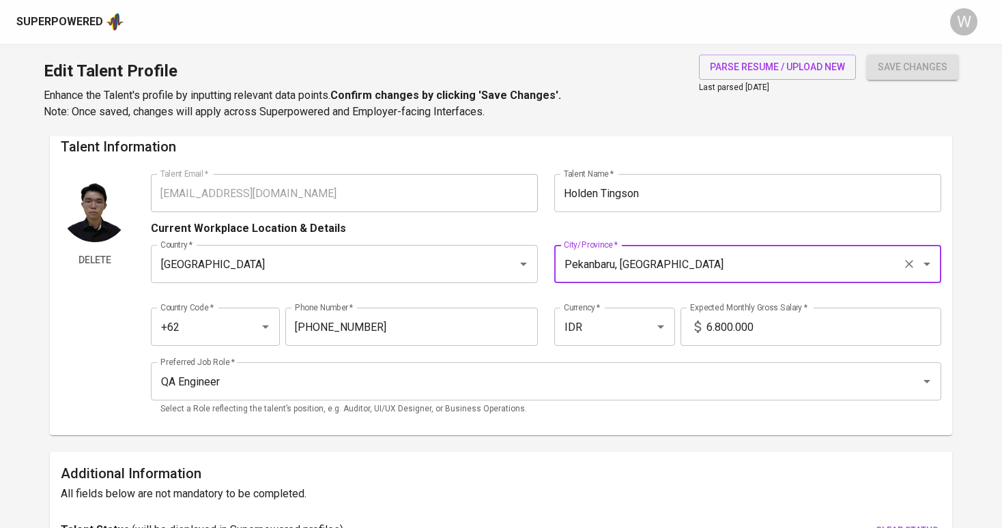
click at [903, 59] on span "save changes" at bounding box center [913, 67] width 70 height 17
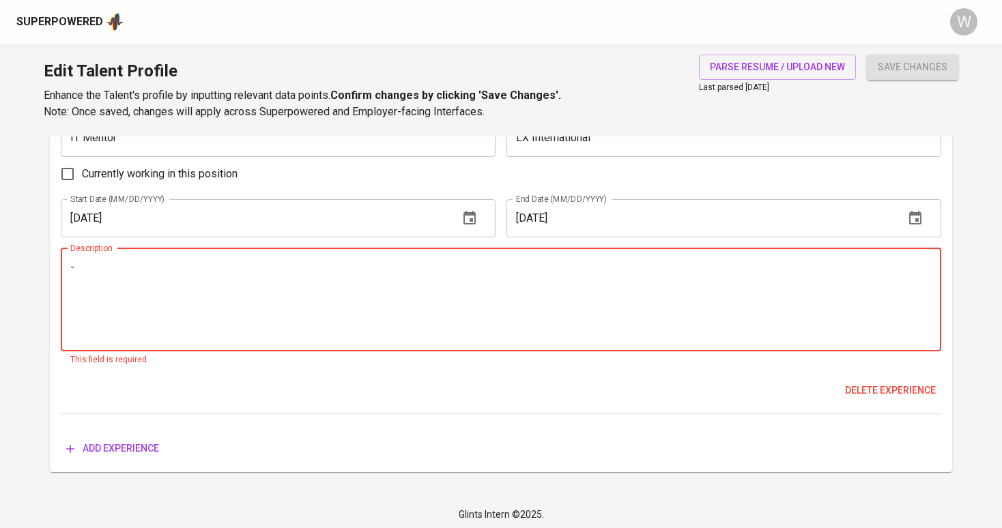
scroll to position [1128, 0]
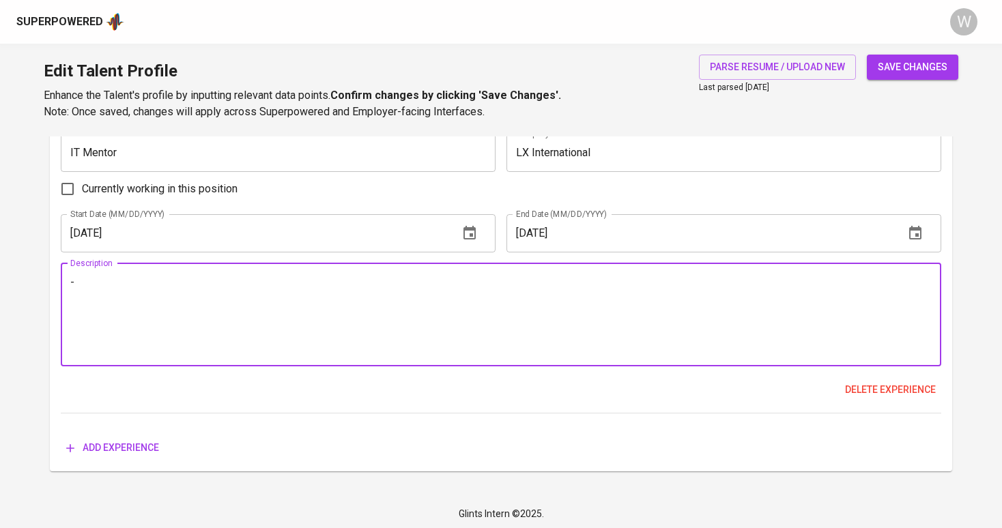
type textarea "-"
click at [879, 78] on button "save changes" at bounding box center [912, 67] width 91 height 25
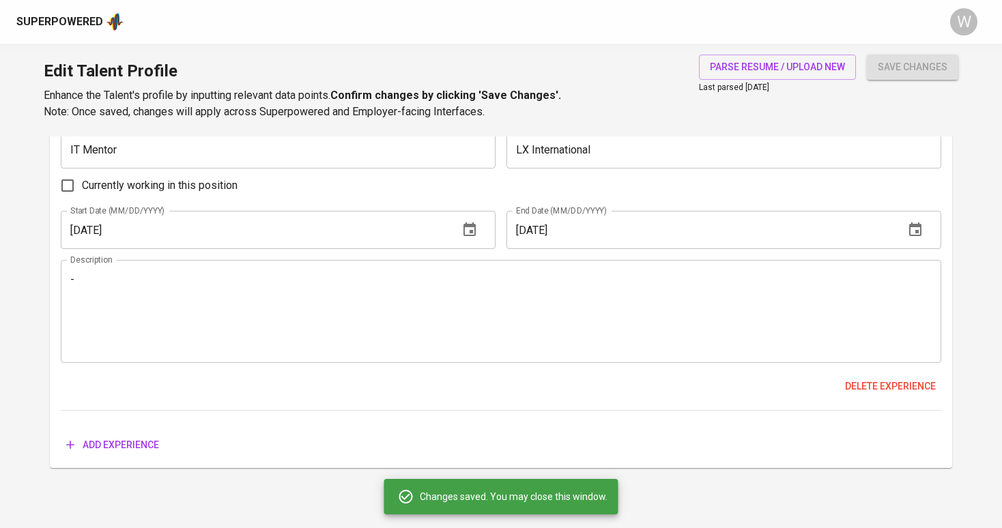
scroll to position [1124, 0]
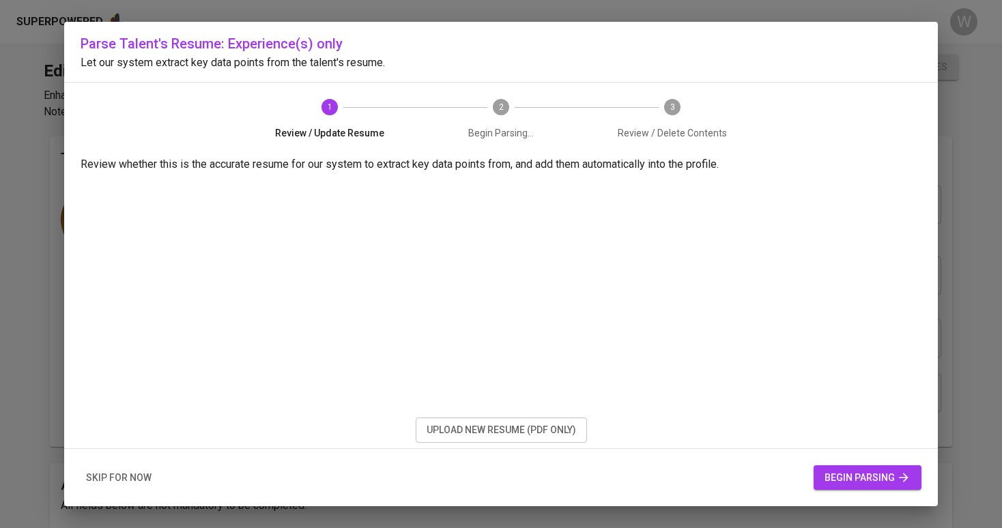
click at [559, 434] on span "upload new resume (pdf only)" at bounding box center [501, 430] width 149 height 17
click at [848, 481] on span "begin parsing" at bounding box center [868, 478] width 86 height 17
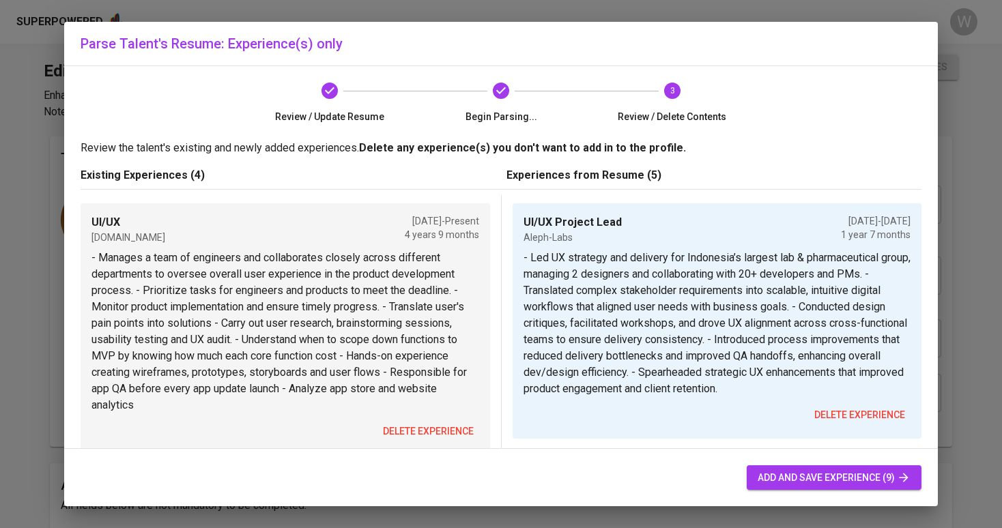
click at [401, 424] on span "delete experience" at bounding box center [428, 431] width 91 height 17
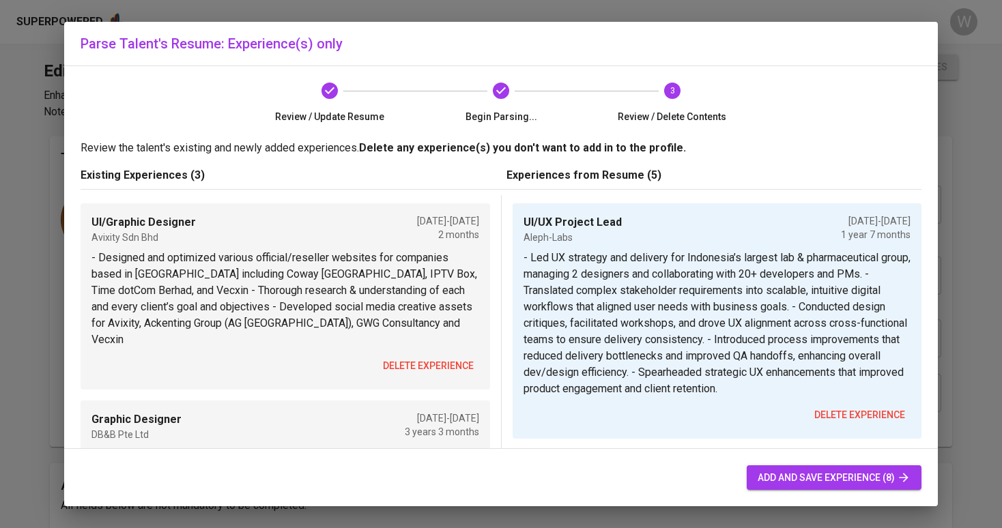
click at [411, 358] on span "delete experience" at bounding box center [428, 366] width 91 height 17
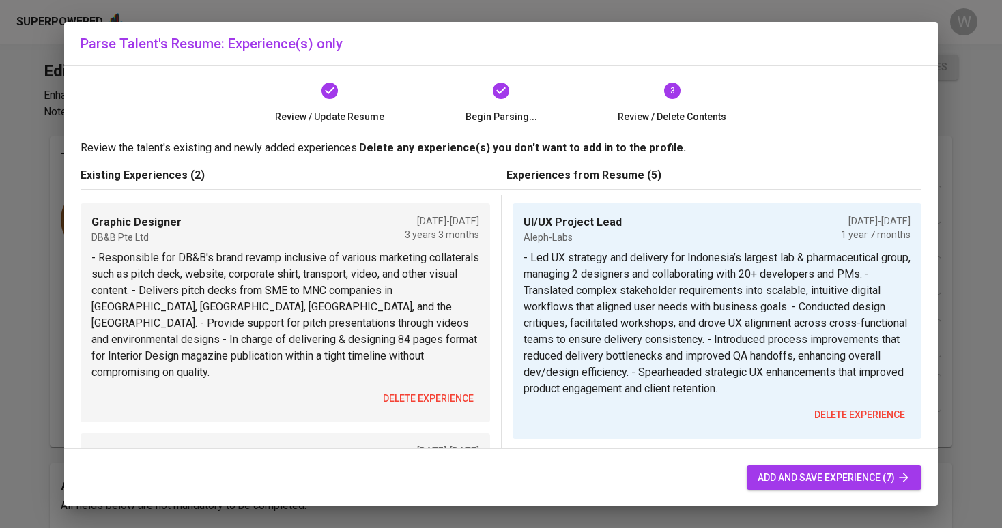
click at [408, 386] on button "delete experience" at bounding box center [428, 398] width 102 height 25
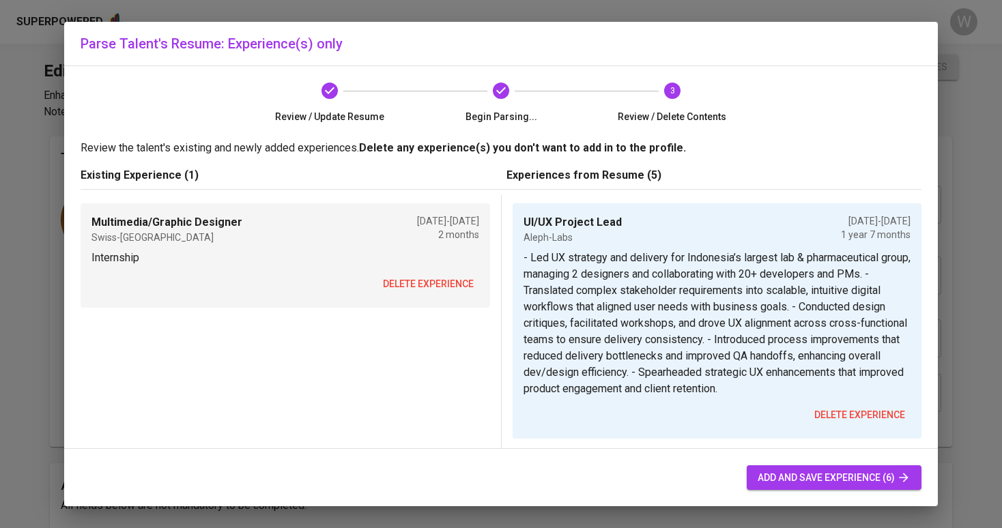
click at [426, 285] on span "delete experience" at bounding box center [428, 284] width 91 height 17
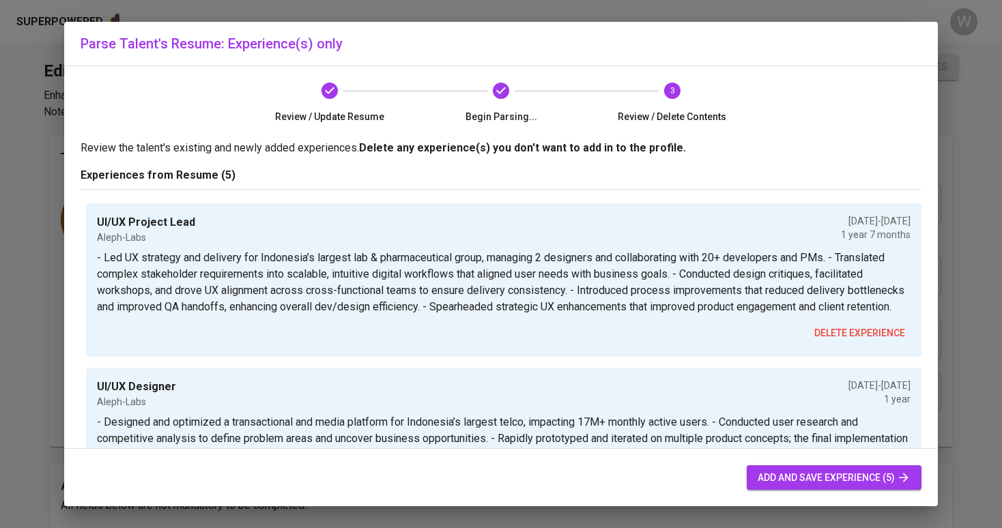
click at [775, 489] on button "add and save experience (5)" at bounding box center [834, 478] width 175 height 25
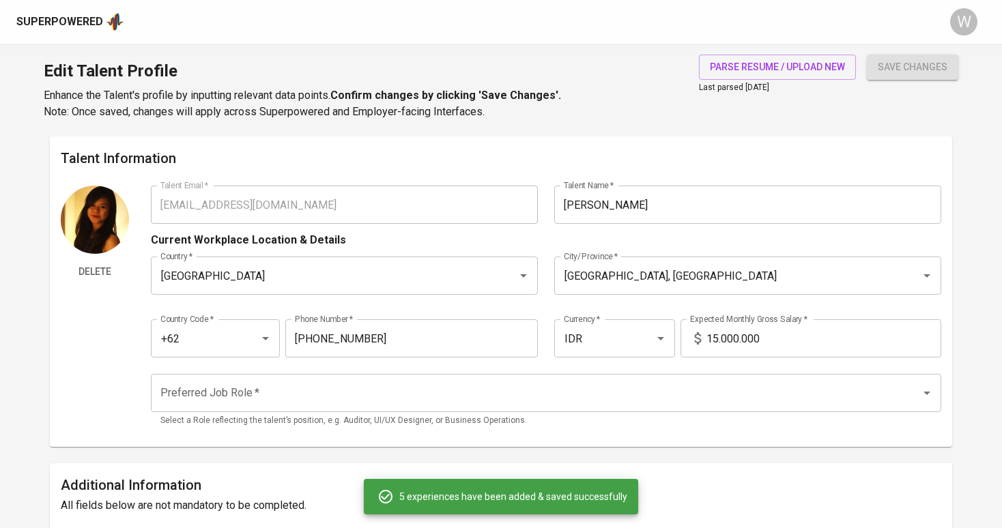
type input "UI/UX Project Lead"
type input "Aleph-Labs"
checkbox input "false"
type input "03/01/2023"
type input "10/01/2024"
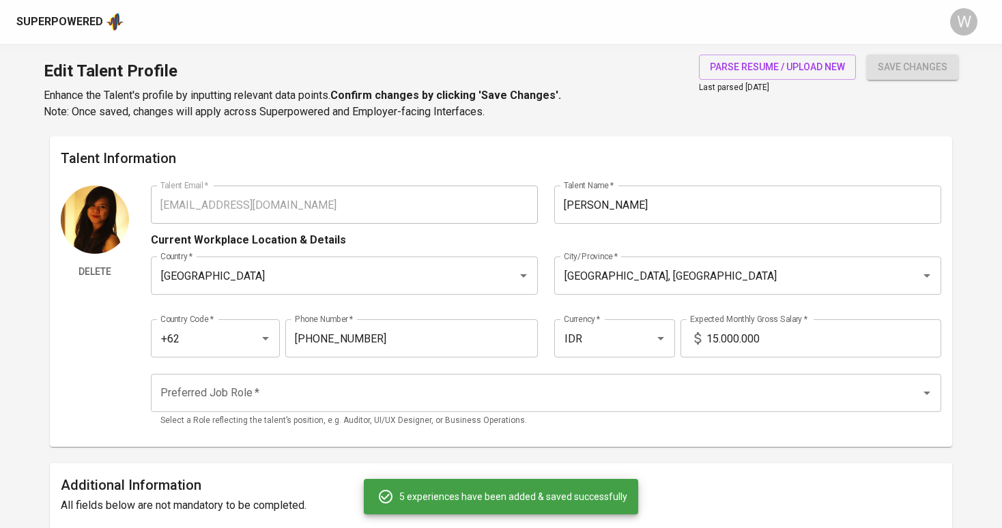
type textarea "- Led UX strategy and delivery for Indonesia’s largest lab & pharmaceutical gro…"
type input "UI/UX Designer"
type input "Aleph-Labs"
type input "03/01/2022"
type input "03/01/2023"
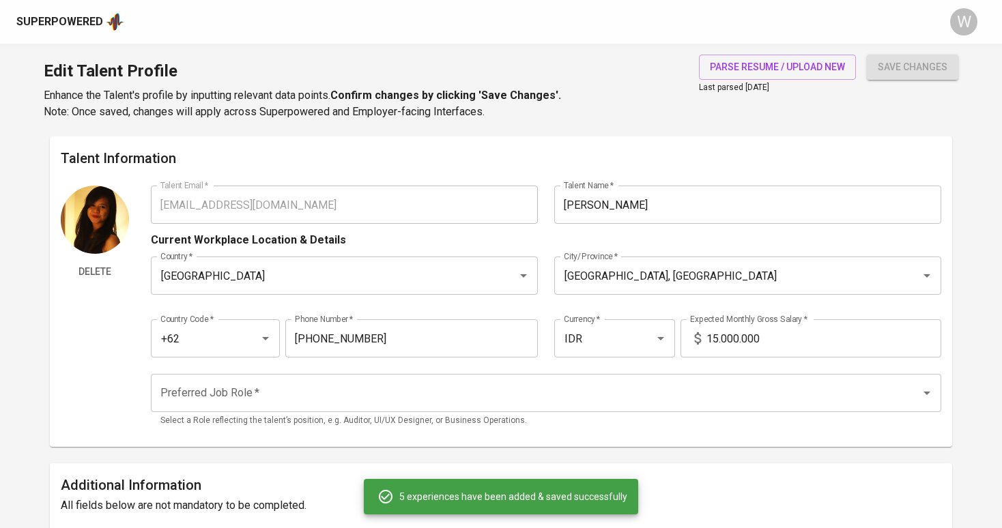
type textarea "- Designed and optimized a transactional and media platform for Indonesia’s lar…"
type input "Product Designer"
type input "GoodHood.SG"
type input "01/01/2021"
type input "03/01/2022"
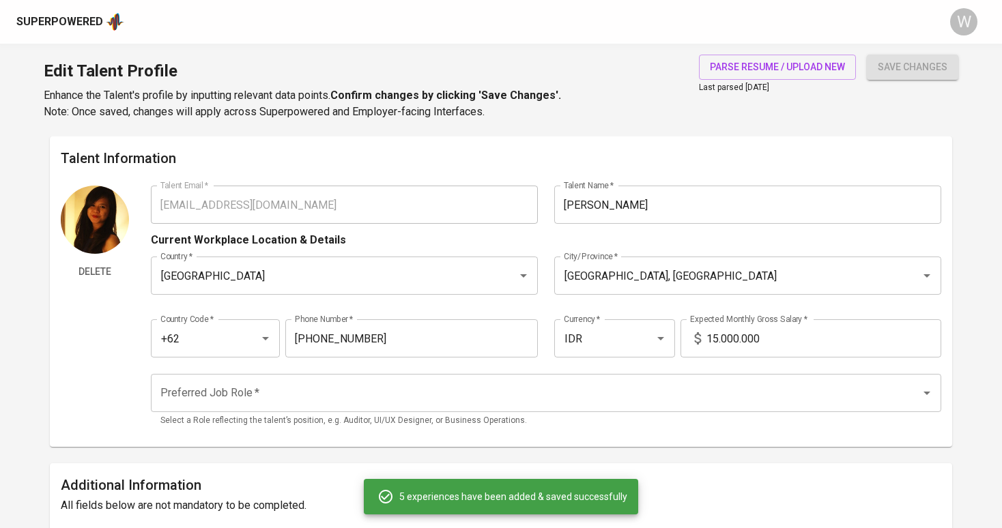
type textarea "- Owned end-to-end product design for a fast-scaling hyperlocal startup focused…"
type input "UI/Graphic Designer"
type input "Avixity"
type input "12/01/2020"
type input "09/01/2021"
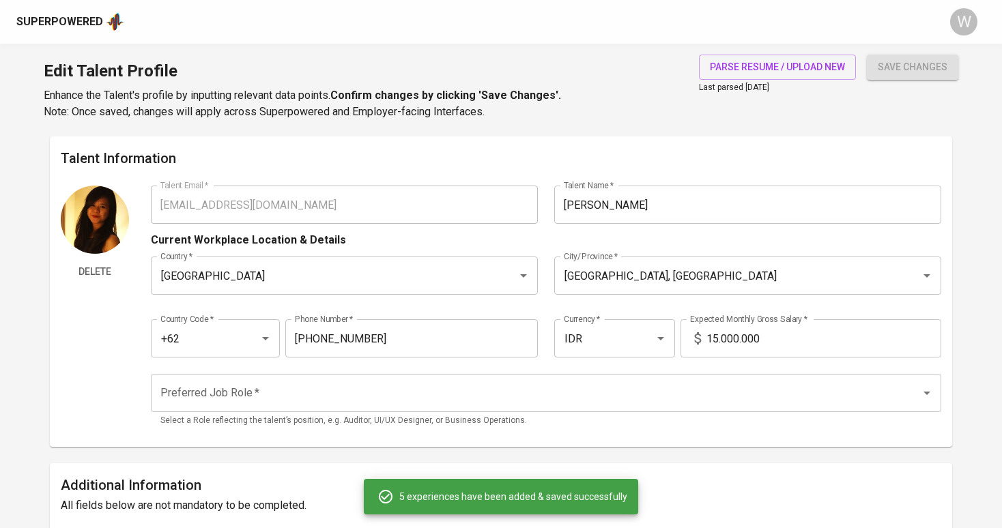
type textarea "- Delivered end-to-end web design and brand assets for top Malaysian clients su…"
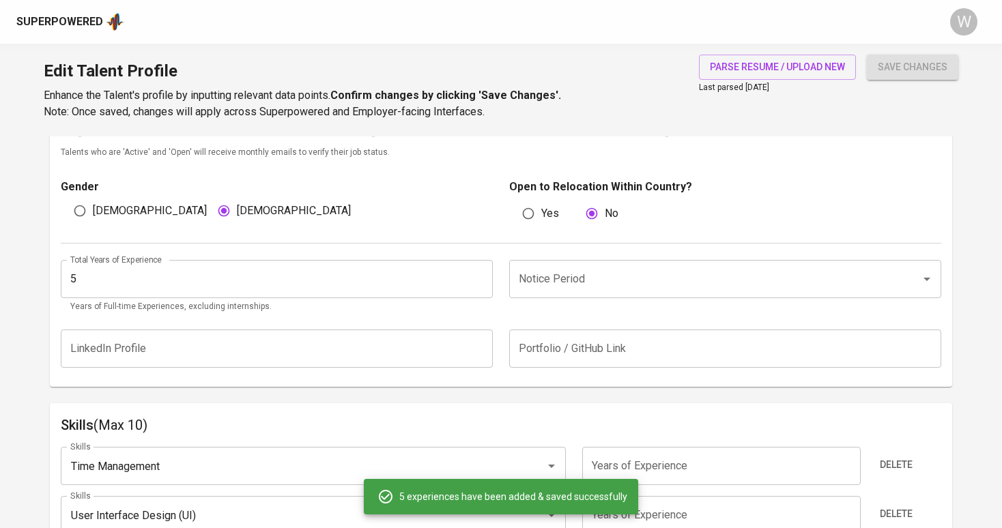
scroll to position [432, 0]
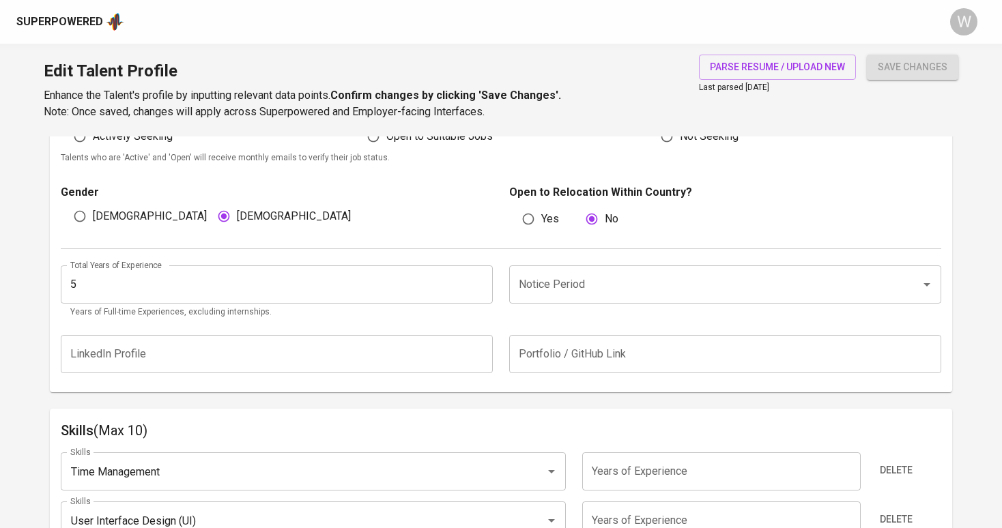
click at [558, 289] on input "Notice Period" at bounding box center [706, 285] width 382 height 26
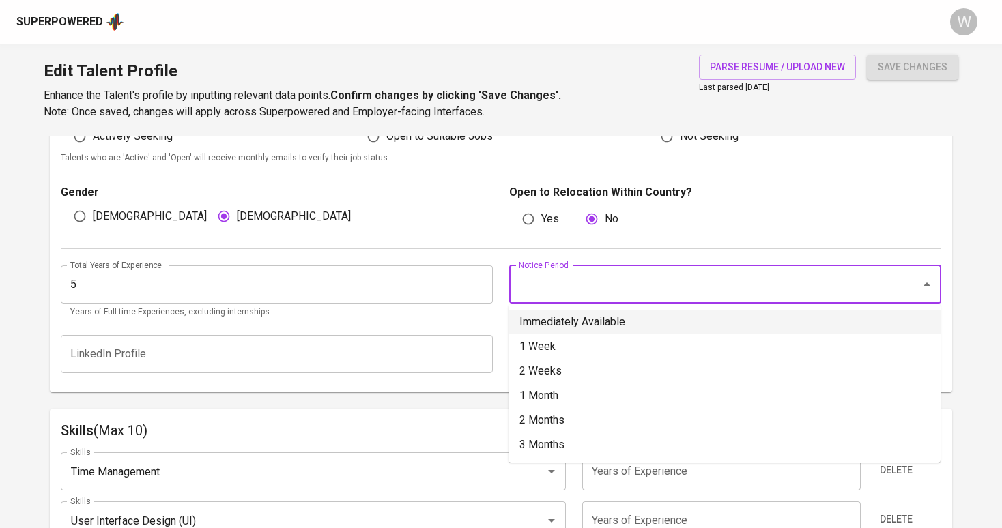
click at [571, 315] on li "Immediately Available" at bounding box center [725, 322] width 432 height 25
type input "Immediately Available"
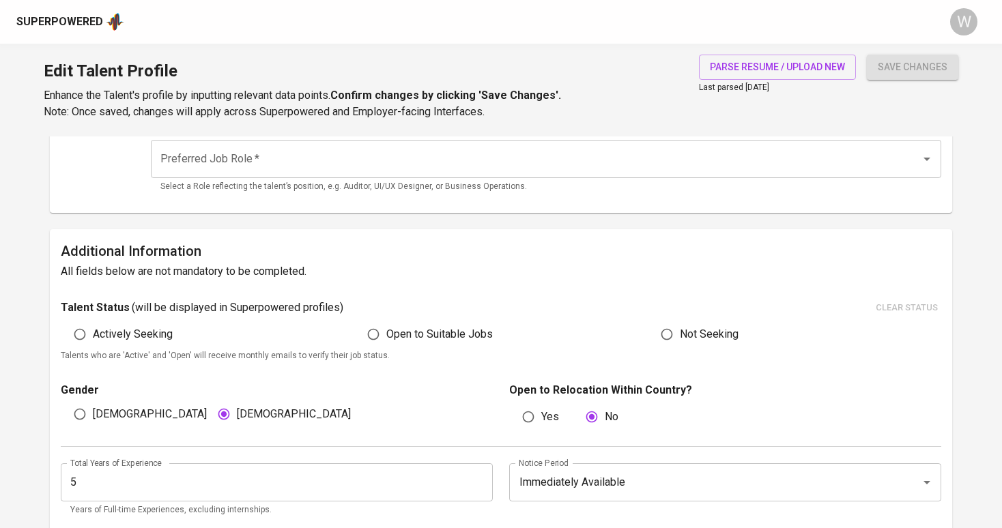
scroll to position [202, 0]
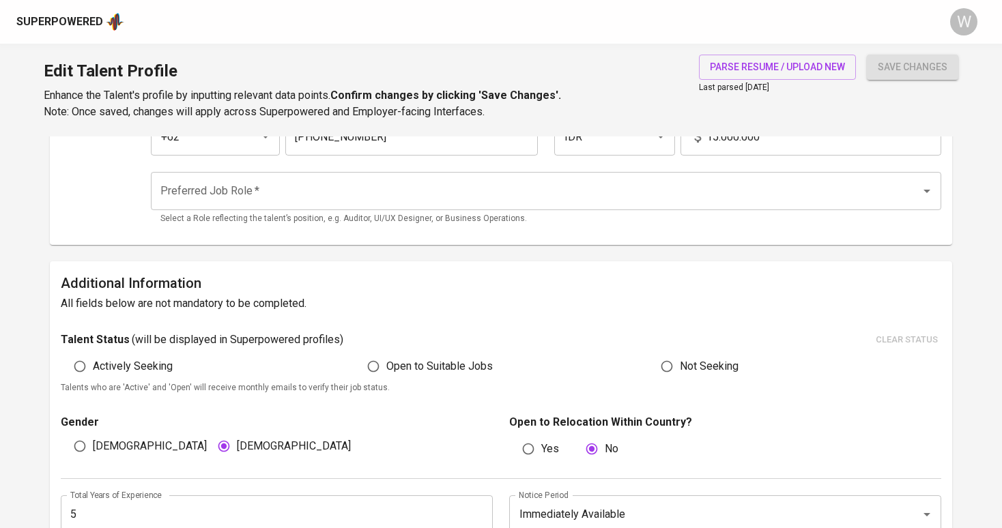
click at [407, 373] on label "Open to Suitable Jobs" at bounding box center [426, 367] width 132 height 26
click at [386, 373] on input "Open to Suitable Jobs" at bounding box center [373, 367] width 26 height 26
radio input "true"
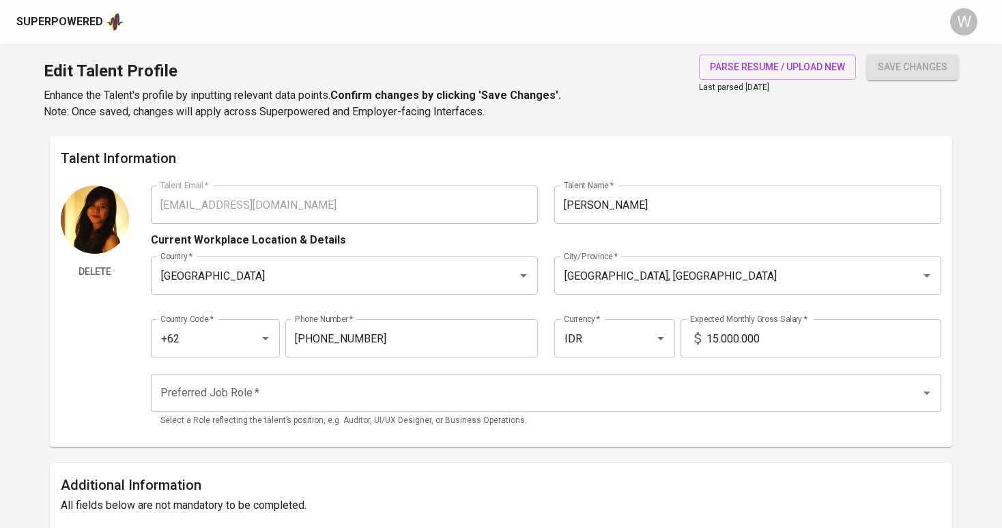
scroll to position [0, 0]
click at [714, 339] on input "15.000.000" at bounding box center [823, 338] width 235 height 38
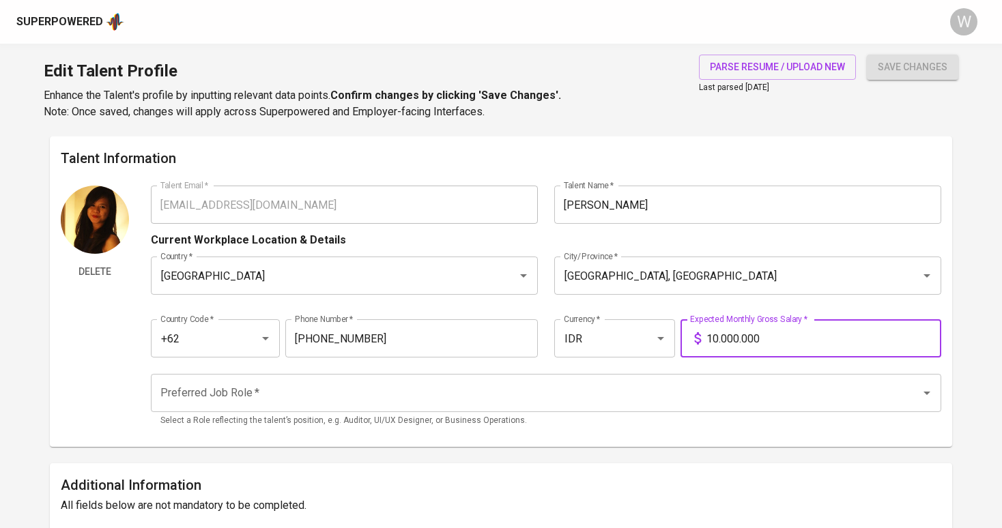
type input "10.000.000"
click at [552, 385] on input "Preferred Job Role   *" at bounding box center [526, 393] width 739 height 26
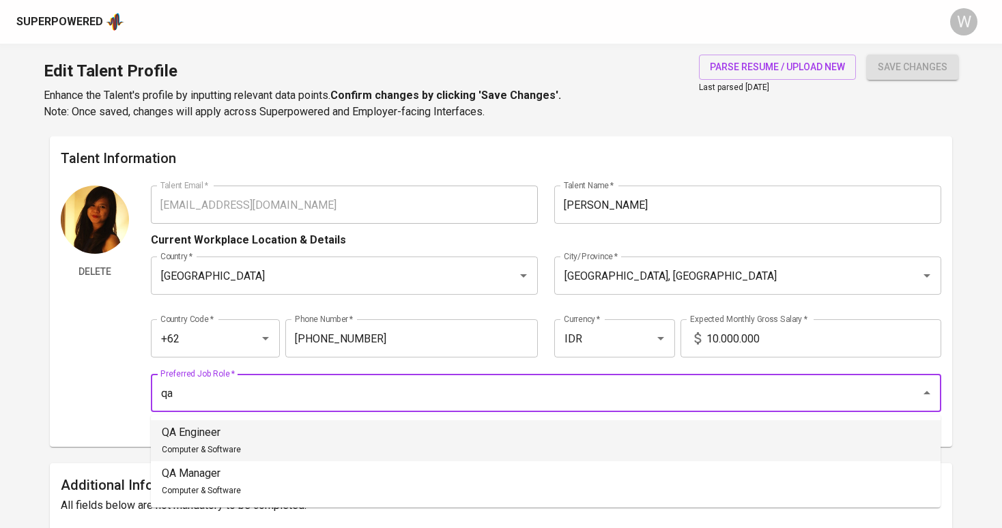
click at [496, 429] on li "QA Engineer Computer & Software" at bounding box center [546, 440] width 790 height 41
type input "QA Engineer"
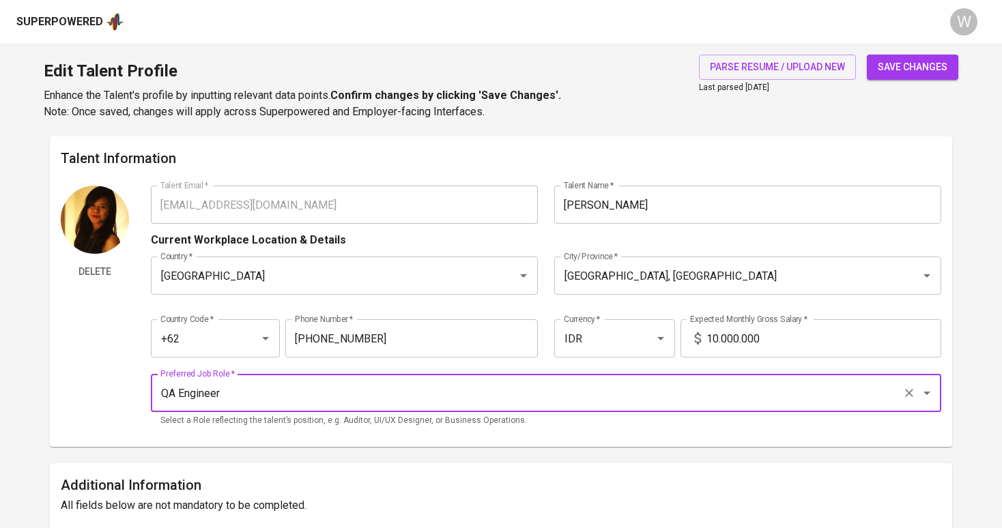
click at [890, 65] on span "save changes" at bounding box center [913, 67] width 70 height 17
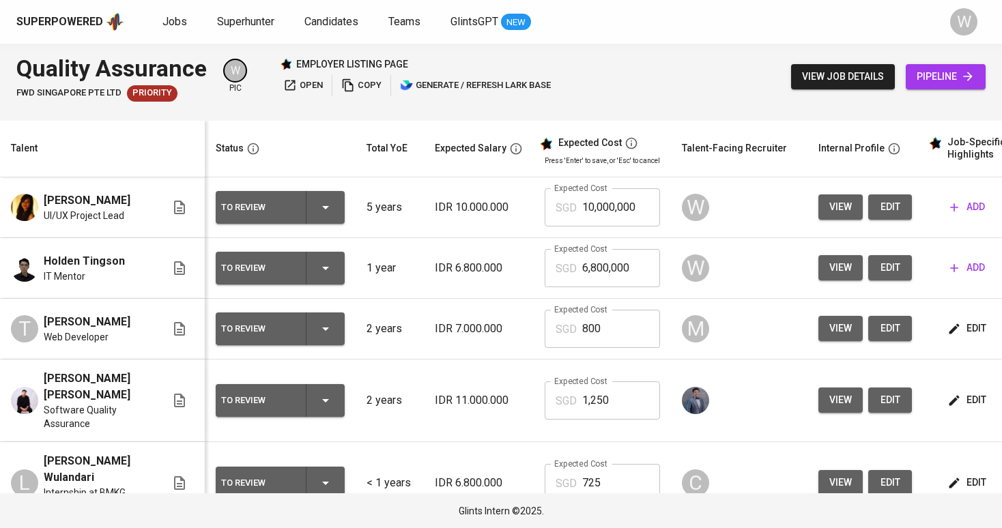
click at [638, 265] on input "6,800,000" at bounding box center [621, 268] width 78 height 38
type input "725"
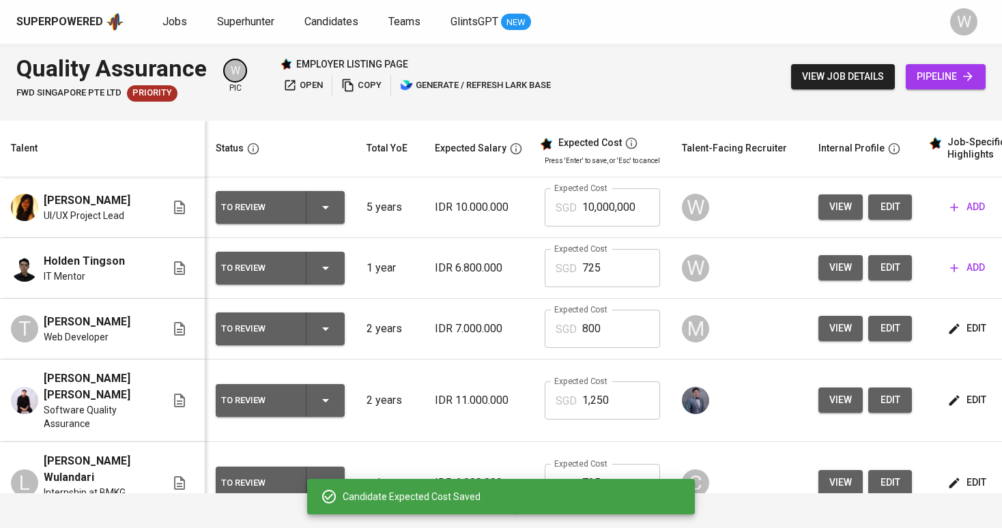
click at [635, 208] on input "10,000,000" at bounding box center [621, 207] width 78 height 38
click at [637, 199] on input "10,000,000" at bounding box center [621, 207] width 78 height 38
type input "1,100"
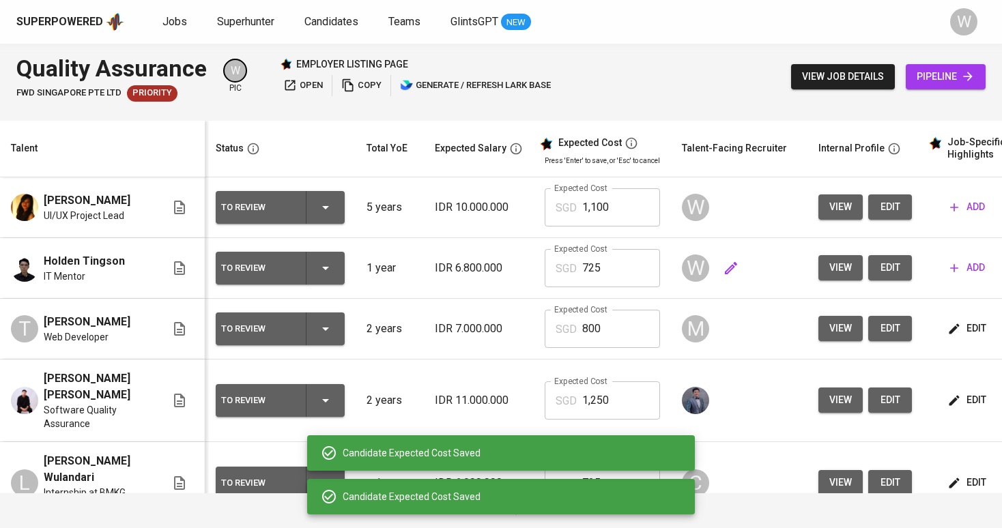
click at [745, 261] on div "W" at bounding box center [739, 268] width 115 height 33
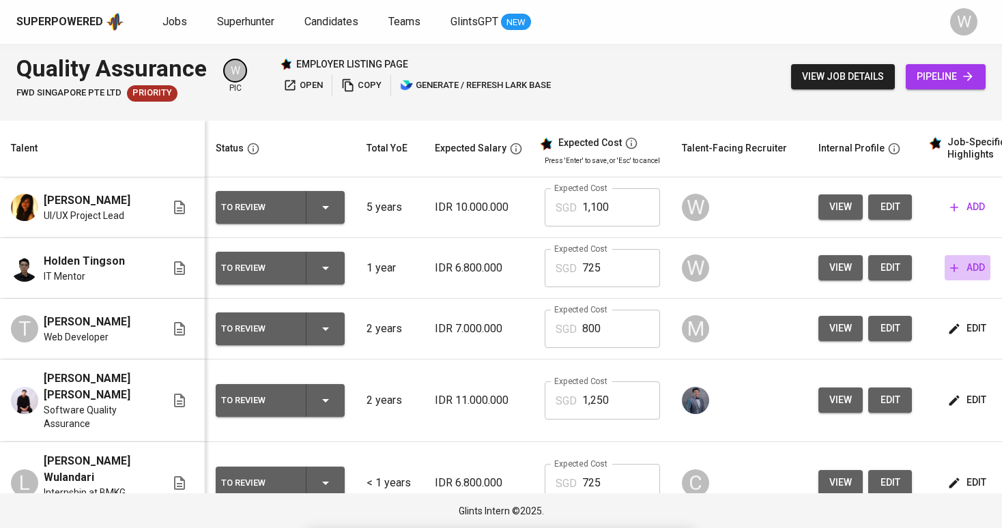
click at [964, 274] on span "add" at bounding box center [967, 267] width 35 height 17
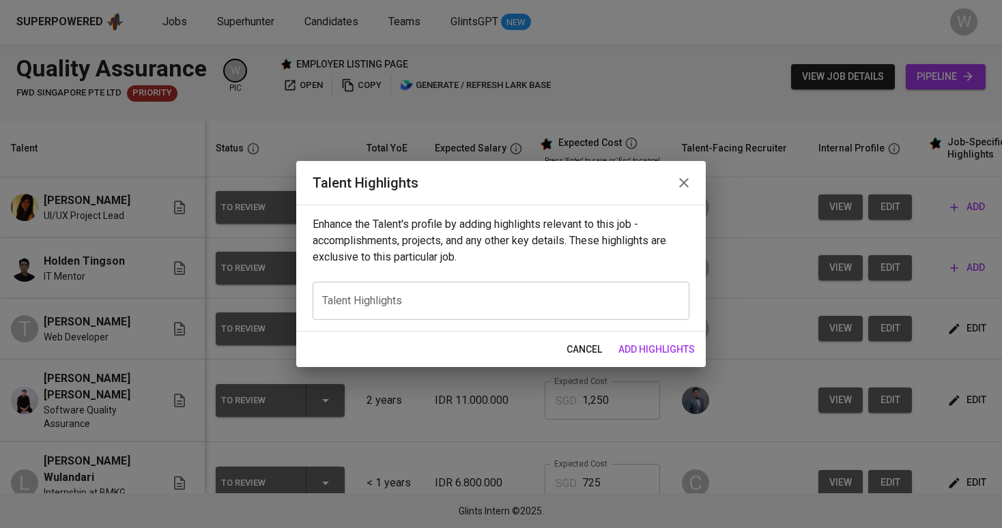
click at [459, 306] on textarea at bounding box center [501, 300] width 358 height 13
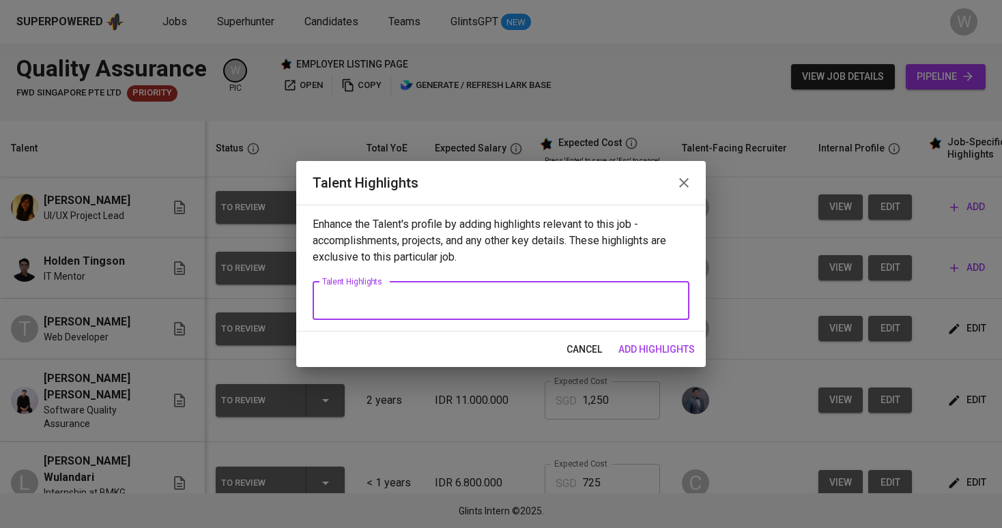
click at [459, 306] on textarea at bounding box center [501, 300] width 358 height 13
paste textarea "[PERSON_NAME] [PERSON_NAME] is a fresh graduate in Informatics Engineering with…"
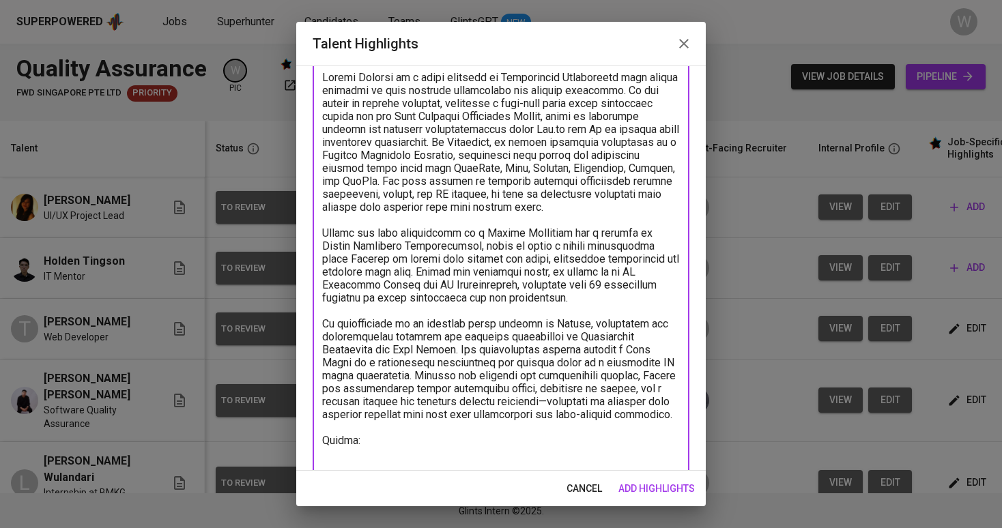
paste textarea "https://glints.sg.larksuite.com/file/Hz2Zb1eYgoXT0Sxp9m3ldmplg5e?from=from_copy…"
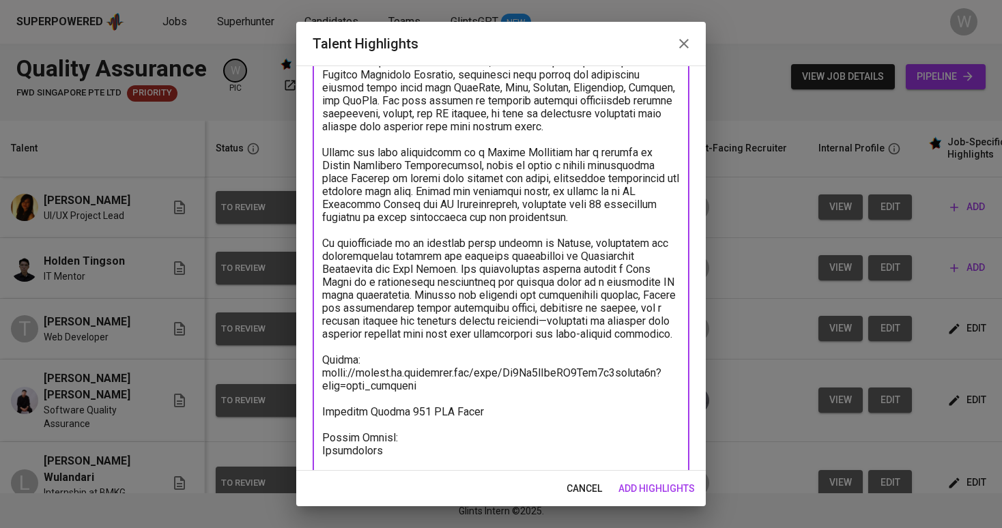
scroll to position [191, 0]
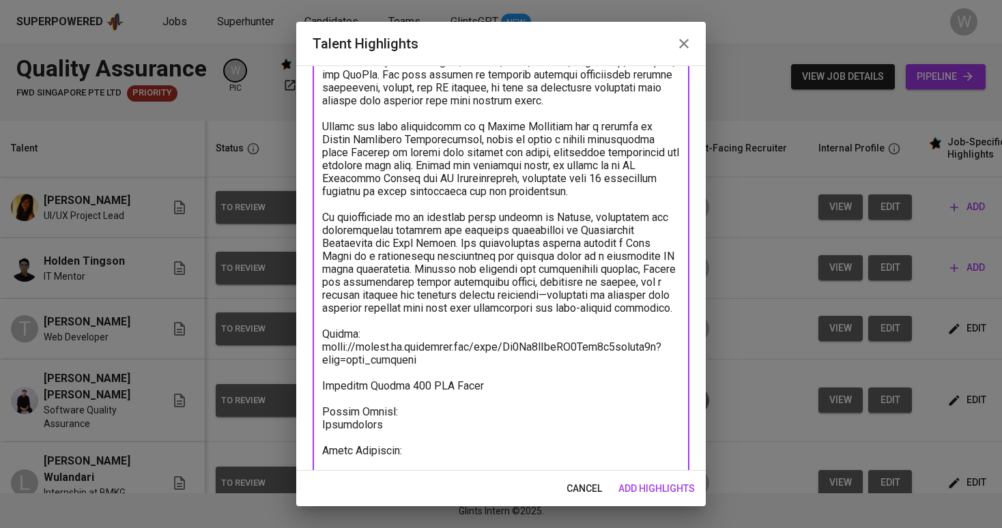
paste textarea "https://glints.sg.larksuite.com/minutes/obsghk3k52yx9z856v2779mg?from=from_copy…"
type textarea "[PERSON_NAME] [PERSON_NAME] is a fresh graduate in Informatics Engineering with…"
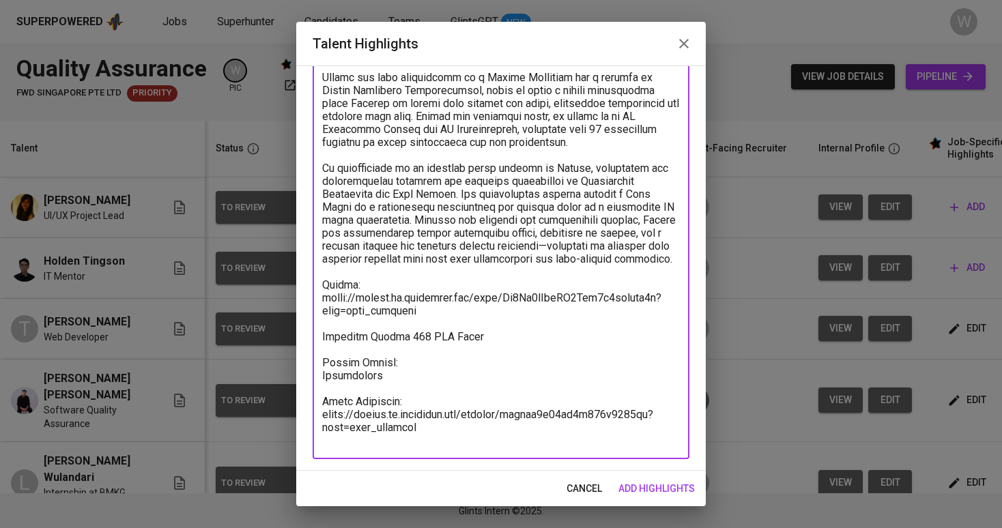
click at [650, 489] on span "add highlights" at bounding box center [656, 489] width 76 height 17
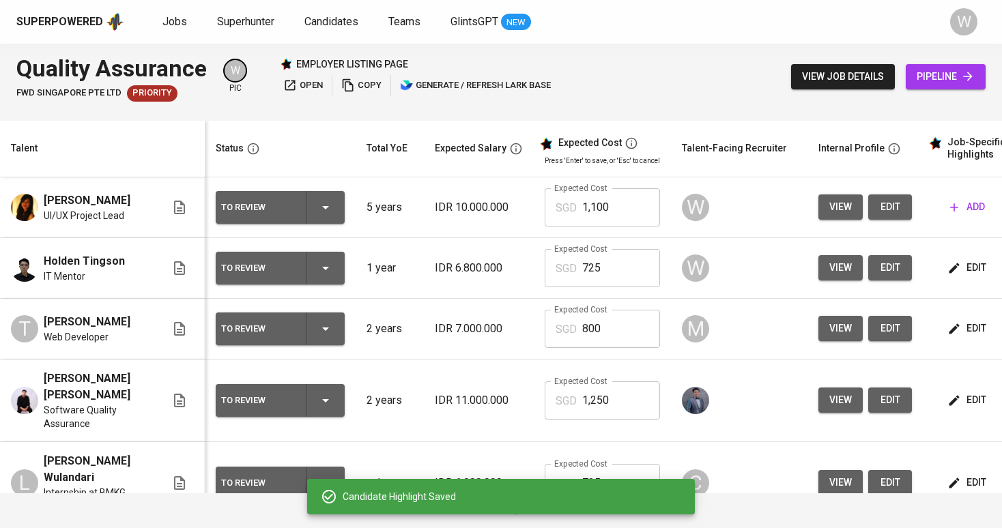
scroll to position [0, 0]
click at [972, 203] on span "add" at bounding box center [967, 207] width 35 height 17
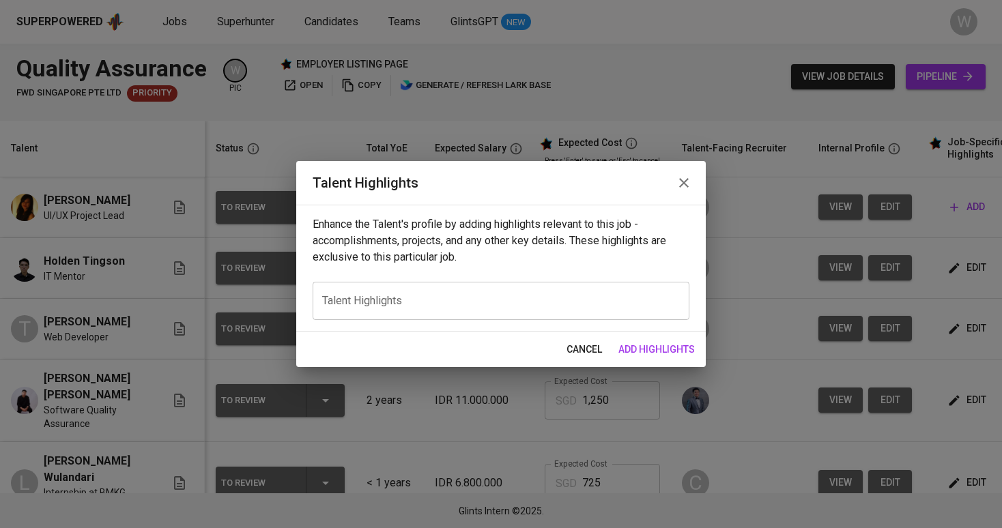
click at [604, 317] on div "x Talent Highlights" at bounding box center [501, 301] width 377 height 38
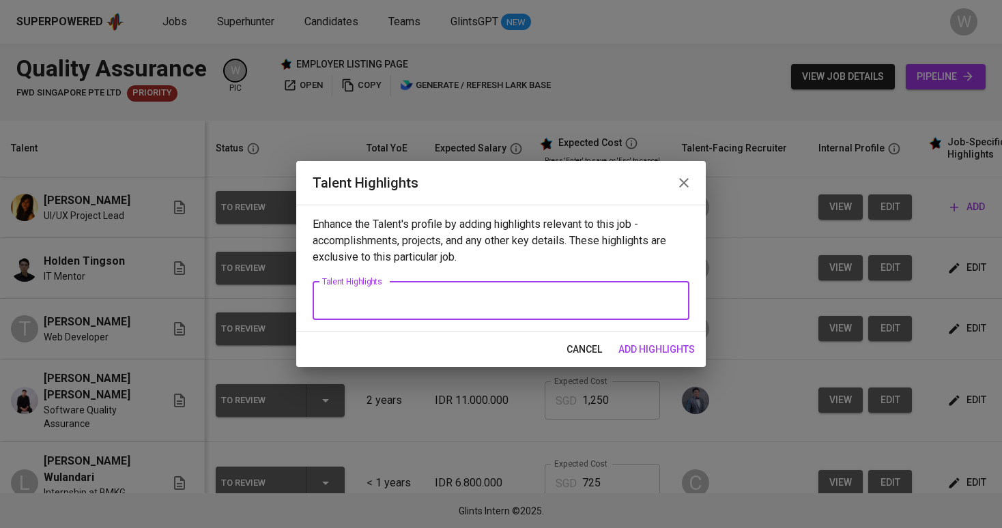
paste textarea "Hillary Njo is a seasoned Product Designer with over five years of experience l…"
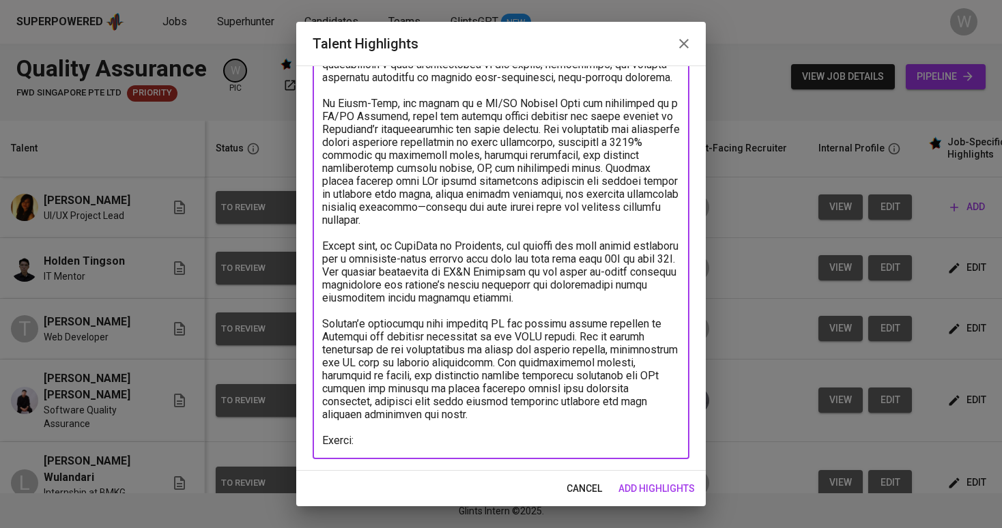
scroll to position [162, 0]
paste textarea "https://glints.sg.larksuite.com/file/V9zmbBDz4oOBcix0nZ1lNl8Wgrh?from=from_copy…"
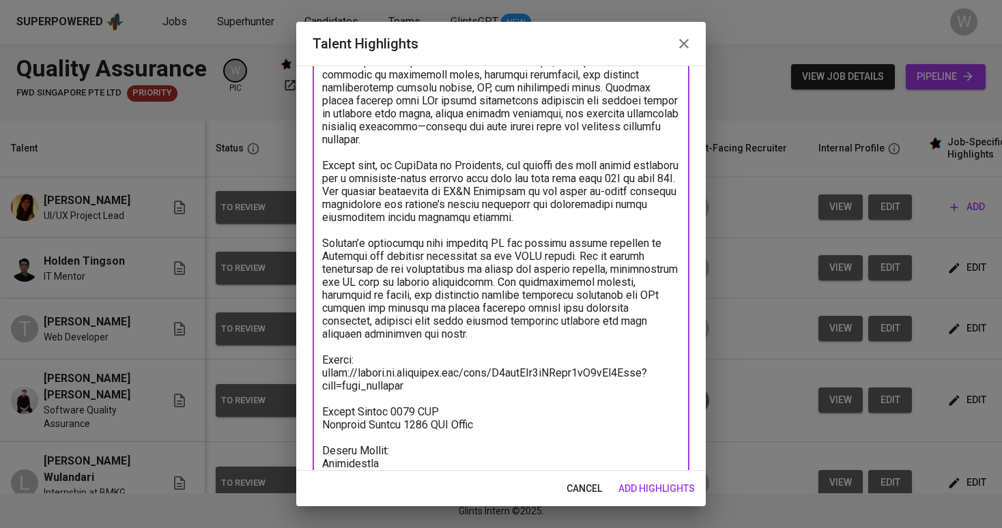
scroll to position [269, 0]
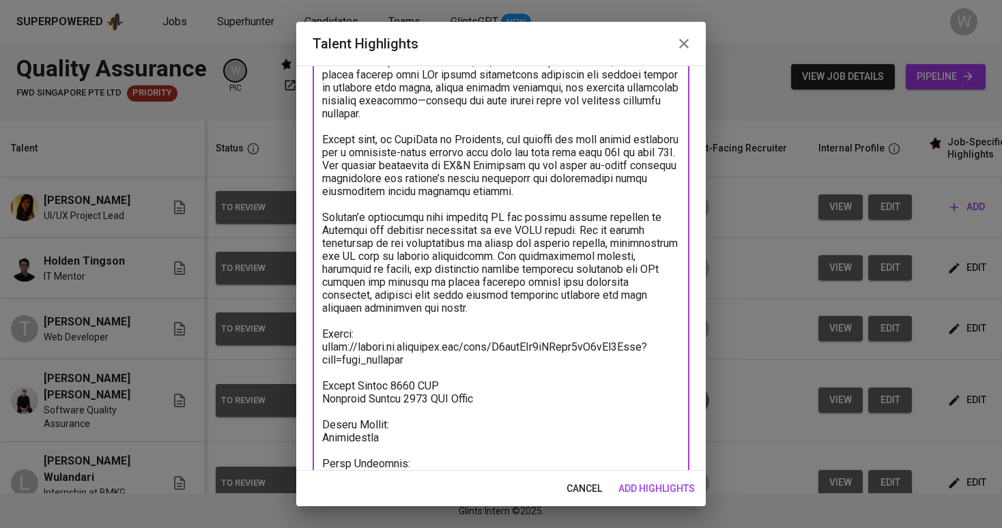
paste textarea "https://glints.sg.larksuite.com/minutes/obsghmk9y922y84iap6c5lco?from=from_copy…"
type textarea "Hillary Njo is a seasoned Product Designer with over five years of experience l…"
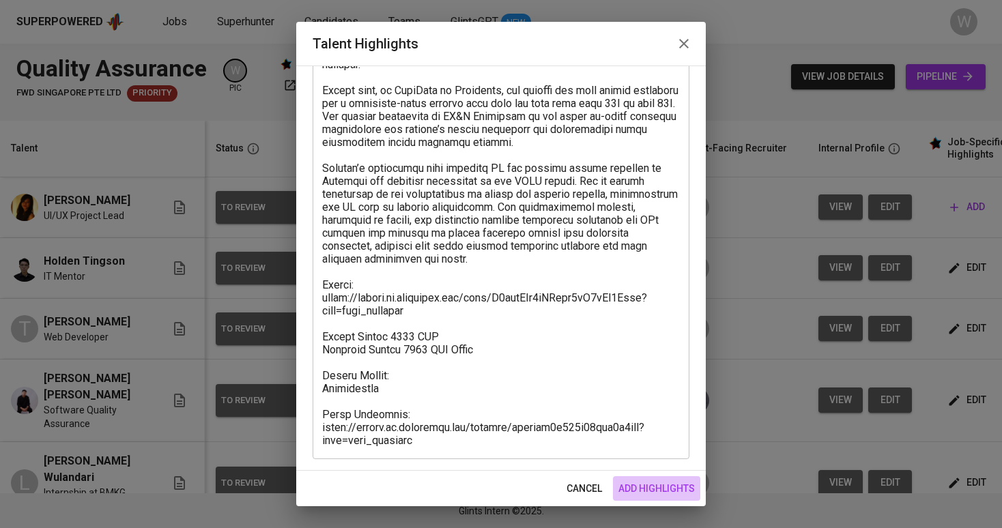
click at [650, 479] on button "add highlights" at bounding box center [656, 488] width 87 height 25
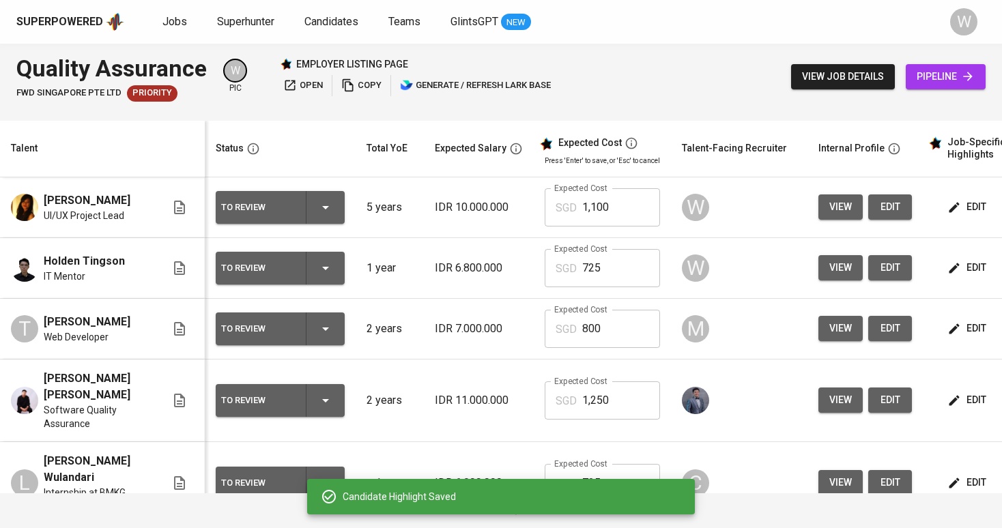
click at [652, 483] on div "Candidate Highlight Saved" at bounding box center [501, 496] width 388 height 35
click at [599, 198] on input "1,100" at bounding box center [621, 207] width 78 height 38
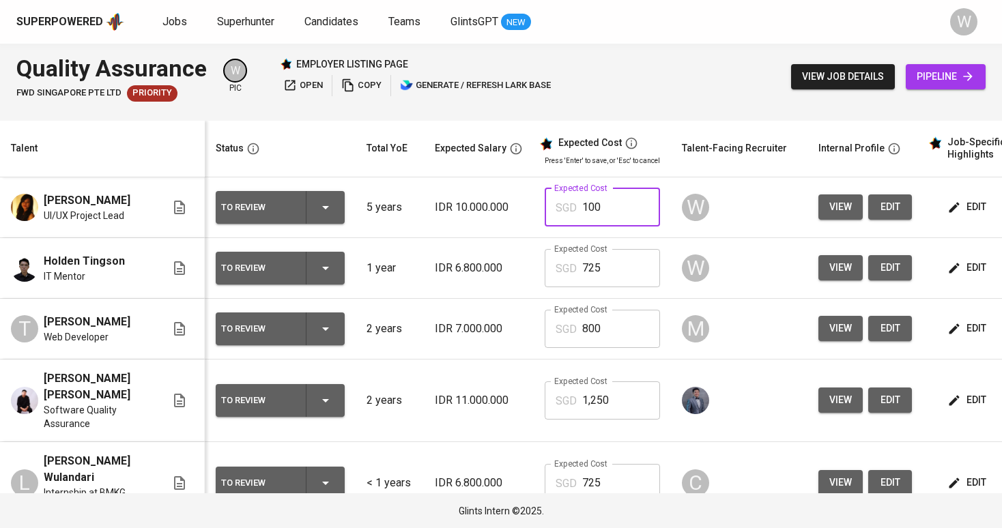
type input "1,200"
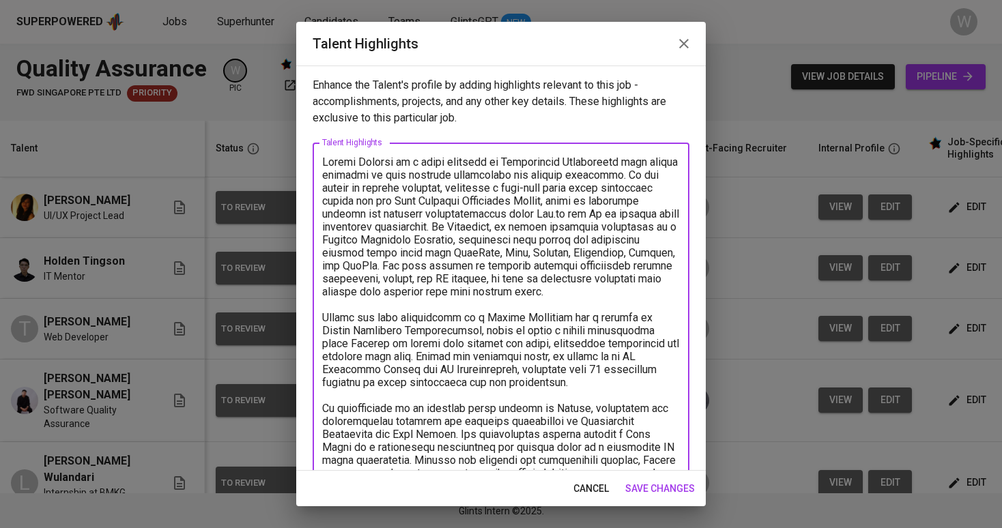
scroll to position [214, 0]
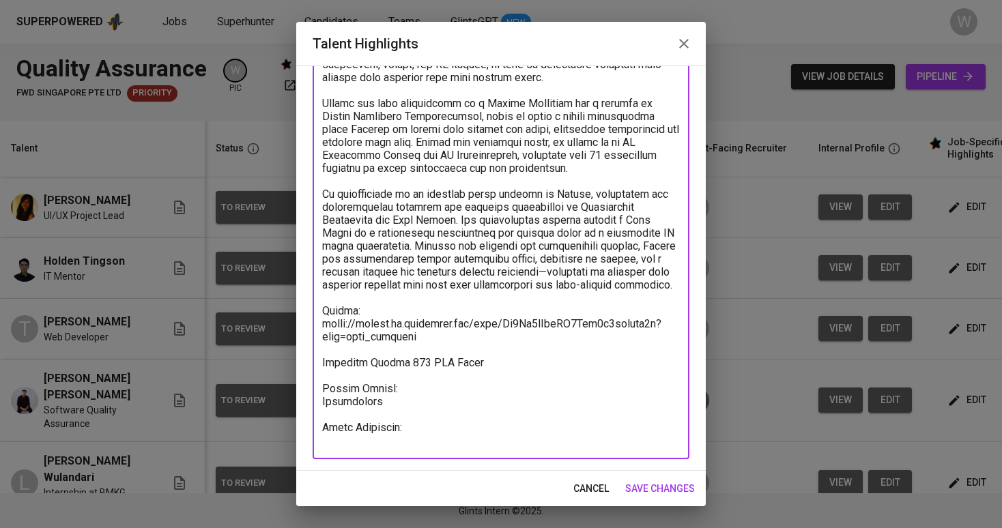
paste textarea "[URL][DOMAIN_NAME]"
type textarea "[PERSON_NAME] [PERSON_NAME] is a fresh graduate in Informatics Engineering with…"
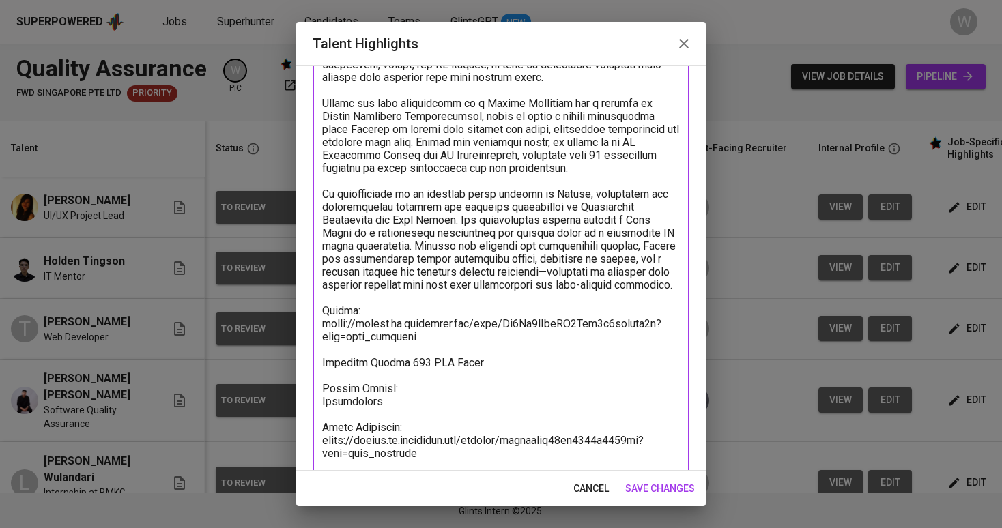
scroll to position [217, 0]
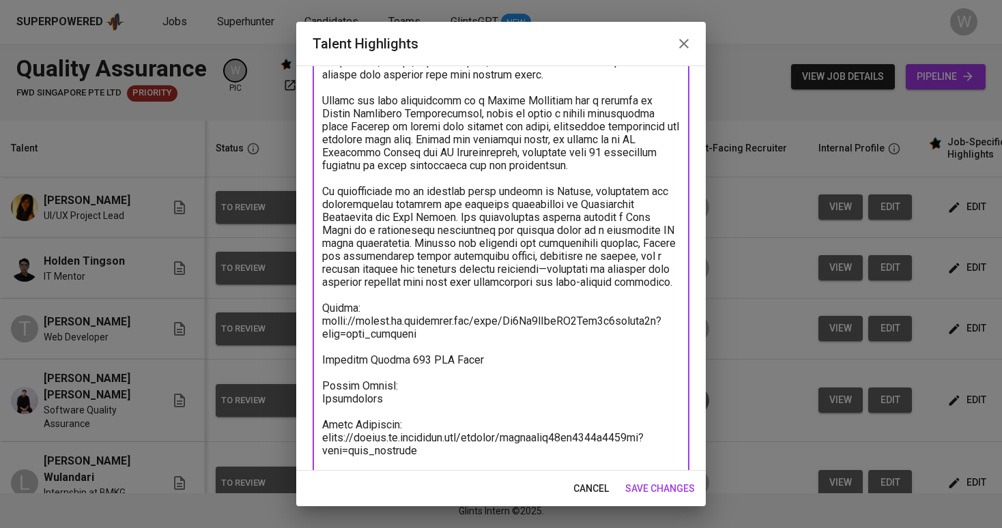
click at [667, 500] on button "save changes" at bounding box center [660, 488] width 81 height 25
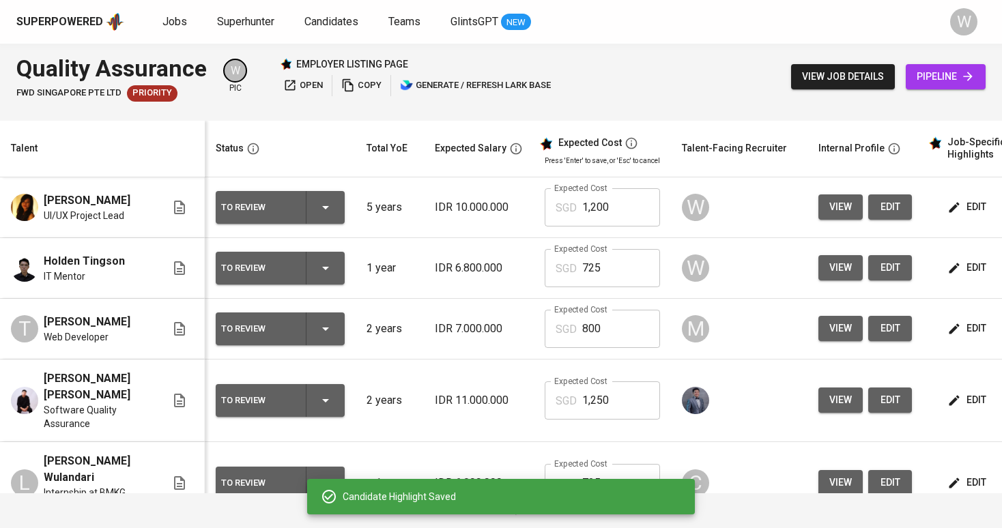
click at [313, 259] on div "To Review" at bounding box center [280, 268] width 118 height 33
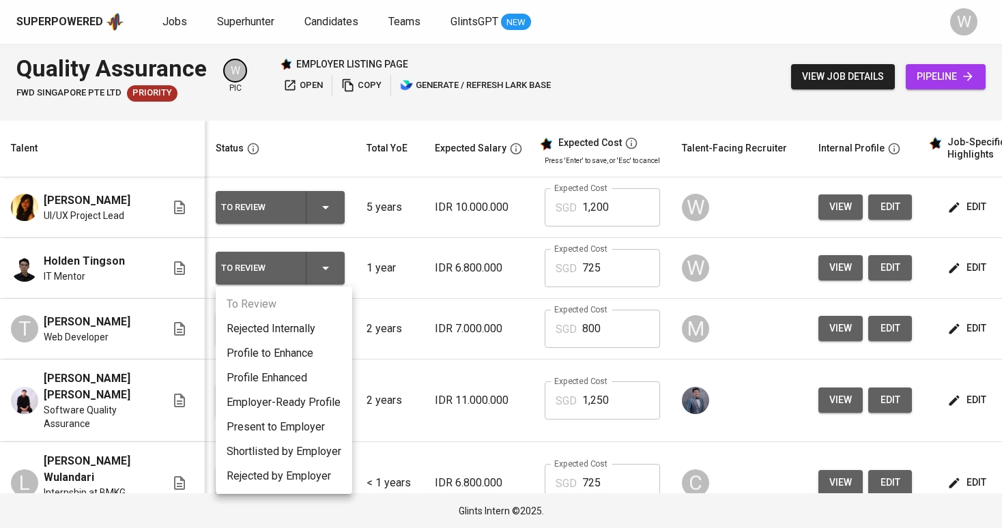
click at [313, 430] on li "Present to Employer" at bounding box center [284, 427] width 137 height 25
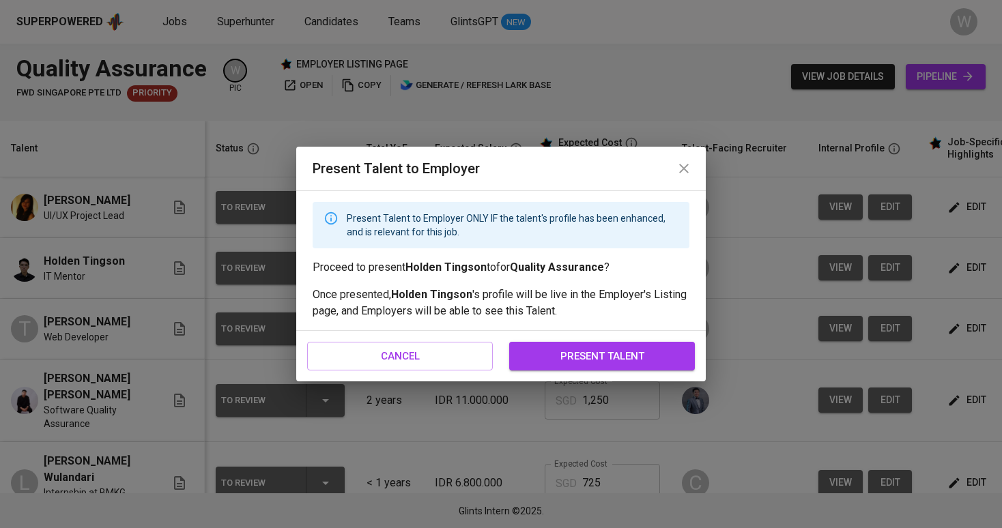
click at [584, 352] on span "present talent" at bounding box center [602, 356] width 156 height 18
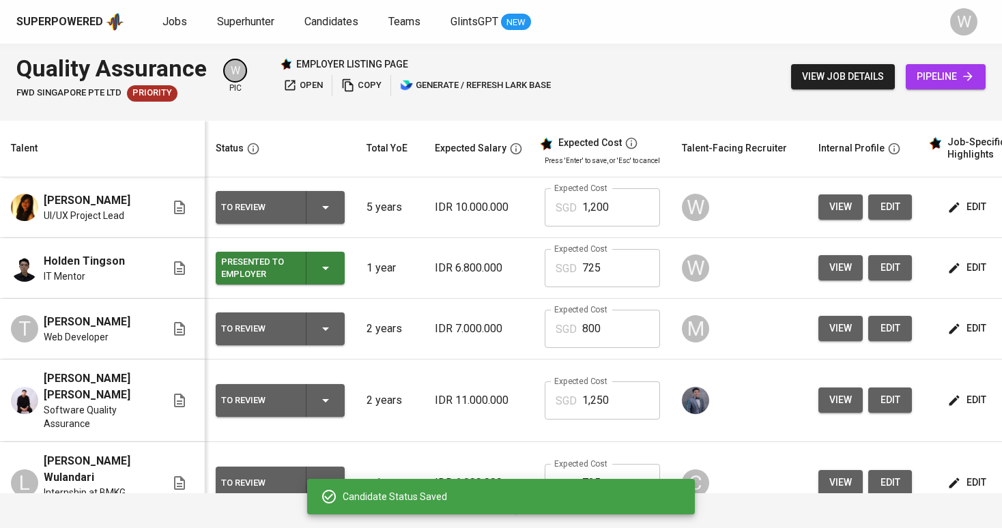
click at [338, 191] on div "To Review" at bounding box center [280, 207] width 118 height 33
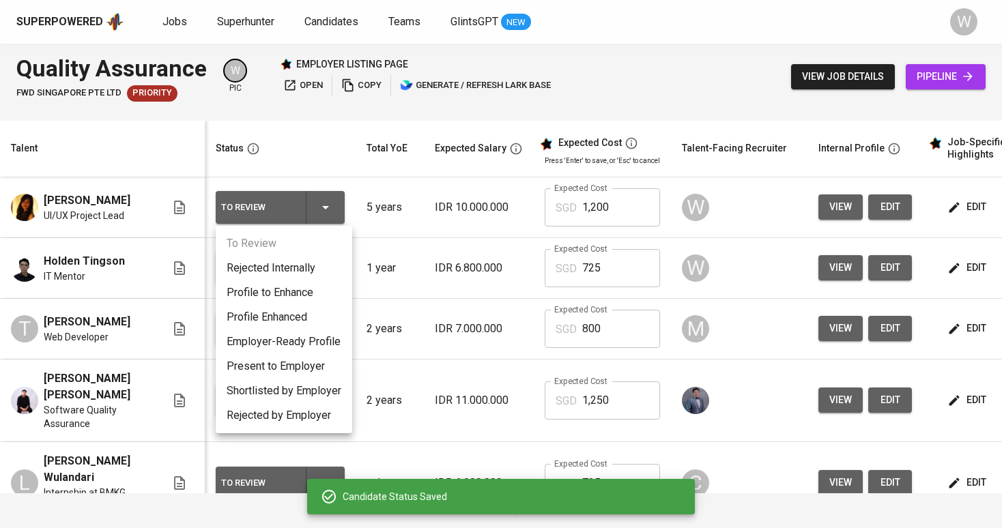
click at [304, 367] on li "Present to Employer" at bounding box center [284, 366] width 137 height 25
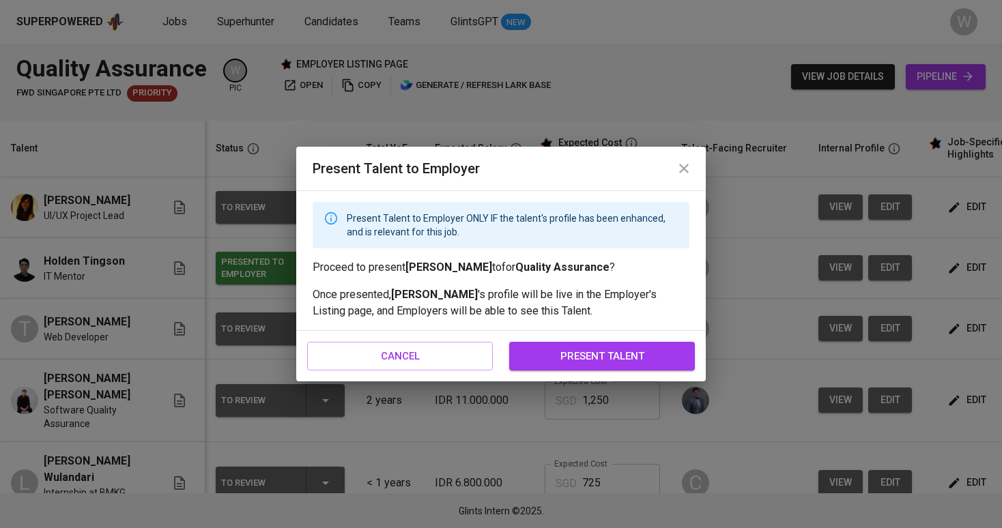
click at [558, 362] on span "present talent" at bounding box center [602, 356] width 156 height 18
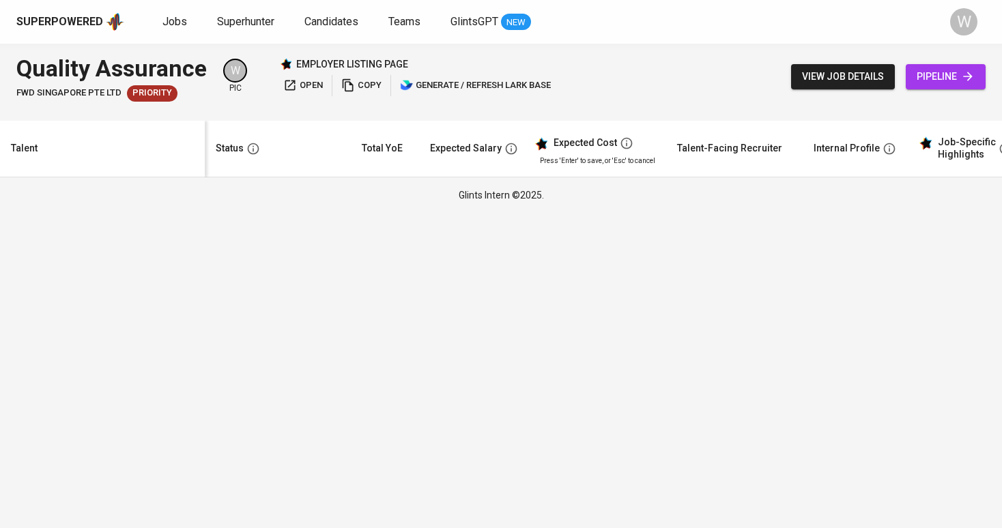
click at [290, 87] on icon "button" at bounding box center [290, 85] width 14 height 14
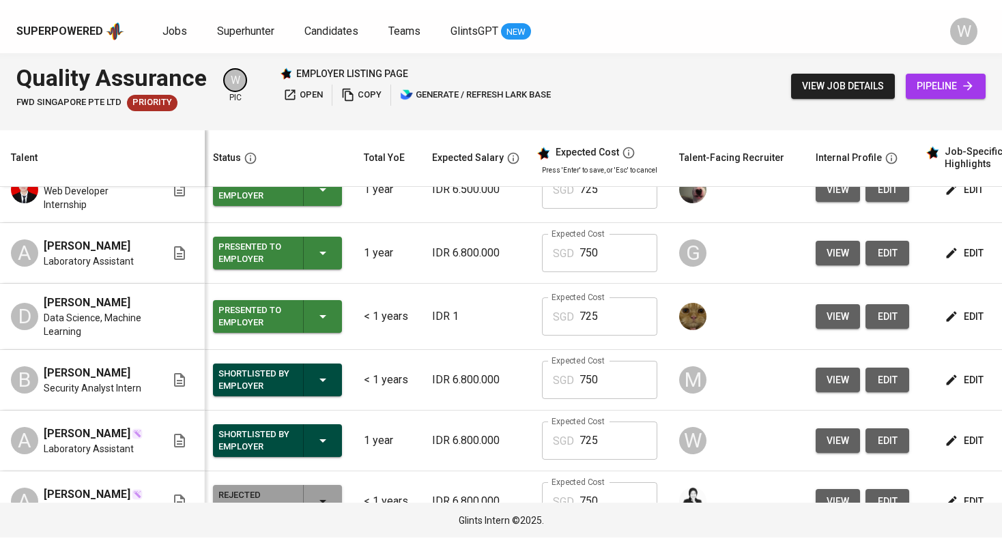
scroll to position [1147, 3]
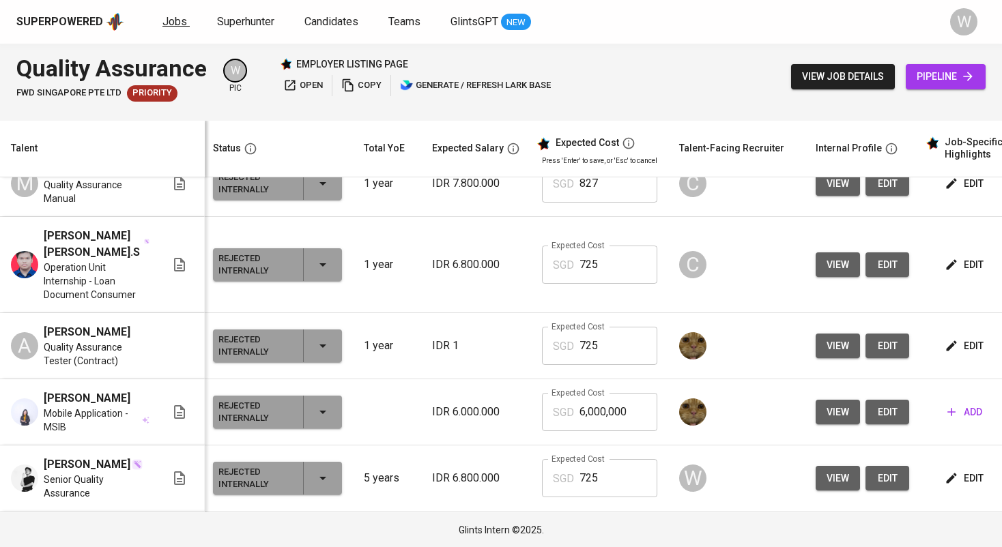
click at [177, 27] on span "Jobs" at bounding box center [174, 21] width 25 height 13
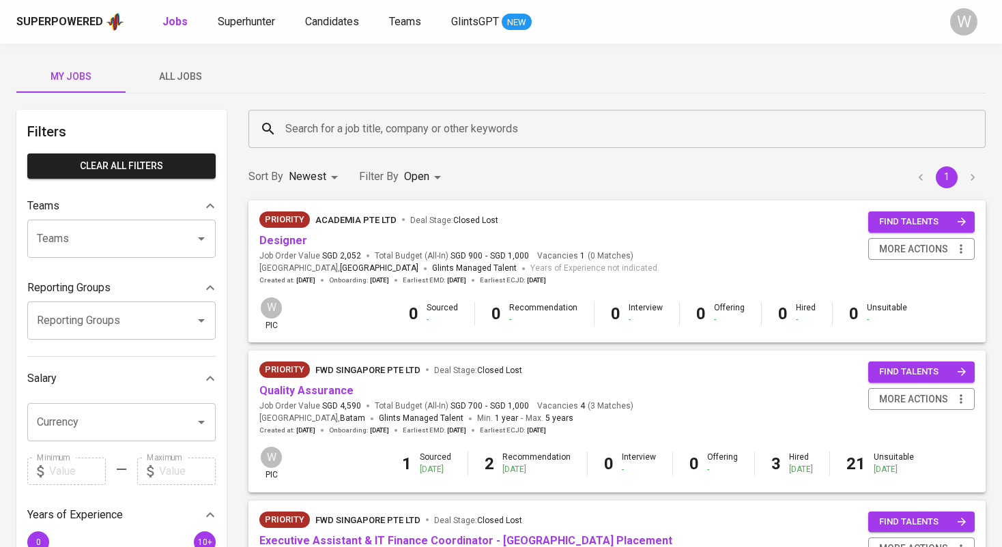
click at [211, 83] on span "All Jobs" at bounding box center [180, 76] width 93 height 17
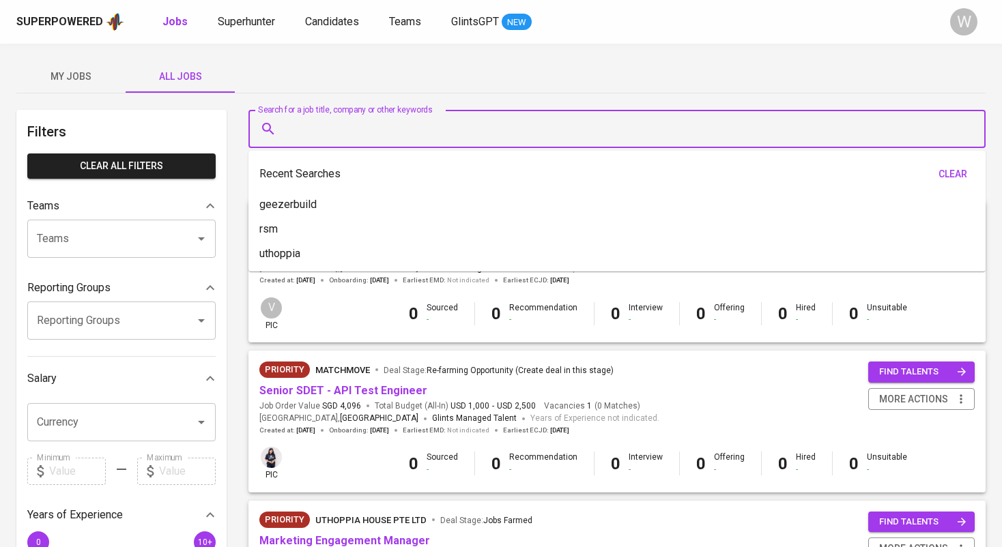
click at [302, 119] on input "Search for a job title, company or other keywords" at bounding box center [620, 129] width 677 height 26
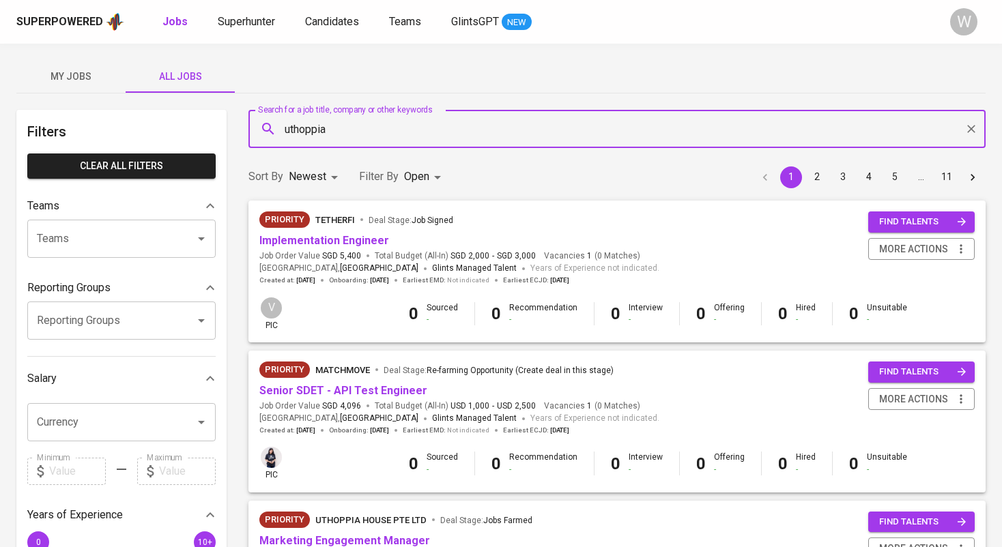
type input "uthoppia"
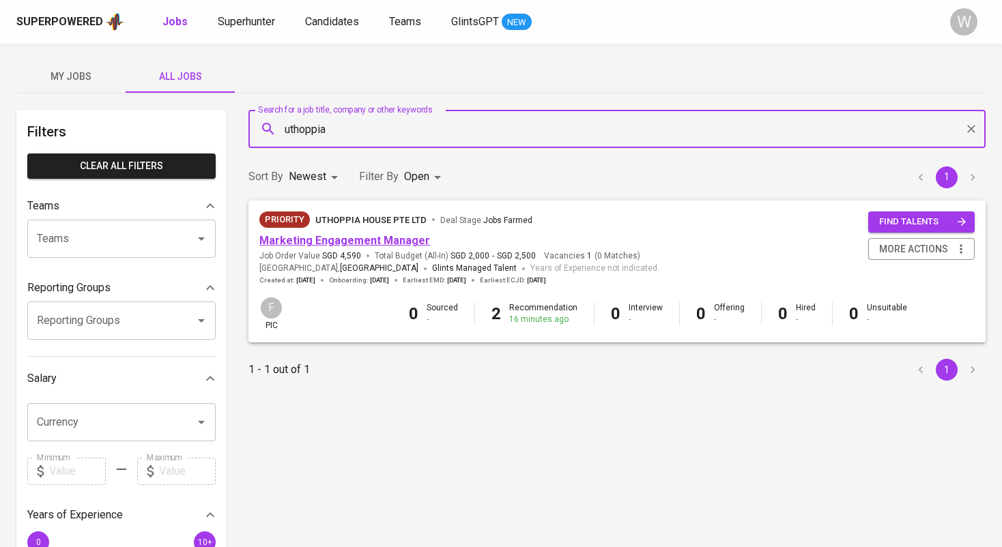
click at [308, 235] on link "Marketing Engagement Manager" at bounding box center [344, 240] width 171 height 13
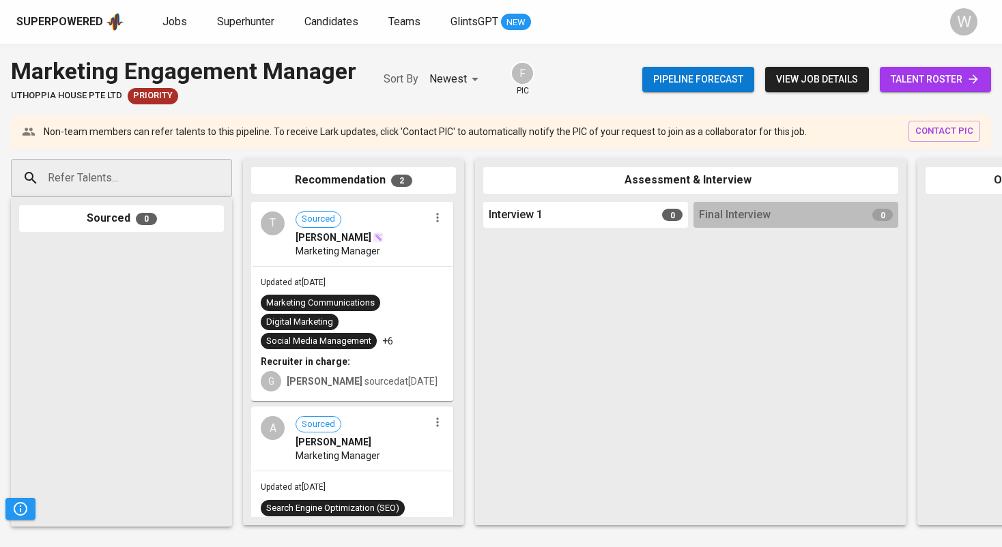
click at [926, 81] on span "talent roster" at bounding box center [935, 79] width 89 height 17
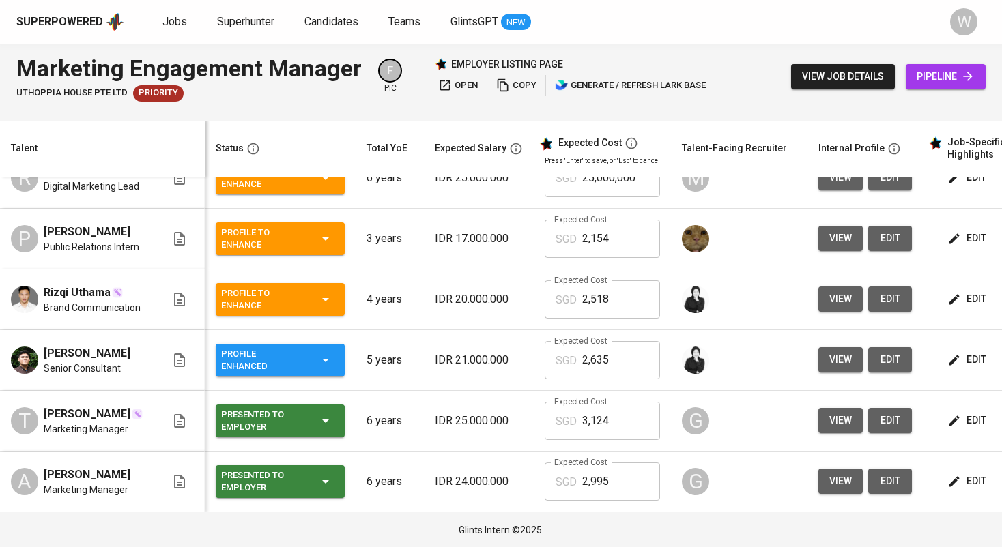
scroll to position [238, 0]
click at [967, 291] on span "edit" at bounding box center [968, 299] width 36 height 17
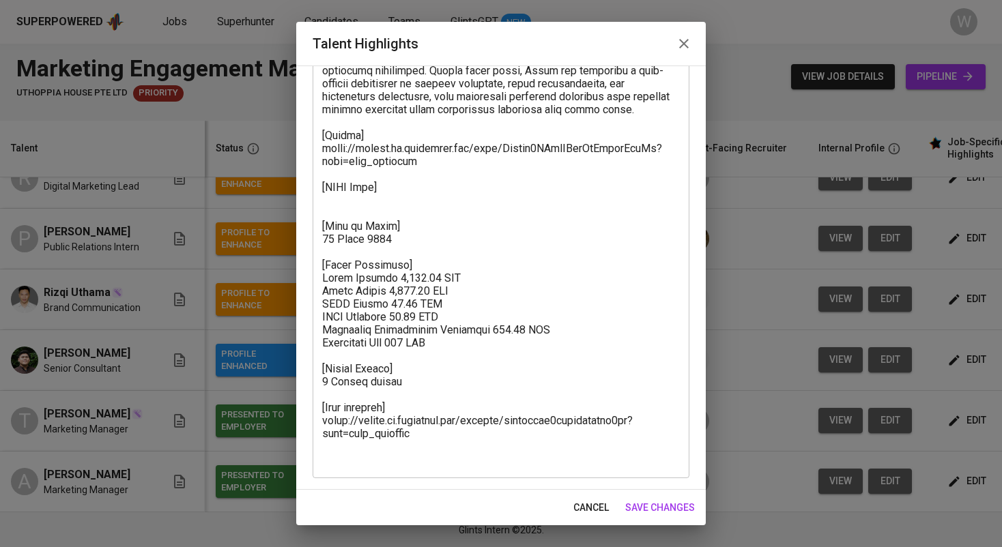
scroll to position [403, 0]
click at [666, 496] on button "save changes" at bounding box center [660, 508] width 81 height 25
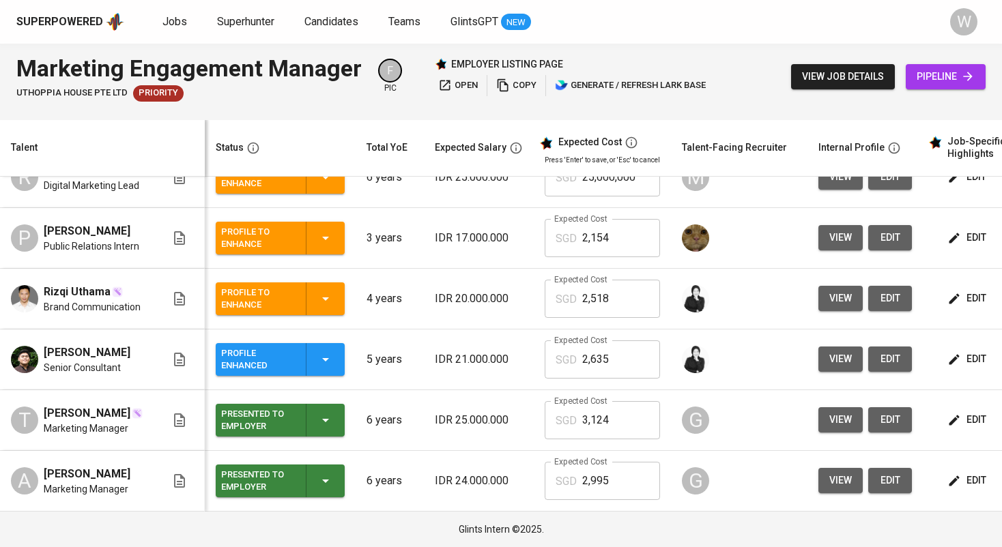
scroll to position [0, 0]
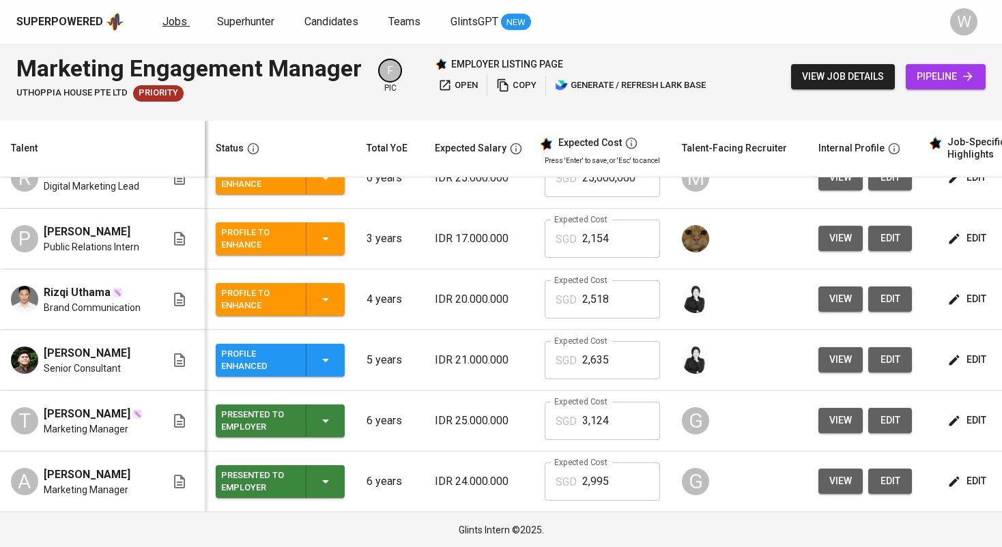
click at [171, 28] on link "Jobs" at bounding box center [175, 22] width 27 height 17
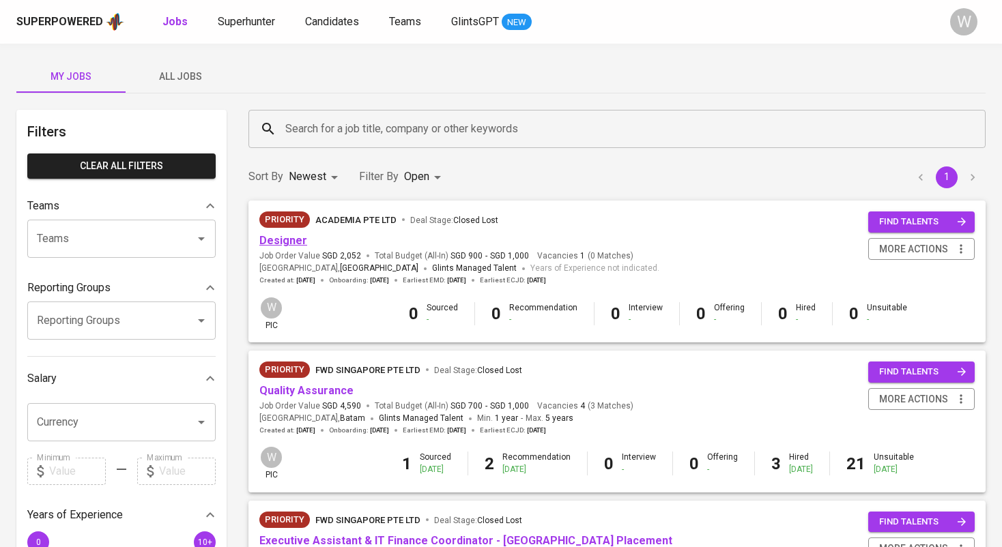
click at [280, 246] on link "Designer" at bounding box center [283, 240] width 48 height 13
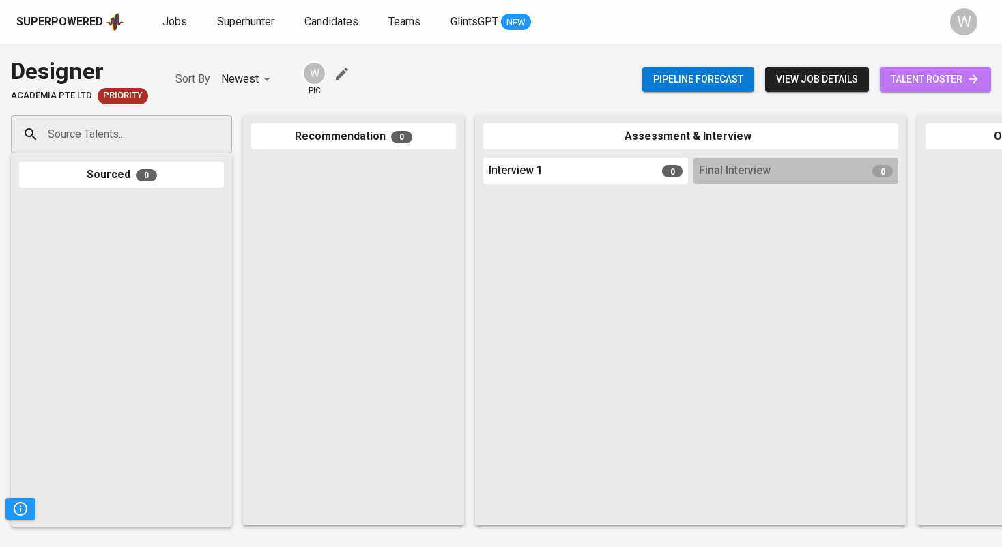
click at [912, 76] on span "talent roster" at bounding box center [935, 79] width 89 height 17
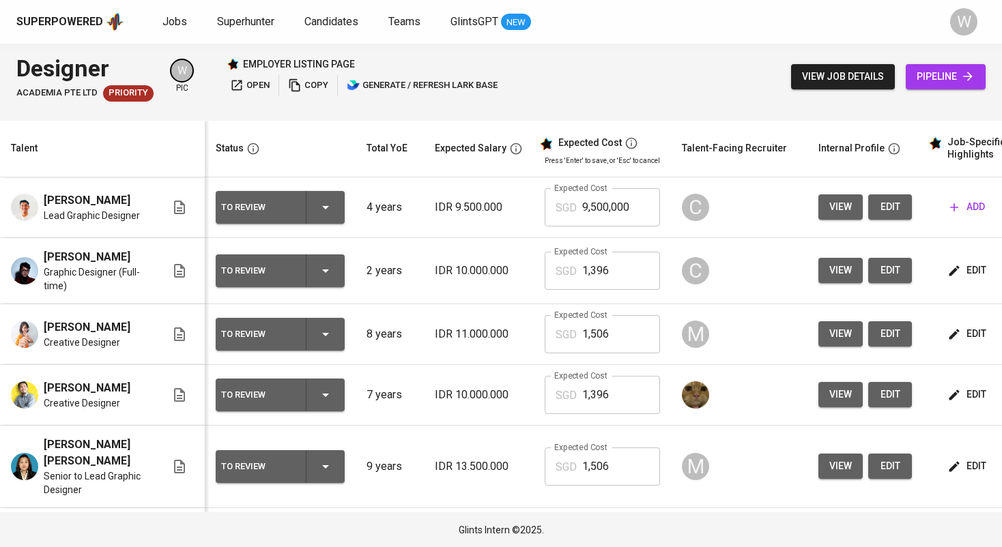
click at [982, 274] on span "edit" at bounding box center [968, 270] width 36 height 17
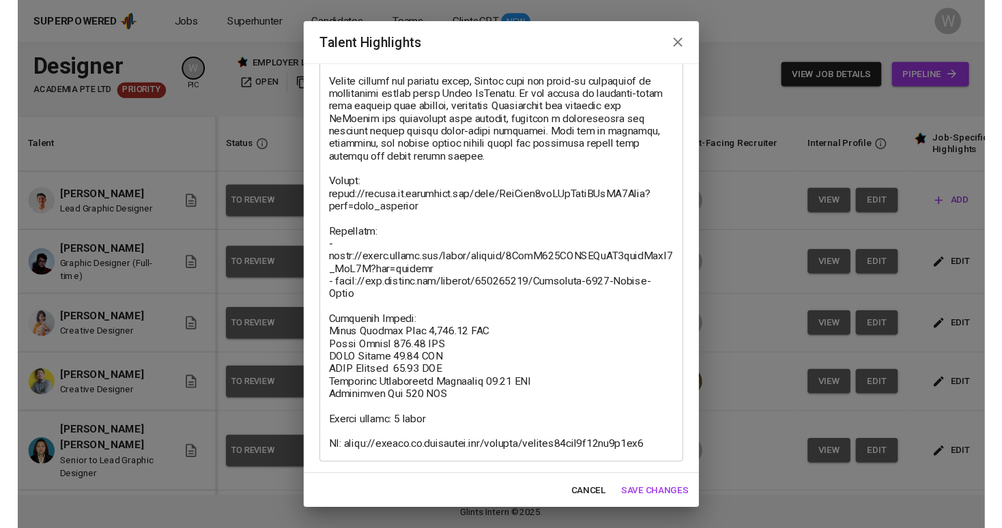
scroll to position [312, 0]
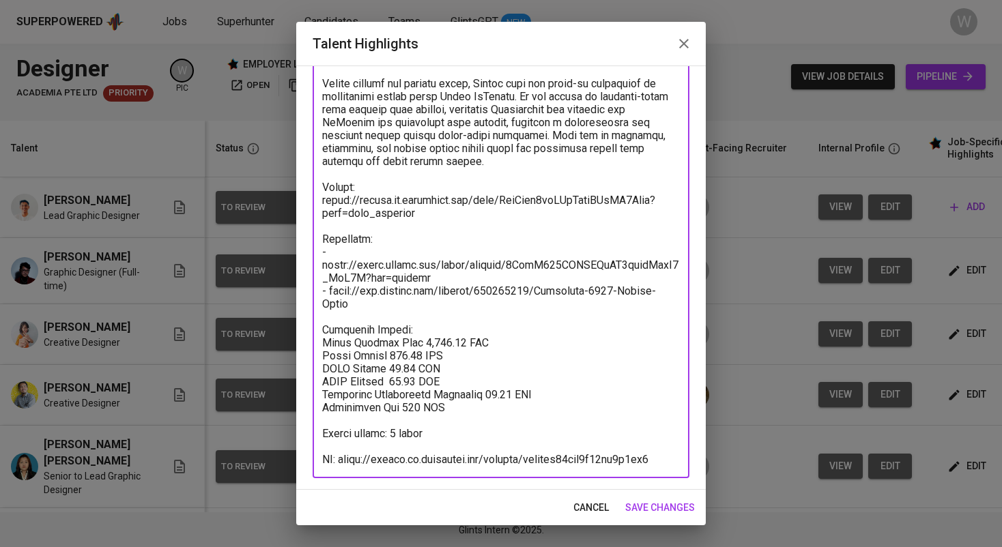
click at [463, 316] on textarea at bounding box center [501, 155] width 358 height 623
drag, startPoint x: 343, startPoint y: 459, endPoint x: 675, endPoint y: 459, distance: 332.4
click at [675, 459] on textarea at bounding box center [501, 155] width 358 height 623
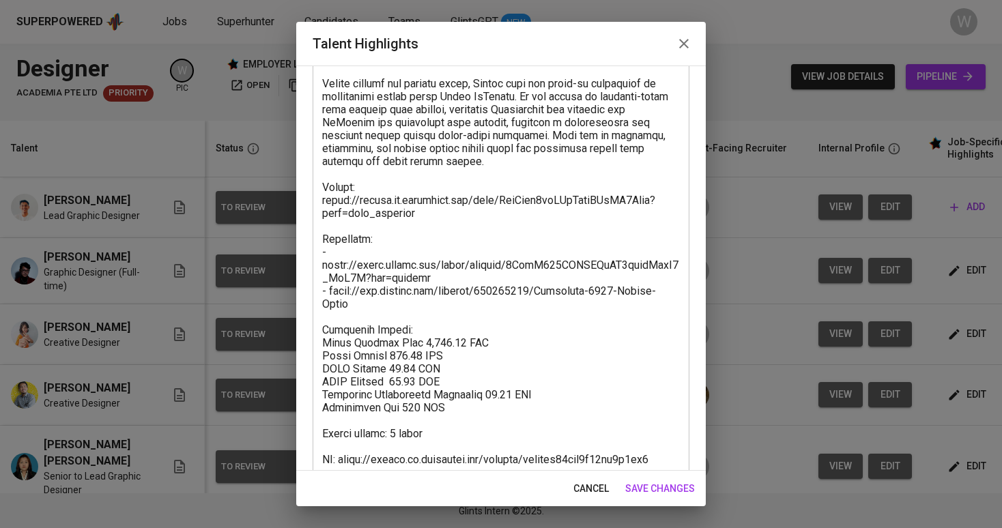
drag, startPoint x: 321, startPoint y: 262, endPoint x: 433, endPoint y: 272, distance: 111.7
click at [433, 272] on div "x Talent Highlights" at bounding box center [501, 155] width 377 height 648
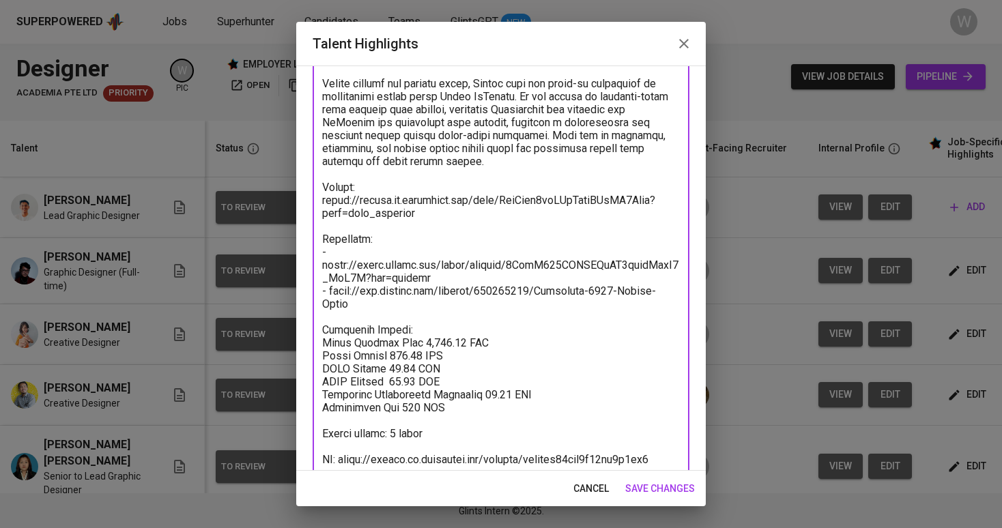
drag, startPoint x: 420, startPoint y: 274, endPoint x: 308, endPoint y: 262, distance: 113.2
click at [308, 262] on div "Enhance the Talent's profile by adding highlights relevant to this job - accomp…" at bounding box center [501, 268] width 410 height 405
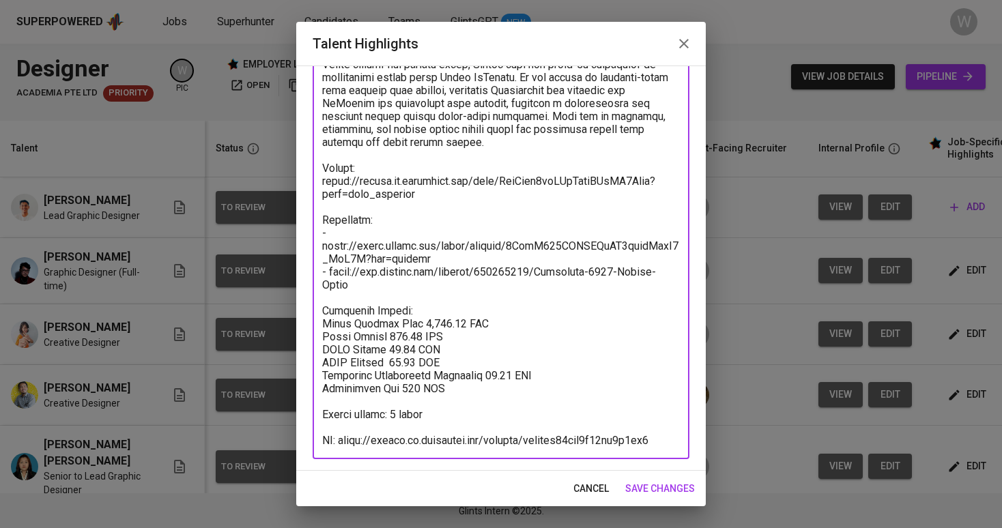
scroll to position [331, 0]
click at [659, 483] on span "save changes" at bounding box center [660, 489] width 70 height 17
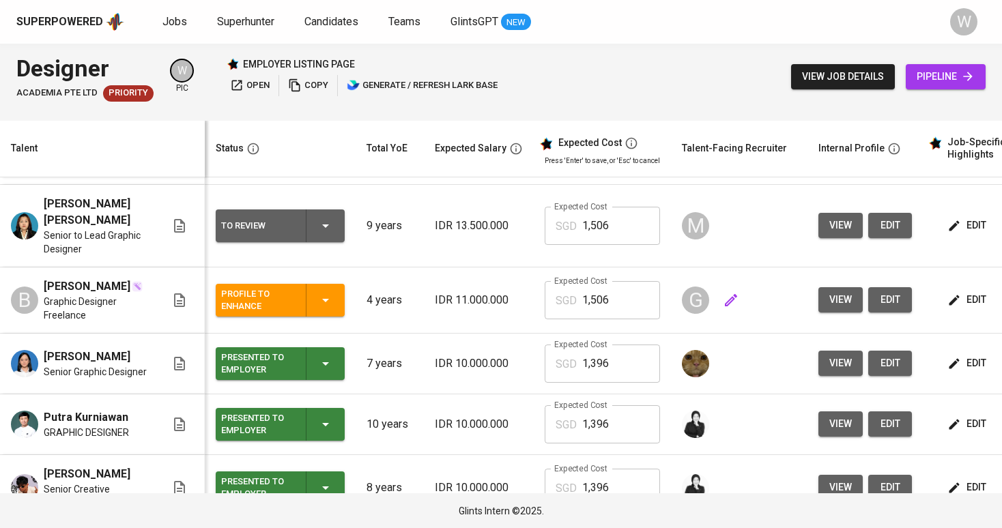
scroll to position [234, 0]
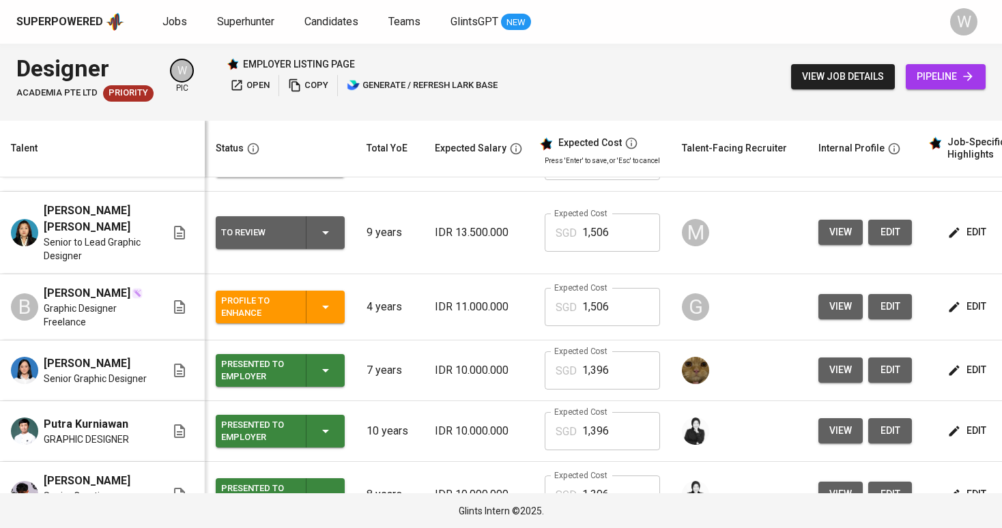
click at [951, 312] on icon "button" at bounding box center [954, 307] width 10 height 10
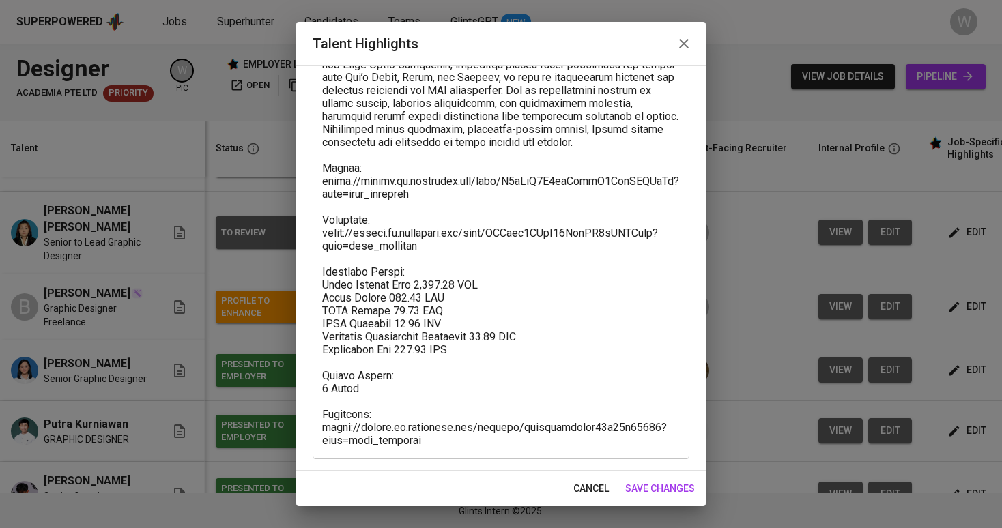
scroll to position [214, 0]
click at [427, 446] on textarea at bounding box center [501, 194] width 358 height 506
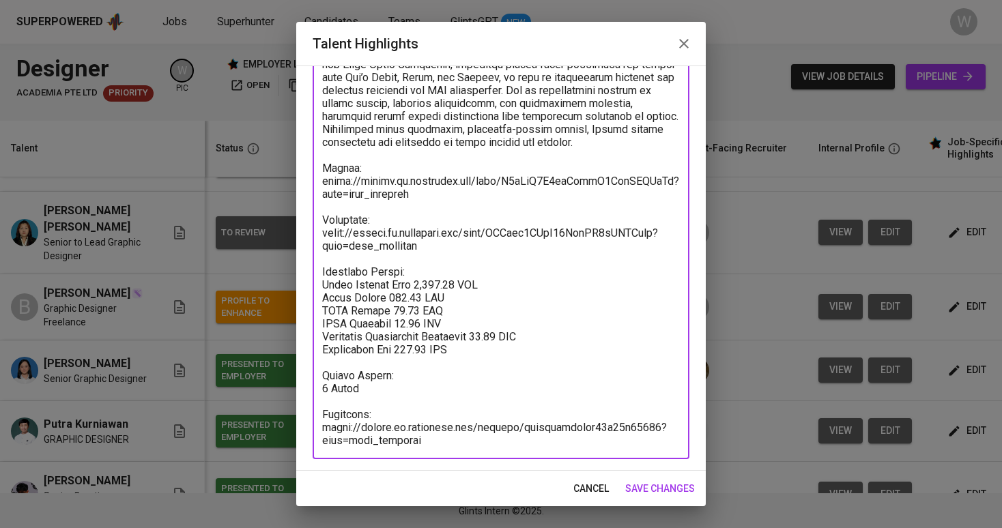
drag, startPoint x: 427, startPoint y: 446, endPoint x: 296, endPoint y: 425, distance: 133.4
click at [296, 425] on div "Talent Highlights Enhance the Talent's profile by adding highlights relevant to…" at bounding box center [501, 264] width 1002 height 528
click at [440, 435] on textarea at bounding box center [501, 194] width 358 height 506
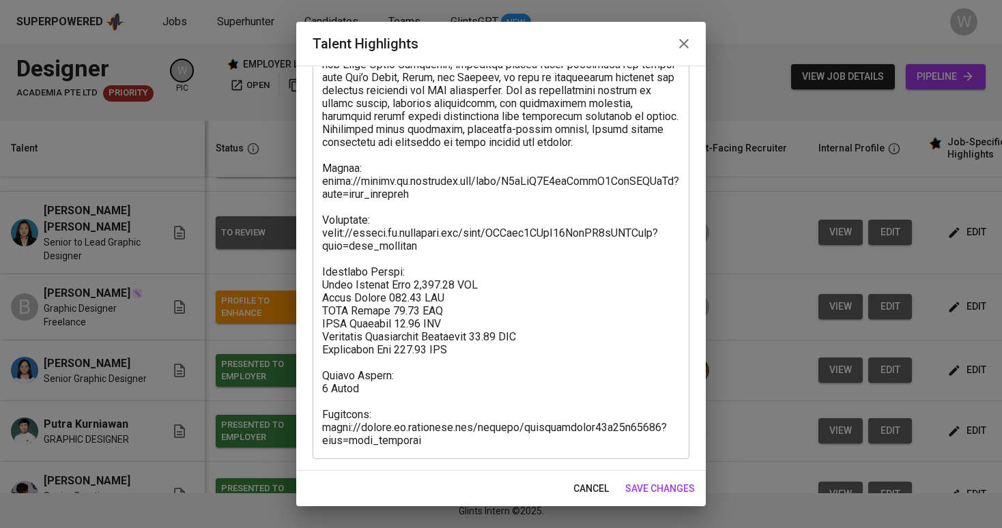
drag, startPoint x: 423, startPoint y: 451, endPoint x: 324, endPoint y: 412, distance: 105.7
click at [324, 412] on div "x Talent Highlights" at bounding box center [501, 193] width 377 height 531
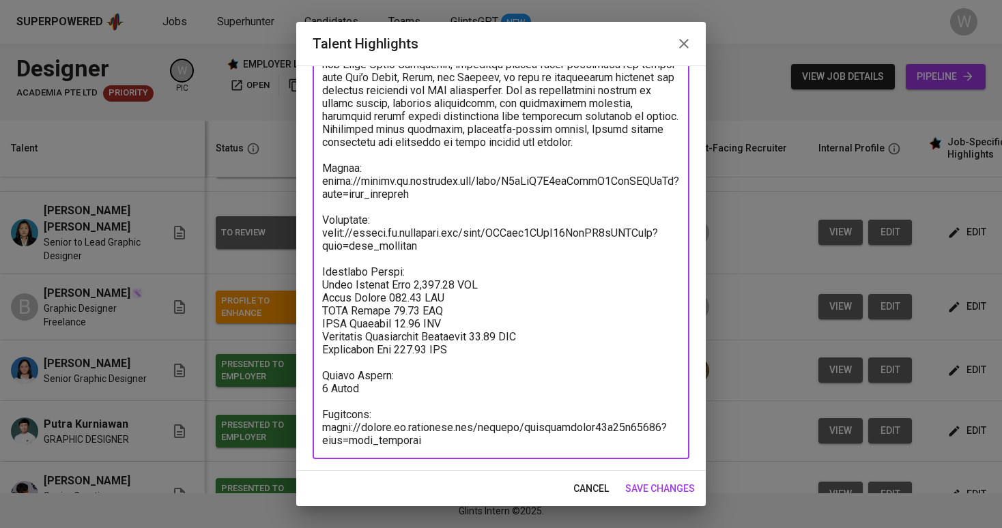
drag, startPoint x: 322, startPoint y: 411, endPoint x: 453, endPoint y: 446, distance: 135.8
click at [453, 446] on textarea at bounding box center [501, 194] width 358 height 506
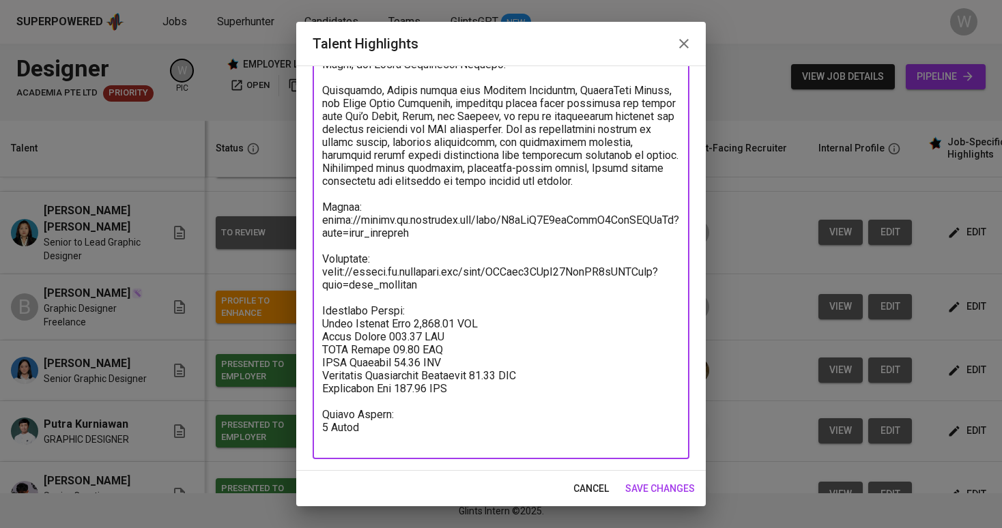
type textarea "Bianca is a Graphic Designer with 4 years of experience creating digital and pr…"
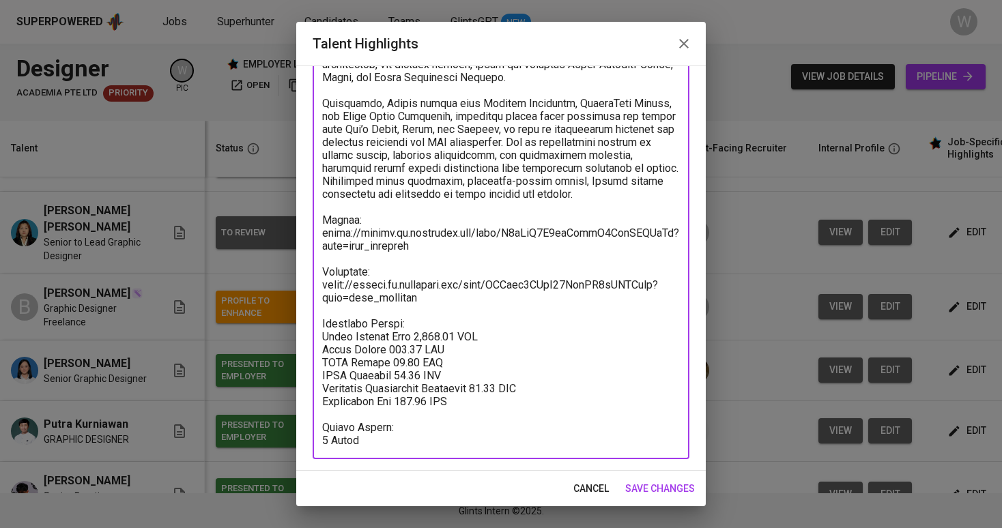
click at [653, 480] on button "save changes" at bounding box center [660, 488] width 81 height 25
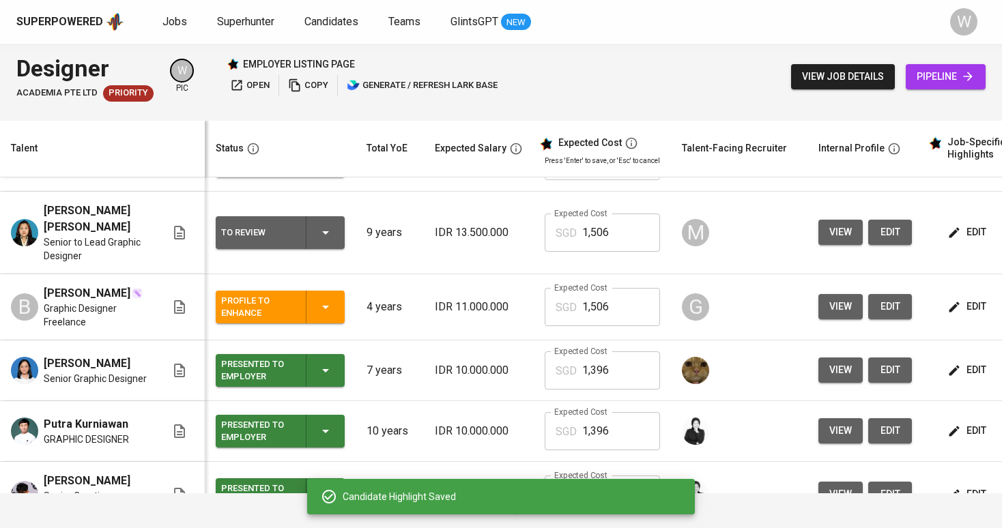
click at [314, 306] on div "Profile to Enhance" at bounding box center [280, 307] width 118 height 33
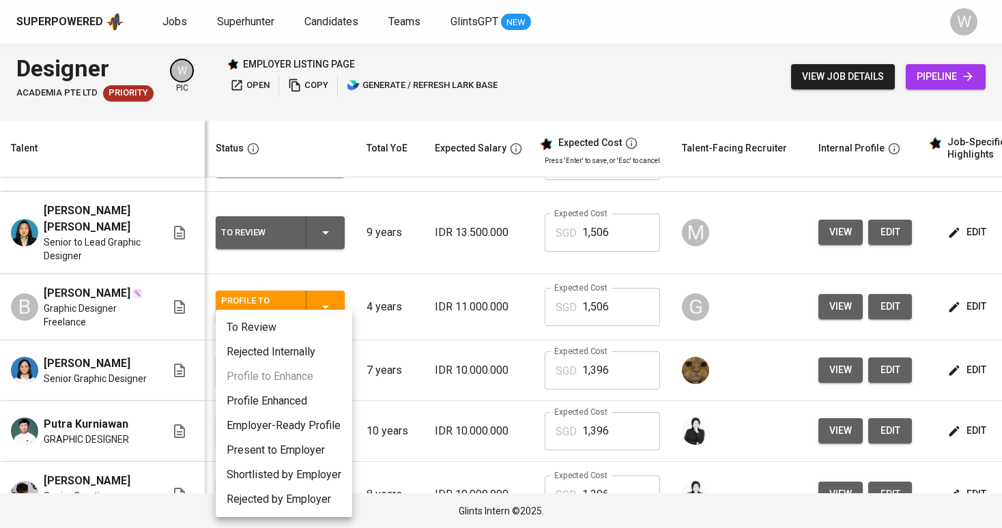
click at [310, 436] on li "Employer-Ready Profile" at bounding box center [284, 426] width 137 height 25
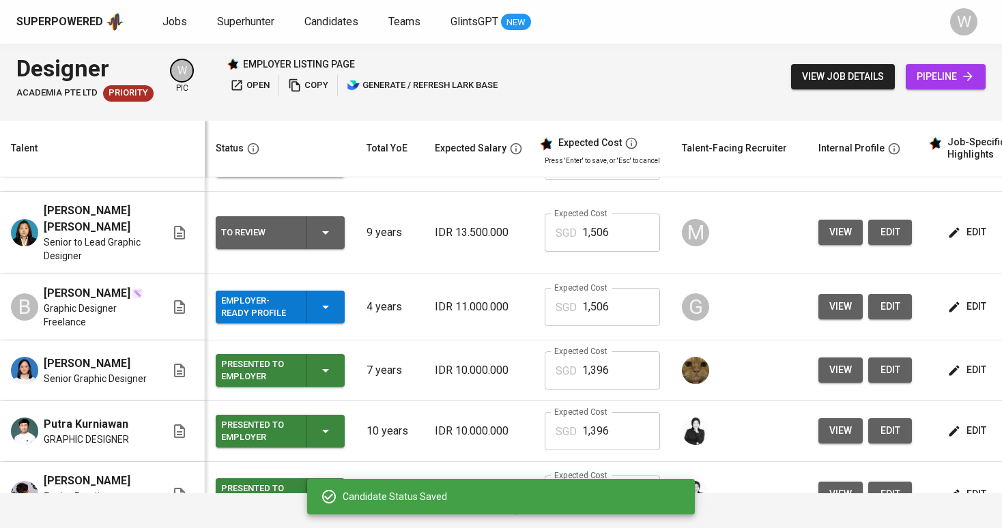
click at [322, 310] on icon "button" at bounding box center [325, 307] width 16 height 16
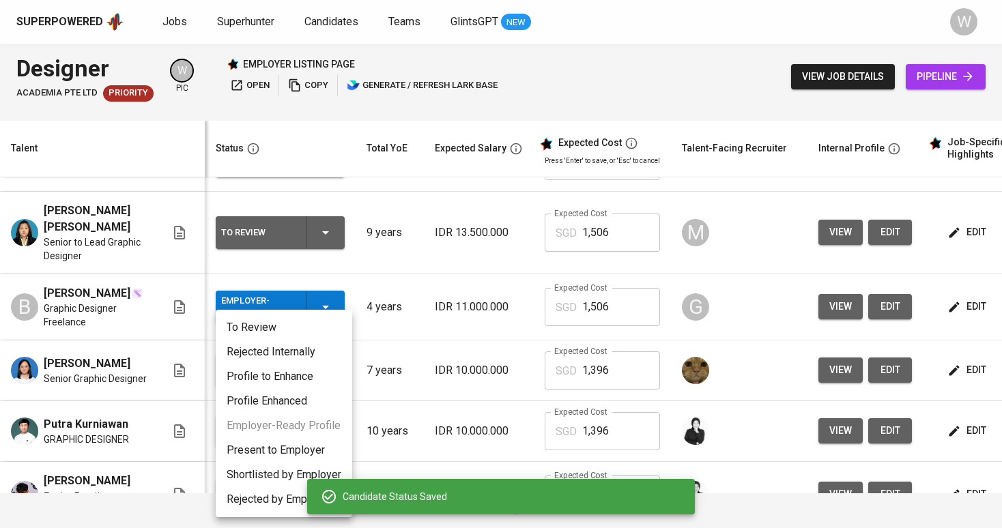
click at [292, 453] on li "Present to Employer" at bounding box center [284, 450] width 137 height 25
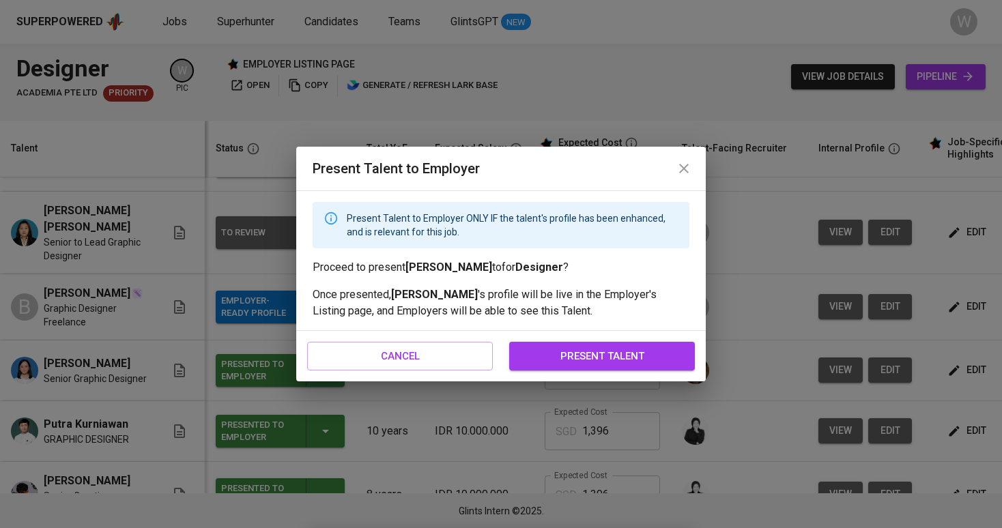
click at [546, 345] on button "present talent" at bounding box center [602, 356] width 186 height 29
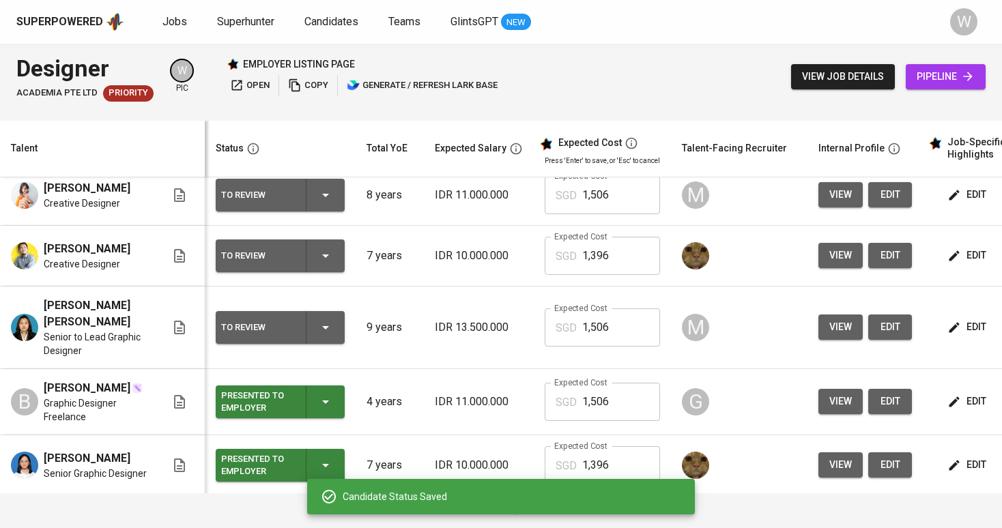
scroll to position [122, 0]
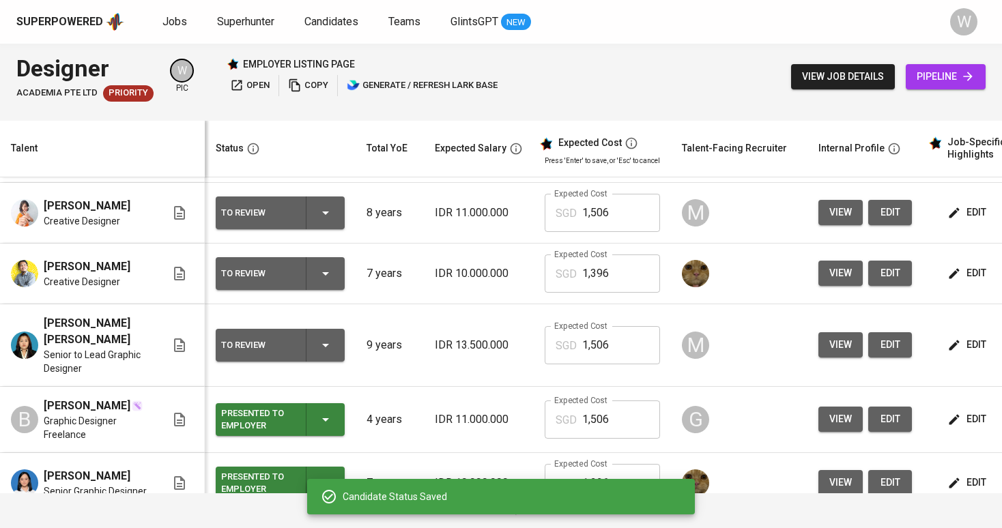
click at [945, 357] on button "edit" at bounding box center [968, 344] width 47 height 25
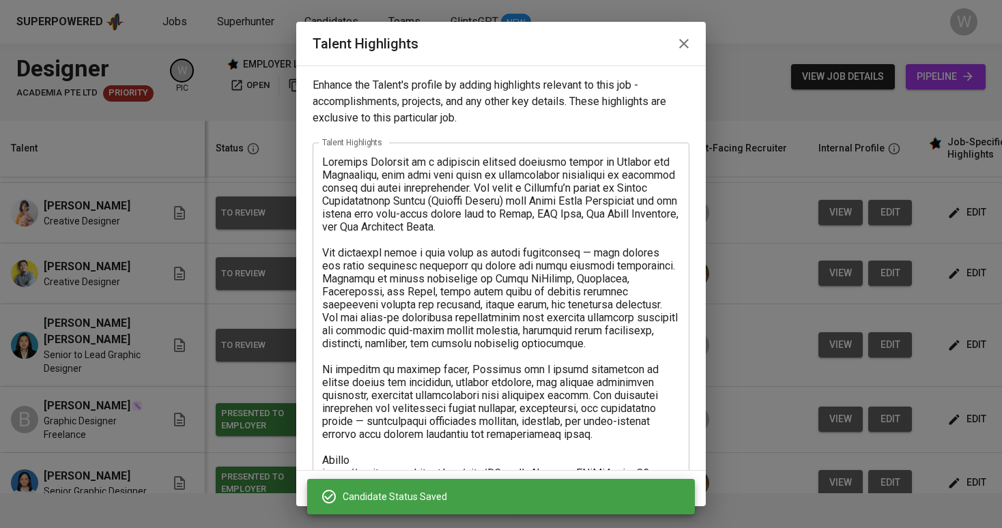
scroll to position [318, 0]
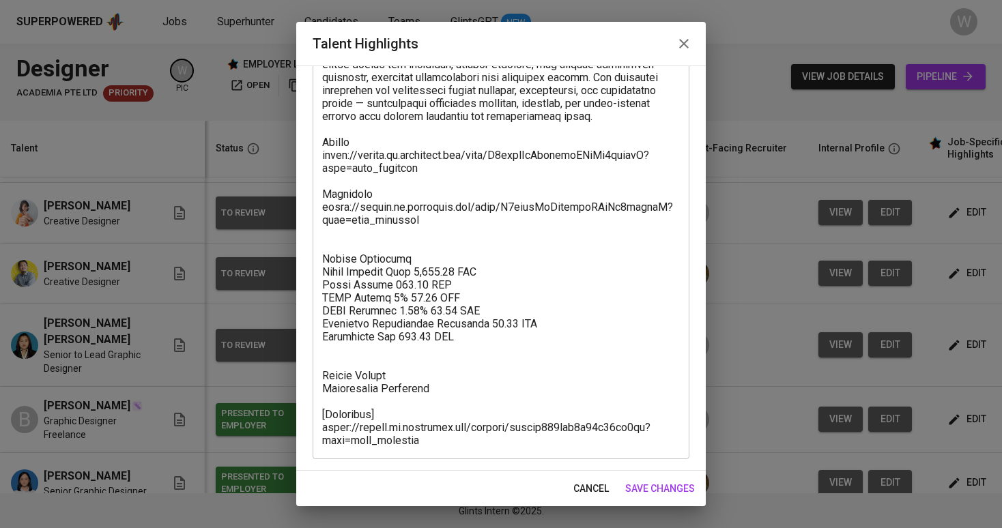
click at [379, 244] on textarea at bounding box center [501, 143] width 358 height 610
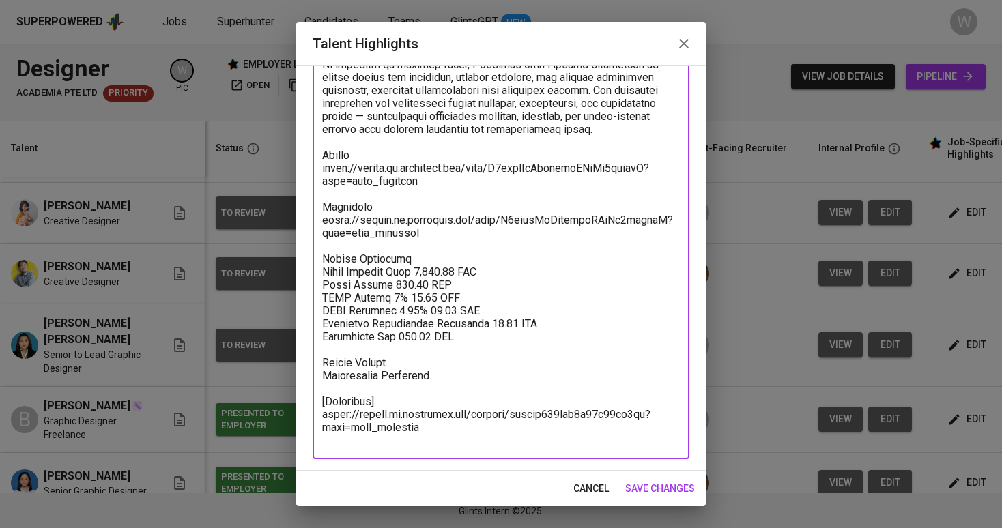
scroll to position [292, 0]
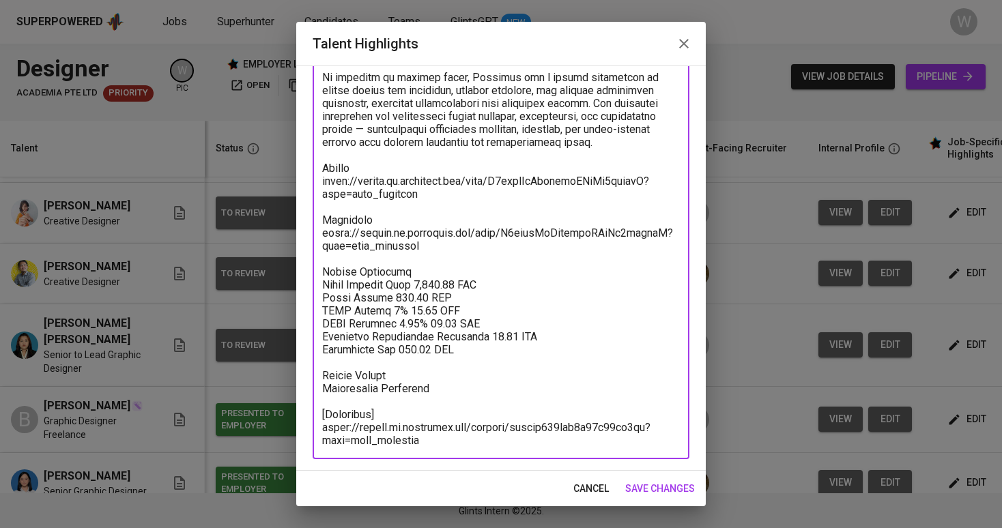
drag, startPoint x: 426, startPoint y: 444, endPoint x: 306, endPoint y: 401, distance: 126.7
click at [306, 401] on div "Enhance the Talent's profile by adding highlights relevant to this job - accomp…" at bounding box center [501, 268] width 410 height 405
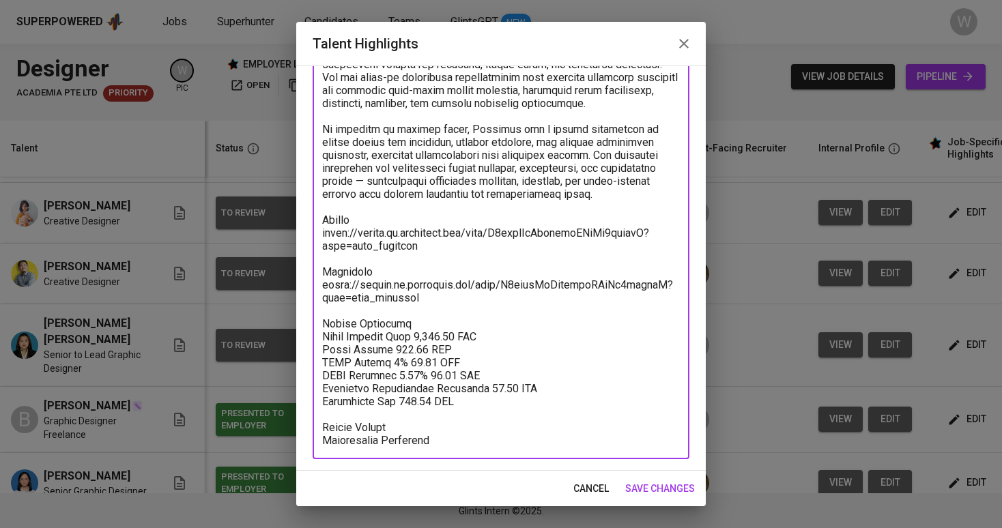
scroll to position [240, 0]
type textarea "Michelle Angelina is a bilingual graphic designer fluent in English and Indones…"
click at [683, 481] on span "save changes" at bounding box center [660, 489] width 70 height 17
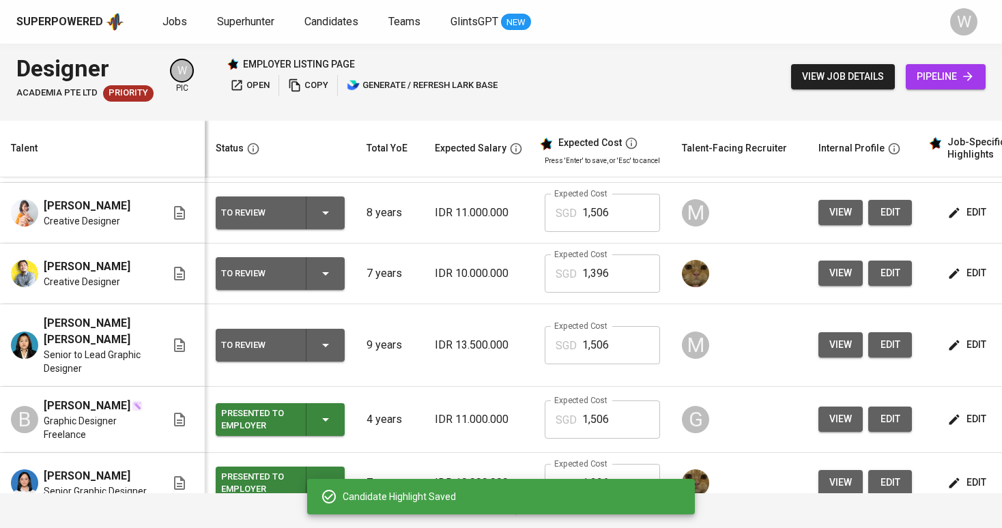
click at [302, 362] on div "To Review" at bounding box center [280, 345] width 118 height 33
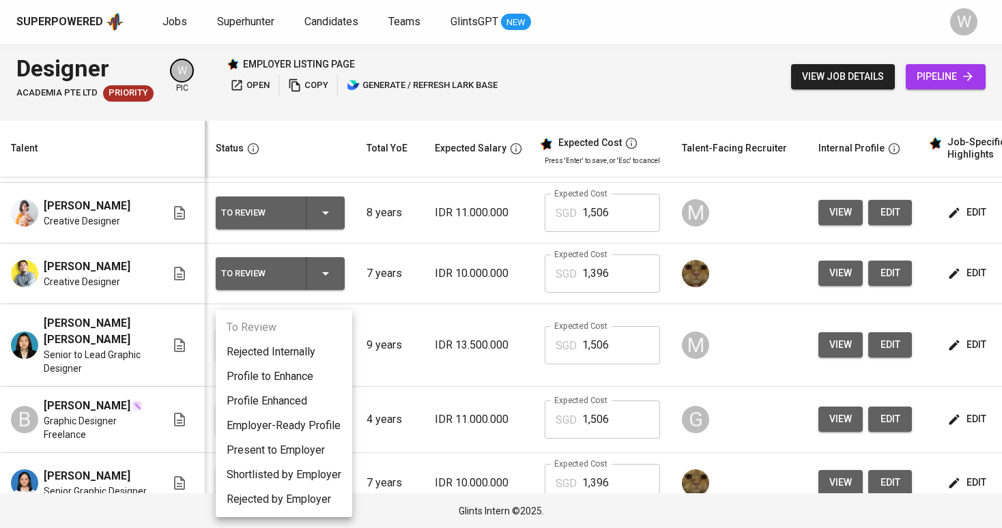
click at [292, 455] on li "Present to Employer" at bounding box center [284, 450] width 137 height 25
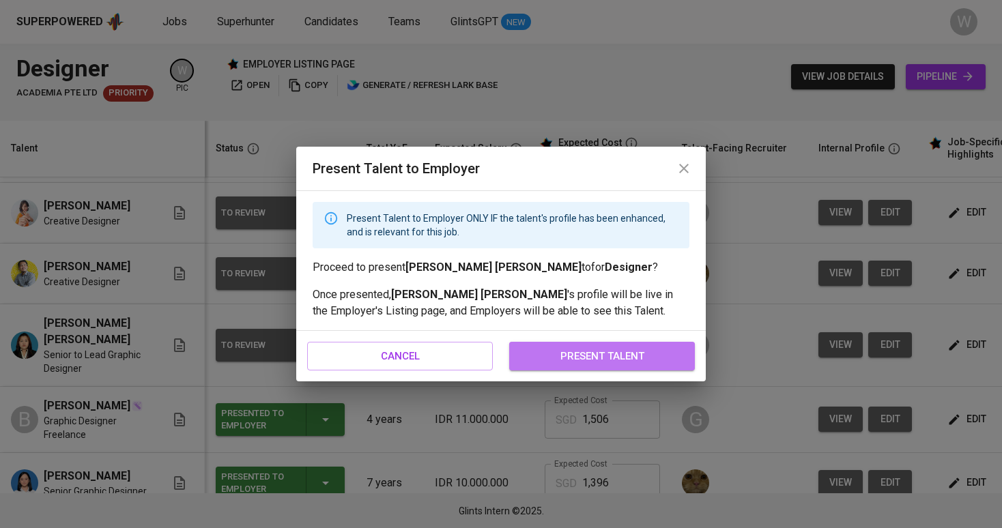
click at [609, 346] on button "present talent" at bounding box center [602, 356] width 186 height 29
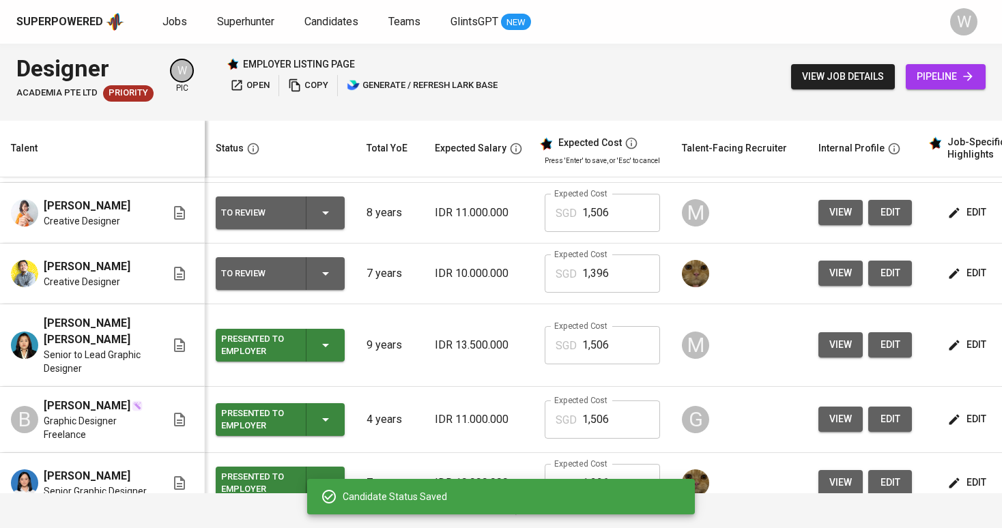
click at [975, 282] on span "edit" at bounding box center [968, 273] width 36 height 17
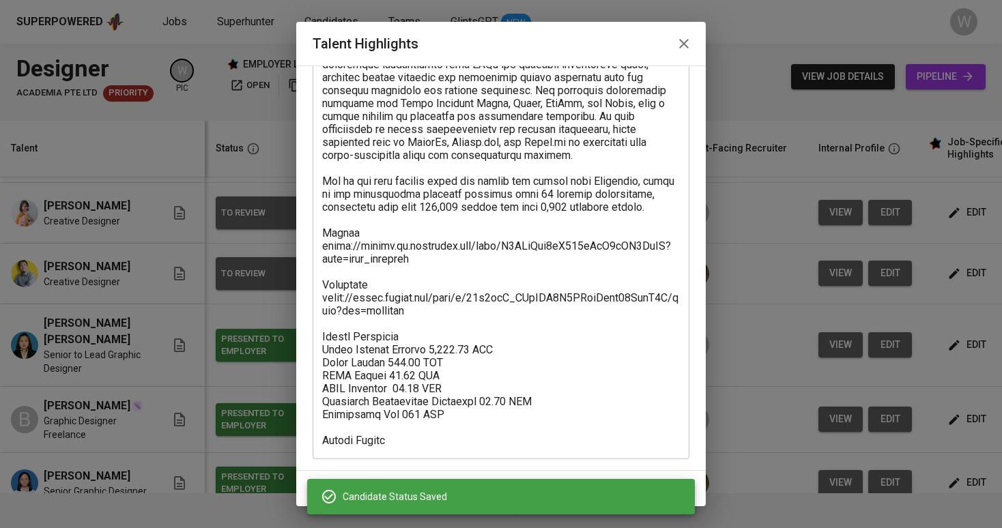
scroll to position [370, 0]
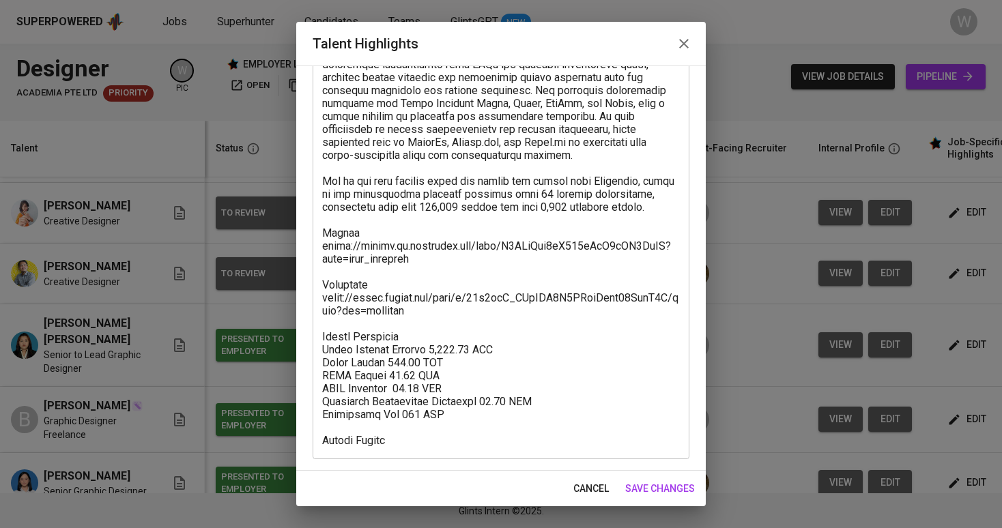
click at [663, 491] on span "save changes" at bounding box center [660, 489] width 70 height 17
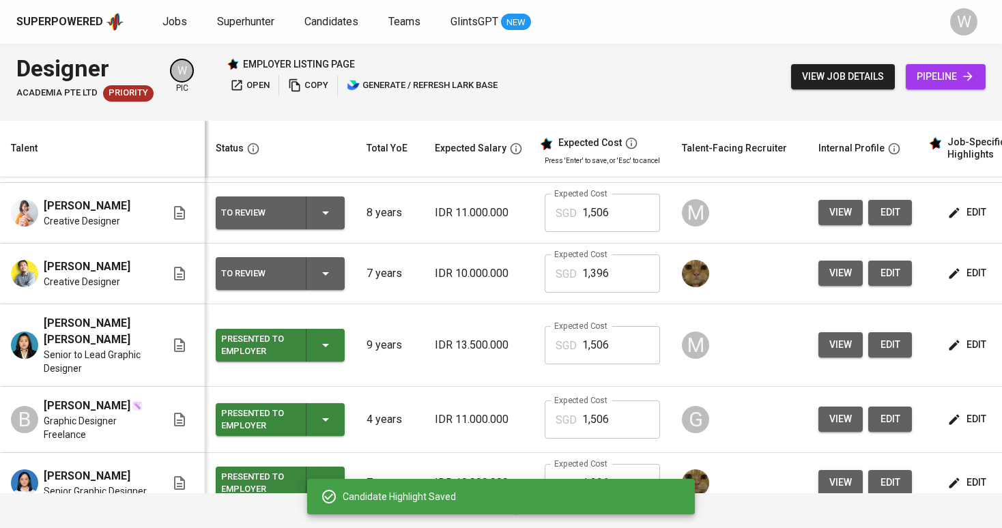
click at [322, 282] on icon "button" at bounding box center [325, 274] width 16 height 16
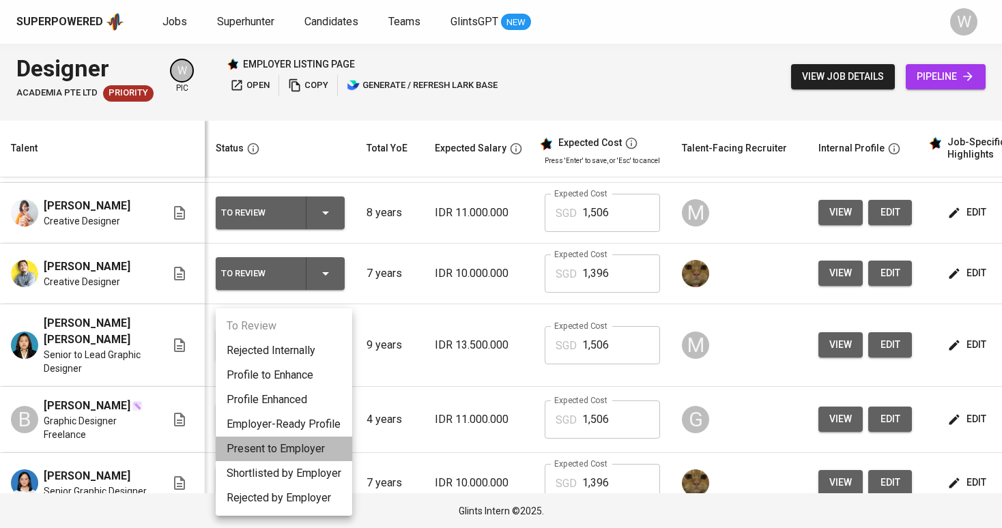
click at [305, 440] on li "Present to Employer" at bounding box center [284, 449] width 137 height 25
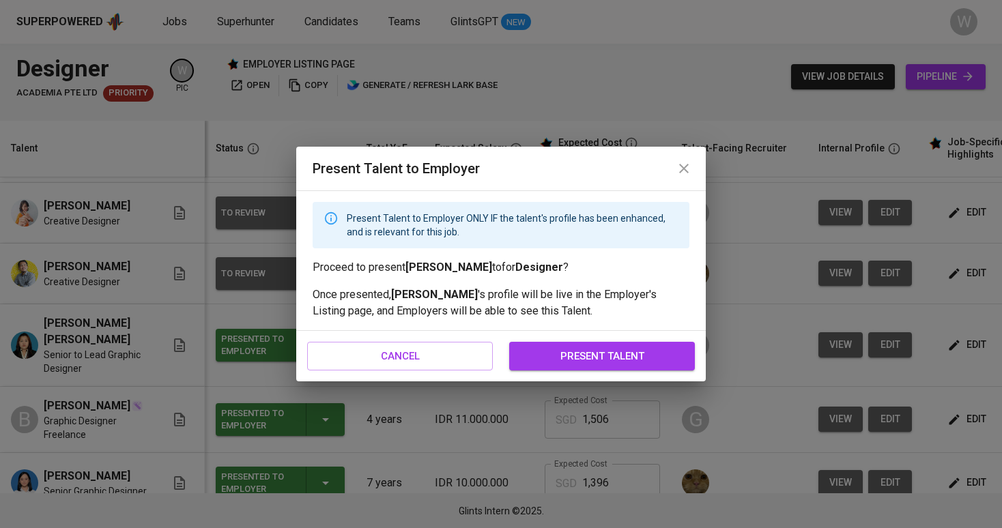
click at [552, 358] on span "present talent" at bounding box center [602, 356] width 156 height 18
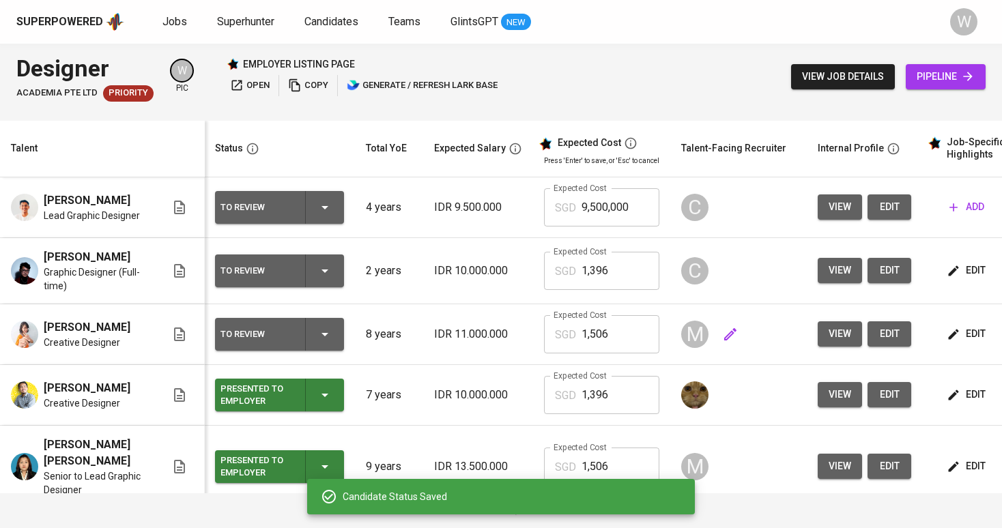
scroll to position [0, 1]
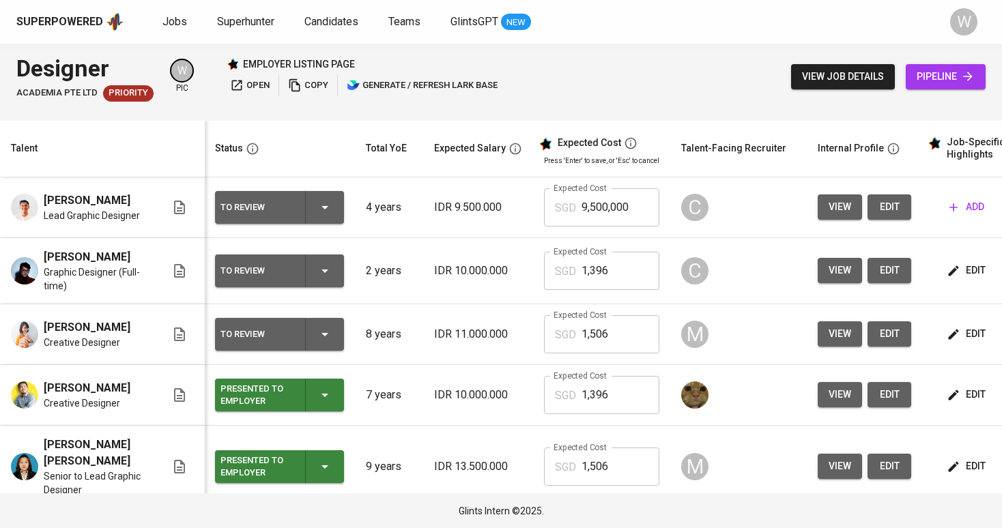
click at [947, 341] on icon "button" at bounding box center [954, 335] width 14 height 14
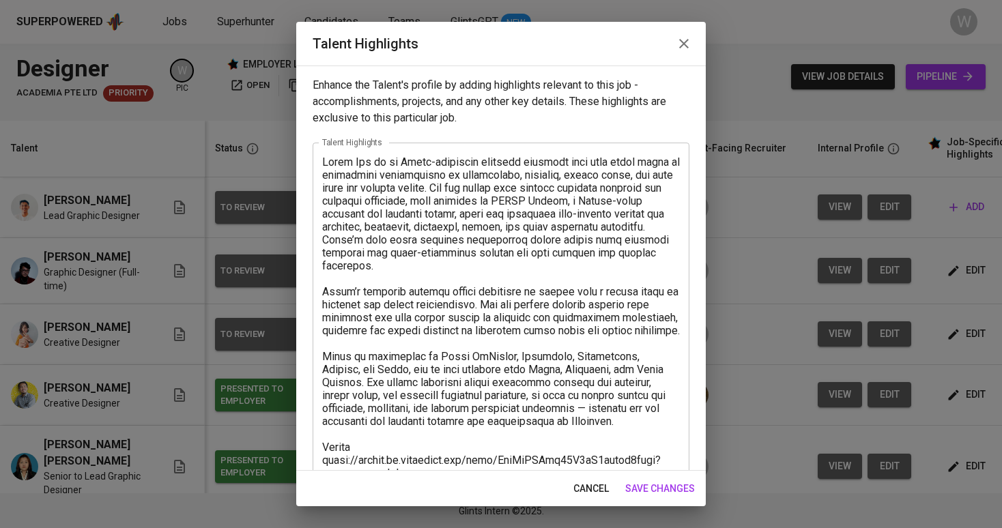
scroll to position [266, 0]
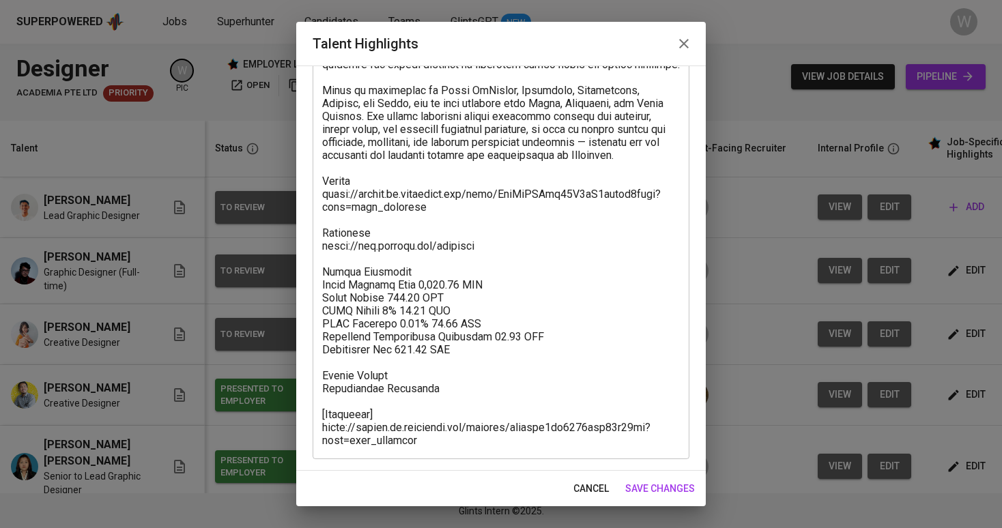
click at [436, 210] on textarea at bounding box center [501, 168] width 358 height 558
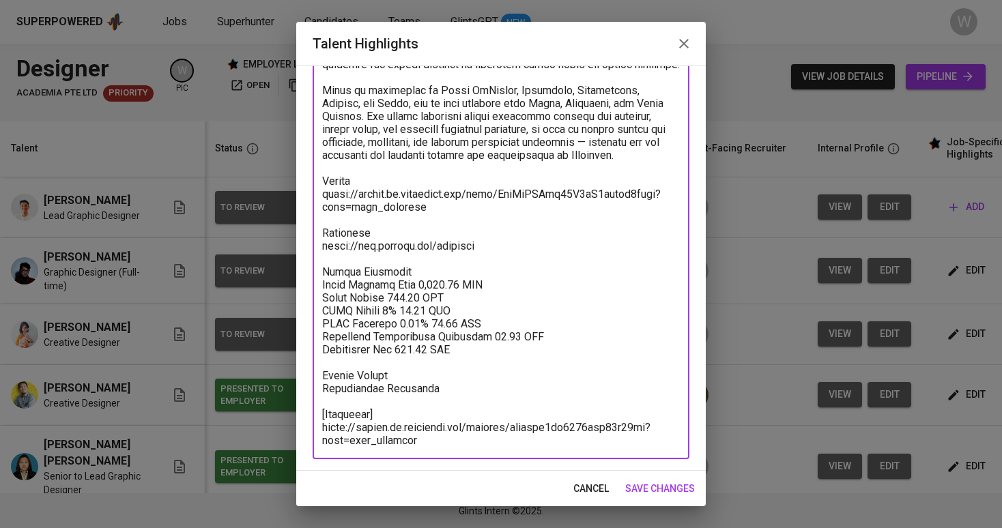
drag, startPoint x: 436, startPoint y: 210, endPoint x: 310, endPoint y: 194, distance: 127.3
click at [310, 194] on div "Enhance the Talent's profile by adding highlights relevant to this job - accomp…" at bounding box center [501, 268] width 410 height 405
click at [440, 440] on textarea at bounding box center [501, 168] width 358 height 558
drag, startPoint x: 443, startPoint y: 437, endPoint x: 306, endPoint y: 413, distance: 139.3
click at [306, 413] on div "Enhance the Talent's profile by adding highlights relevant to this job - accomp…" at bounding box center [501, 268] width 410 height 405
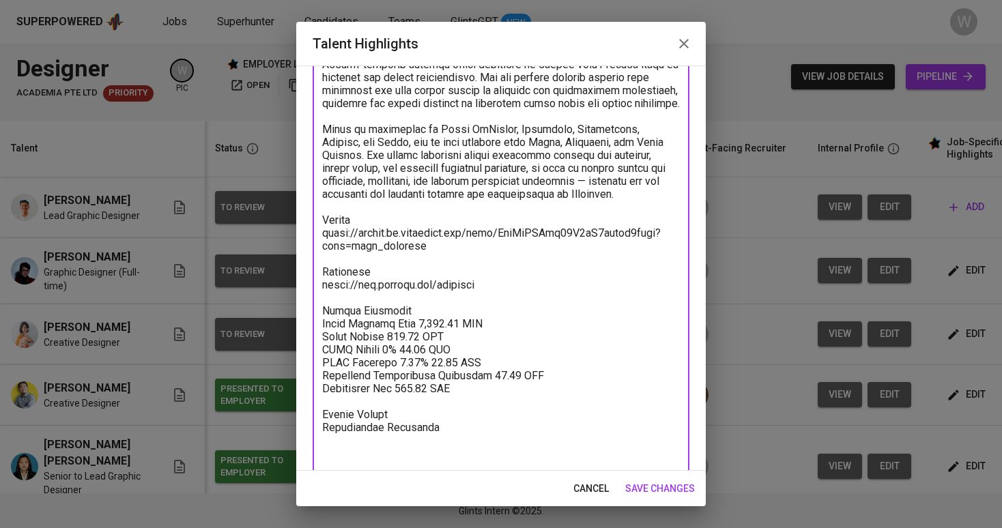
type textarea "Delia Dwi is an Adobe-certified creative designer with over eight years of expe…"
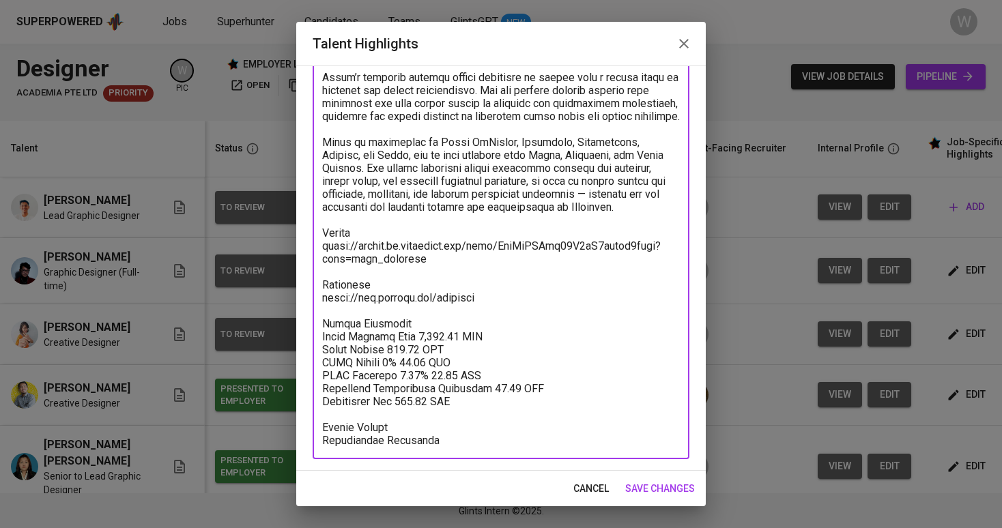
scroll to position [214, 0]
click at [657, 485] on span "save changes" at bounding box center [660, 489] width 70 height 17
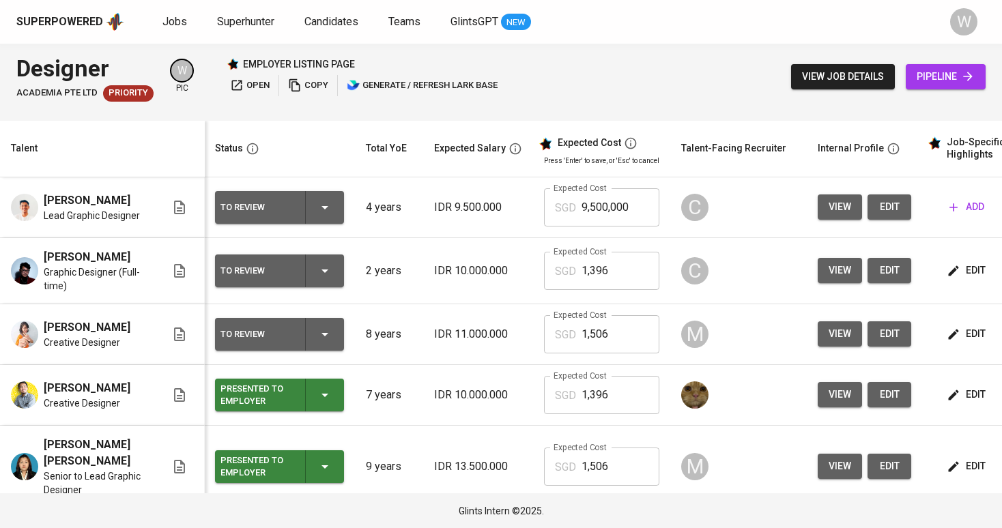
click at [342, 200] on button "To Review" at bounding box center [279, 207] width 129 height 33
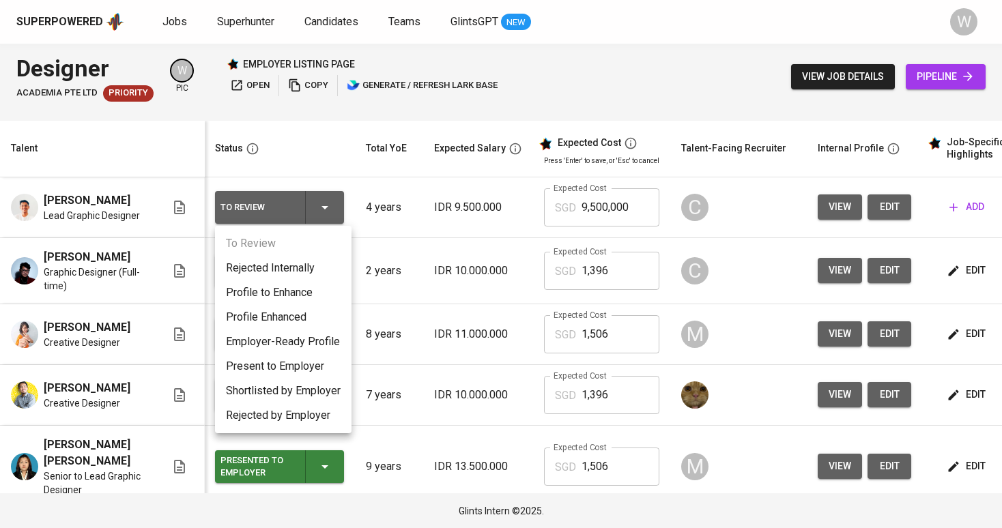
click at [410, 296] on div at bounding box center [501, 264] width 1002 height 528
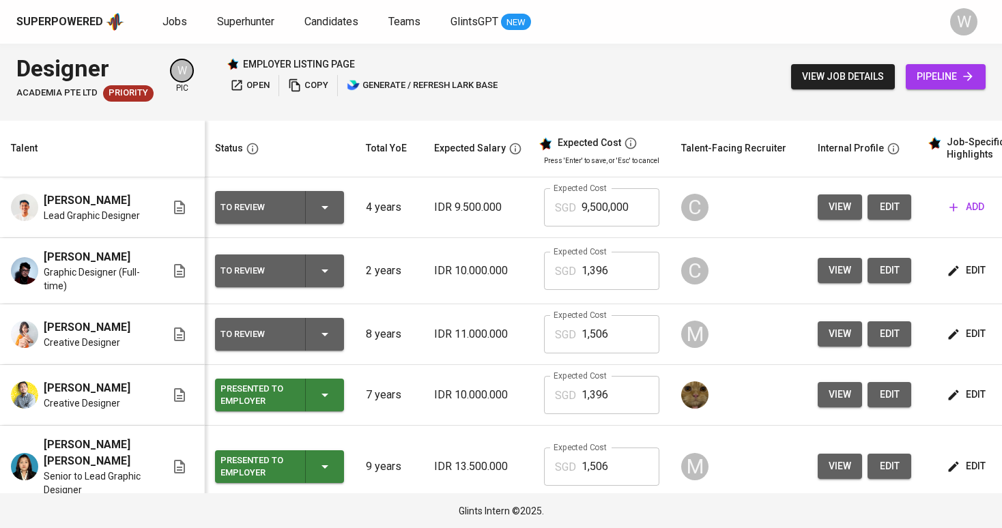
click at [309, 351] on div "To Review" at bounding box center [279, 334] width 118 height 33
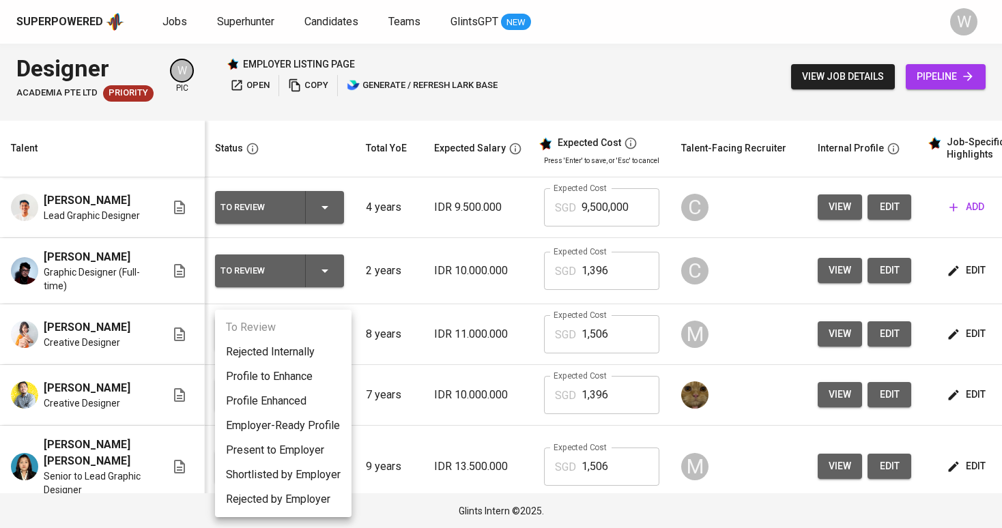
click at [298, 453] on li "Present to Employer" at bounding box center [283, 450] width 137 height 25
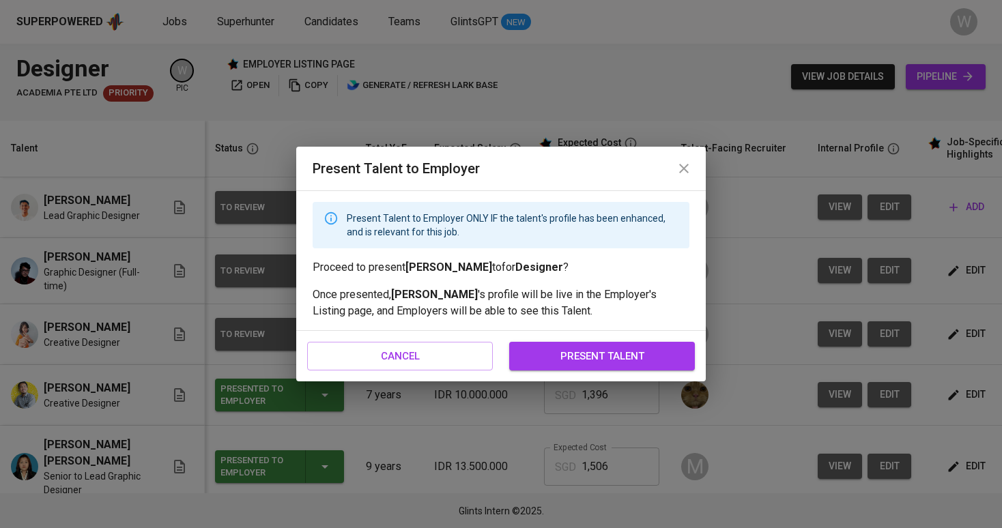
click at [577, 349] on span "present talent" at bounding box center [602, 356] width 156 height 18
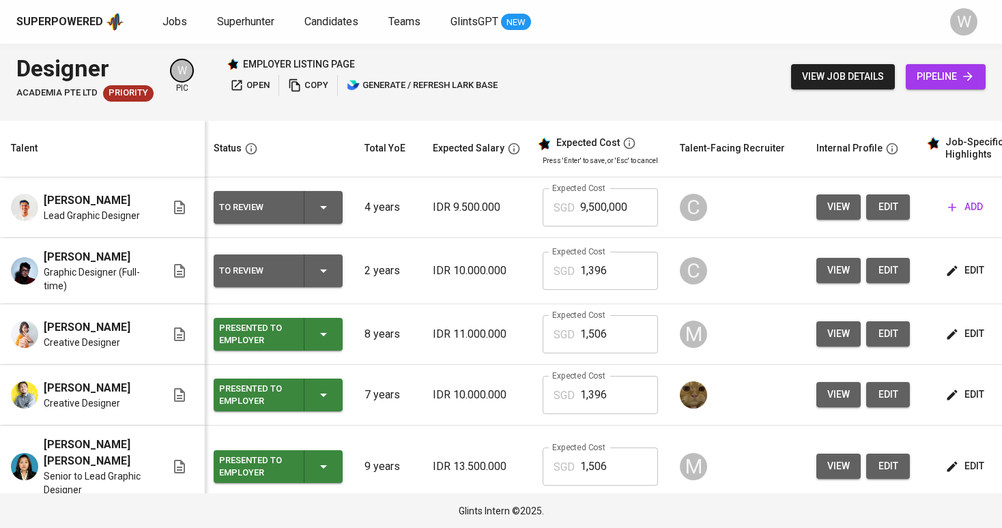
scroll to position [0, 2]
click at [947, 283] on button "edit" at bounding box center [966, 270] width 47 height 25
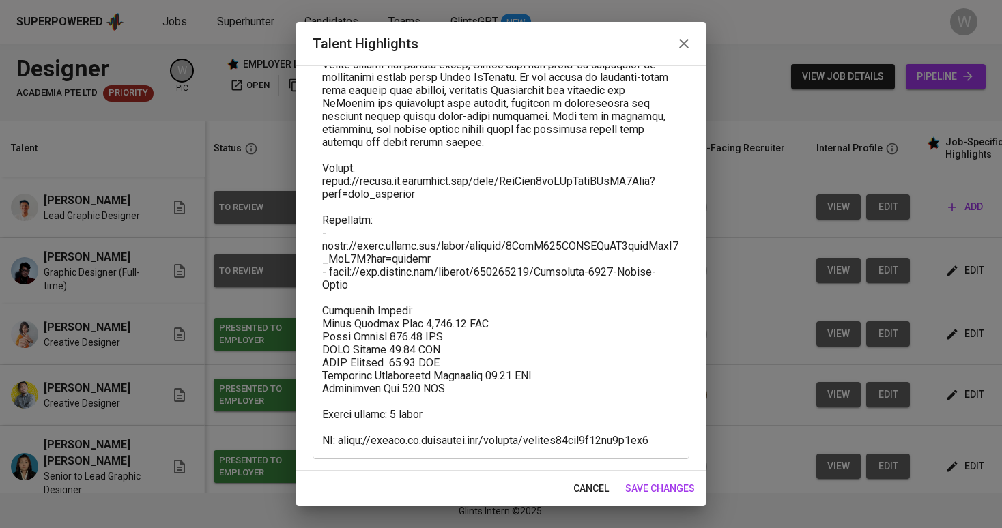
scroll to position [331, 0]
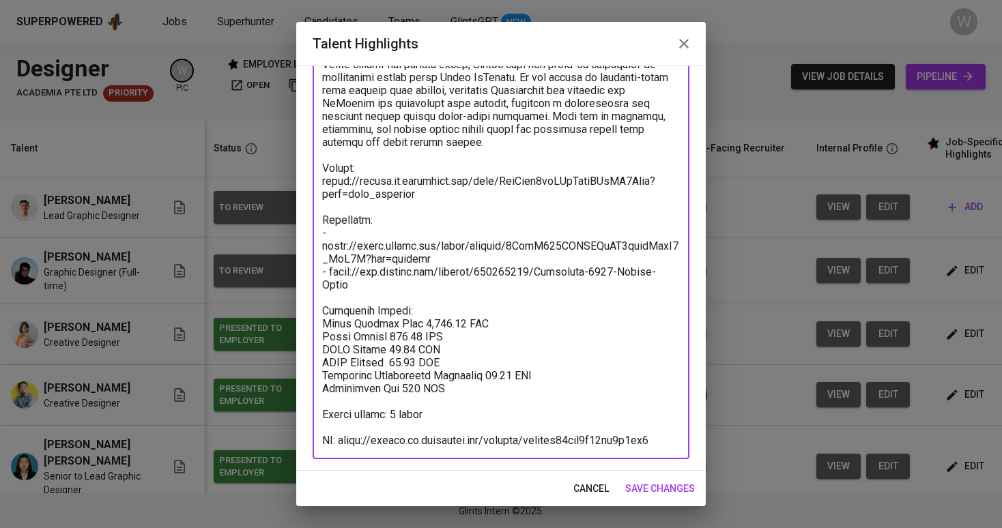
drag, startPoint x: 326, startPoint y: 438, endPoint x: 696, endPoint y: 438, distance: 370.6
click at [696, 438] on div "Enhance the Talent's profile by adding highlights relevant to this job - accomp…" at bounding box center [501, 268] width 410 height 405
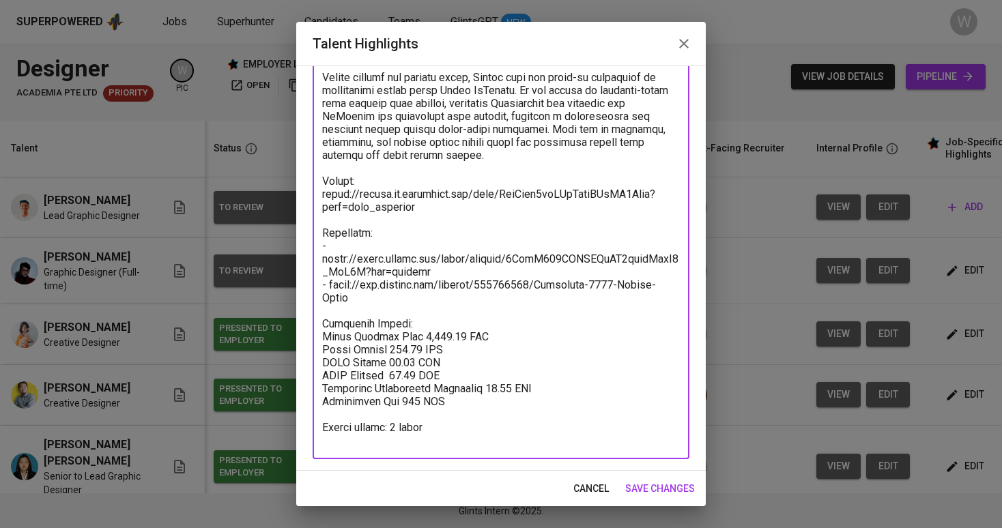
scroll to position [305, 0]
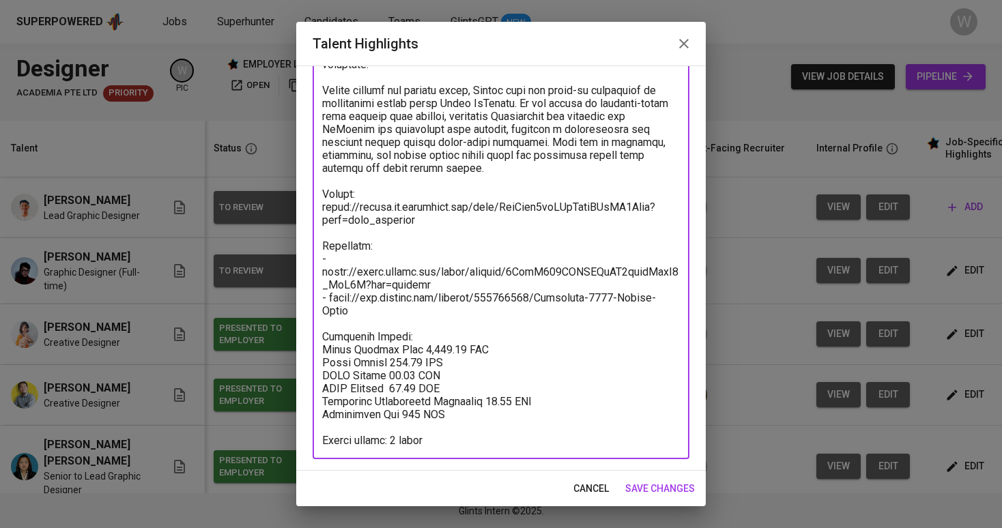
click at [392, 439] on textarea at bounding box center [501, 149] width 358 height 597
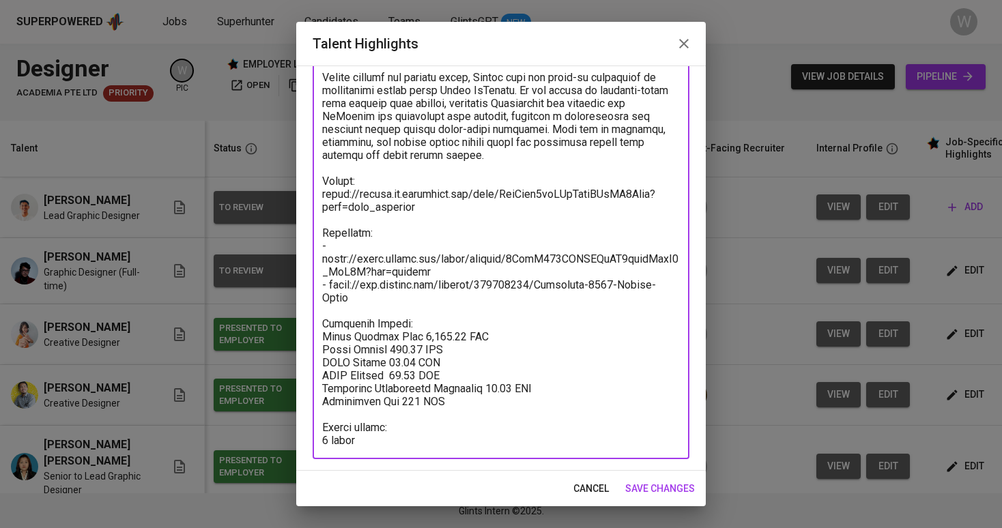
scroll to position [318, 0]
type textarea "Luthfy is a Graphic Designer with experience creating a wide range of visual ma…"
click at [616, 481] on div "cancel save changes" at bounding box center [501, 489] width 410 height 36
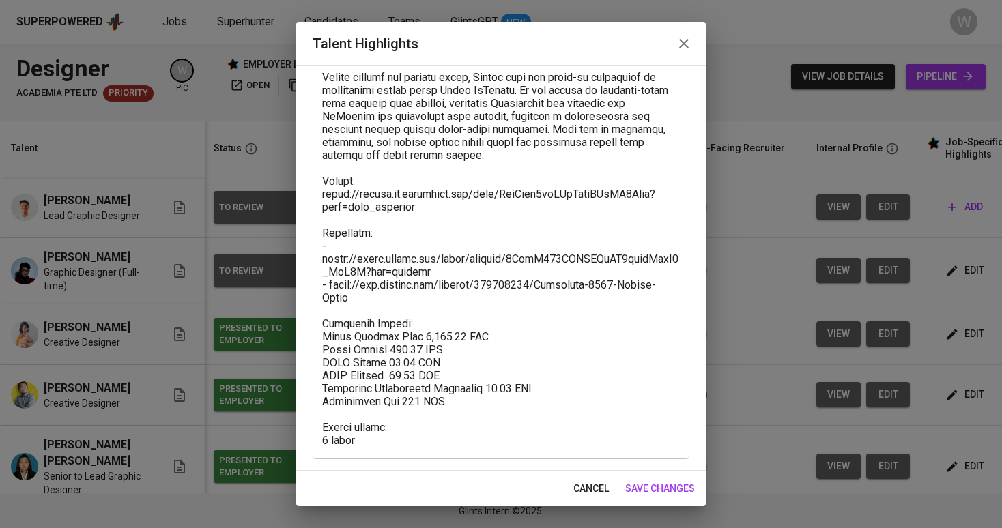
click at [629, 487] on span "save changes" at bounding box center [660, 489] width 70 height 17
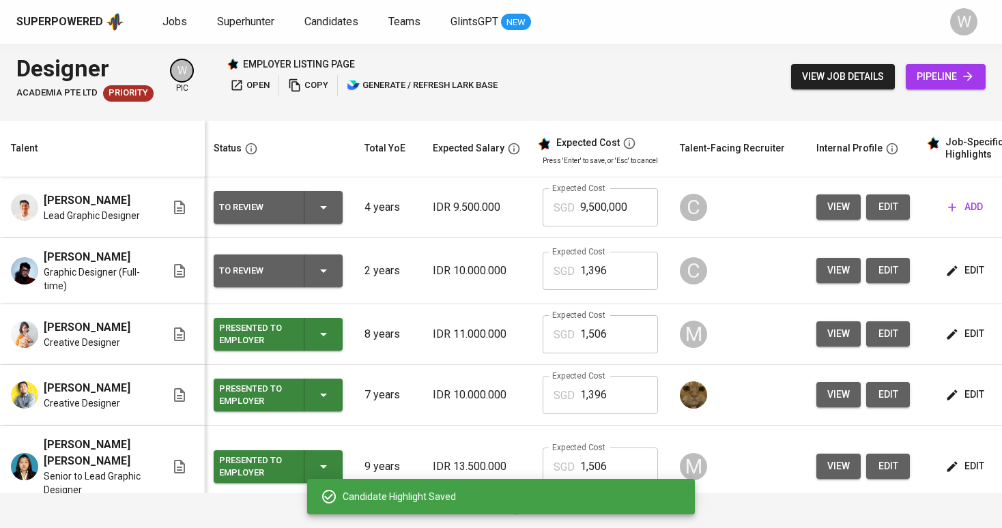
click at [283, 270] on div "To Review" at bounding box center [256, 271] width 74 height 18
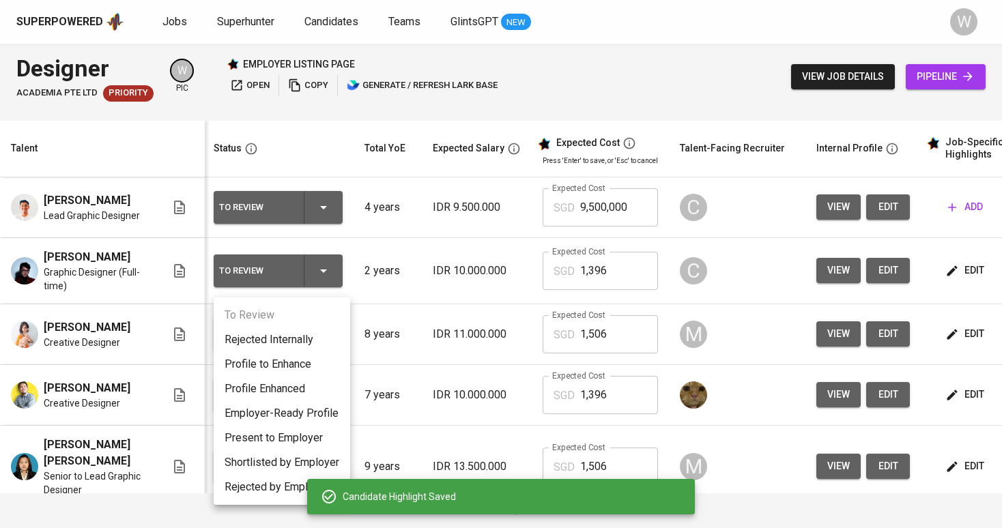
click at [294, 429] on li "Present to Employer" at bounding box center [282, 438] width 137 height 25
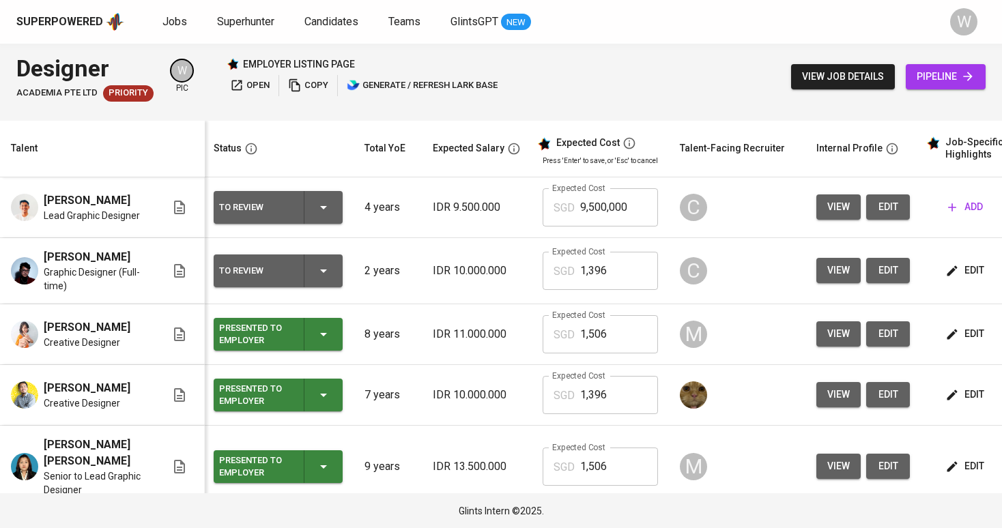
click at [334, 274] on div "To Review" at bounding box center [278, 271] width 118 height 33
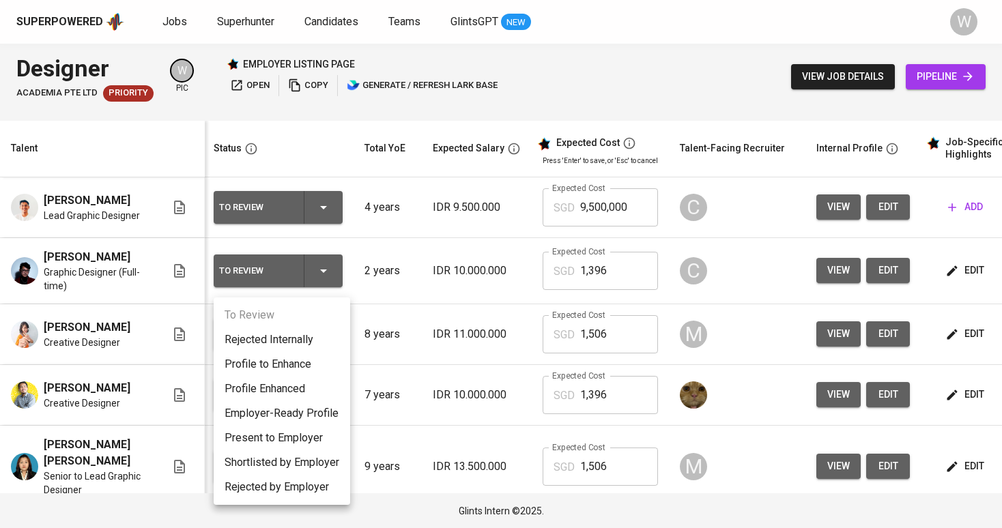
click at [316, 433] on li "Present to Employer" at bounding box center [282, 438] width 137 height 25
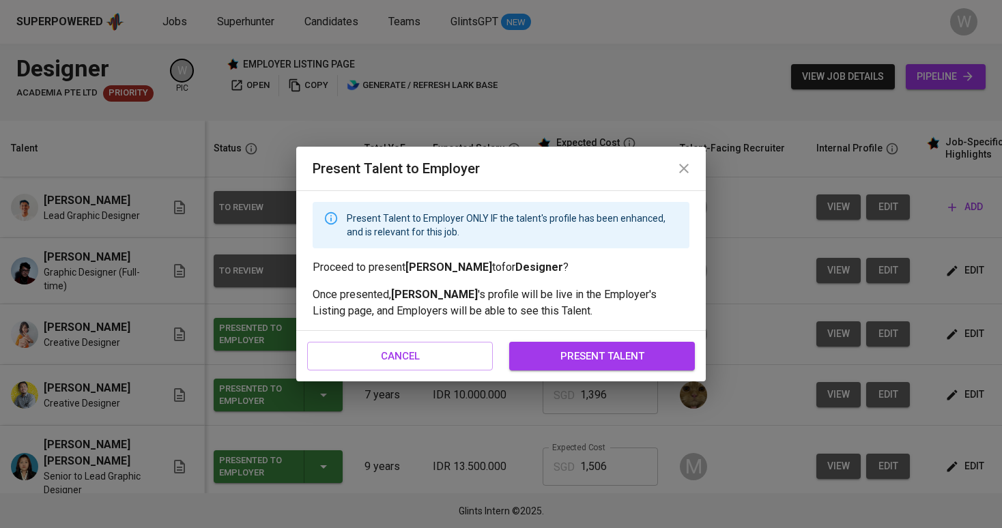
click at [558, 375] on div "cancel present talent" at bounding box center [501, 356] width 410 height 51
click at [564, 356] on span "present talent" at bounding box center [602, 356] width 156 height 18
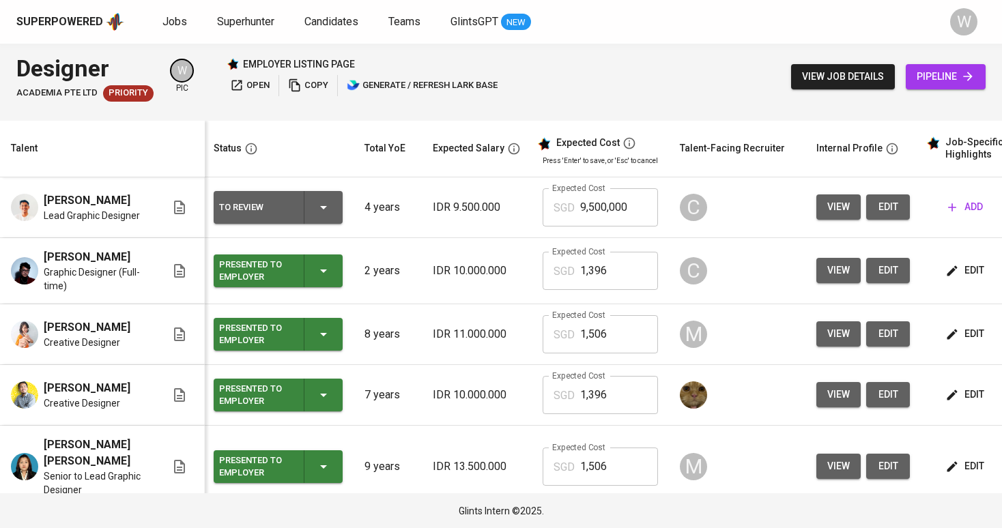
scroll to position [0, 2]
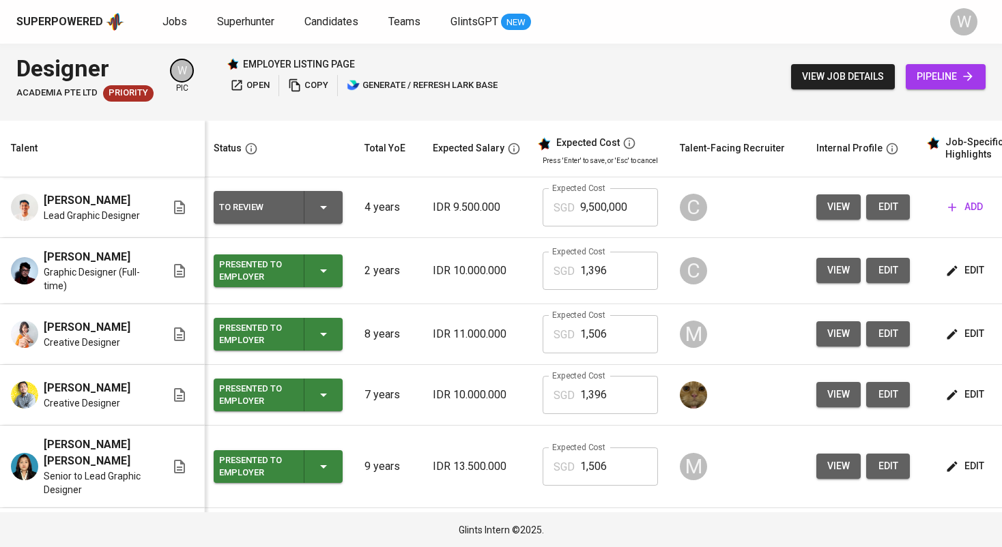
click at [244, 86] on span "open" at bounding box center [250, 86] width 40 height 16
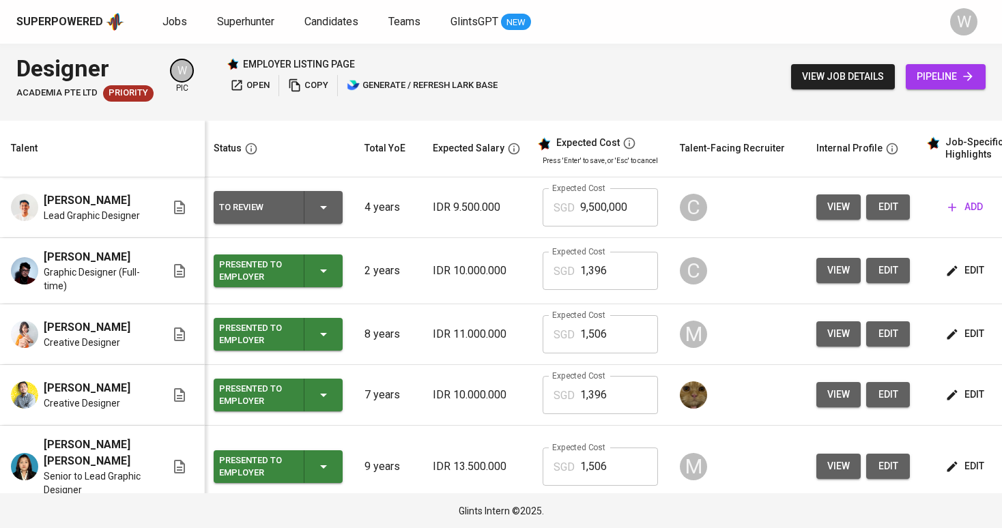
scroll to position [0, 0]
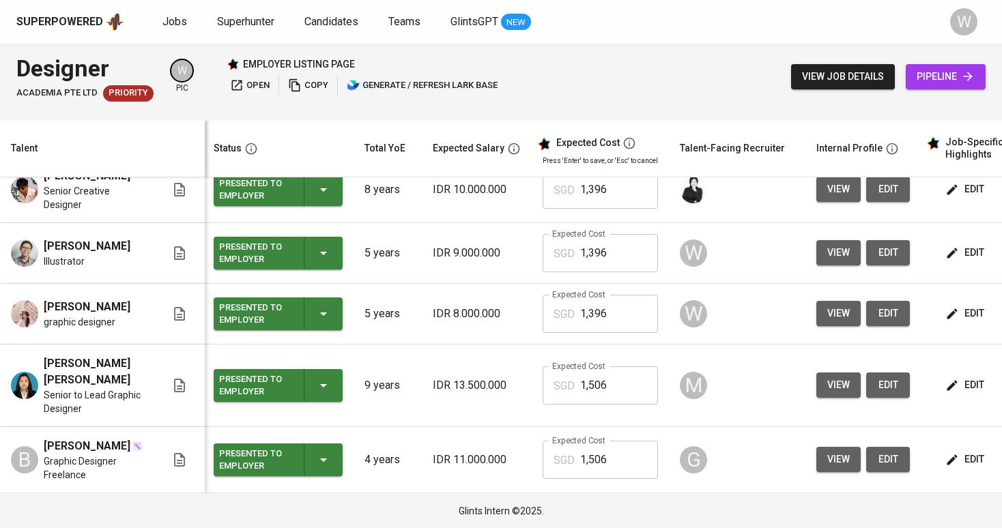
click at [868, 312] on button "edit" at bounding box center [888, 313] width 44 height 25
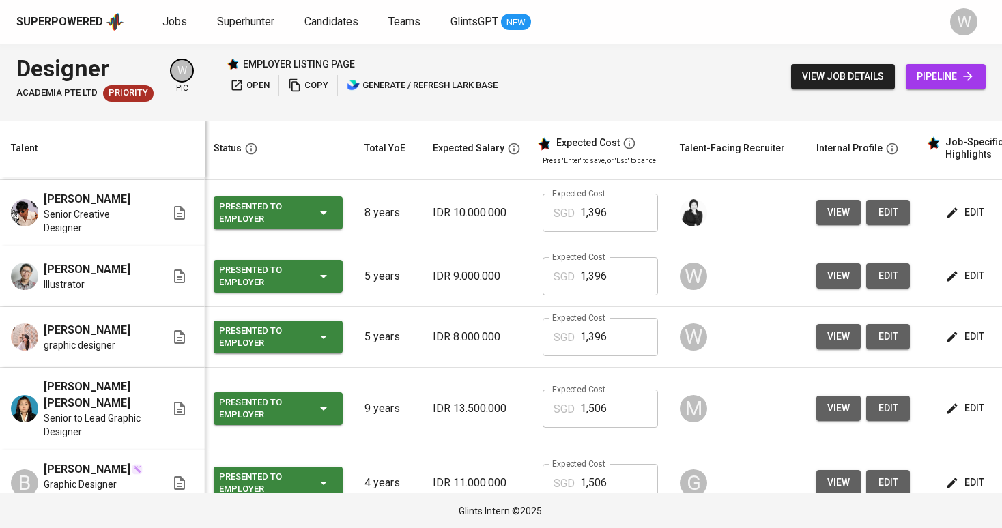
scroll to position [360, 2]
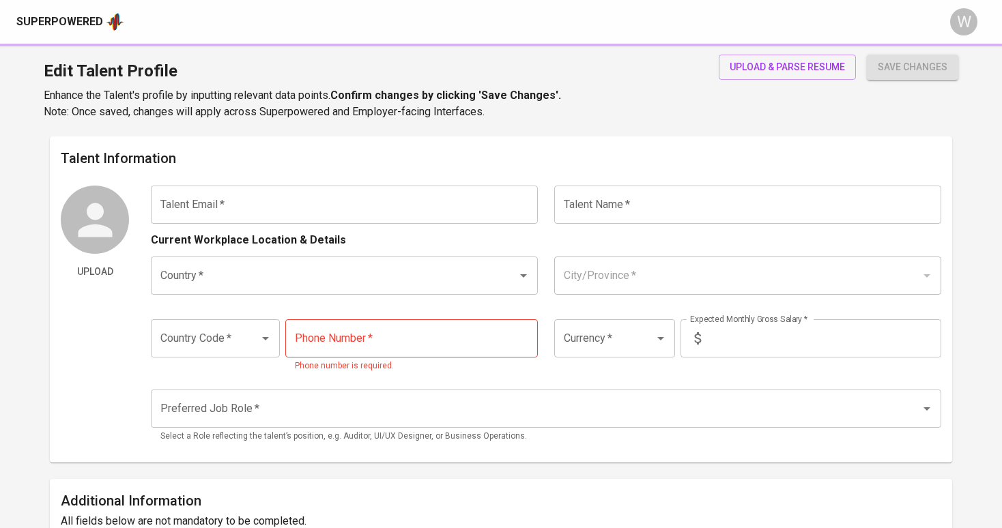
type input "[EMAIL_ADDRESS][DOMAIN_NAME]"
type input "[PERSON_NAME]"
type input "[GEOGRAPHIC_DATA]"
type input "[GEOGRAPHIC_DATA], [GEOGRAPHIC_DATA]"
type input "+62"
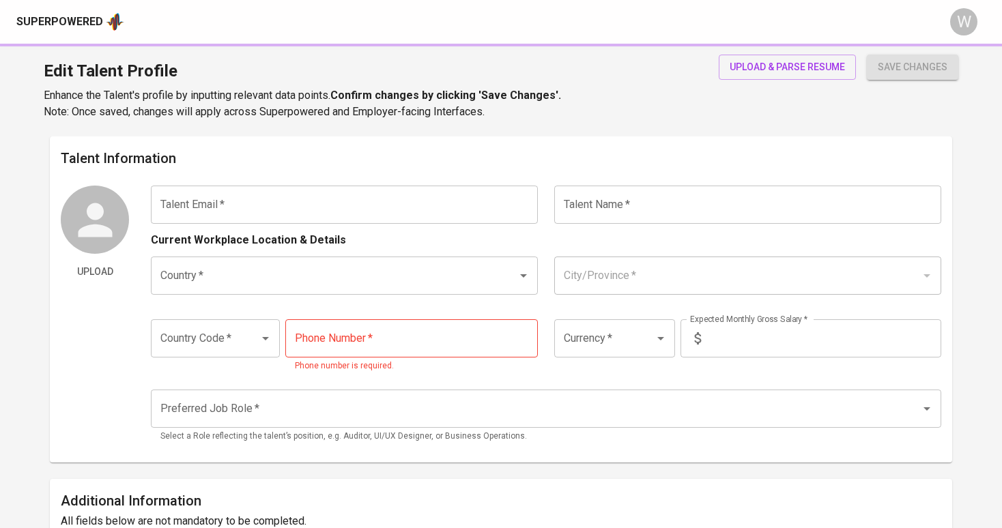
type input "823-6567-9423"
type input "IDR"
radio input "true"
type input "5"
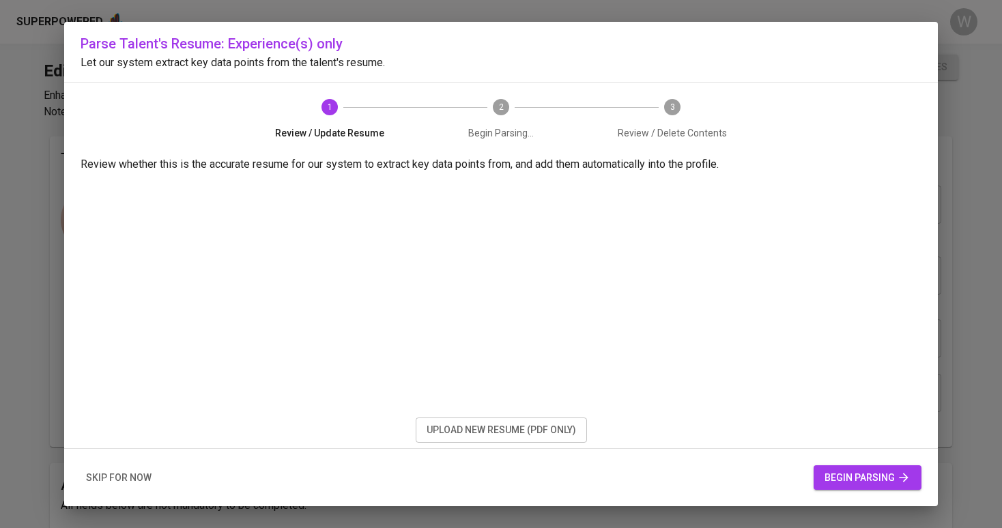
click at [447, 424] on span "upload new resume (pdf only)" at bounding box center [501, 430] width 149 height 17
click at [141, 480] on span "skip for now" at bounding box center [119, 478] width 66 height 17
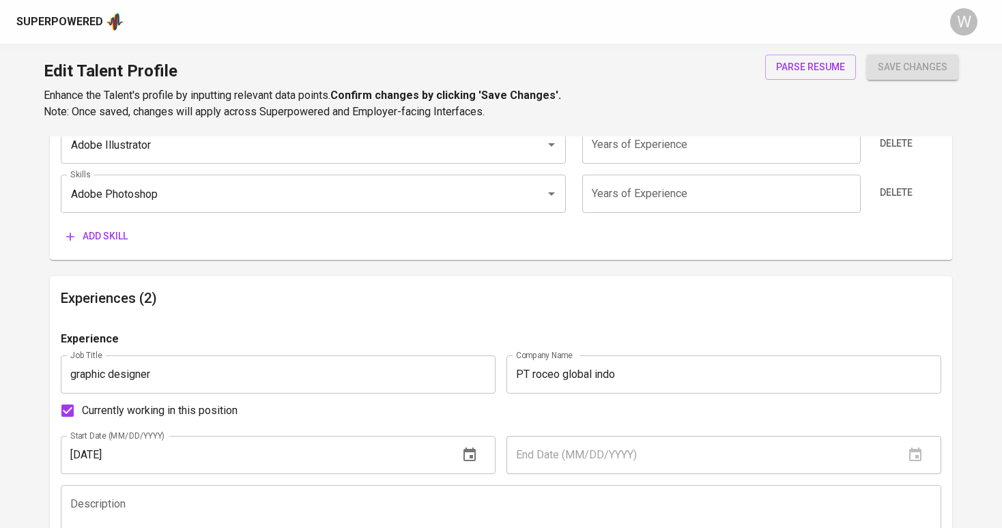
scroll to position [875, 0]
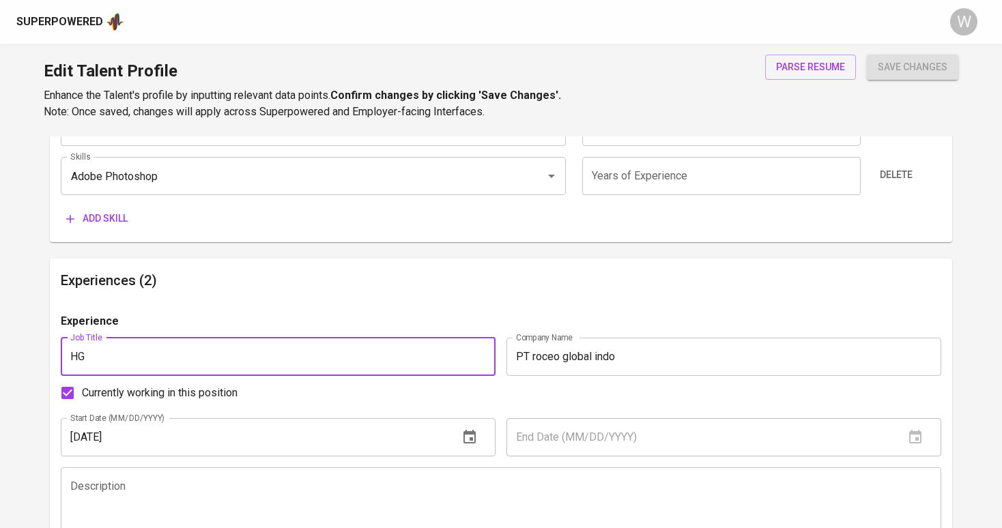
type input "H"
type input "gRAPHIOC d"
type input "g"
type input "Graphic Designer"
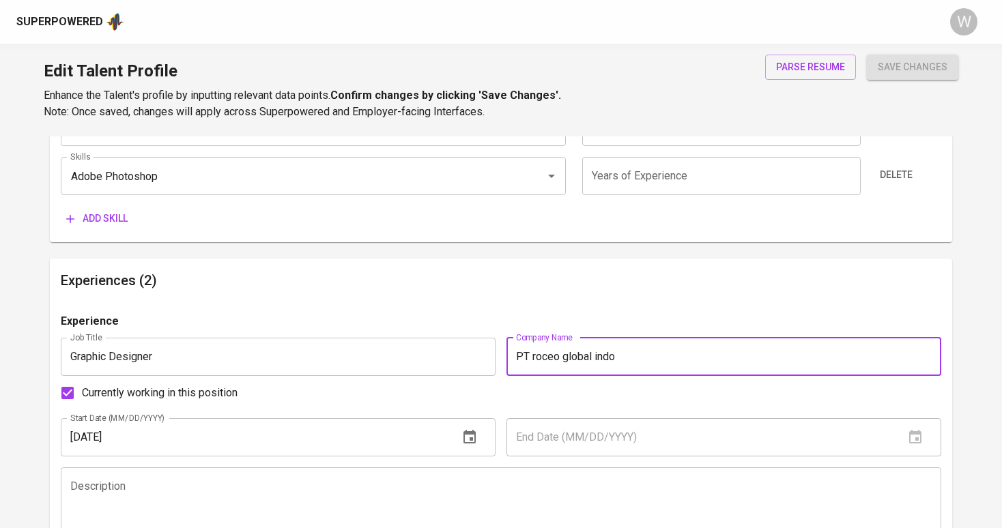
click at [624, 353] on input "PT roceo global indo" at bounding box center [723, 357] width 435 height 38
drag, startPoint x: 624, startPoint y: 353, endPoint x: 528, endPoint y: 356, distance: 95.6
click at [528, 356] on input "PT roceo global indo" at bounding box center [723, 357] width 435 height 38
type input "PT Roceo Global Indo"
click at [663, 63] on div "Edit Talent Profile Enhance the Talent's profile by inputting relevant data poi…" at bounding box center [501, 90] width 1002 height 93
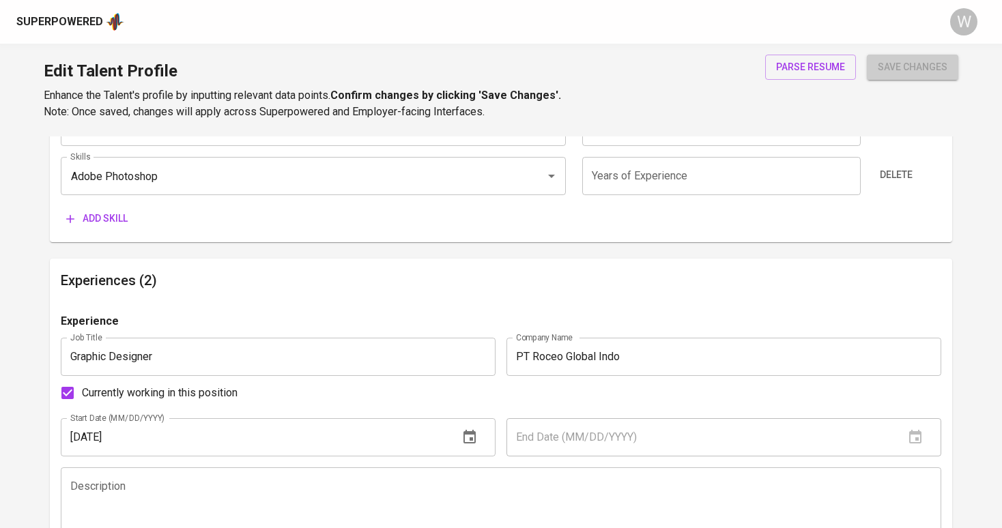
click at [891, 72] on span "save changes" at bounding box center [913, 67] width 70 height 17
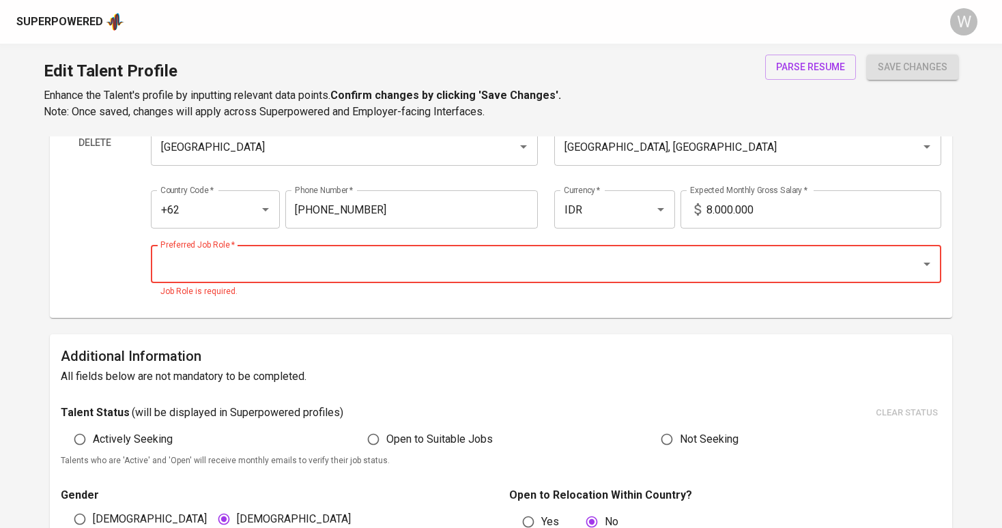
type input "-"
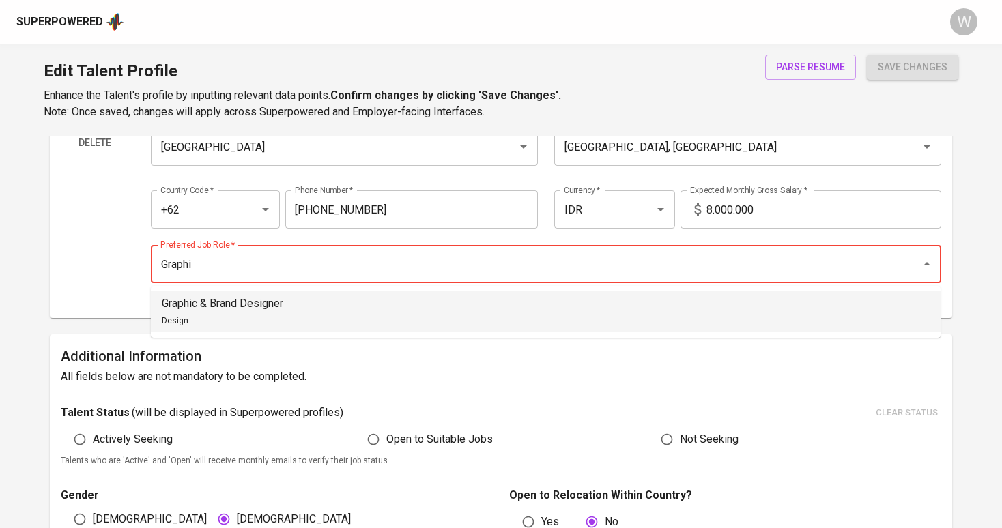
click at [432, 317] on li "Graphic & Brand Designer Design" at bounding box center [546, 311] width 790 height 41
type input "Graphic & Brand Designer"
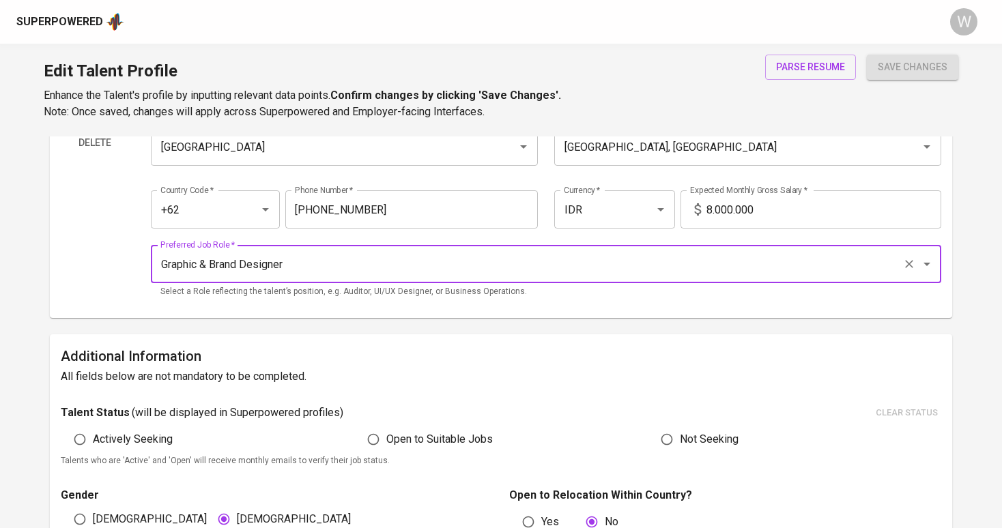
click at [708, 206] on input "8.000.000" at bounding box center [823, 209] width 235 height 38
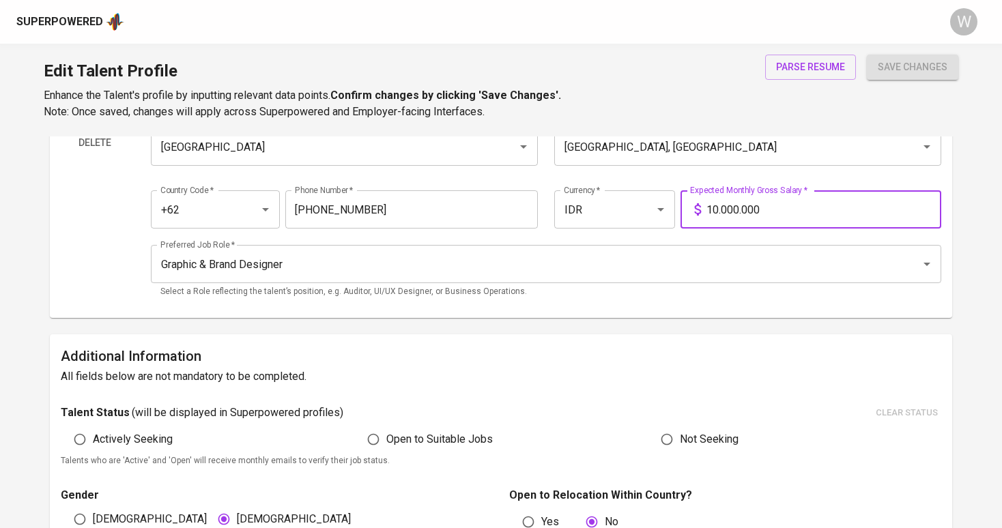
type input "10.000.000"
click at [911, 57] on button "save changes" at bounding box center [912, 67] width 91 height 25
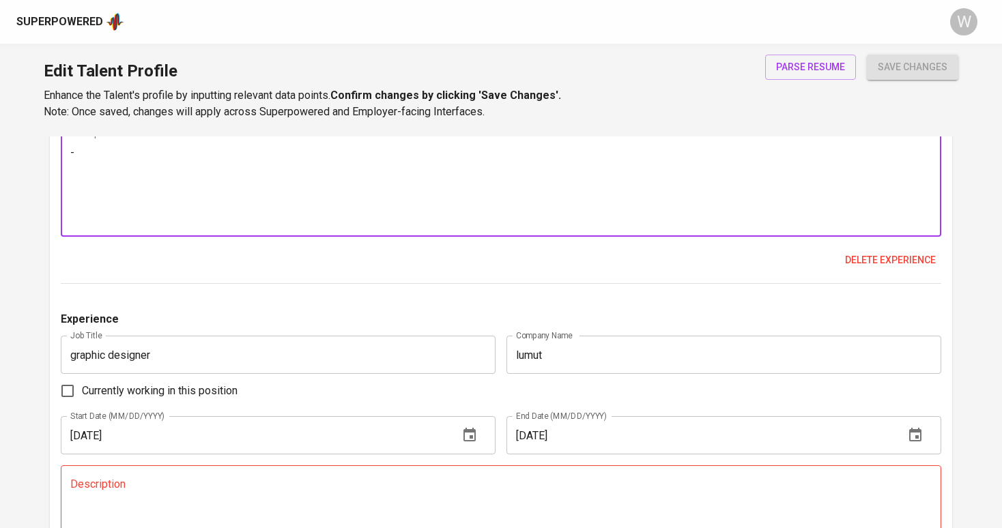
scroll to position [1381, 0]
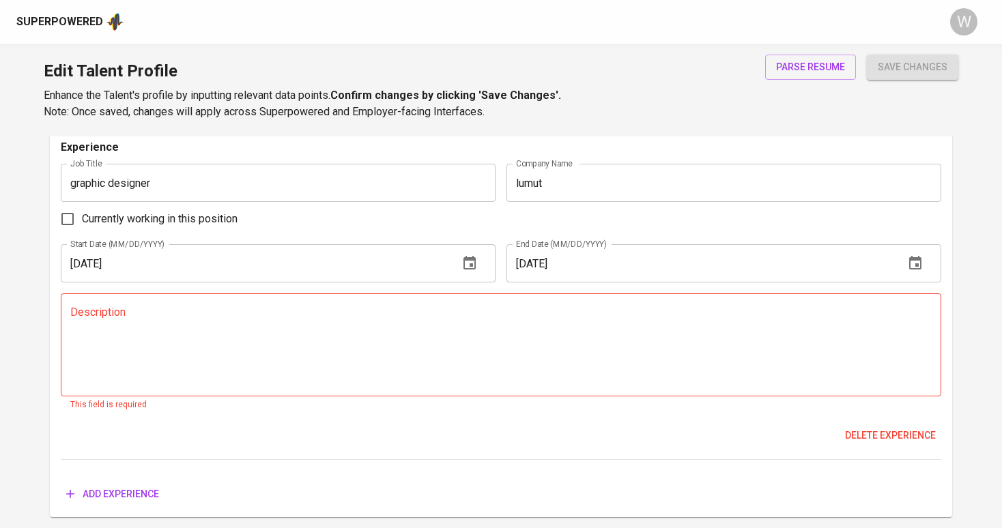
type textarea "-"
click at [557, 356] on textarea at bounding box center [500, 345] width 861 height 78
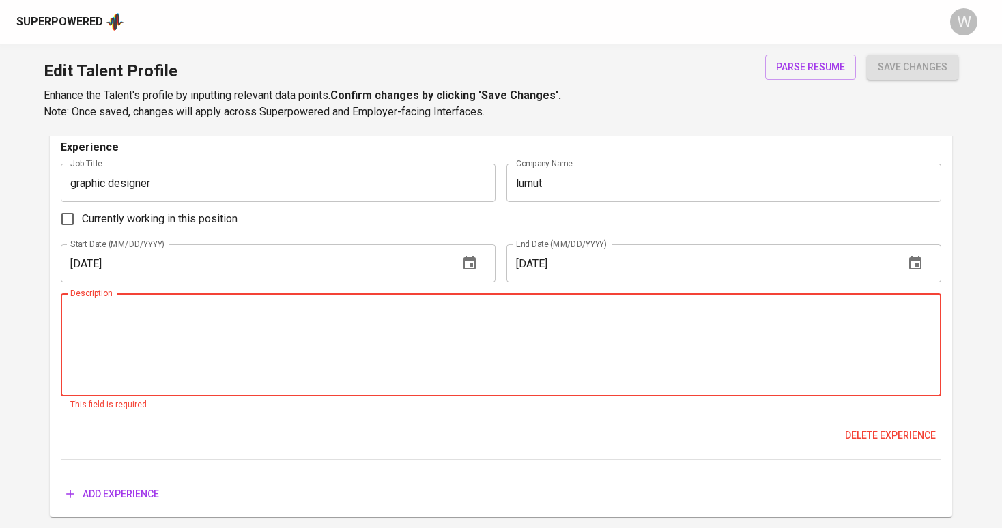
type textarea "0"
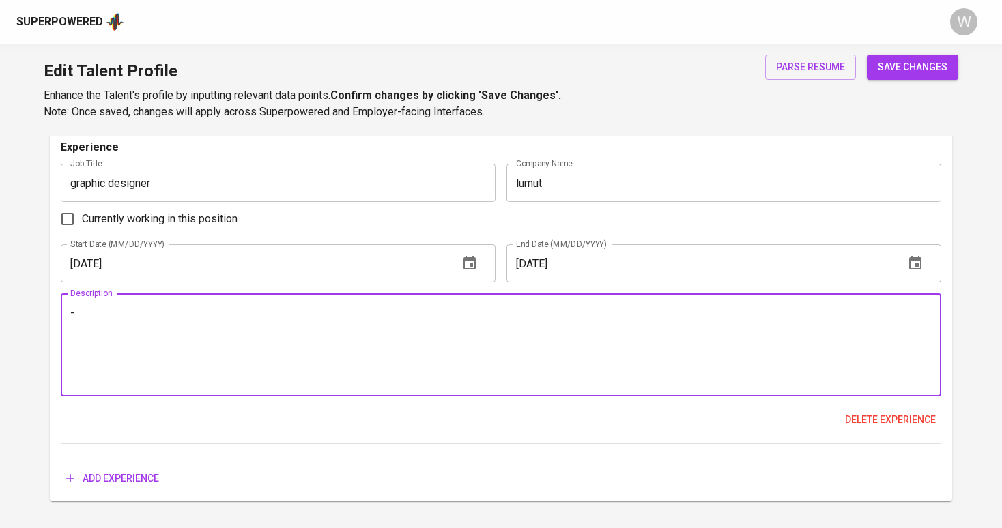
type textarea "-"
click at [901, 53] on div "Edit Talent Profile Enhance the Talent's profile by inputting relevant data poi…" at bounding box center [501, 90] width 1002 height 93
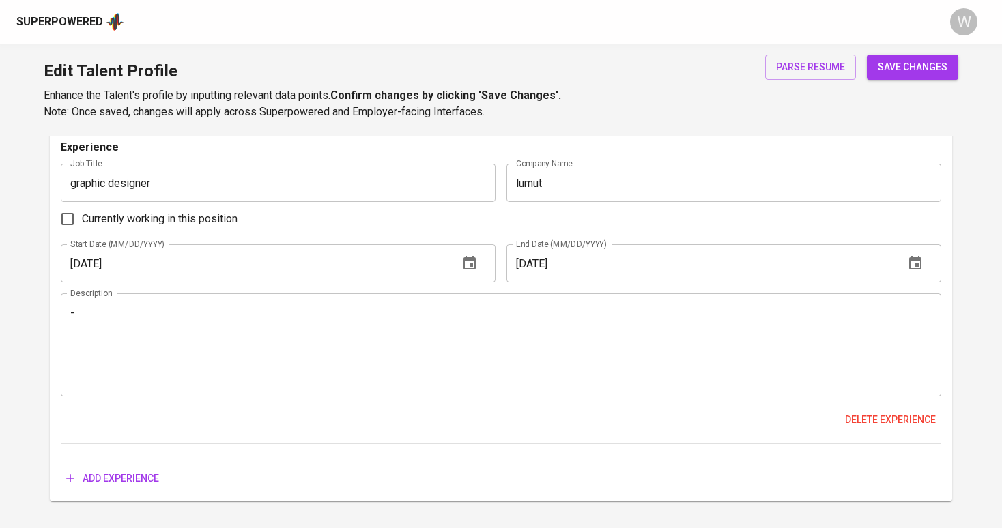
click at [890, 70] on span "save changes" at bounding box center [913, 67] width 70 height 17
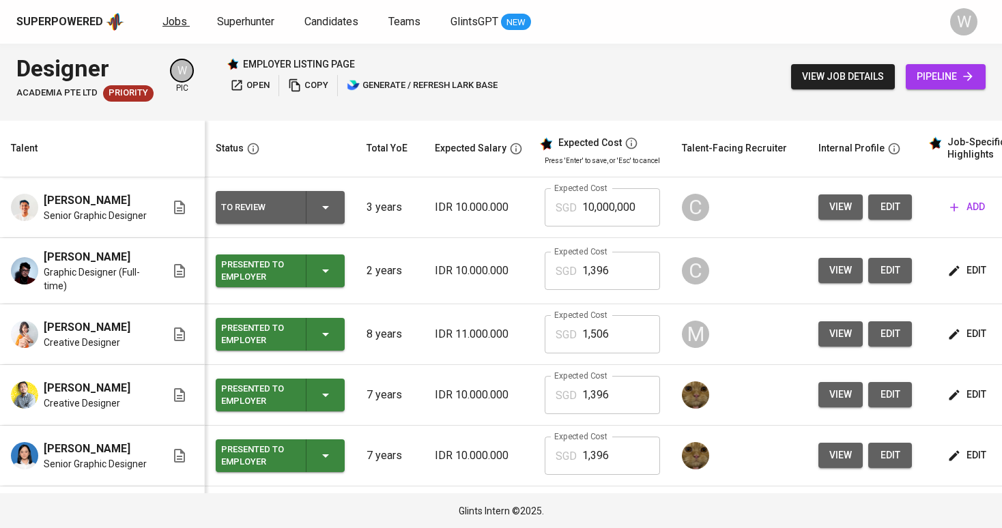
click at [176, 26] on span "Jobs" at bounding box center [174, 21] width 25 height 13
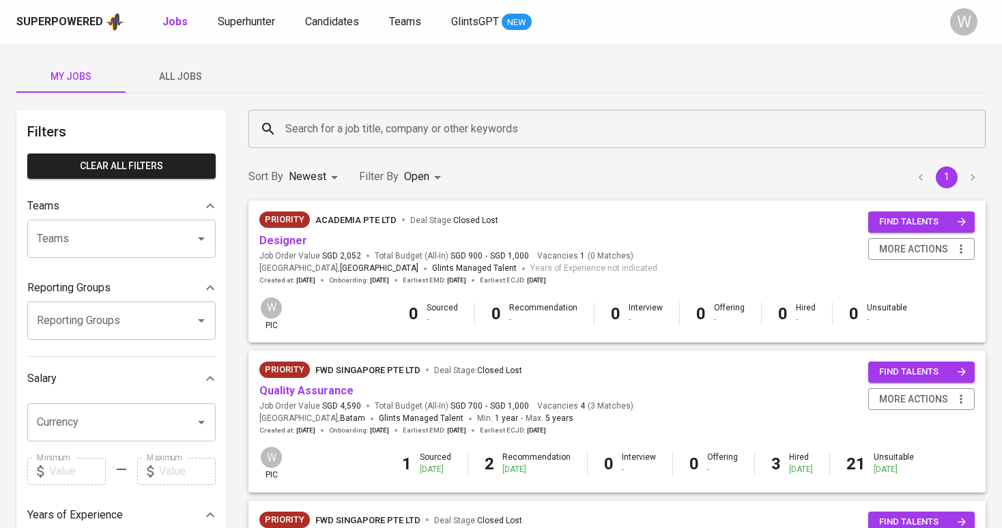
scroll to position [-1, 0]
click at [203, 85] on button "All Jobs" at bounding box center [180, 76] width 109 height 33
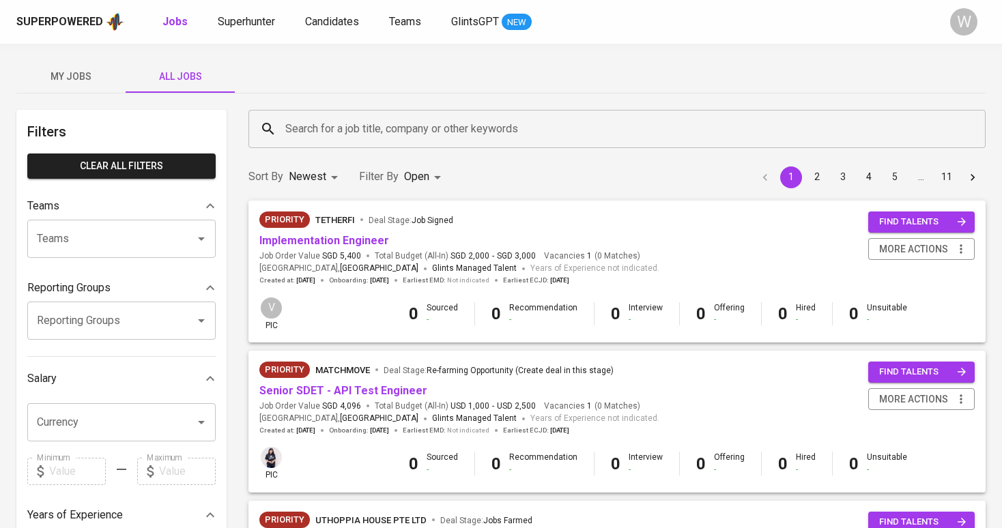
click at [291, 126] on input "Search for a job title, company or other keywords" at bounding box center [620, 129] width 677 height 26
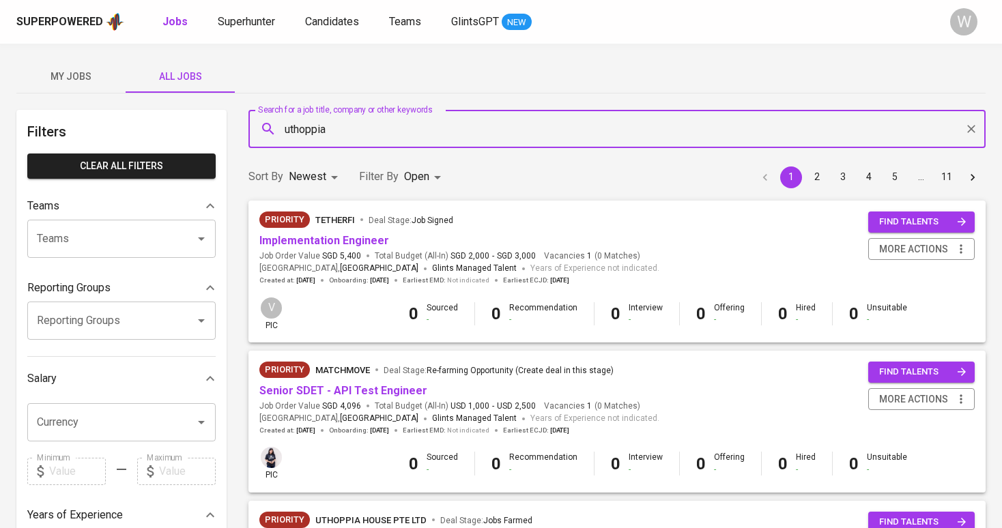
type input "uthoppia"
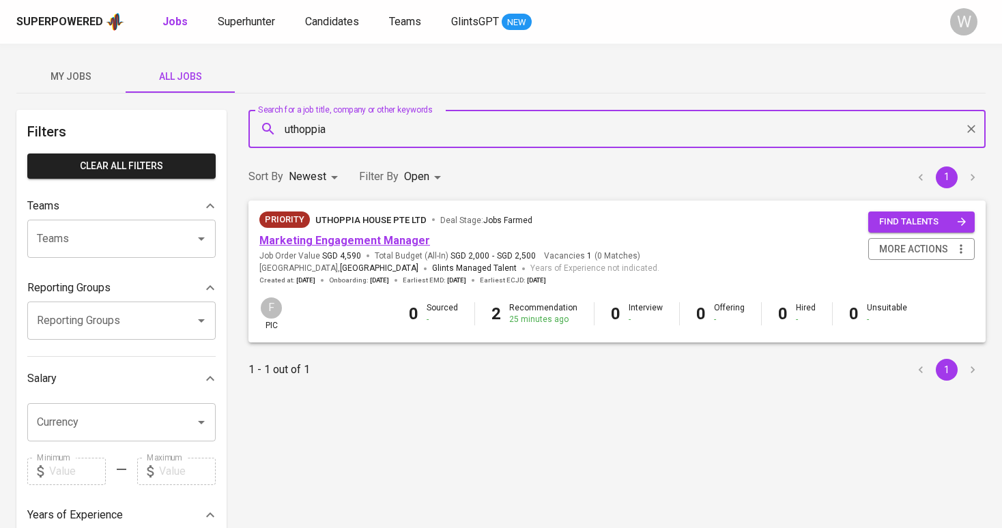
click at [308, 240] on link "Marketing Engagement Manager" at bounding box center [344, 240] width 171 height 13
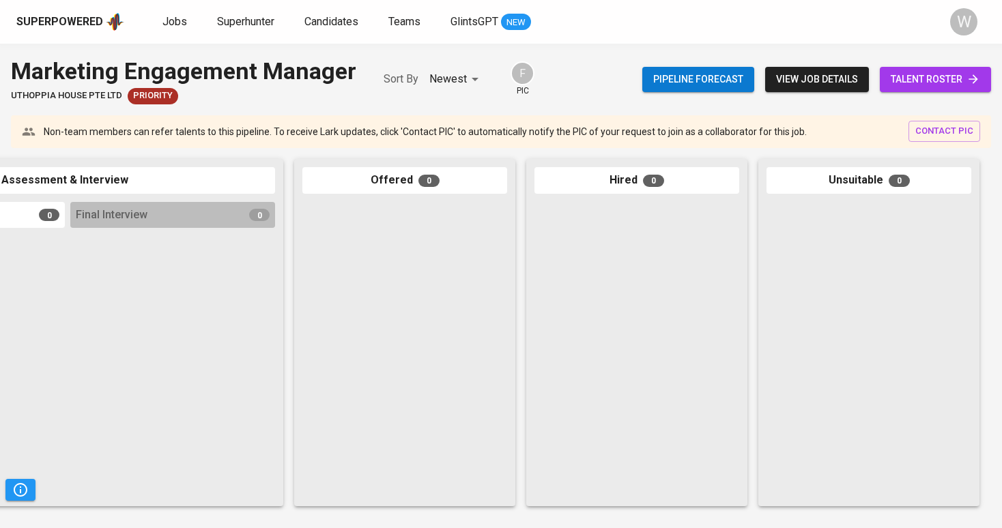
scroll to position [0, 623]
click at [917, 95] on div "Pipeline forecast view job details talent roster" at bounding box center [816, 80] width 349 height 50
click at [909, 81] on span "talent roster" at bounding box center [935, 79] width 89 height 17
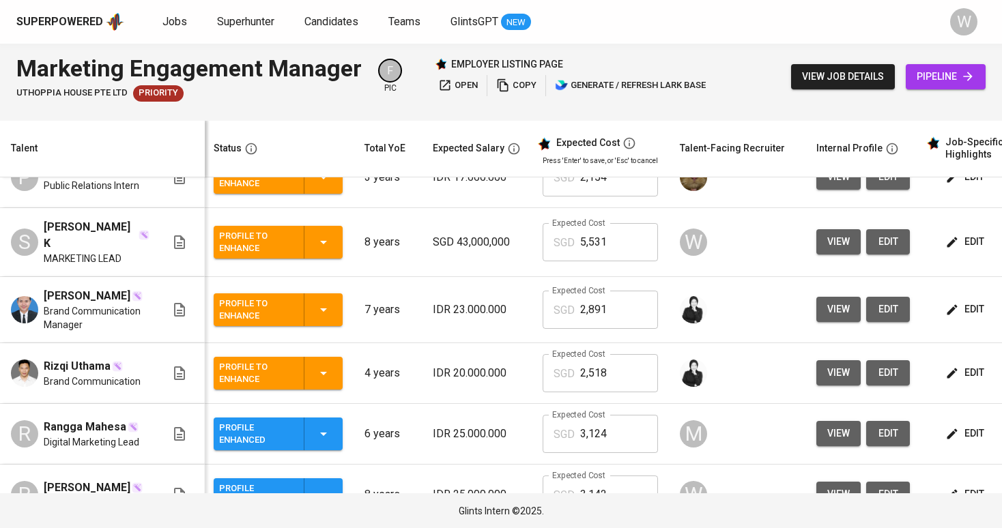
scroll to position [0, 2]
click at [959, 235] on icon "button" at bounding box center [952, 242] width 14 height 14
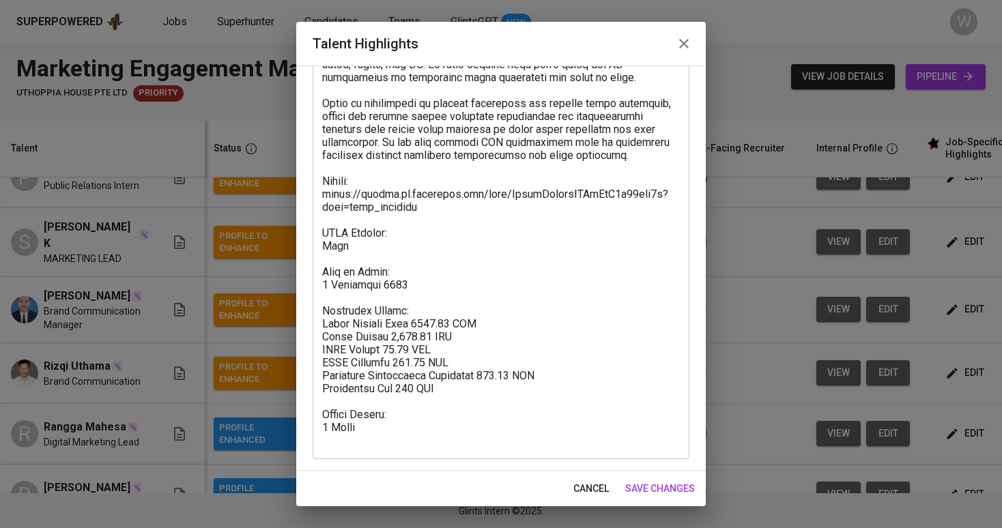
scroll to position [396, 0]
click at [427, 401] on textarea at bounding box center [501, 103] width 358 height 687
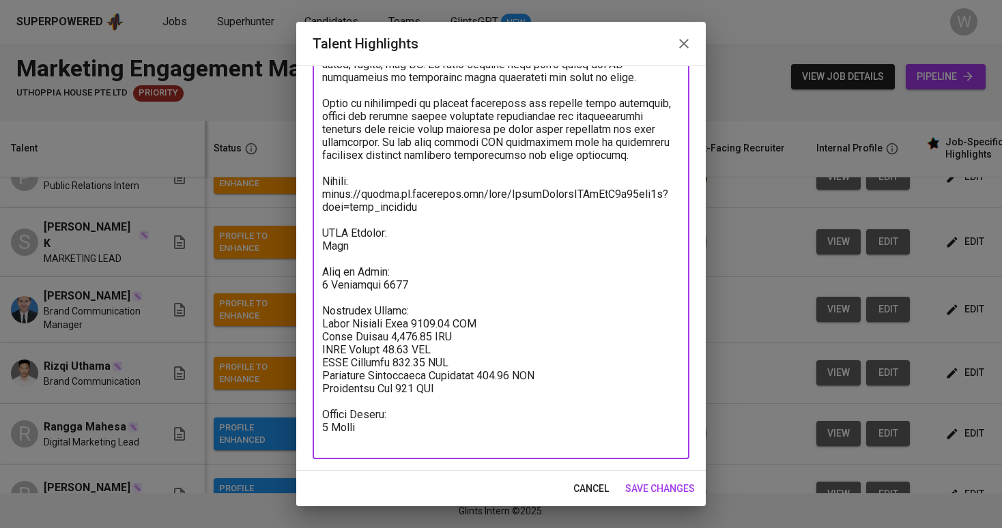
click at [438, 339] on textarea at bounding box center [501, 103] width 358 height 687
type textarea "Lorem ips dolors ametc adipi el seddoeiusmod temporinci utla e dolore magnaaliq…"
click at [657, 479] on button "save changes" at bounding box center [660, 488] width 81 height 25
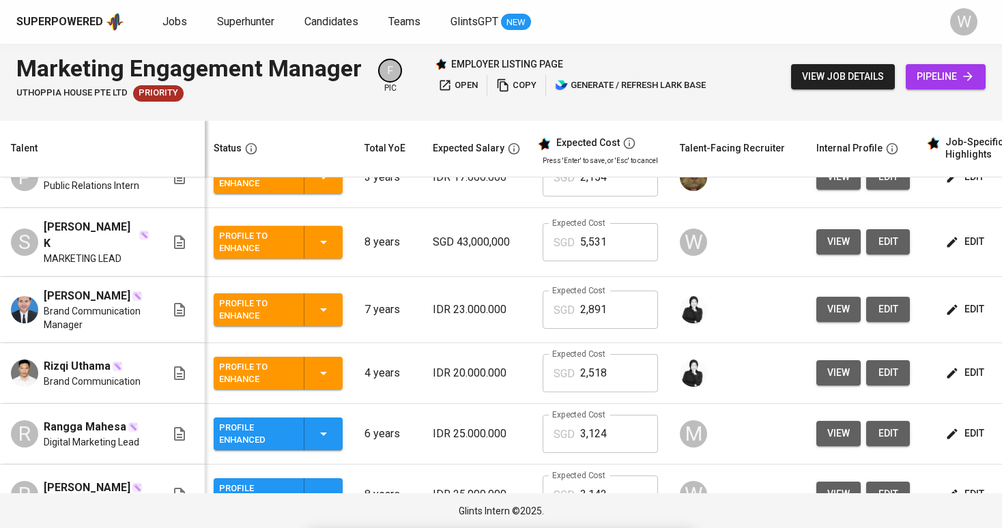
click at [638, 240] on input "5,531" at bounding box center [619, 242] width 78 height 38
type input "5,506"
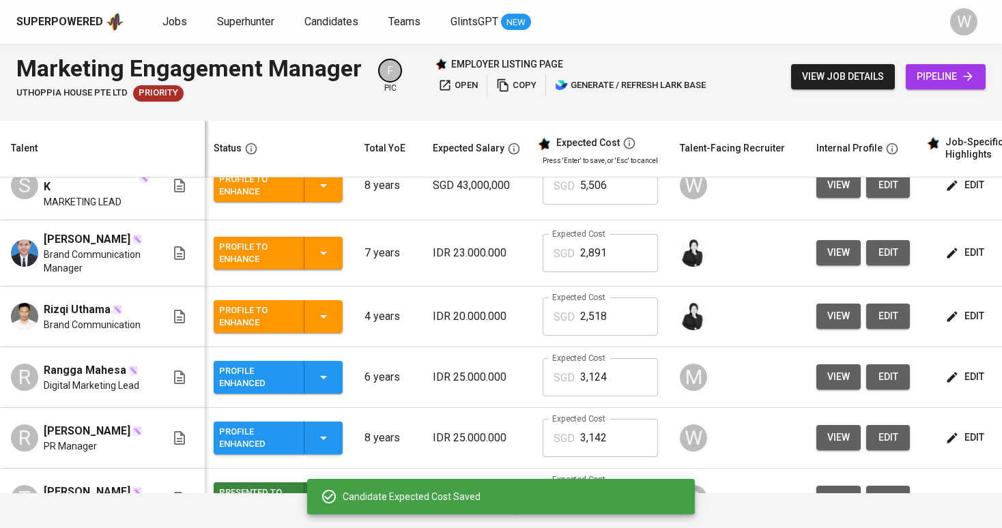
scroll to position [143, 2]
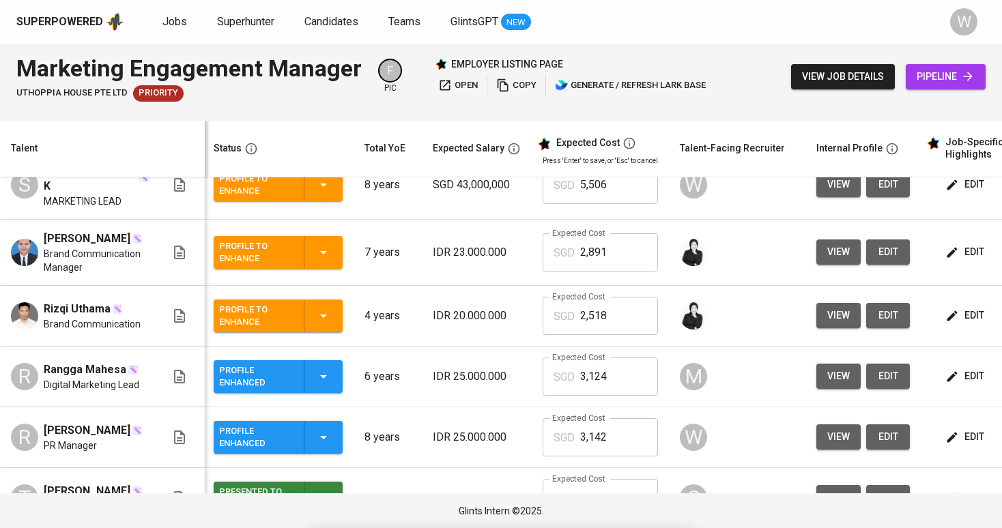
click at [971, 429] on span "edit" at bounding box center [966, 437] width 36 height 17
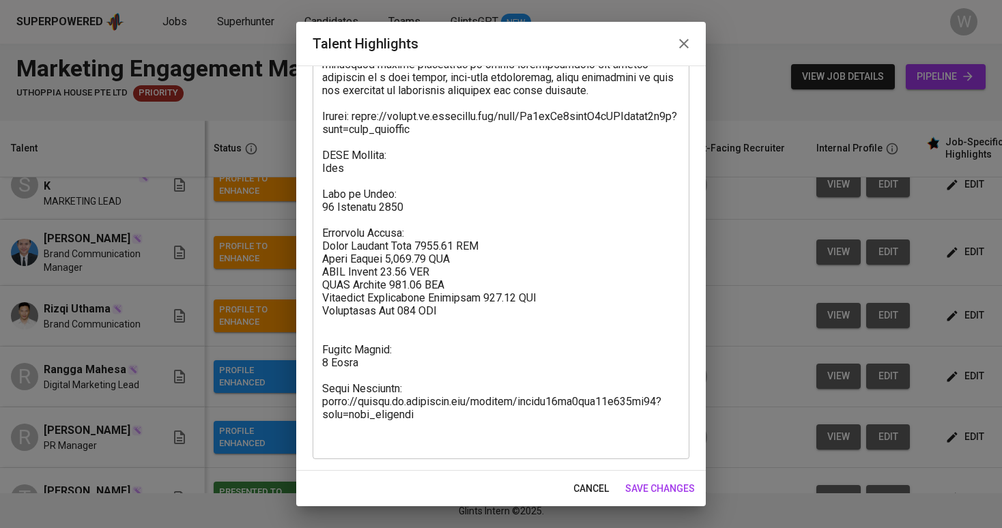
scroll to position [526, 0]
click at [433, 274] on textarea at bounding box center [501, 38] width 358 height 817
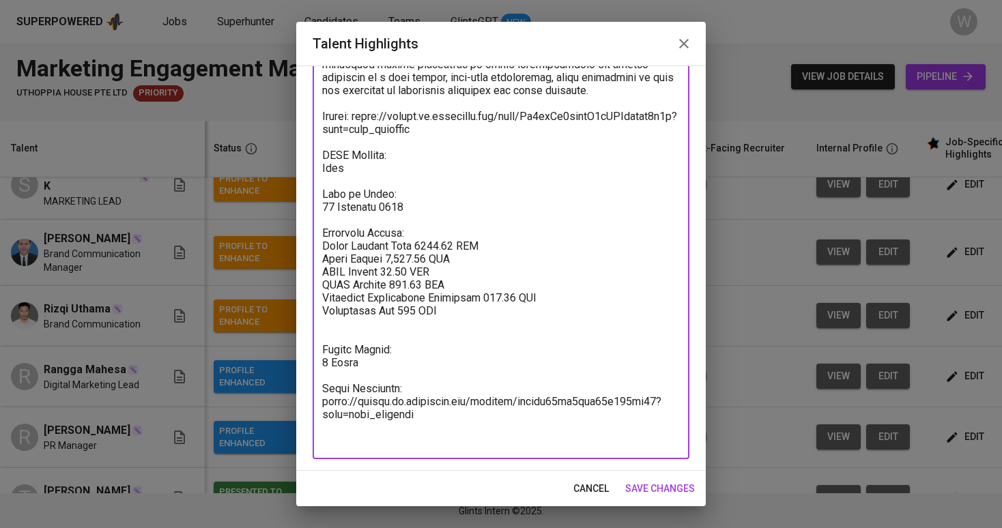
click at [335, 353] on textarea at bounding box center [501, 38] width 358 height 817
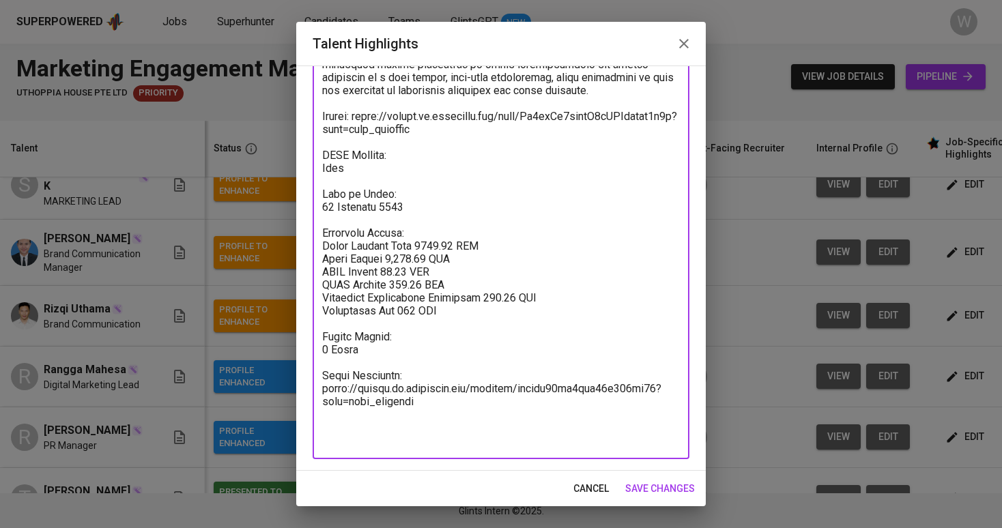
scroll to position [513, 0]
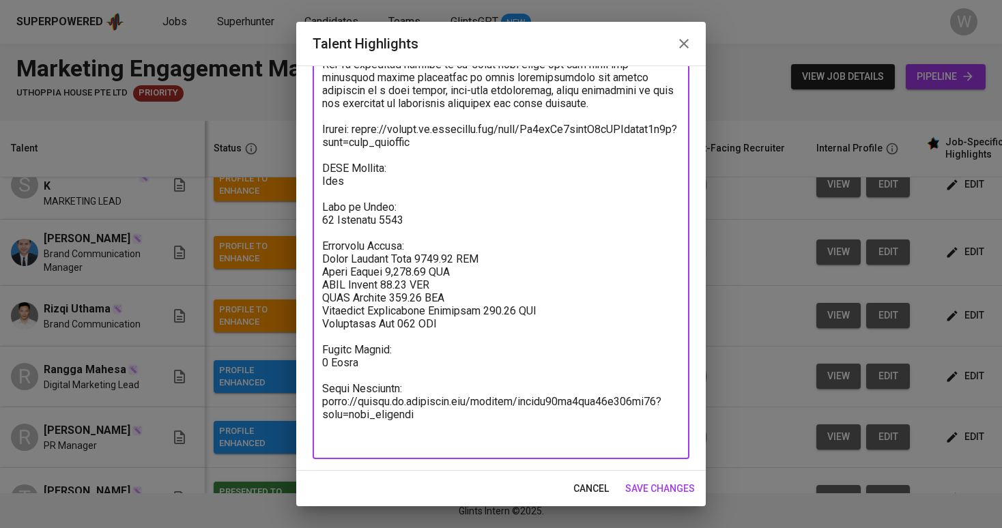
type textarea "Lore ips dolo sitam conse ad elitseddoe te incidi utlaboree dol magnaaliquaeni,…"
click at [659, 489] on span "save changes" at bounding box center [660, 489] width 70 height 17
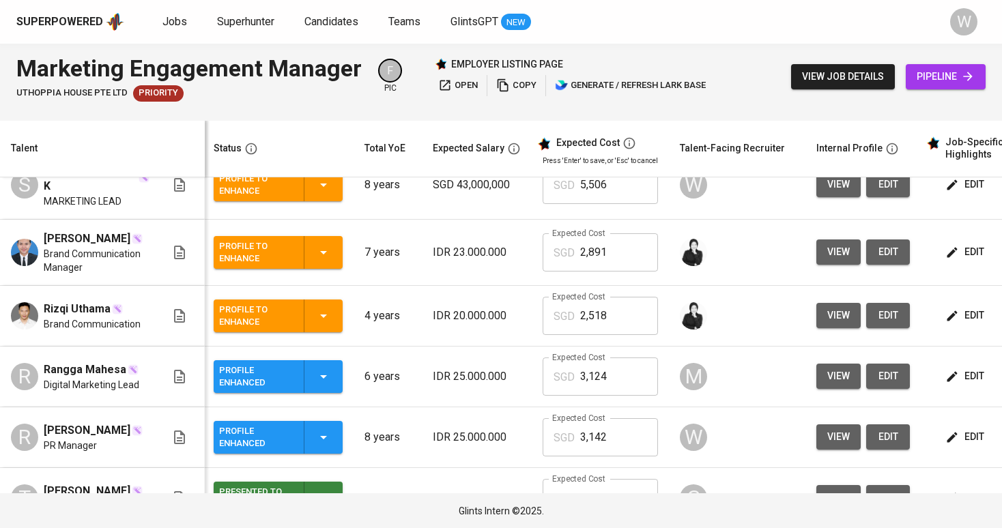
click at [629, 418] on input "3,142" at bounding box center [619, 437] width 78 height 38
type input "3,124"
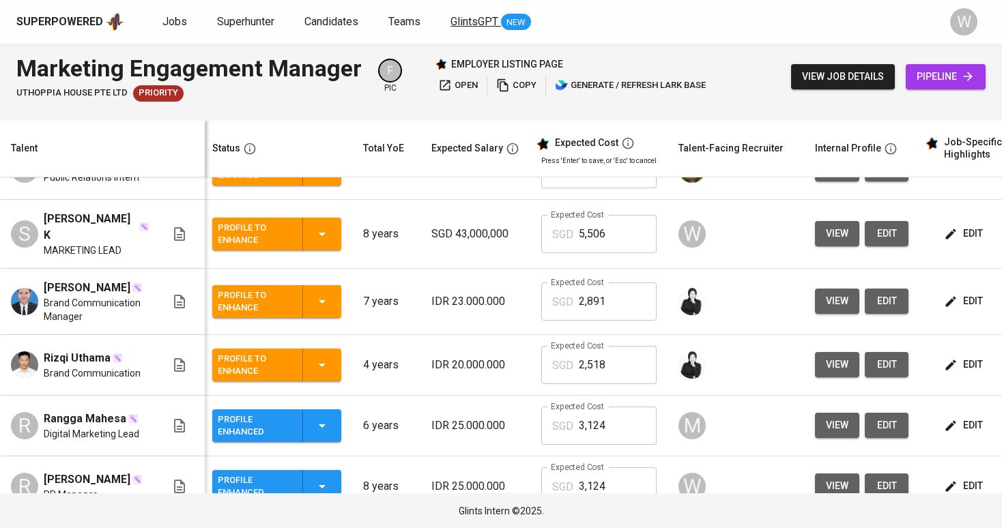
scroll to position [62, 3]
